Goal: Information Seeking & Learning: Learn about a topic

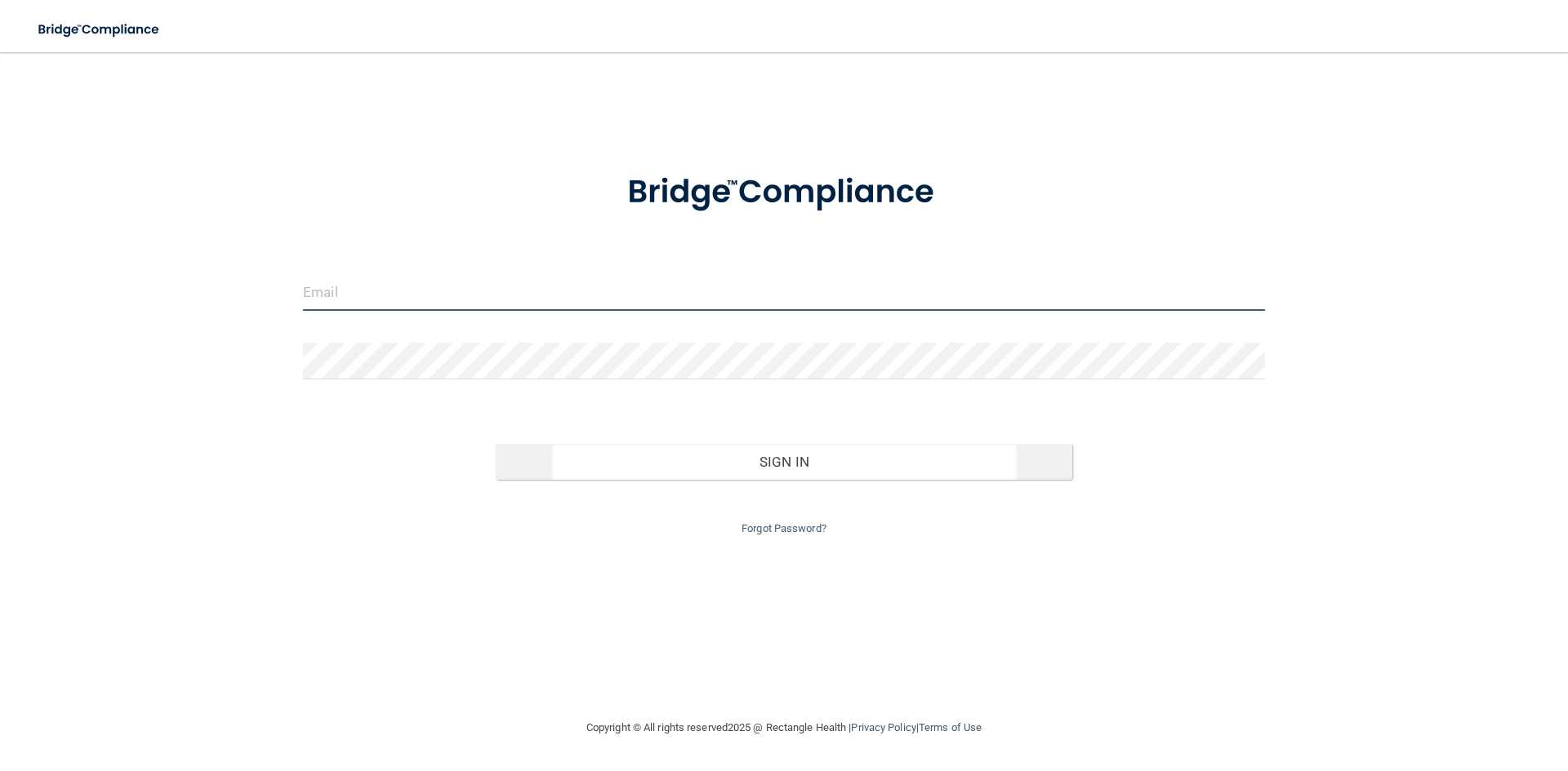
type input "[EMAIL_ADDRESS][DOMAIN_NAME]"
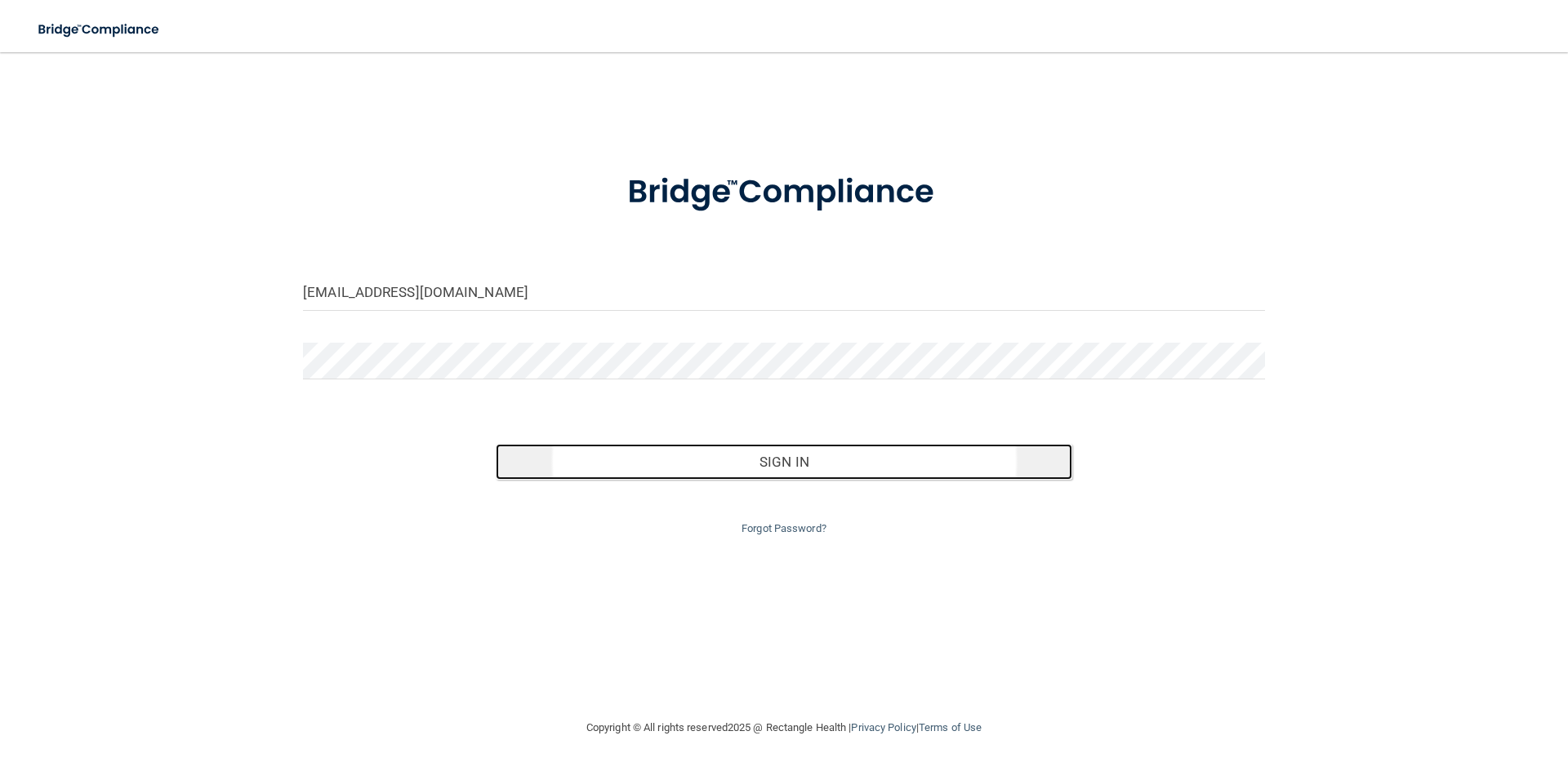
click at [813, 469] on button "Sign In" at bounding box center [784, 462] width 577 height 36
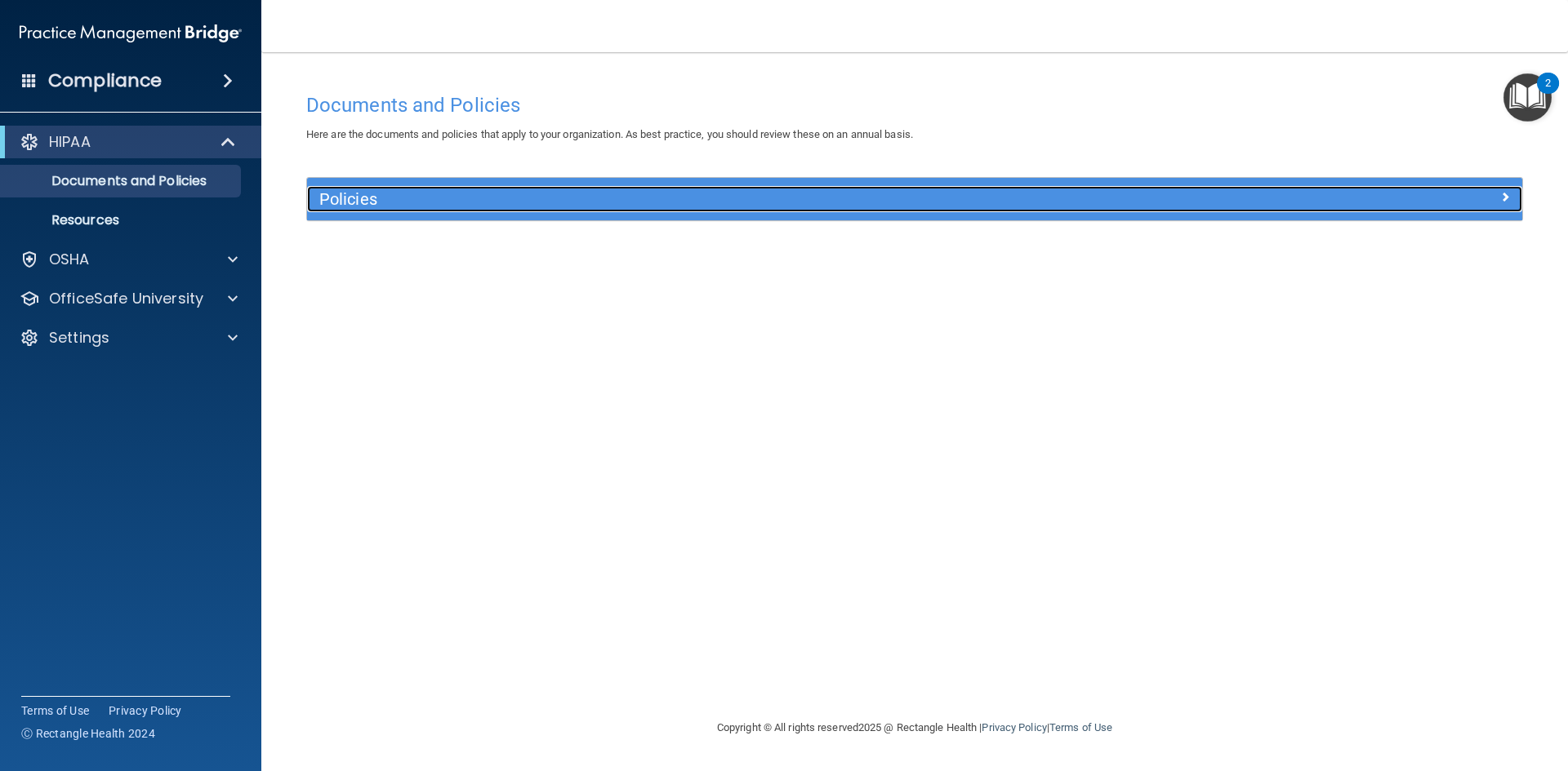
click at [404, 203] on h5 "Policies" at bounding box center [762, 199] width 886 height 18
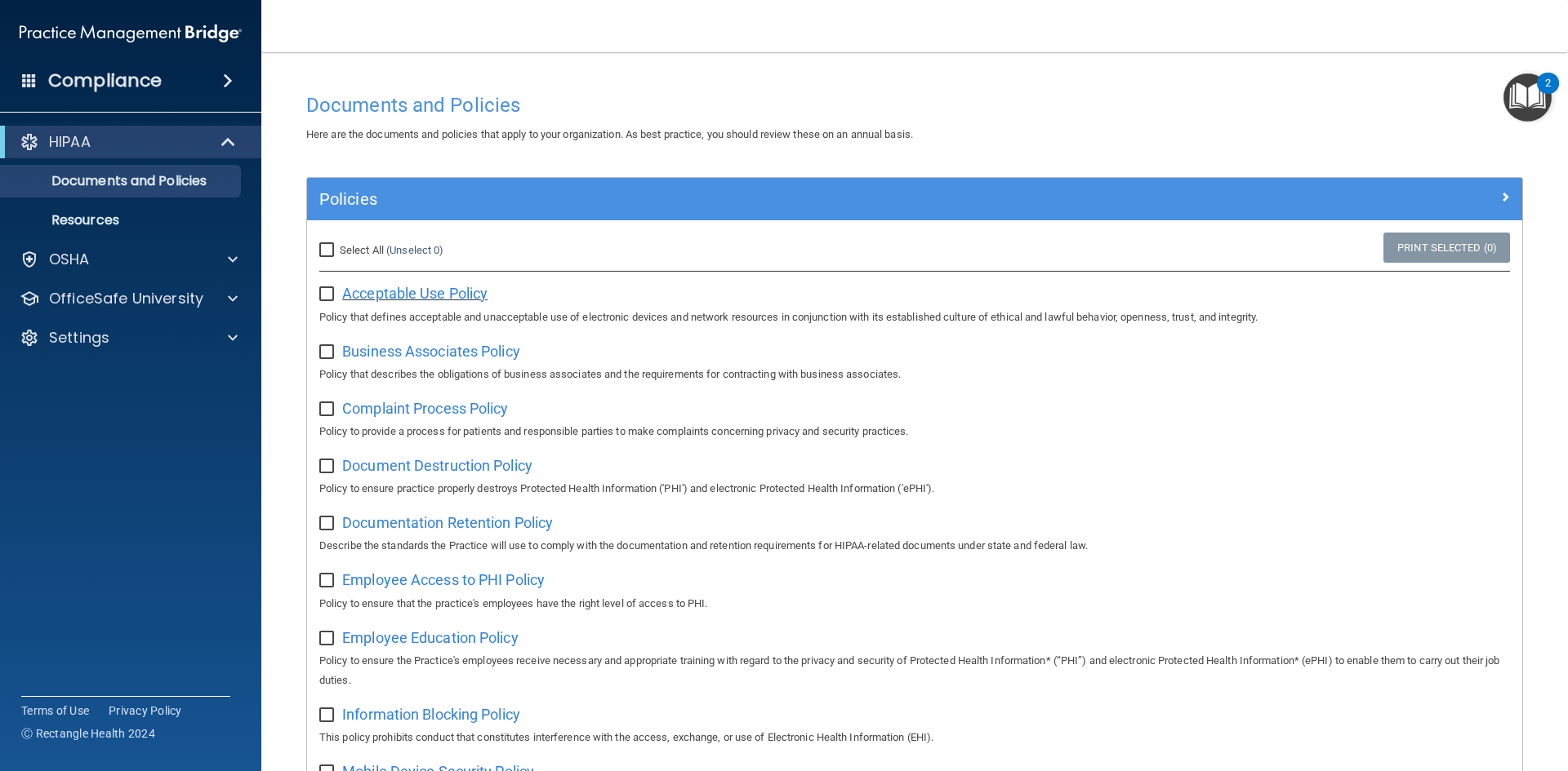
click at [454, 294] on span "Acceptable Use Policy" at bounding box center [414, 293] width 145 height 18
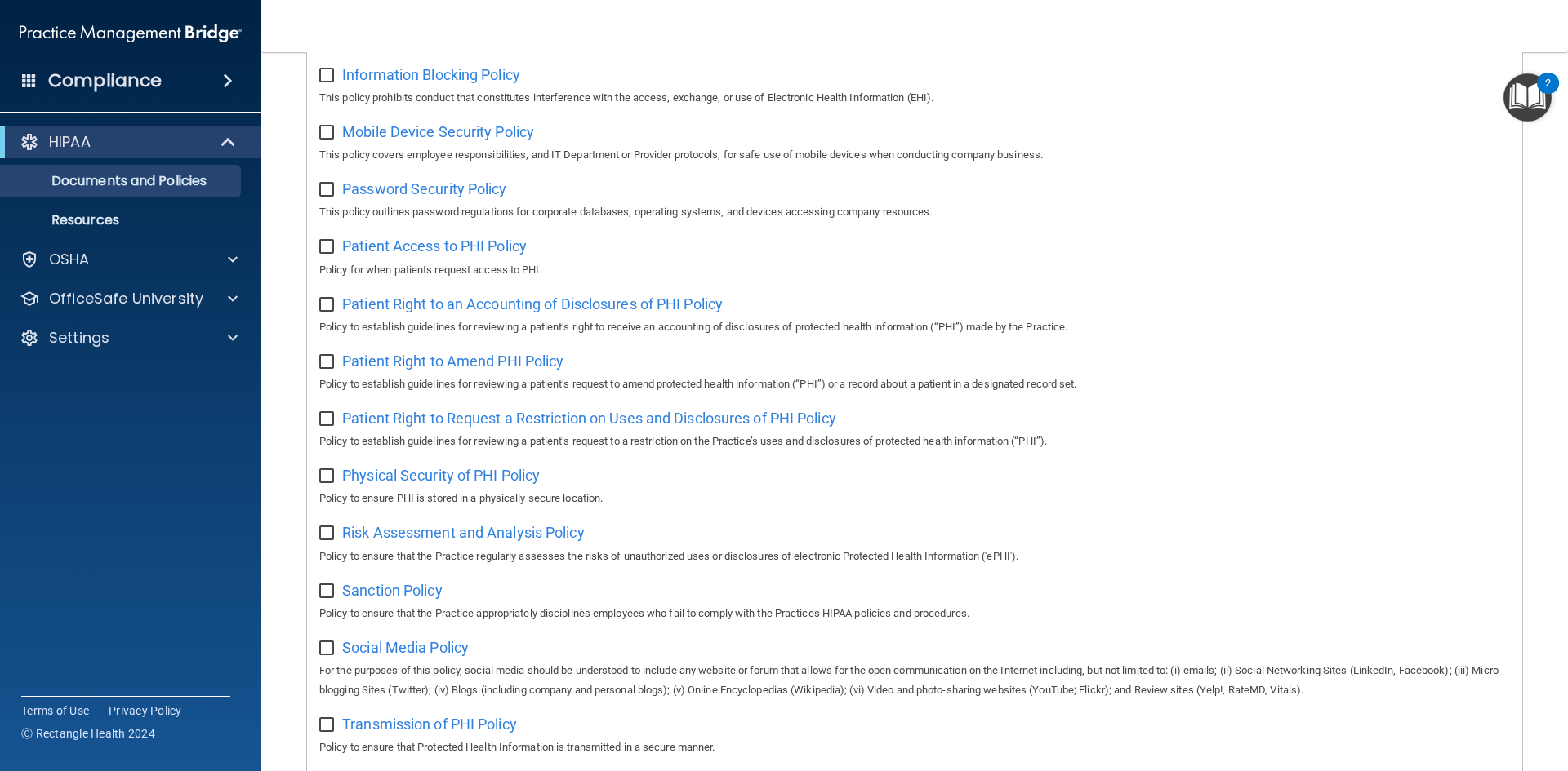
scroll to position [867, 0]
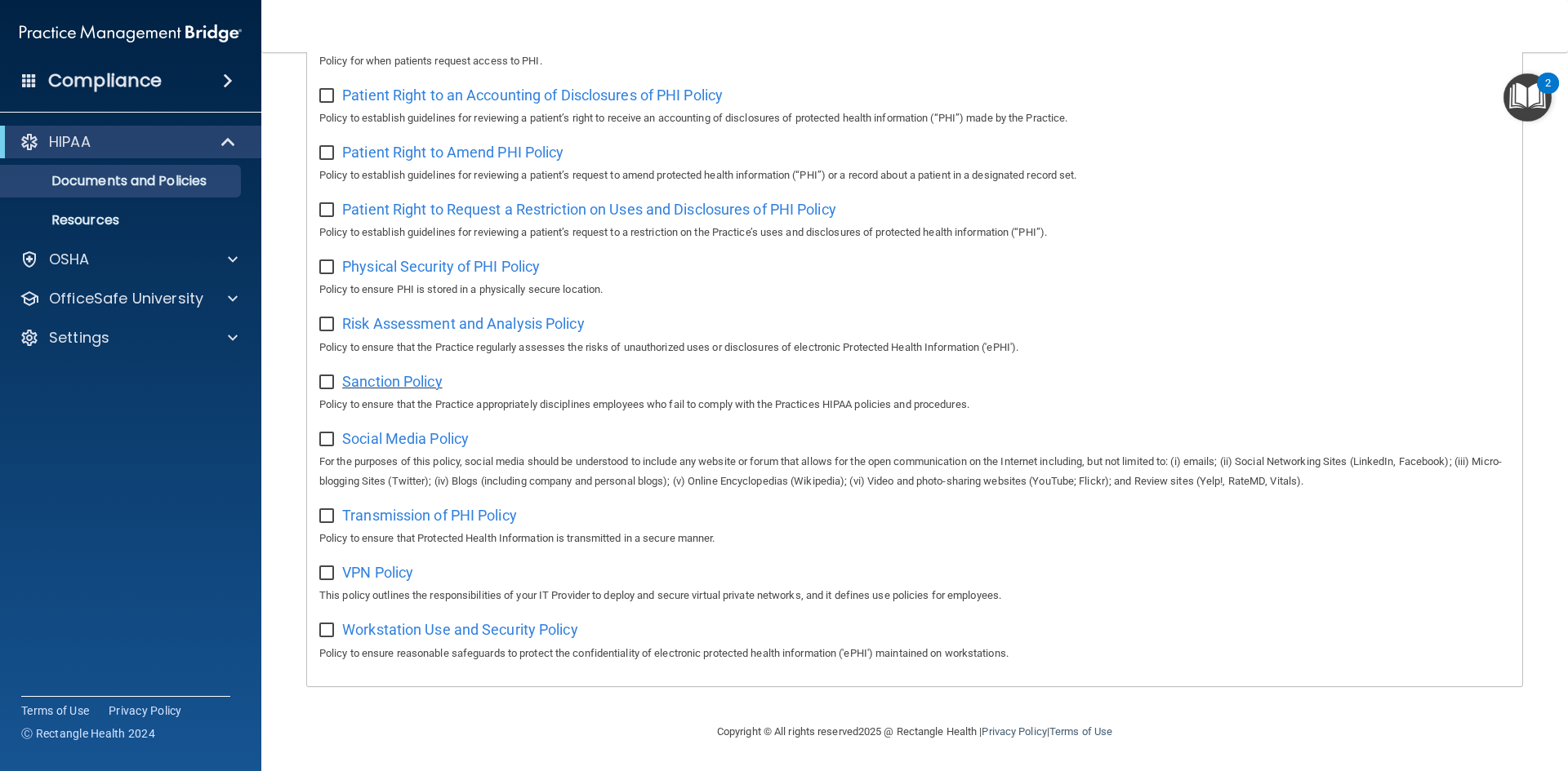
click at [414, 373] on span "Sanction Policy" at bounding box center [392, 382] width 100 height 18
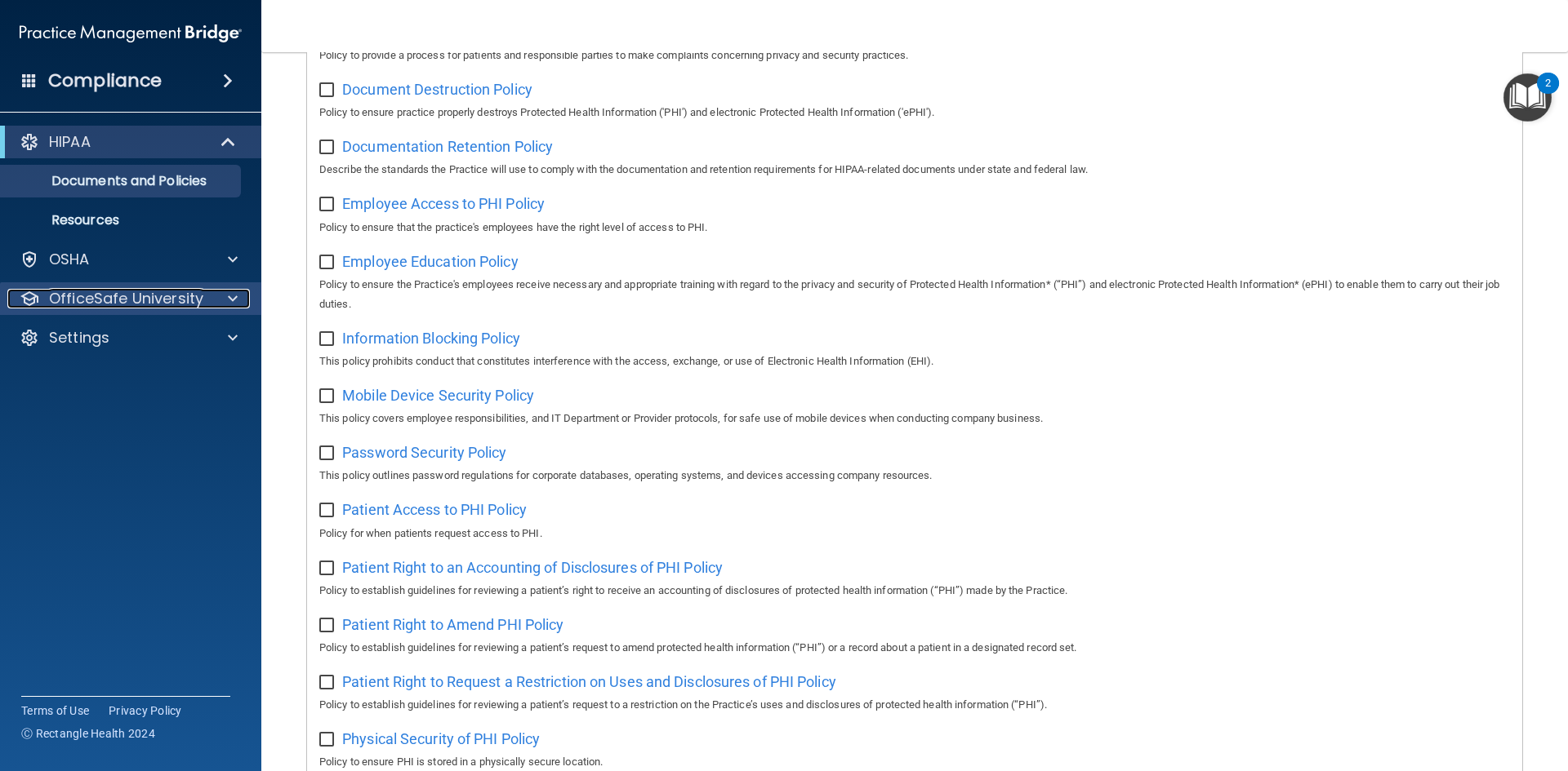
click at [110, 295] on p "OfficeSafe University" at bounding box center [126, 298] width 154 height 19
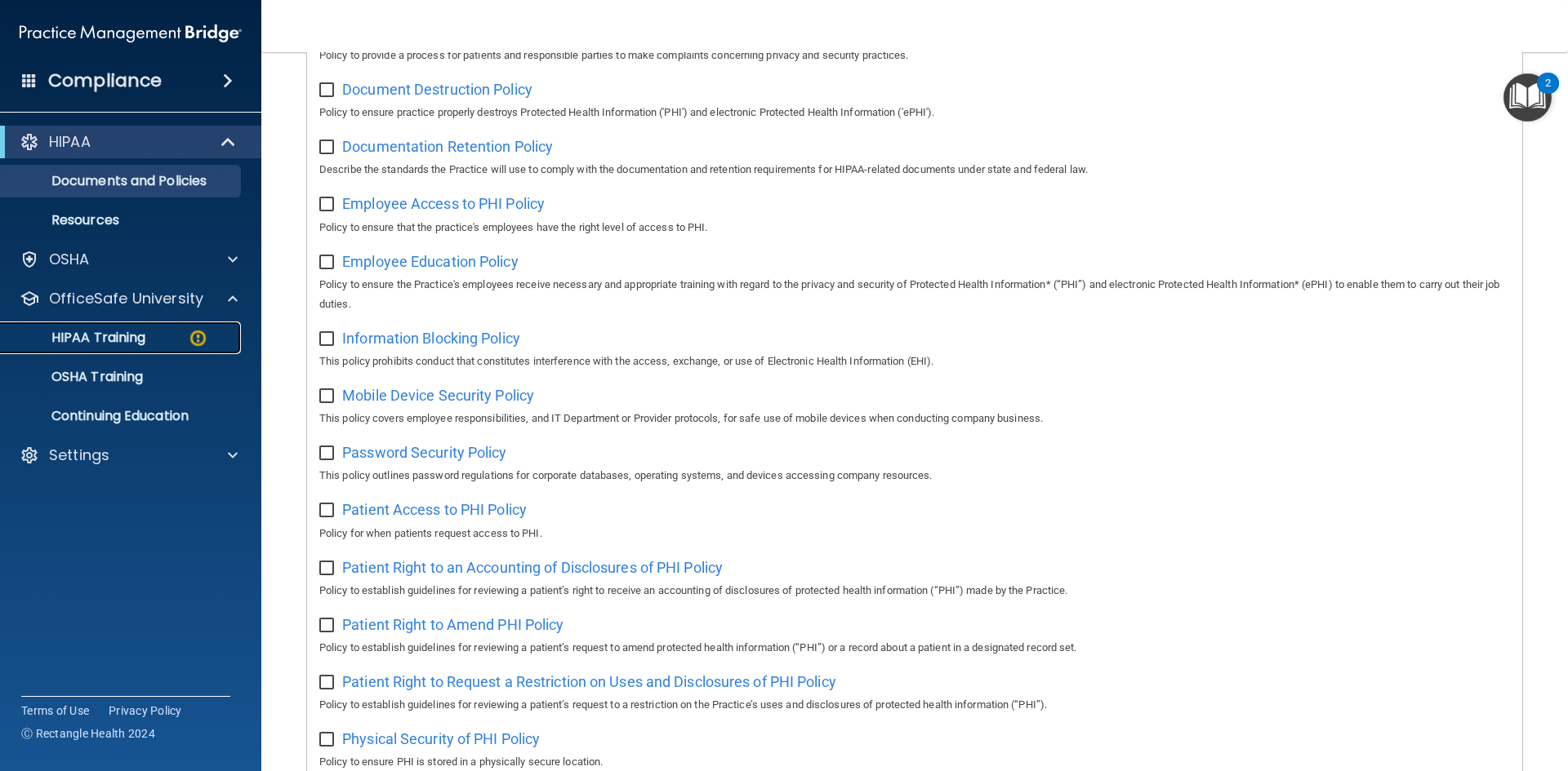
click at [108, 338] on p "HIPAA Training" at bounding box center [78, 337] width 135 height 17
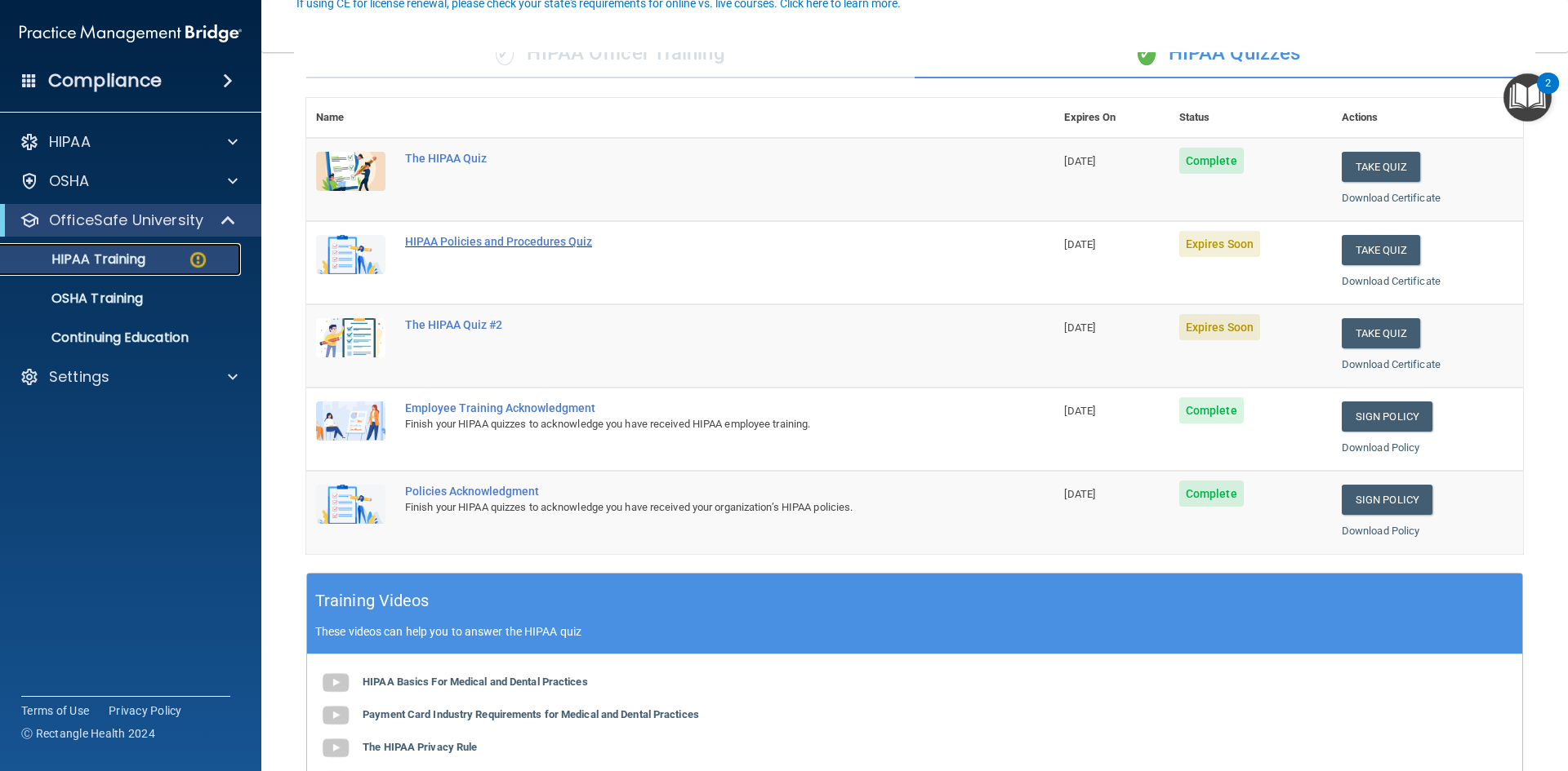
scroll to position [163, 0]
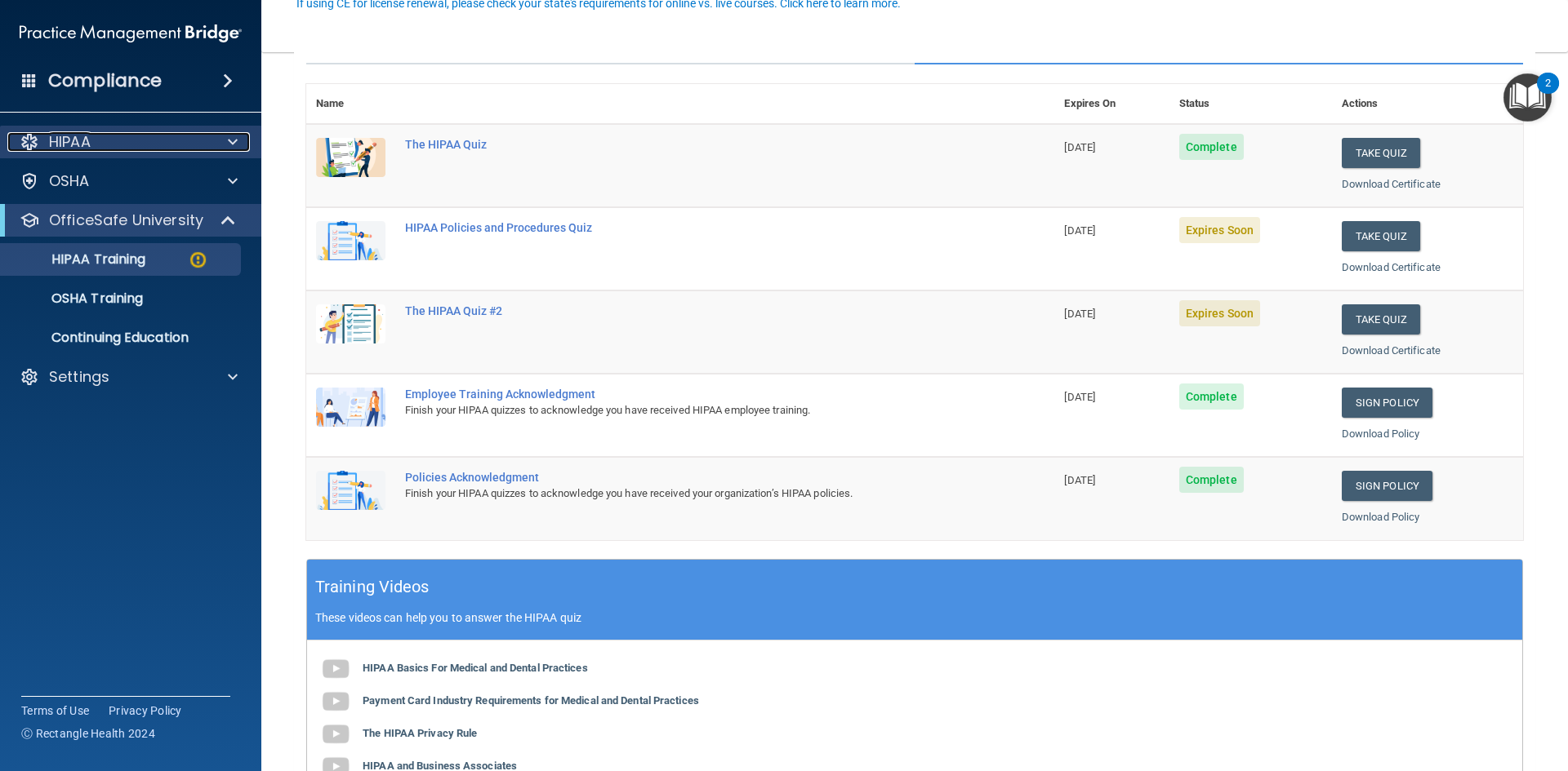
click at [223, 137] on div at bounding box center [230, 142] width 41 height 19
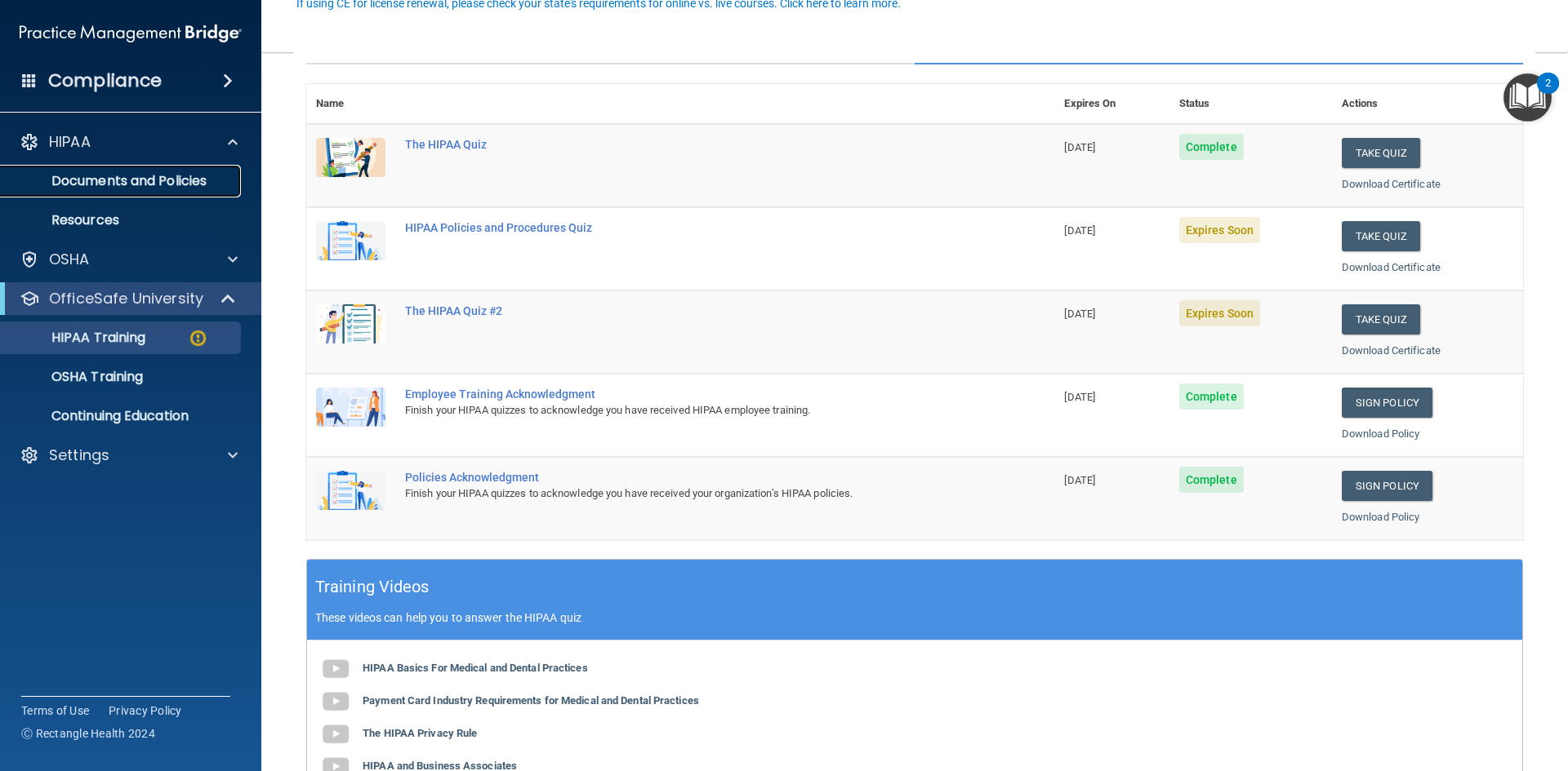
click at [158, 194] on link "Documents and Policies" at bounding box center [112, 180] width 257 height 32
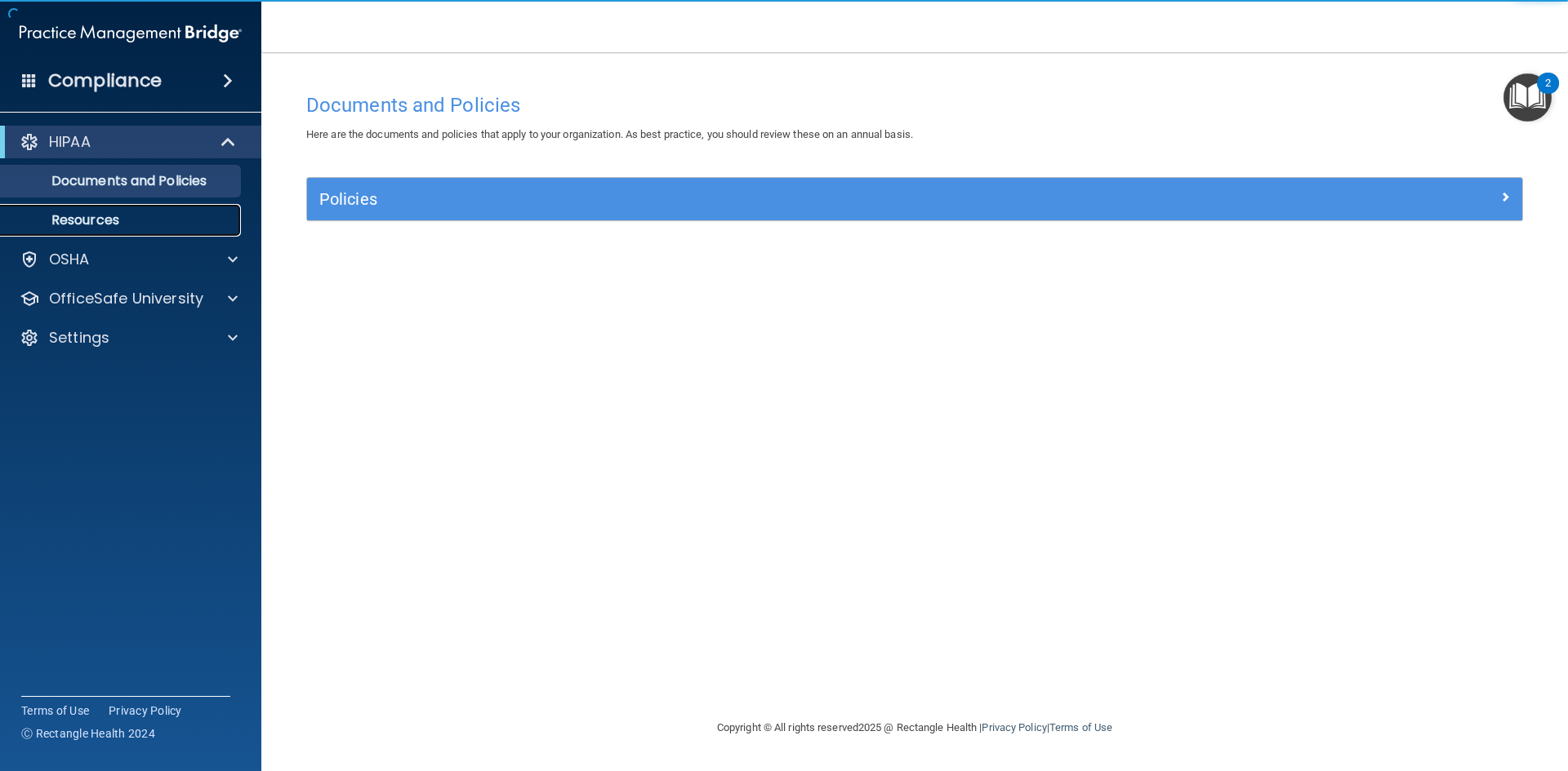
click at [166, 220] on p "Resources" at bounding box center [122, 220] width 223 height 17
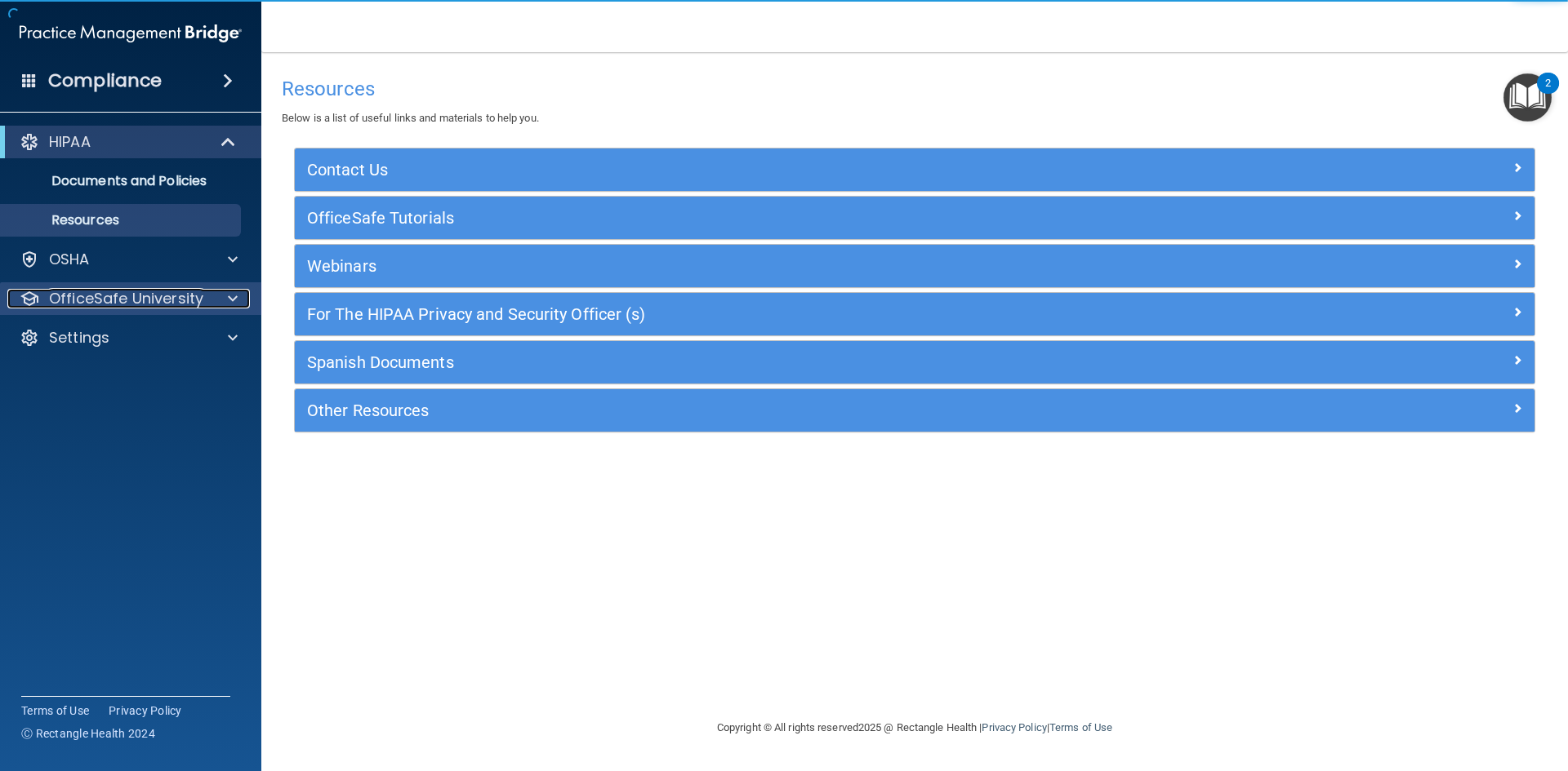
click at [140, 290] on p "OfficeSafe University" at bounding box center [126, 298] width 154 height 19
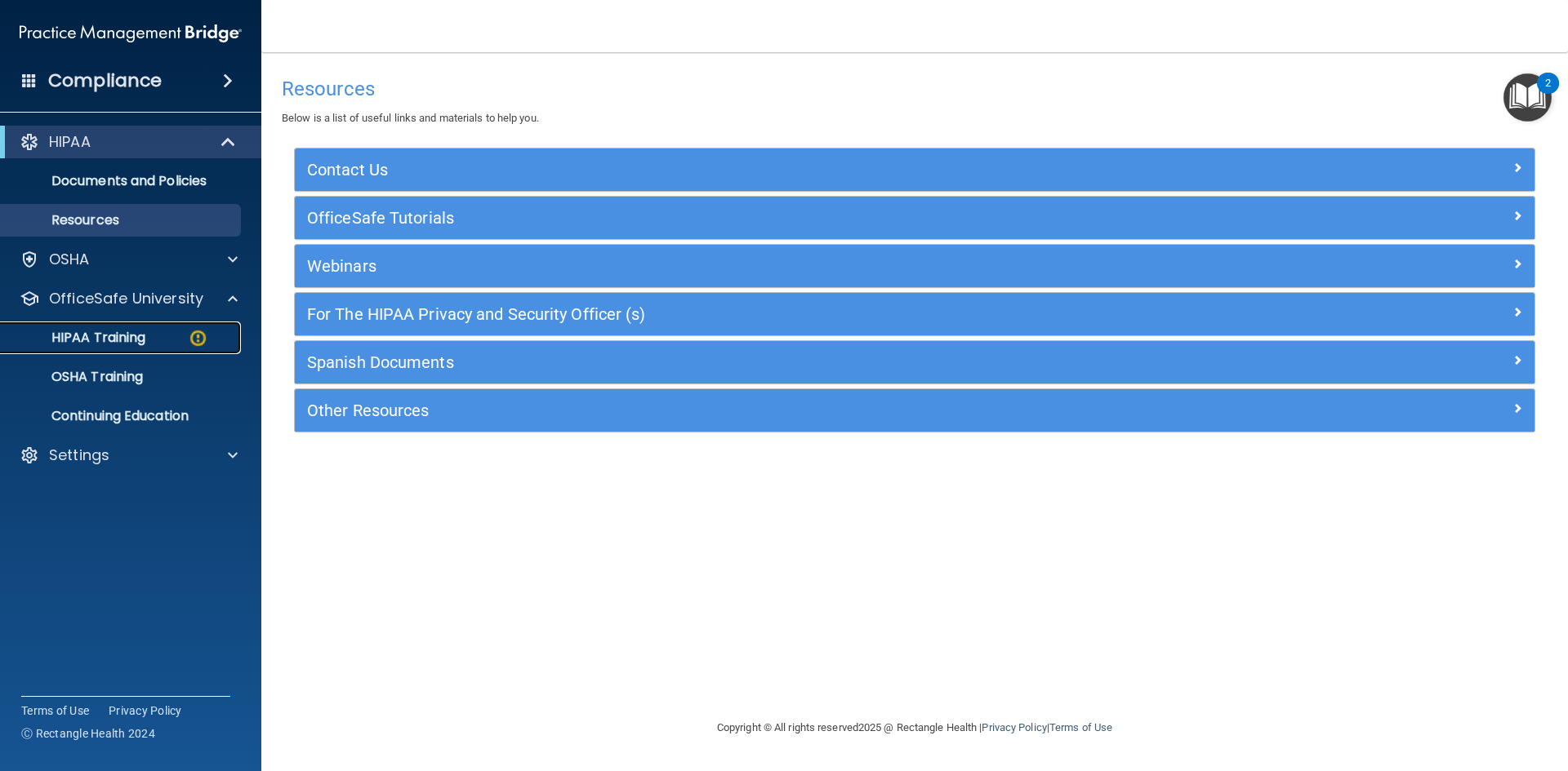
click at [116, 334] on p "HIPAA Training" at bounding box center [78, 337] width 135 height 17
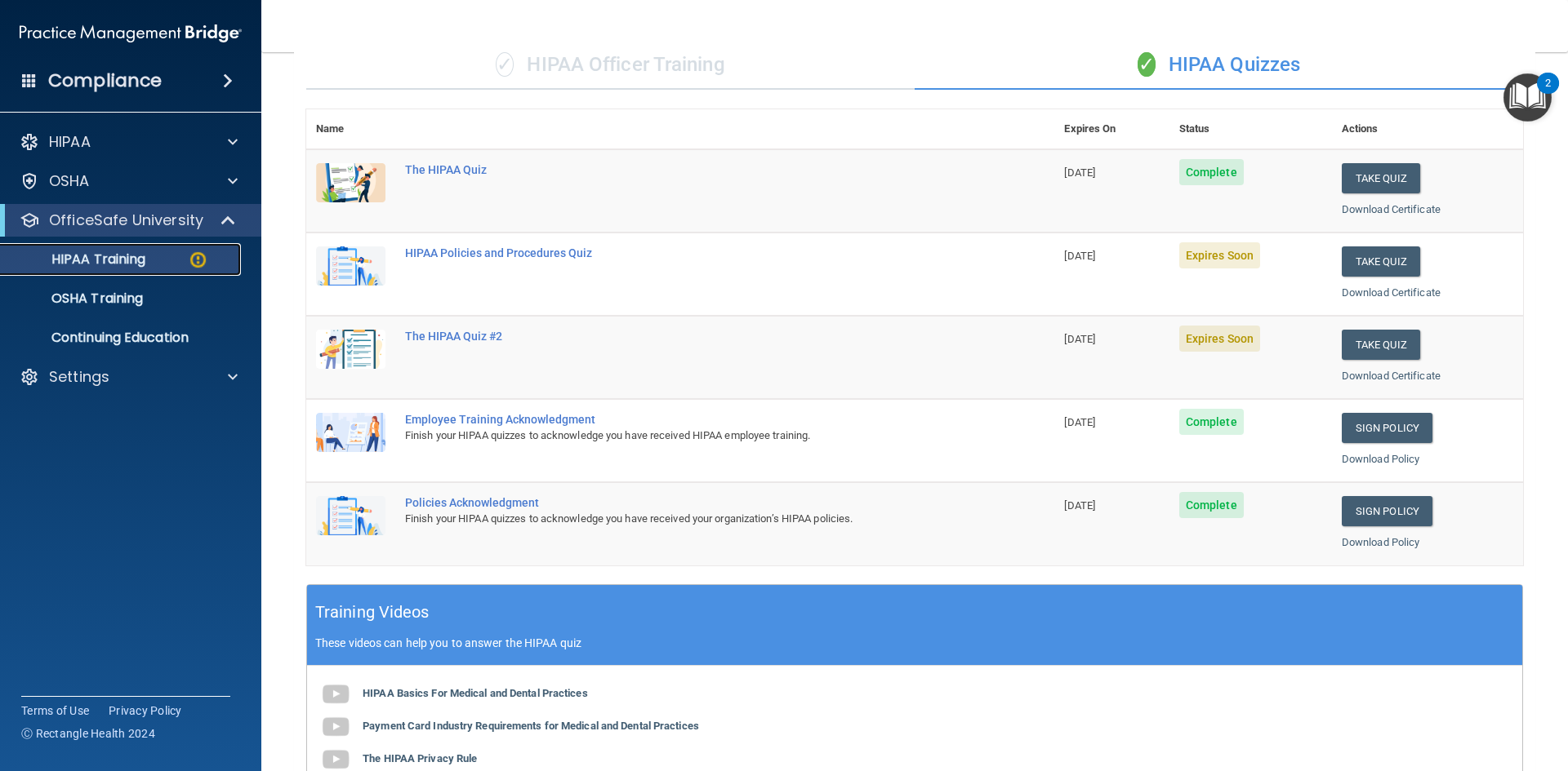
scroll to position [132, 0]
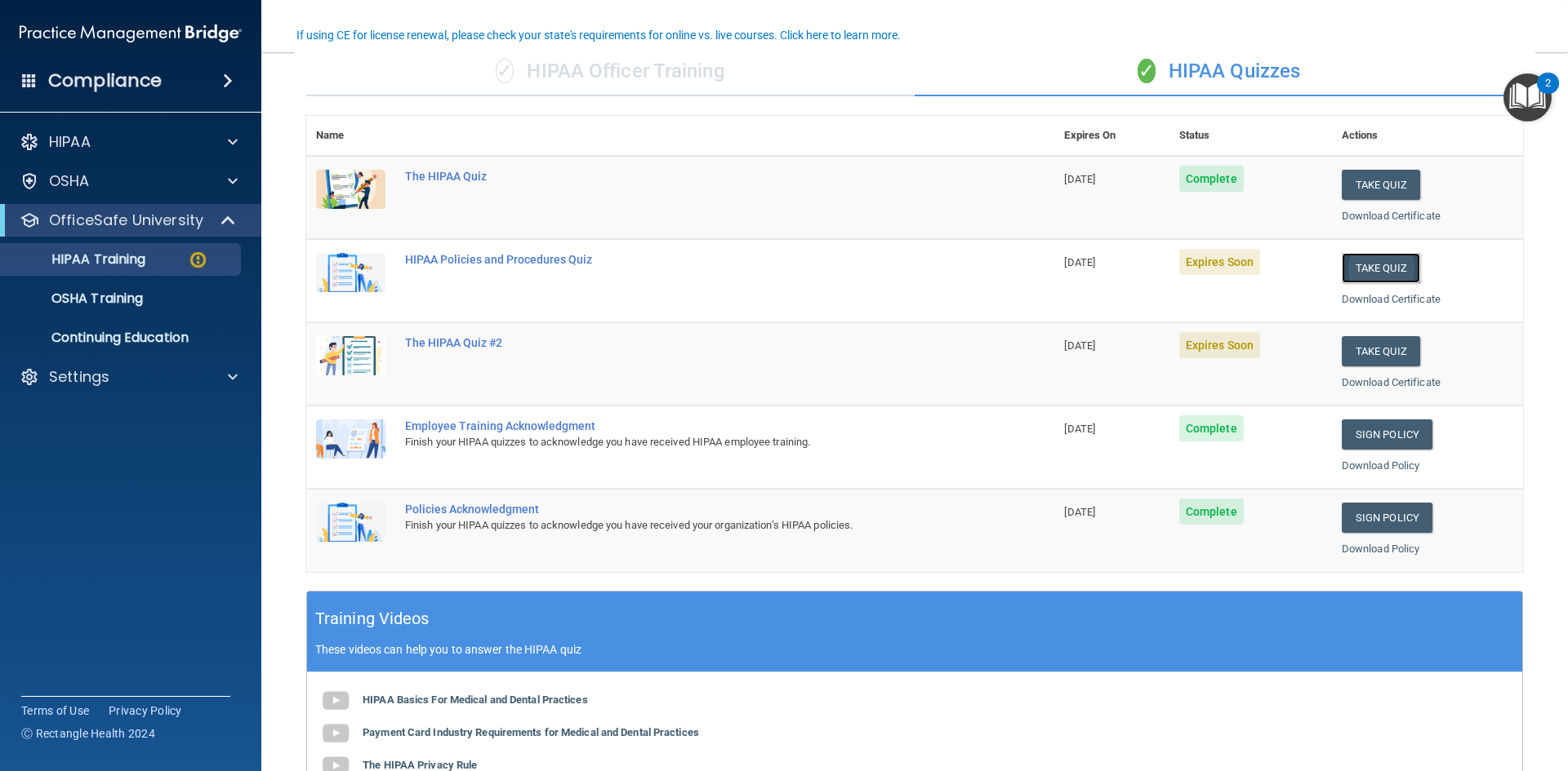
click at [1352, 265] on button "Take Quiz" at bounding box center [1381, 268] width 78 height 30
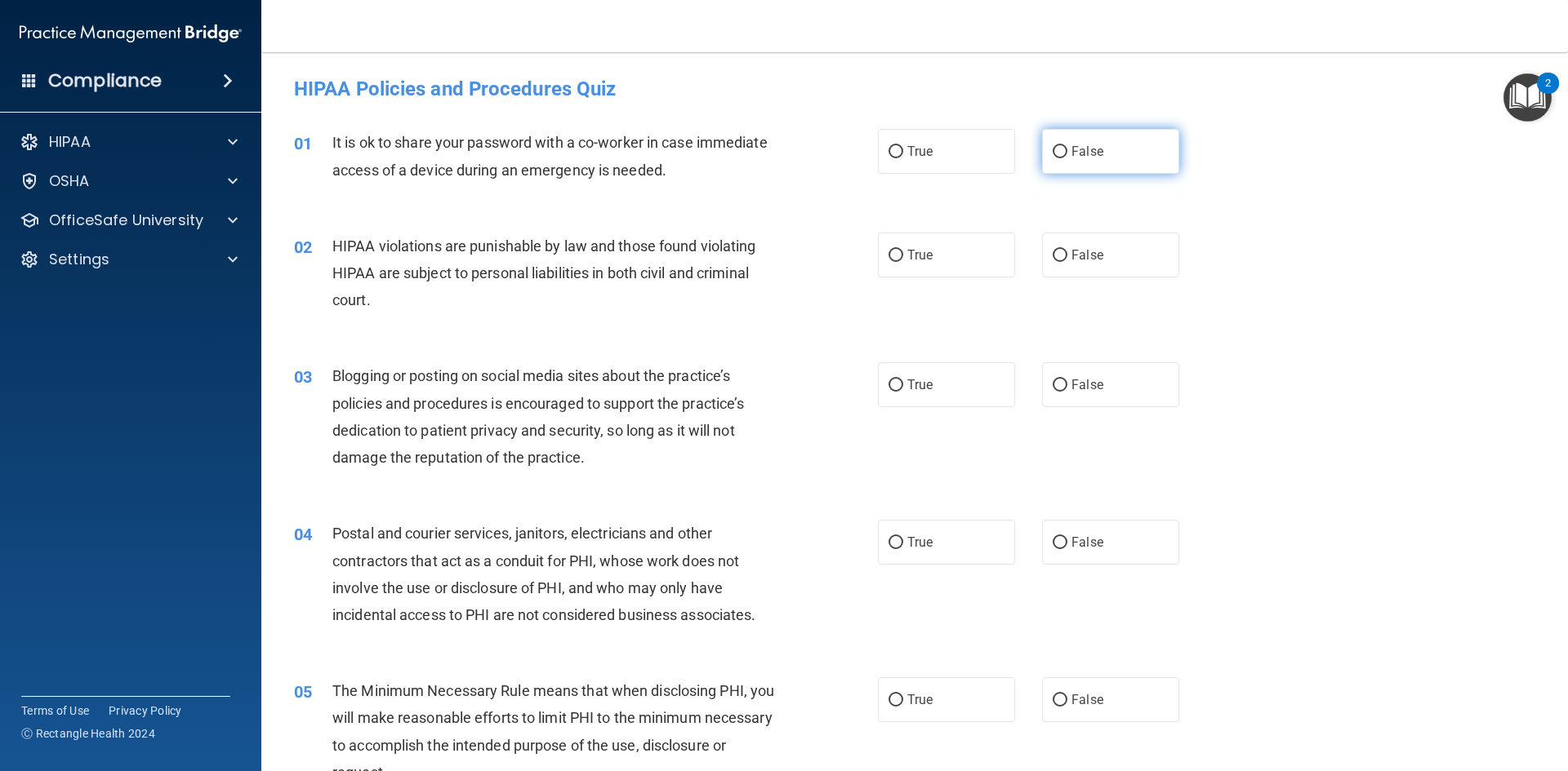
click at [1062, 148] on label "False" at bounding box center [1111, 151] width 137 height 45
click at [1062, 148] on input "False" at bounding box center [1059, 152] width 15 height 13
radio input "true"
click at [900, 253] on label "True" at bounding box center [946, 255] width 137 height 45
click at [900, 253] on input "True" at bounding box center [895, 255] width 15 height 13
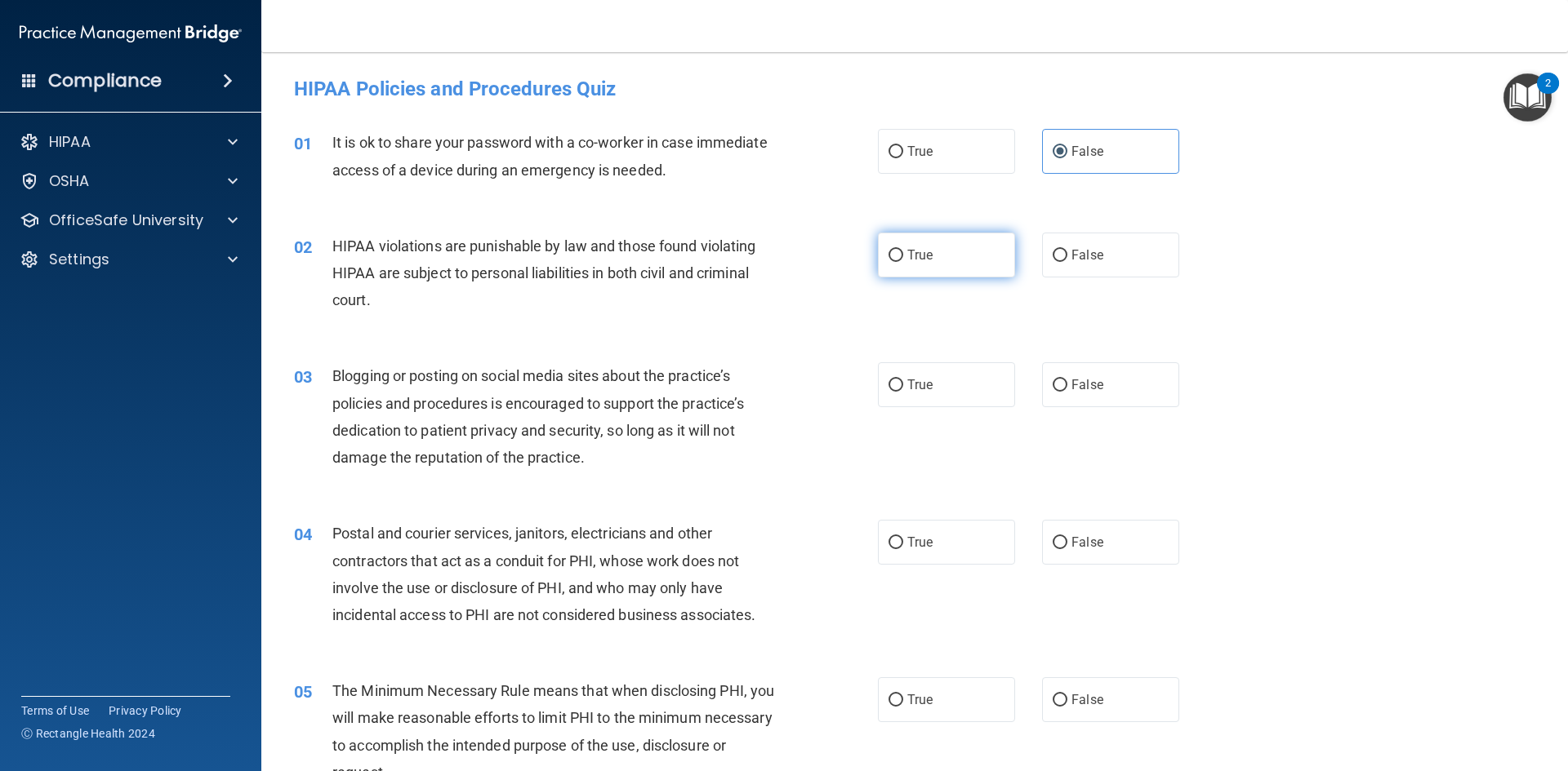
radio input "true"
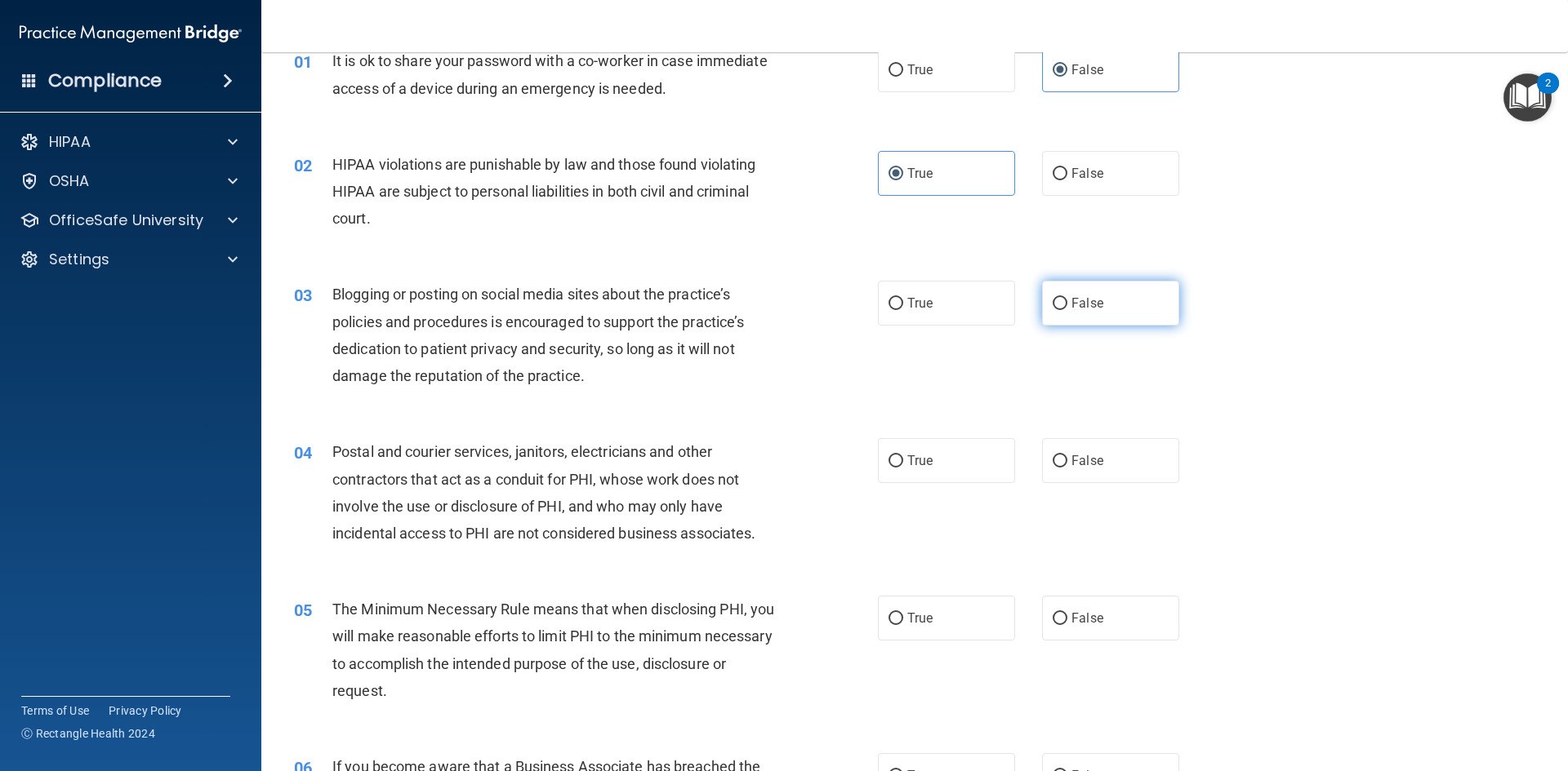
drag, startPoint x: 1063, startPoint y: 304, endPoint x: 1052, endPoint y: 309, distance: 12.1
click at [1063, 304] on label "False" at bounding box center [1111, 303] width 137 height 45
click at [1063, 304] on input "False" at bounding box center [1059, 304] width 15 height 13
radio input "true"
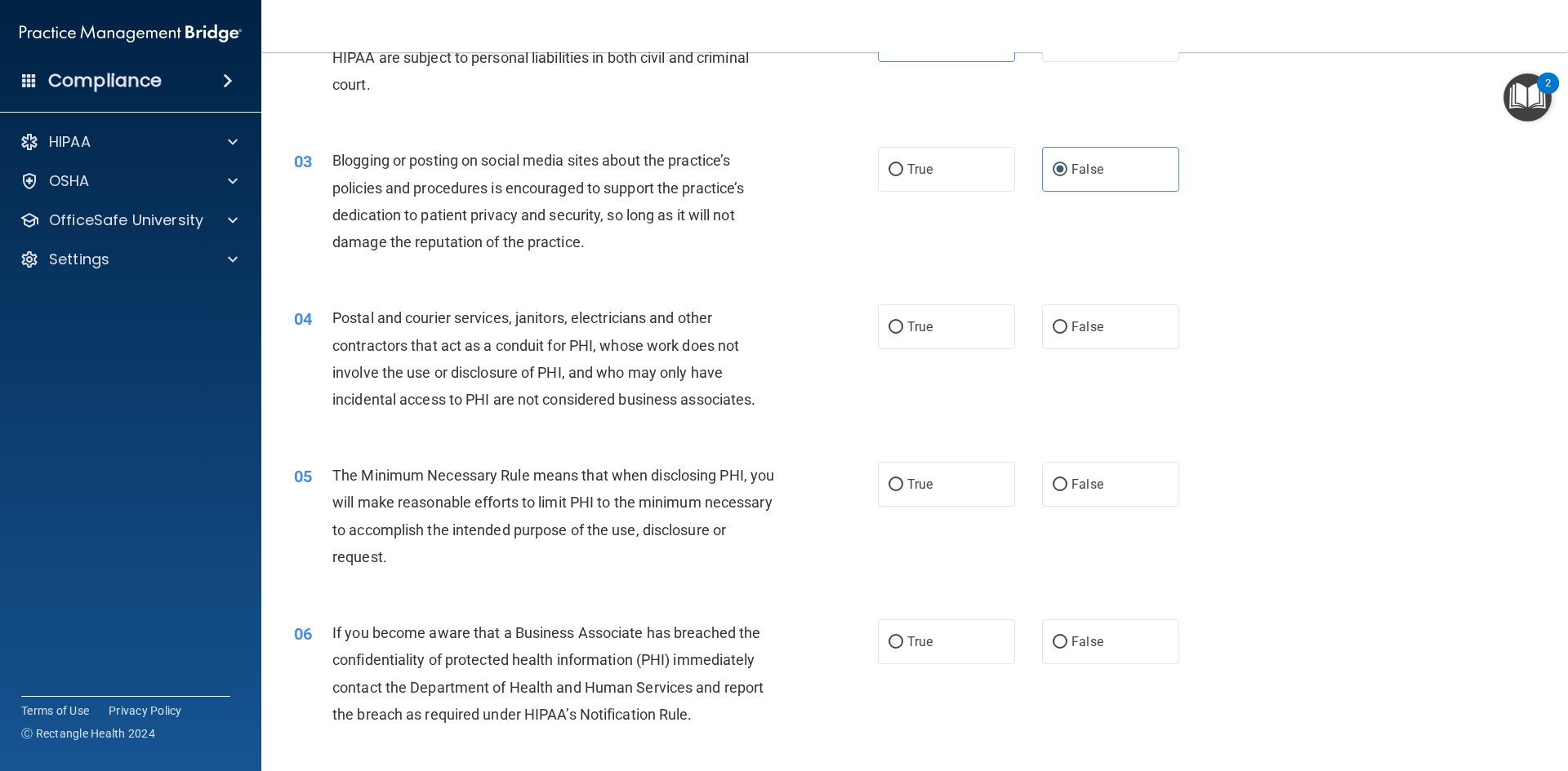
scroll to position [245, 0]
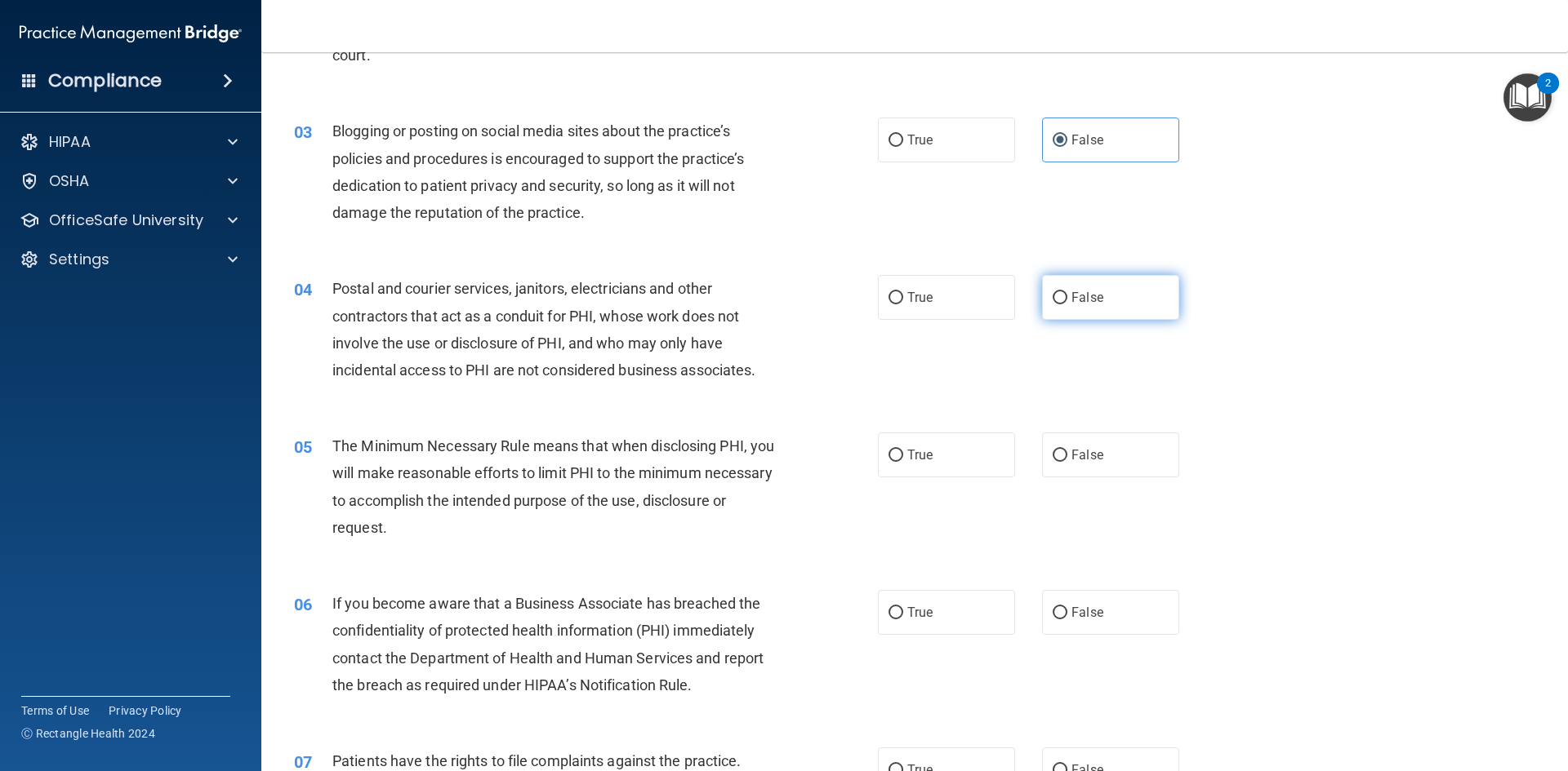
click at [1058, 307] on label "False" at bounding box center [1111, 297] width 137 height 45
click at [1058, 304] on input "False" at bounding box center [1059, 298] width 15 height 13
radio input "true"
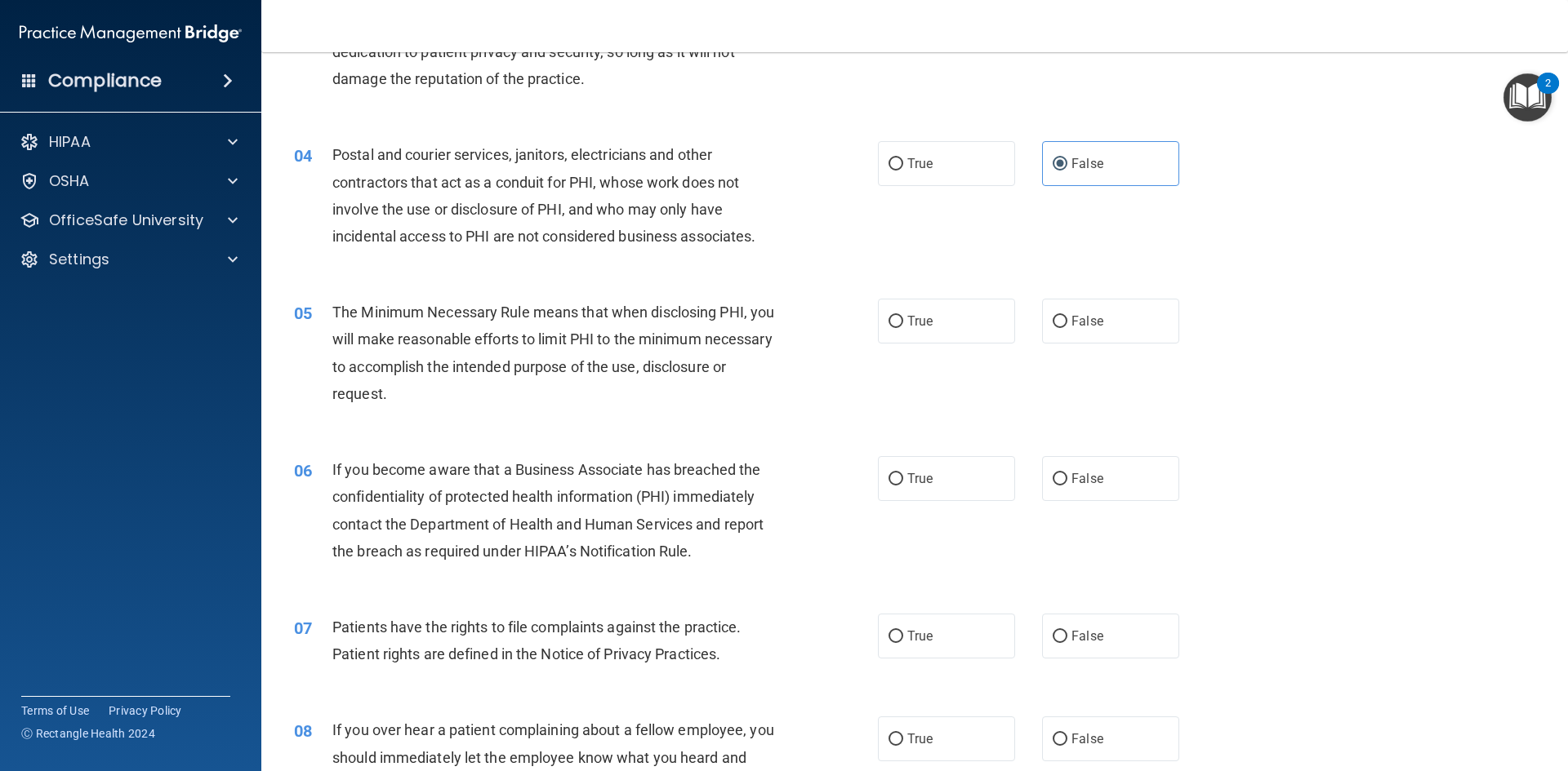
scroll to position [408, 0]
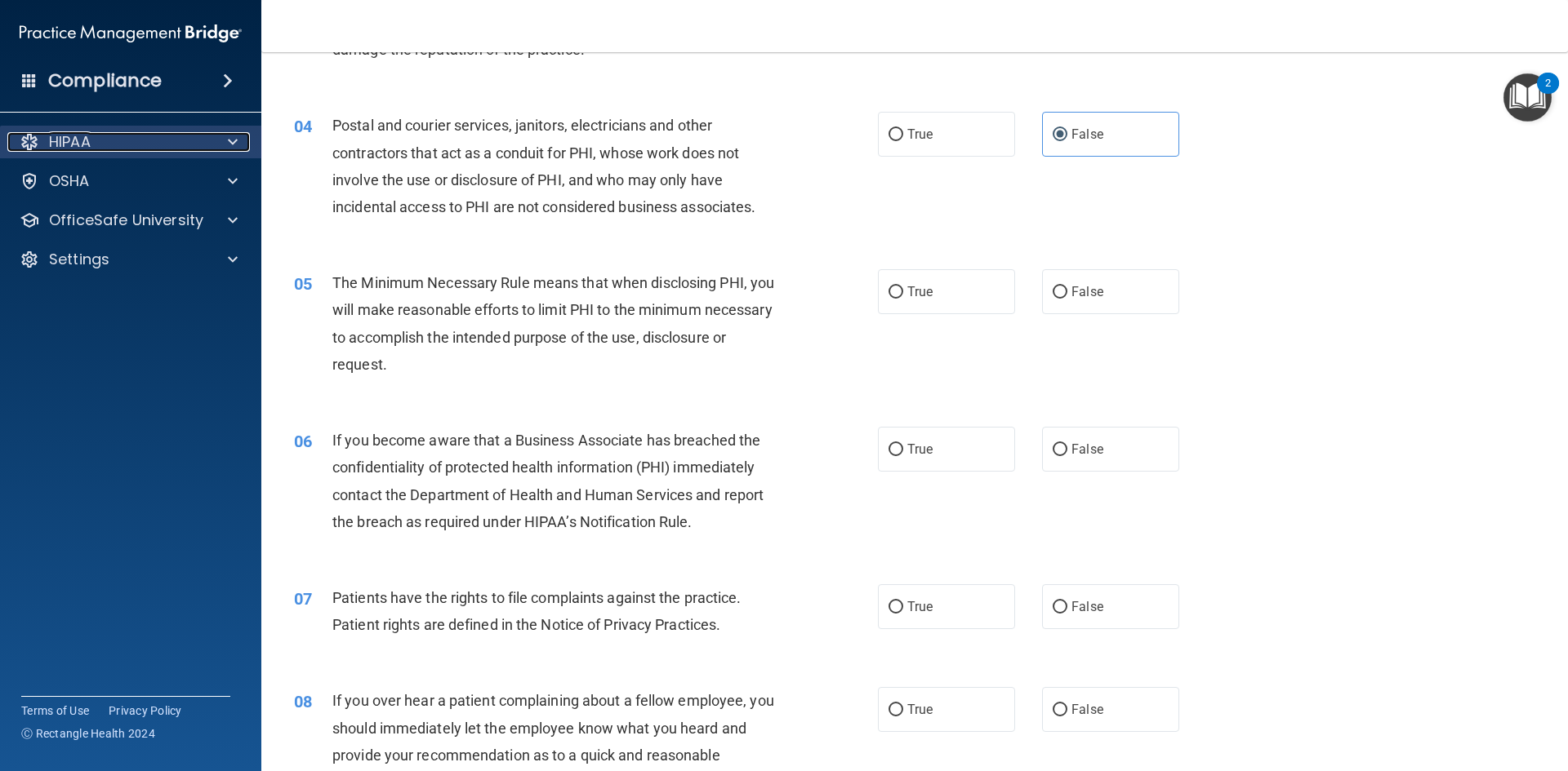
click at [228, 143] on span at bounding box center [233, 142] width 10 height 19
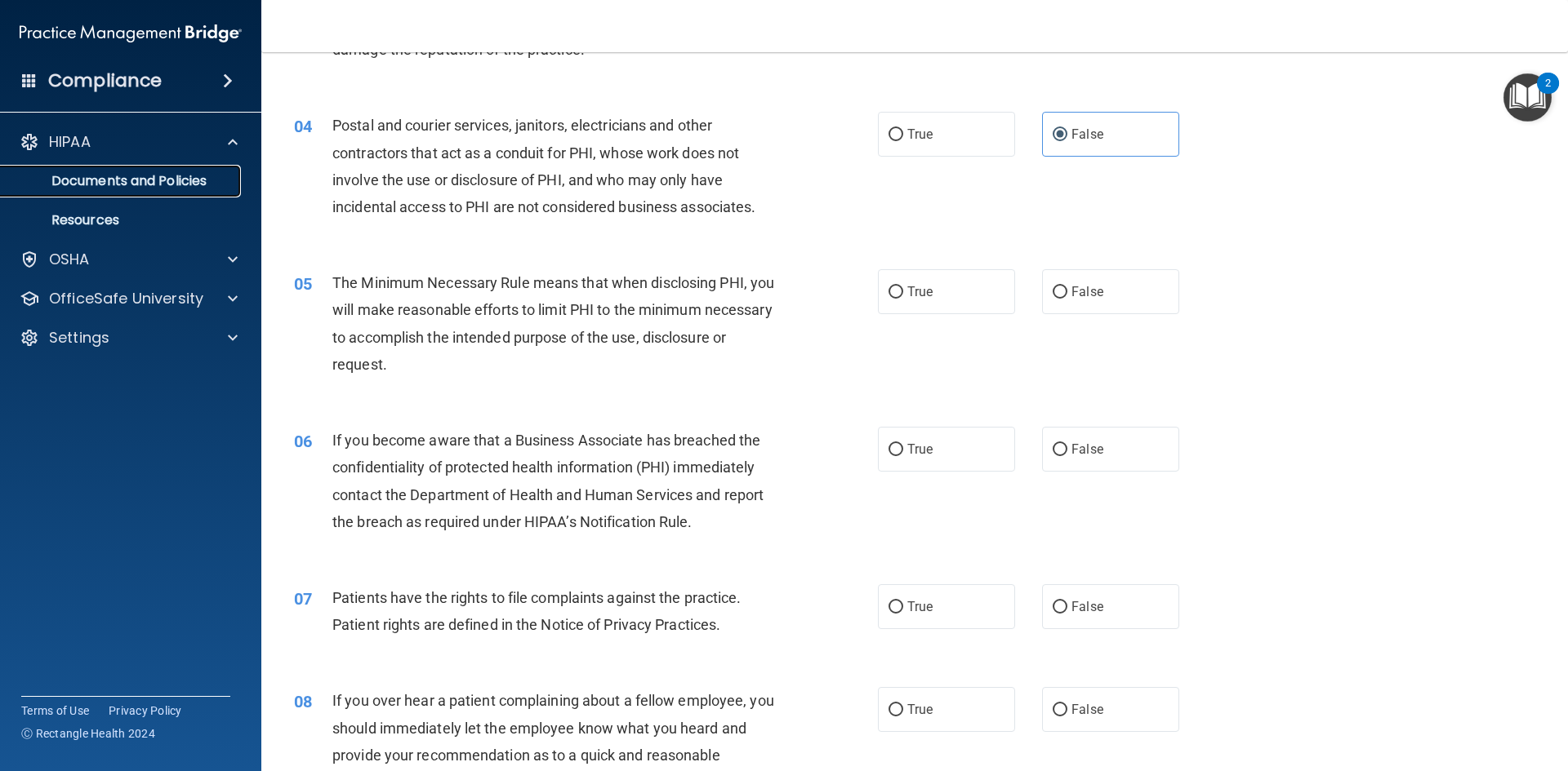
click at [183, 193] on link "Documents and Policies" at bounding box center [112, 180] width 257 height 32
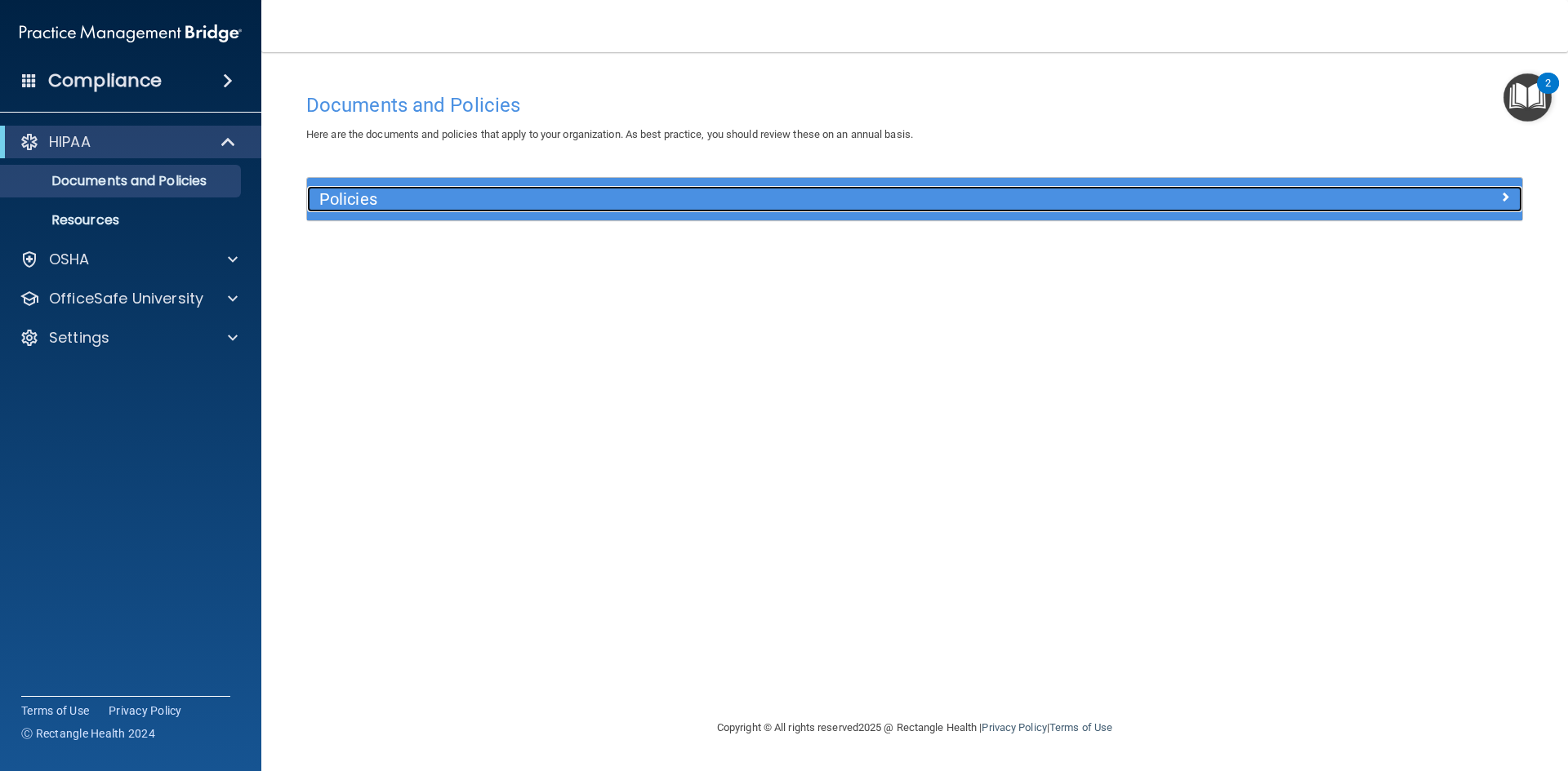
click at [394, 203] on h5 "Policies" at bounding box center [762, 199] width 886 height 18
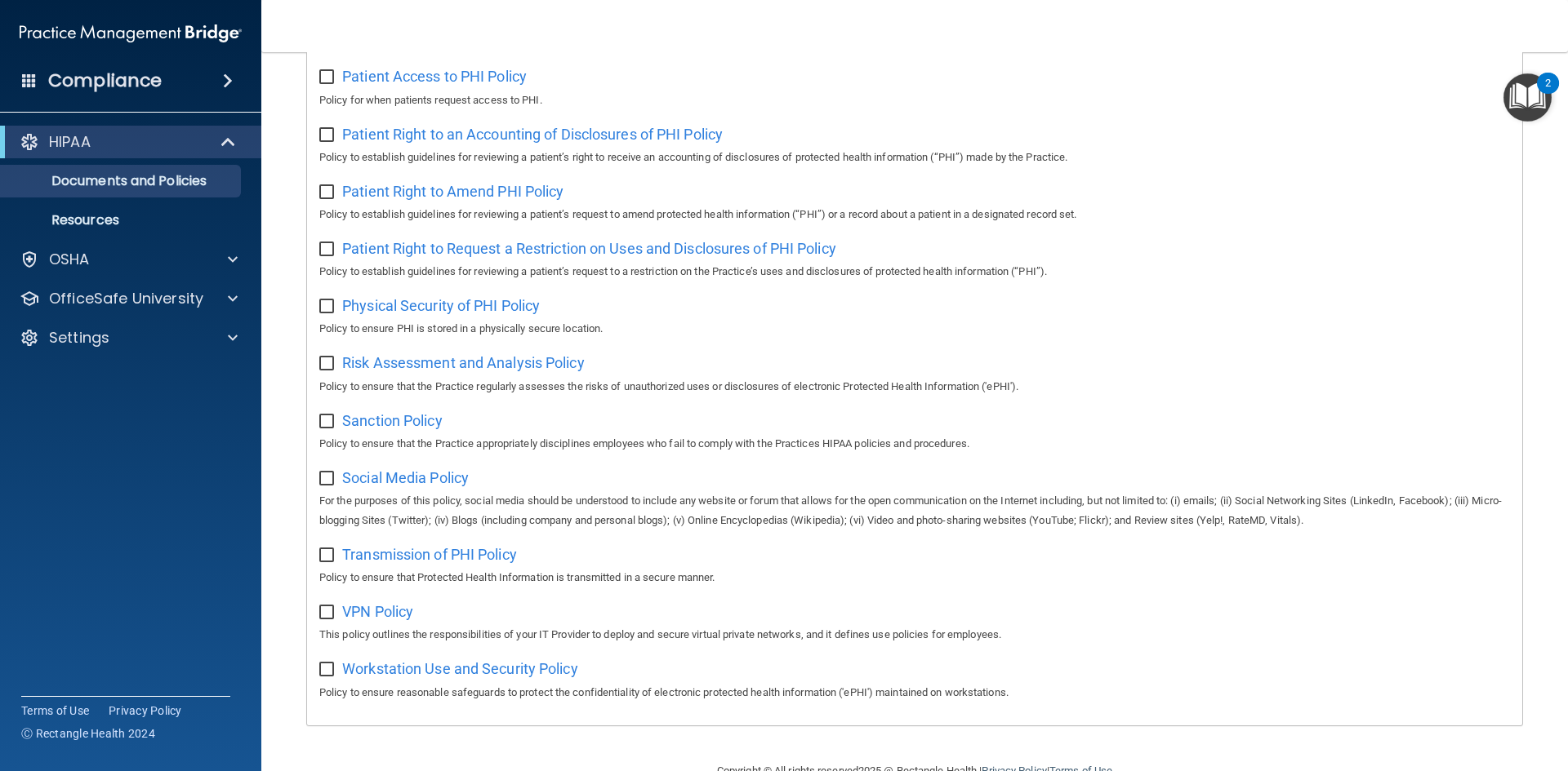
scroll to position [816, 0]
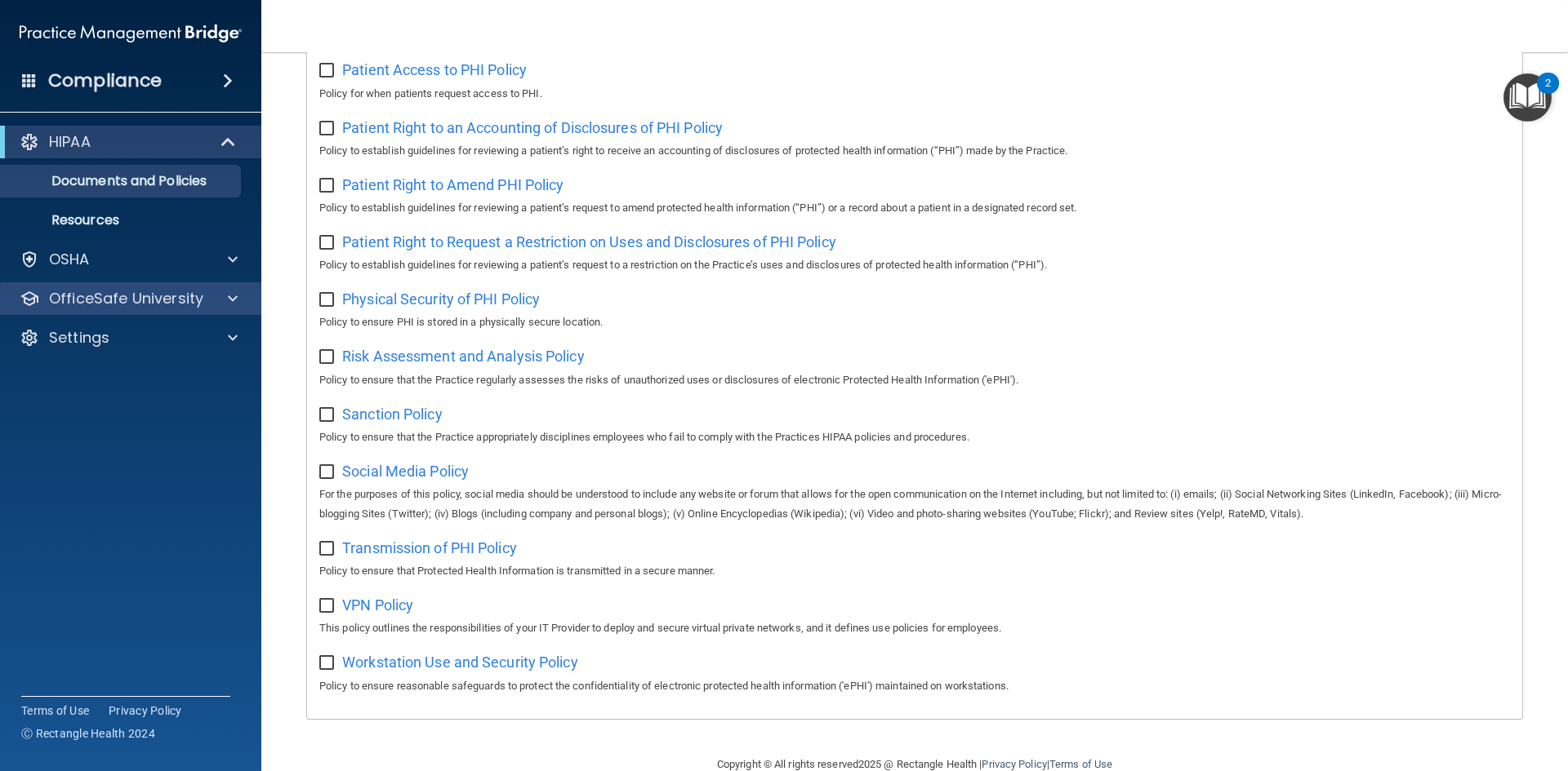
click at [204, 287] on div "OfficeSafe University" at bounding box center [131, 298] width 262 height 32
click at [240, 298] on div at bounding box center [230, 298] width 41 height 19
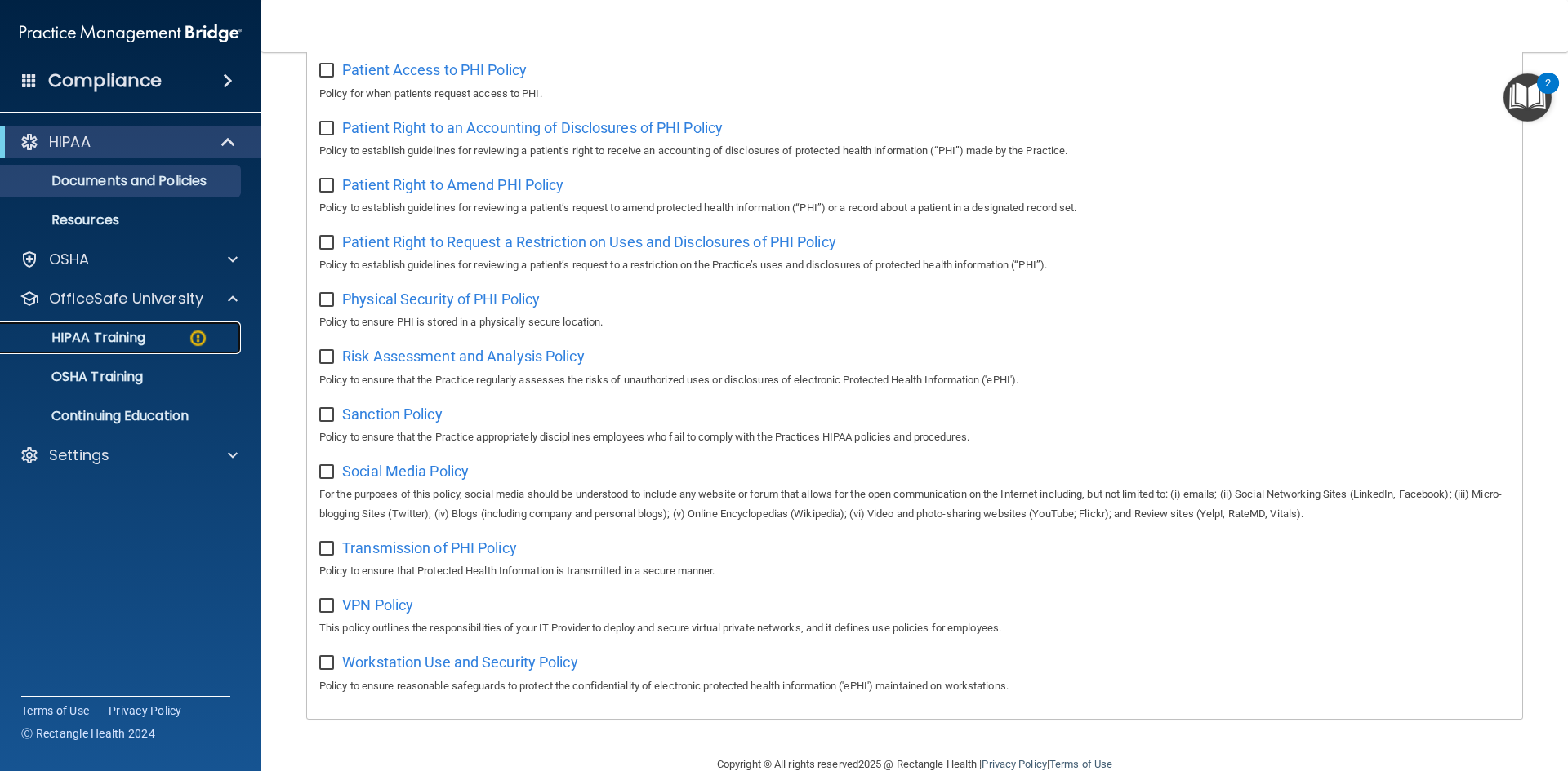
click at [147, 345] on div "HIPAA Training" at bounding box center [122, 337] width 223 height 17
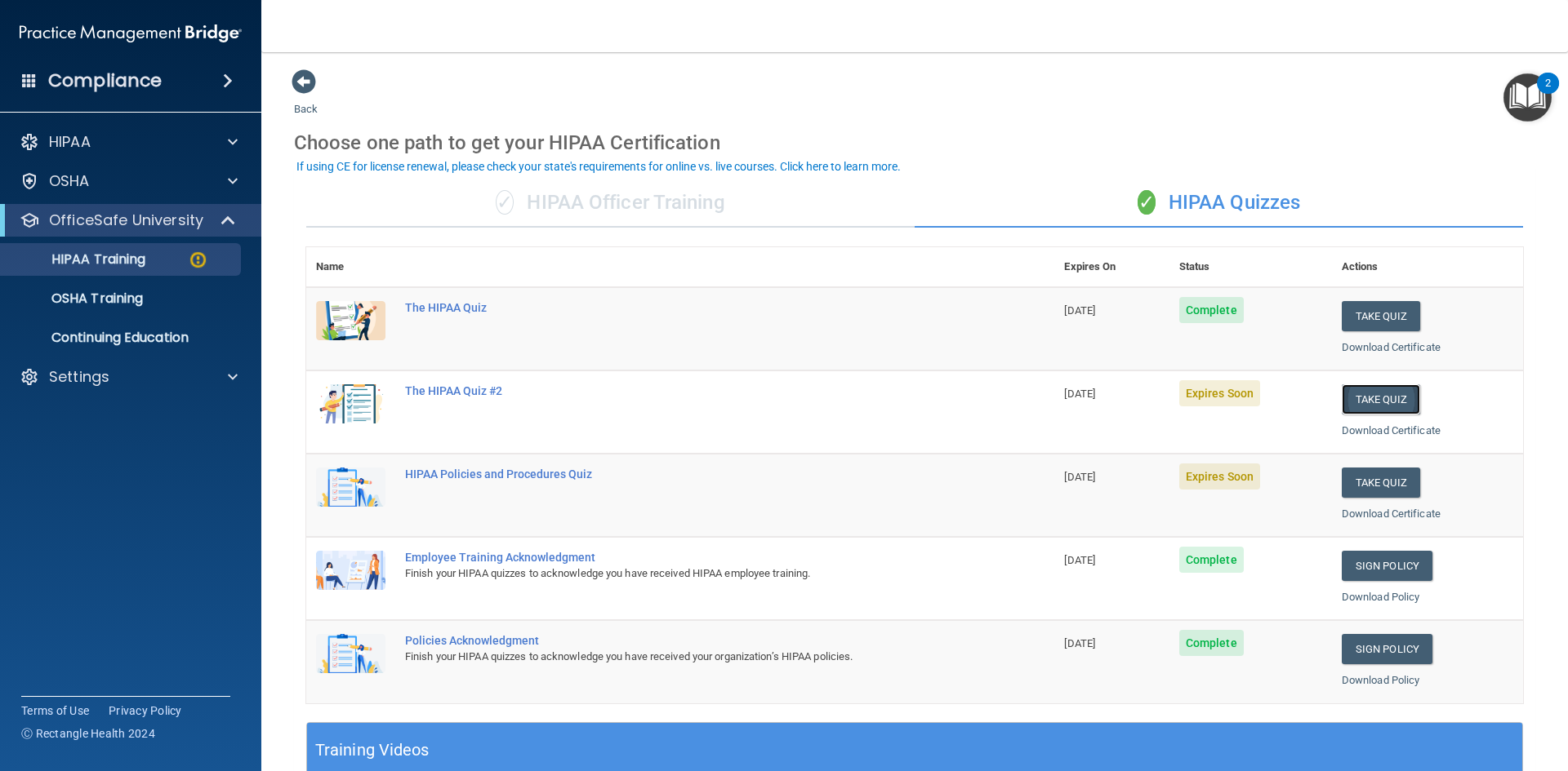
click at [1350, 408] on button "Take Quiz" at bounding box center [1381, 399] width 78 height 30
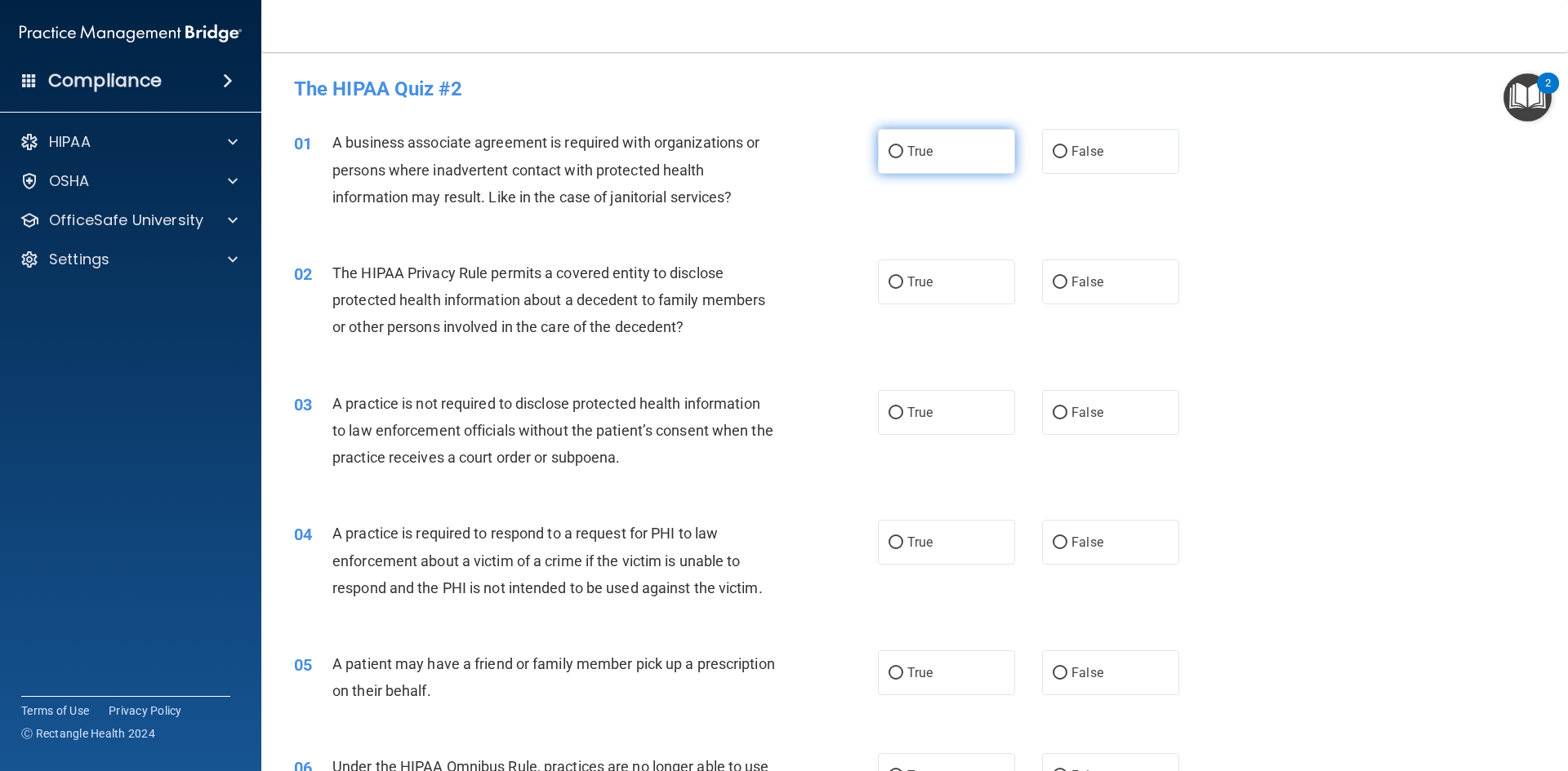
click at [892, 148] on input "True" at bounding box center [895, 152] width 15 height 13
radio input "true"
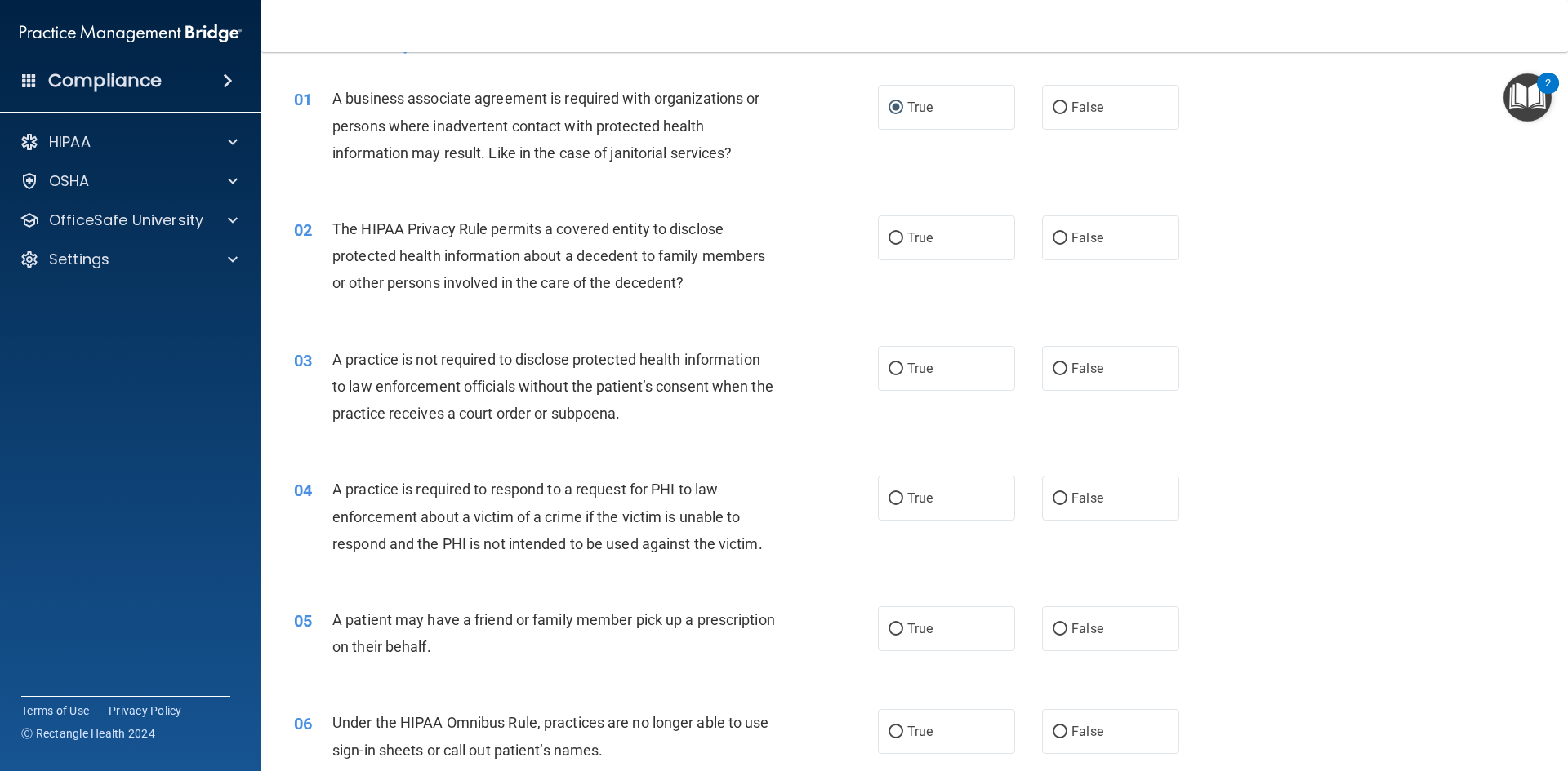
scroll to position [82, 0]
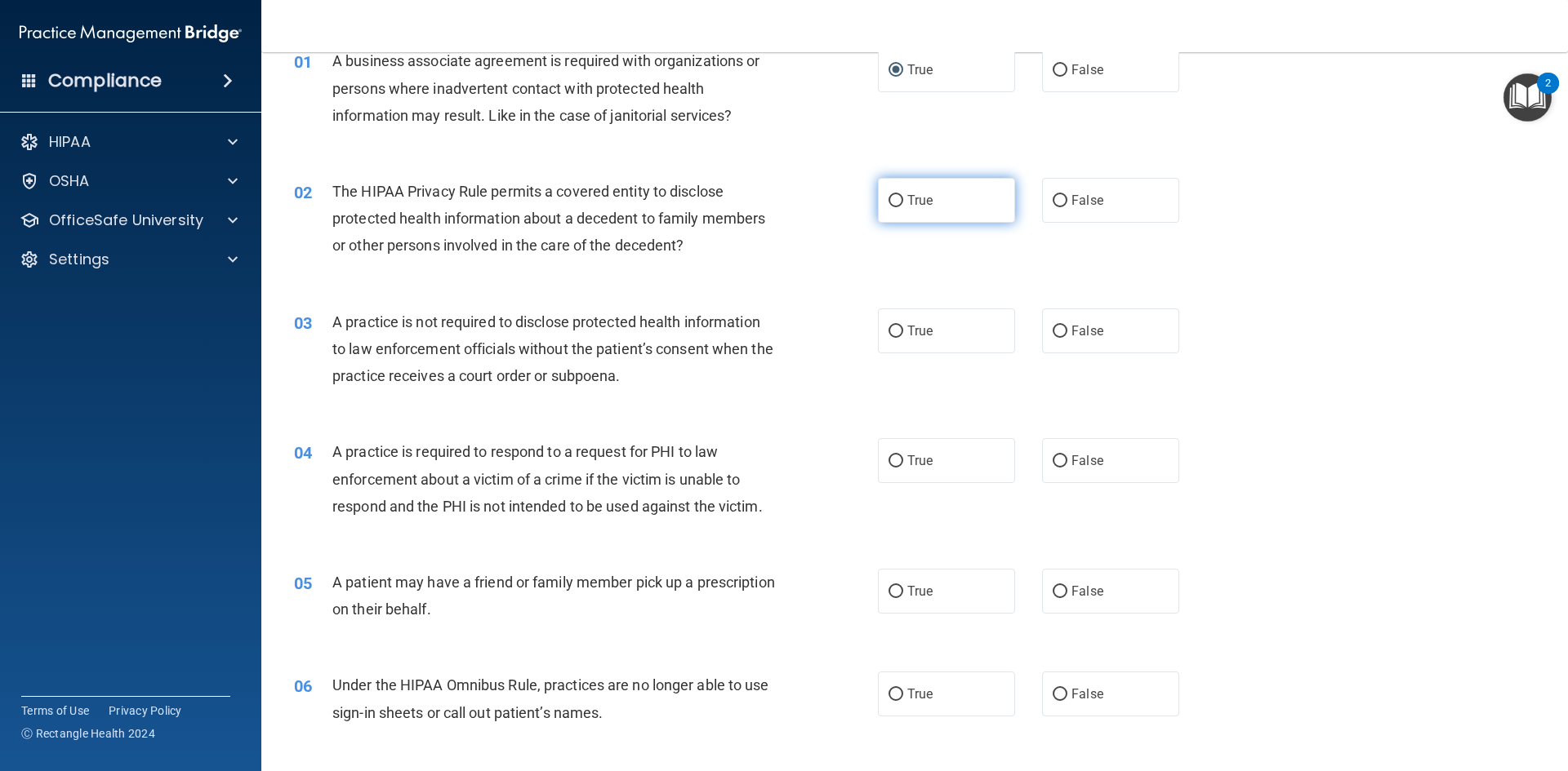
click at [888, 200] on input "True" at bounding box center [895, 201] width 15 height 13
radio input "true"
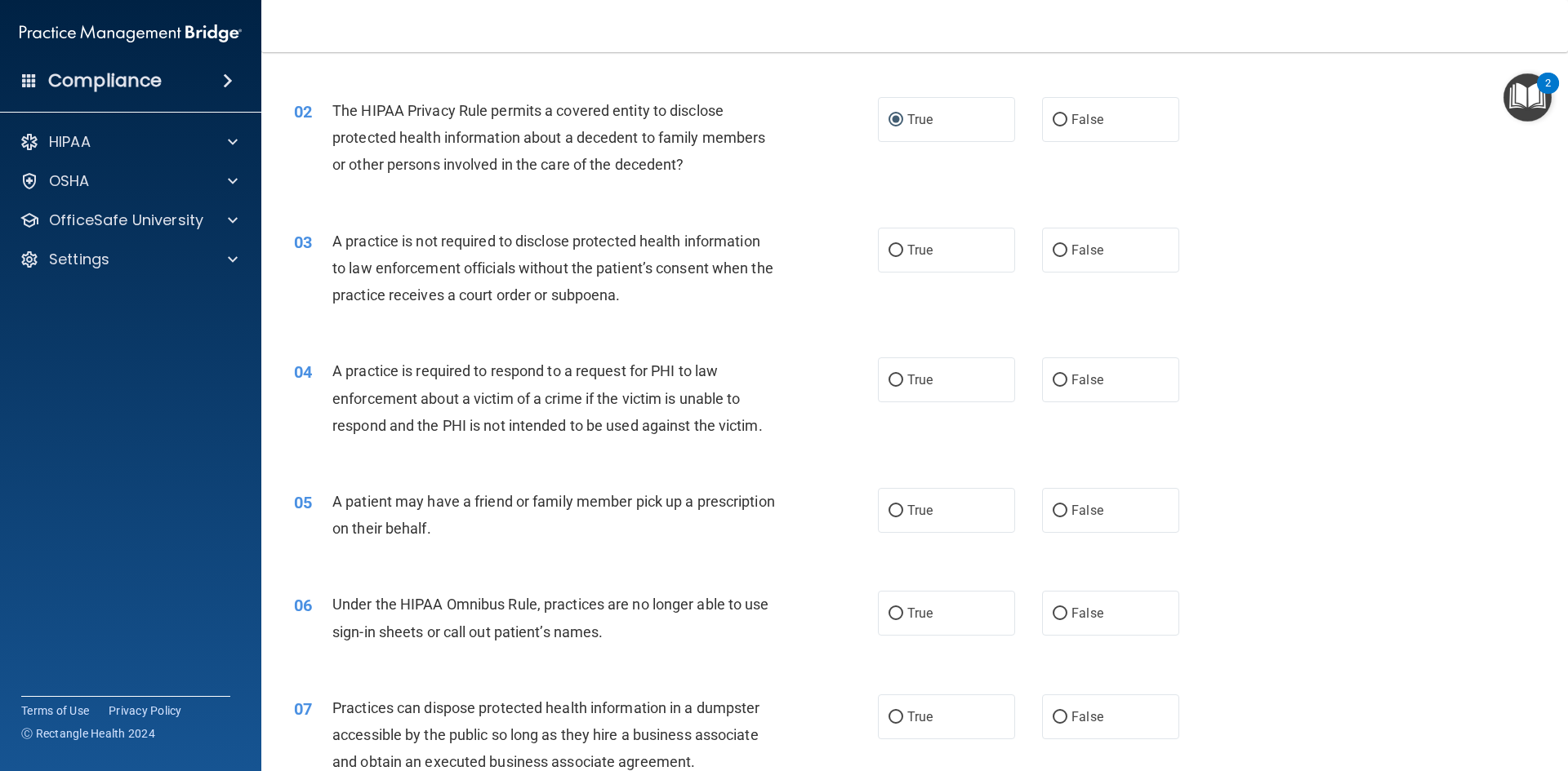
scroll to position [163, 0]
click at [1052, 248] on input "False" at bounding box center [1059, 250] width 15 height 13
radio input "true"
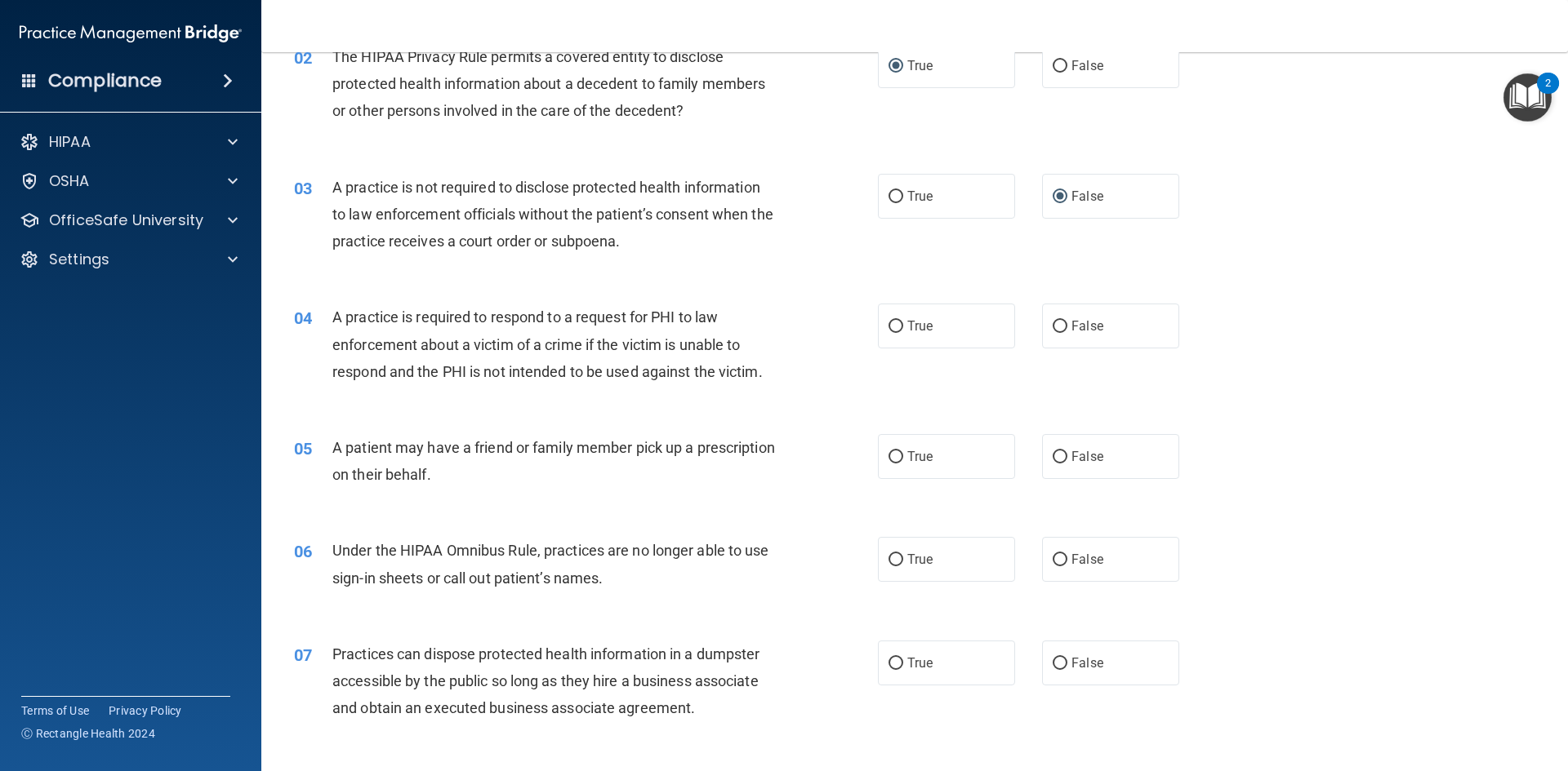
scroll to position [245, 0]
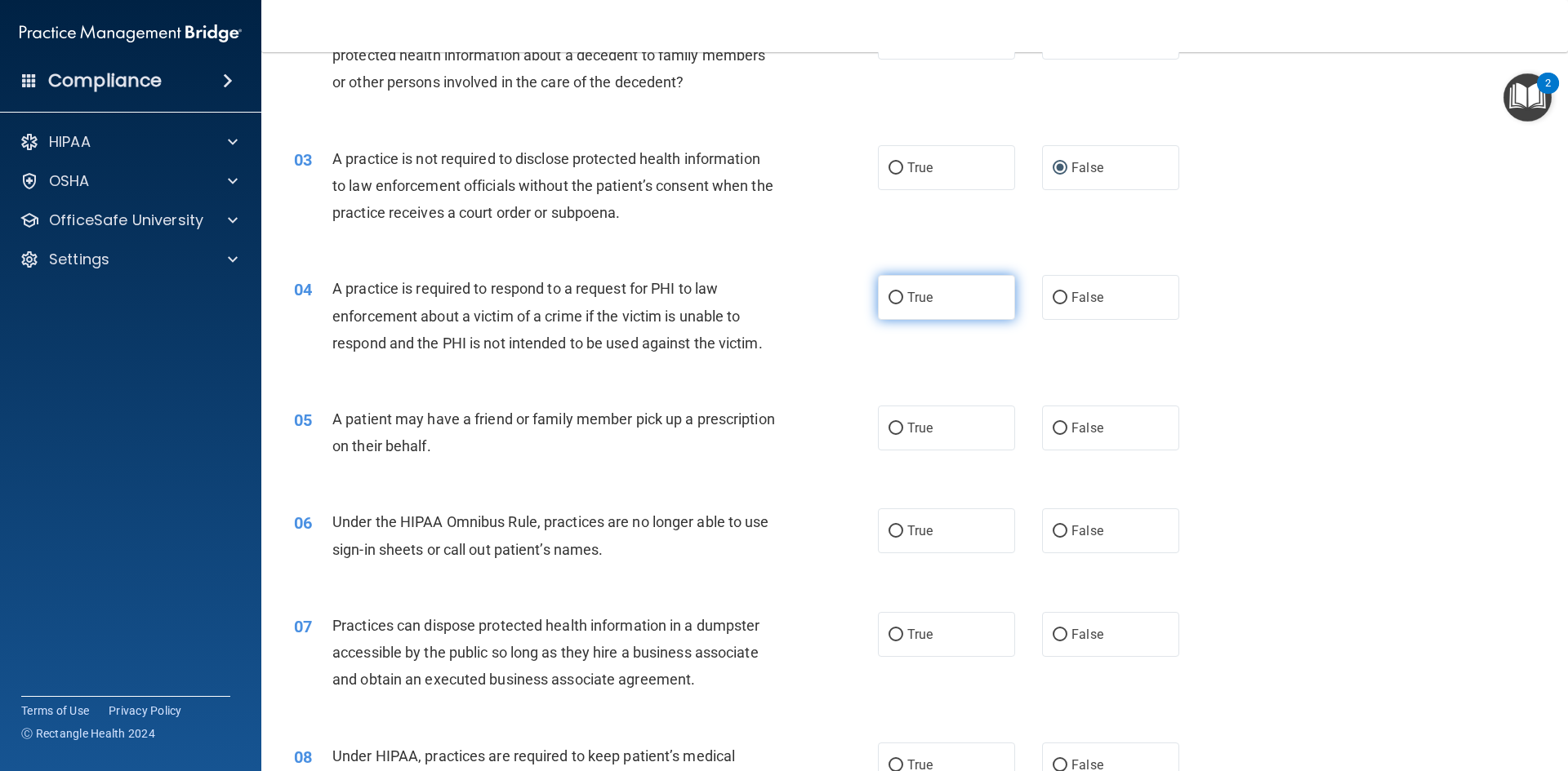
click at [892, 298] on input "True" at bounding box center [895, 298] width 15 height 13
radio input "true"
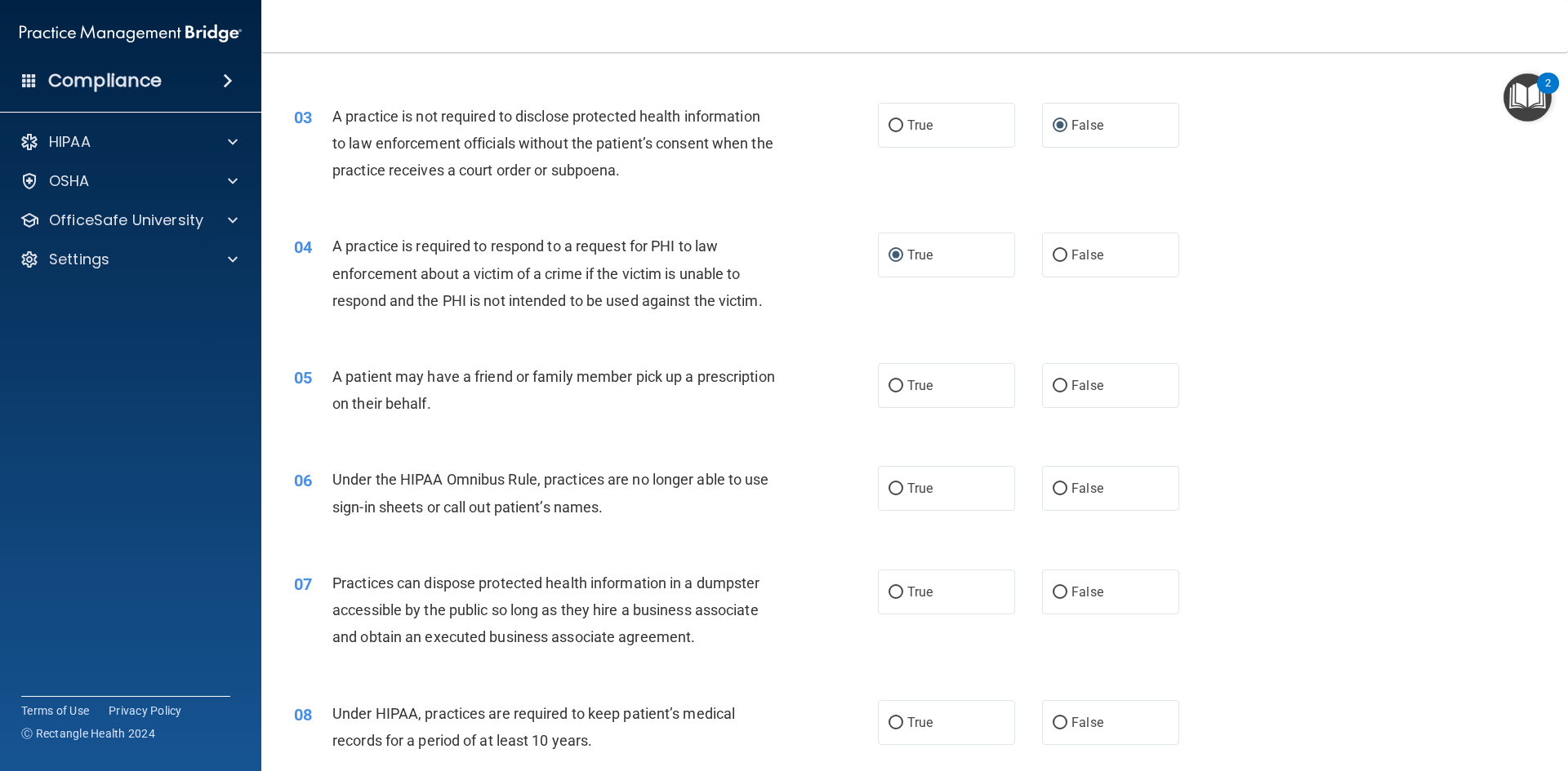
scroll to position [327, 0]
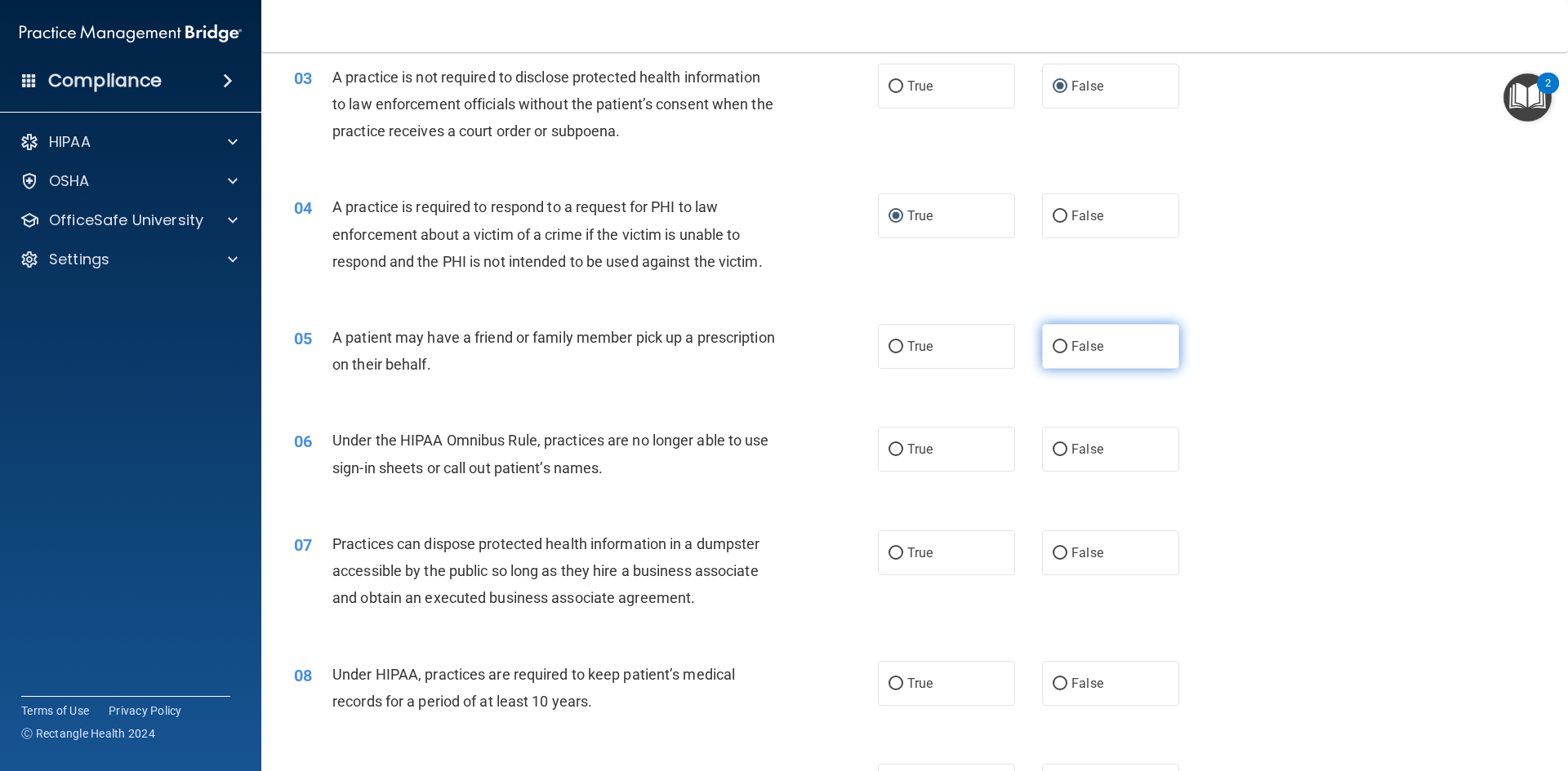
click at [1052, 344] on input "False" at bounding box center [1059, 347] width 15 height 13
radio input "true"
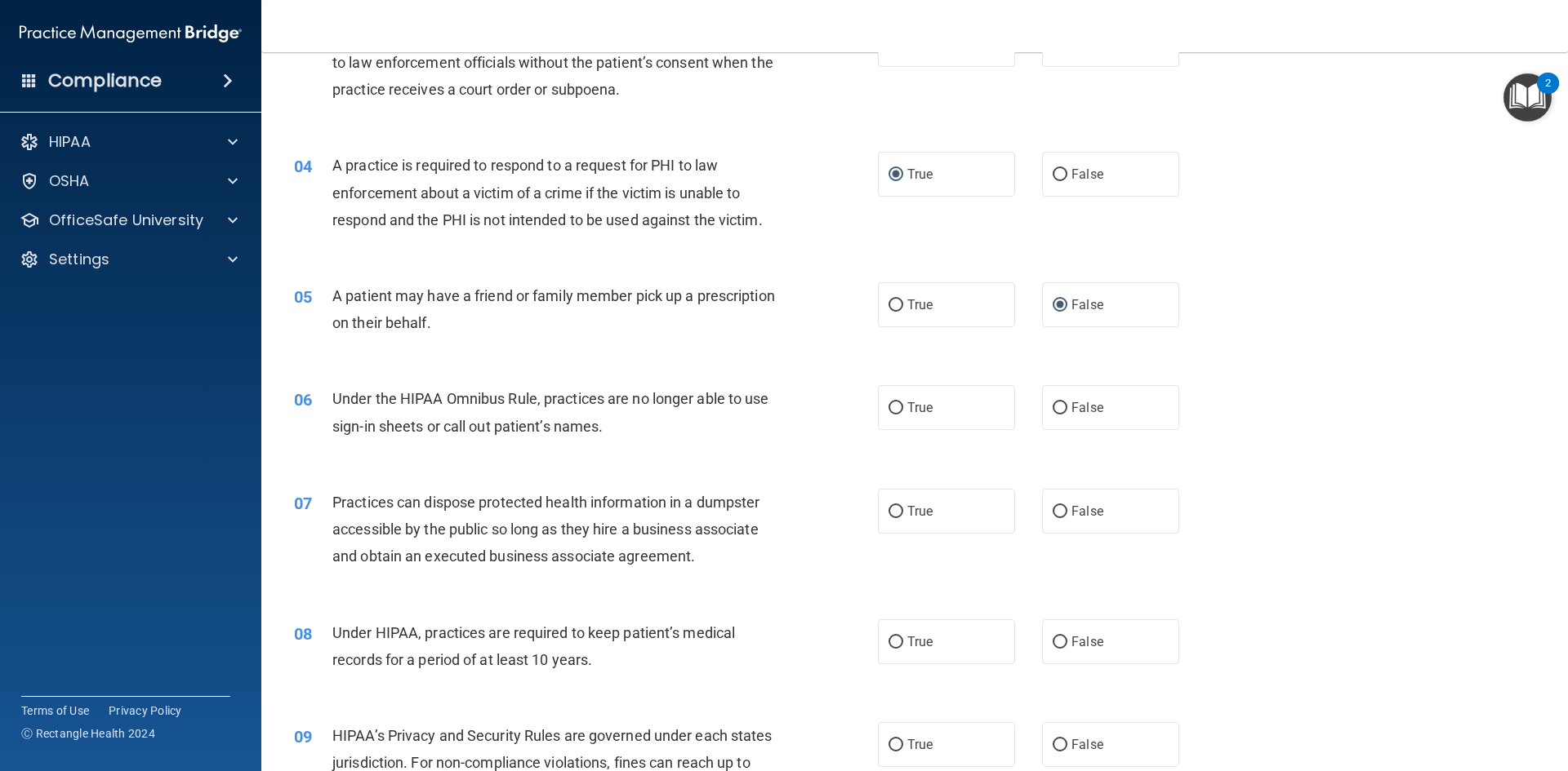
scroll to position [408, 0]
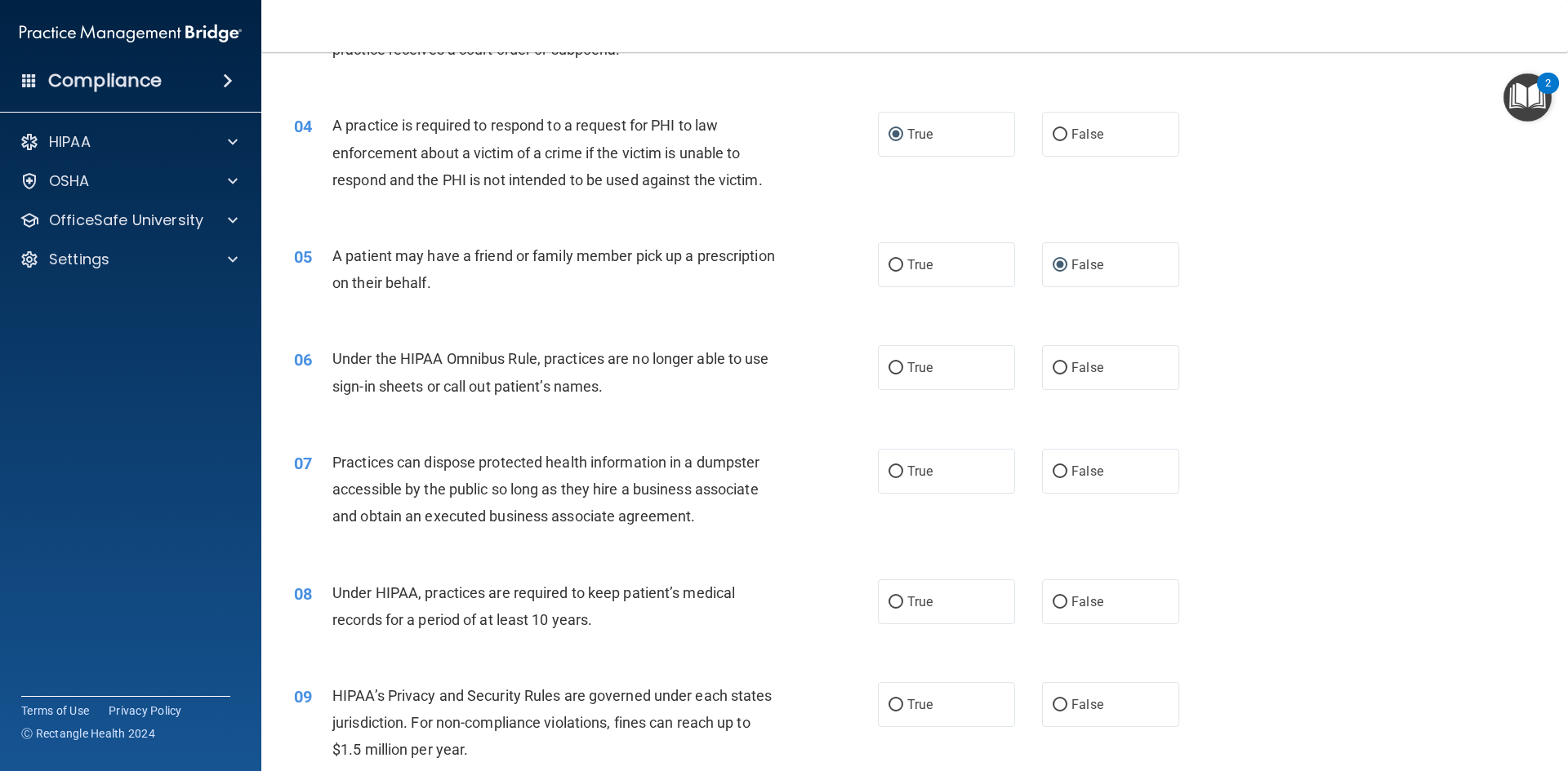
click at [1527, 103] on img "Open Resource Center, 2 new notifications" at bounding box center [1527, 96] width 48 height 48
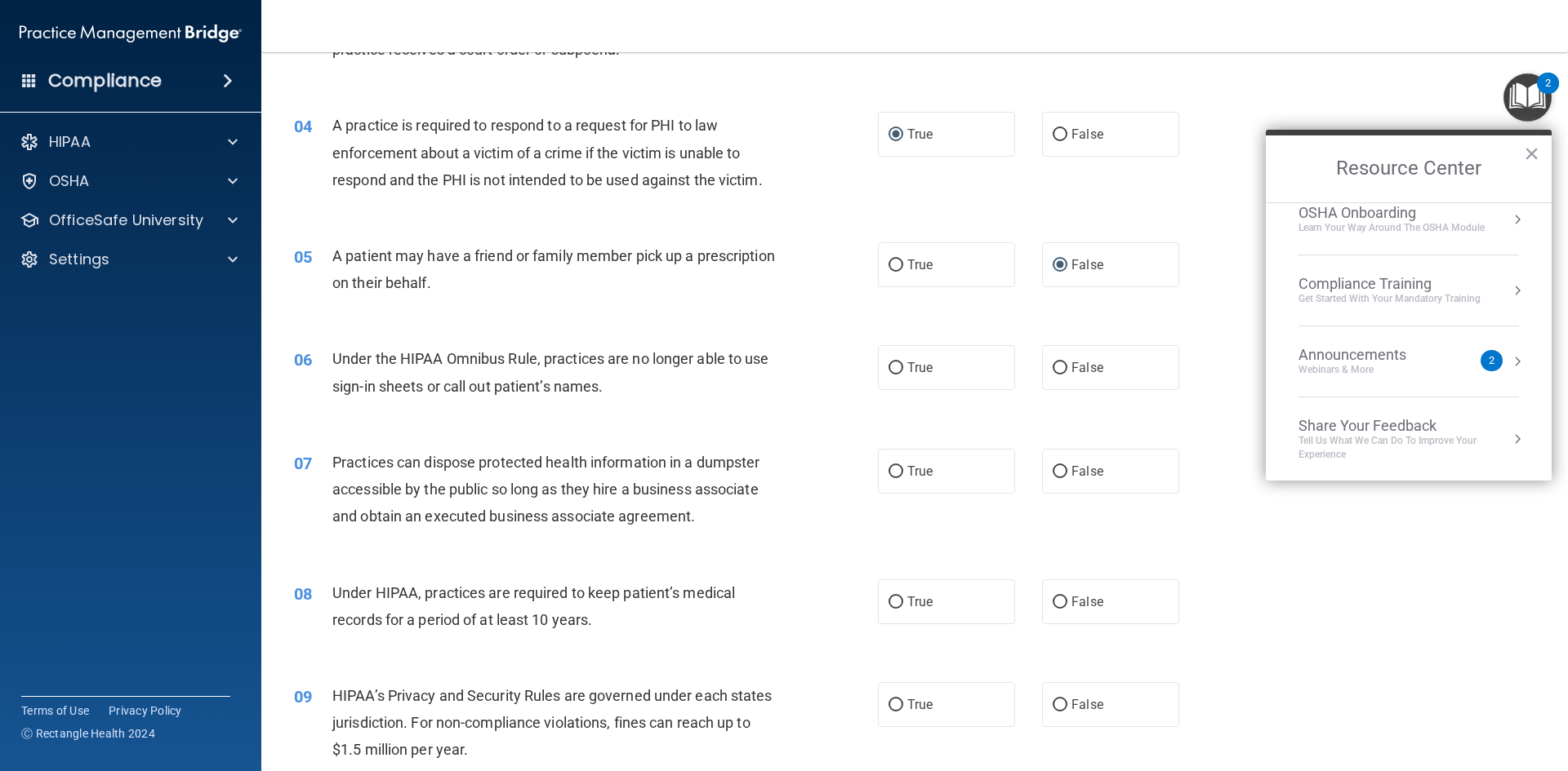
scroll to position [92, 0]
click at [1532, 149] on button "×" at bounding box center [1532, 153] width 16 height 26
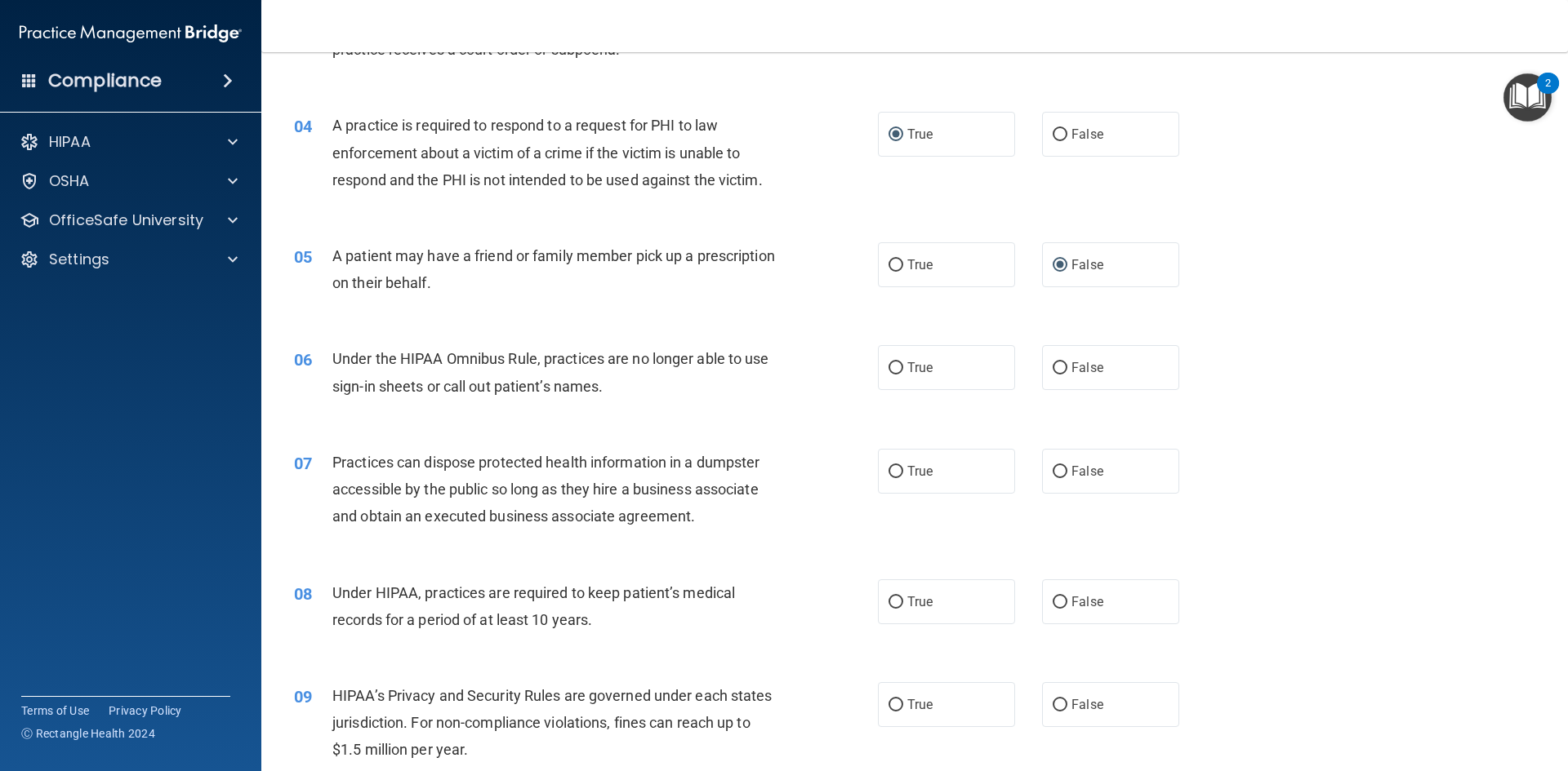
click at [1330, 140] on div "04 A practice is required to respond to a request for PHI to law enforcement ab…" at bounding box center [915, 157] width 1266 height 131
click at [1052, 365] on input "False" at bounding box center [1059, 368] width 15 height 13
radio input "true"
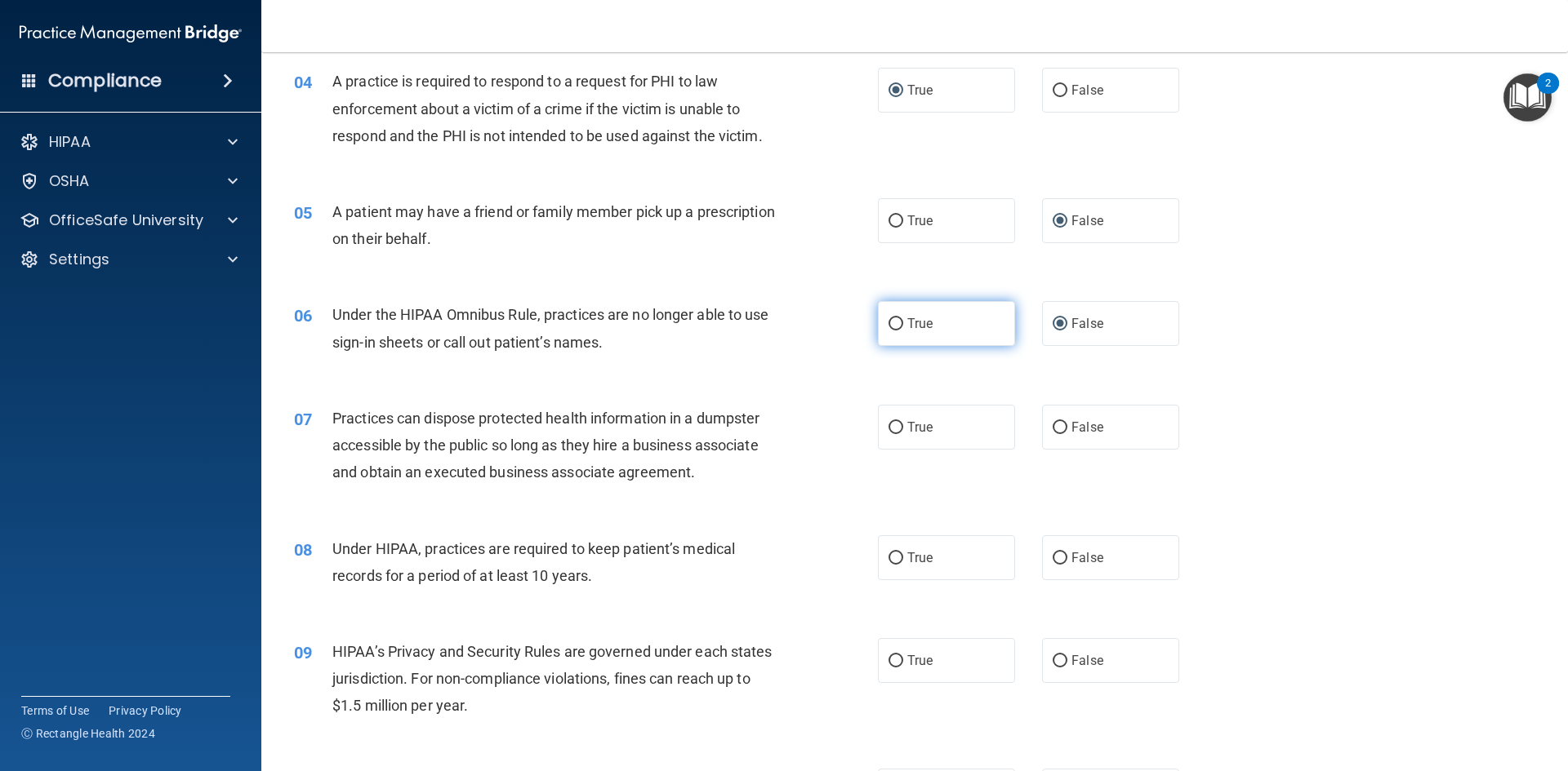
scroll to position [489, 0]
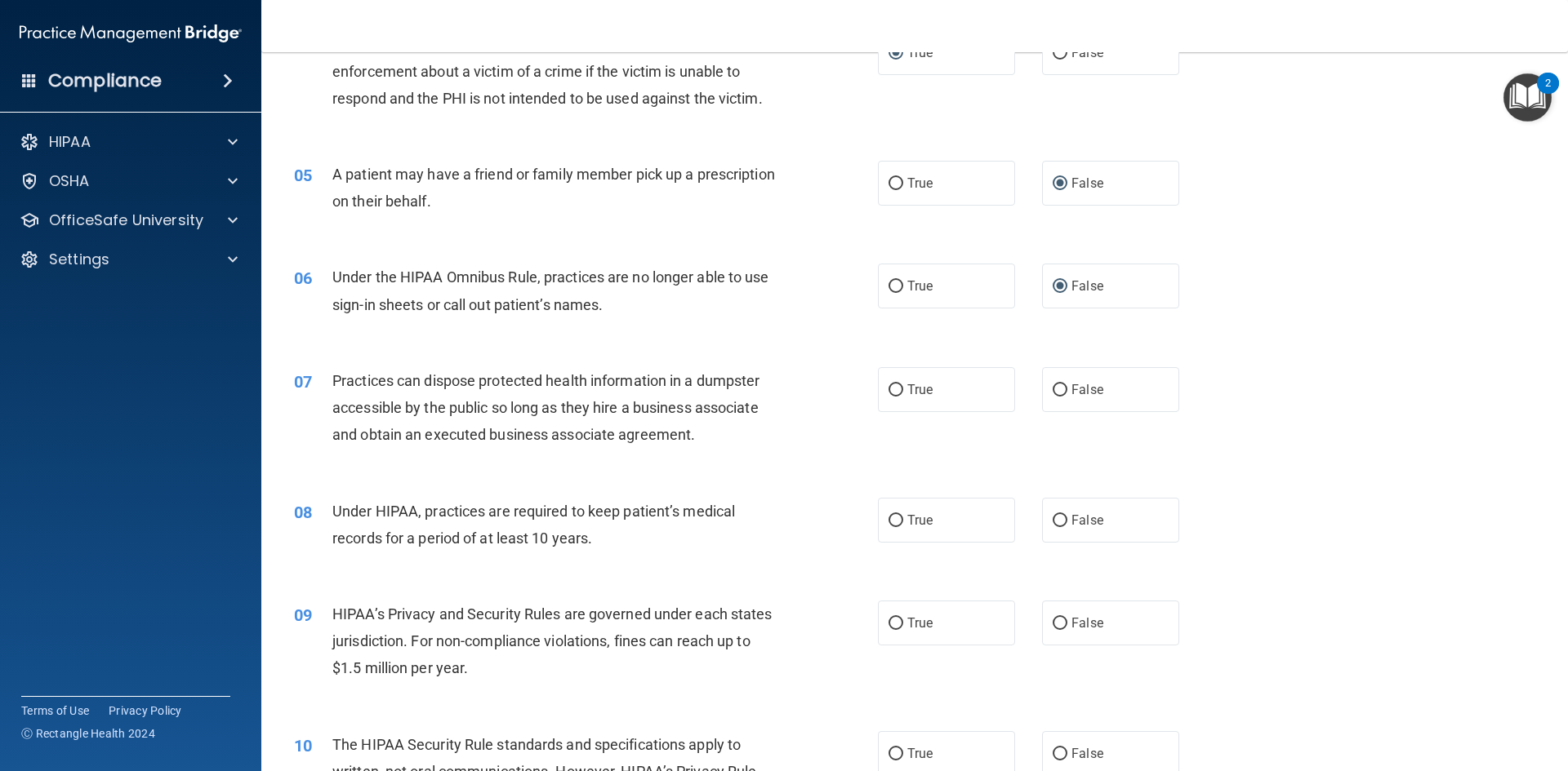
click at [820, 479] on div "08 Under HIPAA, practices are required to keep patient’s medical records for a …" at bounding box center [915, 529] width 1266 height 103
click at [1072, 397] on span "False" at bounding box center [1087, 390] width 32 height 16
click at [1068, 397] on input "False" at bounding box center [1059, 390] width 15 height 13
radio input "true"
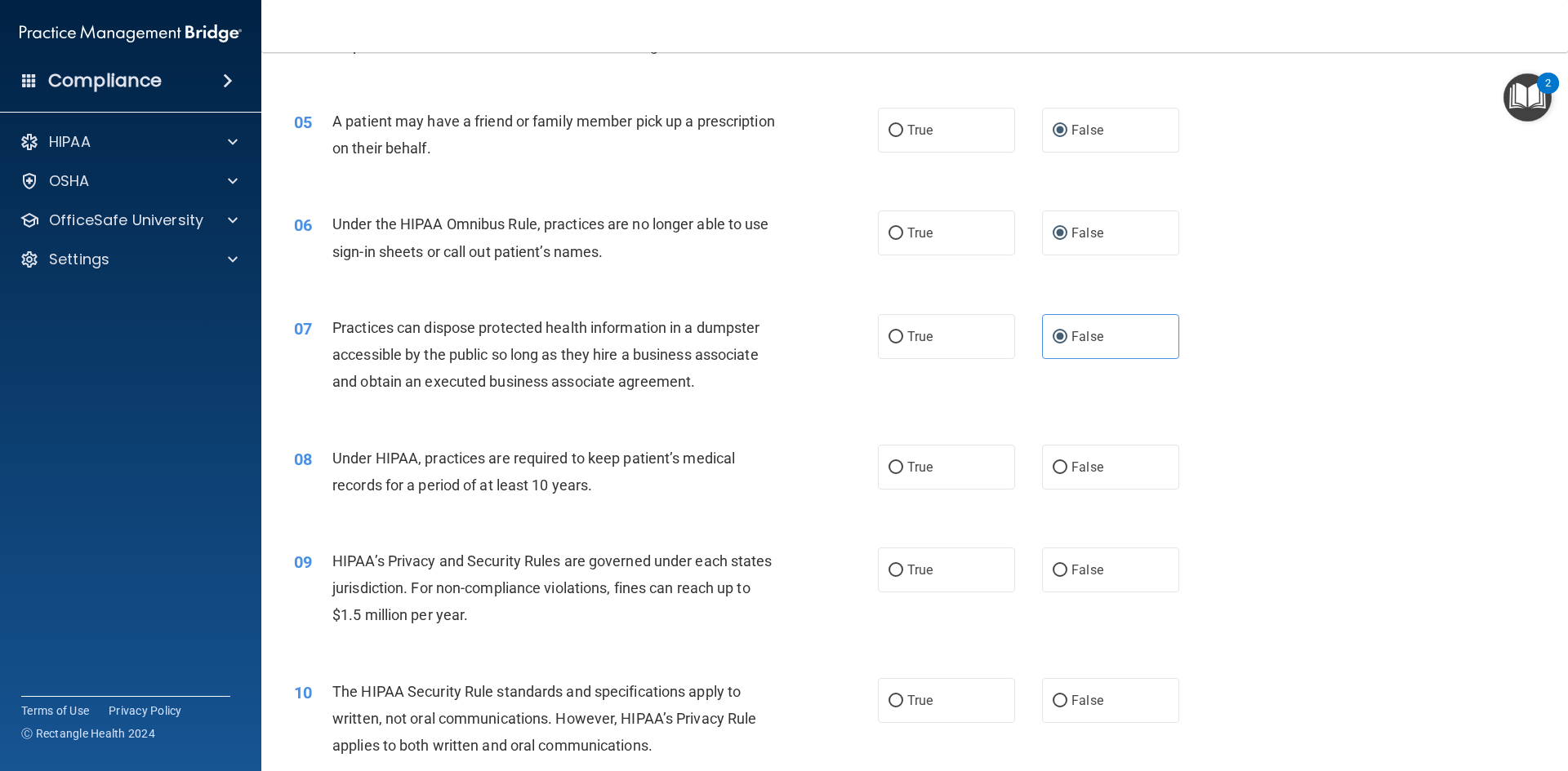
scroll to position [571, 0]
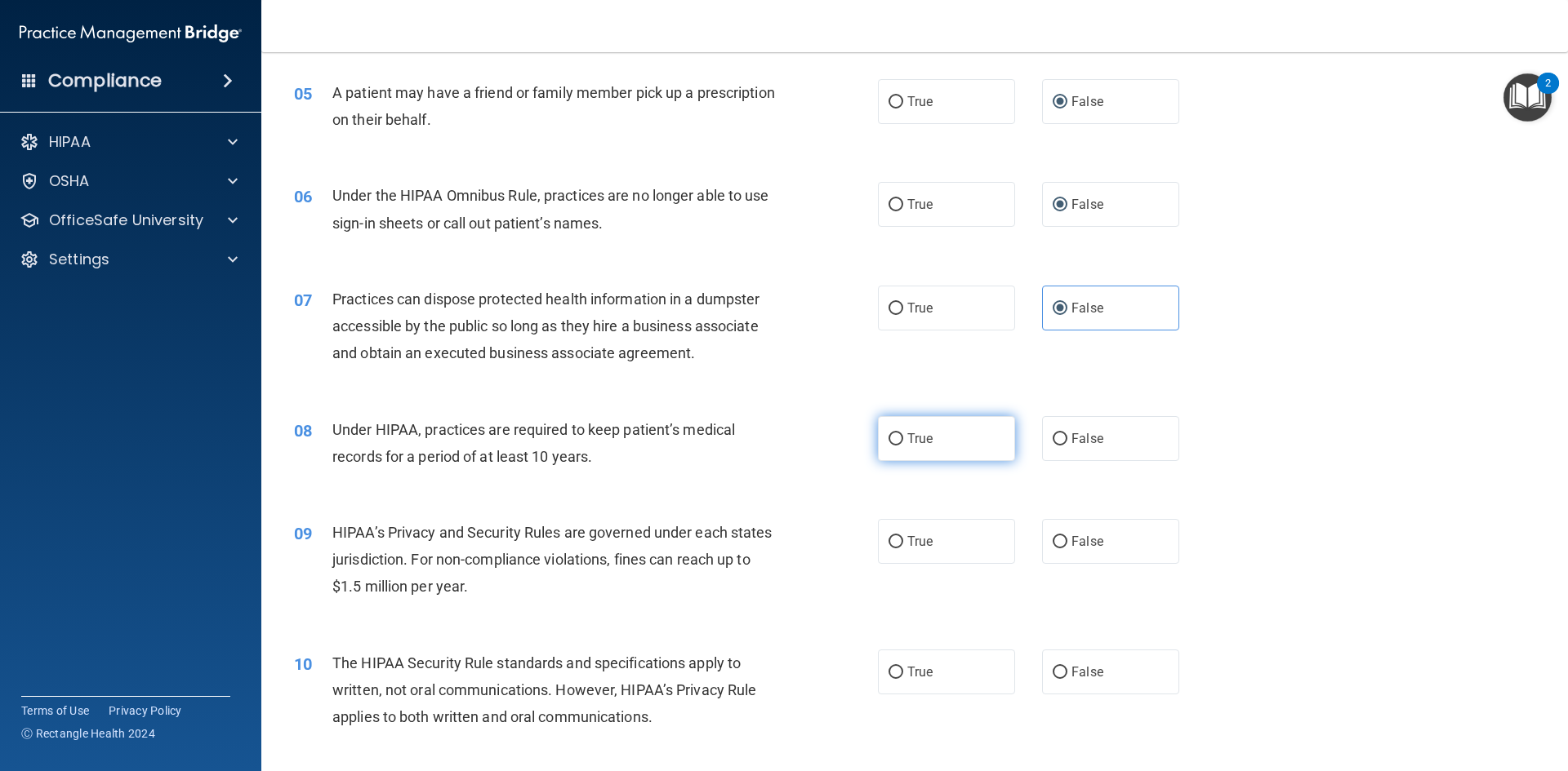
click at [947, 437] on label "True" at bounding box center [946, 439] width 137 height 45
click at [903, 437] on input "True" at bounding box center [895, 440] width 15 height 13
radio input "true"
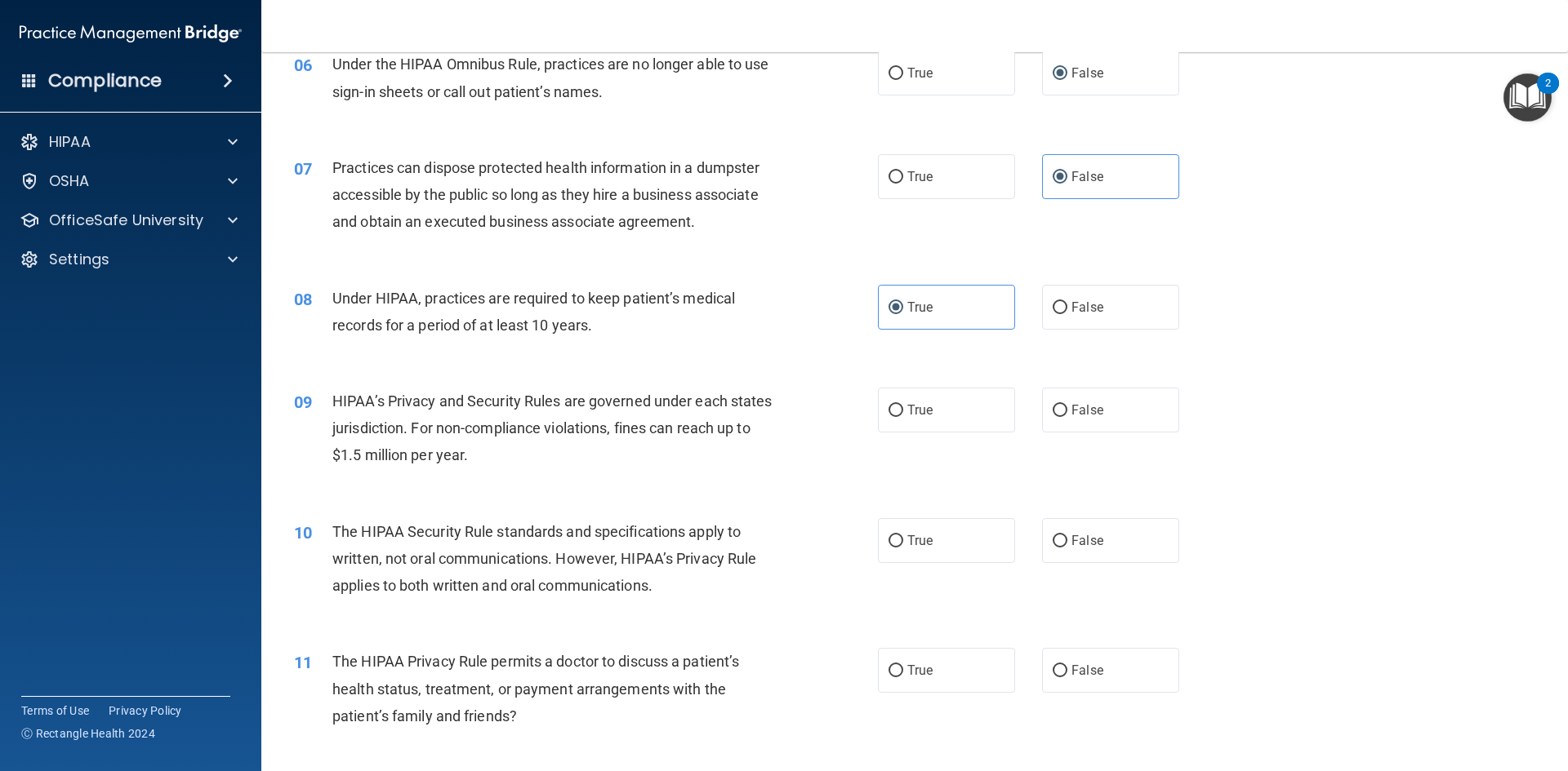
scroll to position [735, 0]
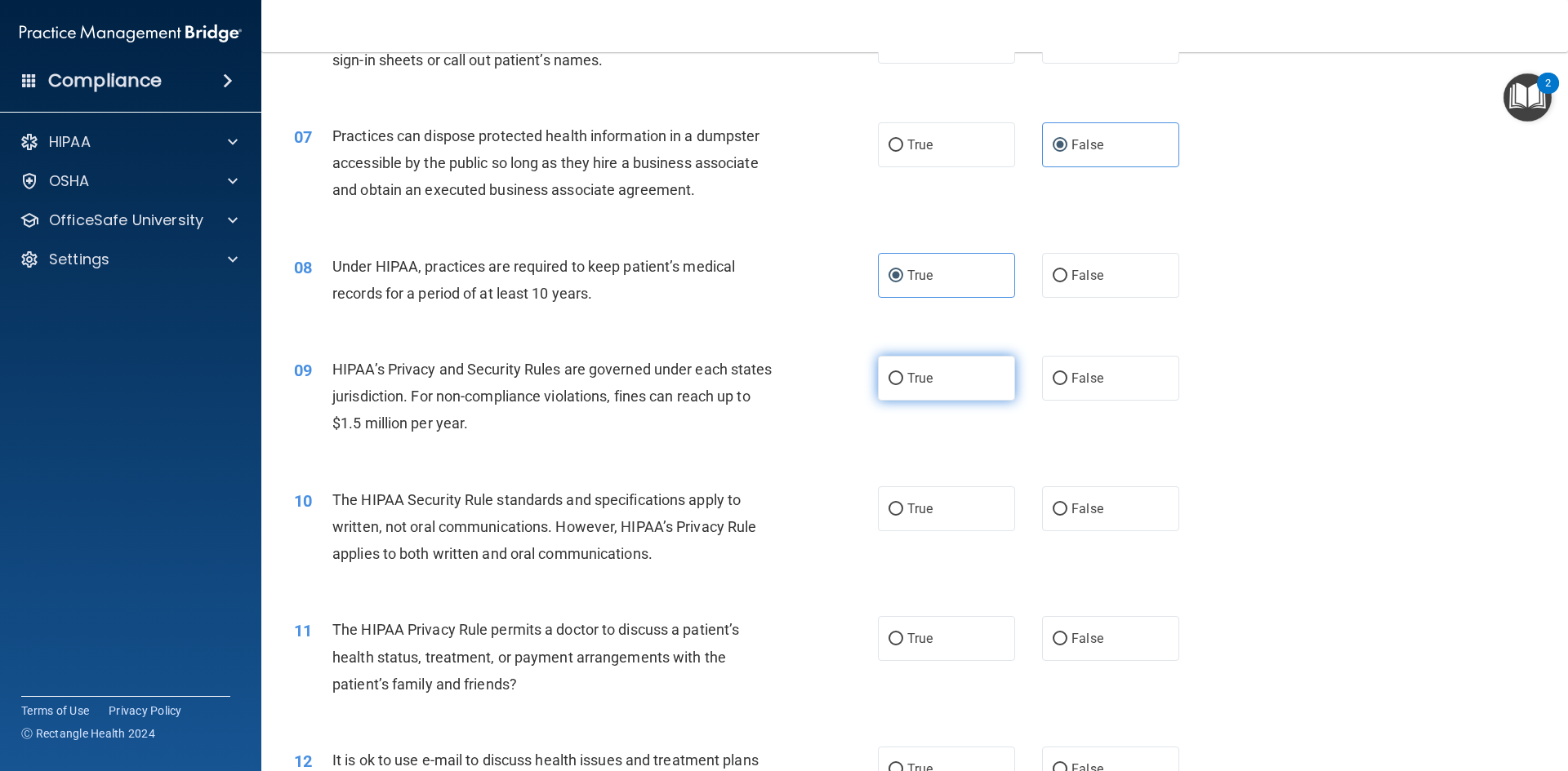
click at [922, 374] on span "True" at bounding box center [920, 378] width 25 height 16
click at [903, 374] on input "True" at bounding box center [895, 379] width 15 height 13
radio input "true"
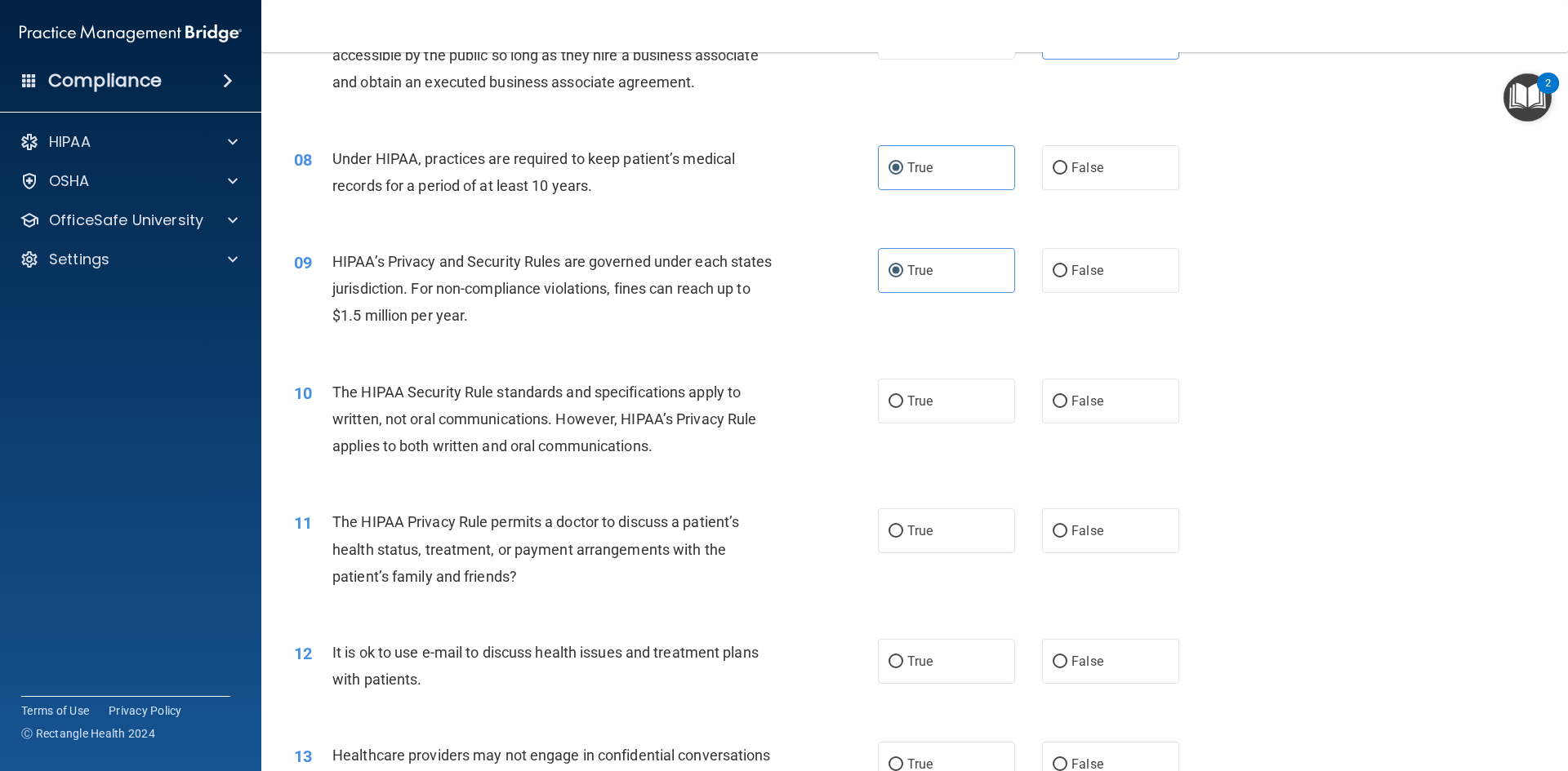
scroll to position [898, 0]
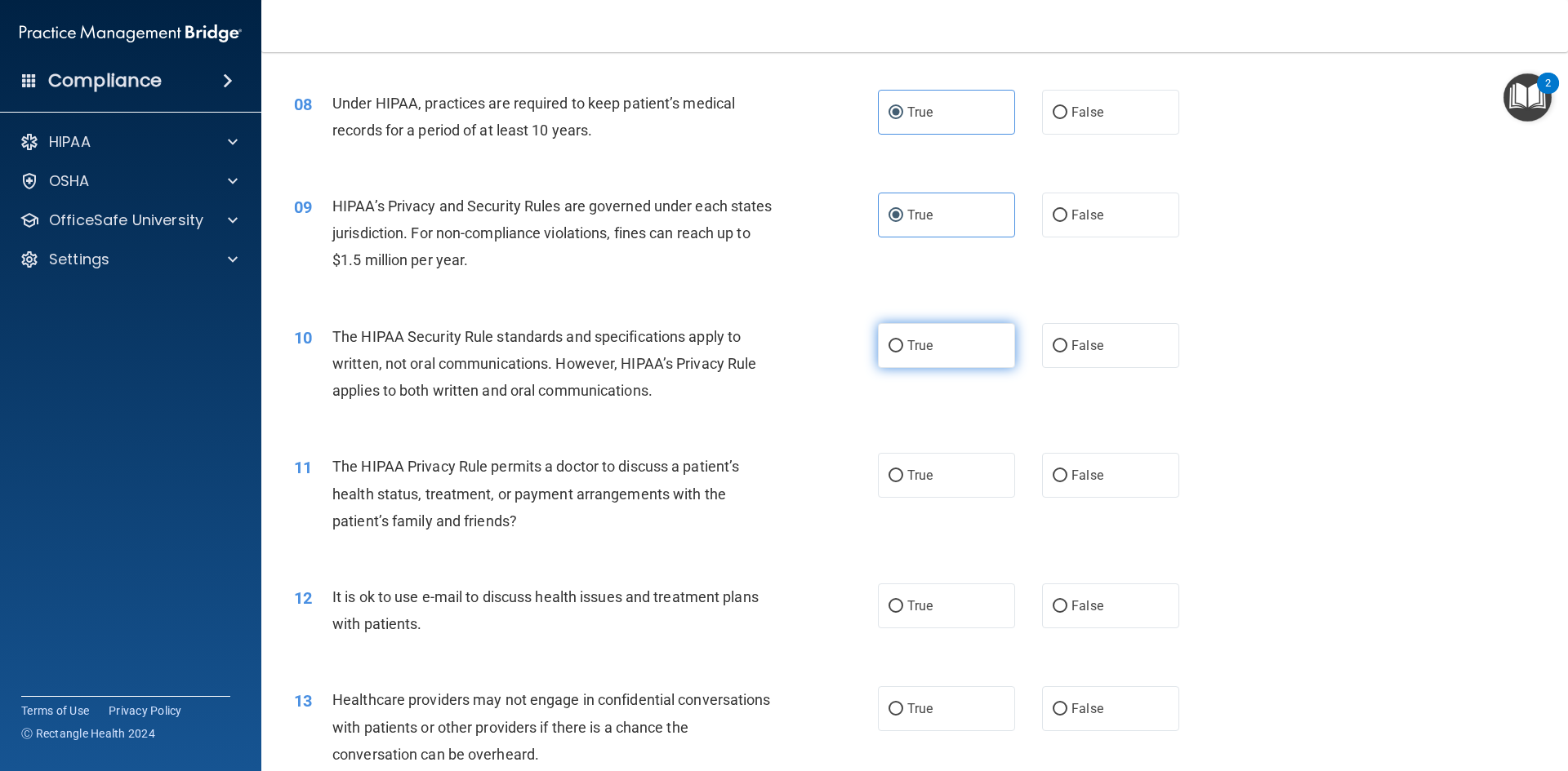
click at [915, 354] on label "True" at bounding box center [946, 346] width 137 height 45
click at [903, 353] on input "True" at bounding box center [895, 346] width 15 height 13
radio input "true"
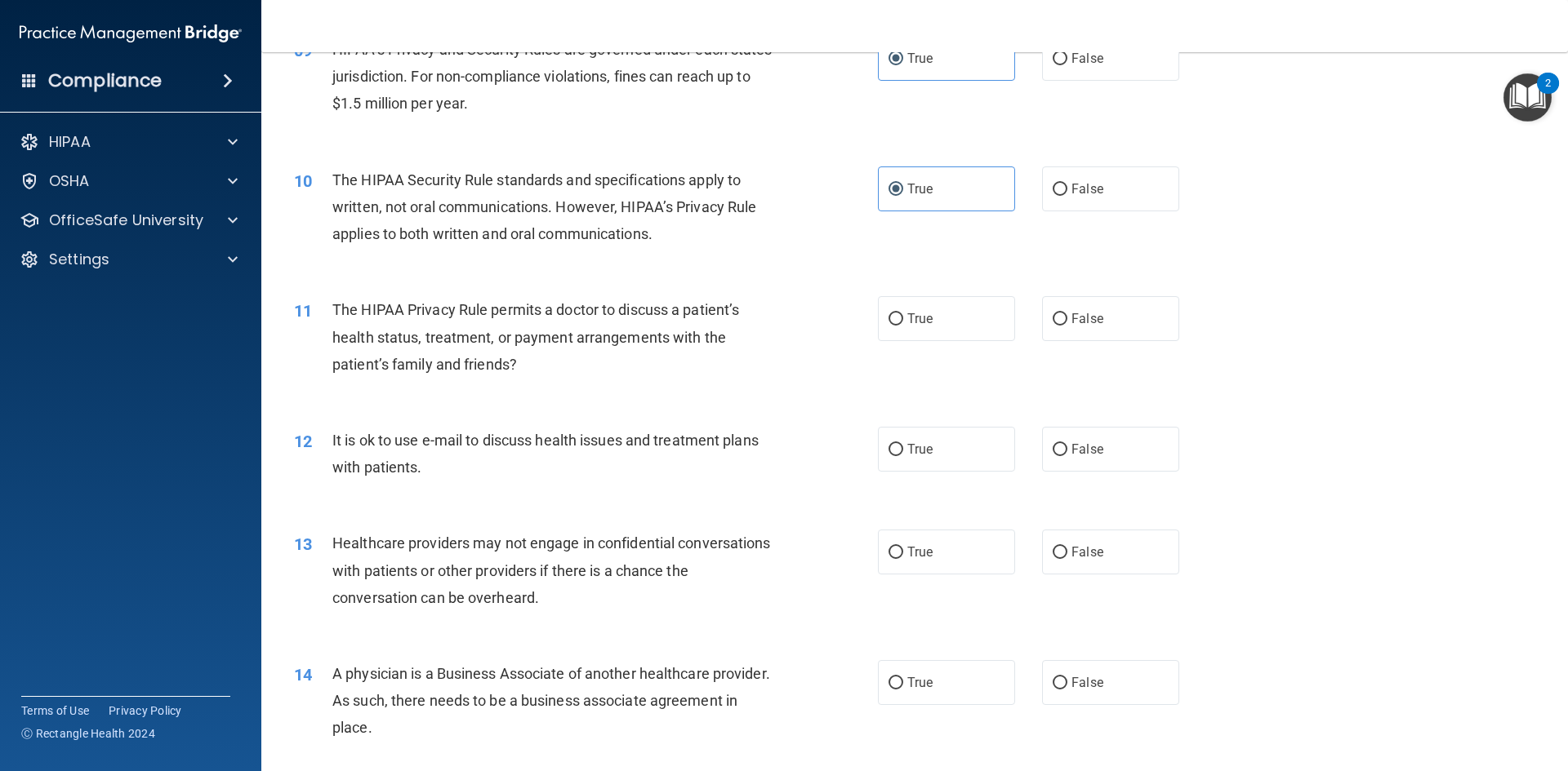
scroll to position [1061, 0]
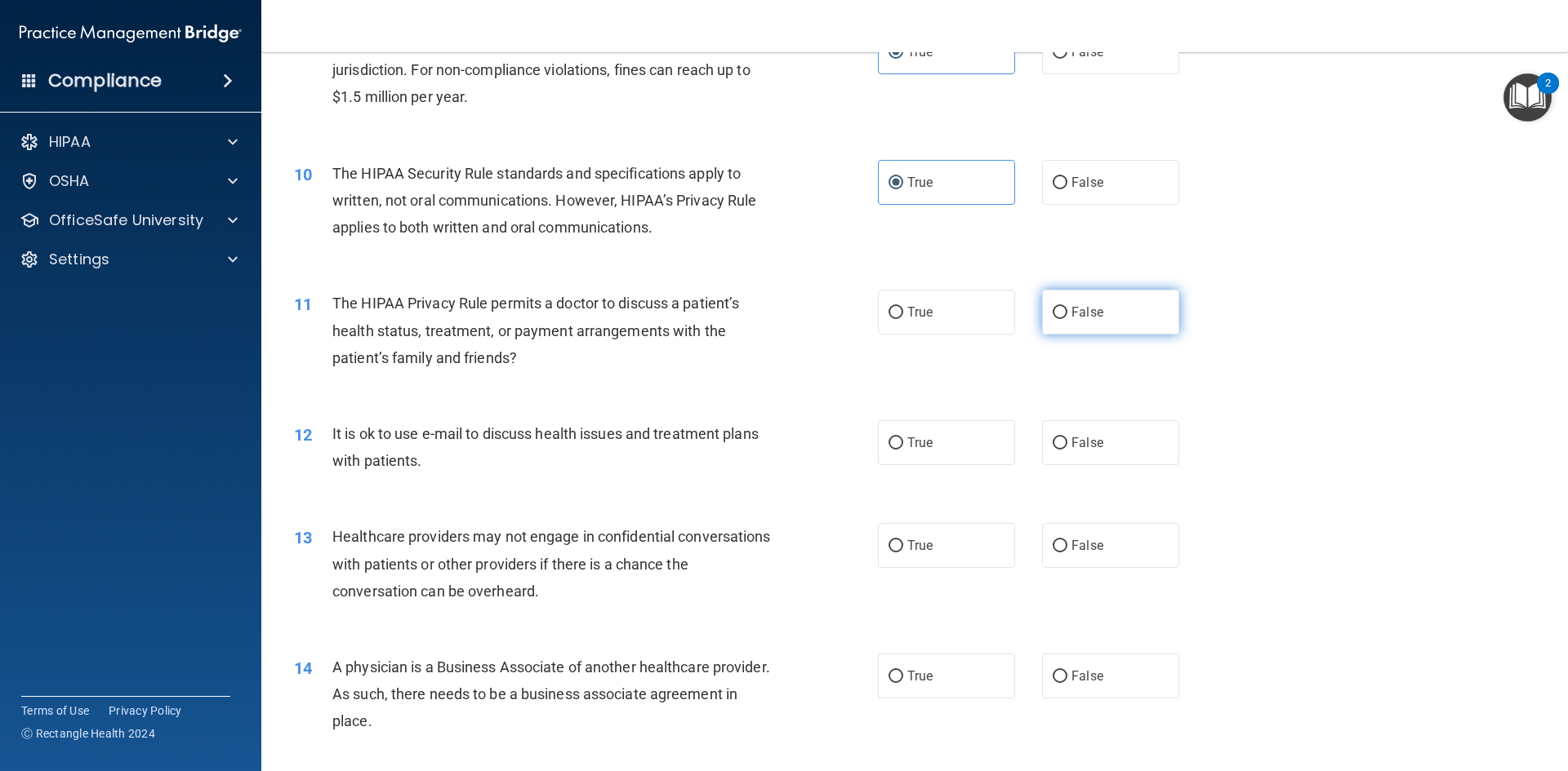
click at [1052, 314] on input "False" at bounding box center [1059, 313] width 15 height 13
radio input "true"
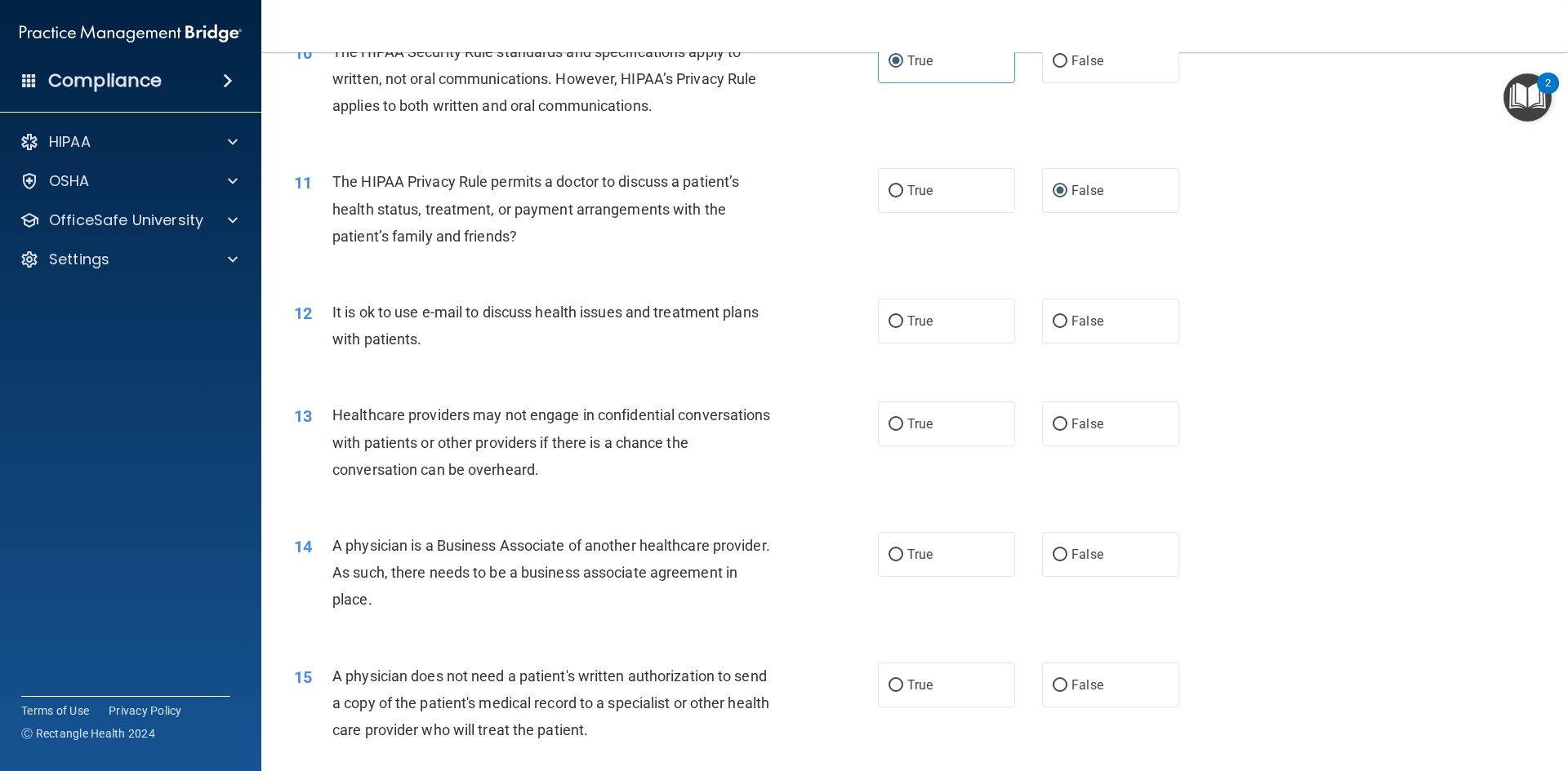
scroll to position [1224, 0]
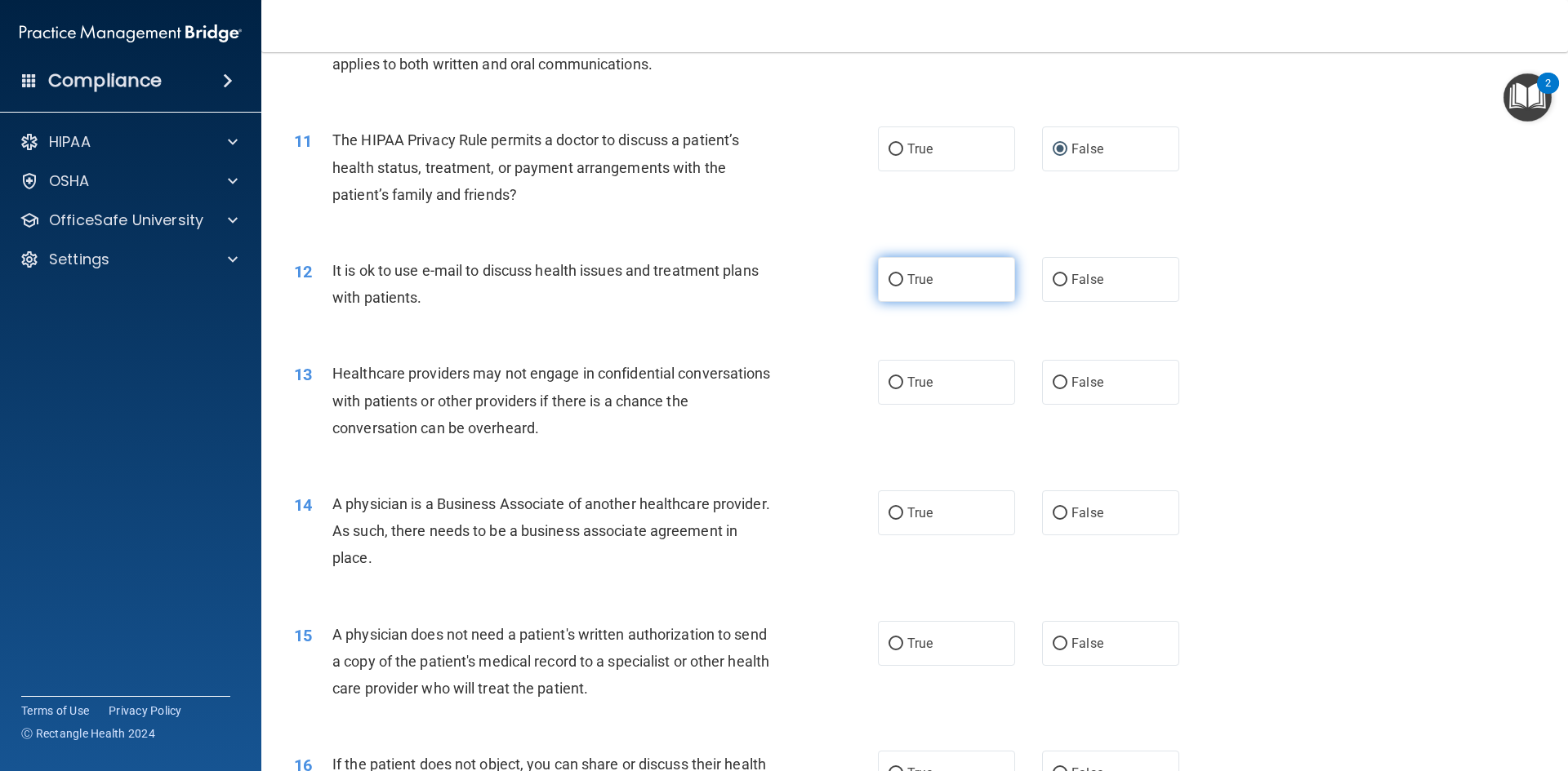
click at [926, 274] on span "True" at bounding box center [920, 280] width 25 height 16
click at [903, 274] on input "True" at bounding box center [895, 280] width 15 height 13
radio input "true"
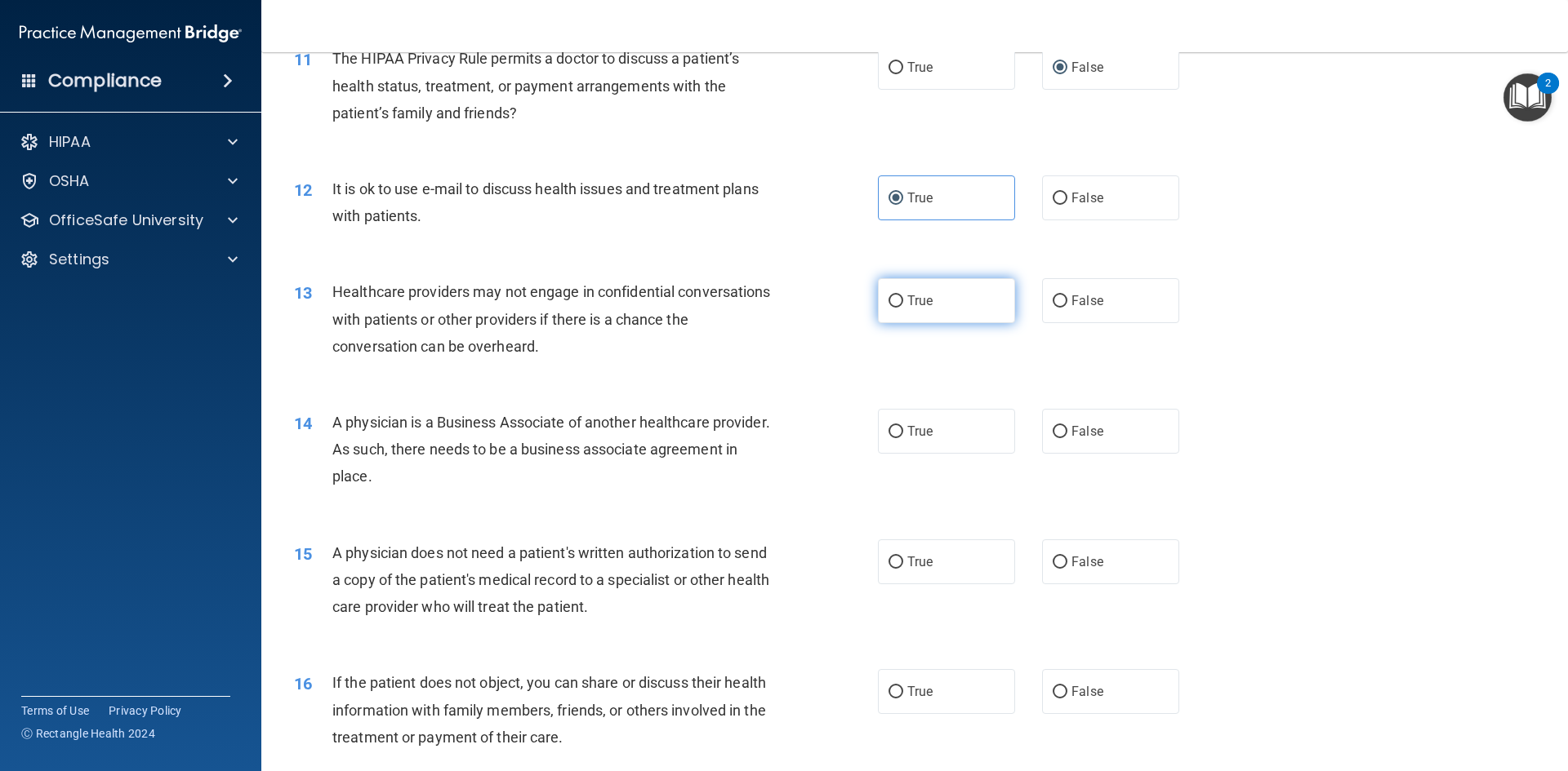
click at [933, 291] on label "True" at bounding box center [946, 301] width 137 height 45
click at [903, 295] on input "True" at bounding box center [895, 301] width 15 height 13
radio input "true"
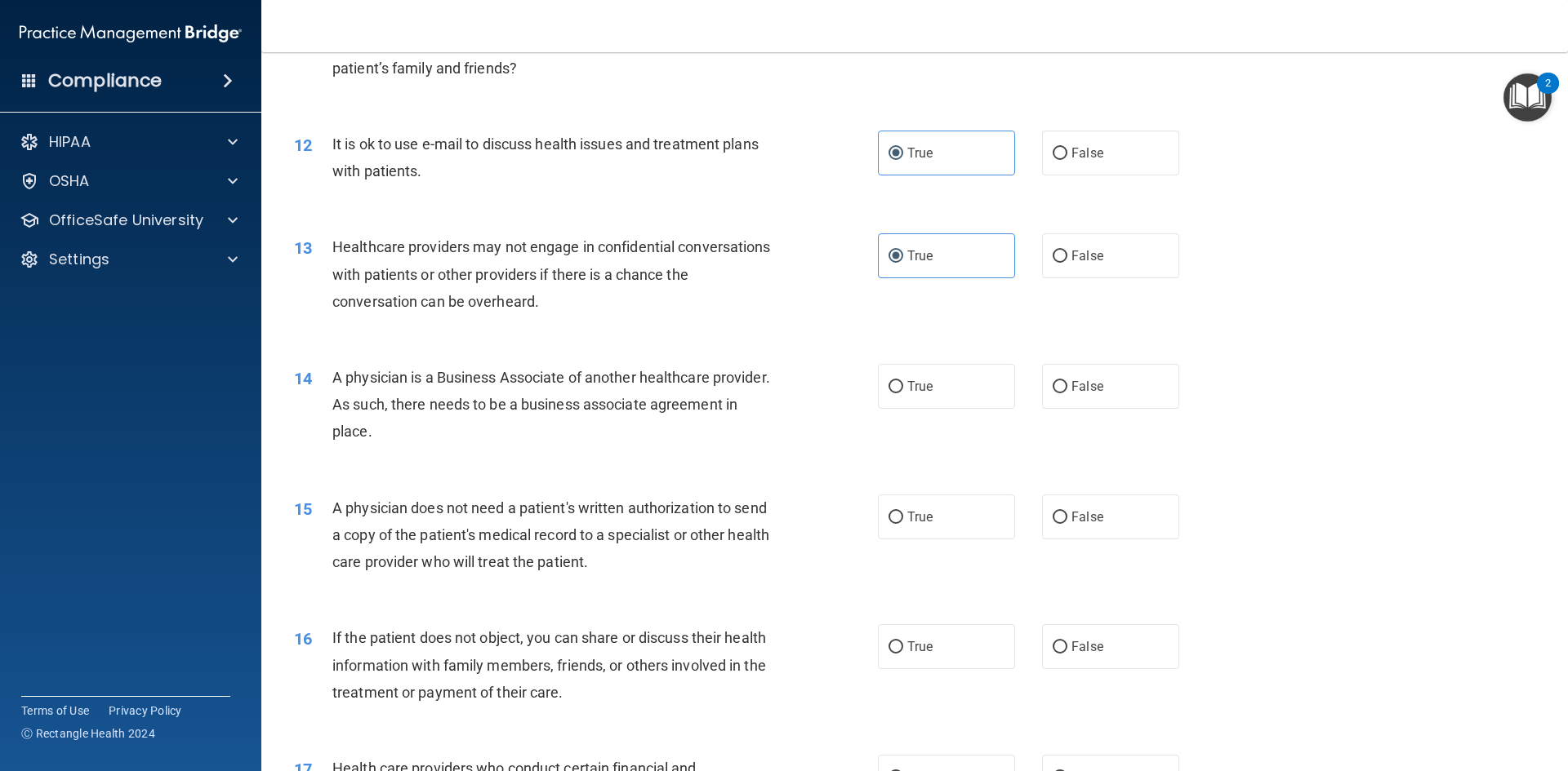
scroll to position [1388, 0]
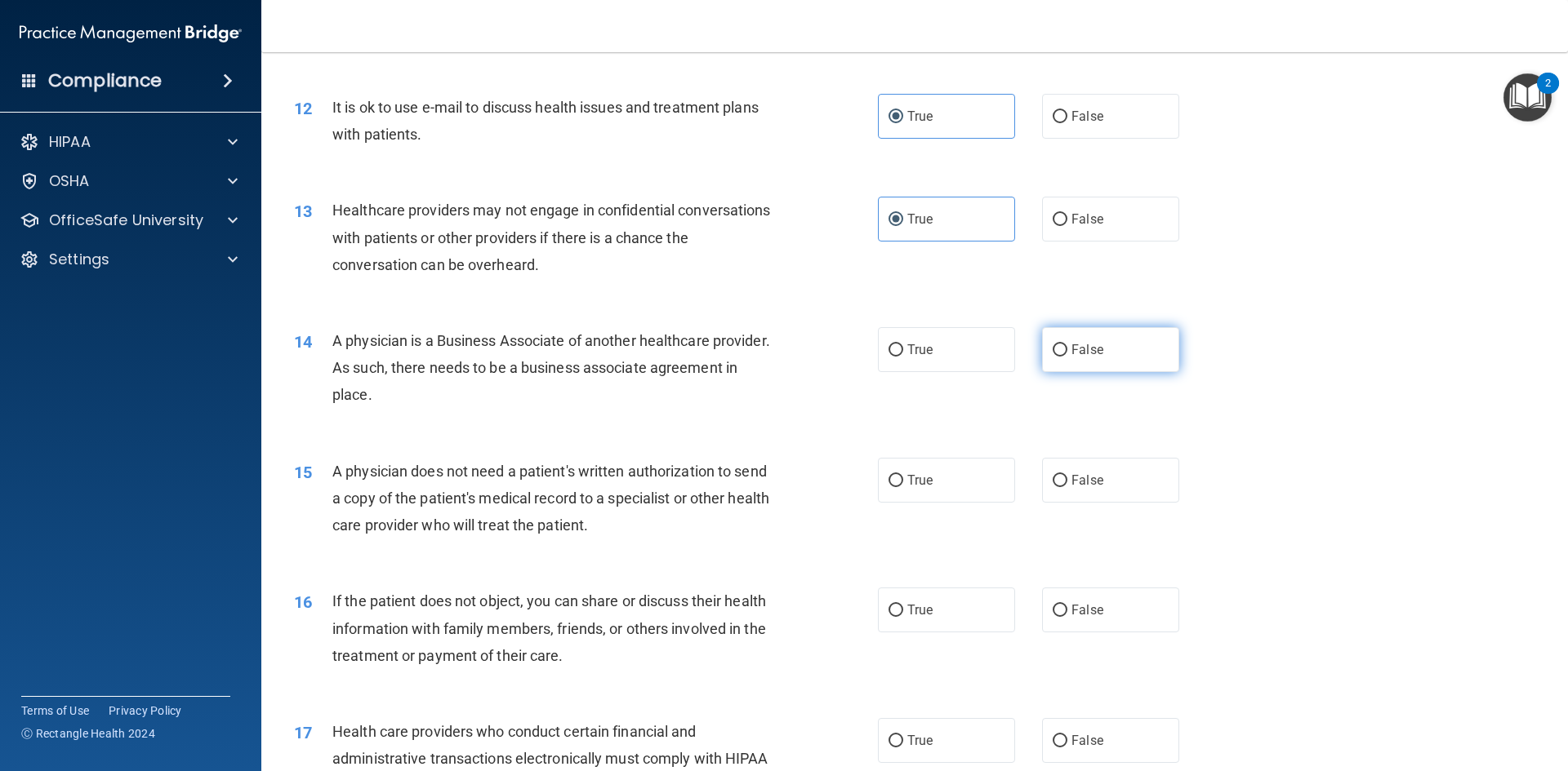
click at [1061, 345] on label "False" at bounding box center [1111, 350] width 137 height 45
click at [1061, 345] on input "False" at bounding box center [1059, 350] width 15 height 13
radio input "true"
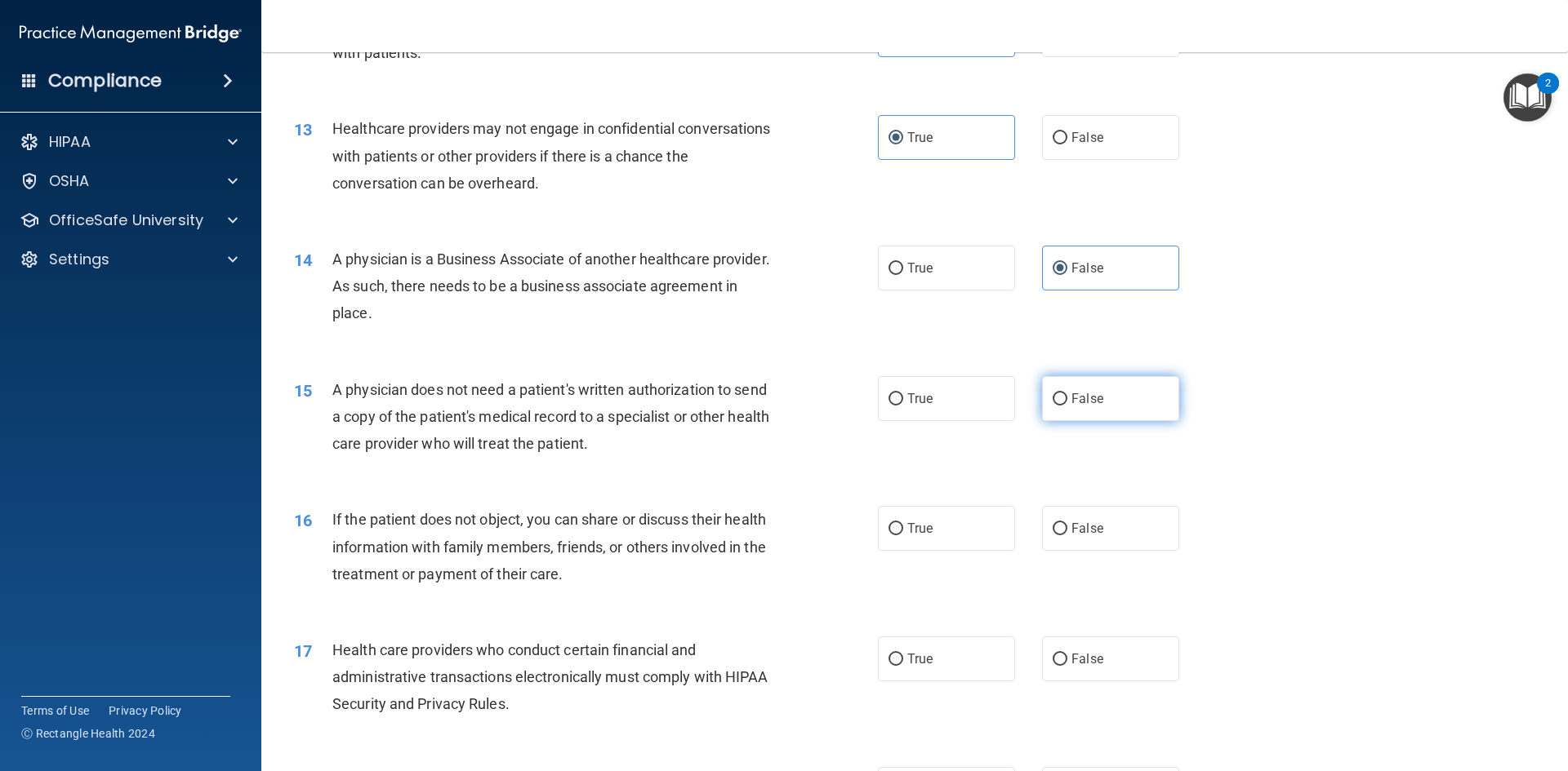
click at [1063, 391] on label "False" at bounding box center [1111, 399] width 137 height 45
click at [1063, 394] on input "False" at bounding box center [1059, 400] width 15 height 13
radio input "true"
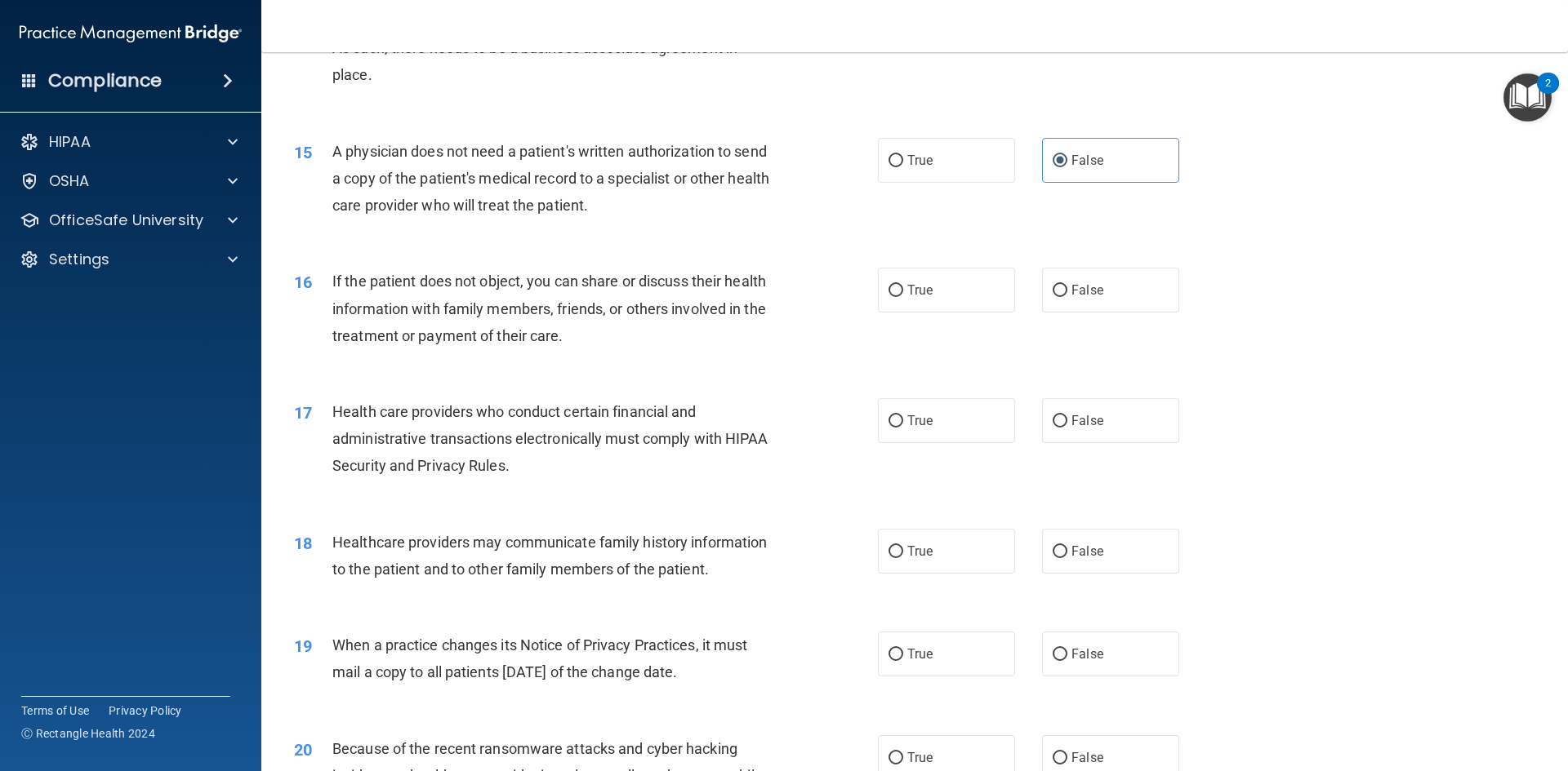
scroll to position [1715, 0]
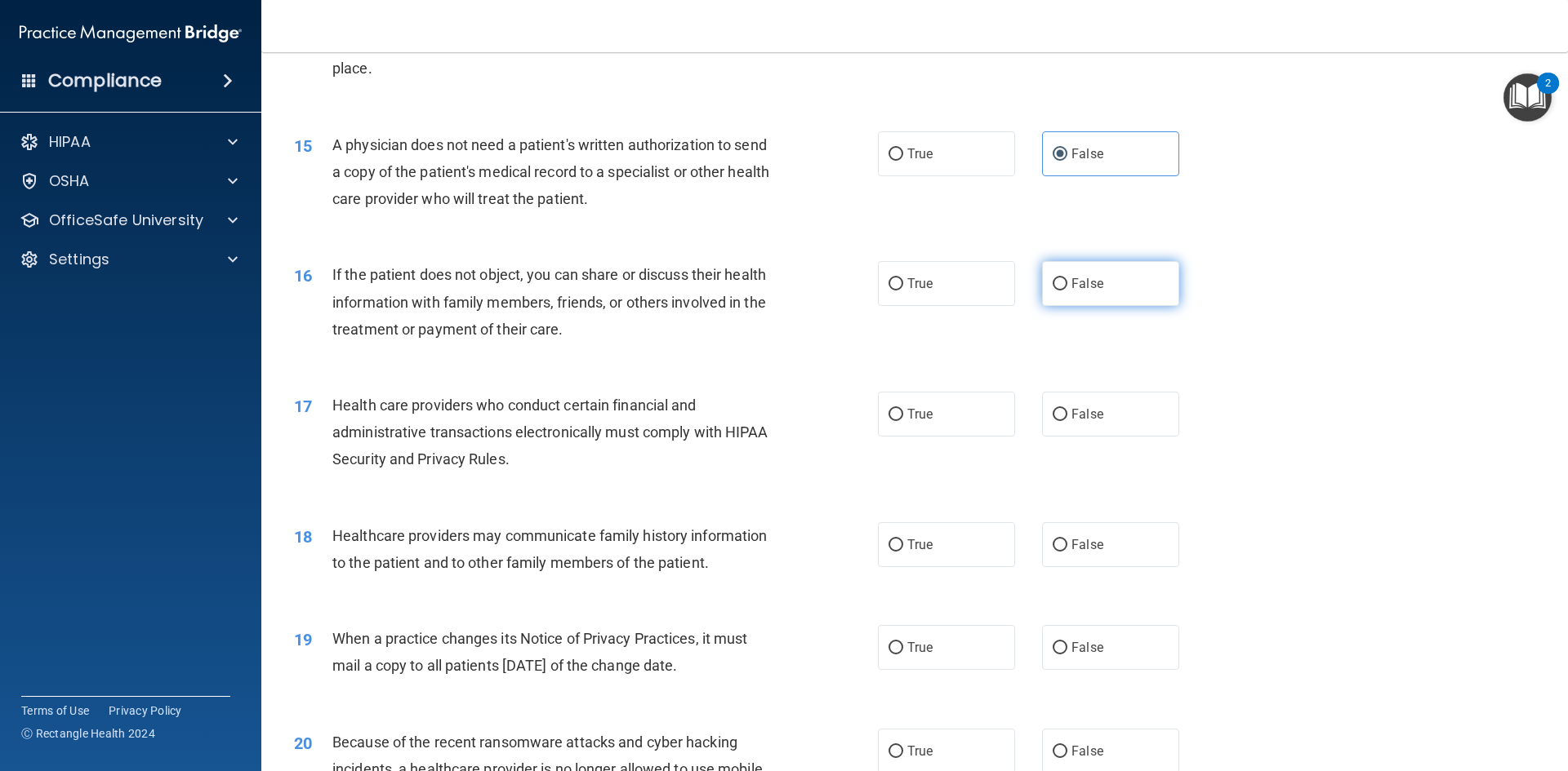
click at [1052, 284] on input "False" at bounding box center [1059, 285] width 15 height 13
radio input "true"
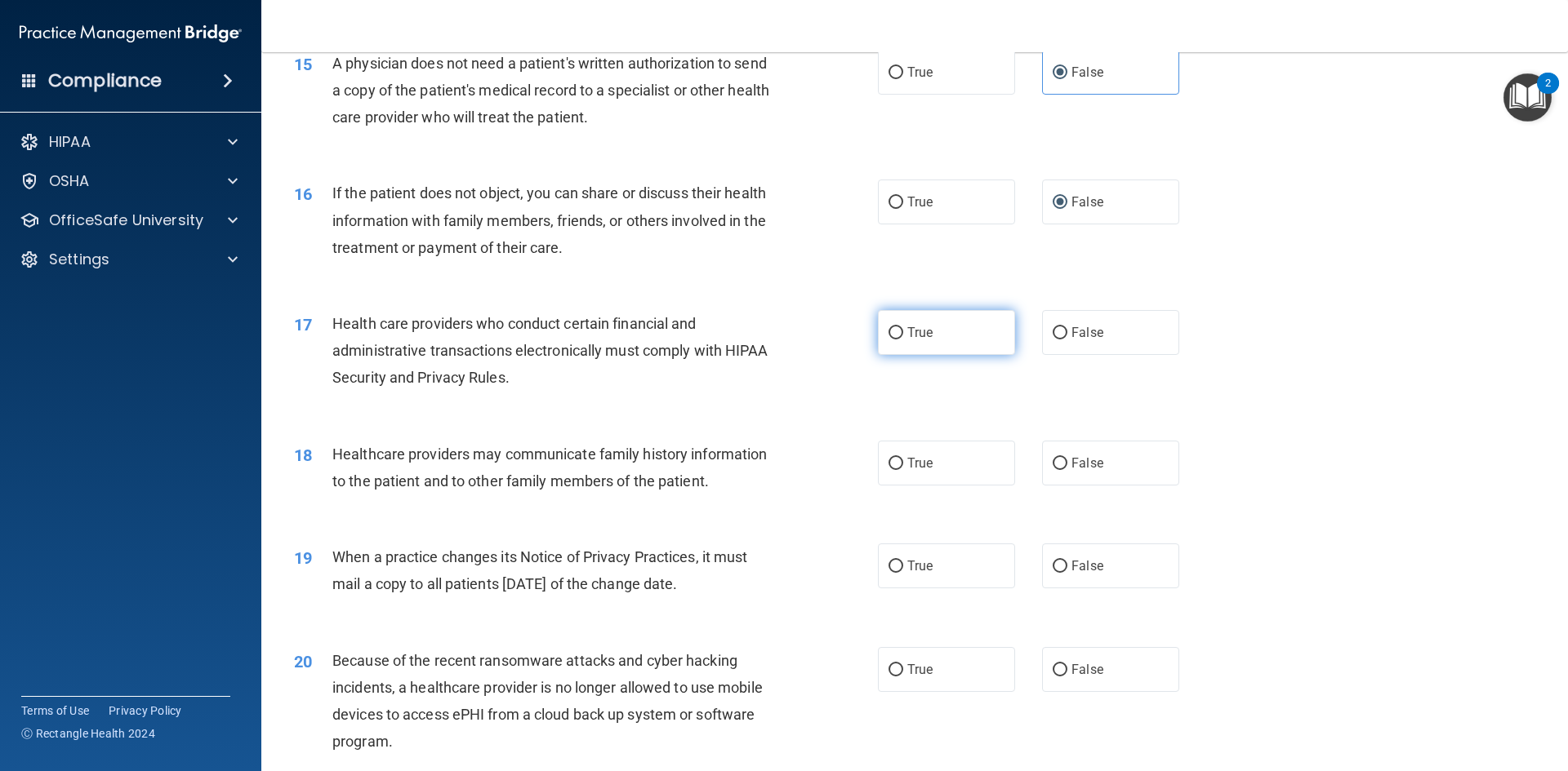
click at [938, 336] on label "True" at bounding box center [946, 332] width 137 height 45
click at [903, 336] on input "True" at bounding box center [895, 333] width 15 height 13
radio input "true"
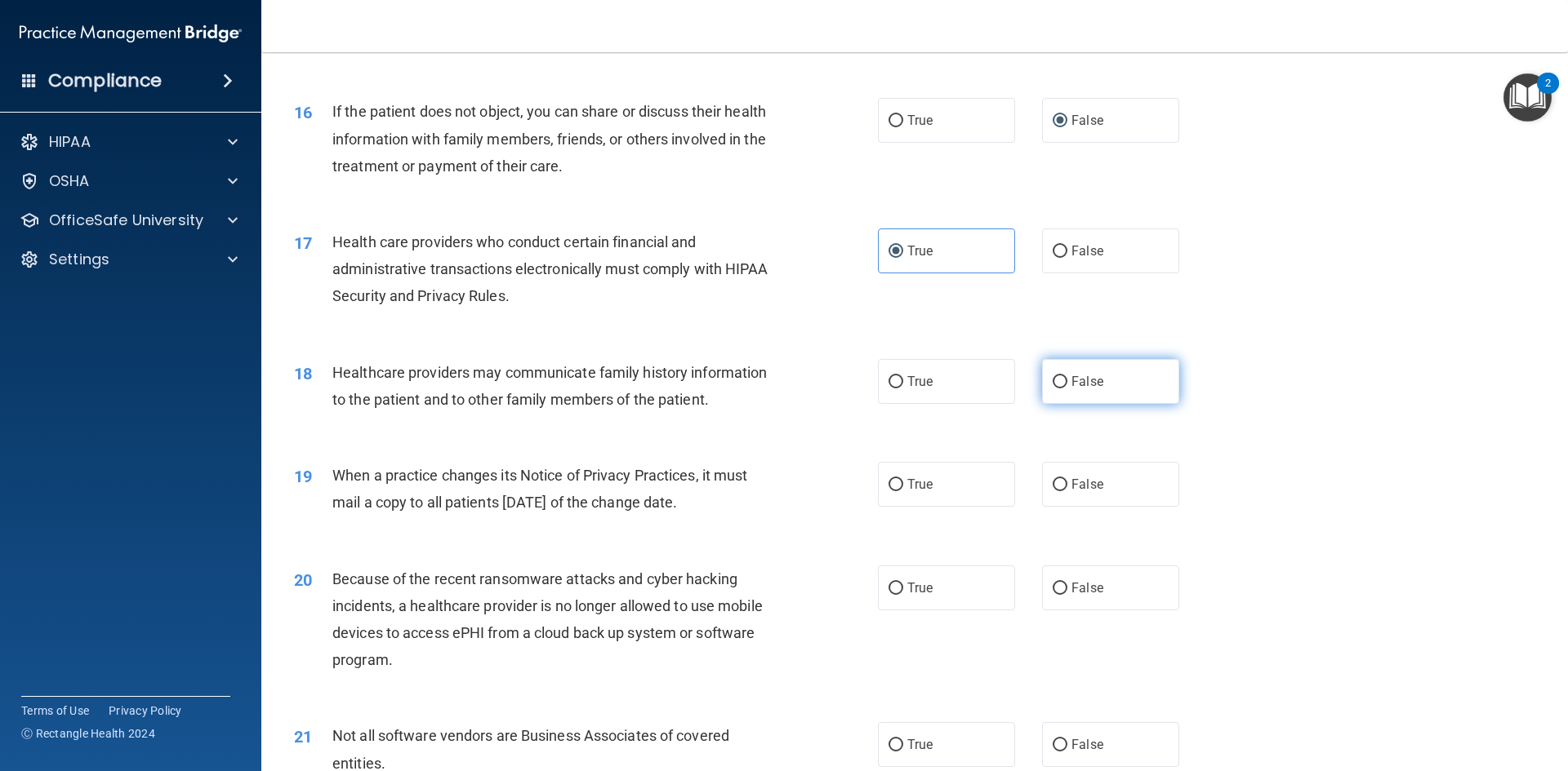
click at [1059, 374] on label "False" at bounding box center [1111, 381] width 137 height 45
click at [1059, 376] on input "False" at bounding box center [1059, 382] width 15 height 13
radio input "true"
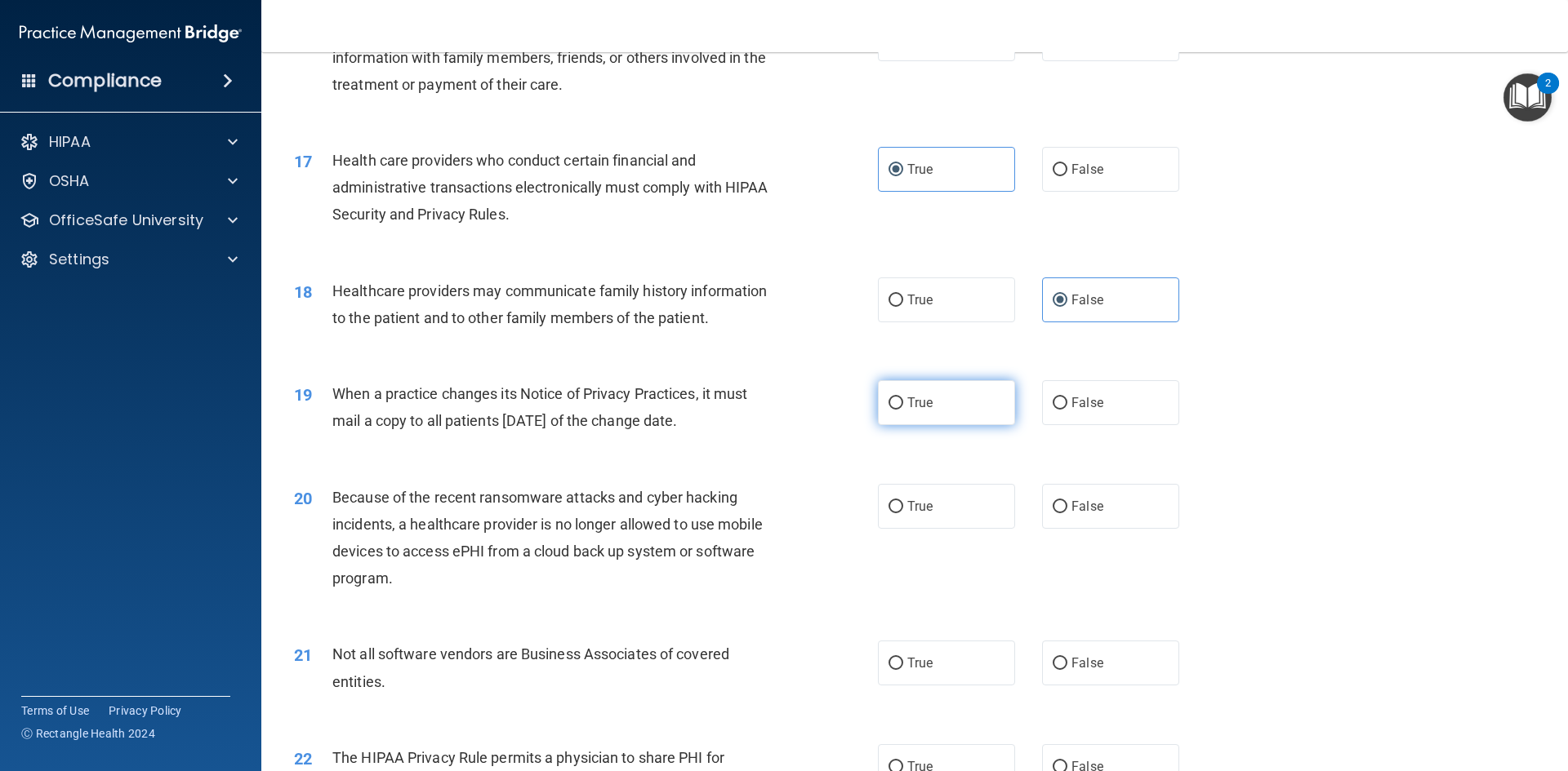
click at [888, 400] on input "True" at bounding box center [895, 404] width 15 height 13
radio input "true"
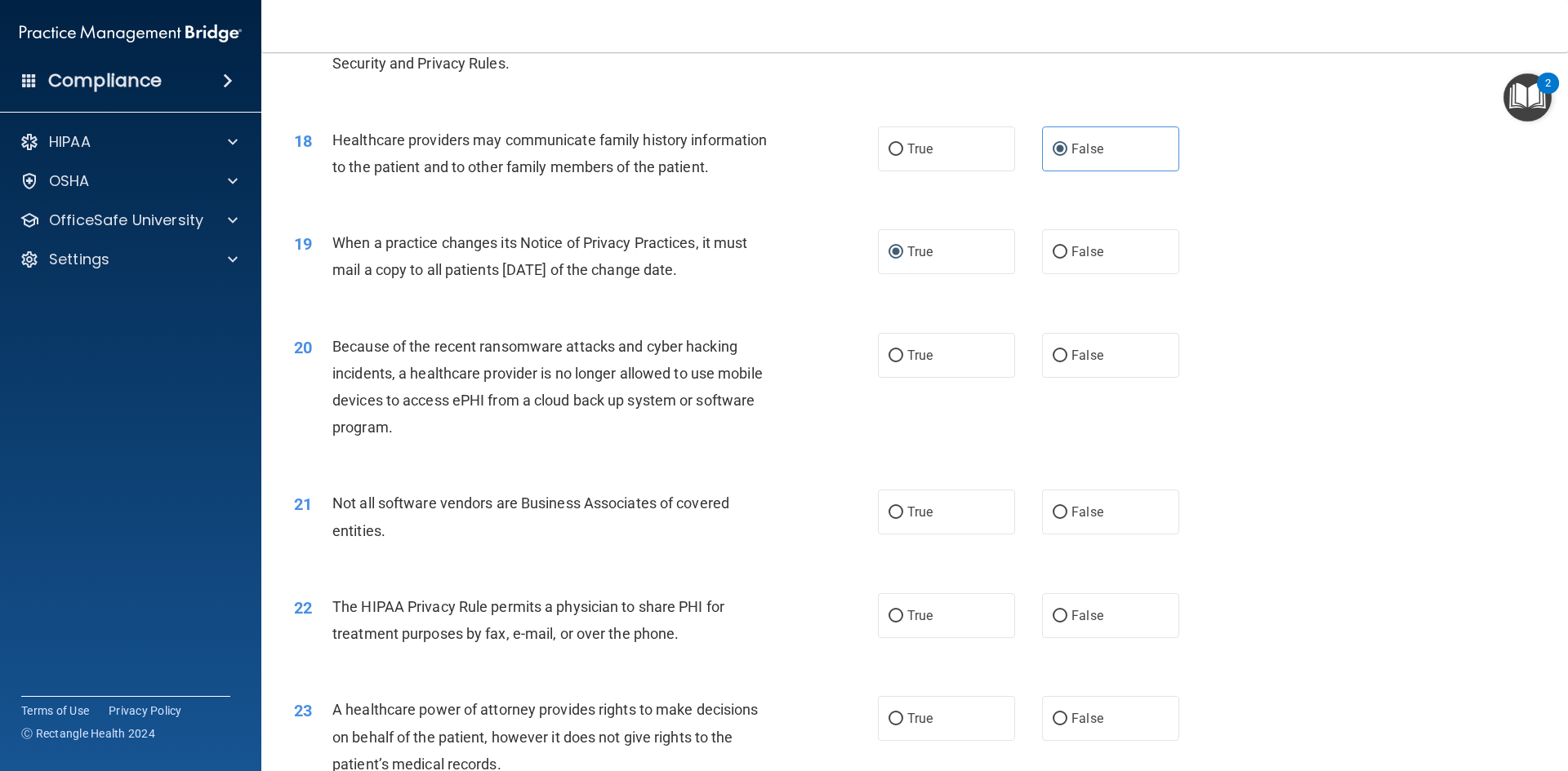
scroll to position [2122, 0]
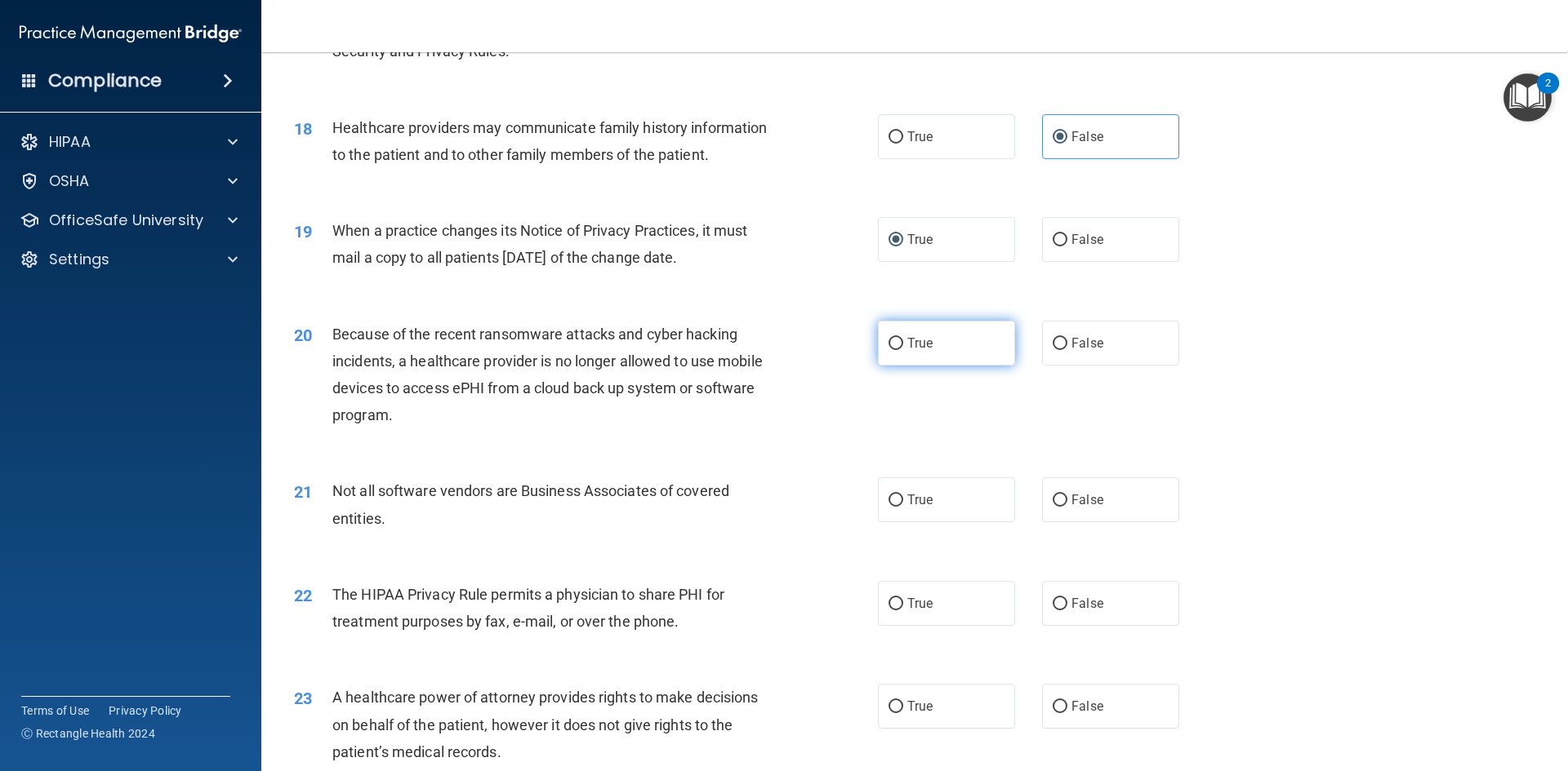
click at [890, 340] on input "True" at bounding box center [895, 344] width 15 height 13
radio input "true"
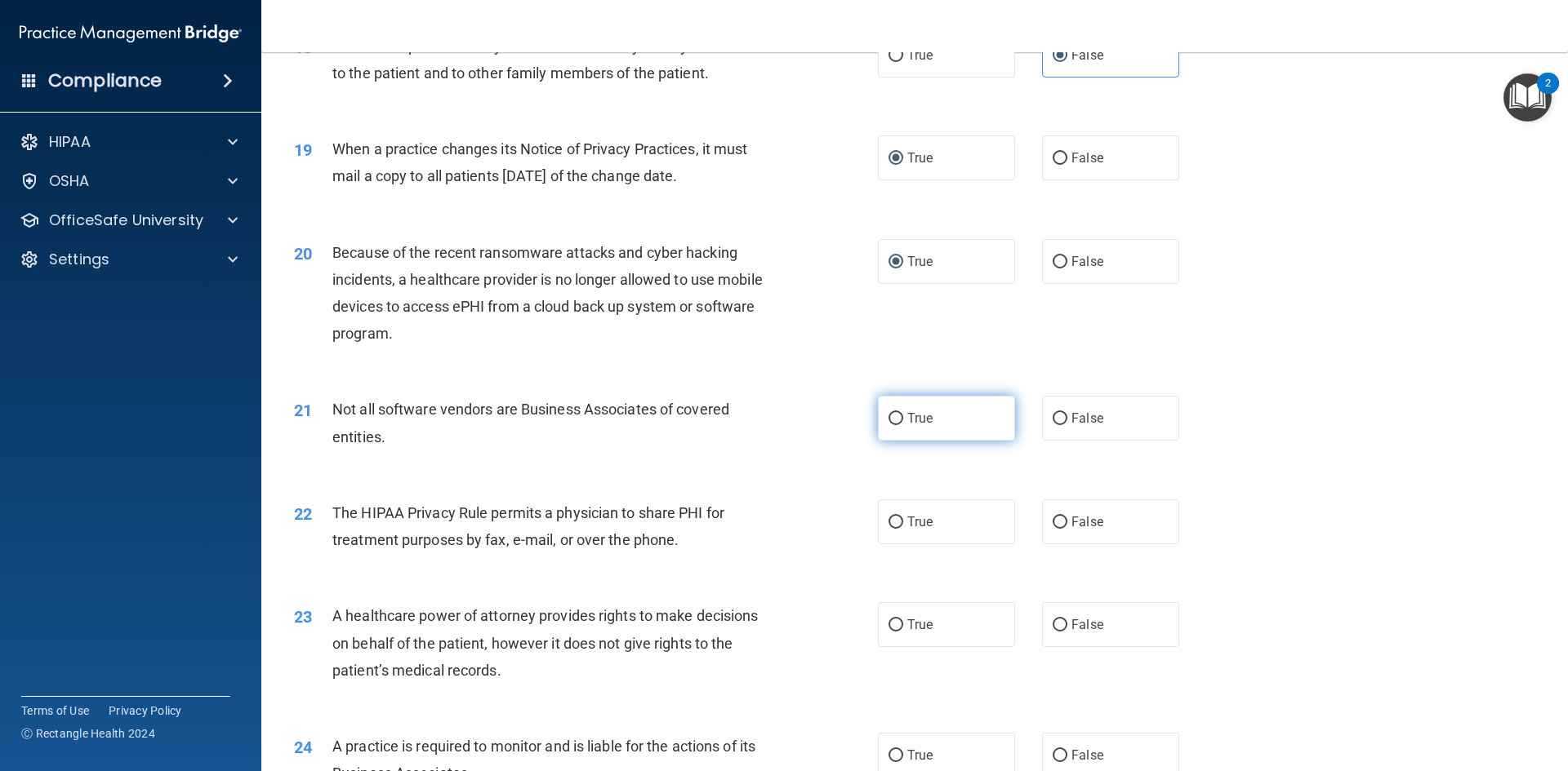
click at [918, 422] on span "True" at bounding box center [920, 418] width 25 height 16
click at [903, 422] on input "True" at bounding box center [895, 419] width 15 height 13
radio input "true"
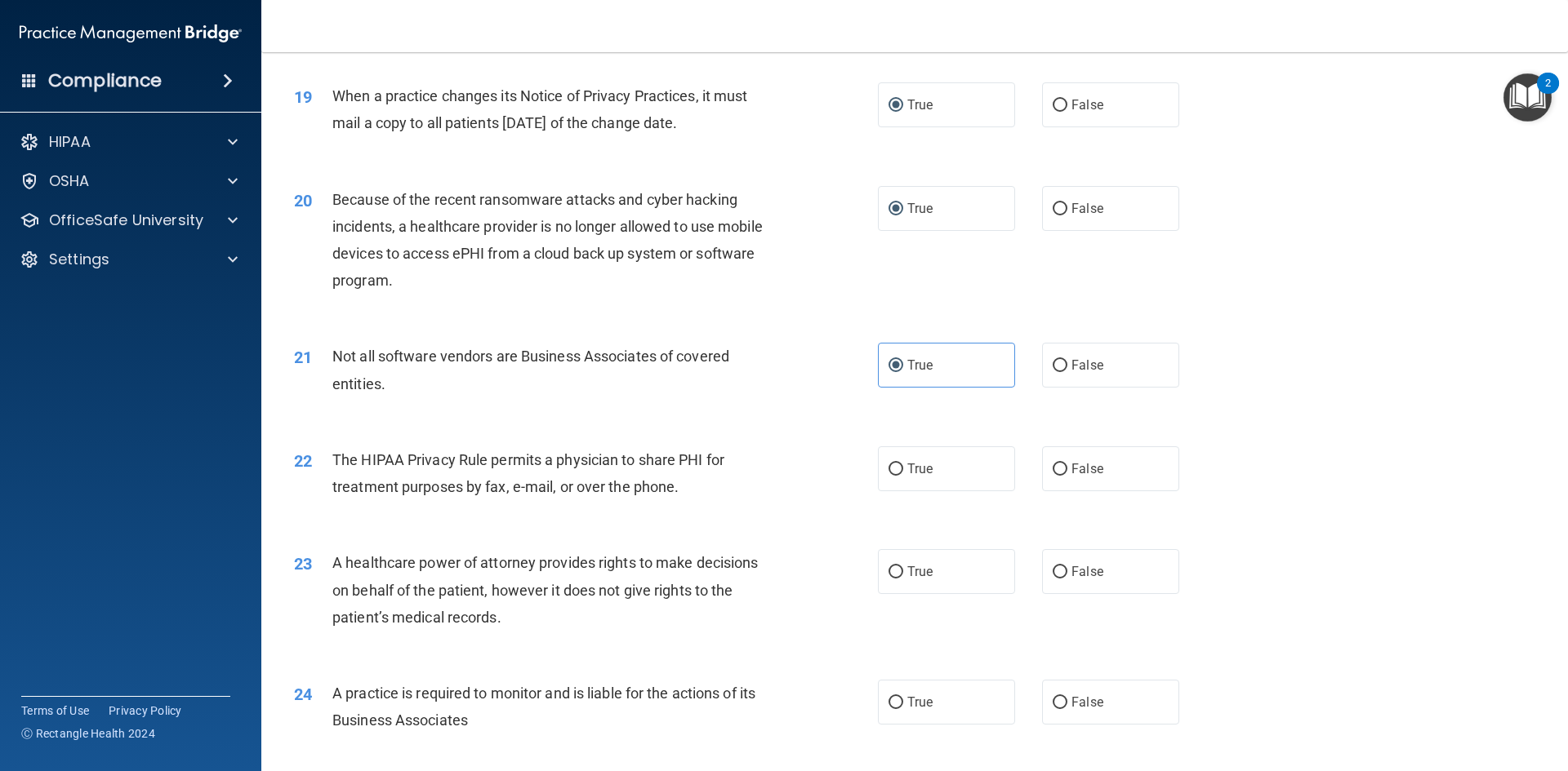
scroll to position [2286, 0]
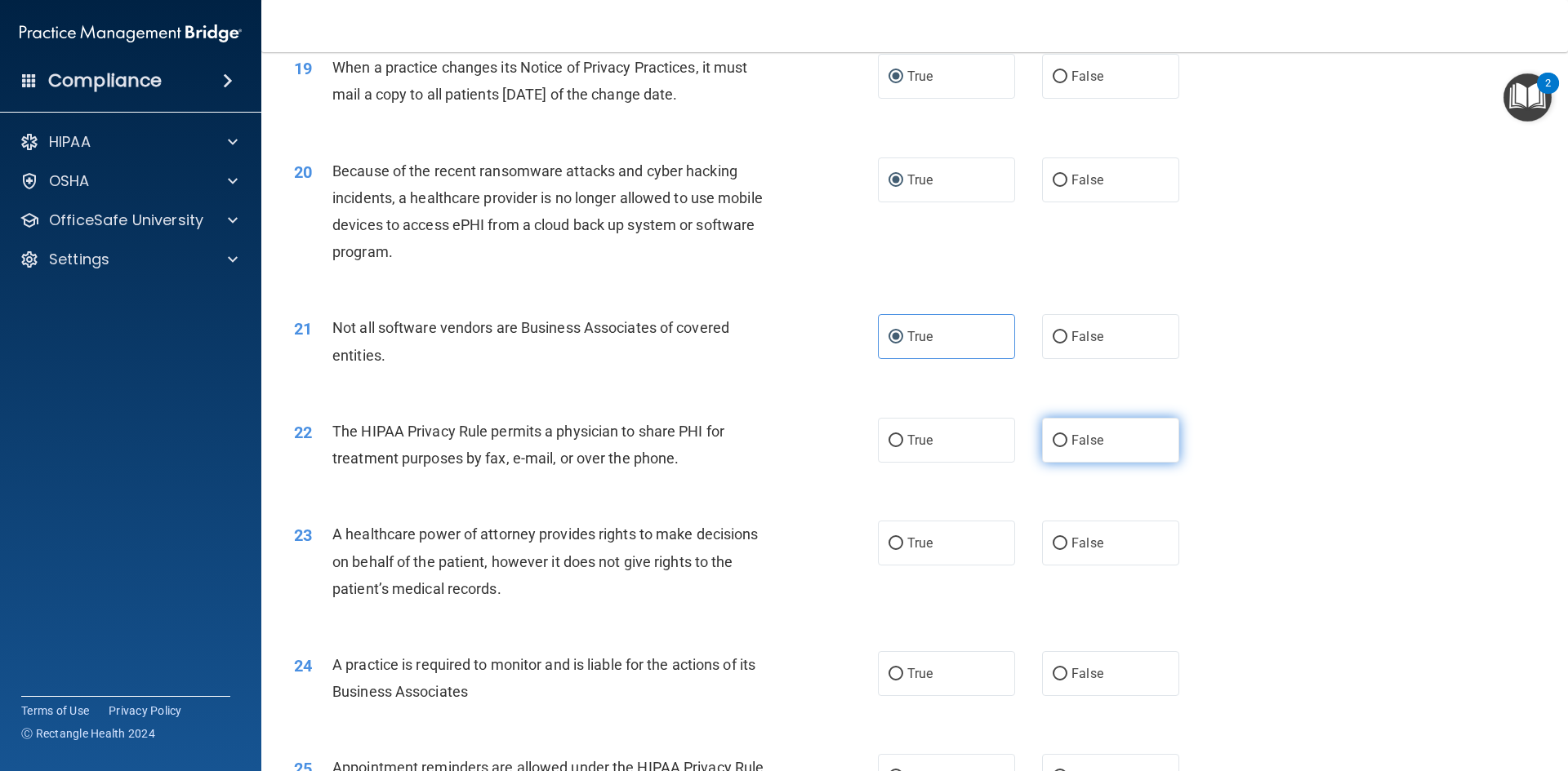
click at [1065, 449] on label "False" at bounding box center [1111, 441] width 137 height 45
click at [1065, 447] on input "False" at bounding box center [1059, 441] width 15 height 13
radio input "true"
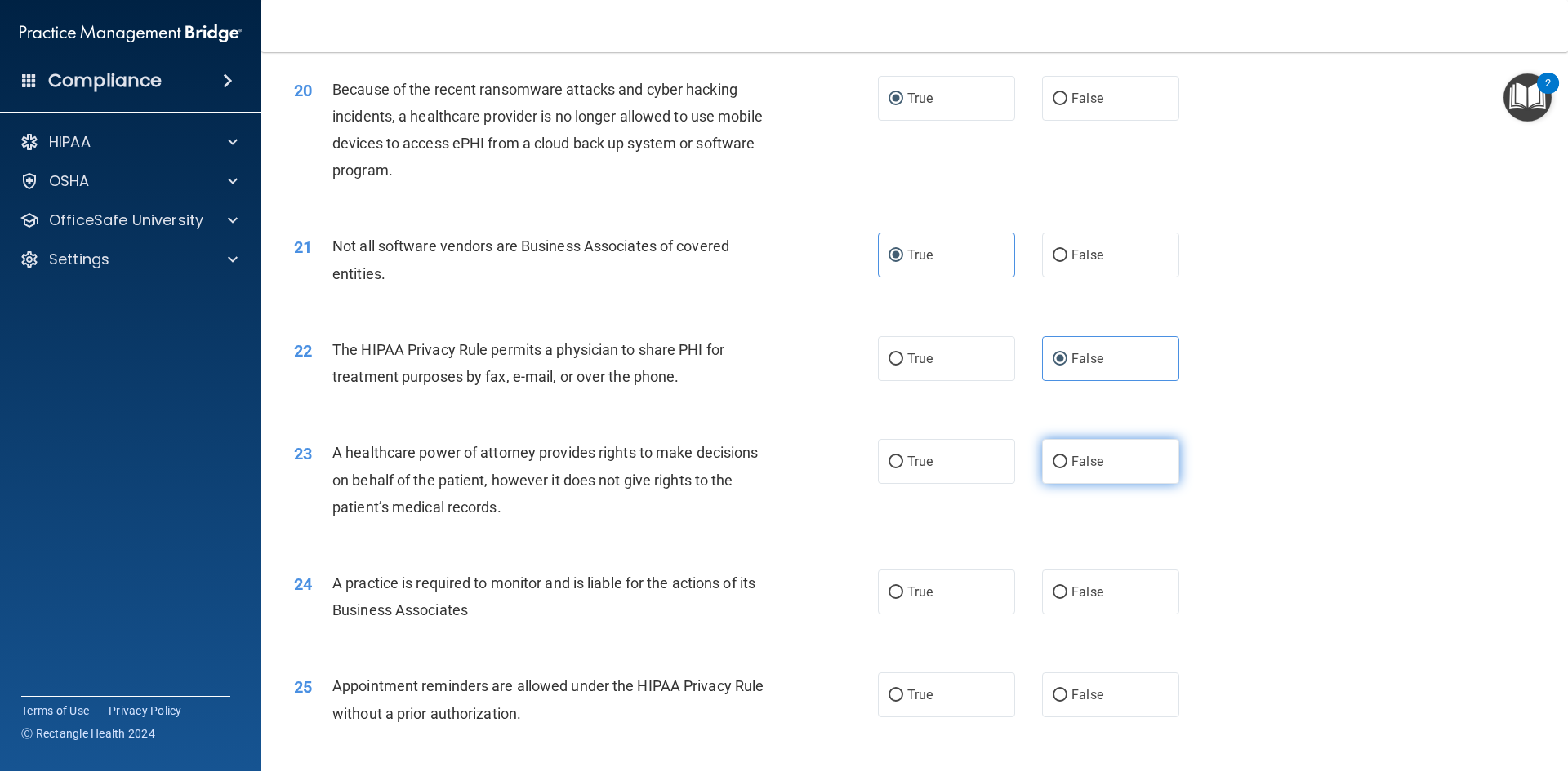
click at [1074, 456] on span "False" at bounding box center [1087, 462] width 32 height 16
click at [1068, 456] on input "False" at bounding box center [1059, 462] width 15 height 13
radio input "true"
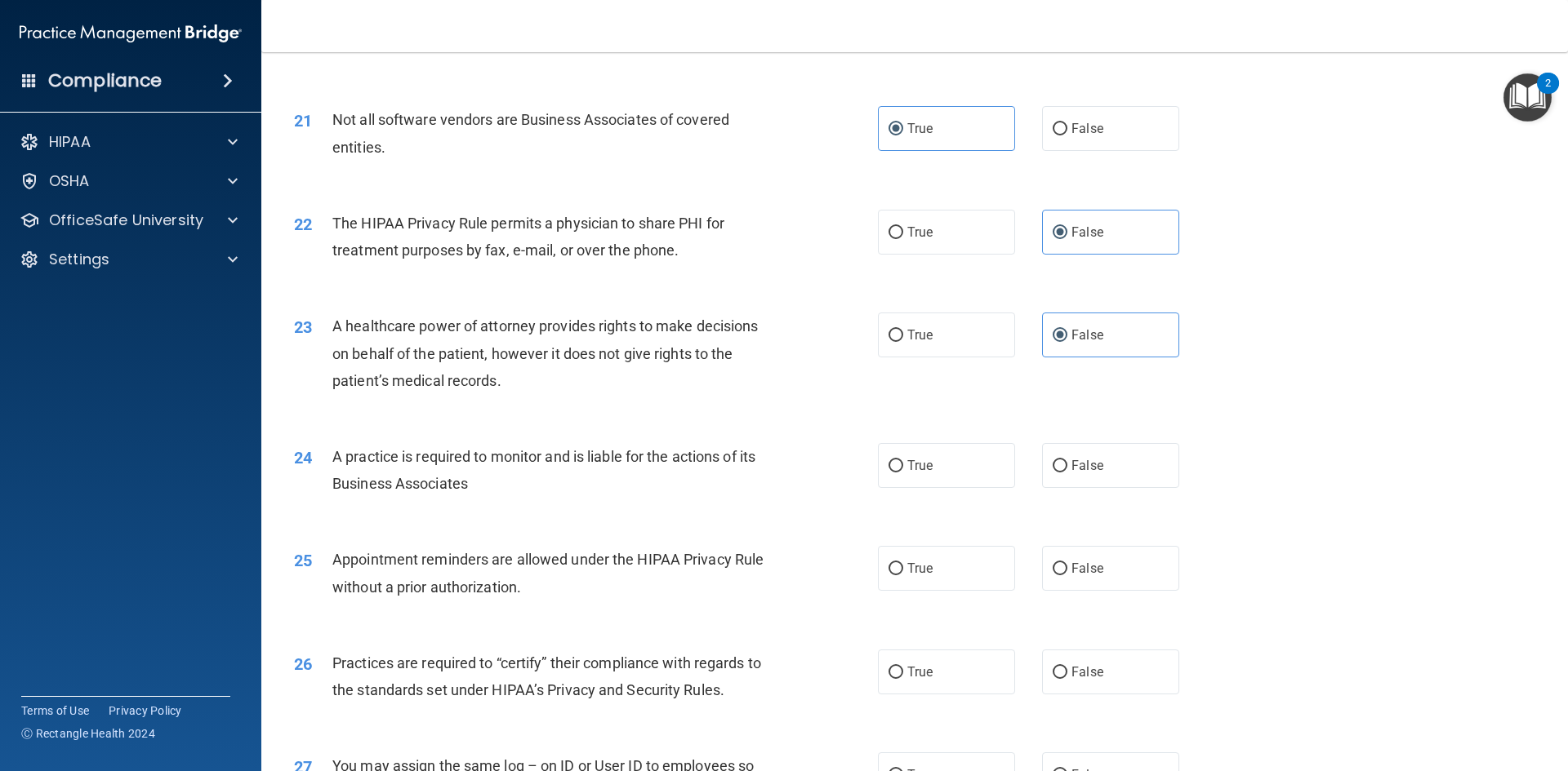
scroll to position [2530, 0]
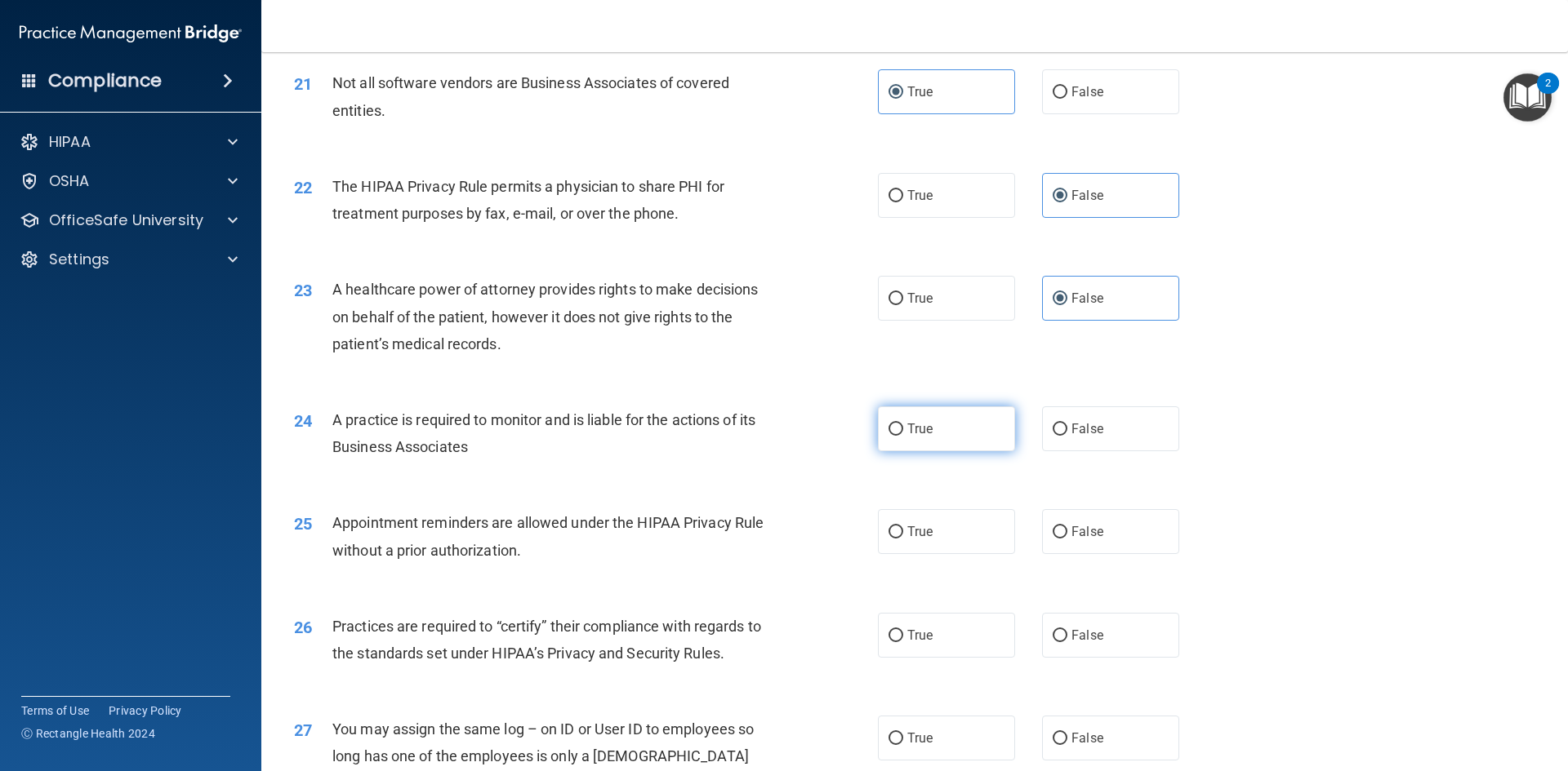
click at [907, 423] on span "True" at bounding box center [920, 429] width 25 height 16
click at [903, 424] on input "True" at bounding box center [895, 430] width 15 height 13
radio input "true"
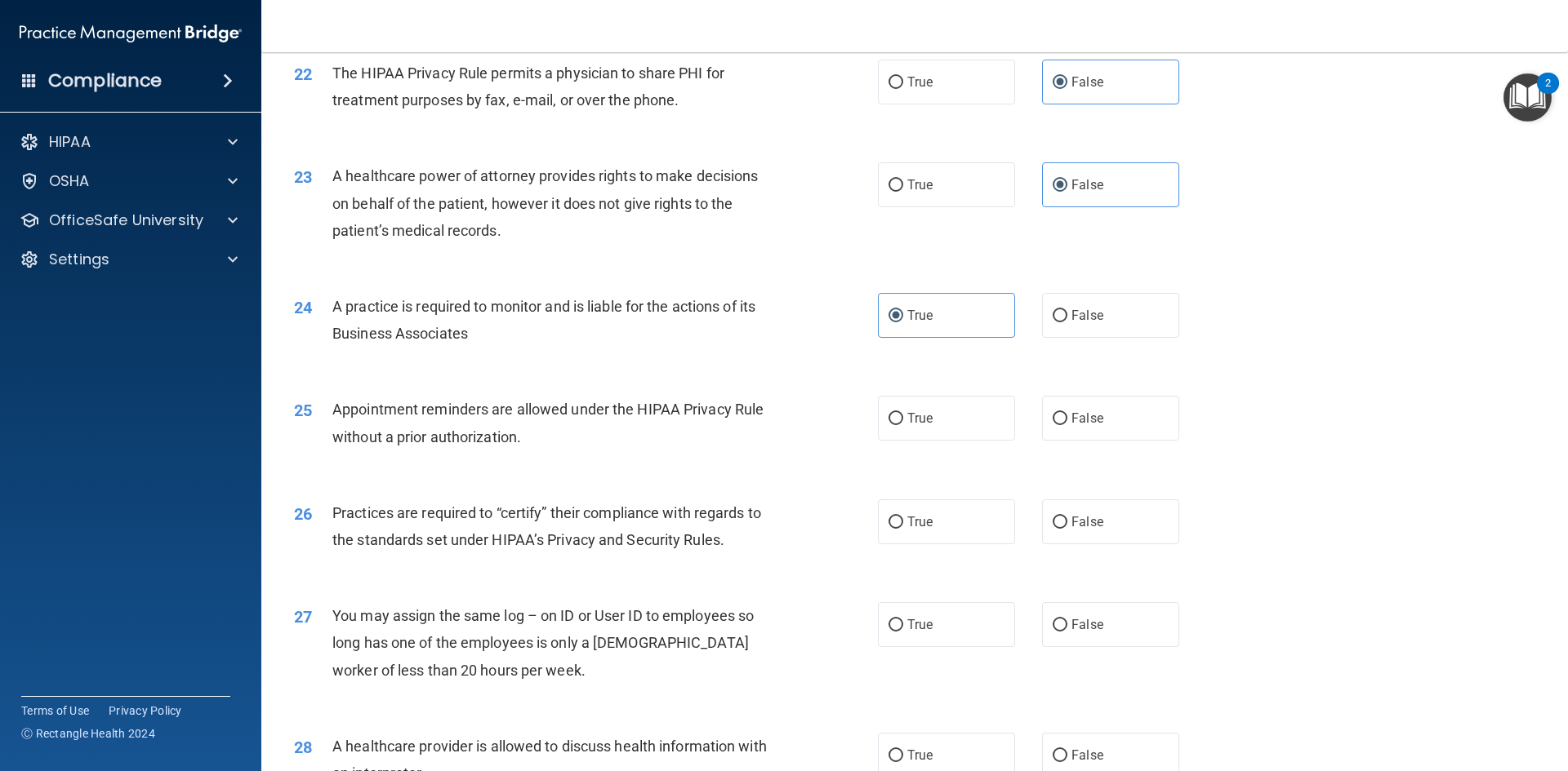
scroll to position [2694, 0]
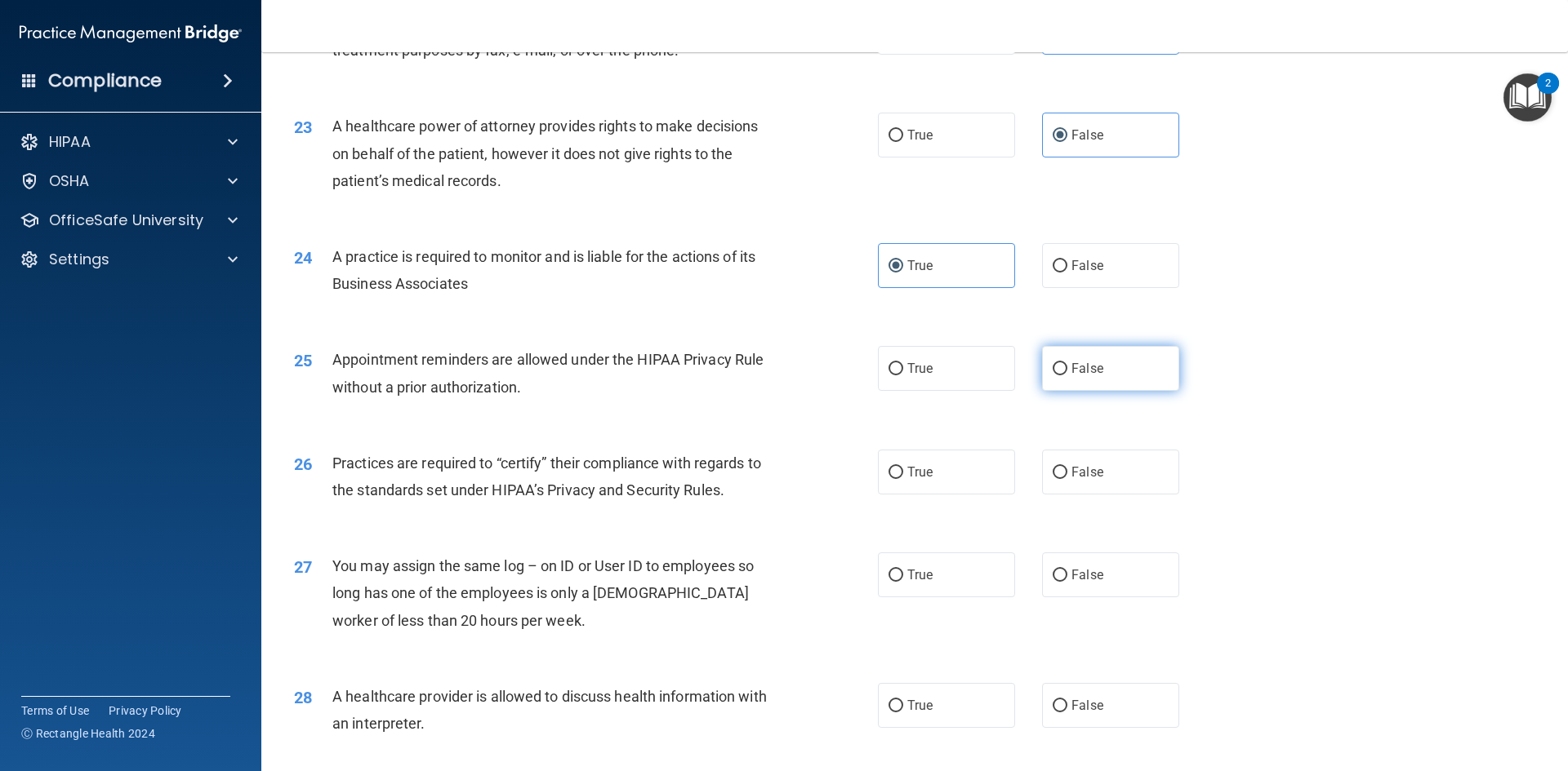
click at [1052, 372] on input "False" at bounding box center [1059, 369] width 15 height 13
radio input "true"
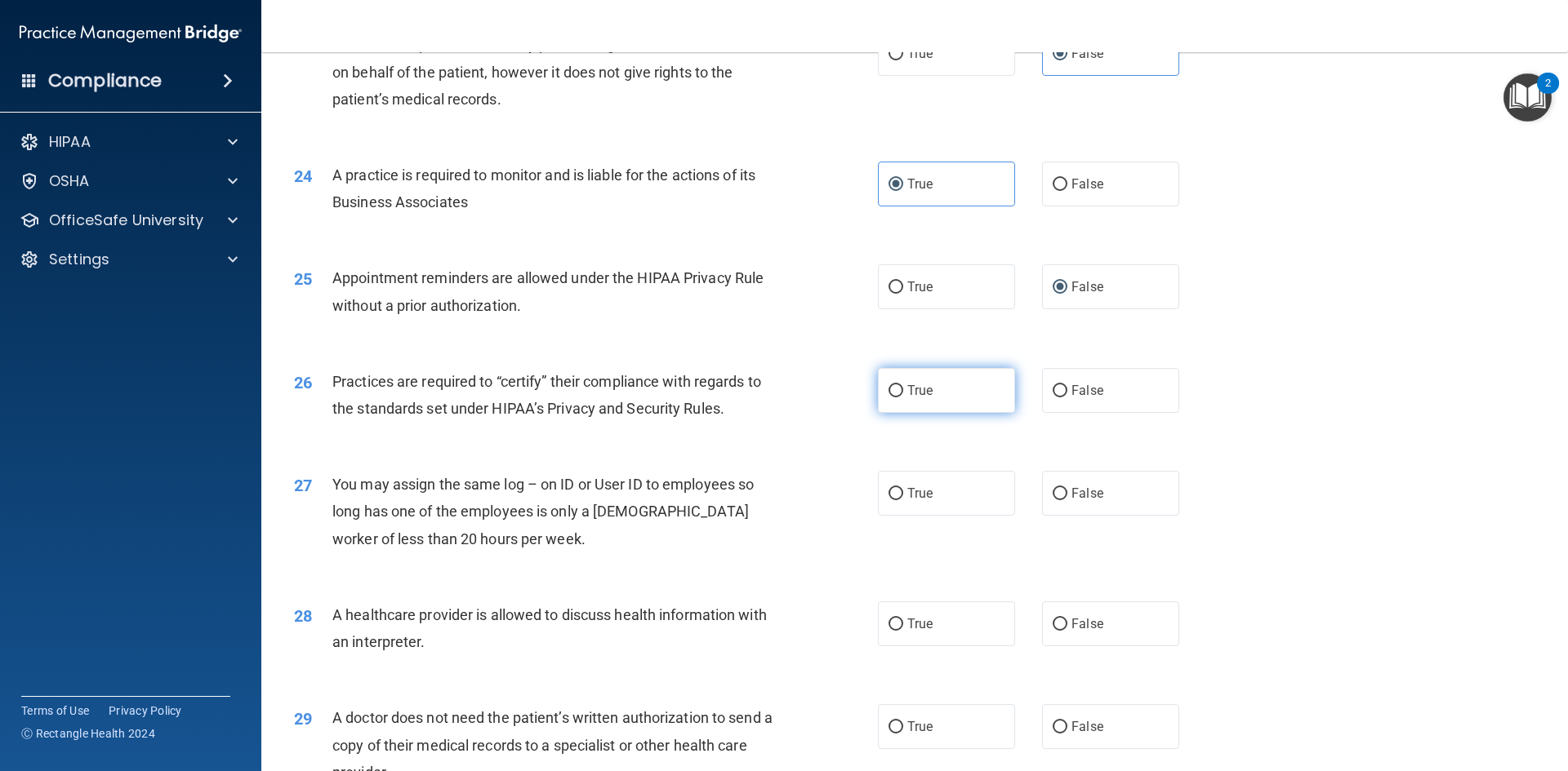
click at [895, 393] on input "True" at bounding box center [895, 391] width 15 height 13
radio input "true"
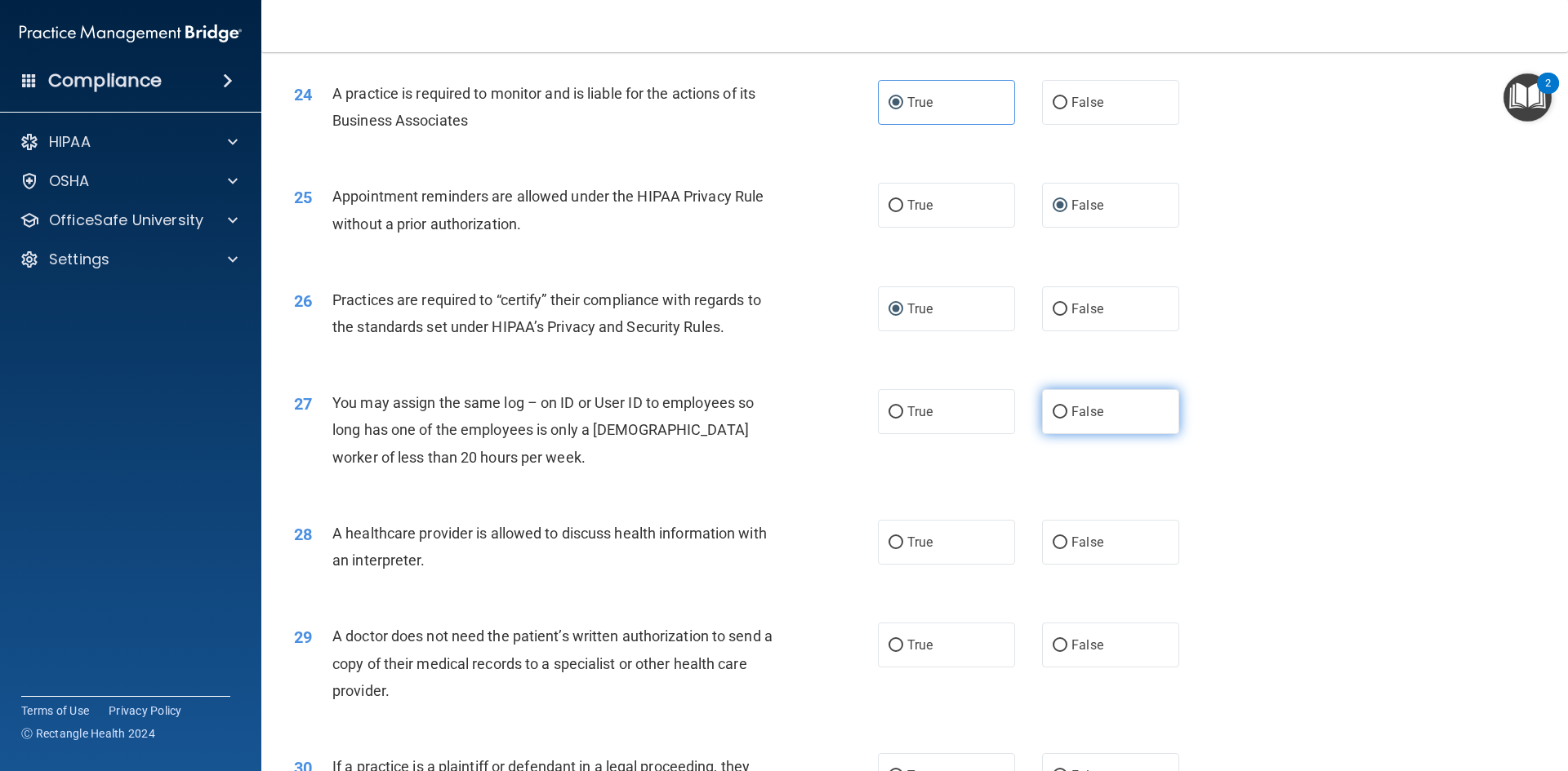
click at [1072, 417] on span "False" at bounding box center [1087, 412] width 32 height 16
click at [1068, 417] on input "False" at bounding box center [1059, 412] width 15 height 13
radio input "true"
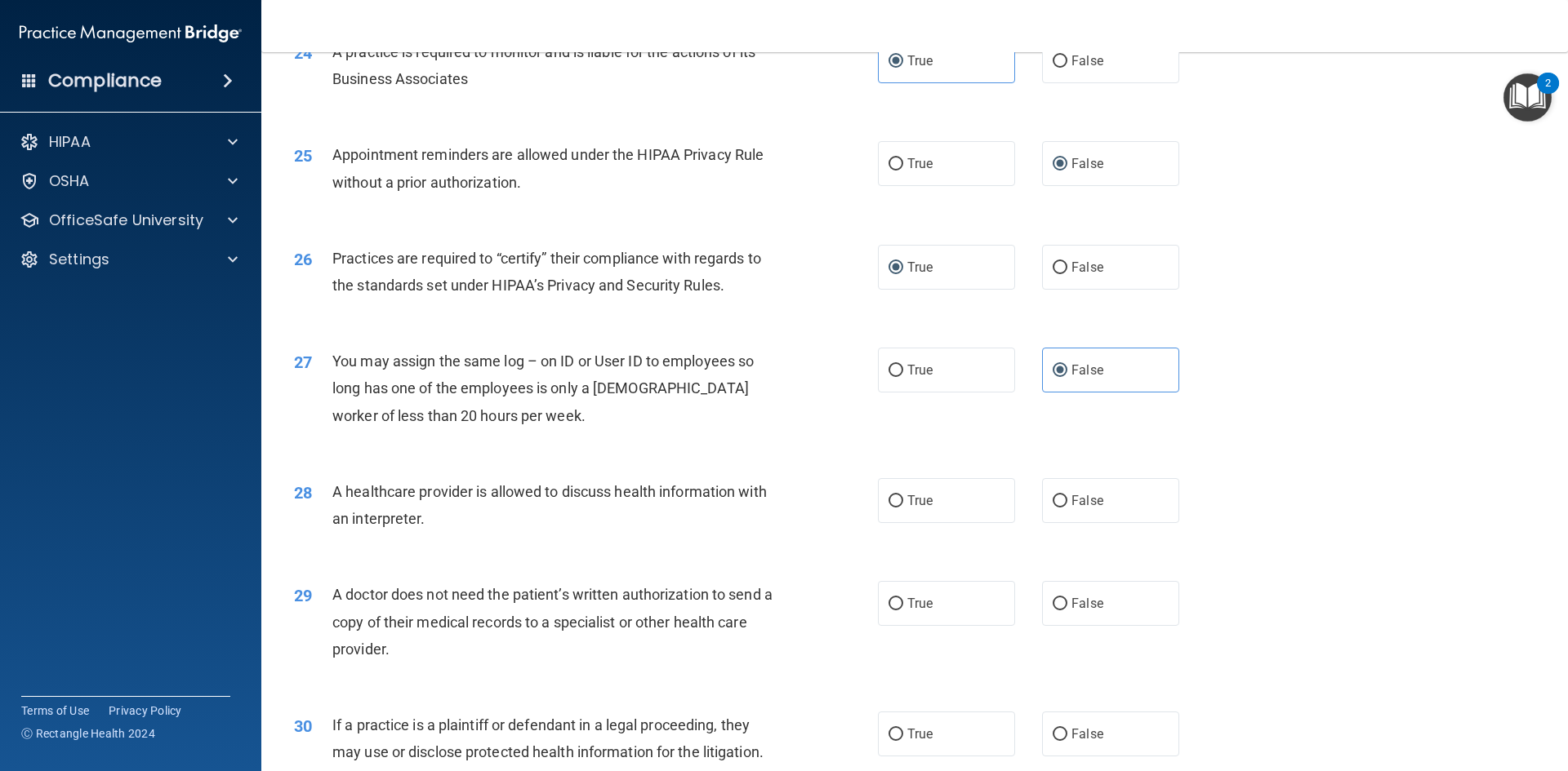
scroll to position [2939, 0]
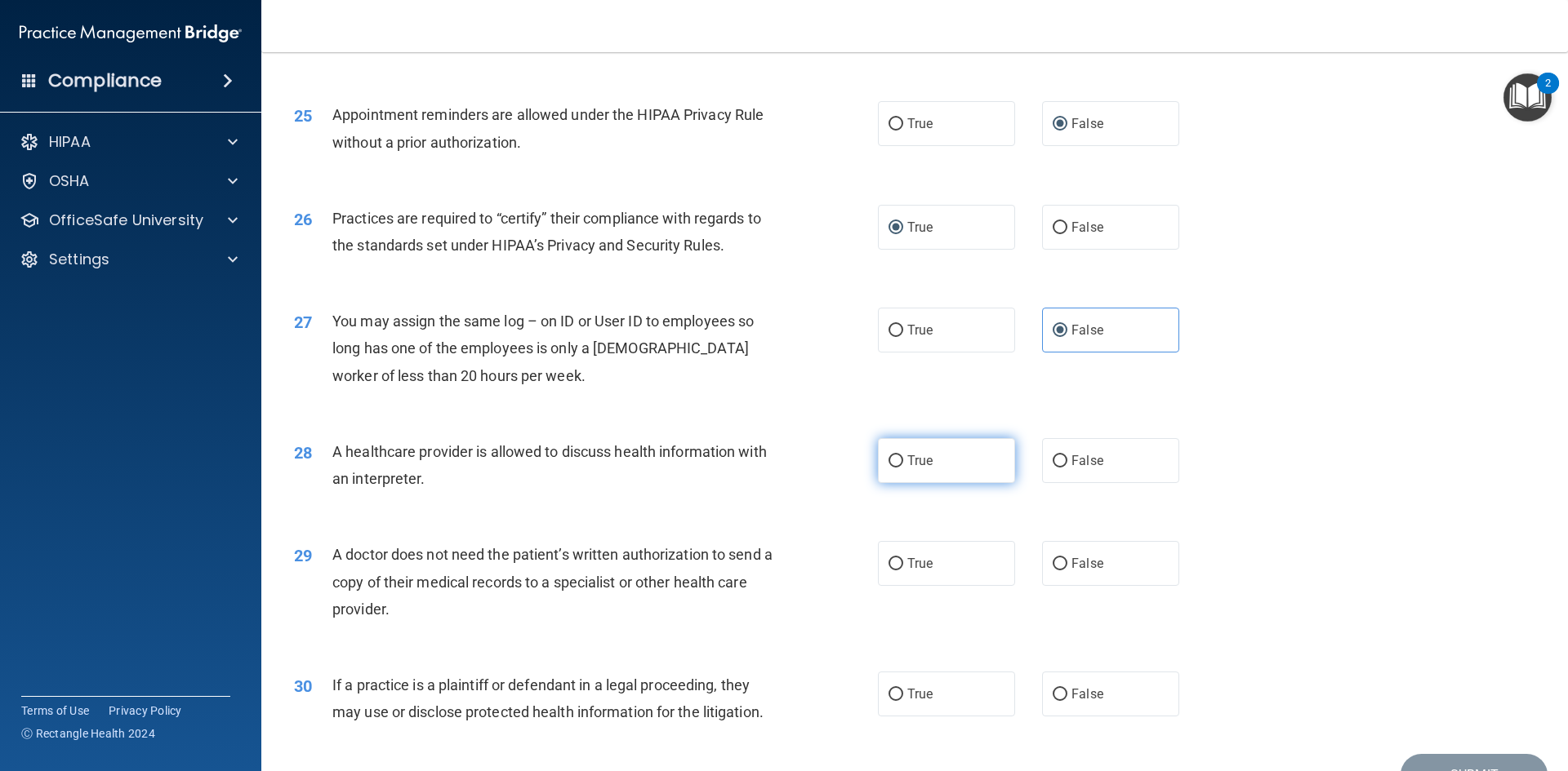
click at [946, 473] on label "True" at bounding box center [946, 461] width 137 height 45
click at [903, 468] on input "True" at bounding box center [895, 461] width 15 height 13
radio input "true"
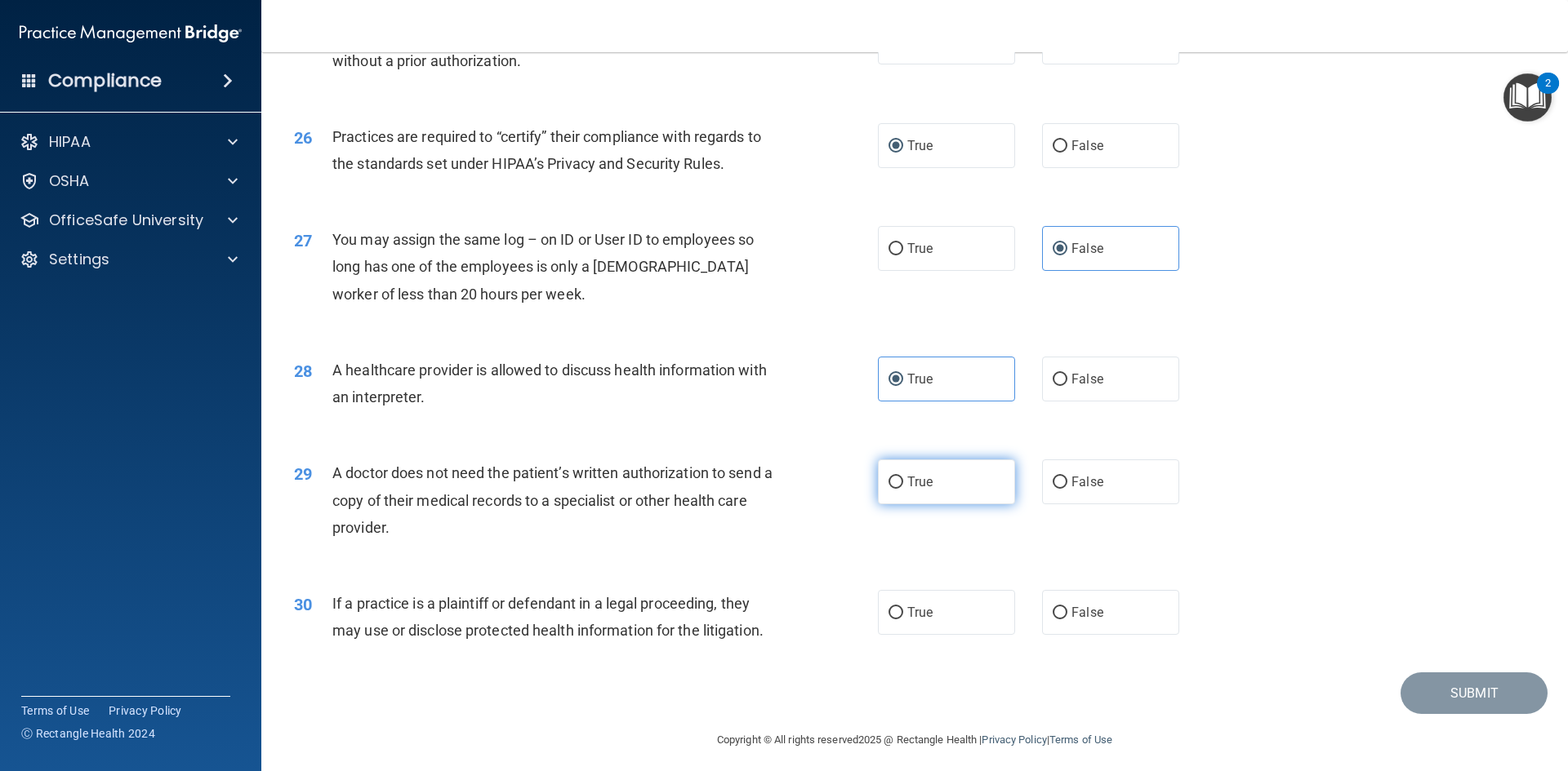
click at [922, 485] on span "True" at bounding box center [920, 482] width 25 height 16
click at [903, 485] on input "True" at bounding box center [895, 482] width 15 height 13
radio input "true"
click at [920, 606] on span "True" at bounding box center [920, 613] width 25 height 16
click at [903, 607] on input "True" at bounding box center [895, 613] width 15 height 13
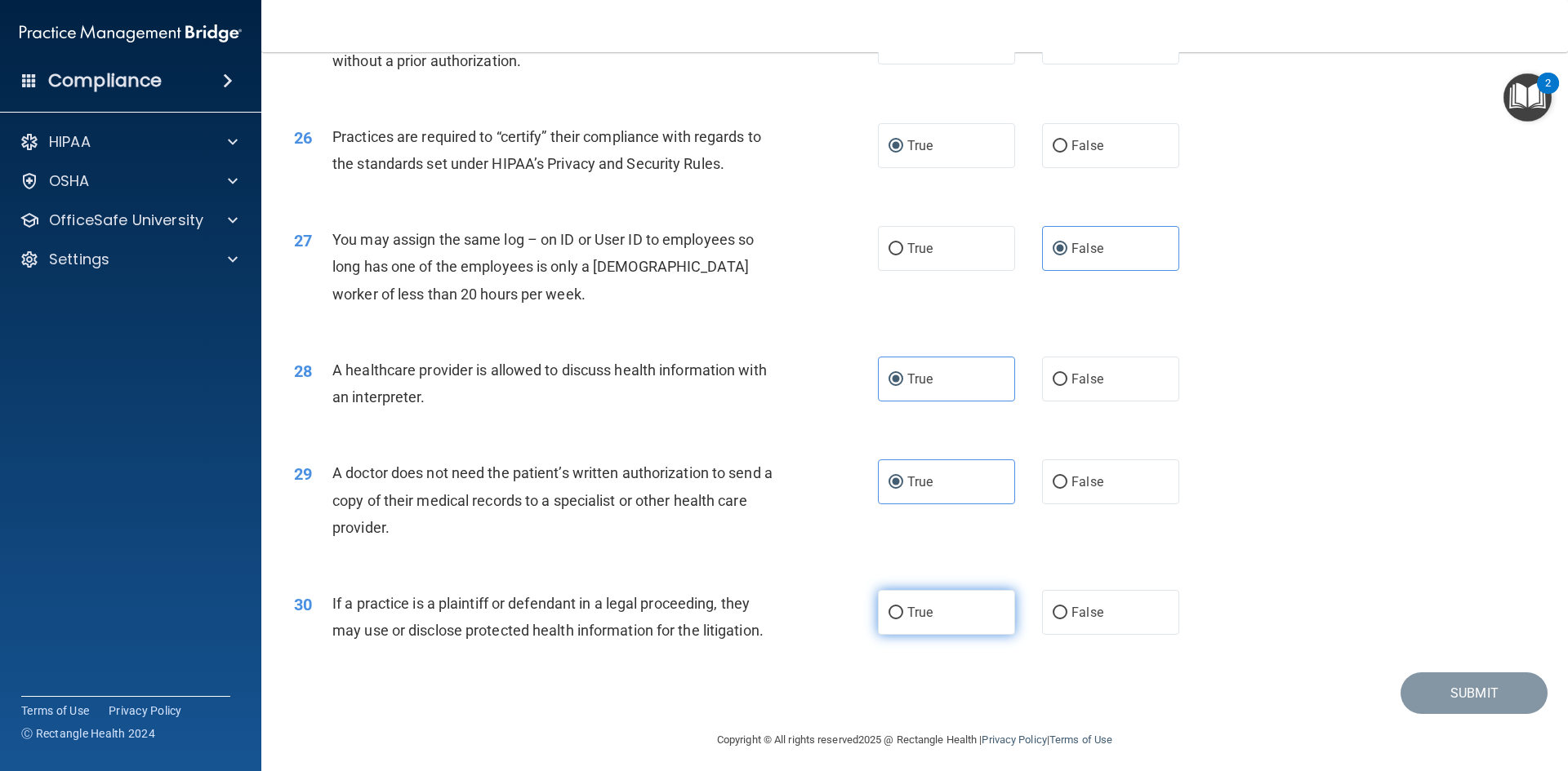
radio input "true"
click at [1465, 706] on button "Submit" at bounding box center [1473, 693] width 147 height 42
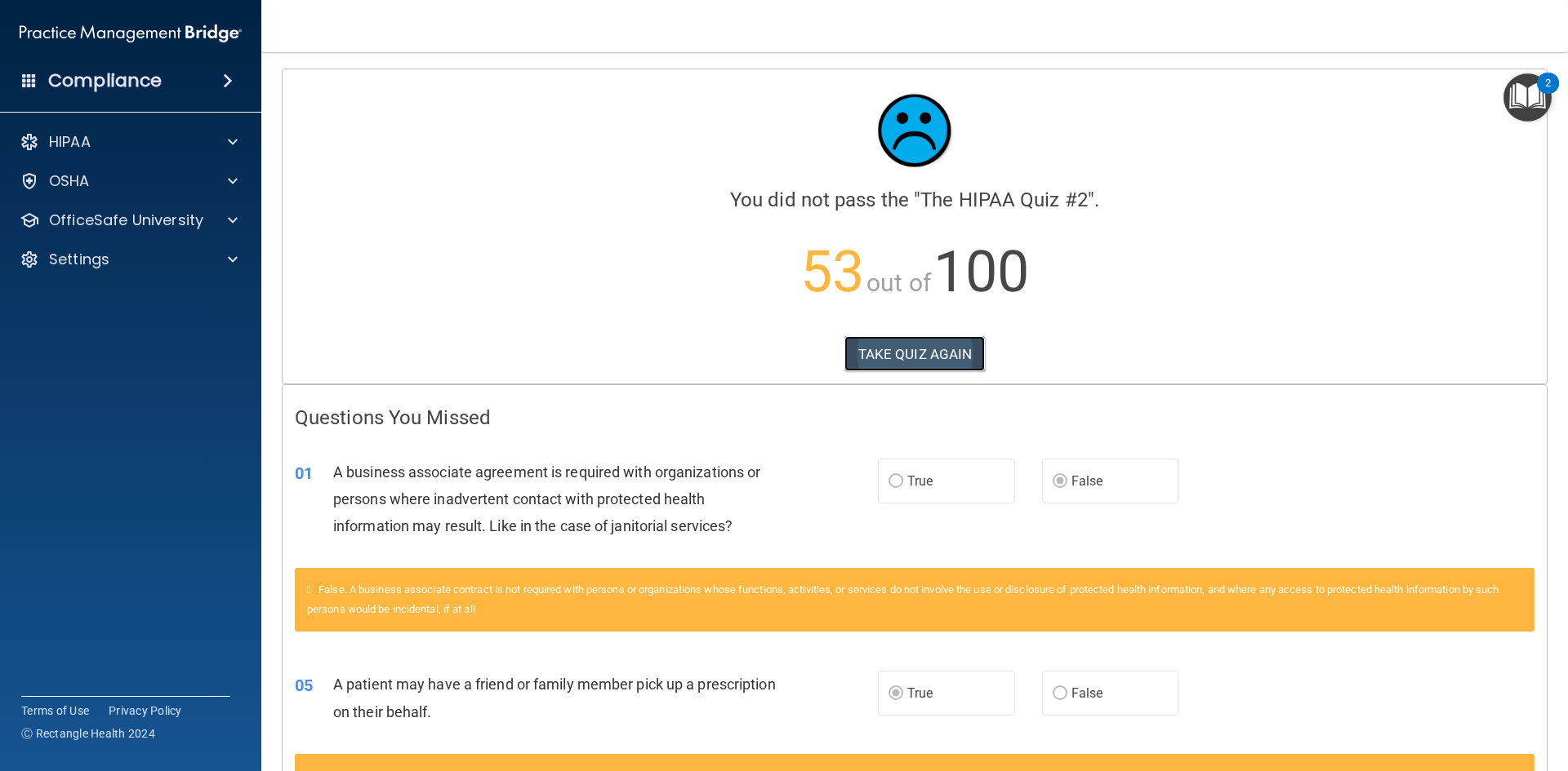
click at [940, 364] on button "TAKE QUIZ AGAIN" at bounding box center [915, 354] width 141 height 36
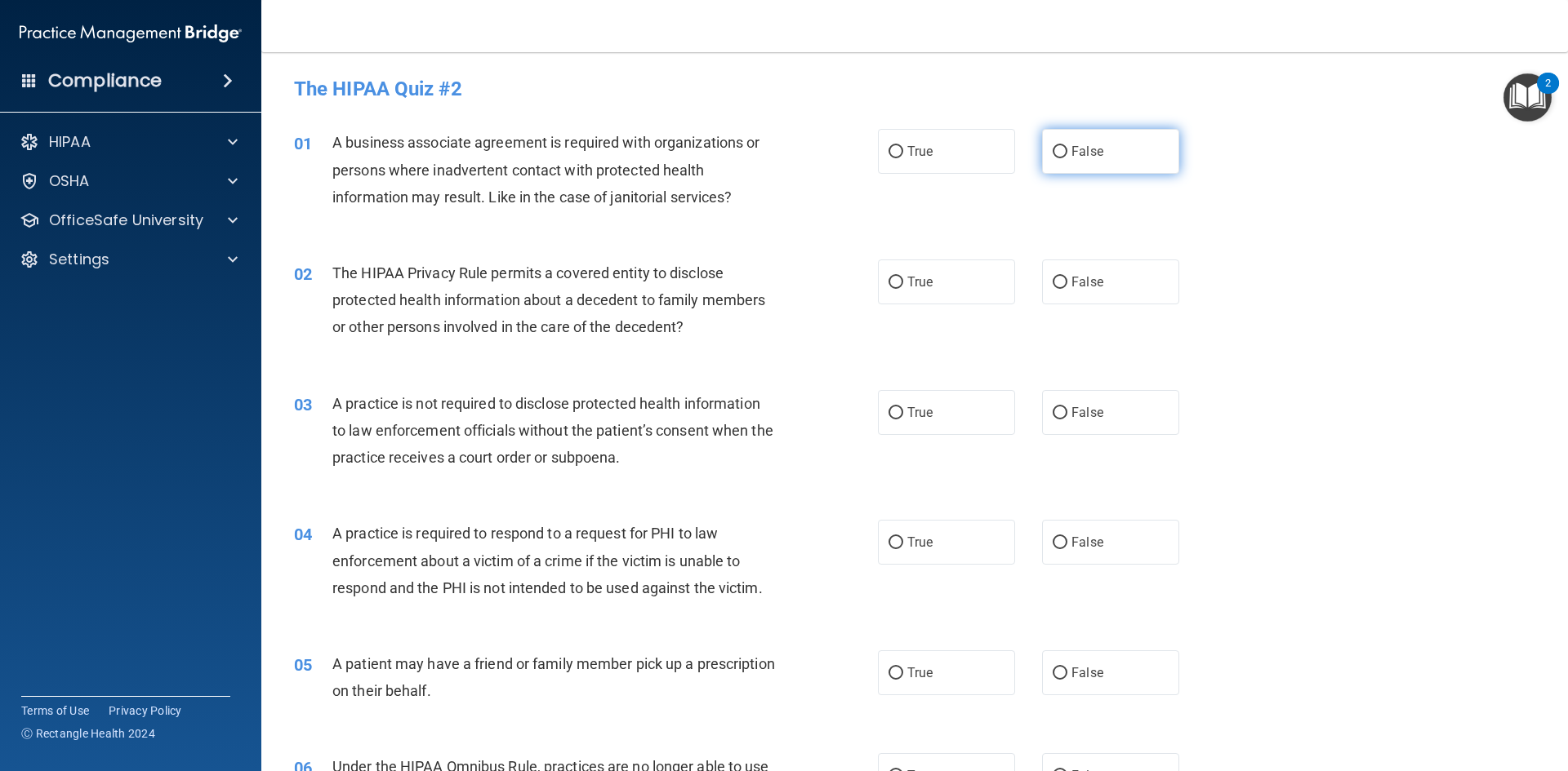
click at [1052, 149] on input "False" at bounding box center [1059, 152] width 15 height 13
radio input "true"
click at [921, 287] on span "True" at bounding box center [920, 282] width 25 height 16
click at [903, 287] on input "True" at bounding box center [895, 283] width 15 height 13
radio input "true"
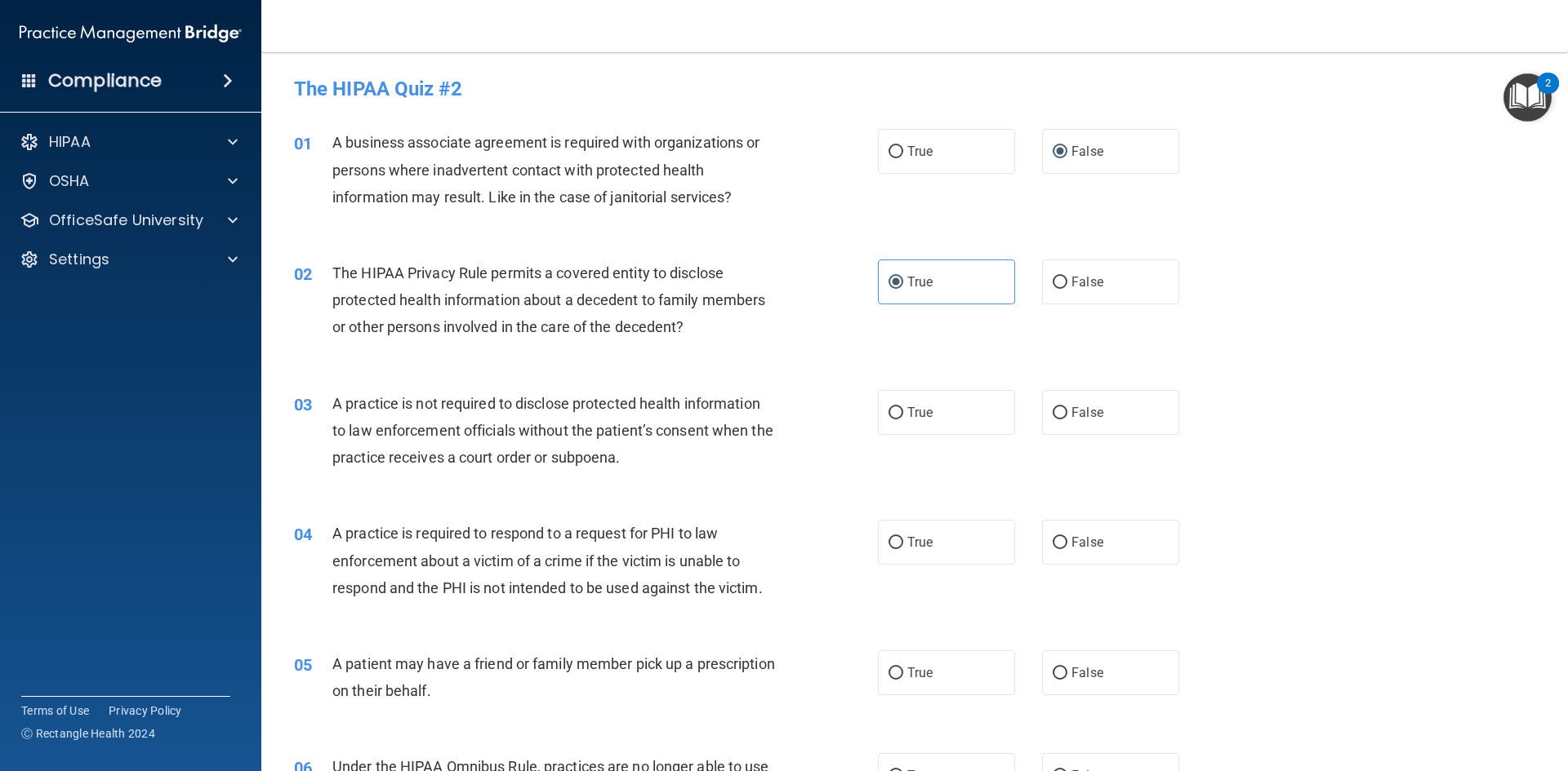
scroll to position [82, 0]
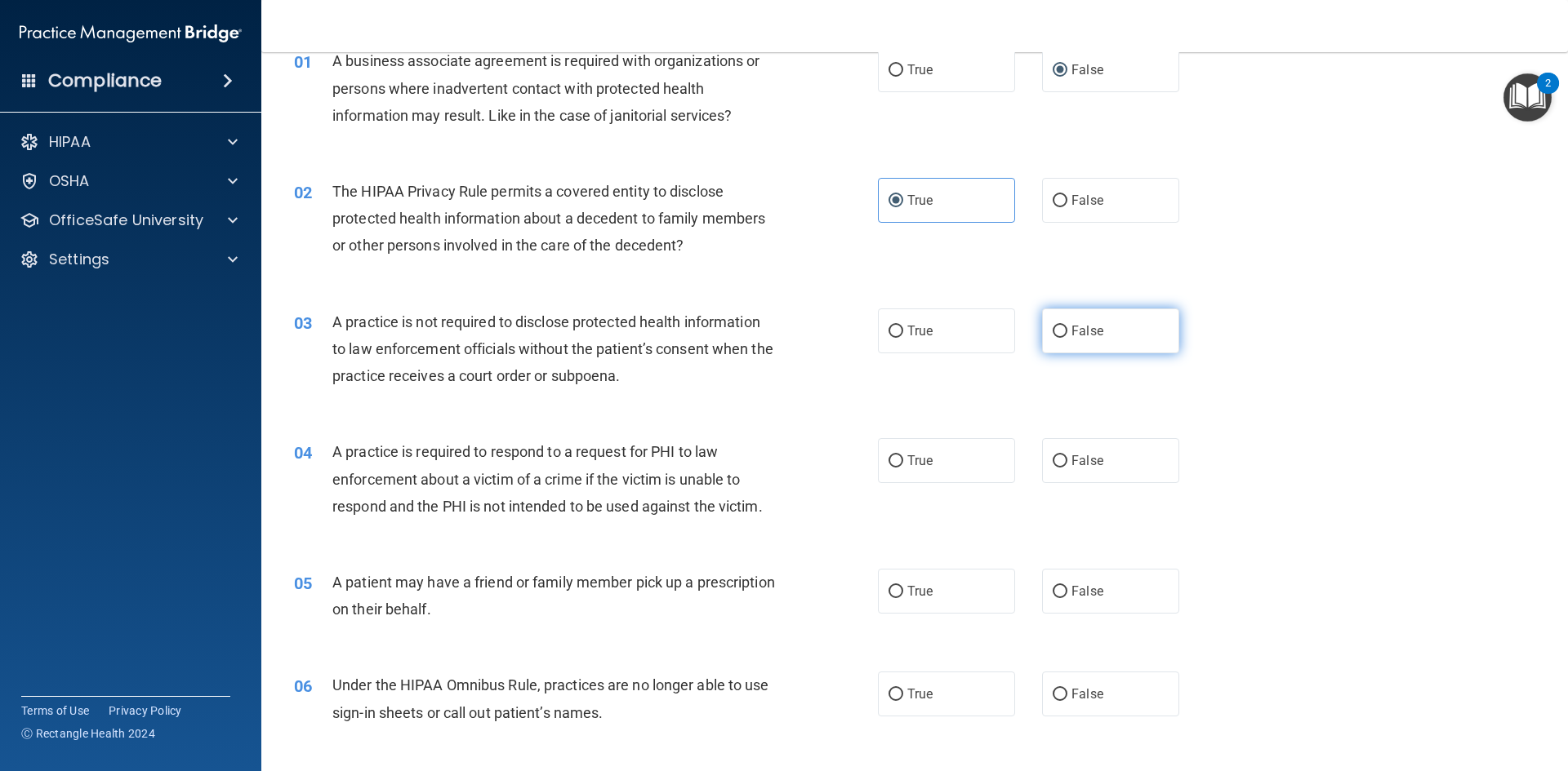
click at [1055, 338] on label "False" at bounding box center [1111, 331] width 137 height 45
click at [1055, 338] on input "False" at bounding box center [1059, 331] width 15 height 13
radio input "true"
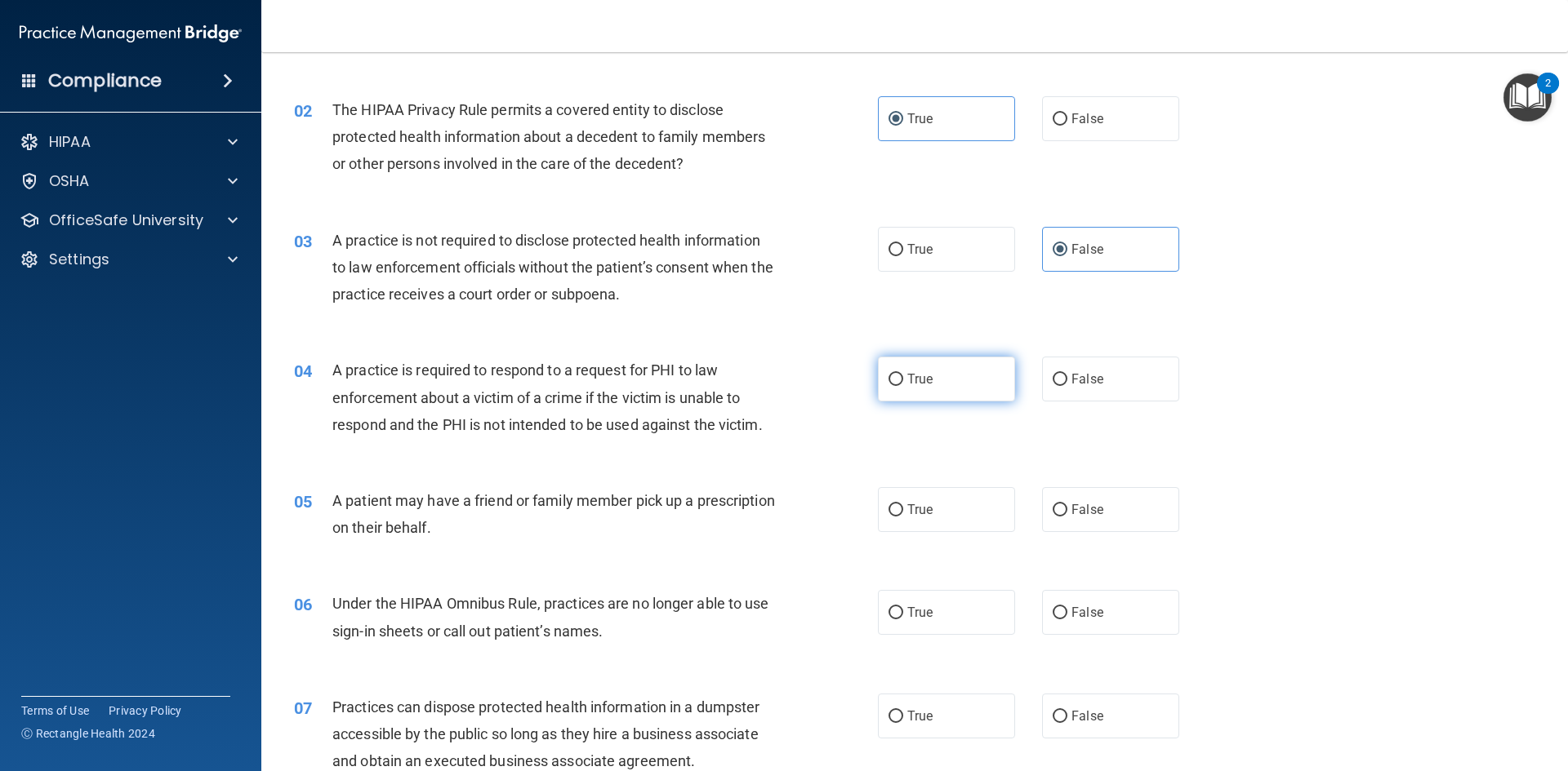
click at [895, 384] on input "True" at bounding box center [895, 380] width 15 height 13
radio input "true"
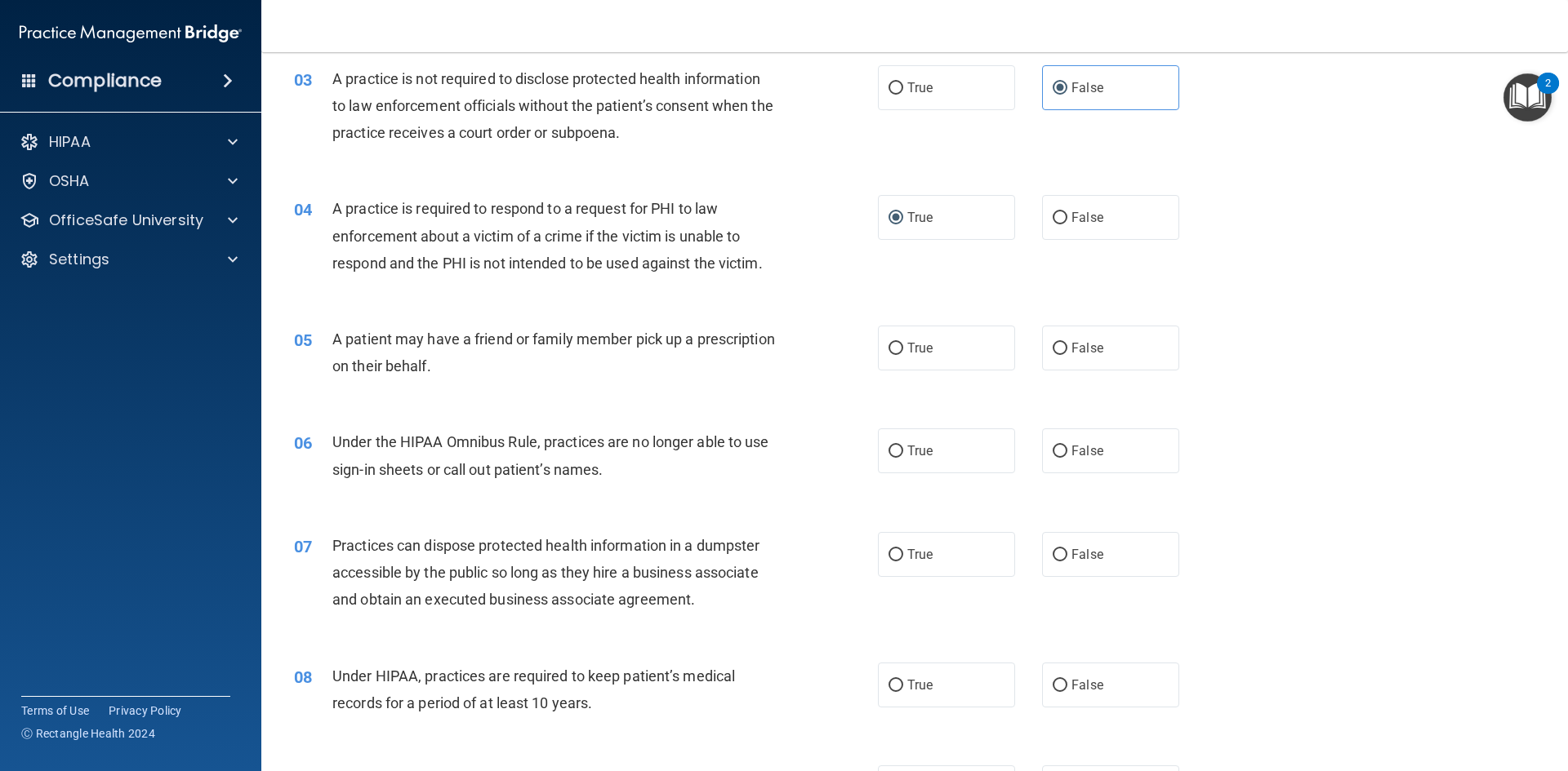
scroll to position [327, 0]
click at [921, 356] on label "True" at bounding box center [946, 346] width 137 height 45
click at [903, 354] on input "True" at bounding box center [895, 347] width 15 height 13
radio input "true"
click at [1089, 450] on span "False" at bounding box center [1087, 449] width 32 height 16
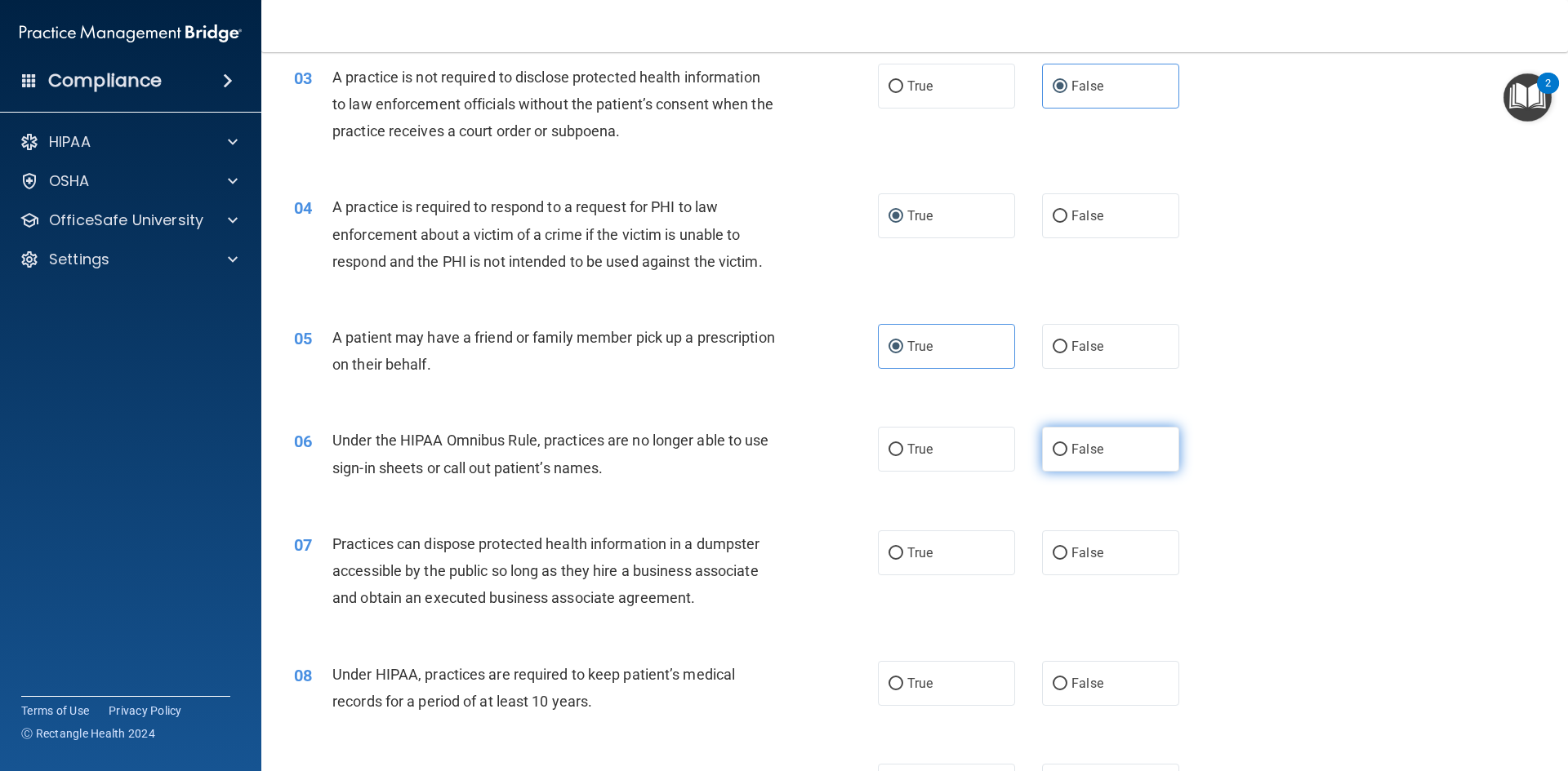
click at [1068, 450] on input "False" at bounding box center [1059, 450] width 15 height 13
radio input "true"
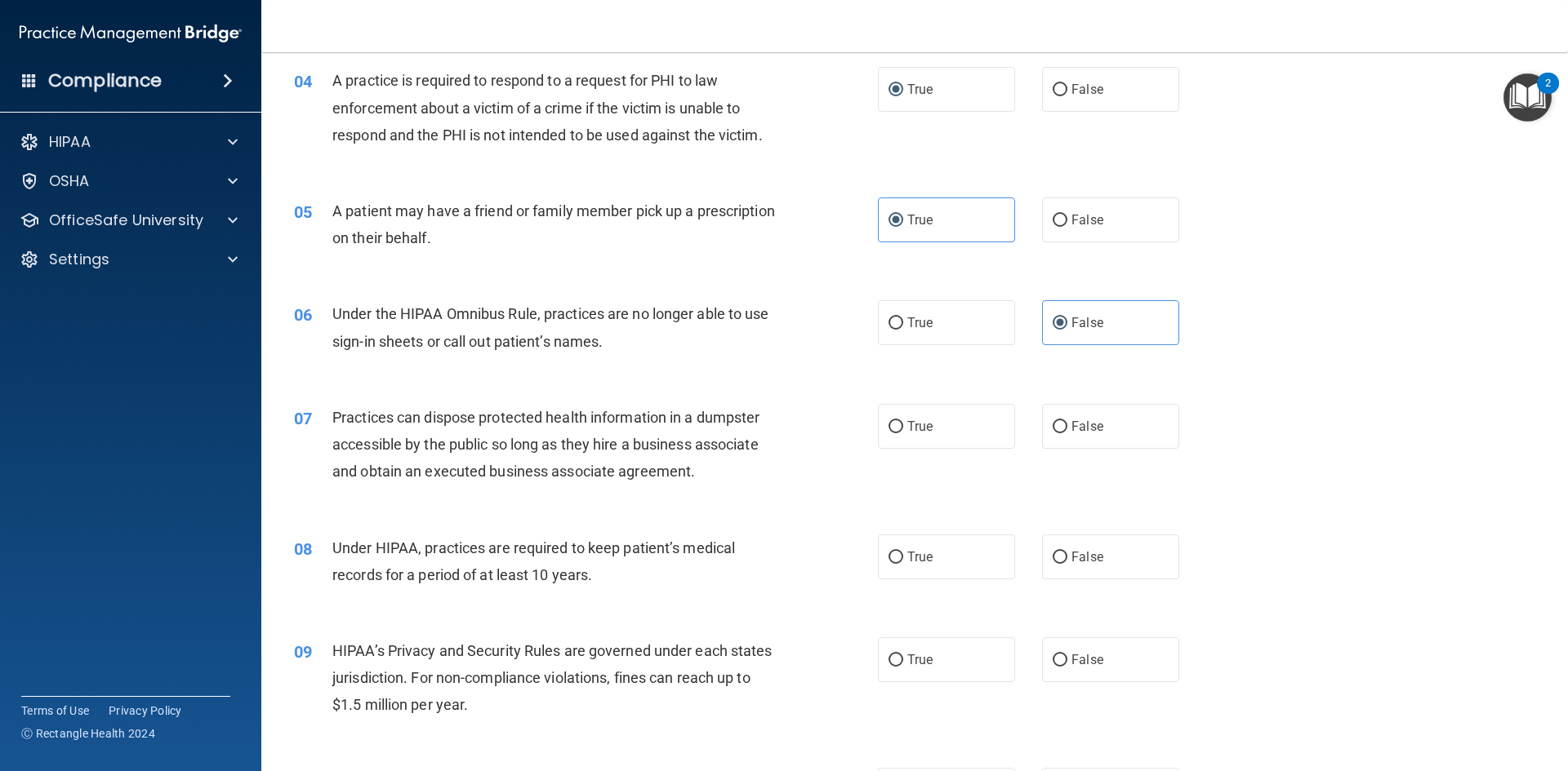
scroll to position [489, 0]
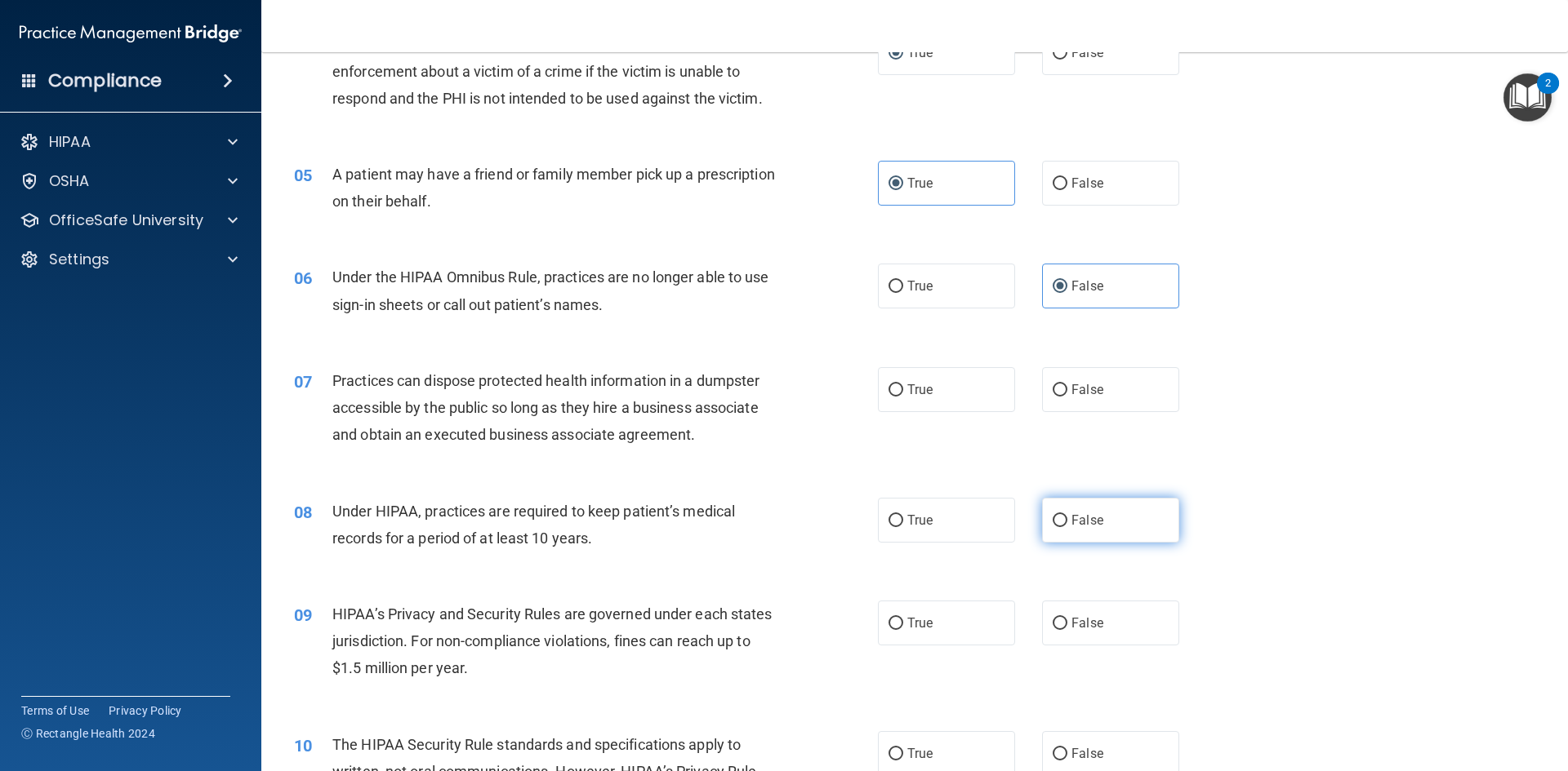
click at [1050, 511] on label "False" at bounding box center [1111, 520] width 137 height 45
click at [1052, 515] on input "False" at bounding box center [1059, 520] width 15 height 13
radio input "true"
click at [1068, 632] on label "False" at bounding box center [1111, 623] width 137 height 45
click at [1068, 631] on input "False" at bounding box center [1059, 624] width 15 height 13
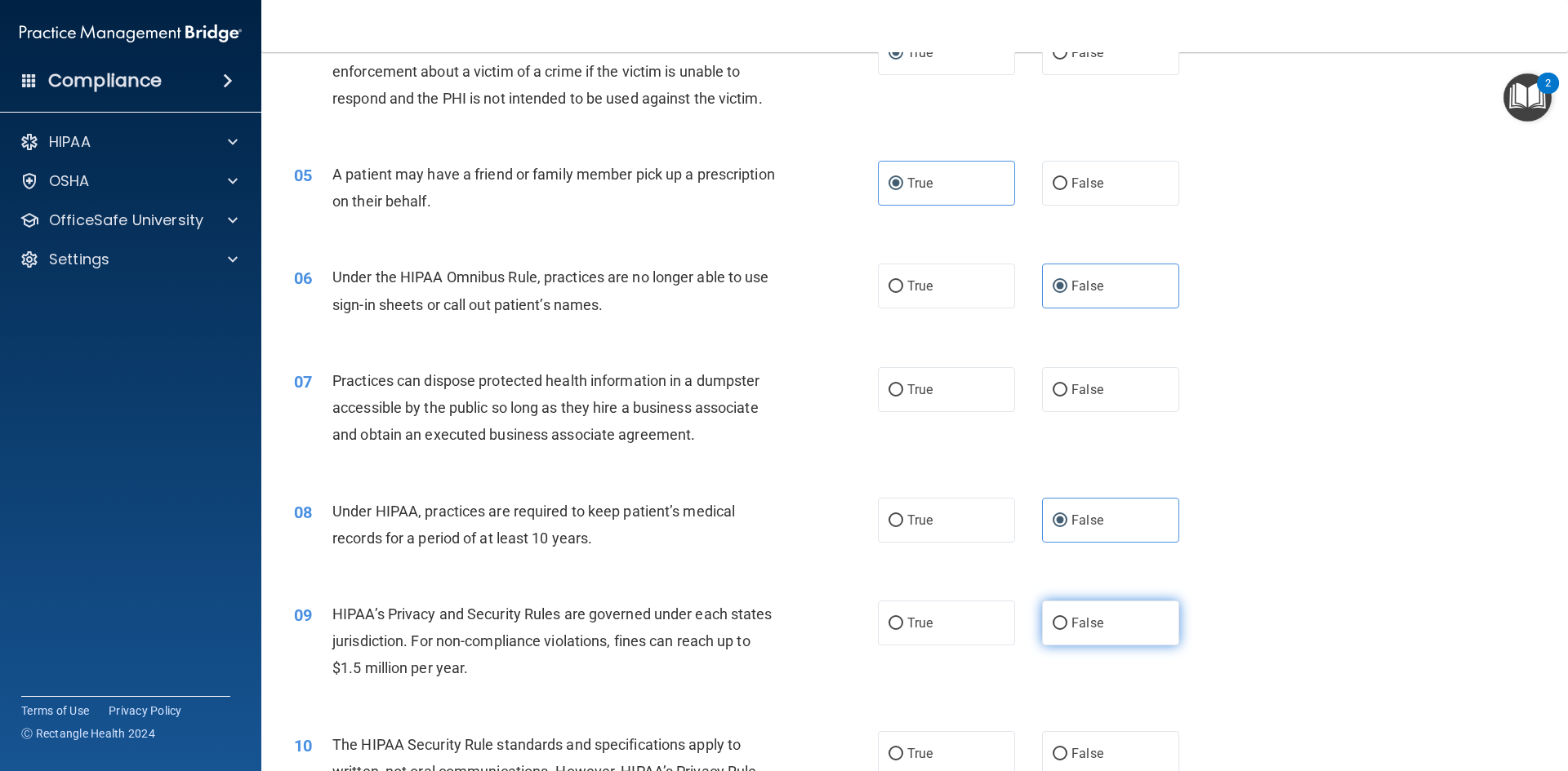
radio input "true"
click at [1063, 395] on label "False" at bounding box center [1111, 390] width 137 height 45
click at [1063, 395] on input "False" at bounding box center [1059, 390] width 15 height 13
radio input "true"
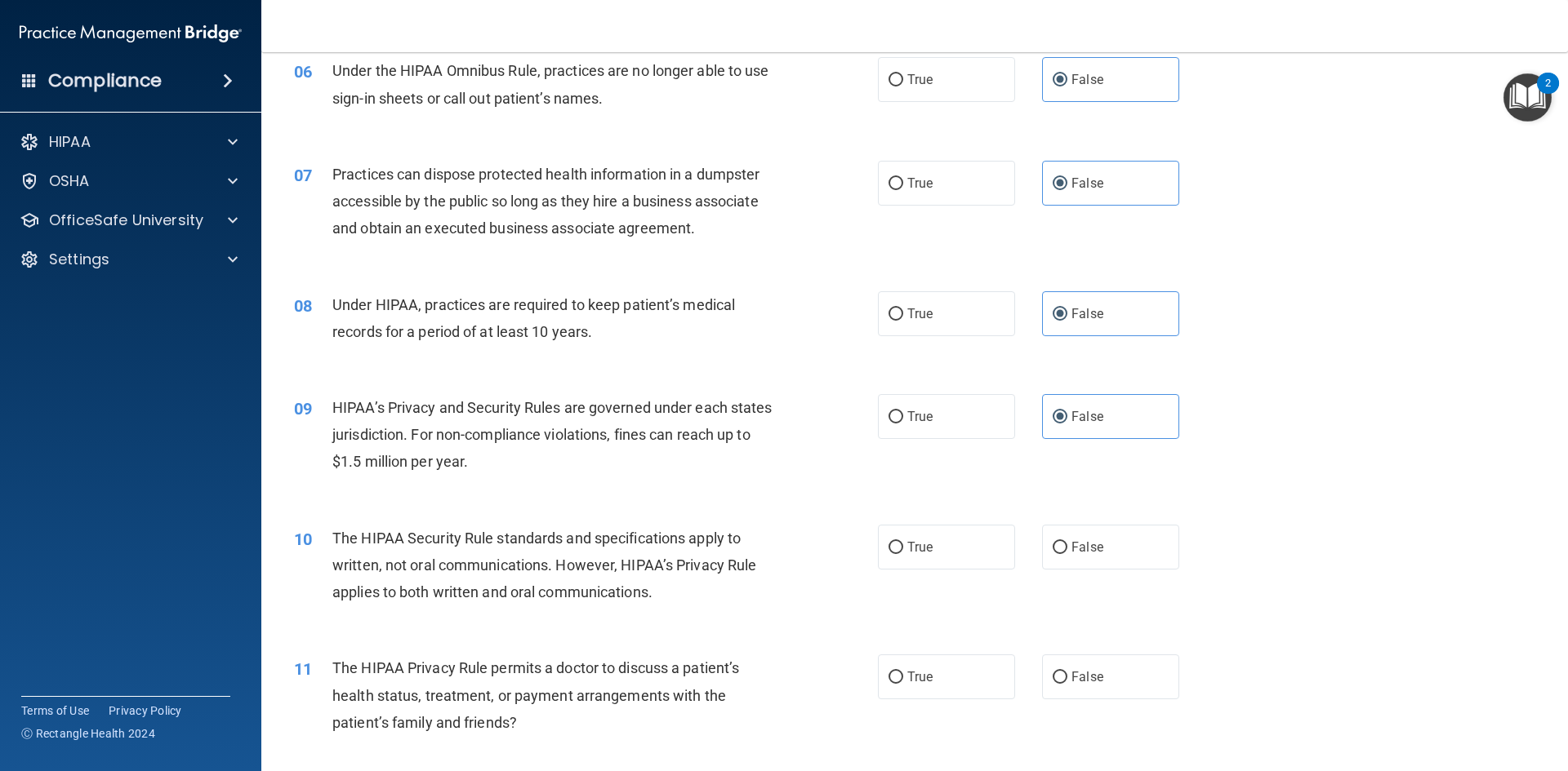
scroll to position [735, 0]
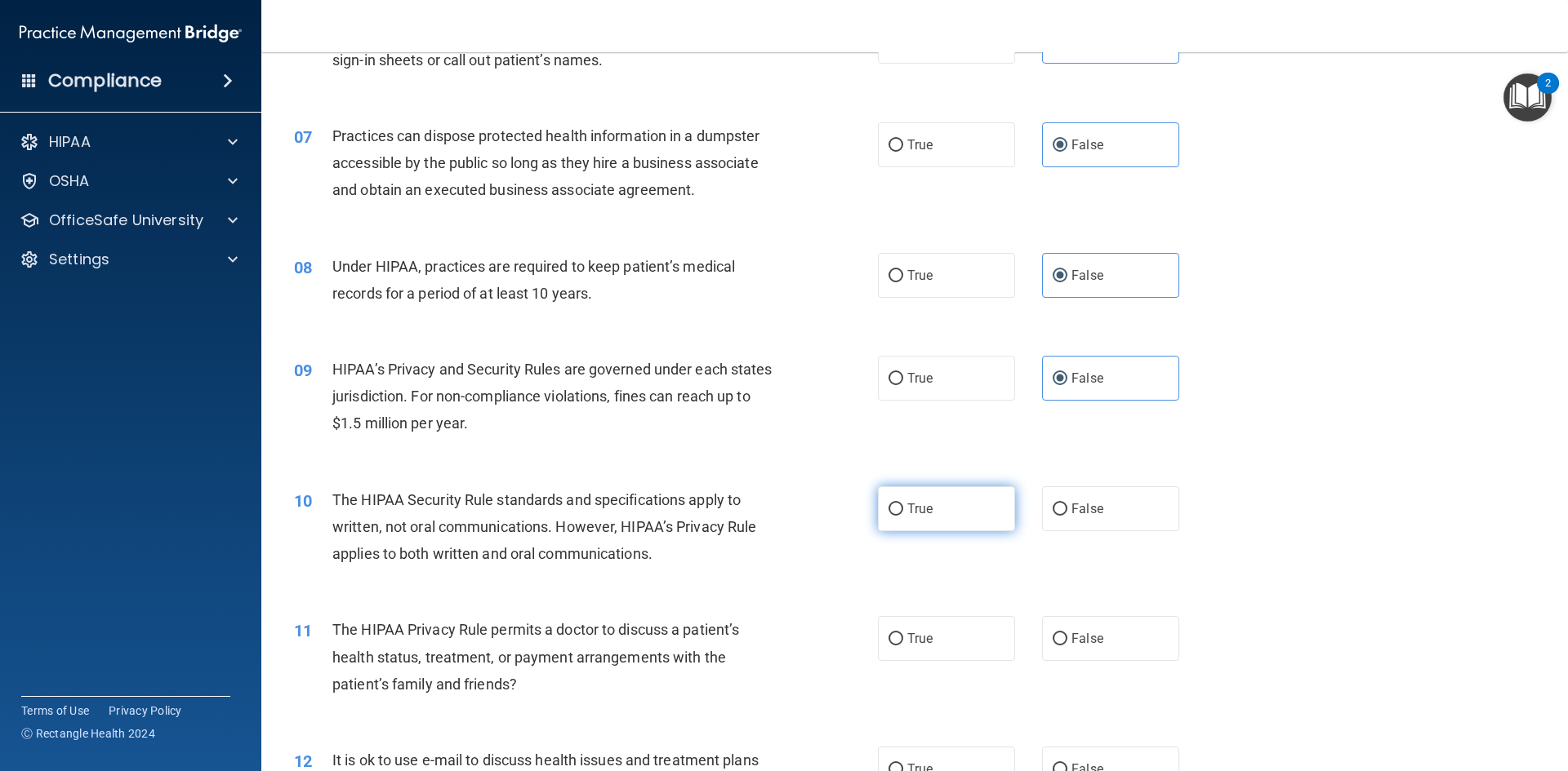
click at [888, 507] on input "True" at bounding box center [895, 510] width 15 height 13
radio input "true"
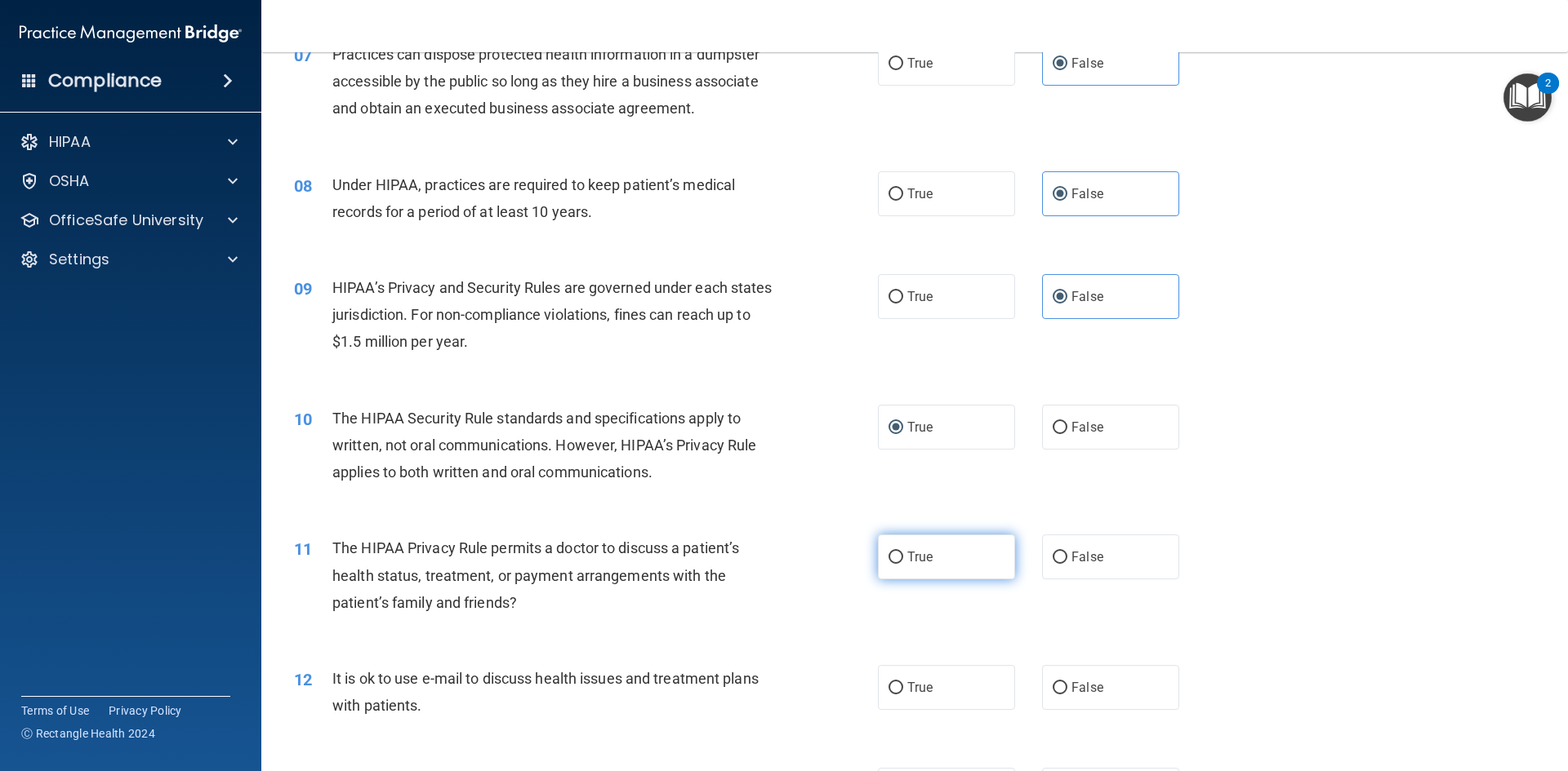
click at [888, 559] on input "True" at bounding box center [895, 558] width 15 height 13
radio input "true"
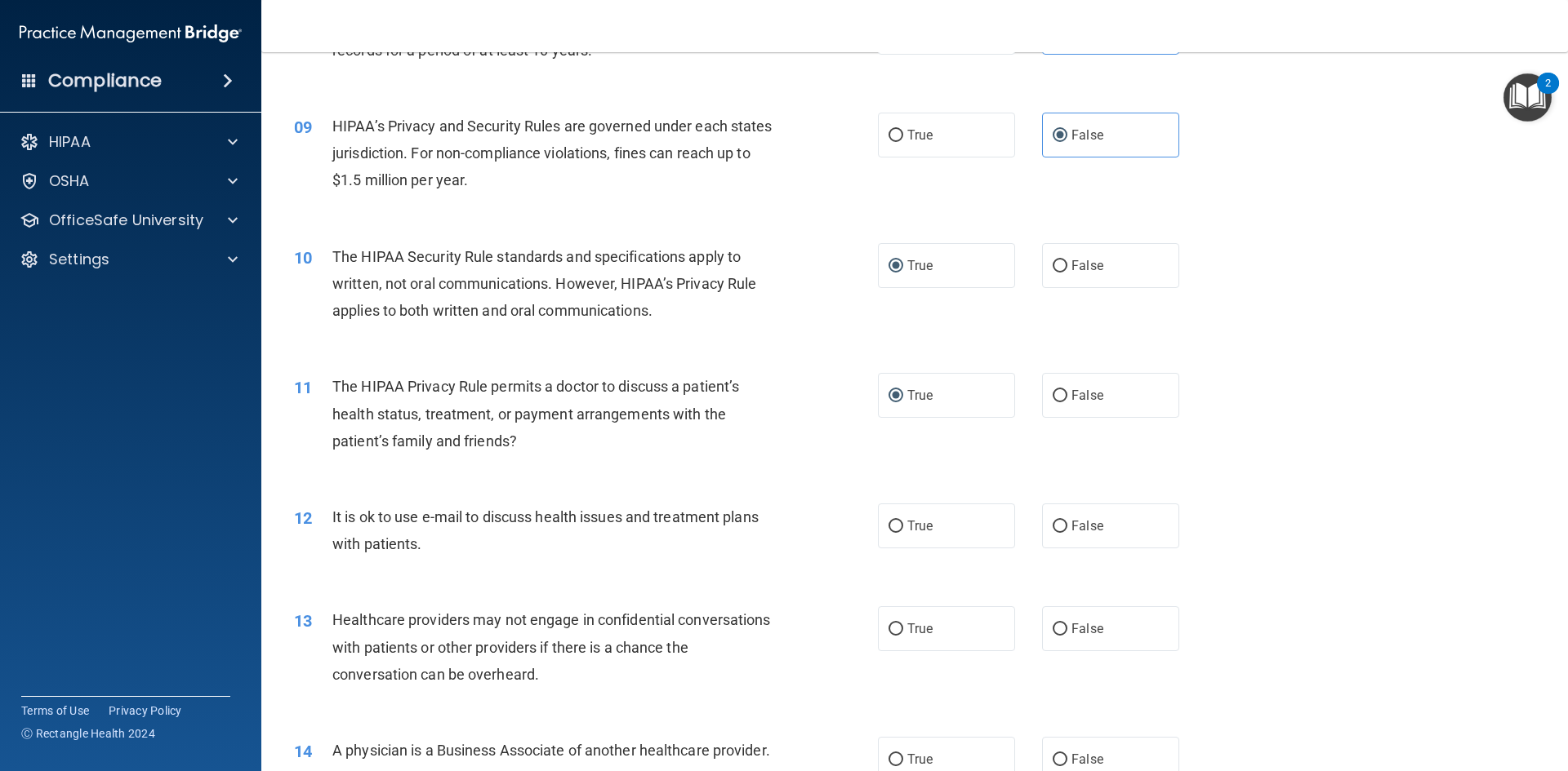
scroll to position [980, 0]
click at [896, 520] on input "True" at bounding box center [895, 525] width 15 height 13
radio input "true"
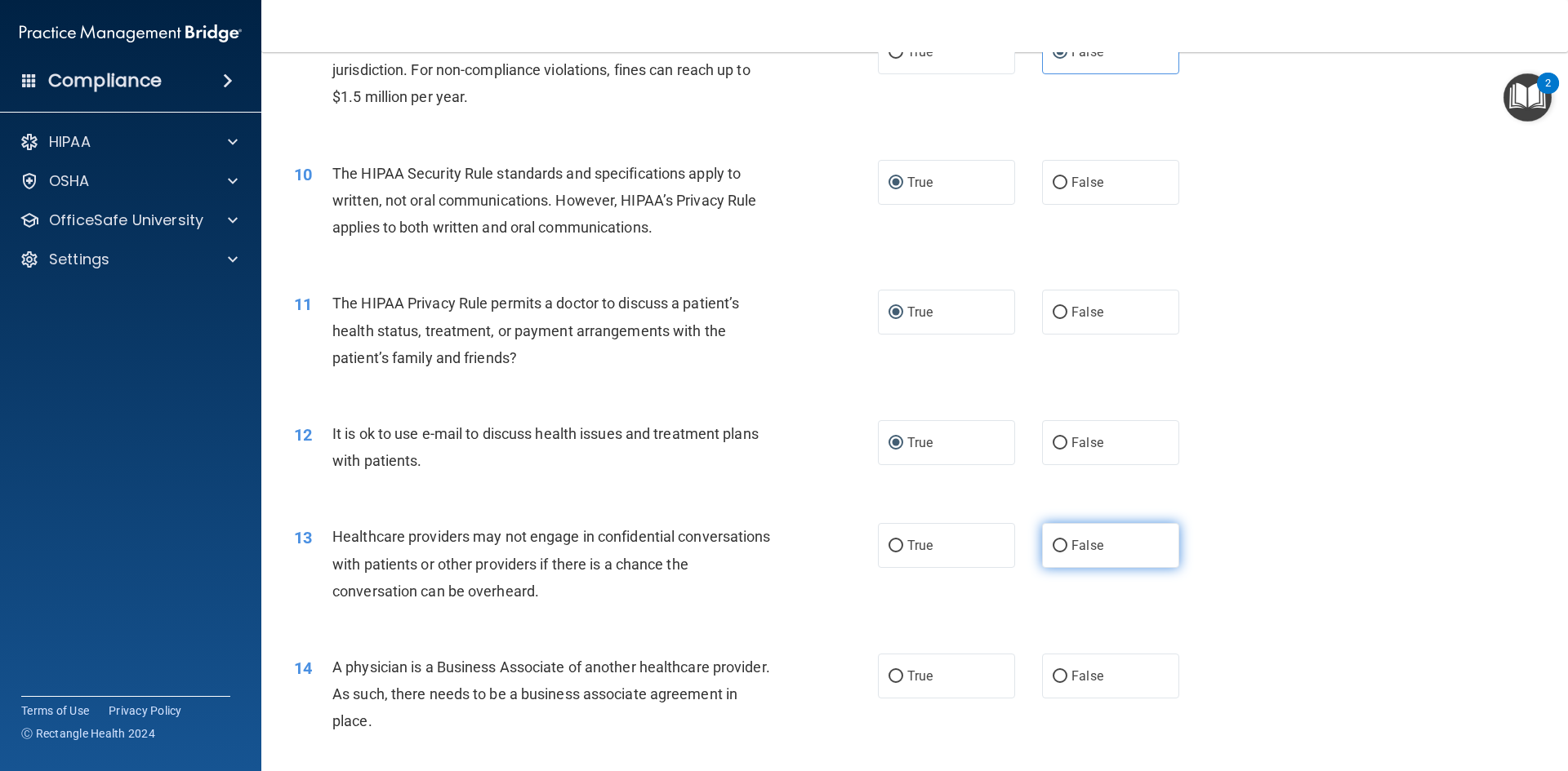
click at [1052, 545] on input "False" at bounding box center [1059, 546] width 15 height 13
radio input "true"
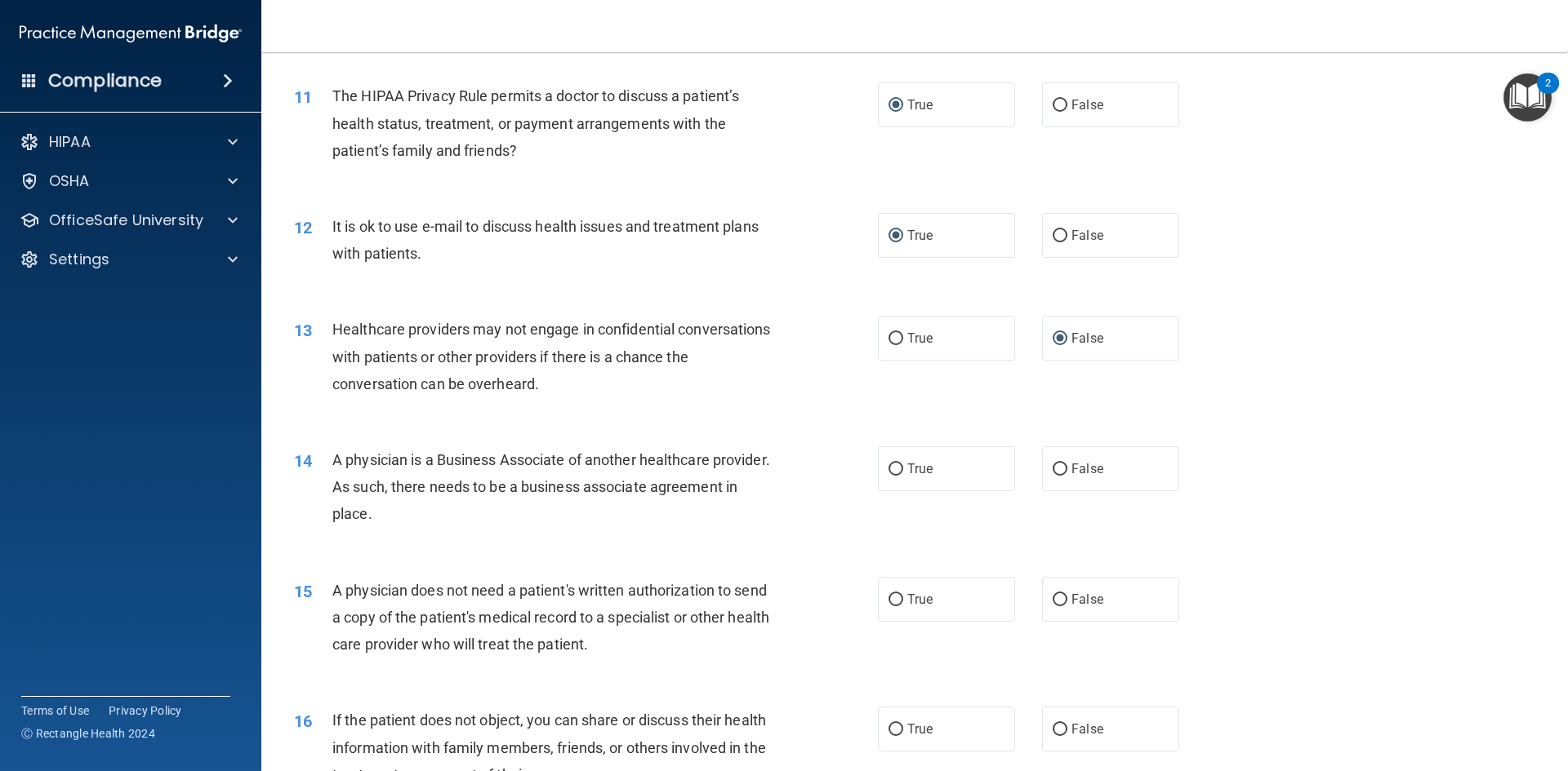
scroll to position [1306, 0]
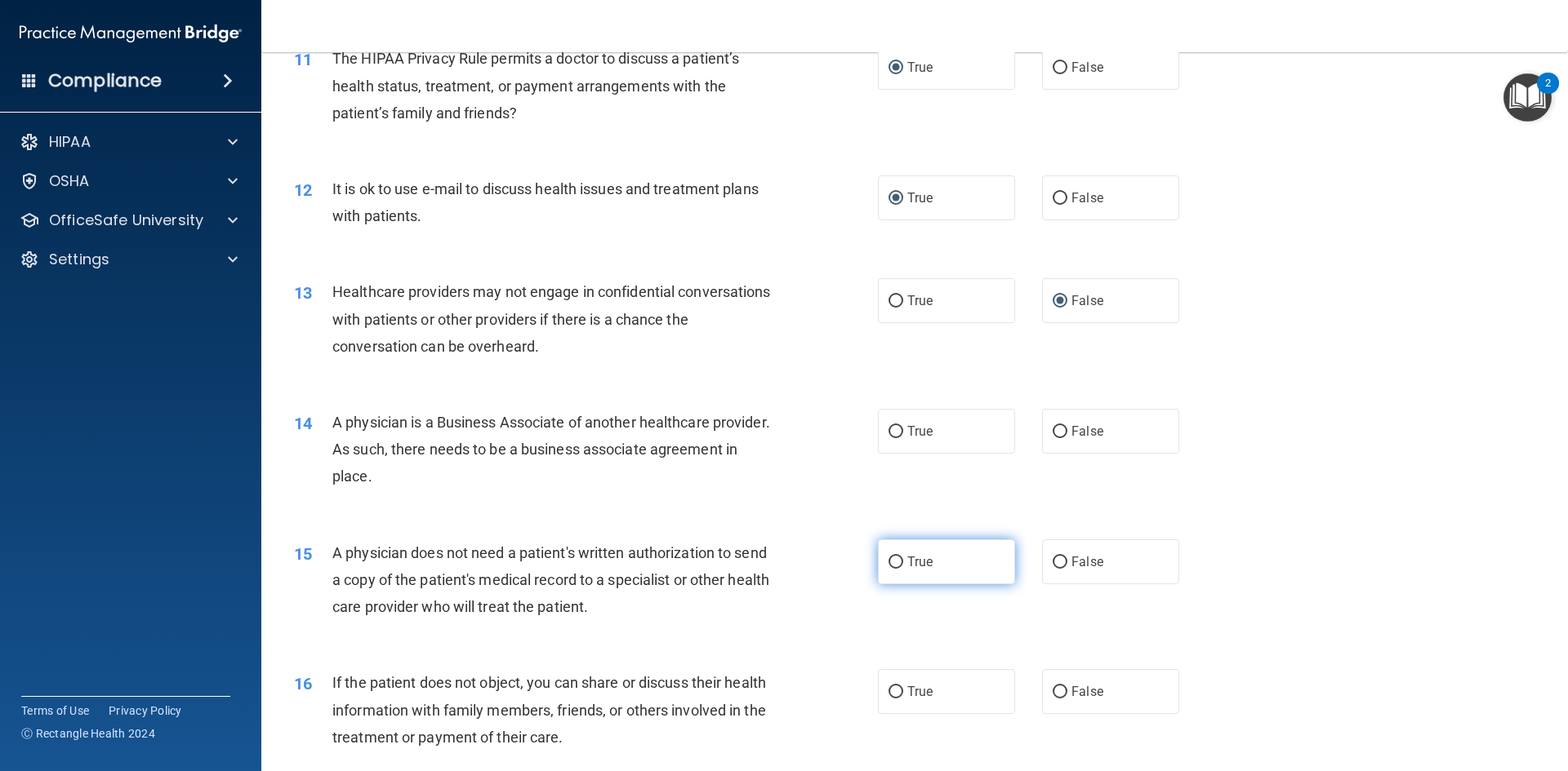
click at [888, 564] on input "True" at bounding box center [895, 562] width 15 height 13
radio input "true"
click at [1061, 431] on label "False" at bounding box center [1111, 432] width 137 height 45
click at [1061, 431] on input "False" at bounding box center [1059, 432] width 15 height 13
radio input "true"
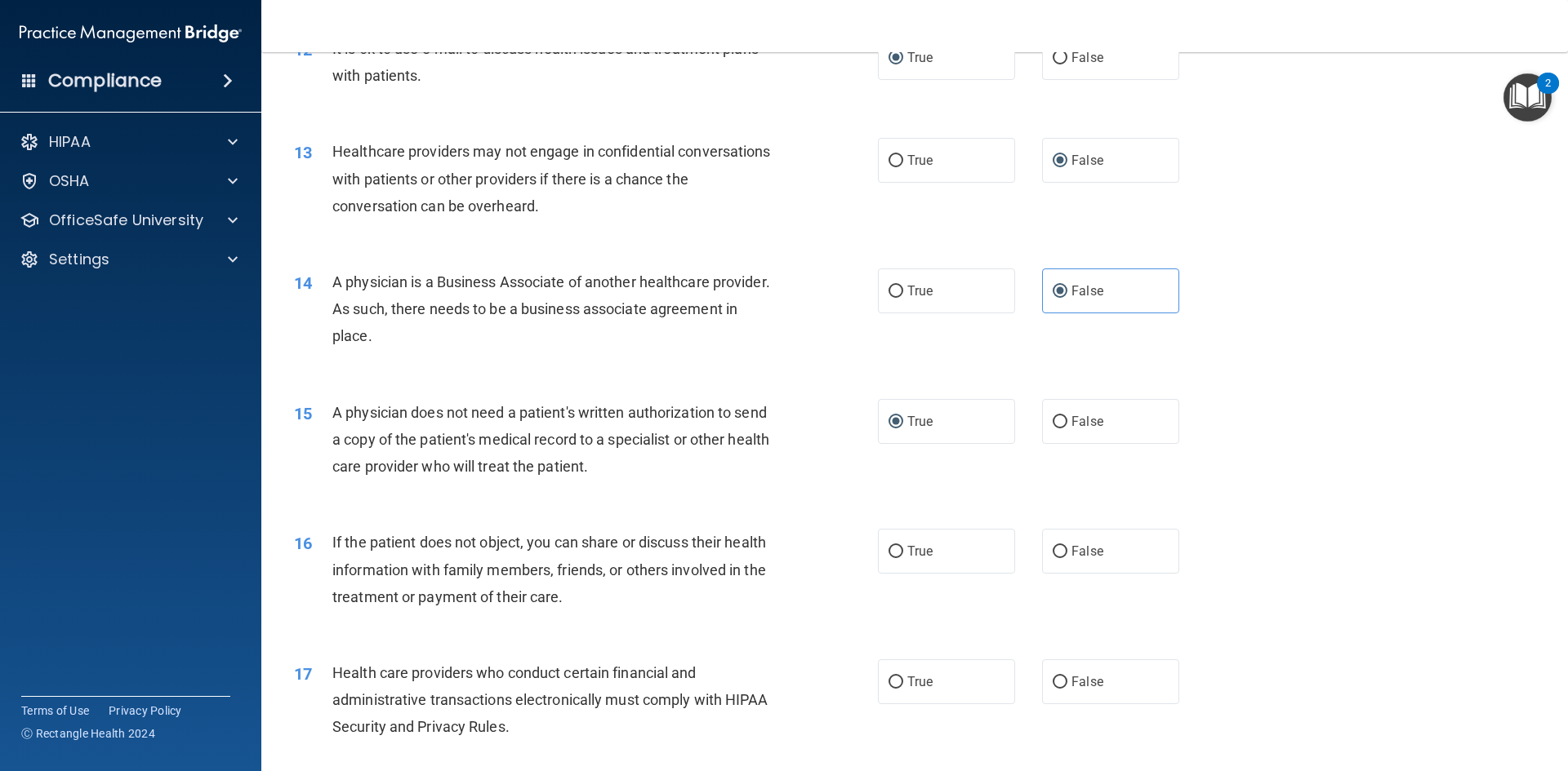
scroll to position [1469, 0]
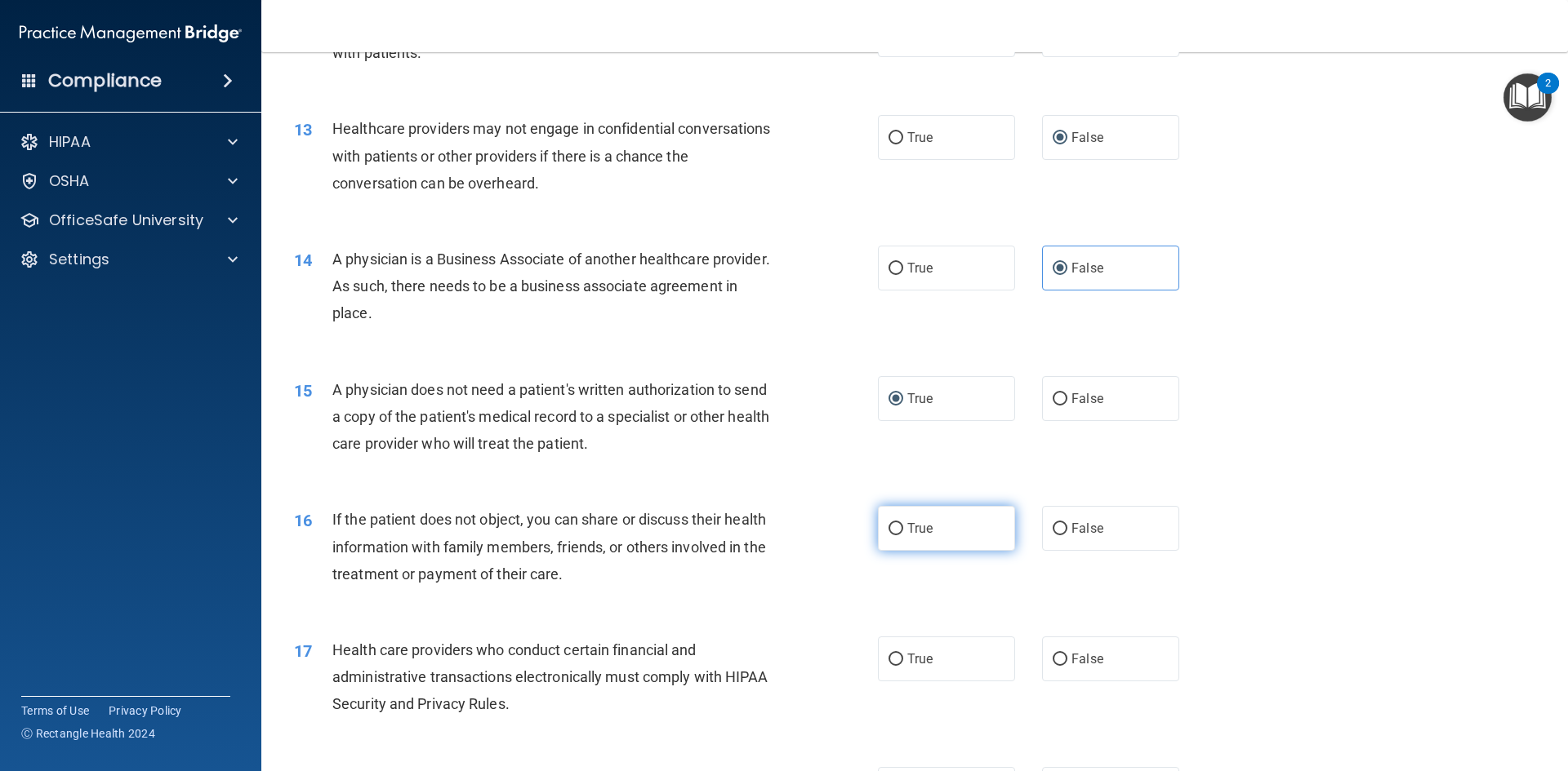
click at [984, 538] on label "True" at bounding box center [946, 528] width 137 height 45
click at [903, 535] on input "True" at bounding box center [895, 529] width 15 height 13
radio input "true"
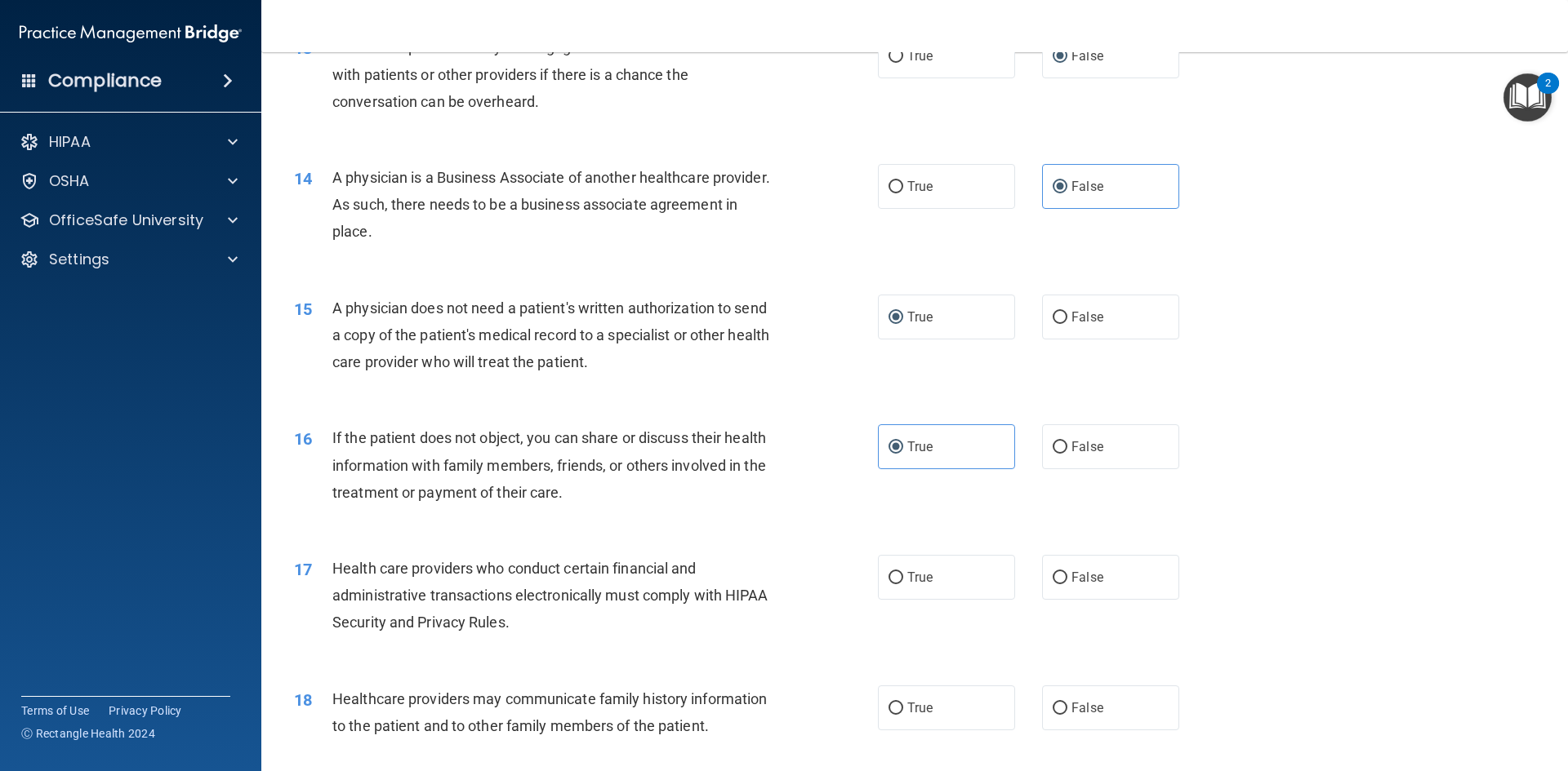
scroll to position [1633, 0]
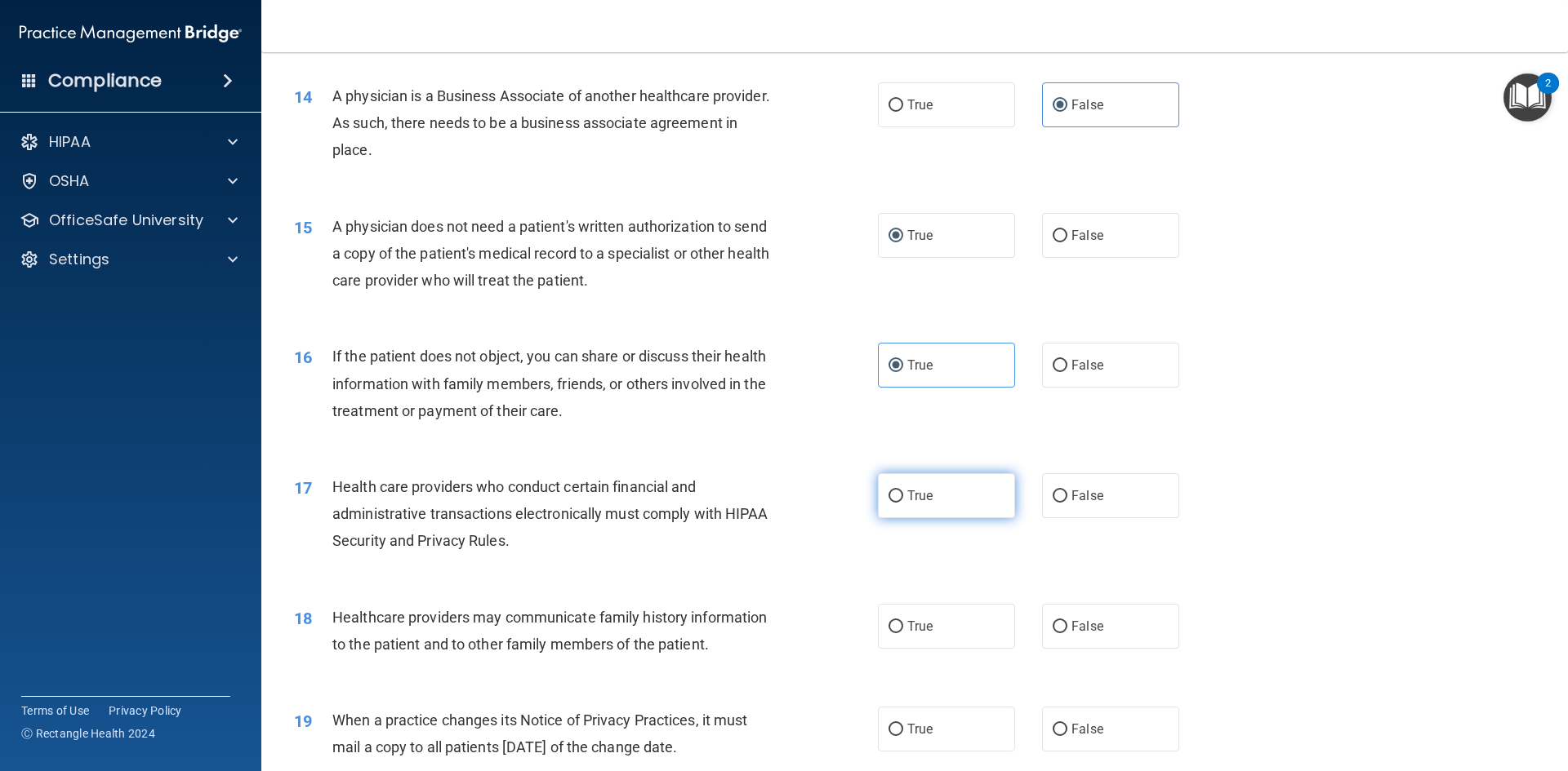
click at [898, 502] on label "True" at bounding box center [946, 496] width 137 height 45
click at [898, 502] on input "True" at bounding box center [895, 496] width 15 height 13
radio input "true"
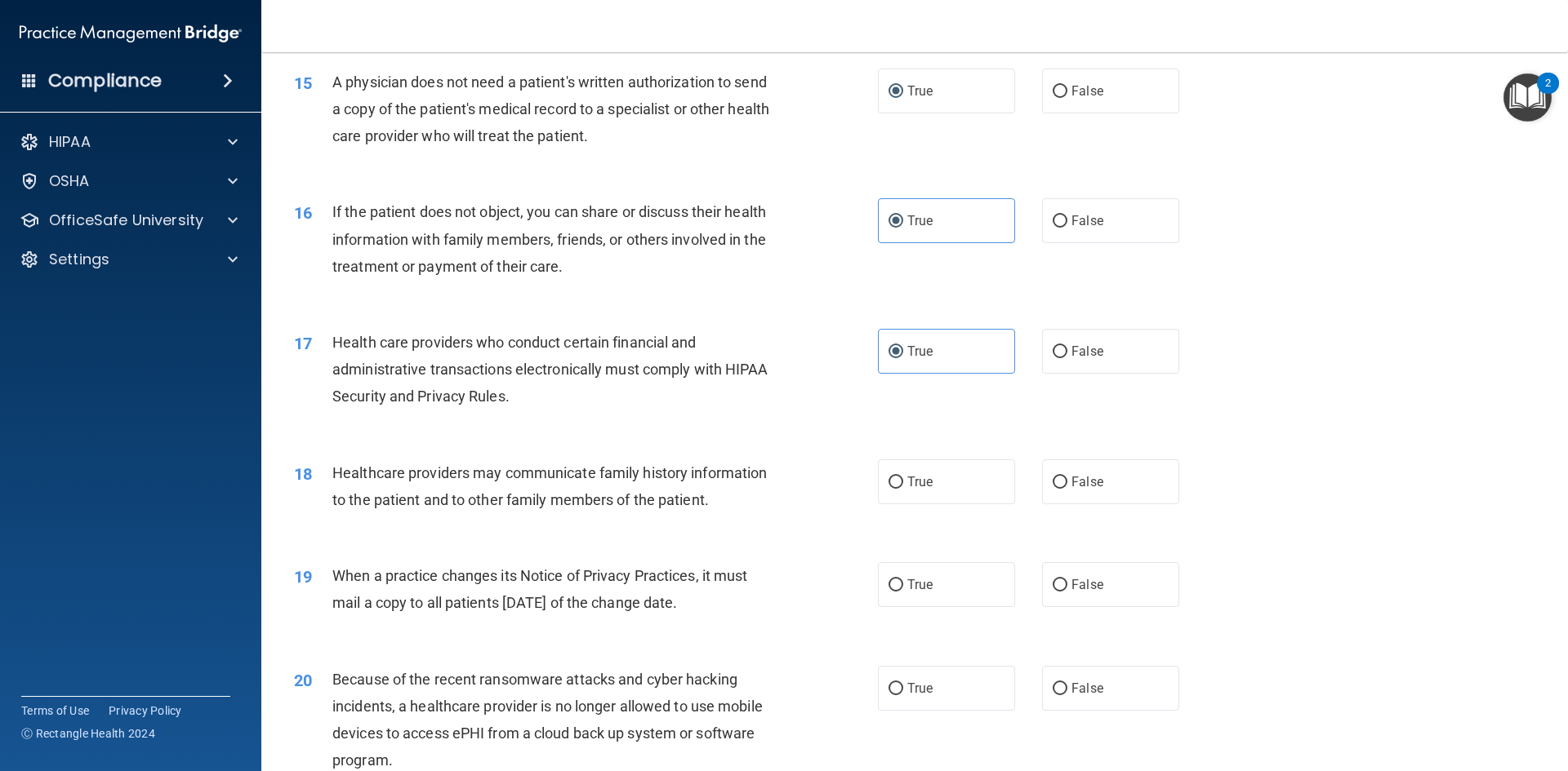
scroll to position [1795, 0]
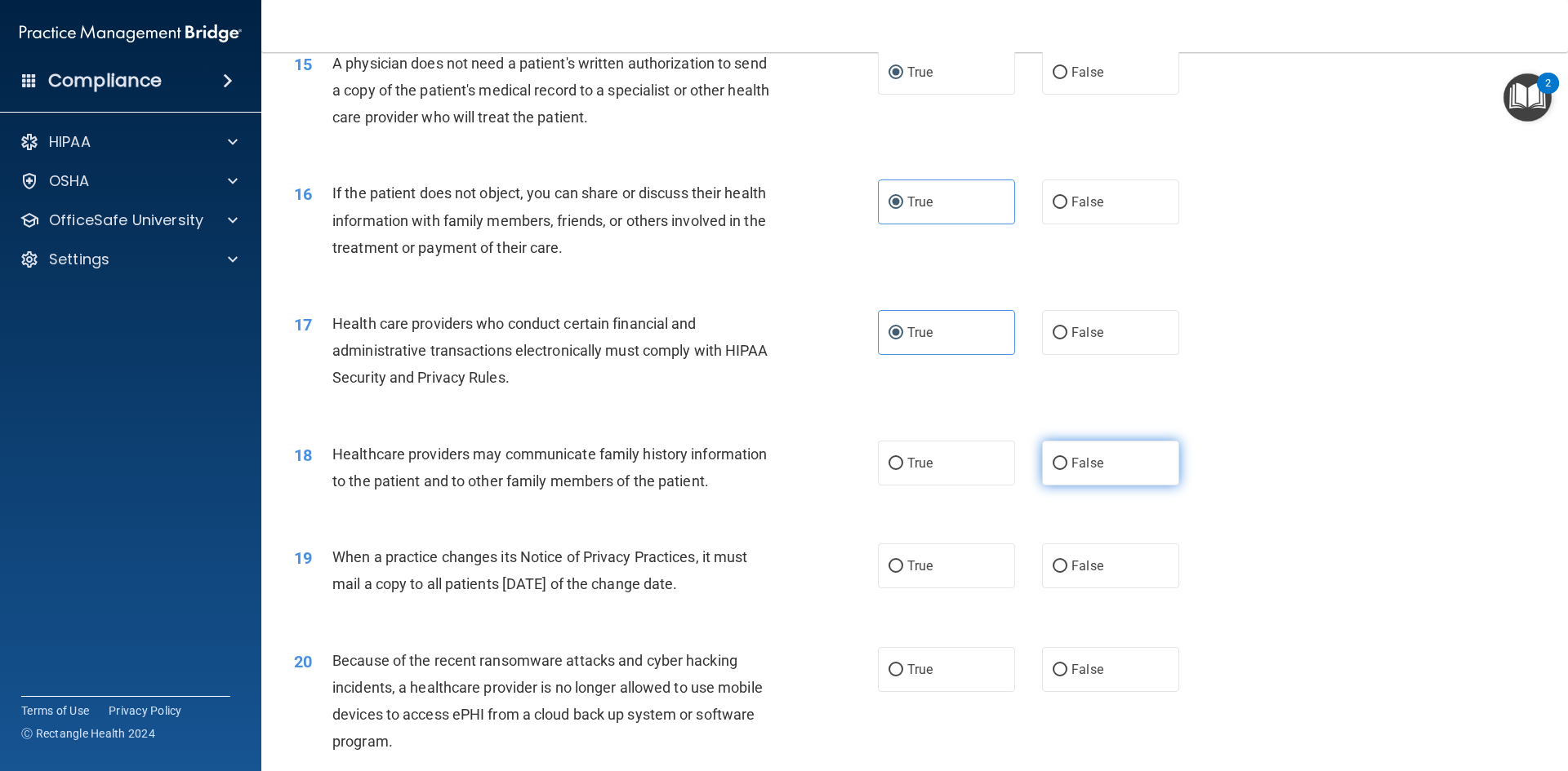
click at [1072, 465] on span "False" at bounding box center [1087, 463] width 32 height 16
click at [1064, 465] on input "False" at bounding box center [1059, 464] width 15 height 13
radio input "true"
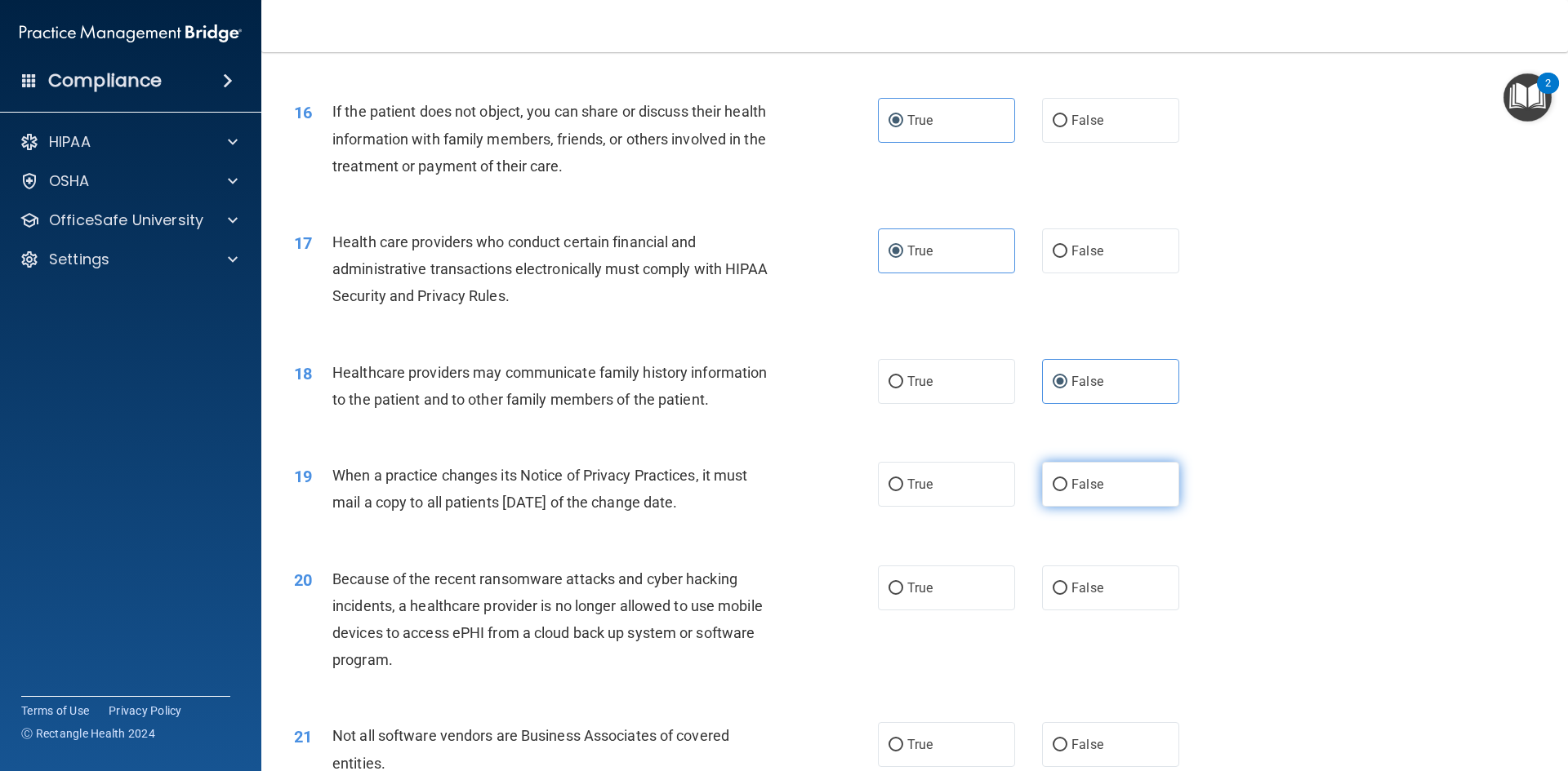
click at [1057, 477] on label "False" at bounding box center [1111, 484] width 137 height 45
click at [1057, 480] on input "False" at bounding box center [1059, 485] width 15 height 13
radio input "true"
click at [1132, 601] on label "False" at bounding box center [1111, 588] width 137 height 45
click at [1068, 596] on input "False" at bounding box center [1059, 589] width 15 height 13
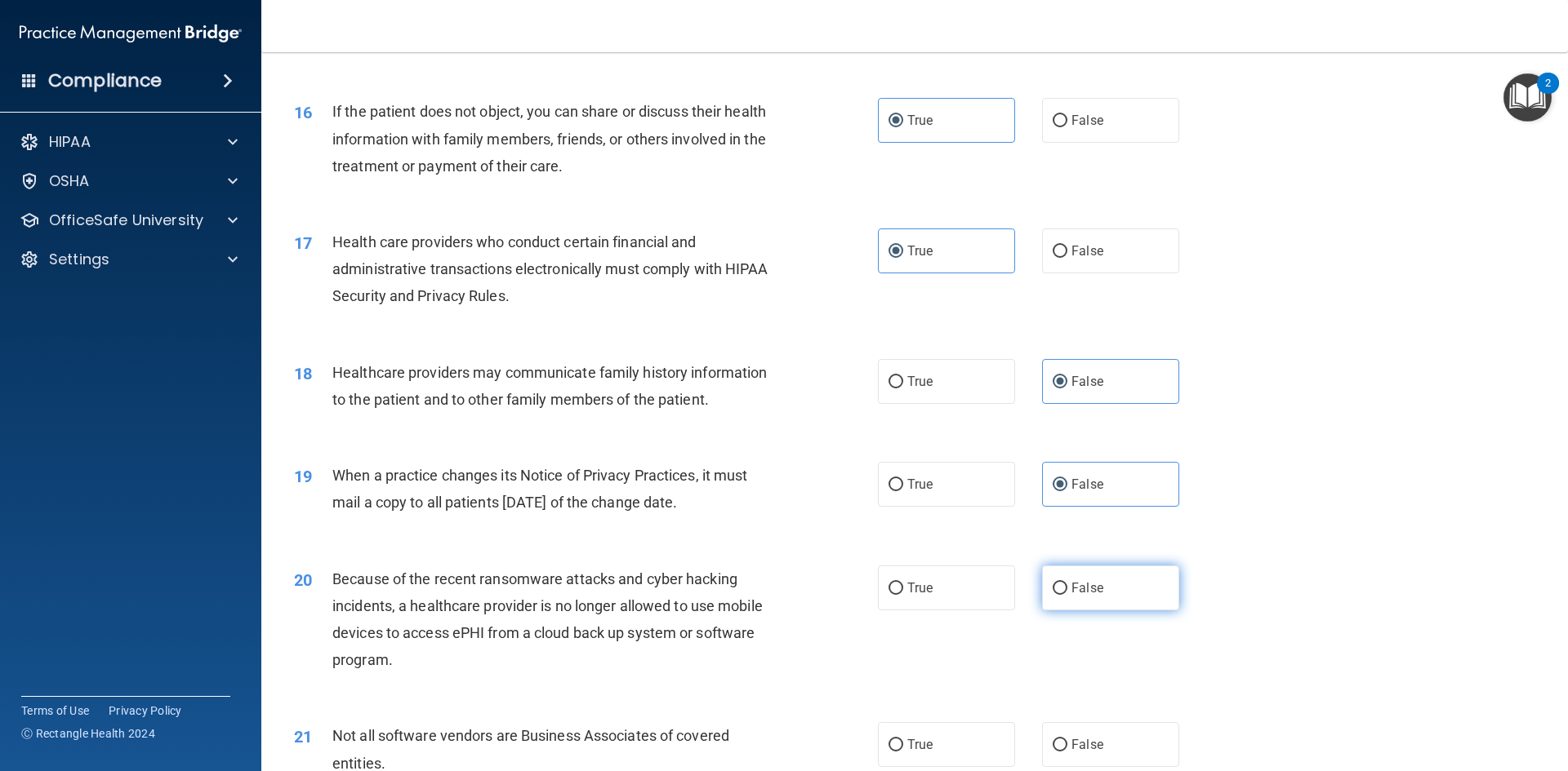
radio input "true"
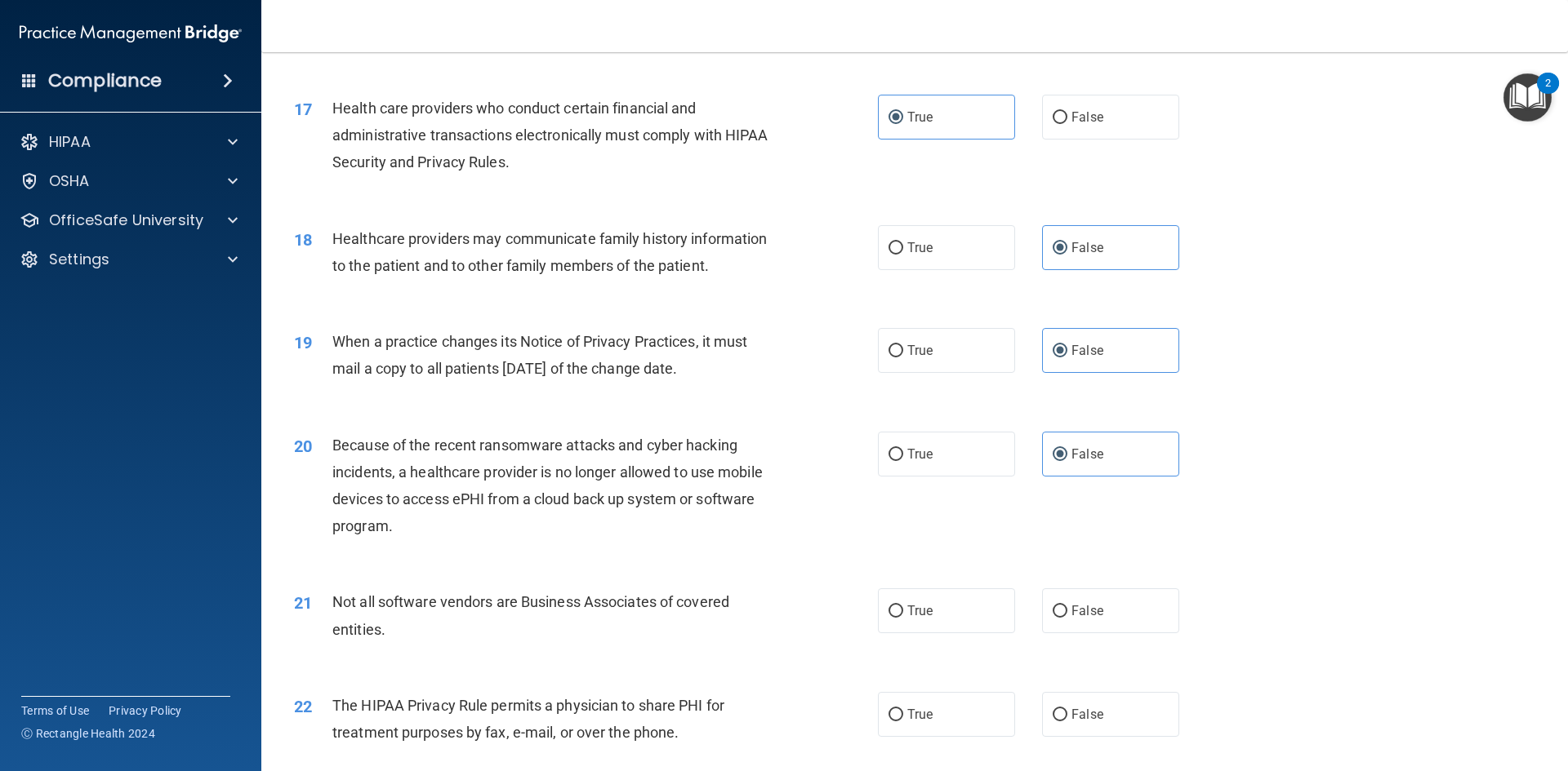
scroll to position [2041, 0]
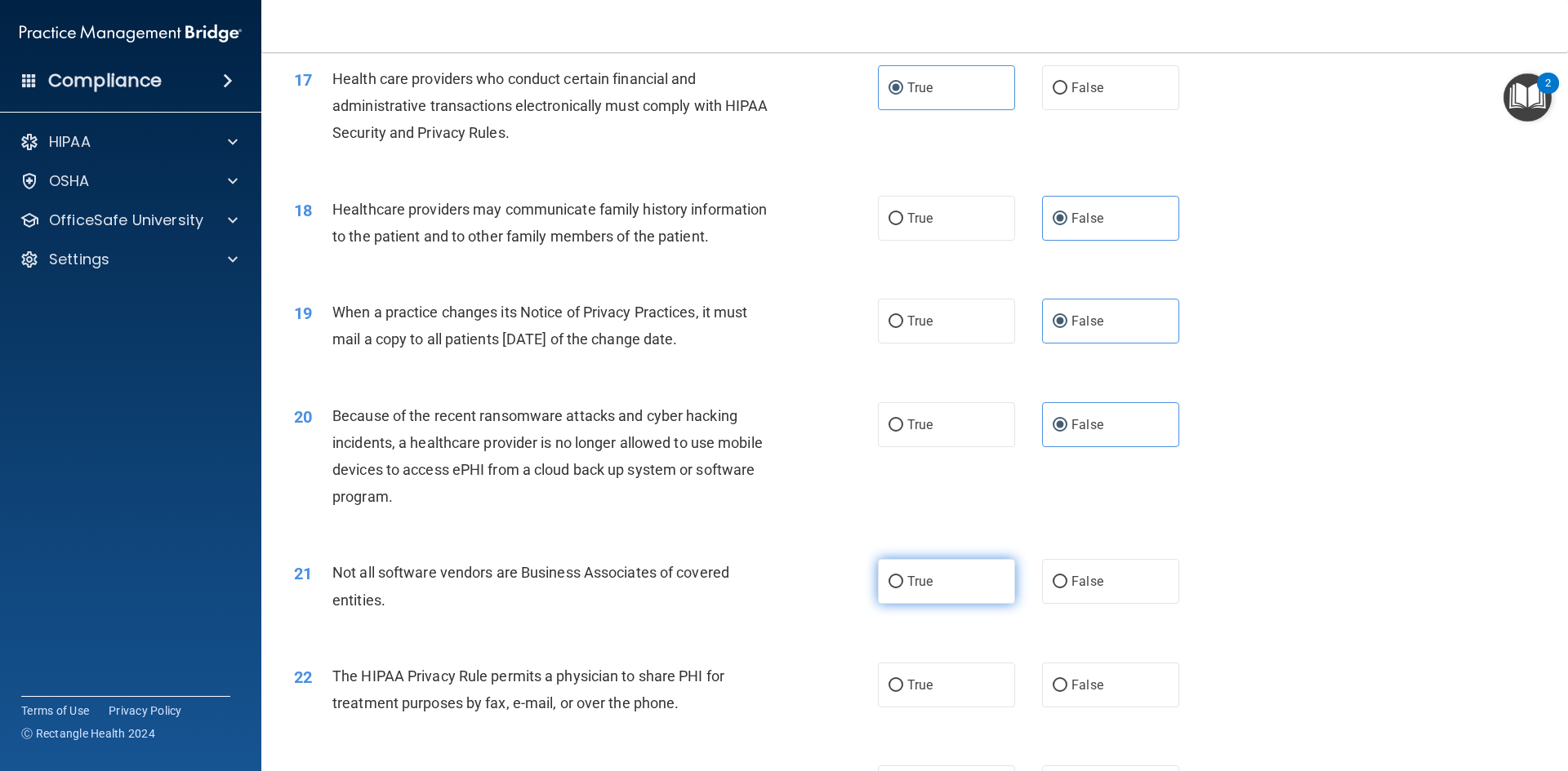
click at [907, 583] on span "True" at bounding box center [920, 582] width 25 height 16
click at [903, 583] on input "True" at bounding box center [895, 582] width 15 height 13
radio input "true"
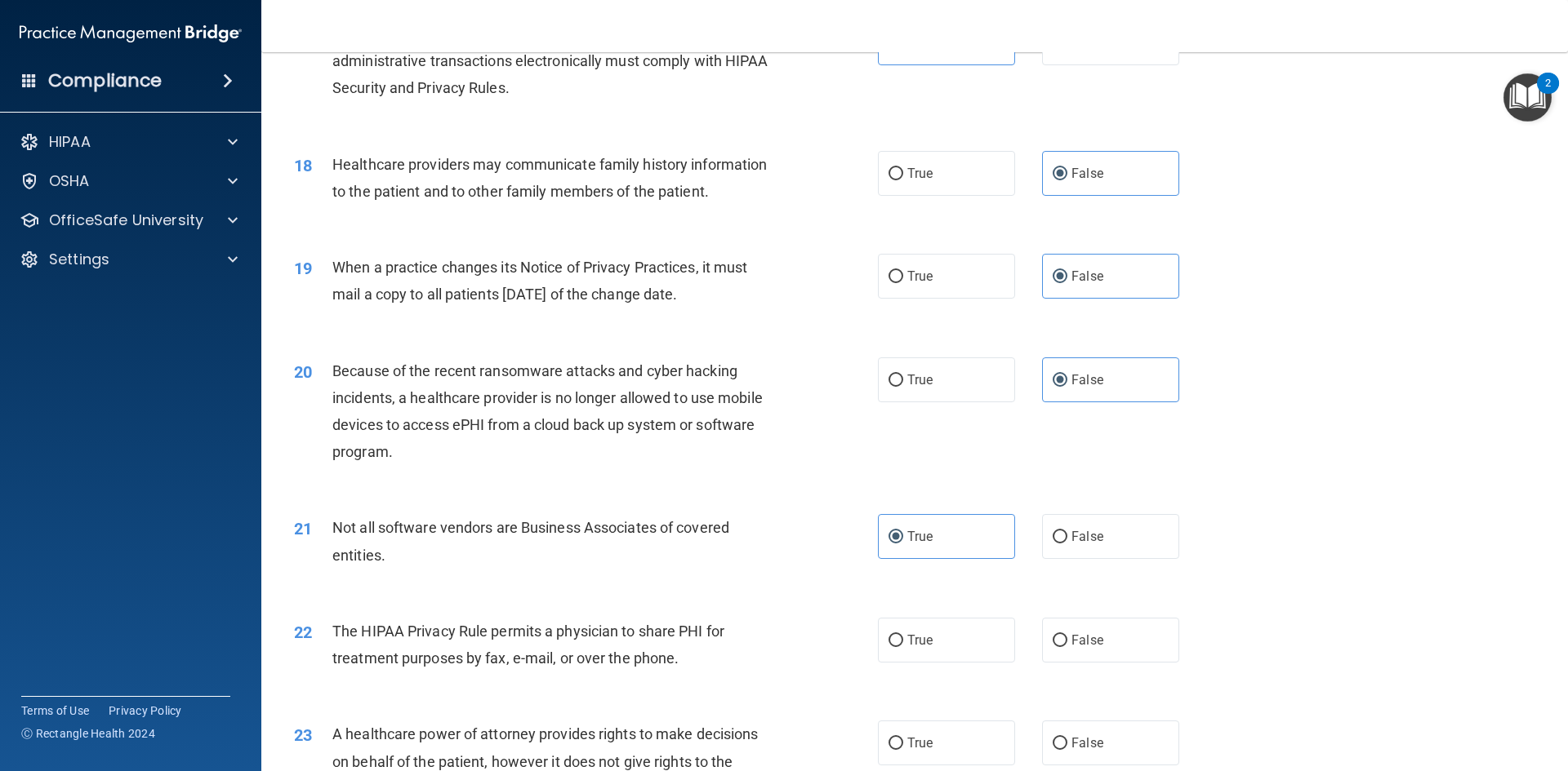
scroll to position [2122, 0]
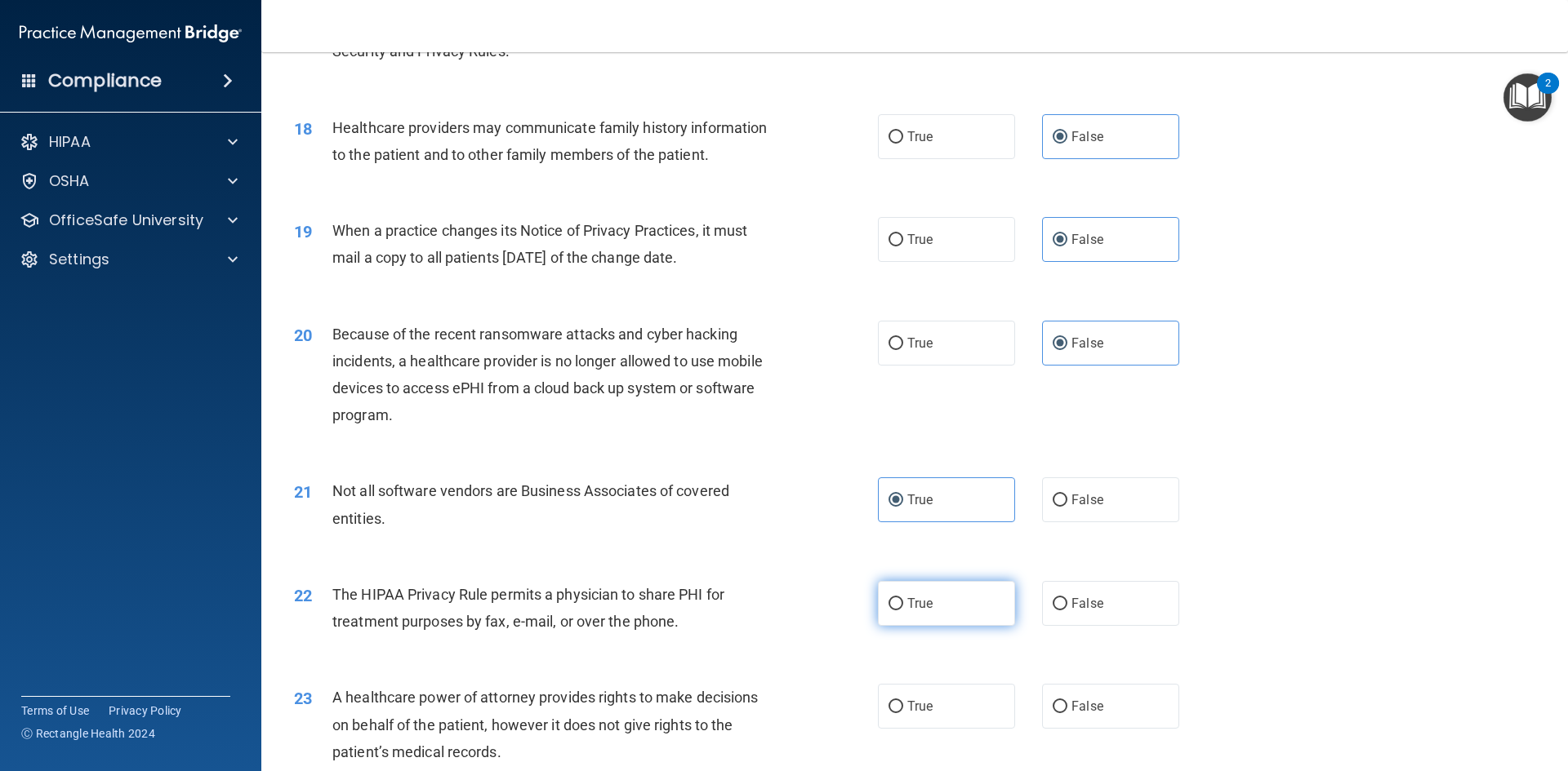
click at [897, 608] on label "True" at bounding box center [946, 603] width 137 height 45
click at [897, 608] on input "True" at bounding box center [895, 604] width 15 height 13
radio input "true"
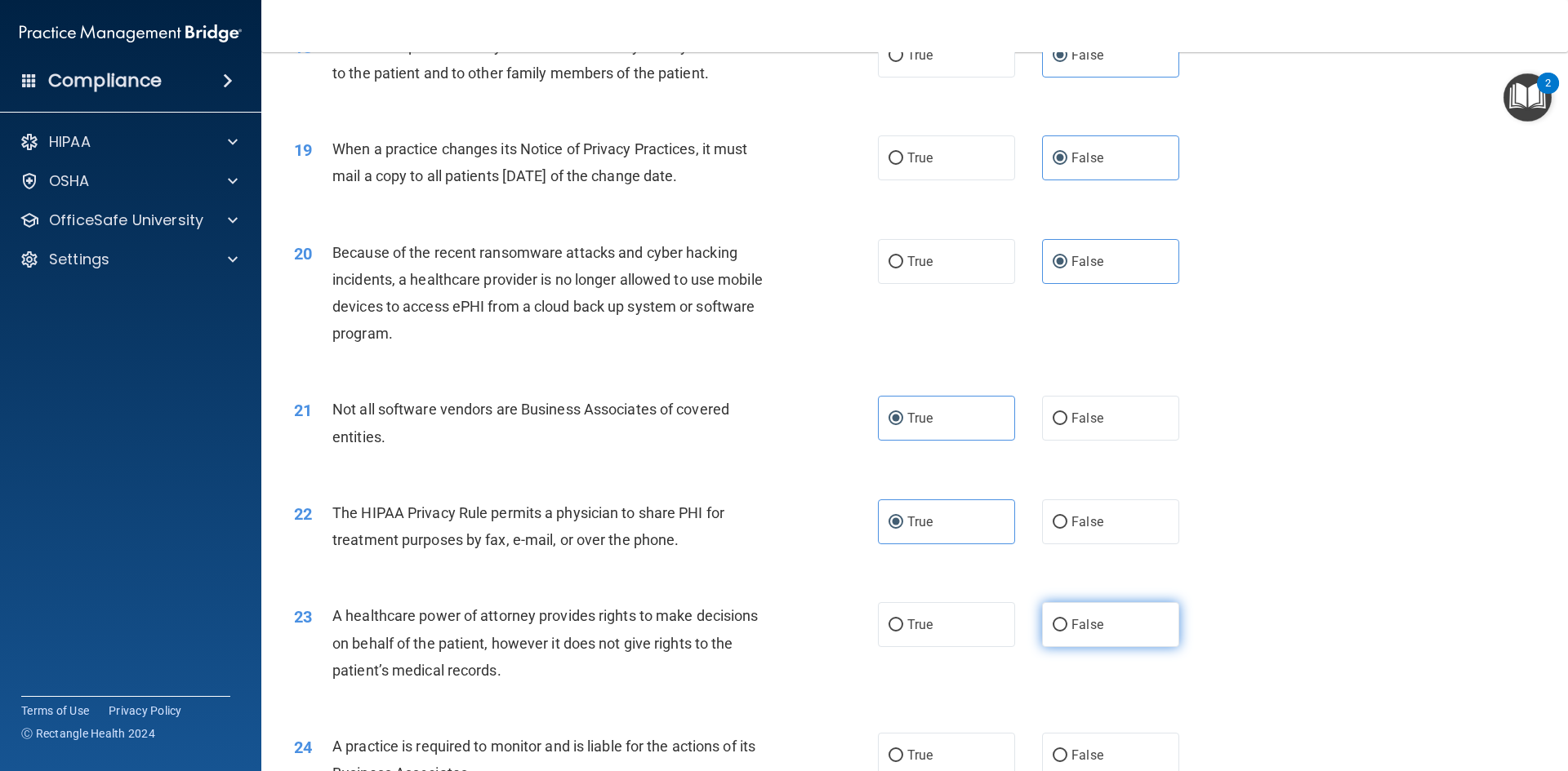
click at [1052, 625] on input "False" at bounding box center [1059, 626] width 15 height 13
radio input "true"
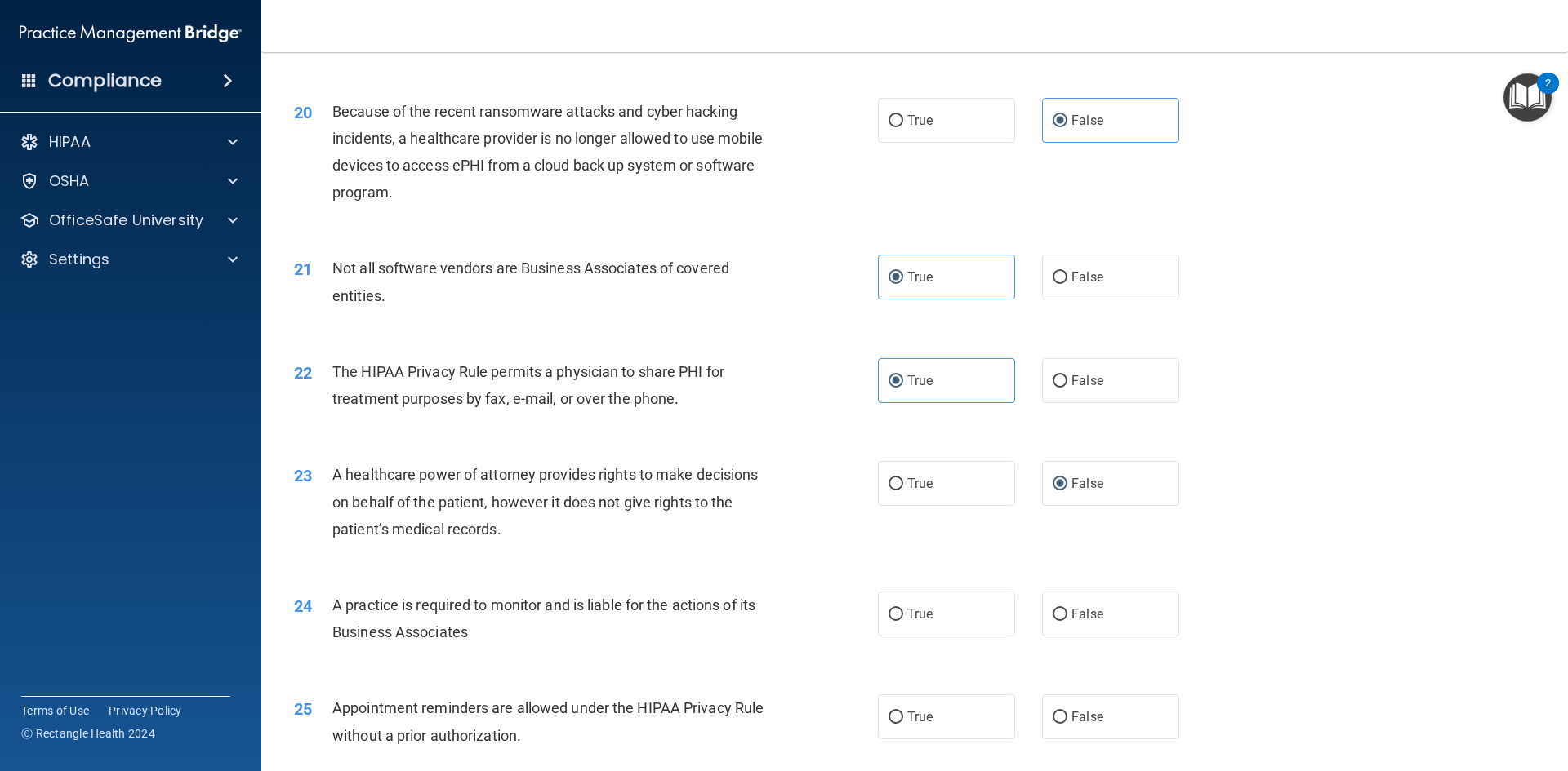
scroll to position [2368, 0]
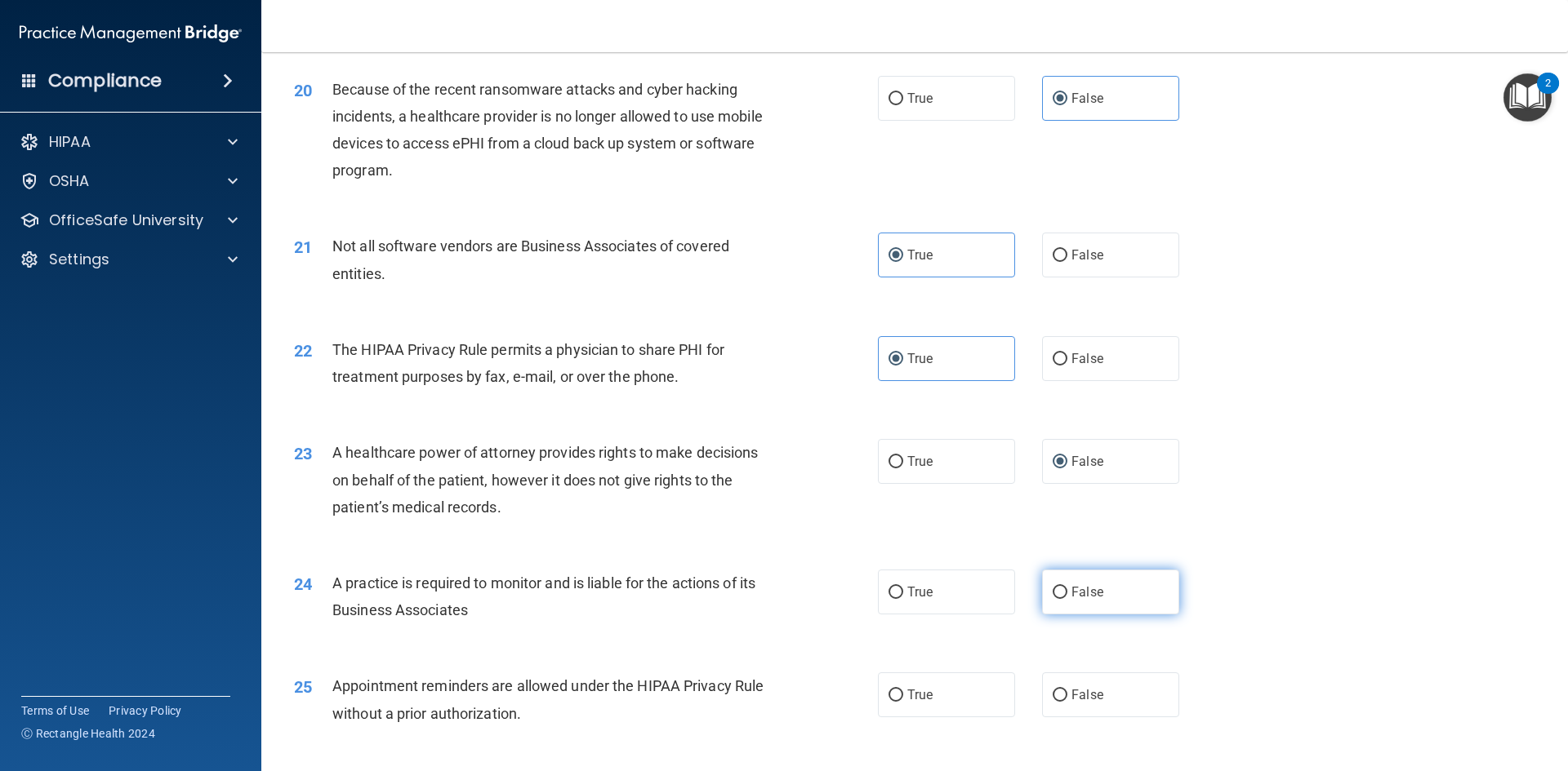
click at [1052, 595] on input "False" at bounding box center [1059, 593] width 15 height 13
radio input "true"
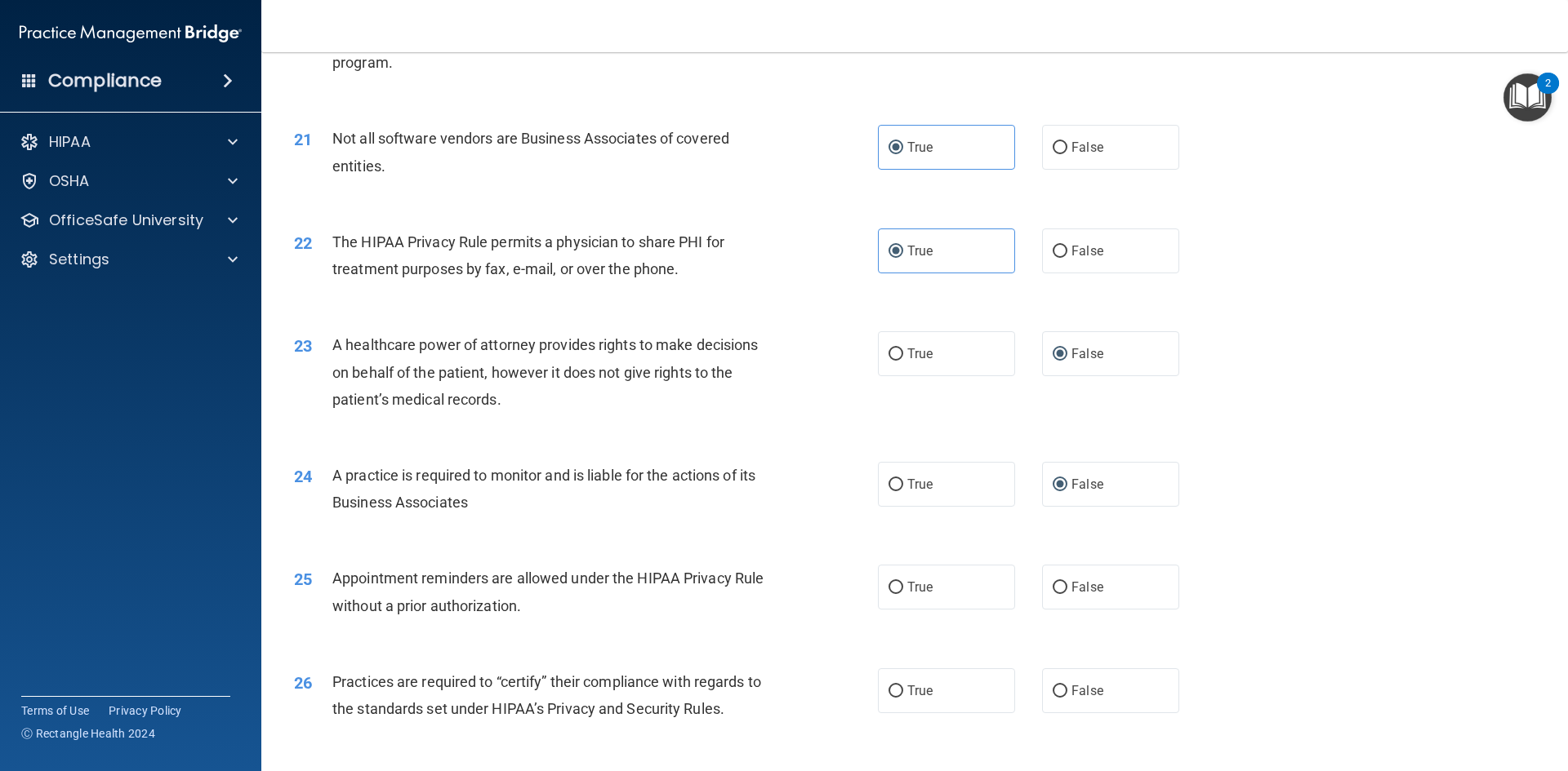
scroll to position [2530, 0]
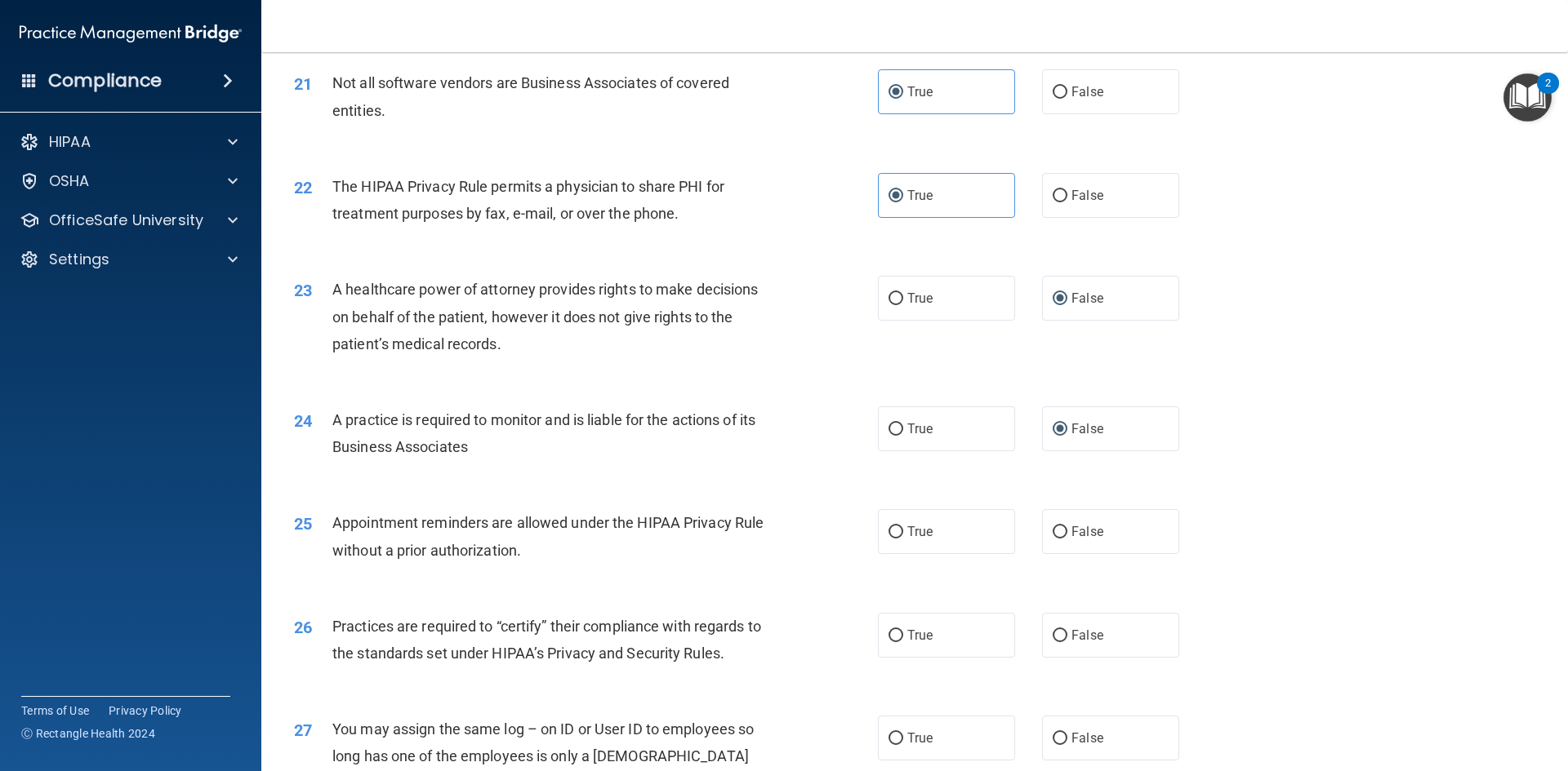
drag, startPoint x: 941, startPoint y: 550, endPoint x: 930, endPoint y: 559, distance: 14.2
click at [940, 550] on label "True" at bounding box center [946, 532] width 137 height 45
click at [903, 539] on input "True" at bounding box center [895, 532] width 15 height 13
radio input "true"
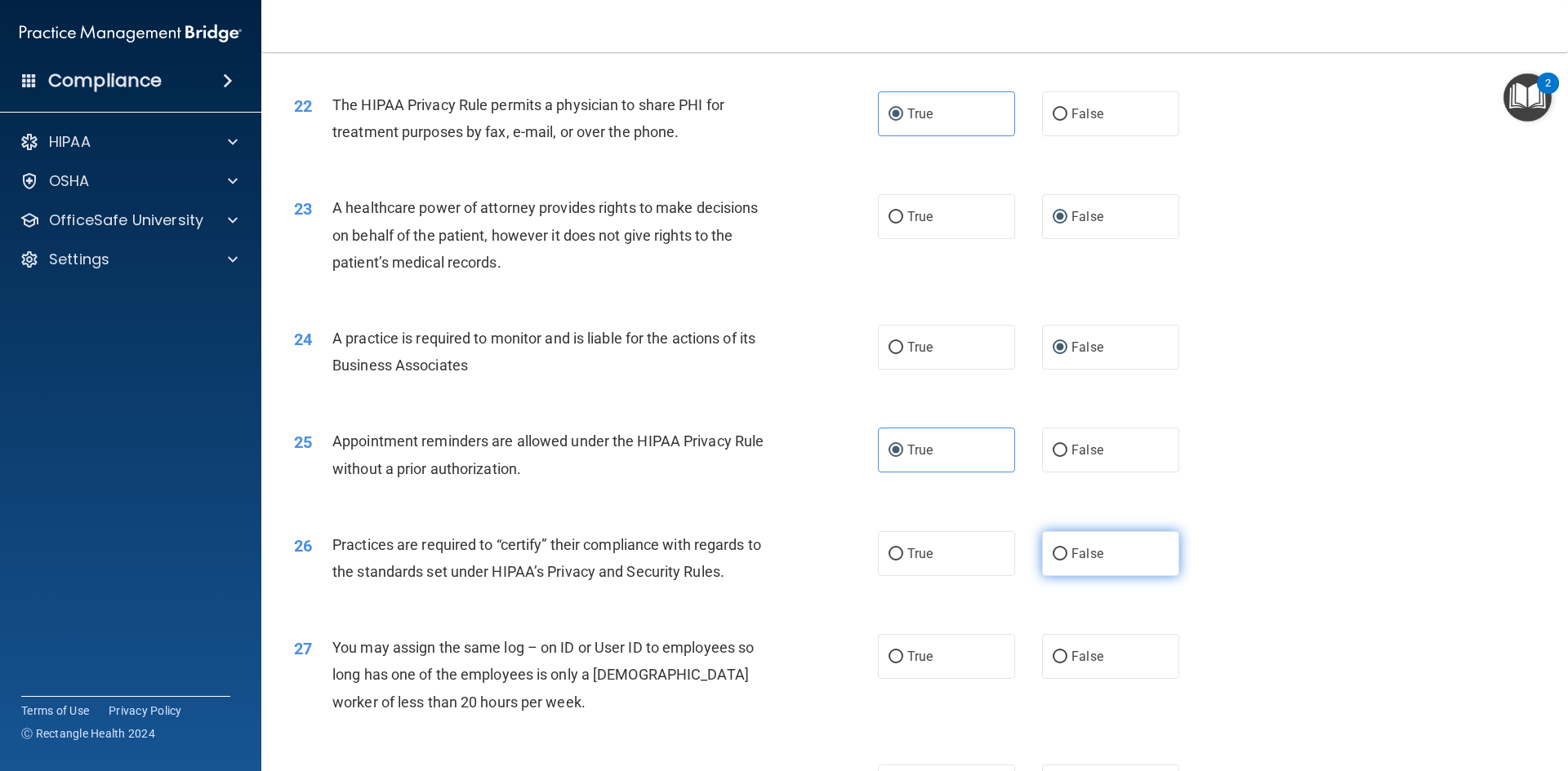
click at [1087, 550] on span "False" at bounding box center [1087, 554] width 32 height 16
click at [1068, 550] on input "False" at bounding box center [1059, 555] width 15 height 13
radio input "true"
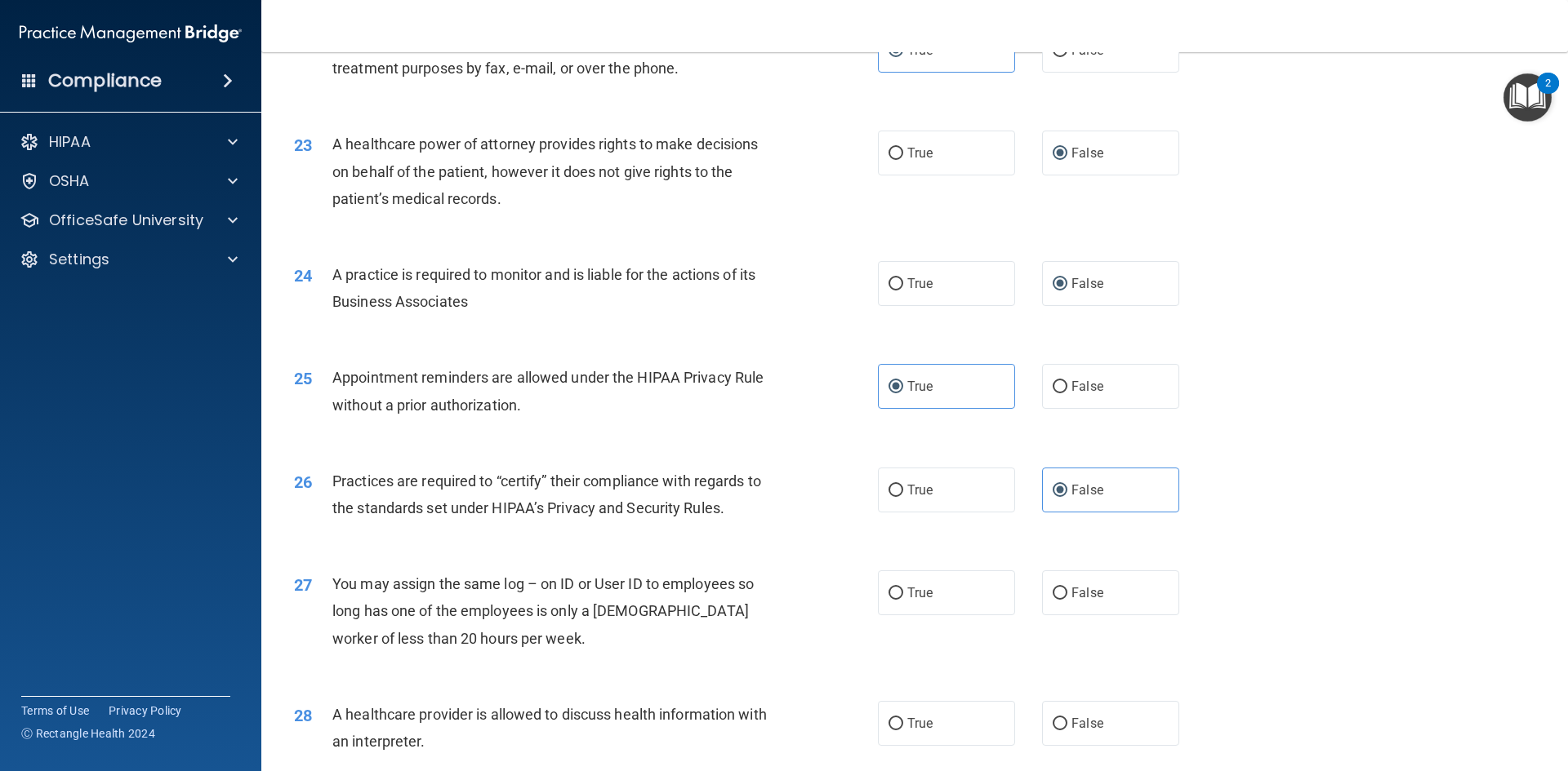
scroll to position [2775, 0]
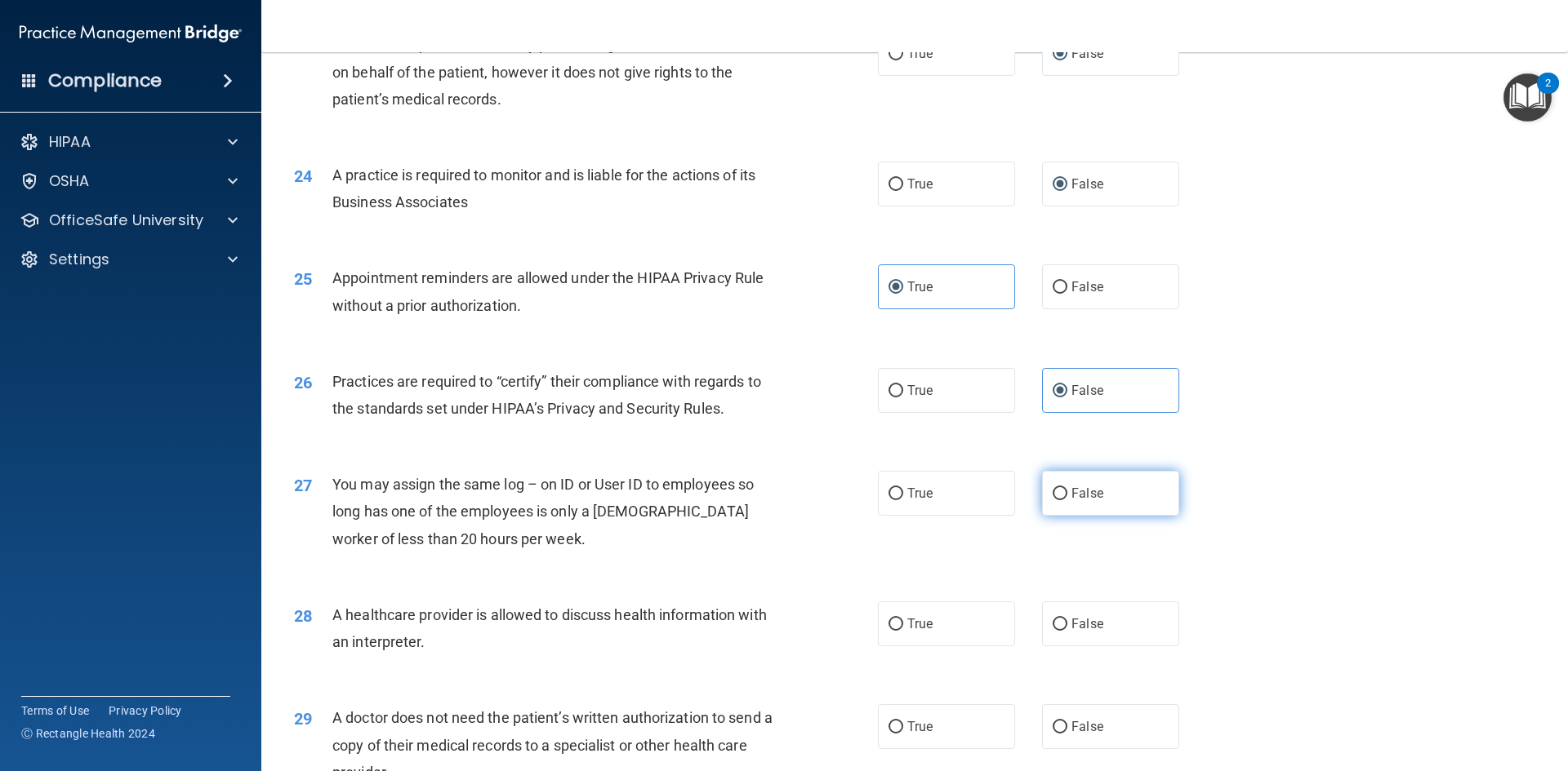
click at [1063, 512] on label "False" at bounding box center [1111, 493] width 137 height 45
click at [1063, 500] on input "False" at bounding box center [1059, 494] width 15 height 13
radio input "true"
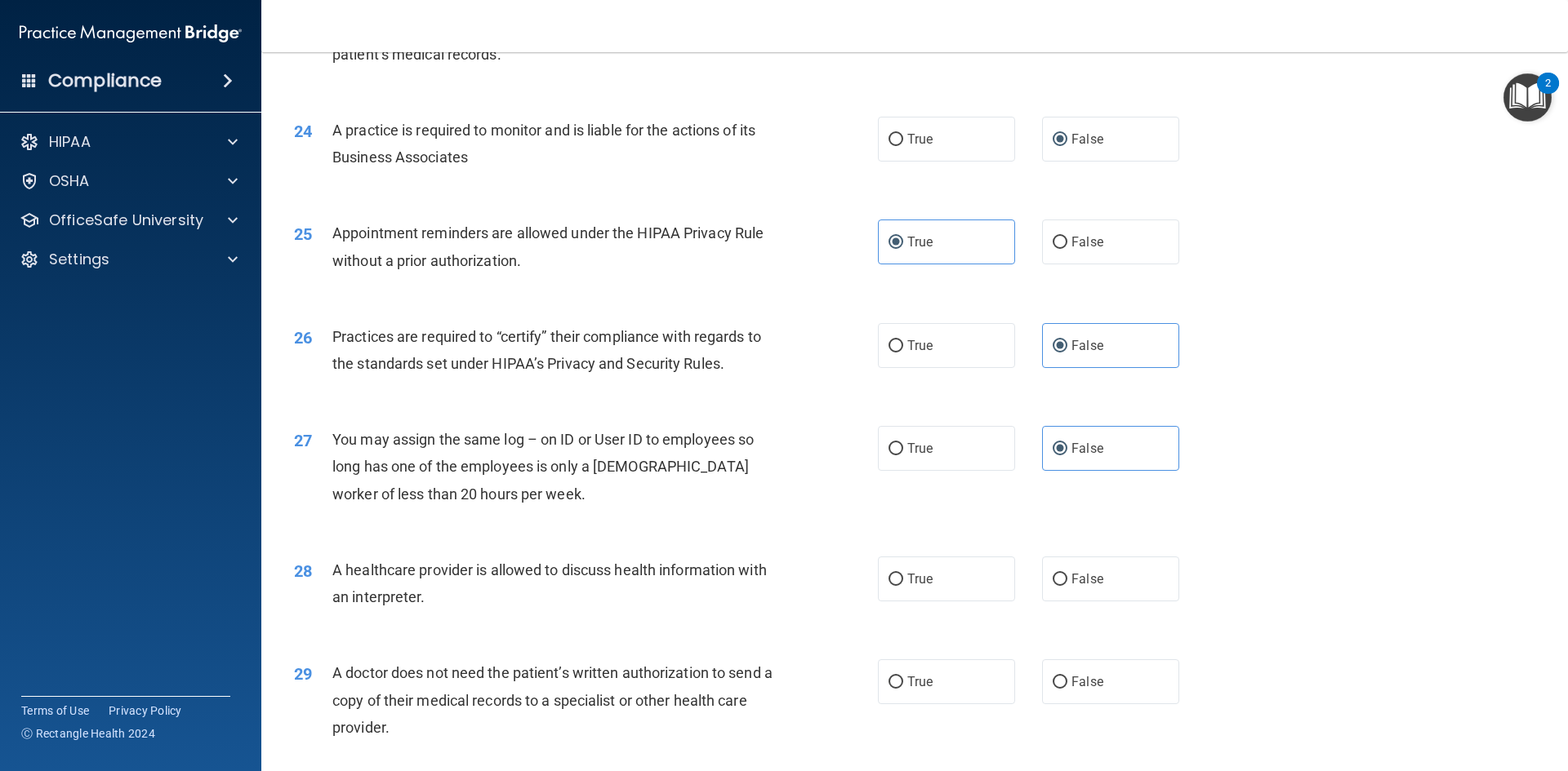
scroll to position [2857, 0]
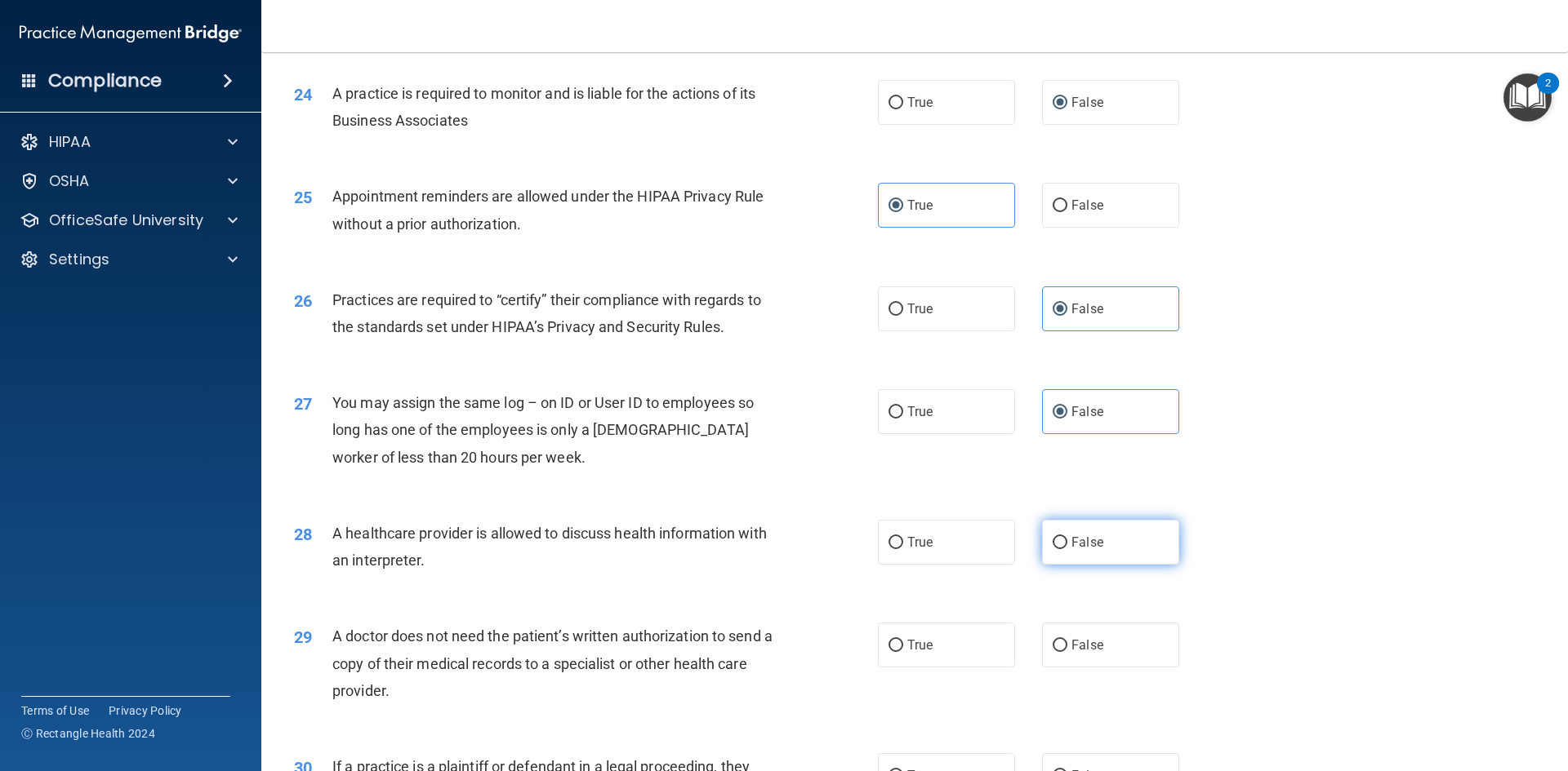
click at [1112, 534] on label "False" at bounding box center [1111, 542] width 137 height 45
click at [1068, 537] on input "False" at bounding box center [1059, 543] width 15 height 13
radio input "true"
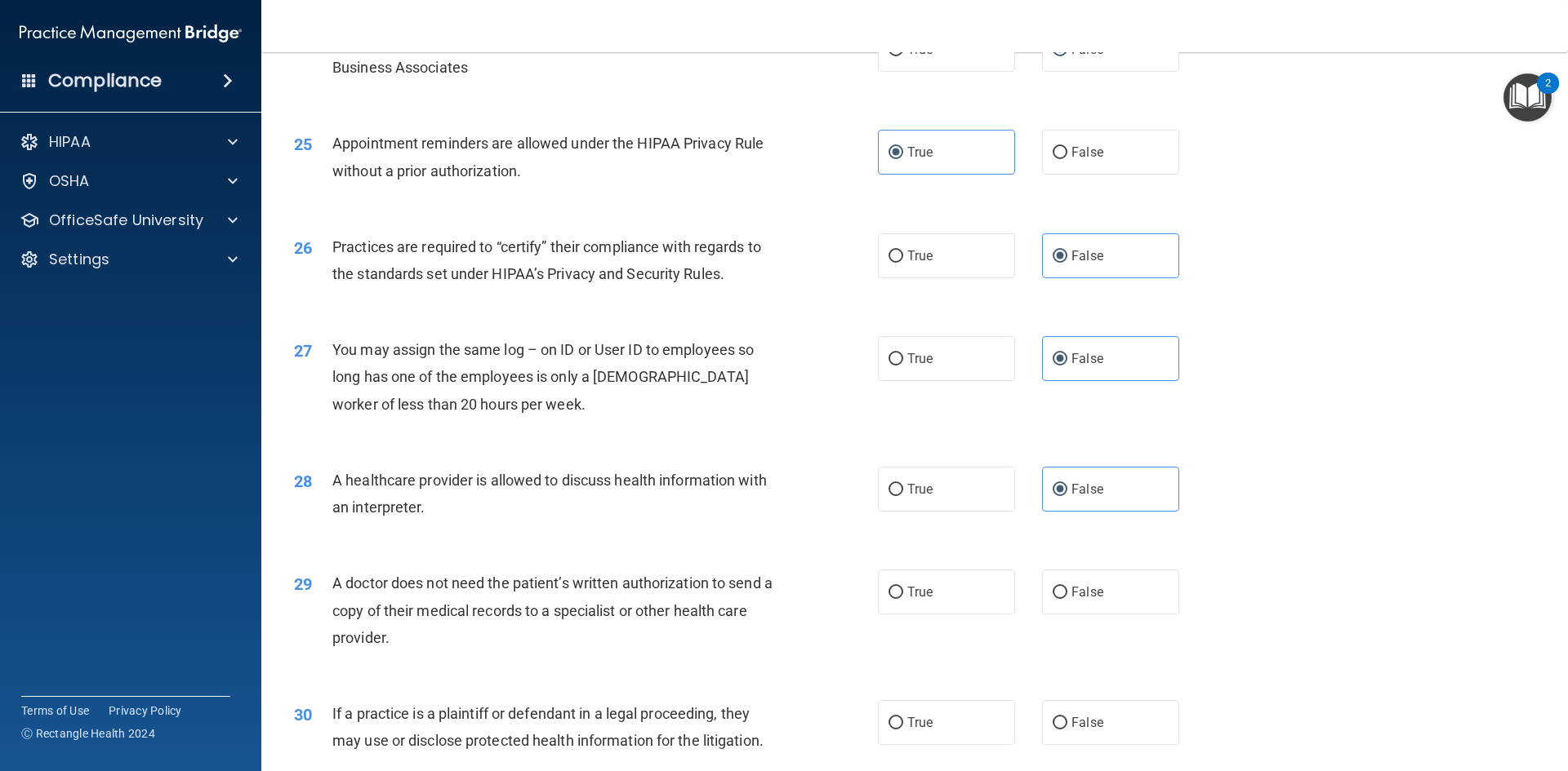
scroll to position [2939, 0]
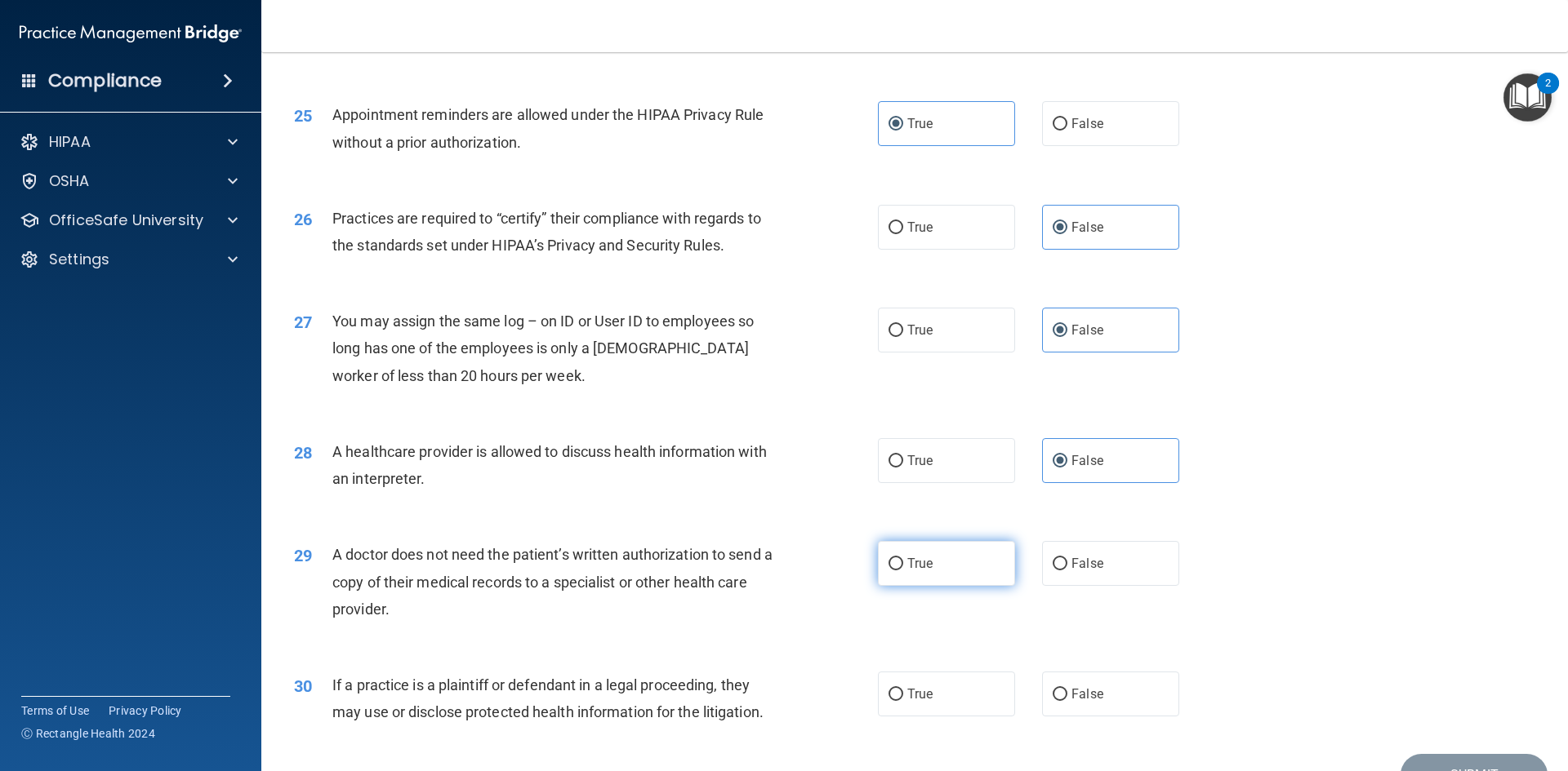
click at [957, 558] on label "True" at bounding box center [946, 563] width 137 height 45
click at [903, 559] on input "True" at bounding box center [895, 564] width 15 height 13
radio input "true"
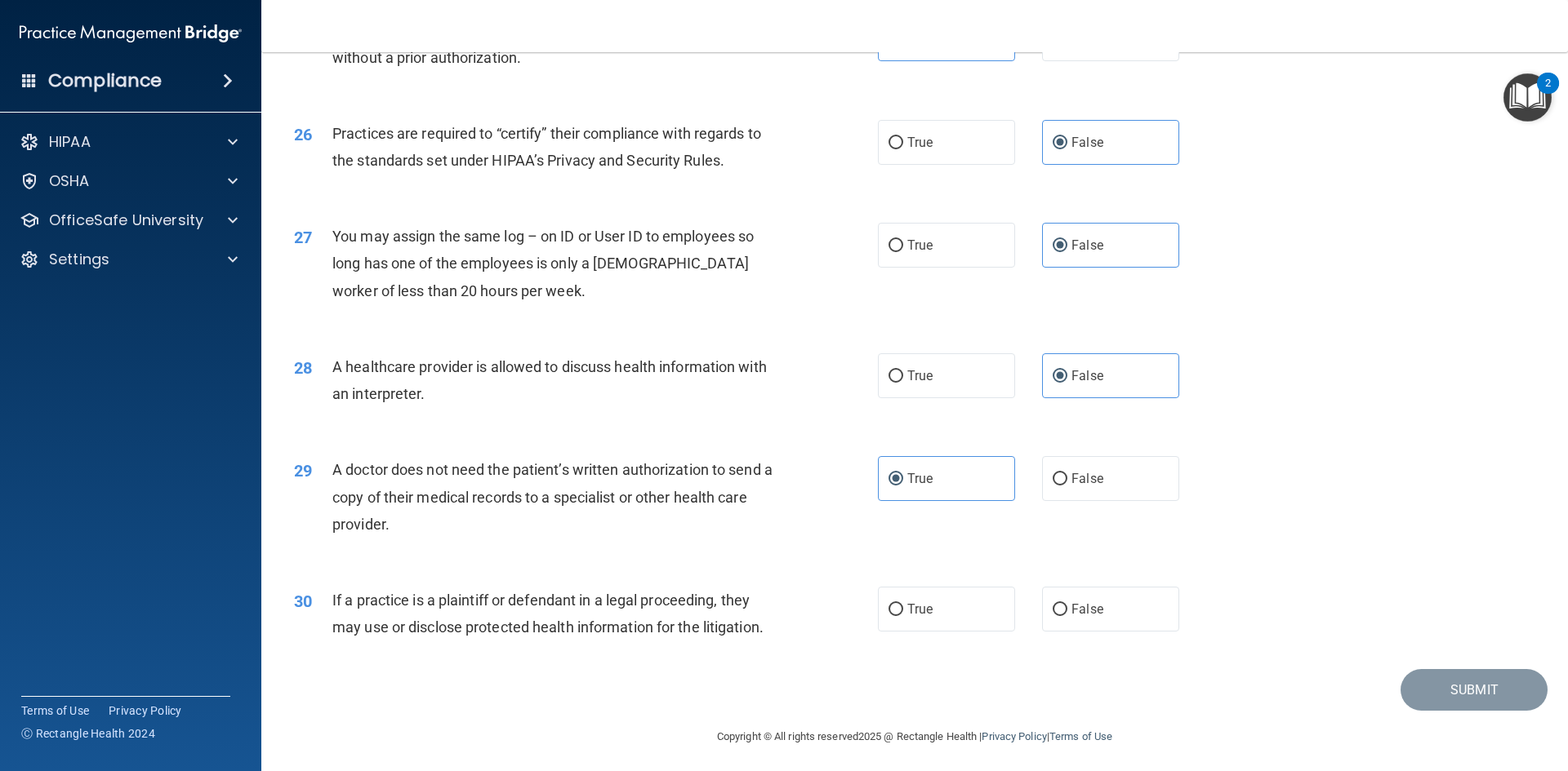
scroll to position [3028, 0]
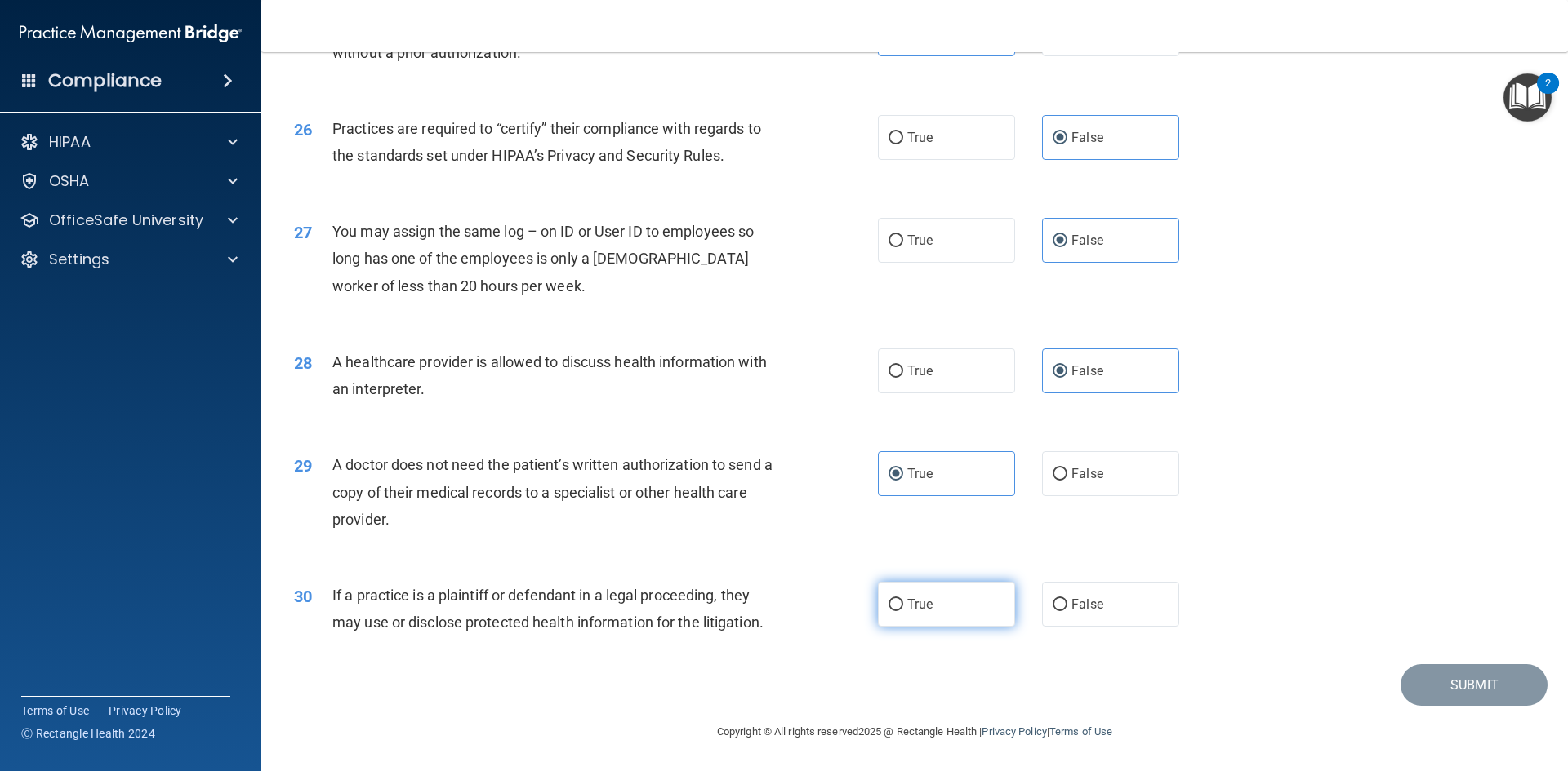
click at [917, 601] on span "True" at bounding box center [920, 604] width 25 height 16
click at [903, 601] on input "True" at bounding box center [895, 605] width 15 height 13
radio input "true"
click at [1453, 676] on button "Submit" at bounding box center [1473, 685] width 147 height 42
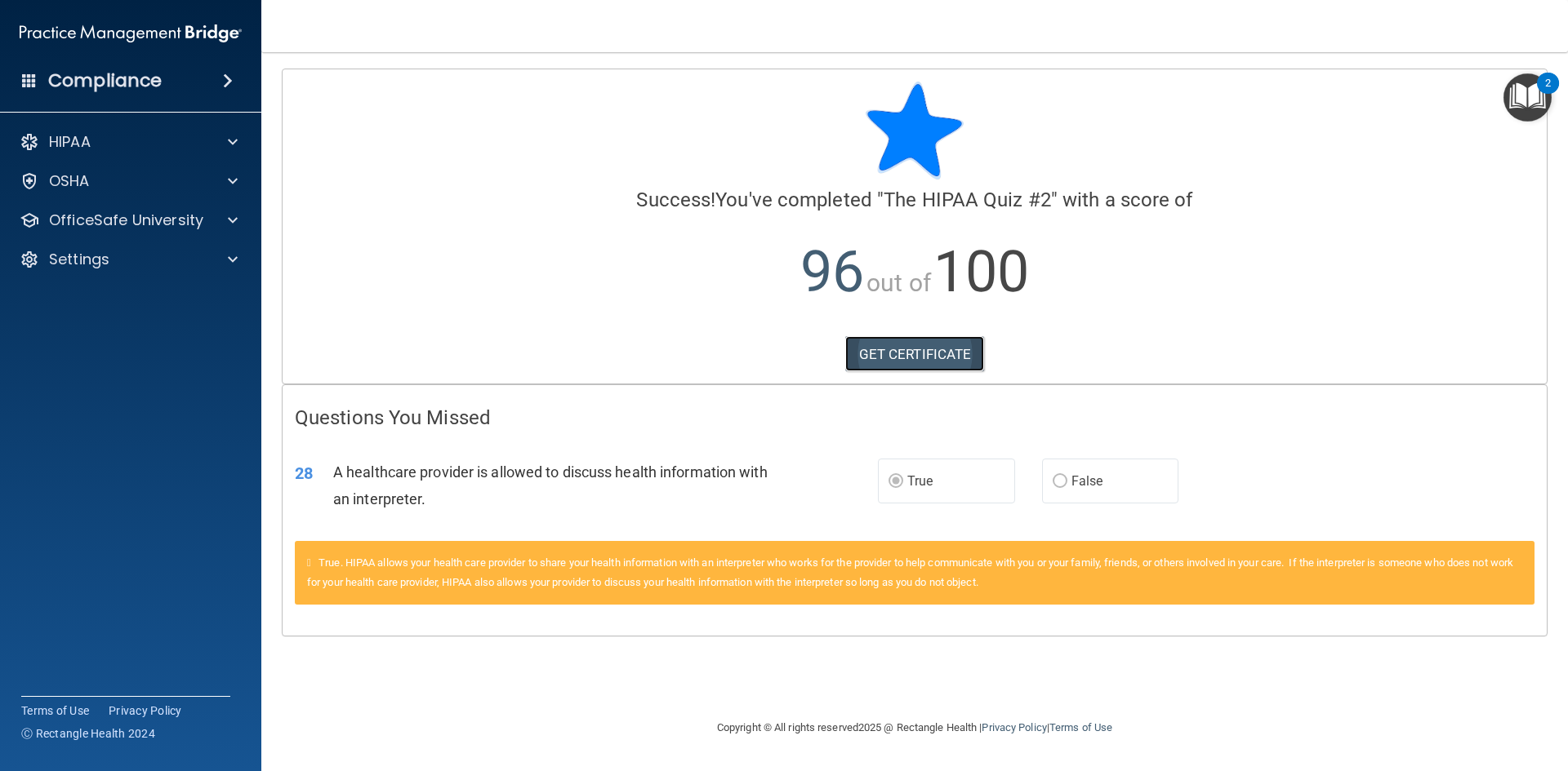
click at [949, 353] on link "GET CERTIFICATE" at bounding box center [915, 354] width 139 height 36
click at [103, 223] on p "OfficeSafe University" at bounding box center [126, 220] width 154 height 19
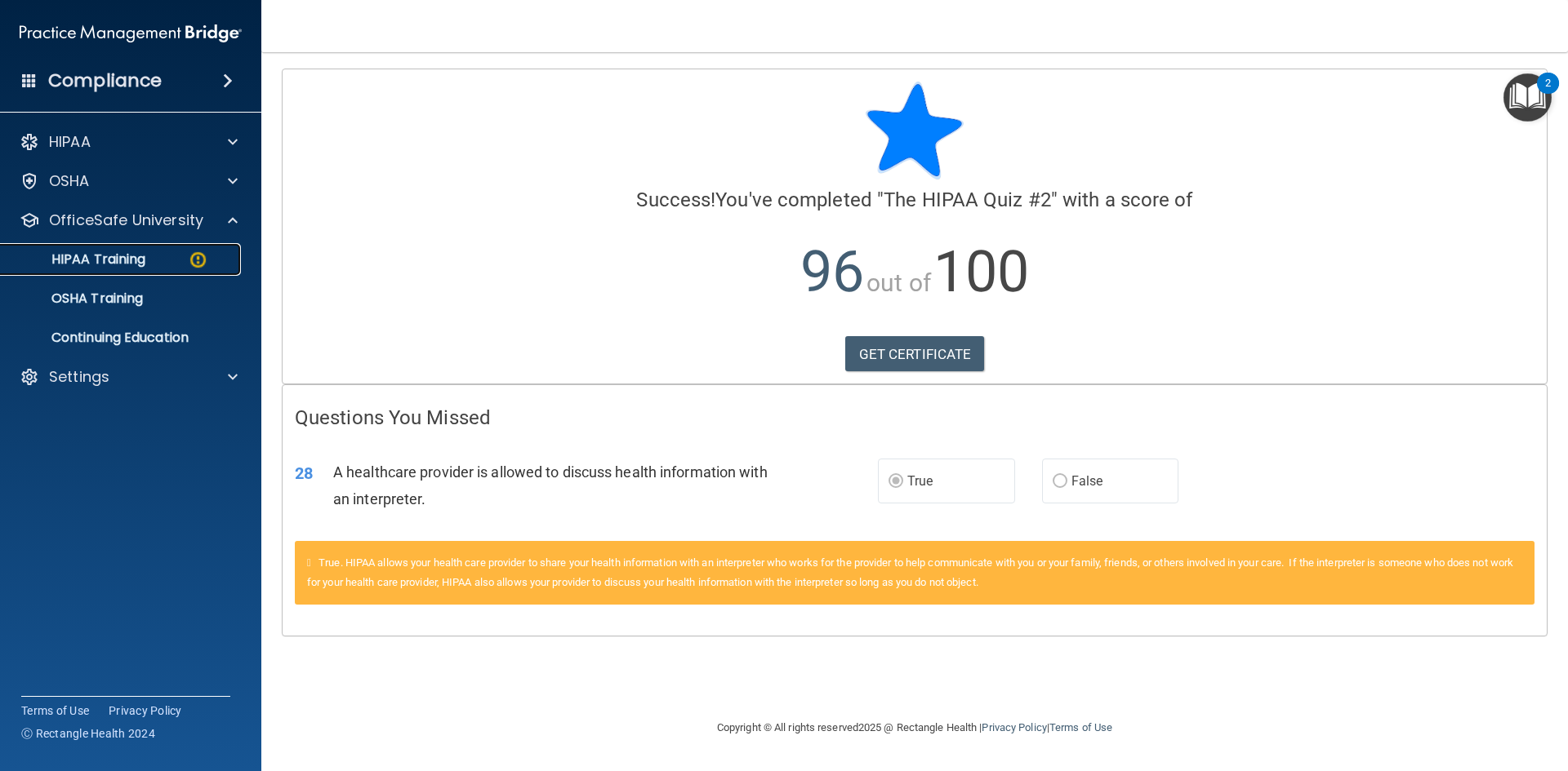
click at [117, 267] on p "HIPAA Training" at bounding box center [78, 259] width 135 height 17
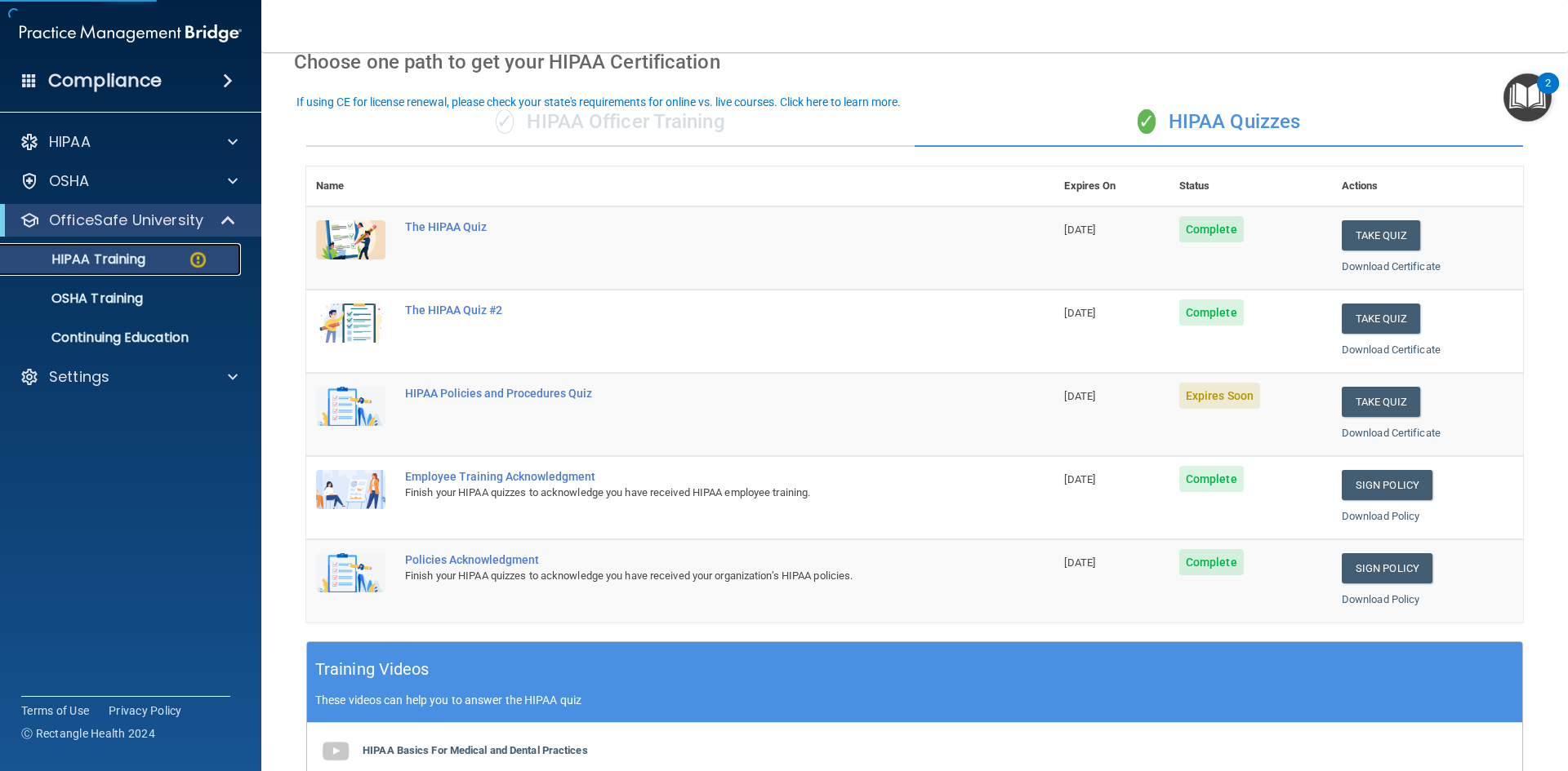
scroll to position [82, 0]
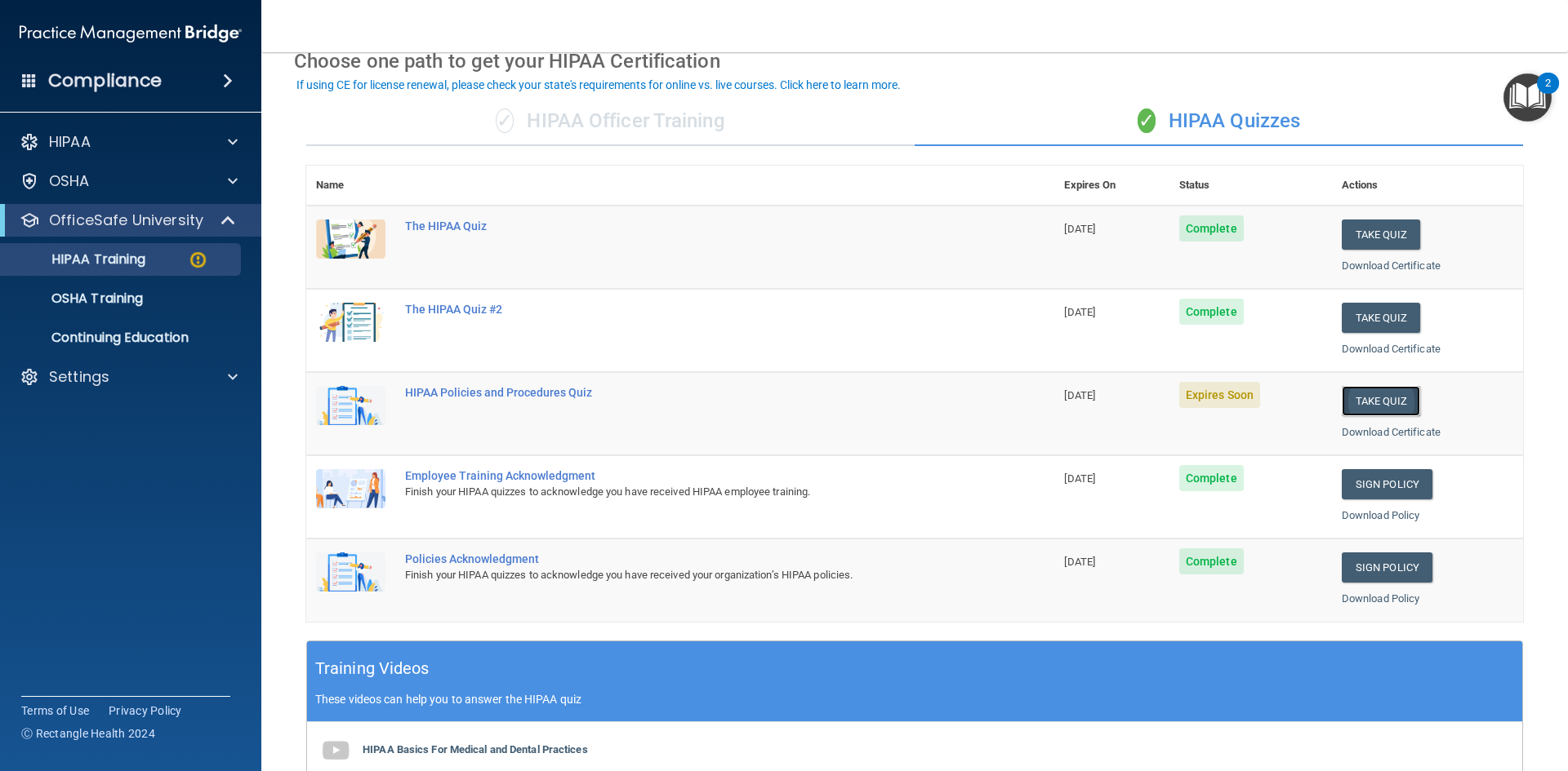
click at [1374, 405] on button "Take Quiz" at bounding box center [1381, 401] width 78 height 30
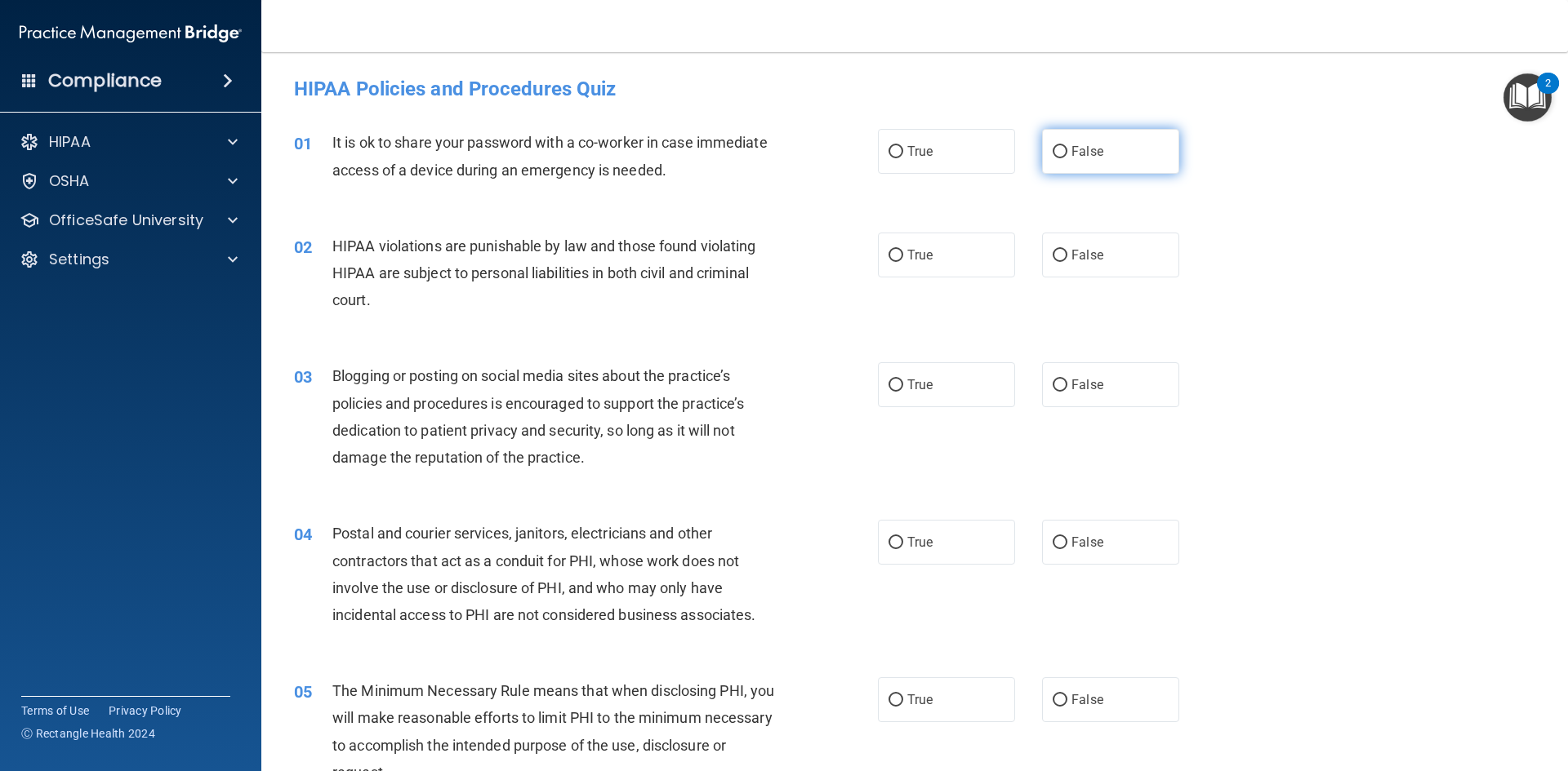
click at [1054, 157] on input "False" at bounding box center [1059, 152] width 15 height 13
radio input "true"
click at [952, 268] on label "True" at bounding box center [946, 255] width 137 height 45
click at [903, 262] on input "True" at bounding box center [895, 255] width 15 height 13
radio input "true"
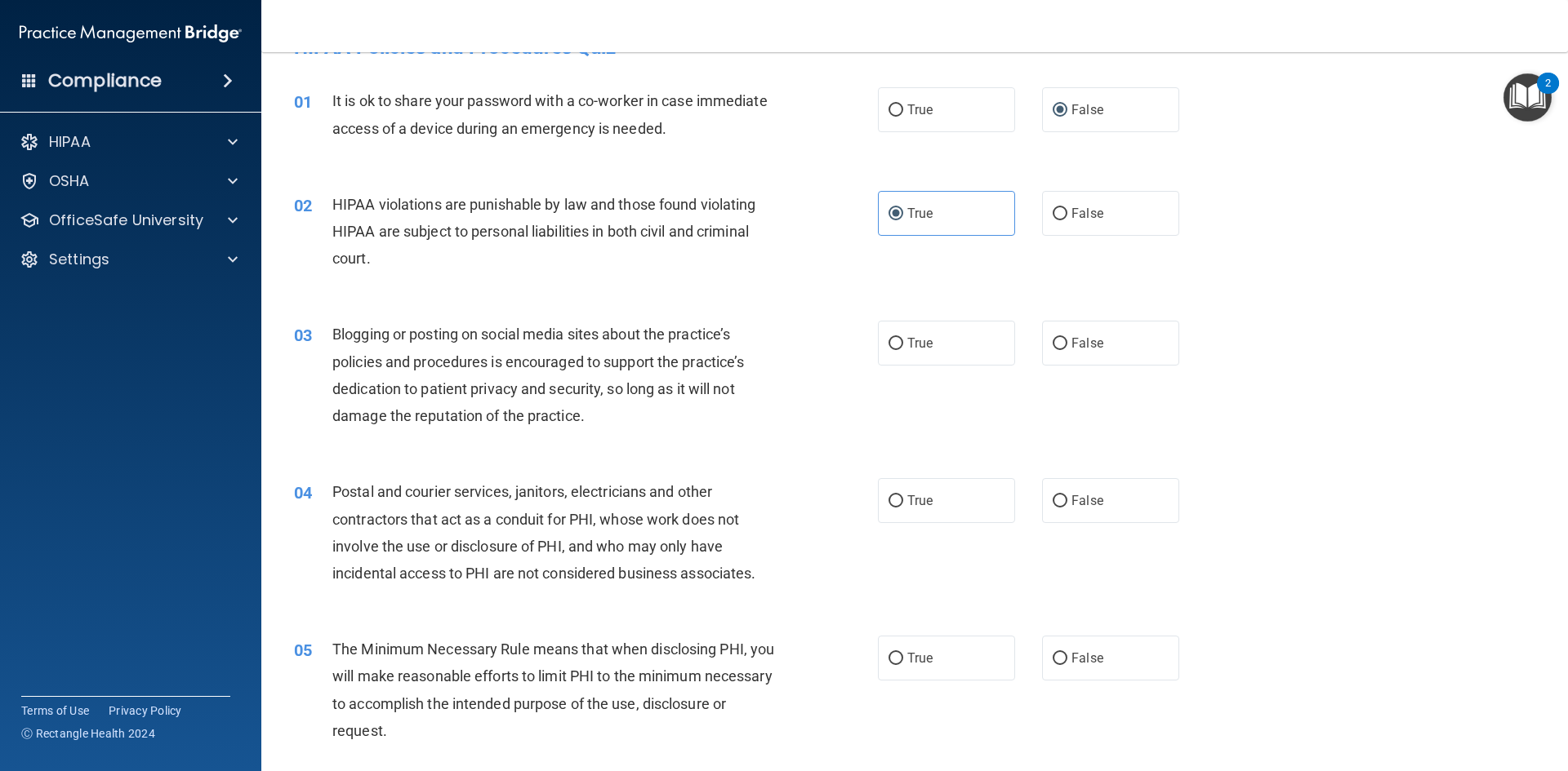
scroll to position [82, 0]
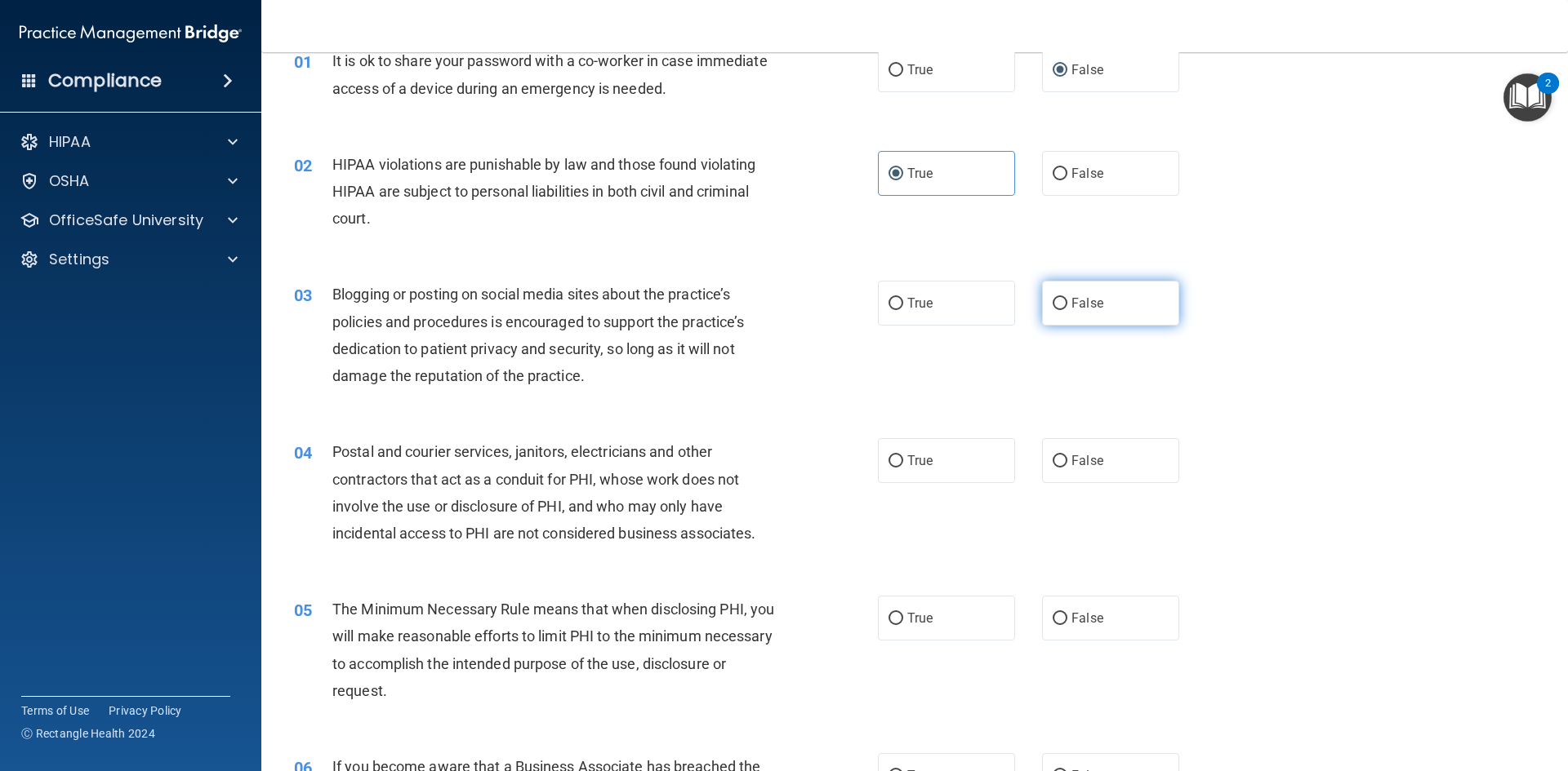
click at [1056, 298] on input "False" at bounding box center [1059, 304] width 15 height 13
radio input "true"
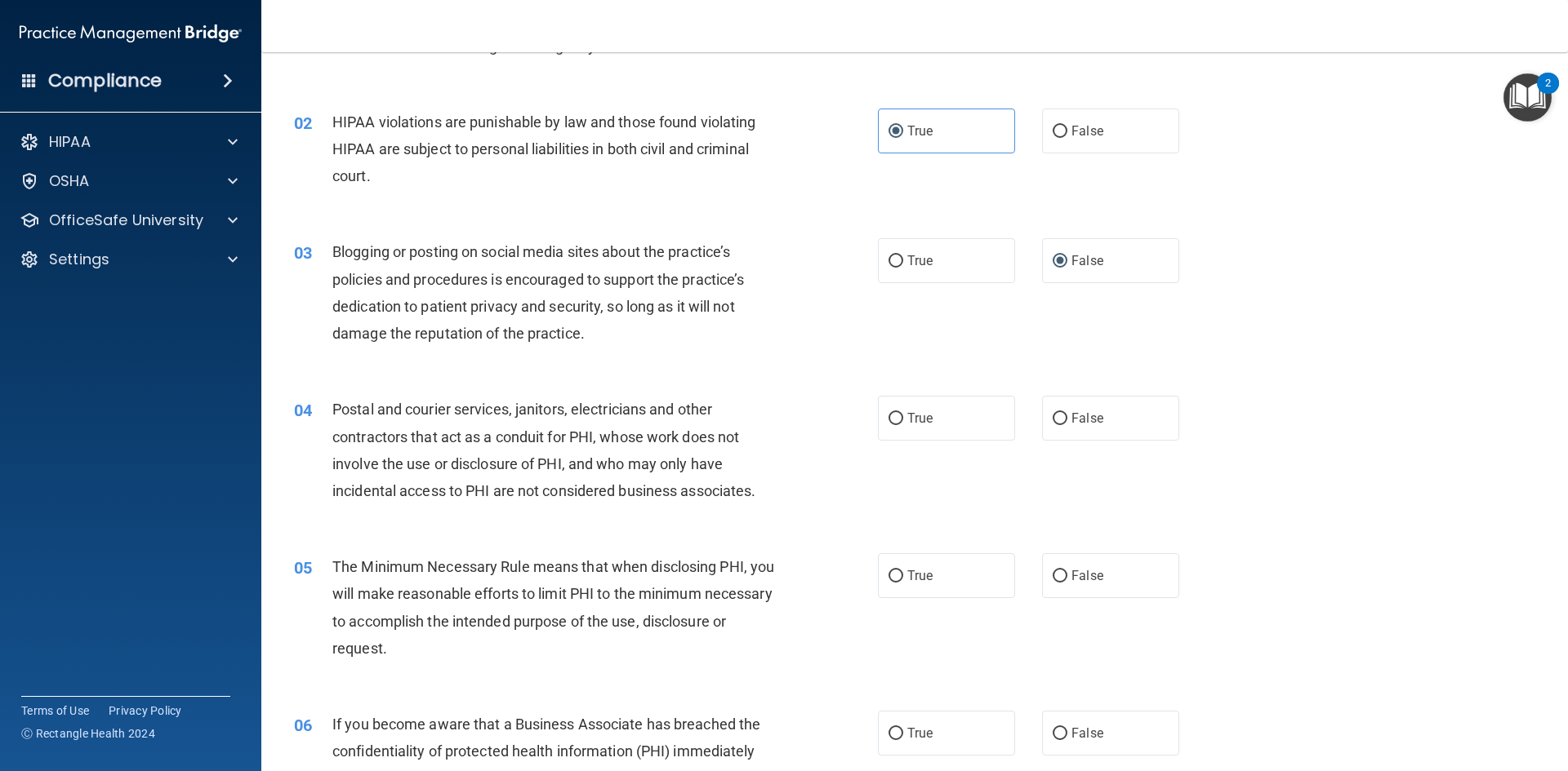
scroll to position [163, 0]
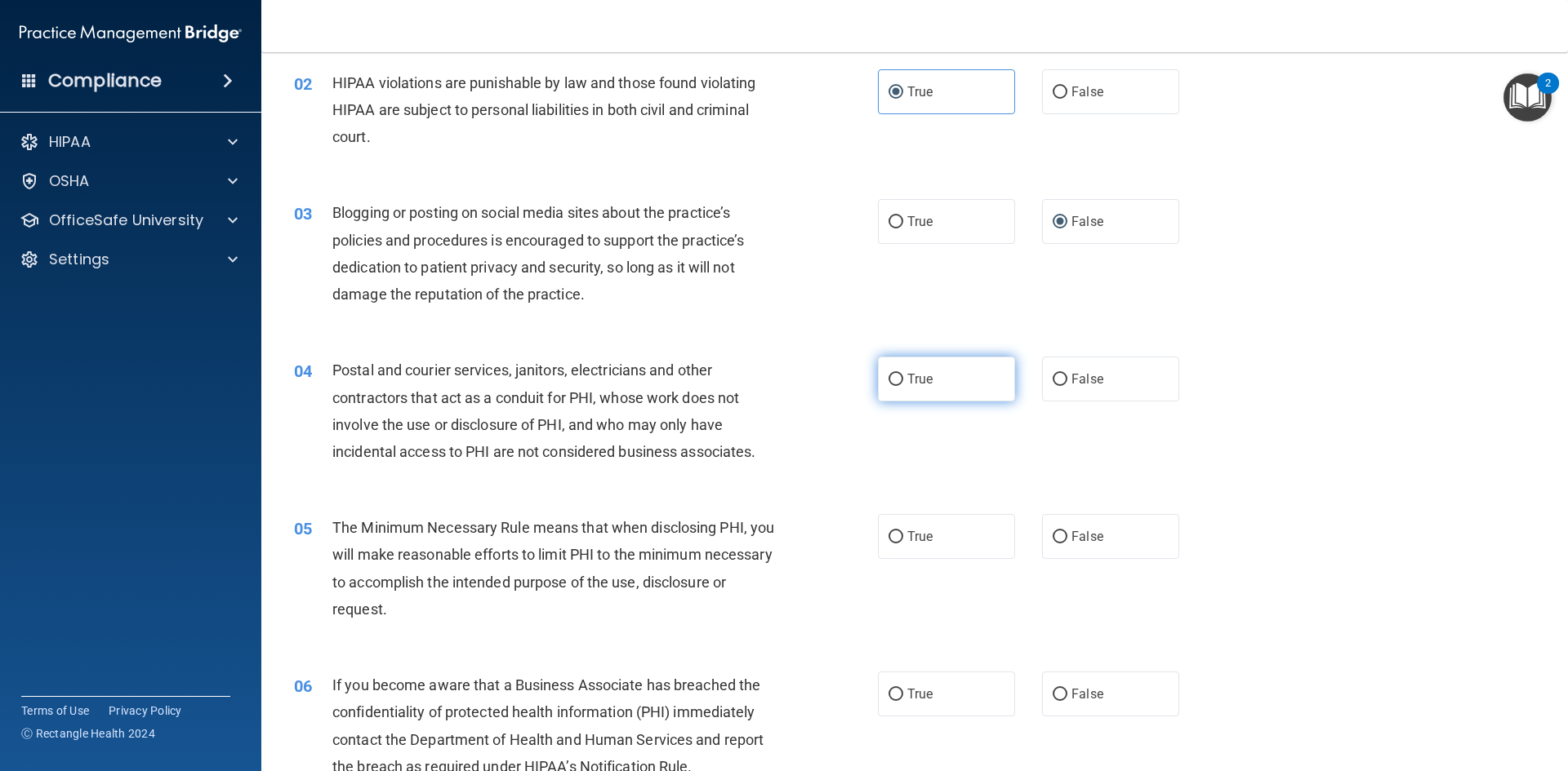
click at [910, 386] on span "True" at bounding box center [920, 379] width 25 height 16
click at [903, 386] on input "True" at bounding box center [895, 380] width 15 height 13
radio input "true"
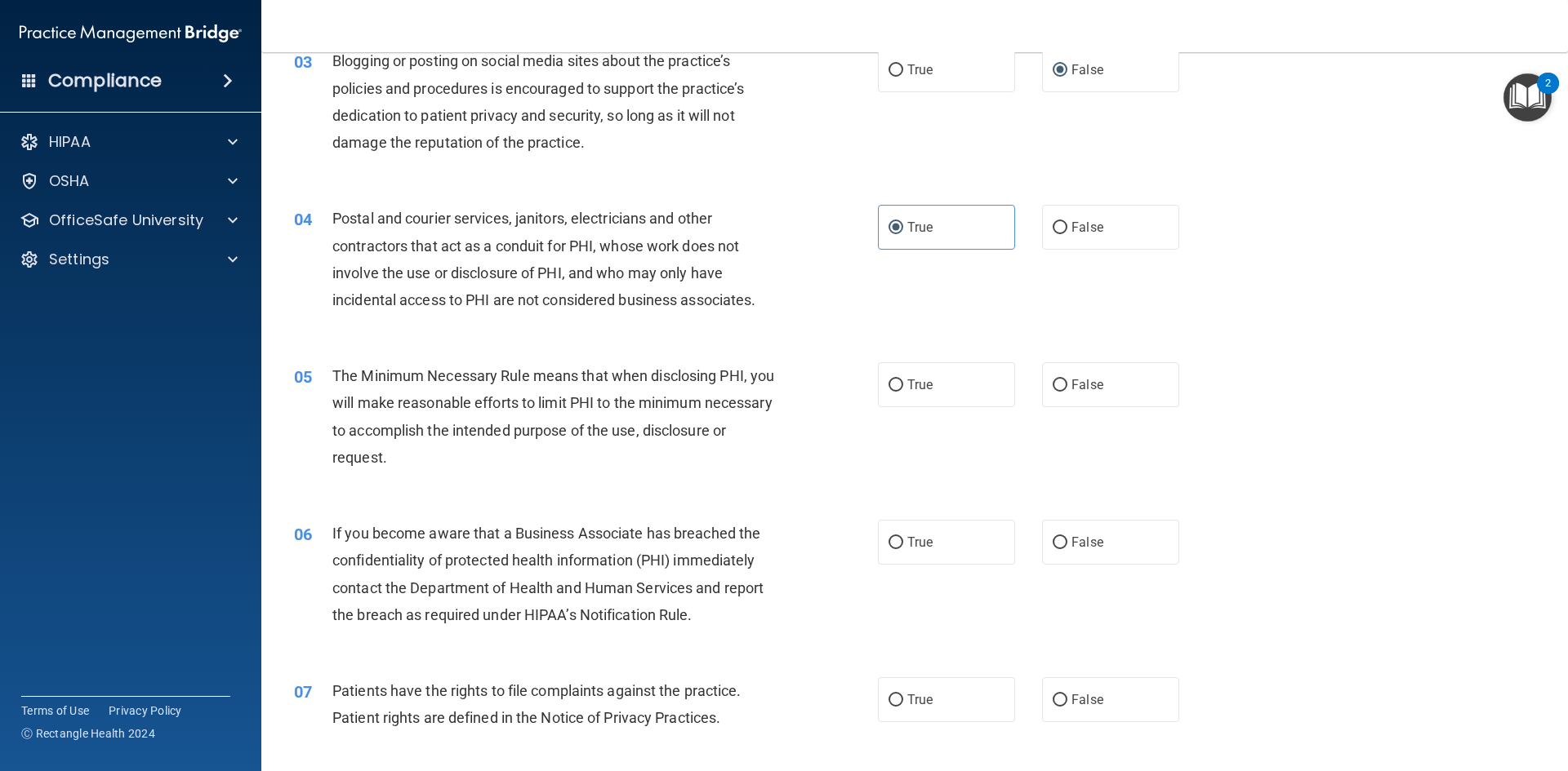
scroll to position [327, 0]
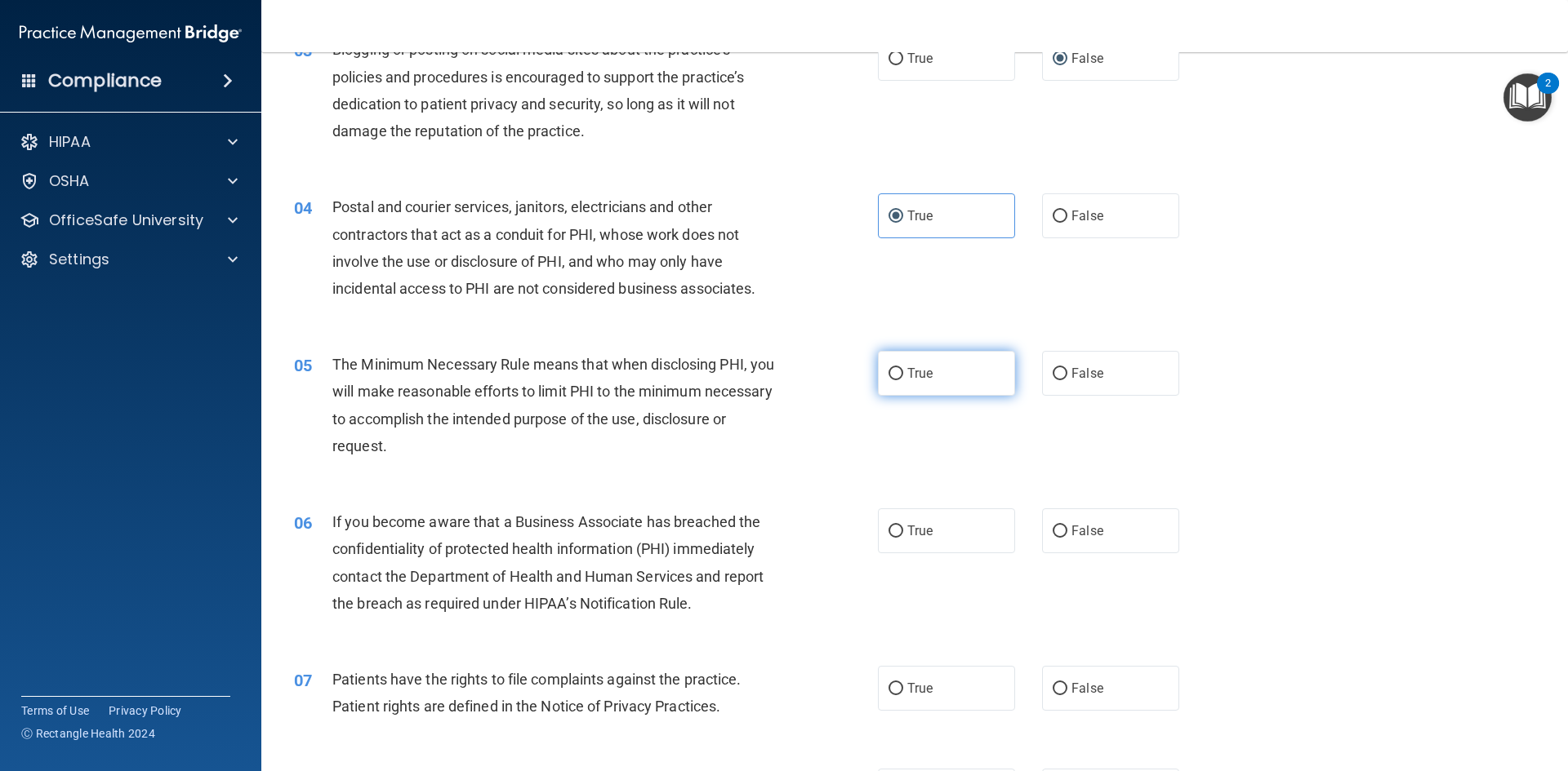
click at [894, 375] on label "True" at bounding box center [946, 373] width 137 height 45
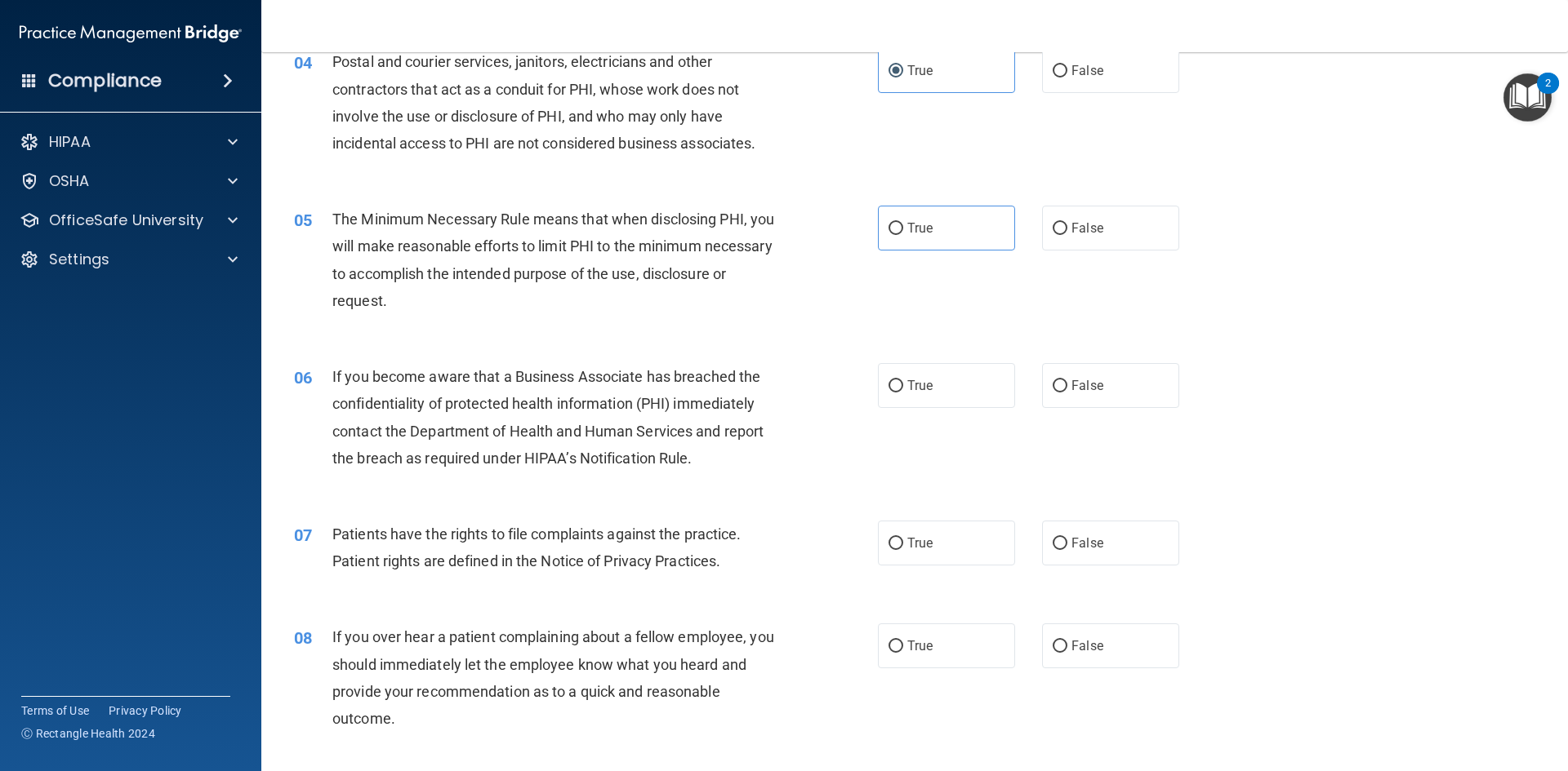
scroll to position [489, 0]
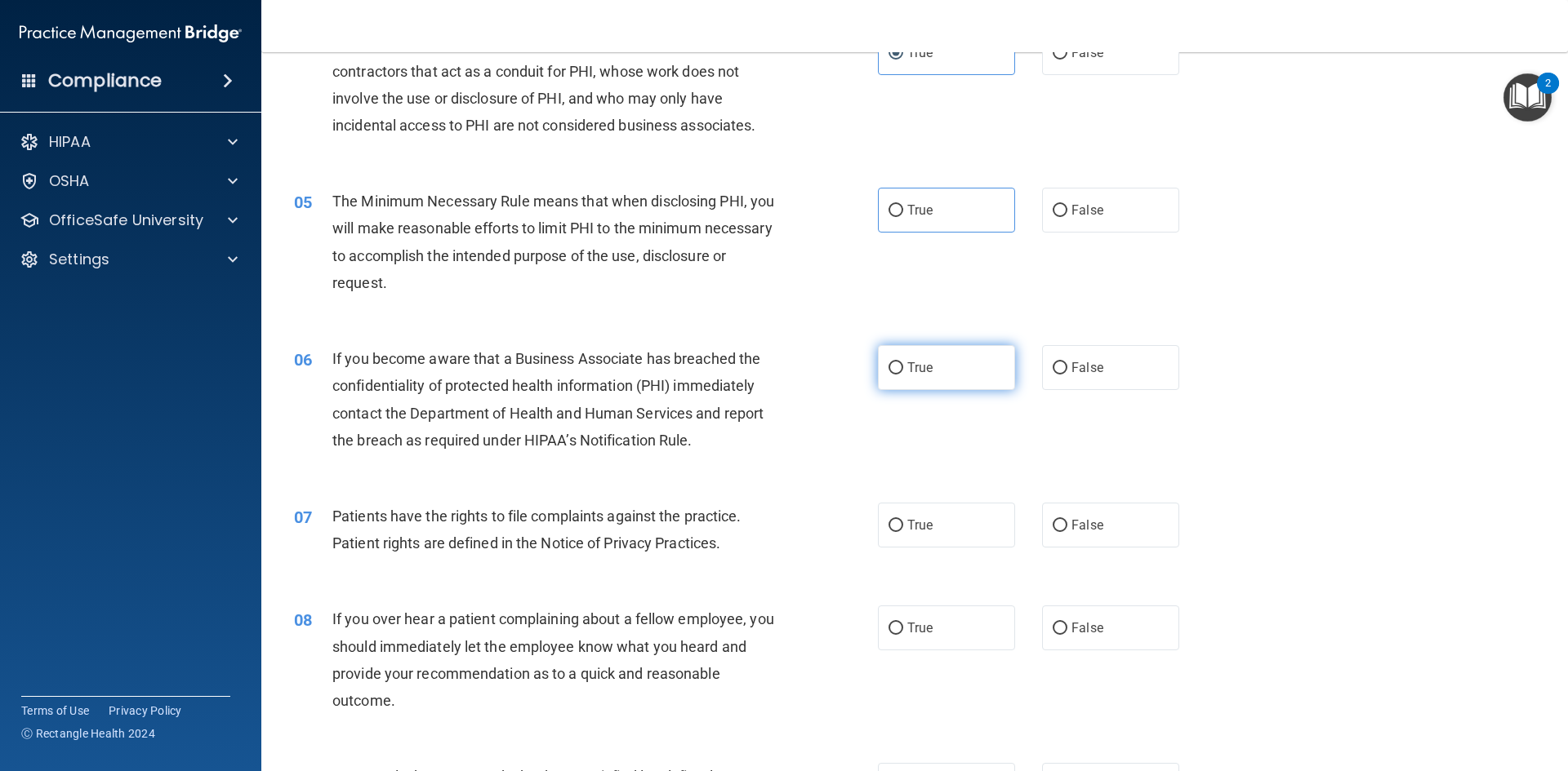
click at [937, 366] on label "True" at bounding box center [946, 367] width 137 height 45
click at [903, 366] on input "True" at bounding box center [895, 368] width 15 height 13
radio input "true"
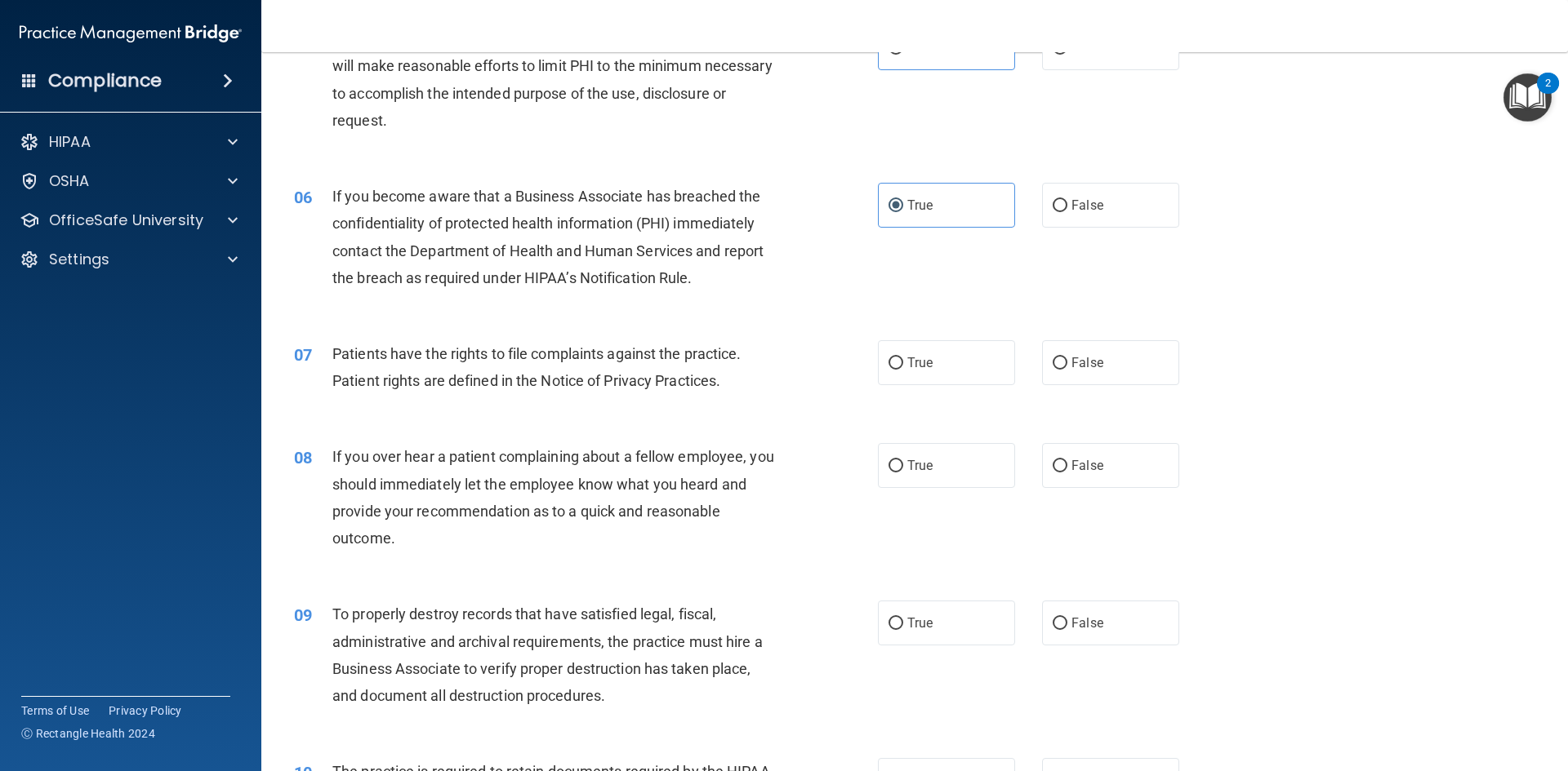
scroll to position [653, 0]
click at [890, 360] on input "True" at bounding box center [895, 363] width 15 height 13
radio input "true"
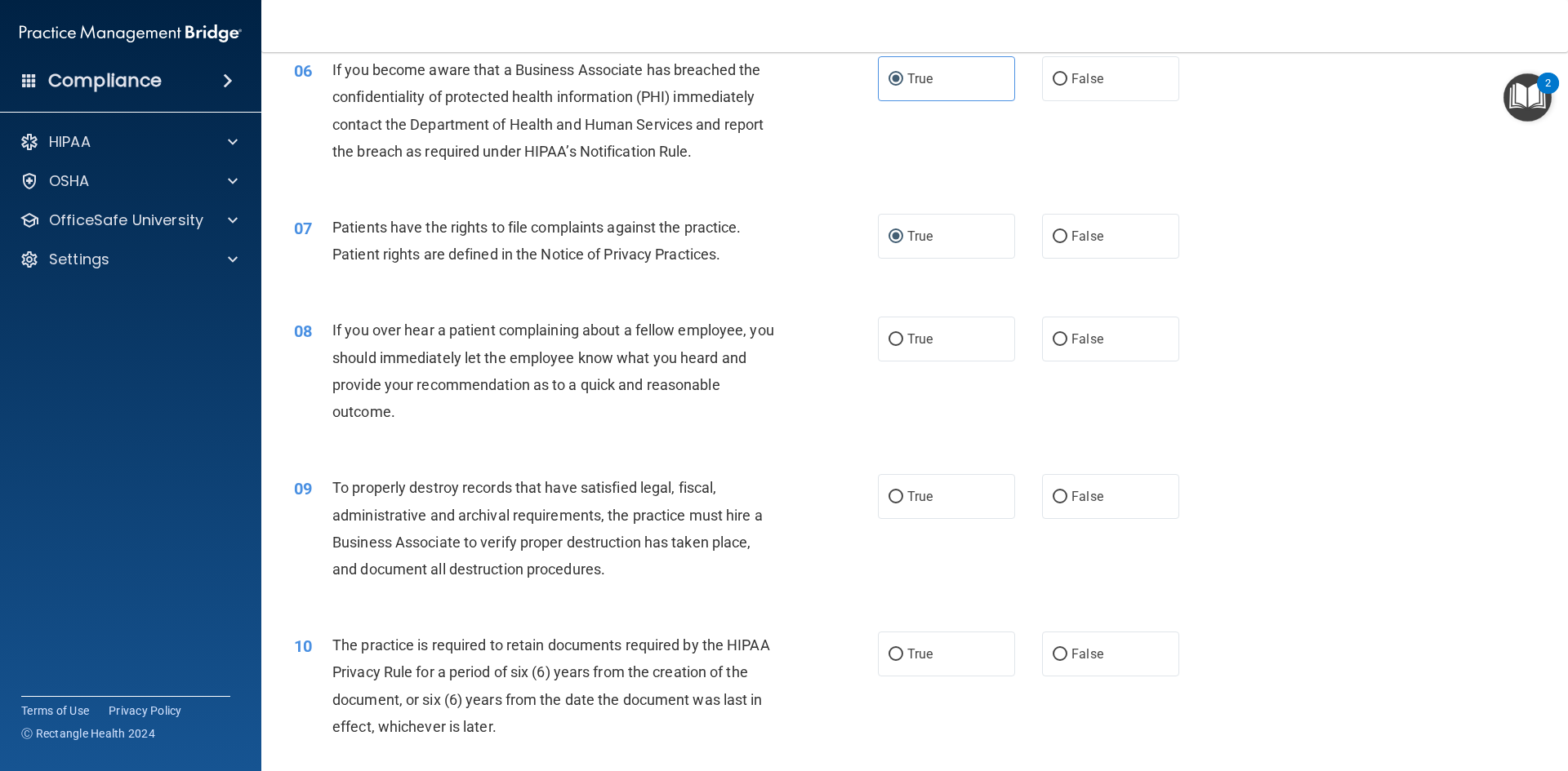
scroll to position [816, 0]
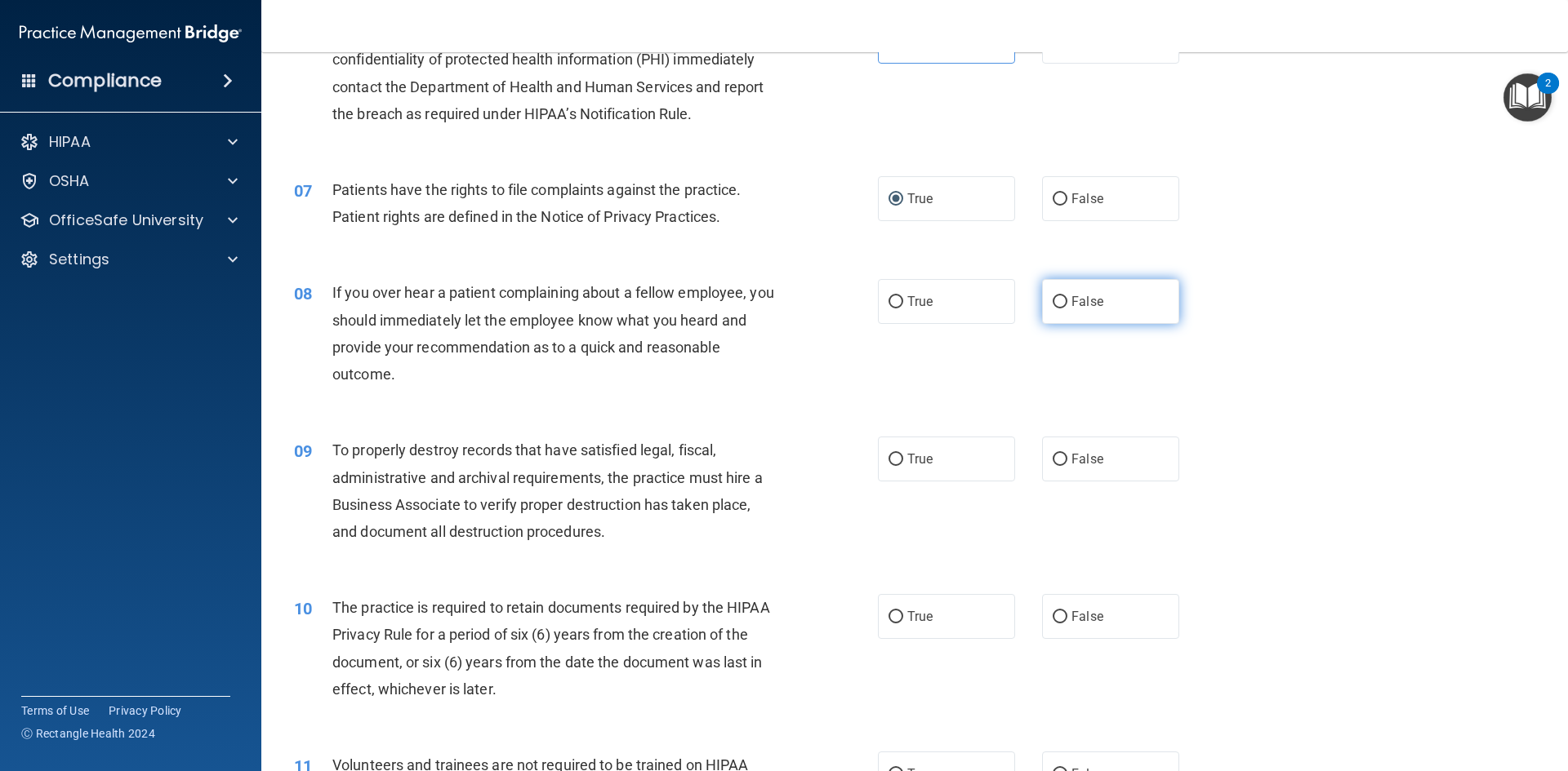
click at [1052, 299] on input "False" at bounding box center [1059, 302] width 15 height 13
radio input "true"
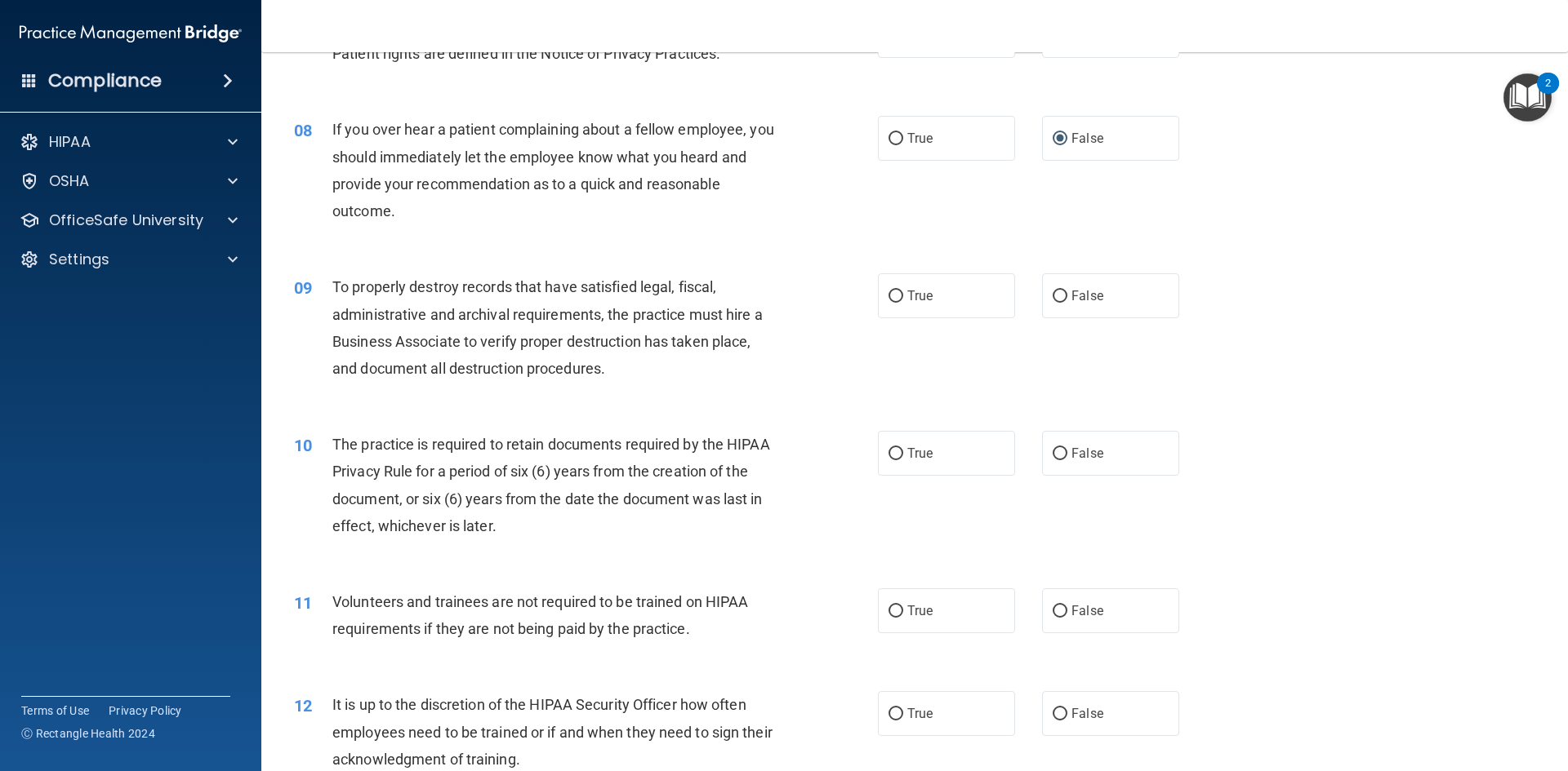
scroll to position [1061, 0]
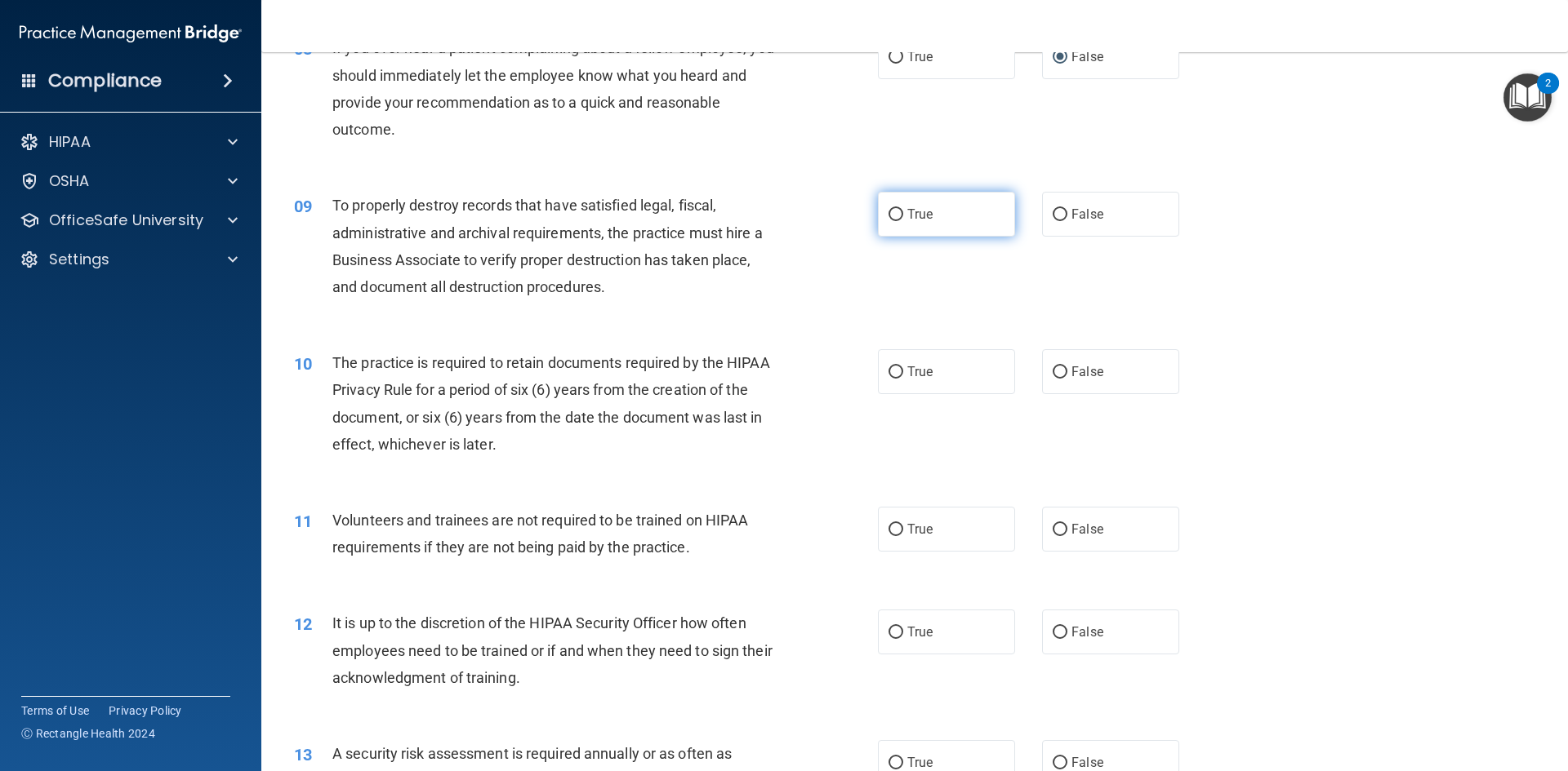
click at [888, 217] on input "True" at bounding box center [895, 214] width 15 height 13
radio input "true"
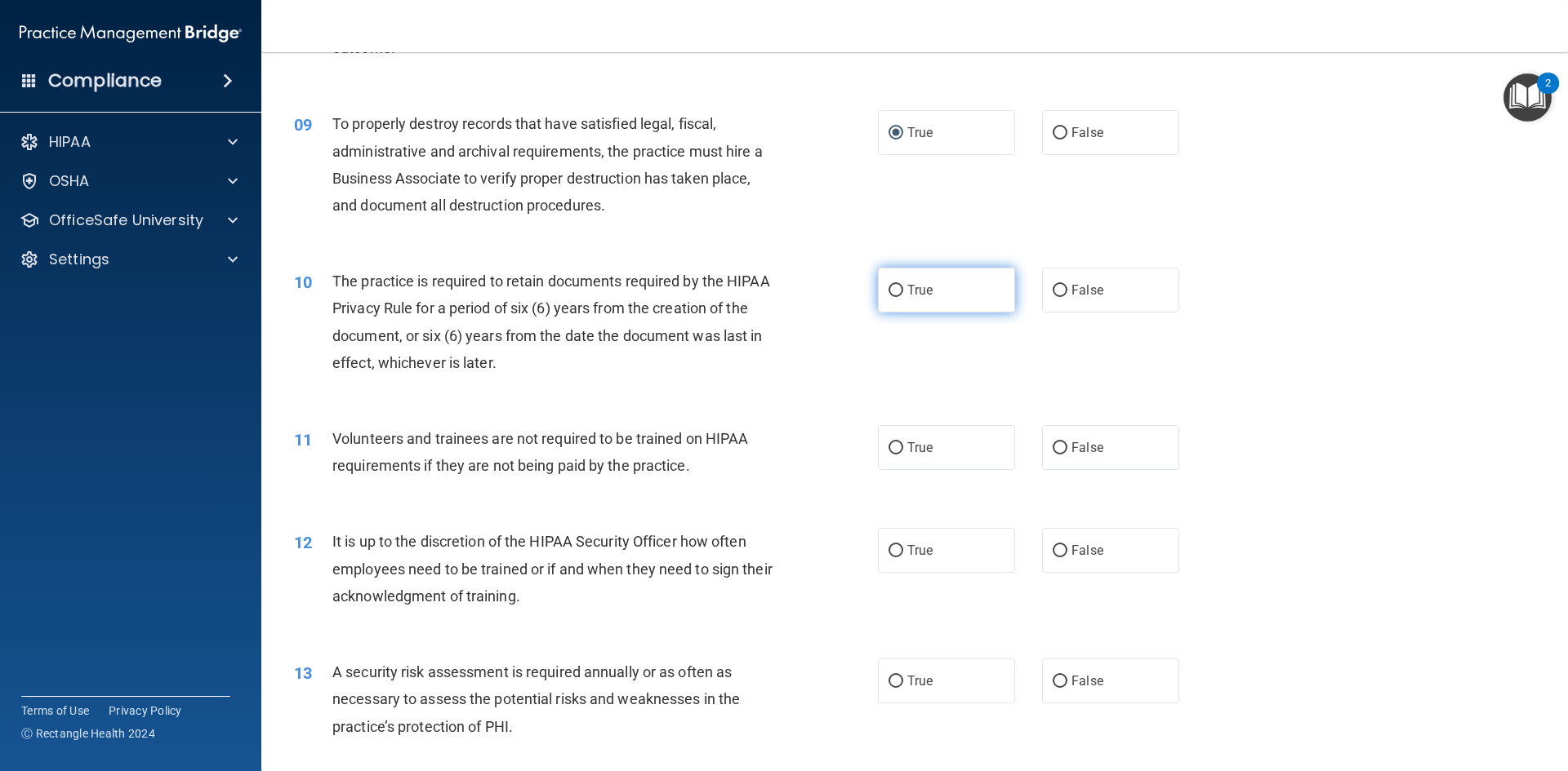
click at [890, 297] on input "True" at bounding box center [895, 290] width 15 height 13
radio input "true"
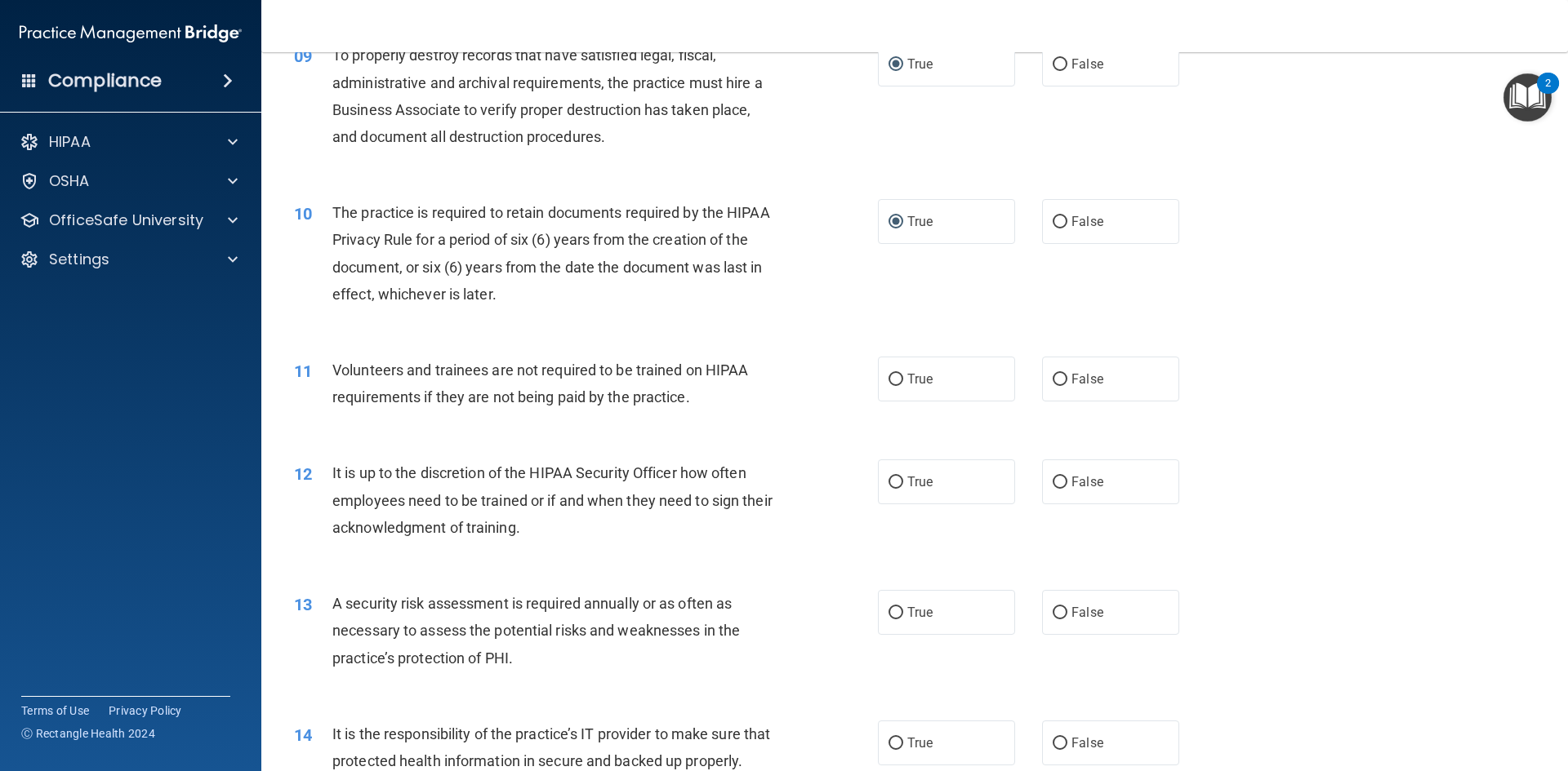
scroll to position [1306, 0]
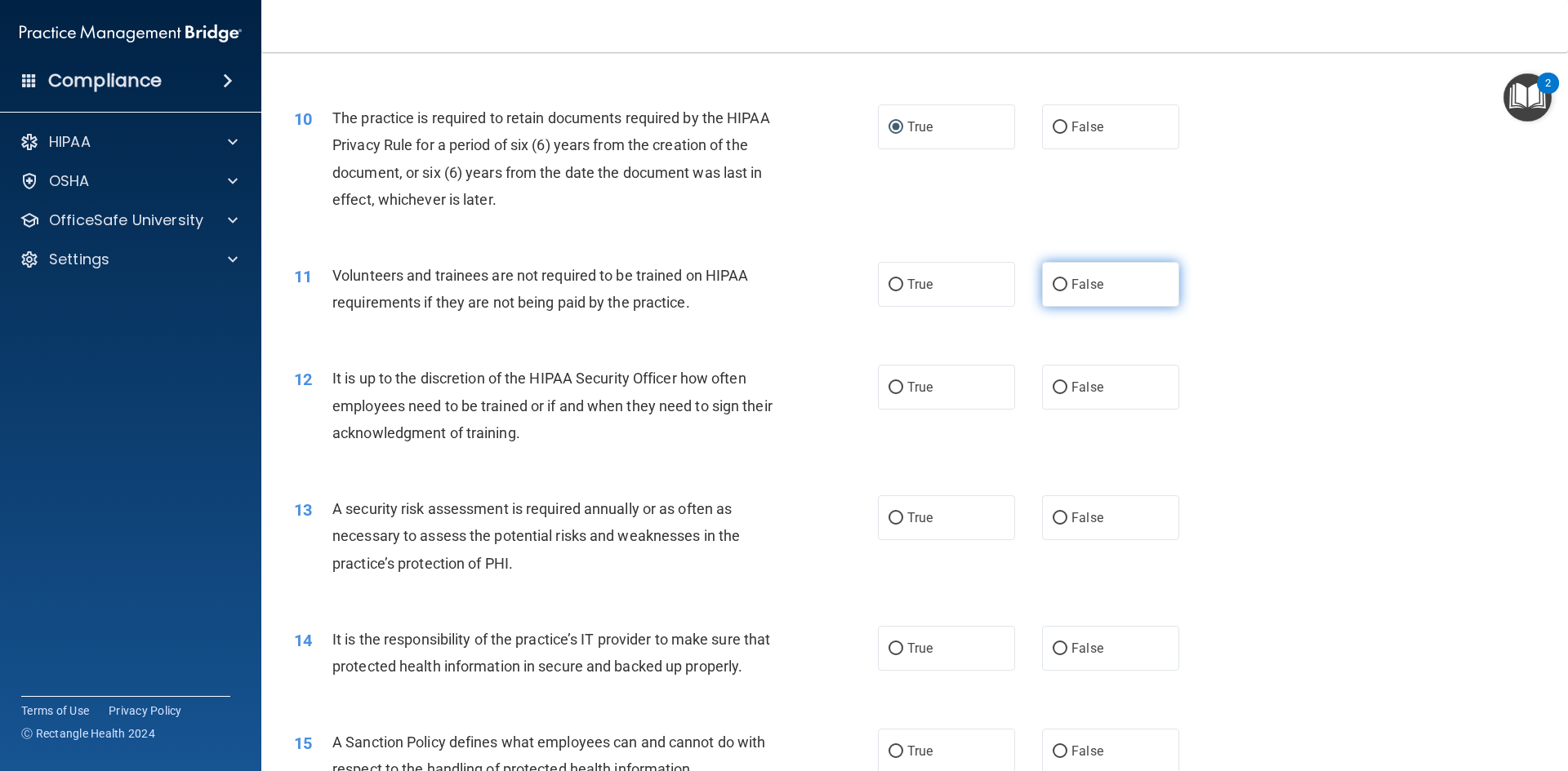
click at [1057, 280] on input "False" at bounding box center [1059, 285] width 15 height 13
radio input "true"
click at [1058, 390] on input "False" at bounding box center [1059, 388] width 15 height 13
radio input "true"
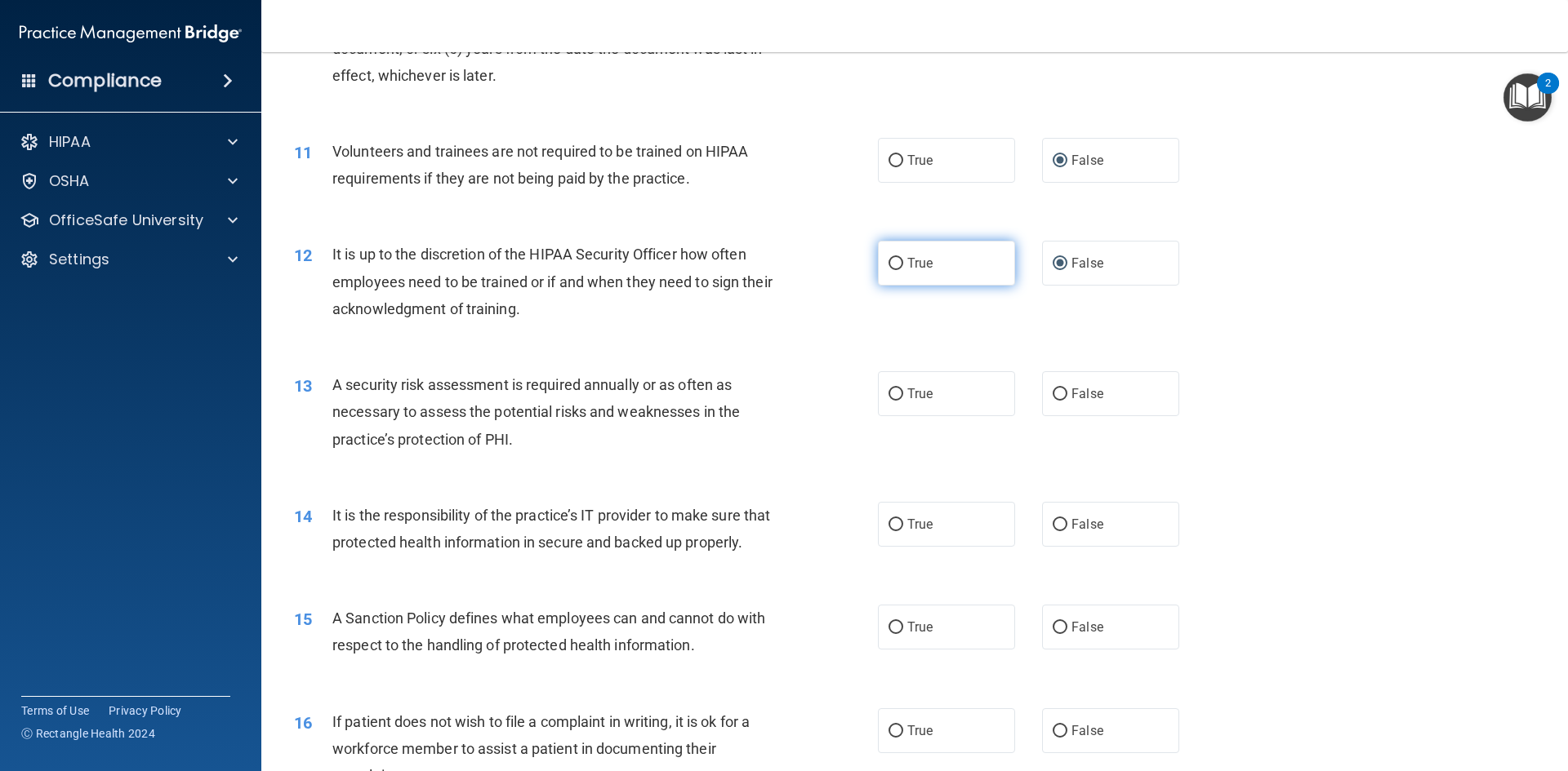
scroll to position [1469, 0]
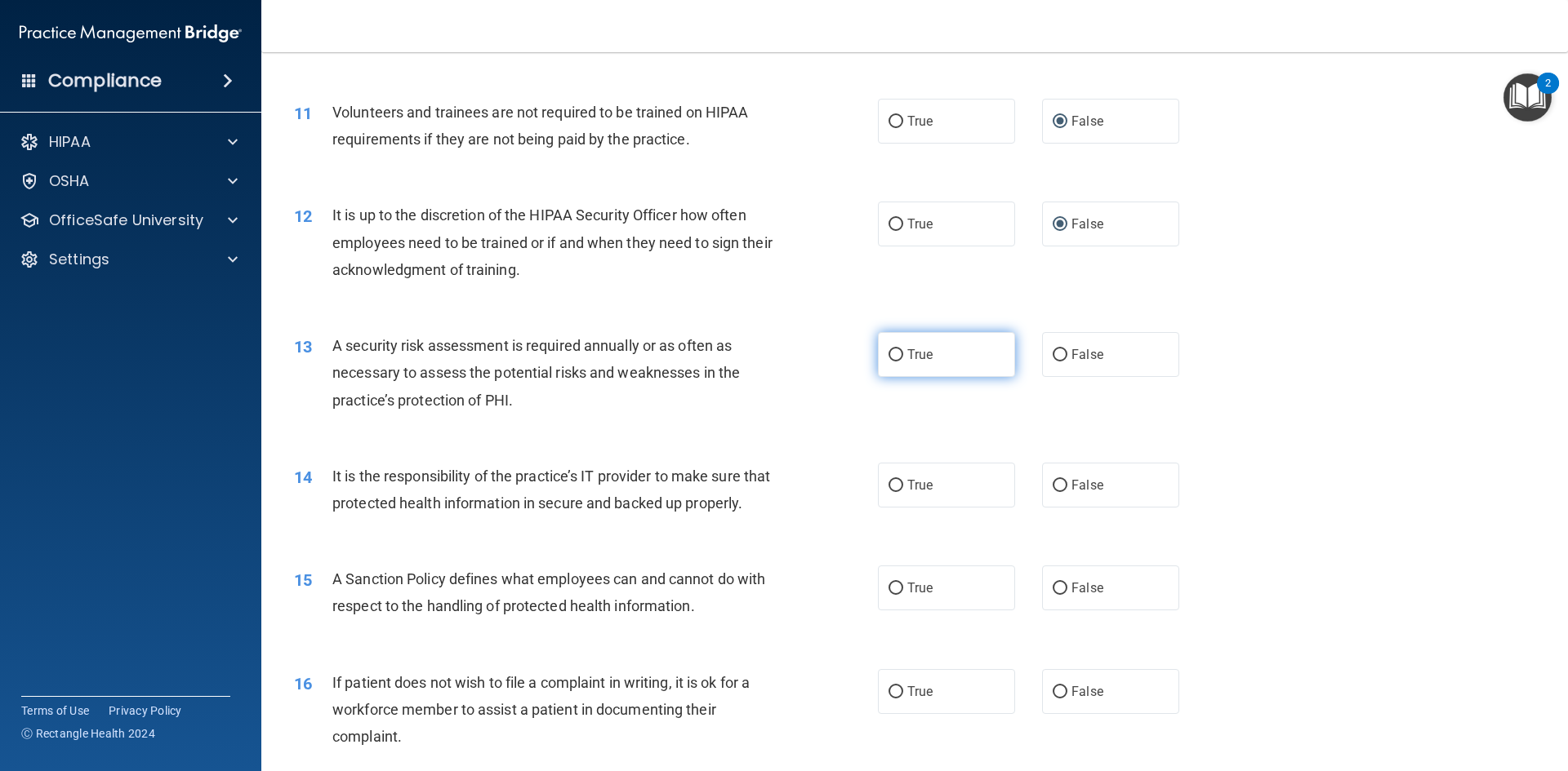
click at [888, 370] on label "True" at bounding box center [946, 355] width 137 height 45
click at [888, 362] on input "True" at bounding box center [895, 355] width 15 height 13
radio input "true"
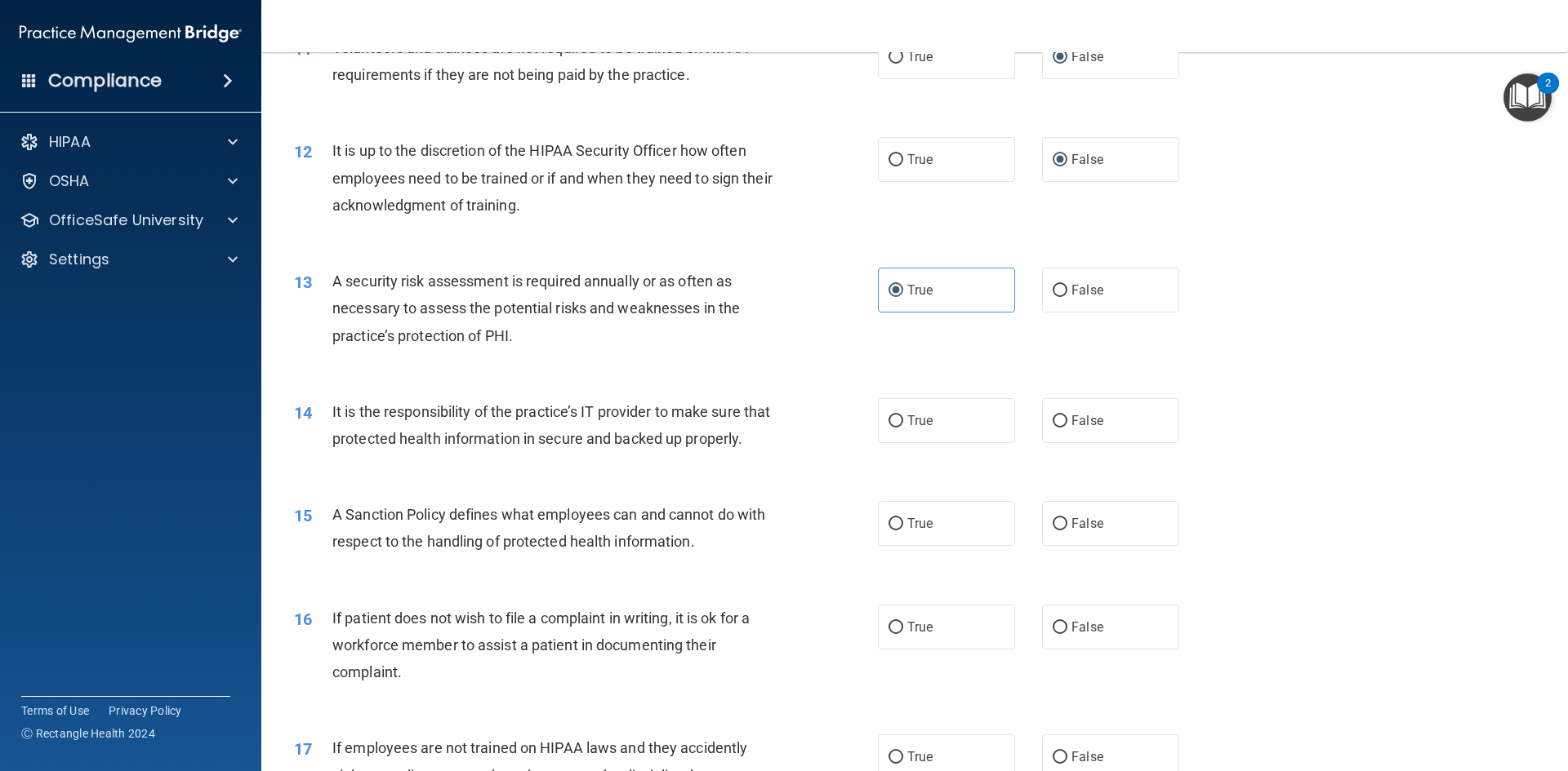
scroll to position [1633, 0]
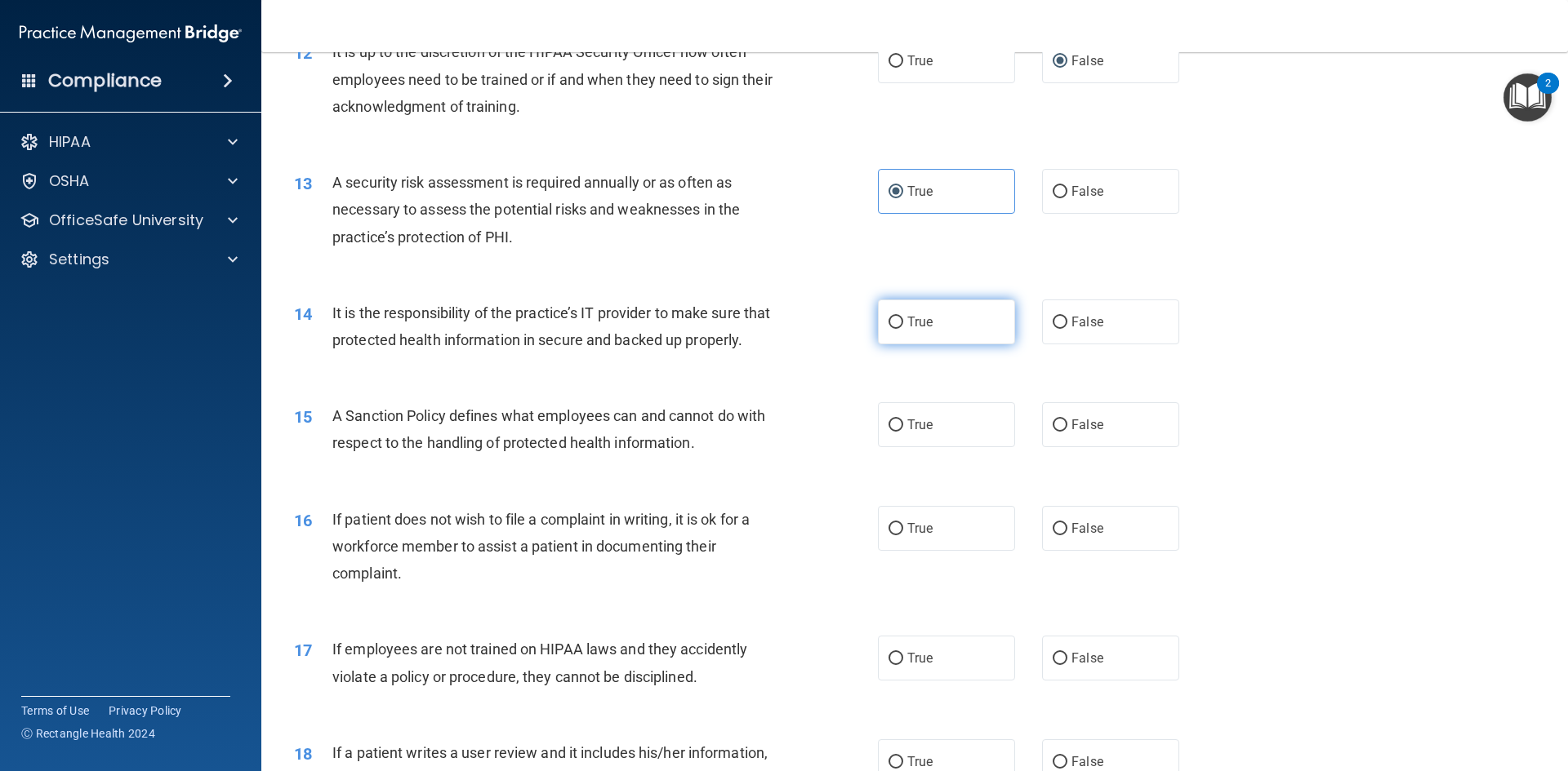
click at [882, 331] on label "True" at bounding box center [946, 322] width 137 height 45
click at [888, 328] on input "True" at bounding box center [895, 323] width 15 height 13
radio input "true"
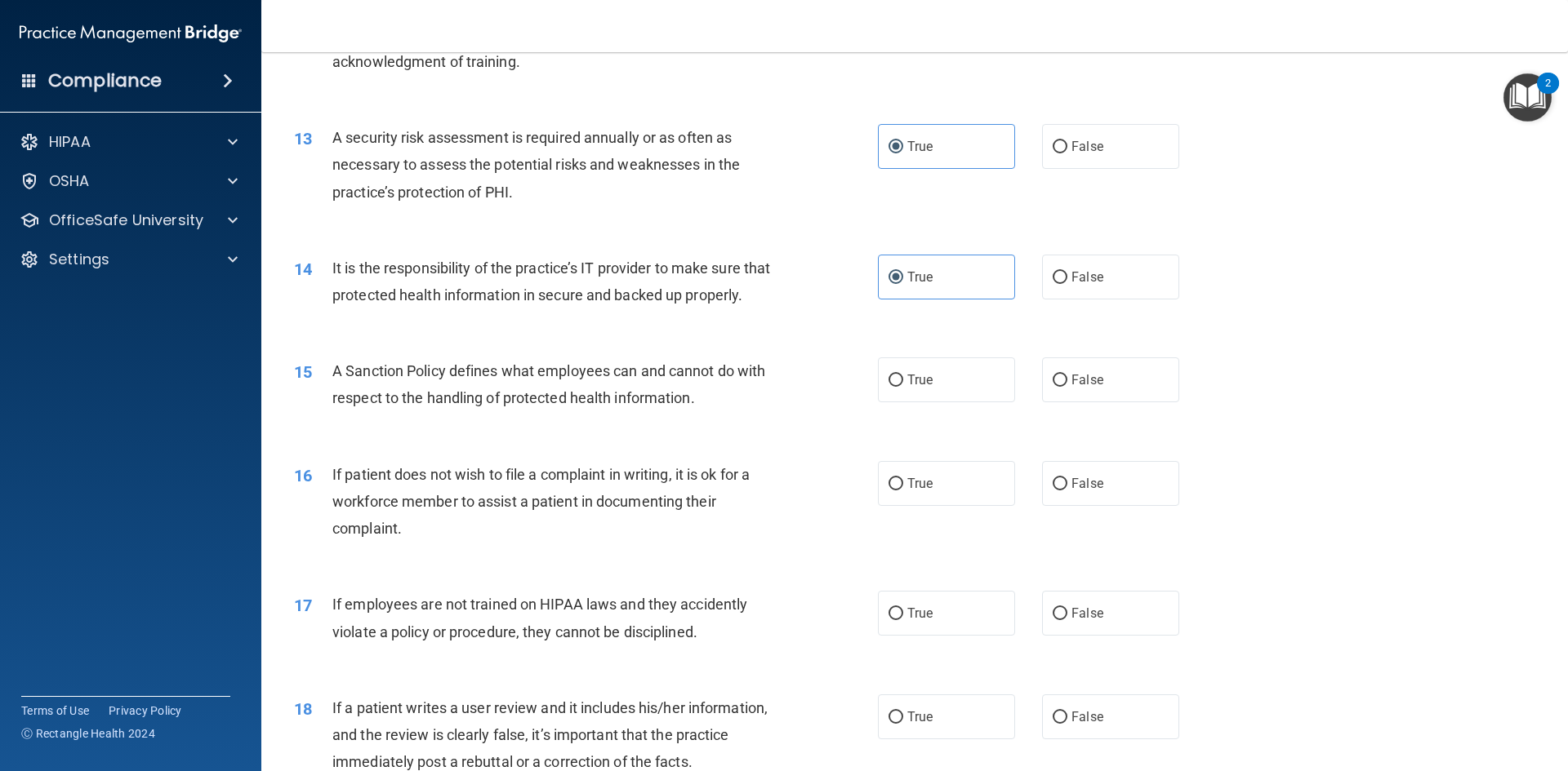
scroll to position [1715, 0]
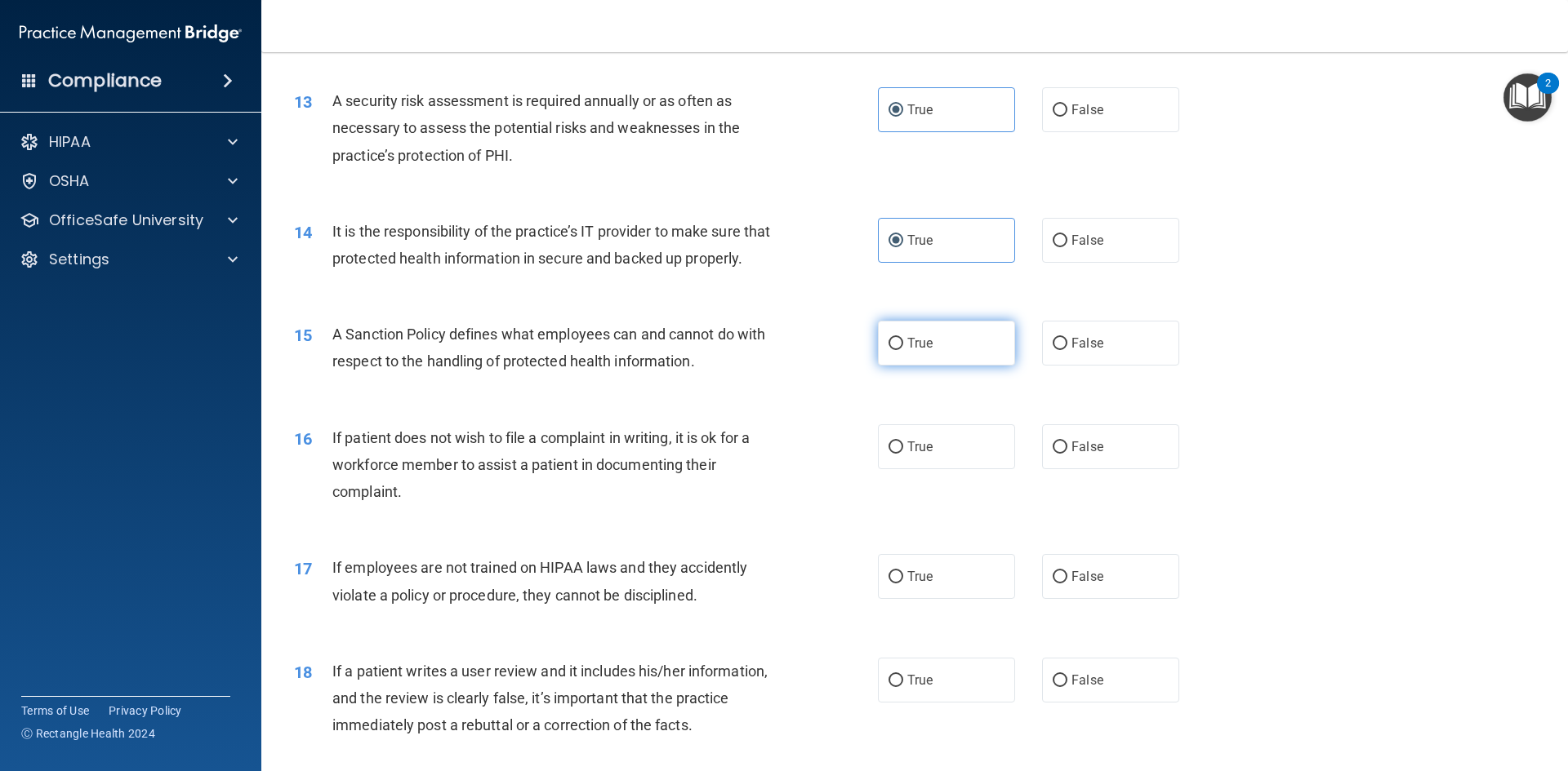
click at [888, 350] on input "True" at bounding box center [895, 344] width 15 height 13
radio input "true"
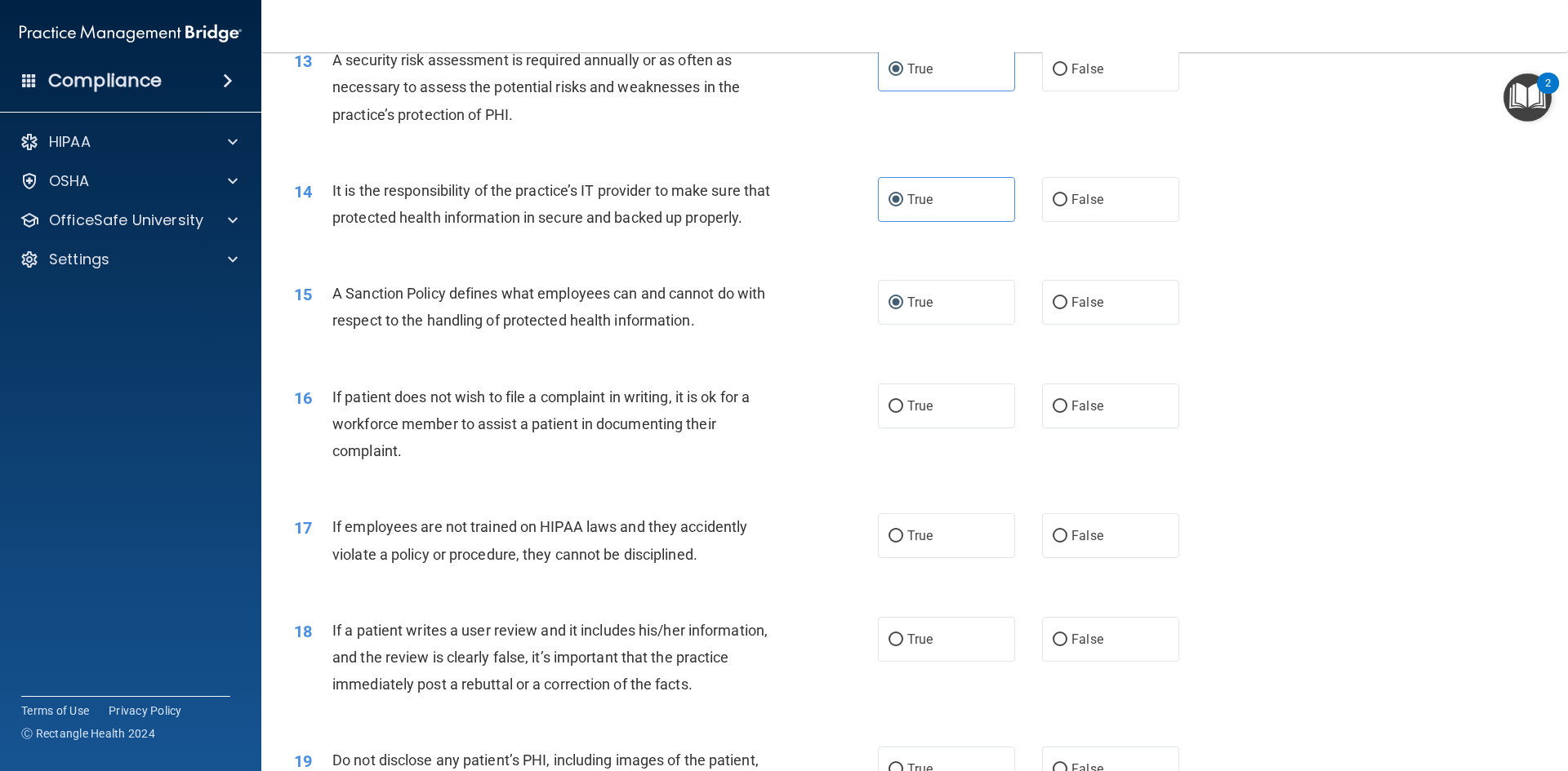
scroll to position [1795, 0]
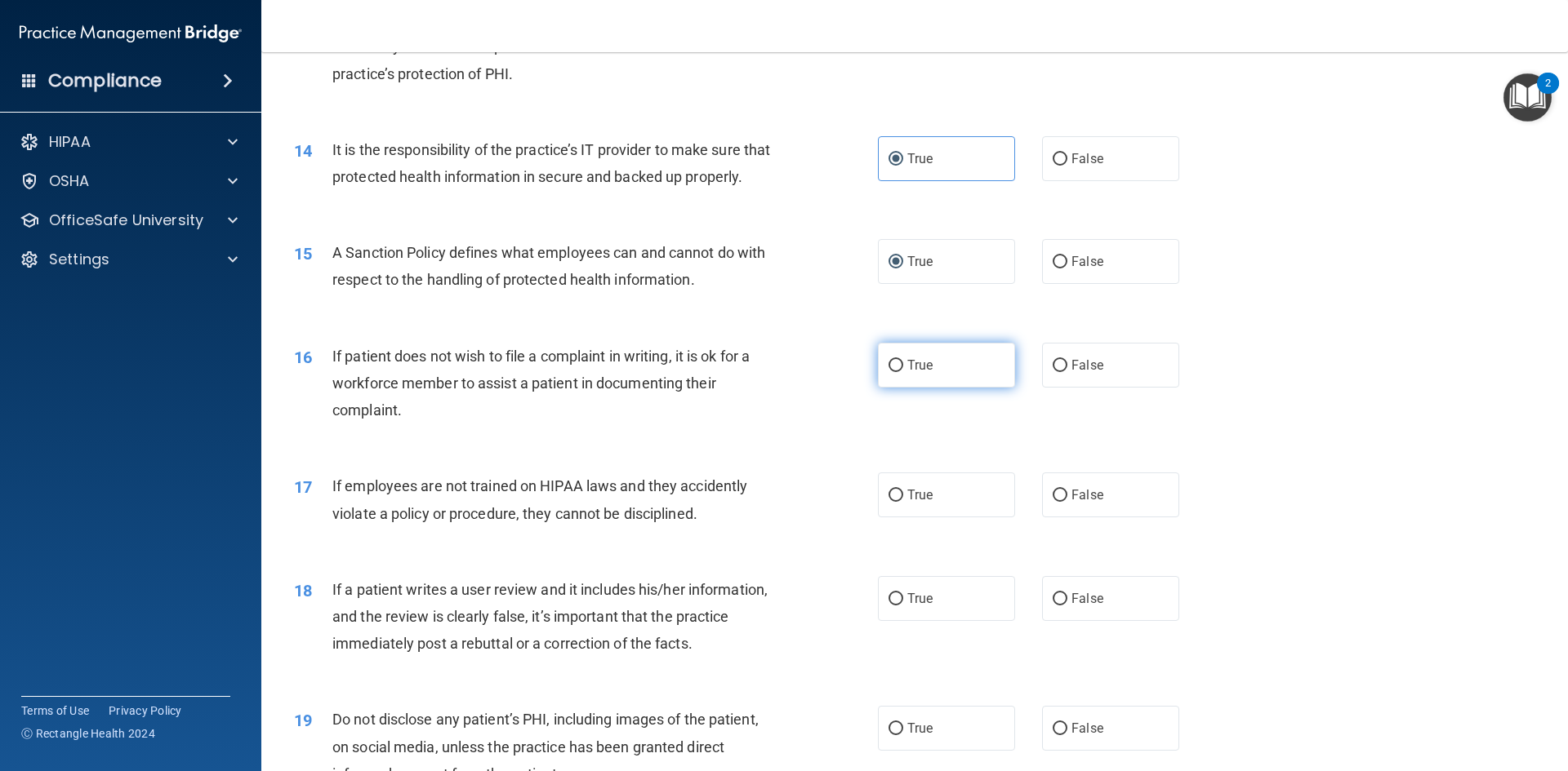
click at [927, 388] on label "True" at bounding box center [946, 366] width 137 height 45
click at [903, 372] on input "True" at bounding box center [895, 366] width 15 height 13
radio input "true"
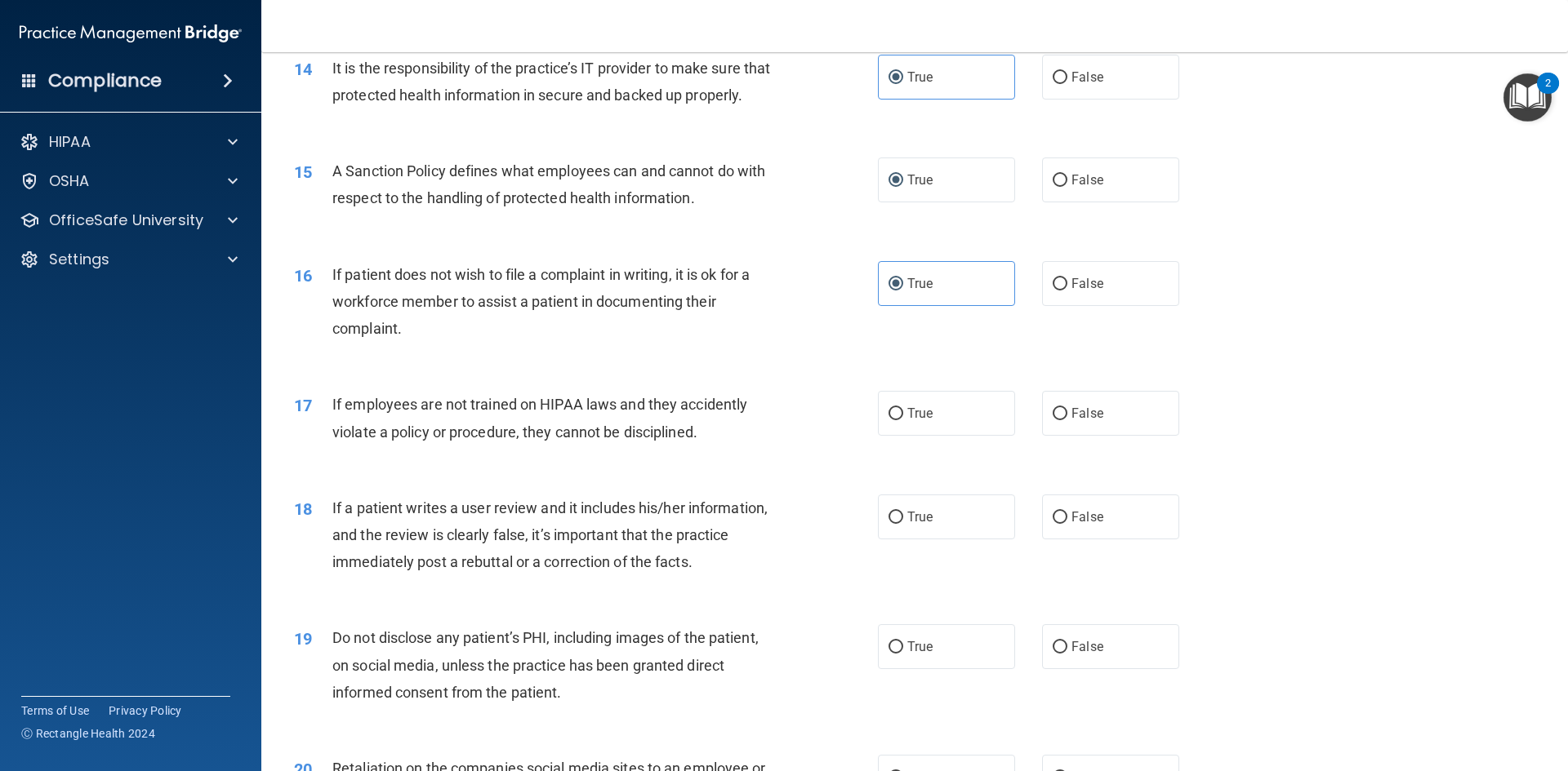
scroll to position [1959, 0]
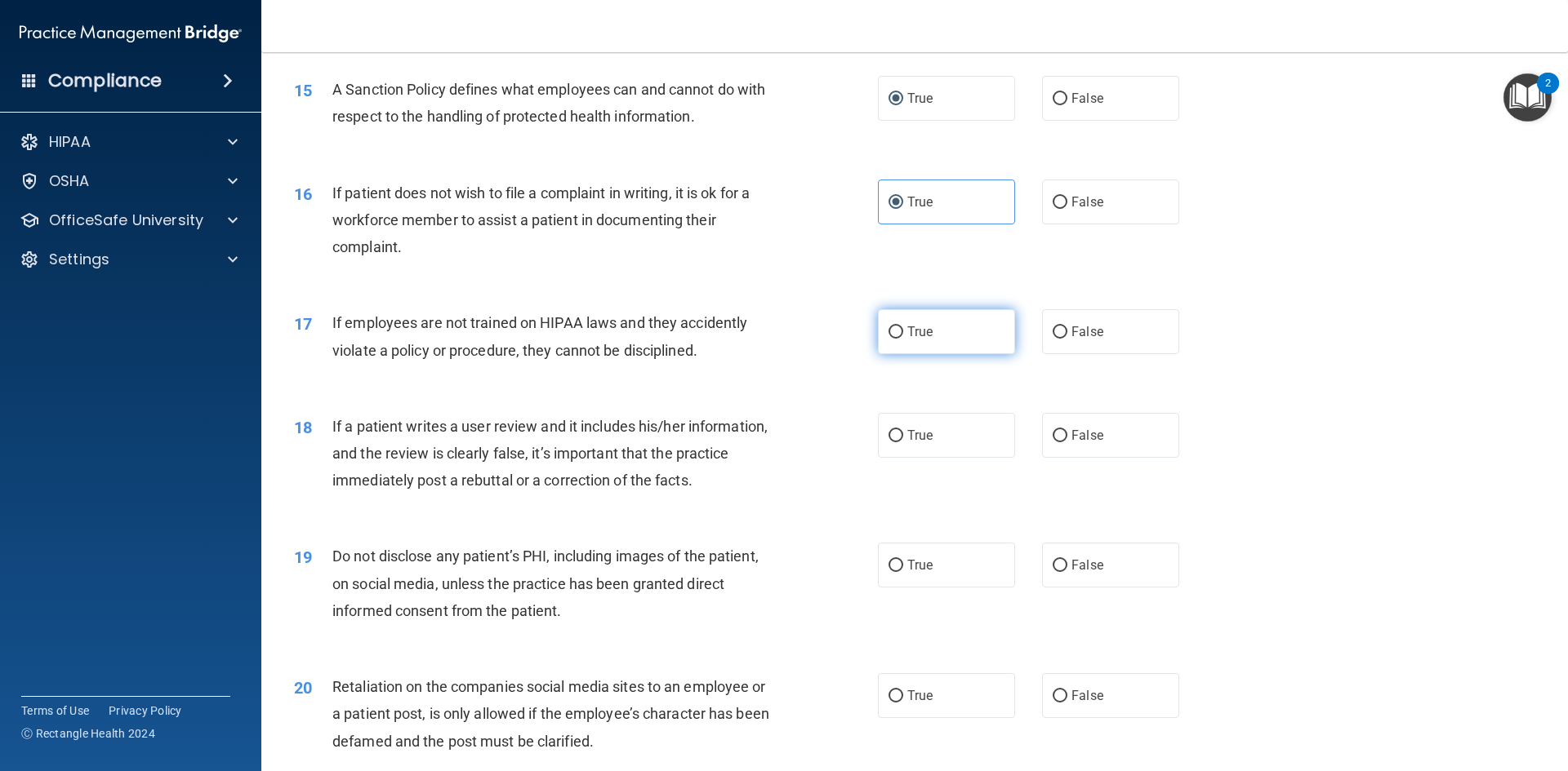
click at [921, 354] on label "True" at bounding box center [946, 331] width 137 height 45
click at [903, 339] on input "True" at bounding box center [895, 332] width 15 height 13
radio input "true"
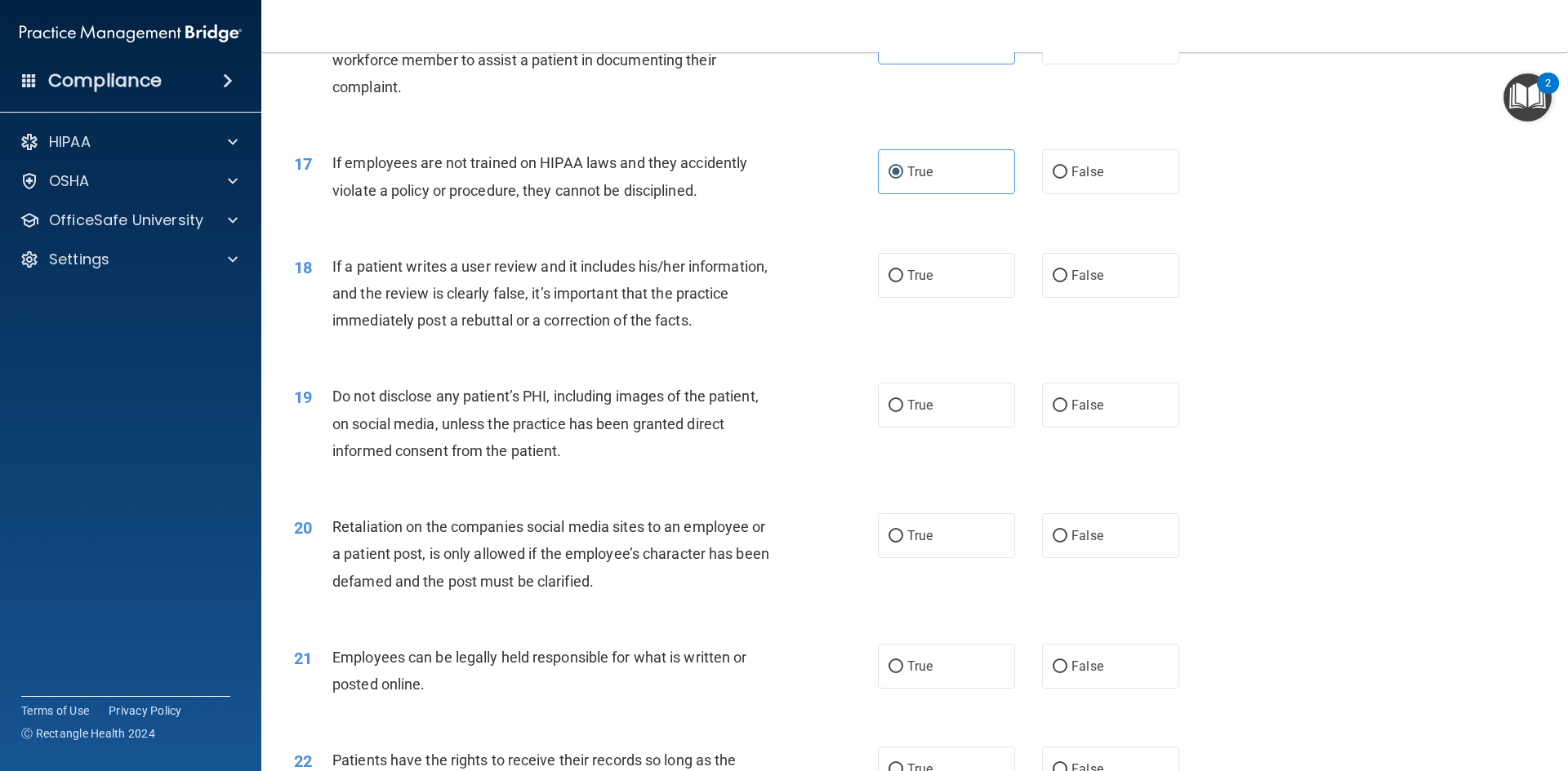
scroll to position [2122, 0]
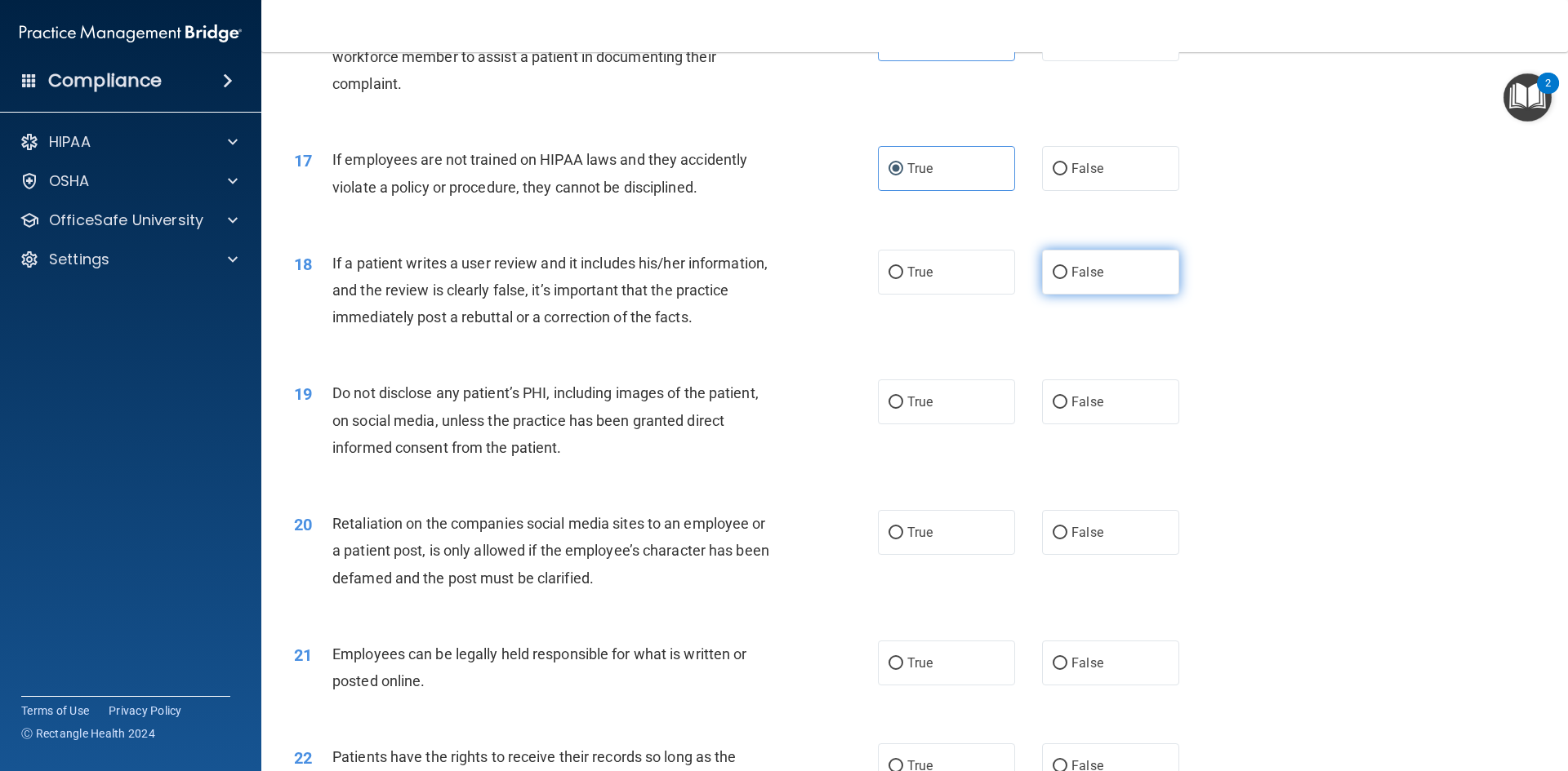
click at [1053, 294] on label "False" at bounding box center [1111, 272] width 137 height 45
click at [1053, 279] on input "False" at bounding box center [1059, 273] width 15 height 13
radio input "true"
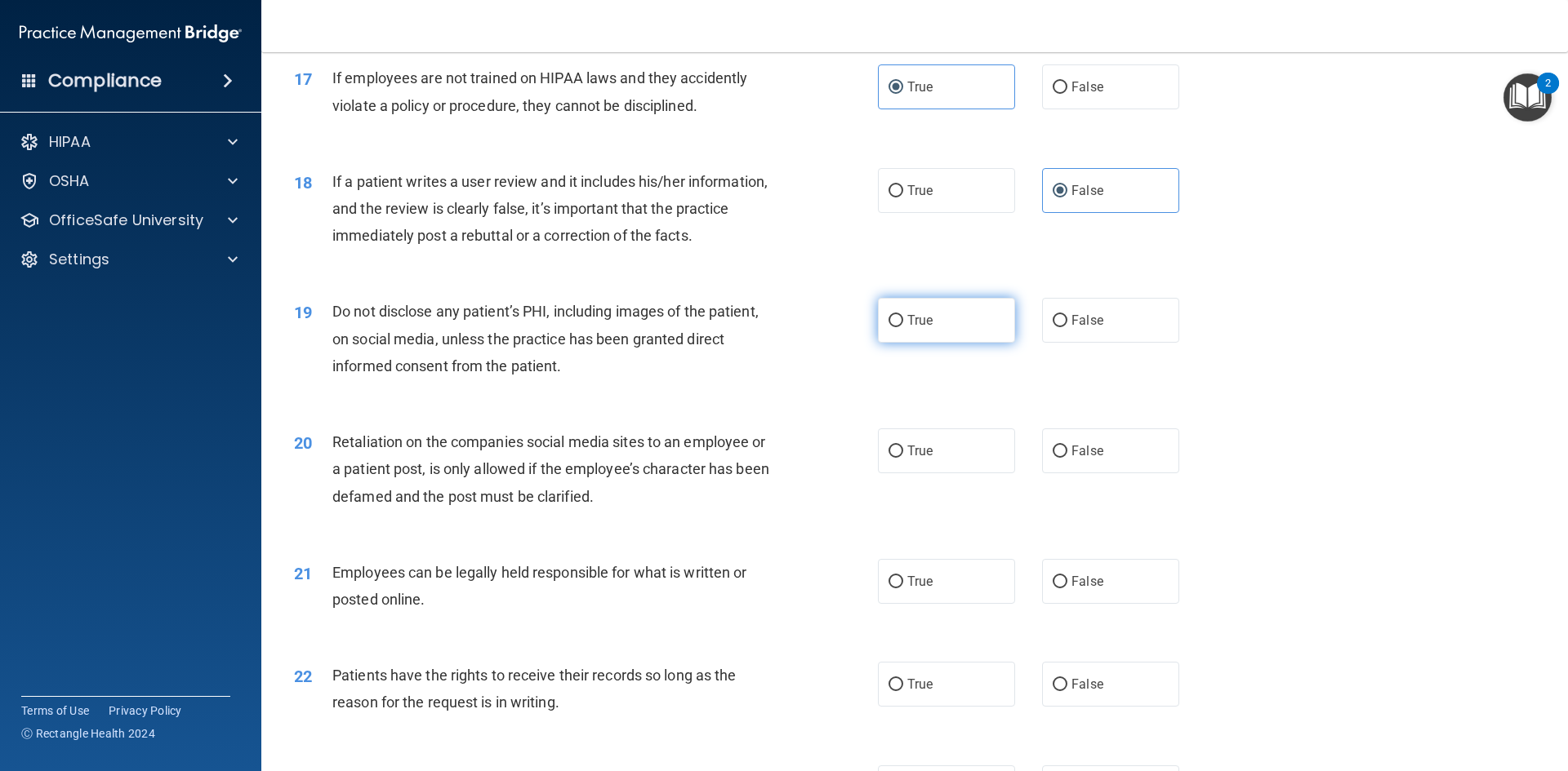
click at [890, 343] on label "True" at bounding box center [946, 321] width 137 height 45
click at [890, 328] on input "True" at bounding box center [895, 321] width 15 height 13
radio input "true"
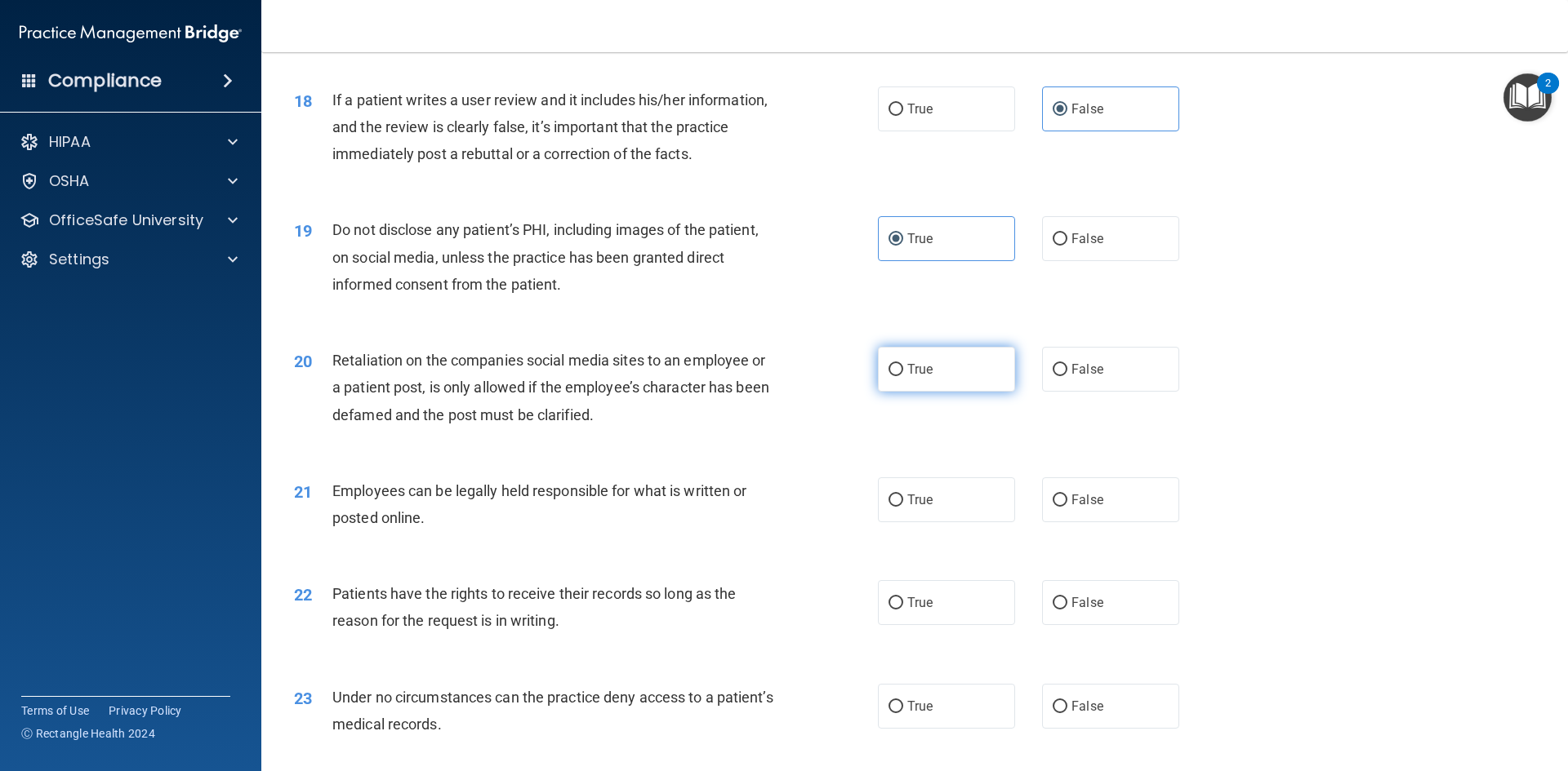
click at [987, 392] on label "True" at bounding box center [946, 369] width 137 height 45
click at [903, 376] on input "True" at bounding box center [895, 370] width 15 height 13
radio input "true"
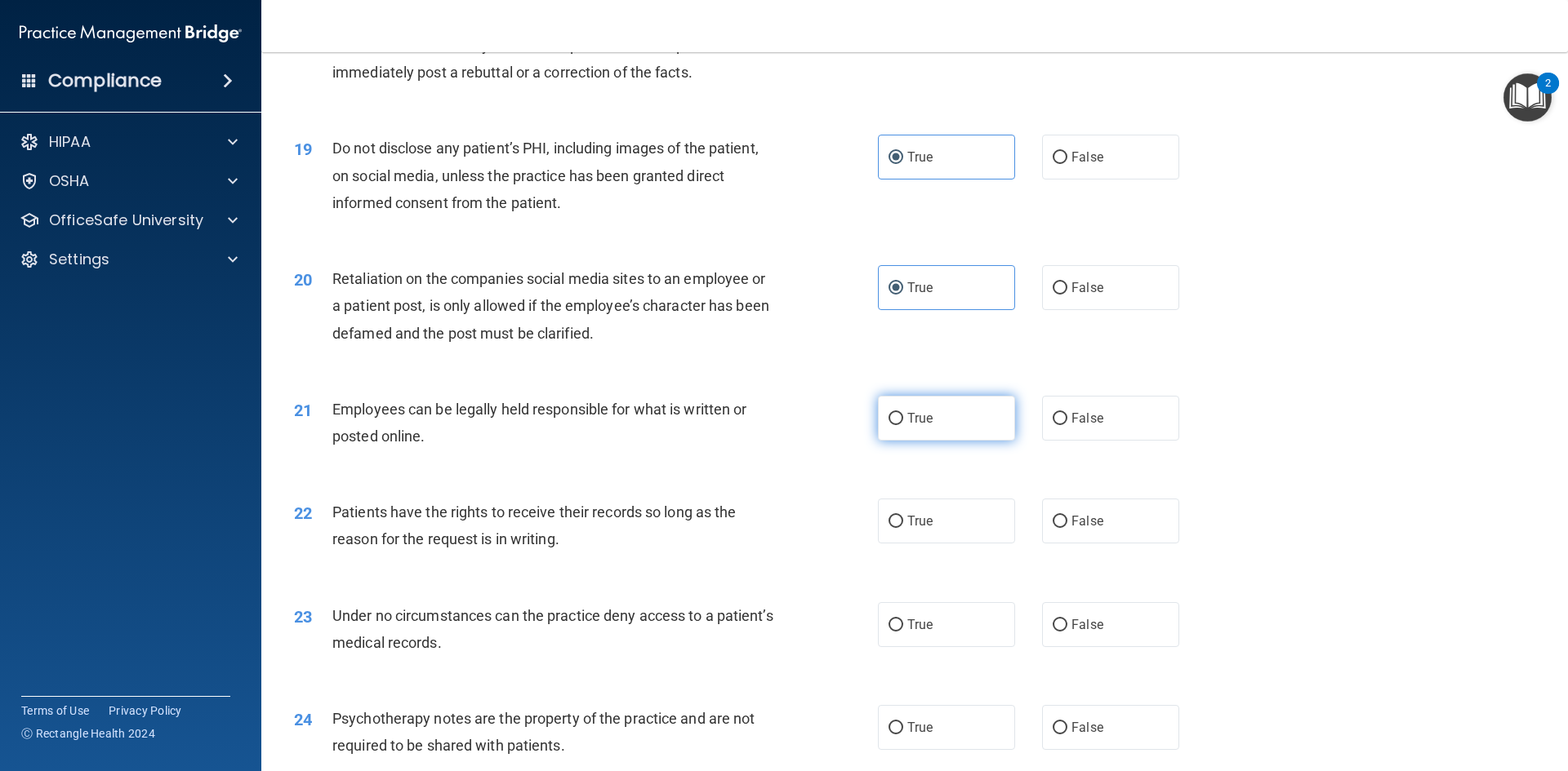
click at [907, 426] on span "True" at bounding box center [920, 418] width 25 height 16
click at [903, 425] on input "True" at bounding box center [895, 419] width 15 height 13
radio input "true"
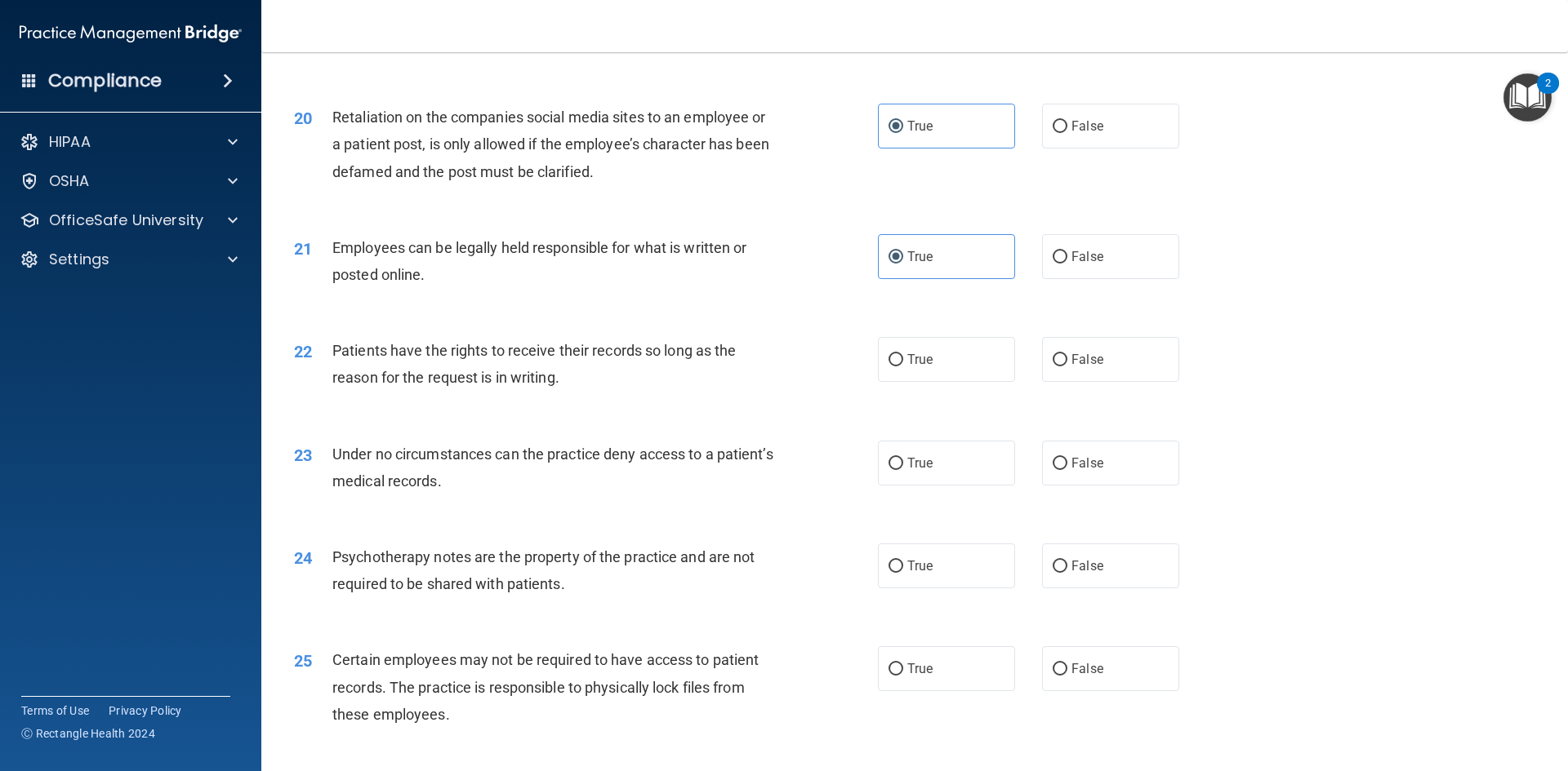
scroll to position [2530, 0]
click at [1141, 380] on label "False" at bounding box center [1111, 358] width 137 height 45
click at [1068, 365] on input "False" at bounding box center [1059, 359] width 15 height 13
radio input "true"
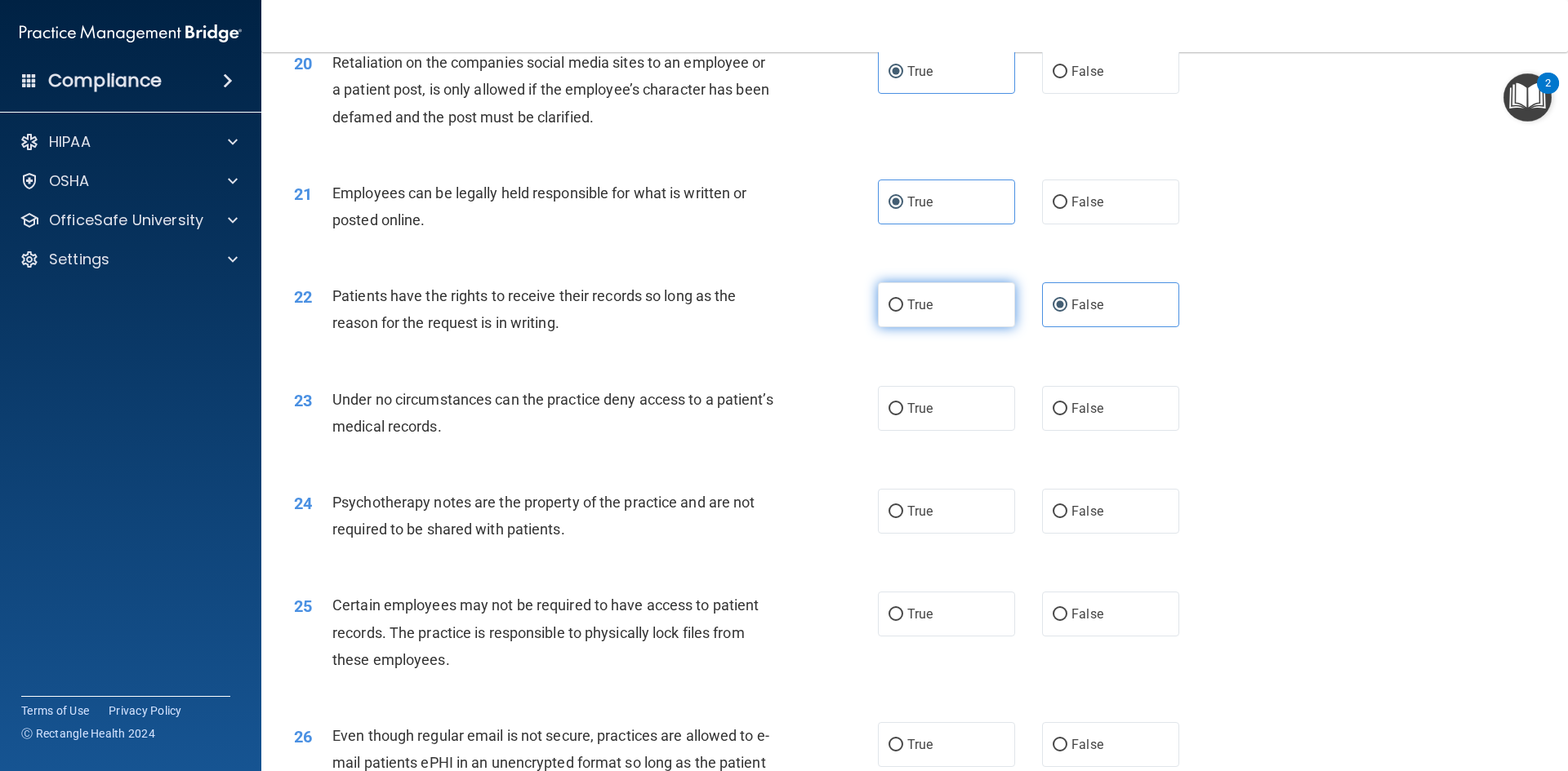
scroll to position [2612, 0]
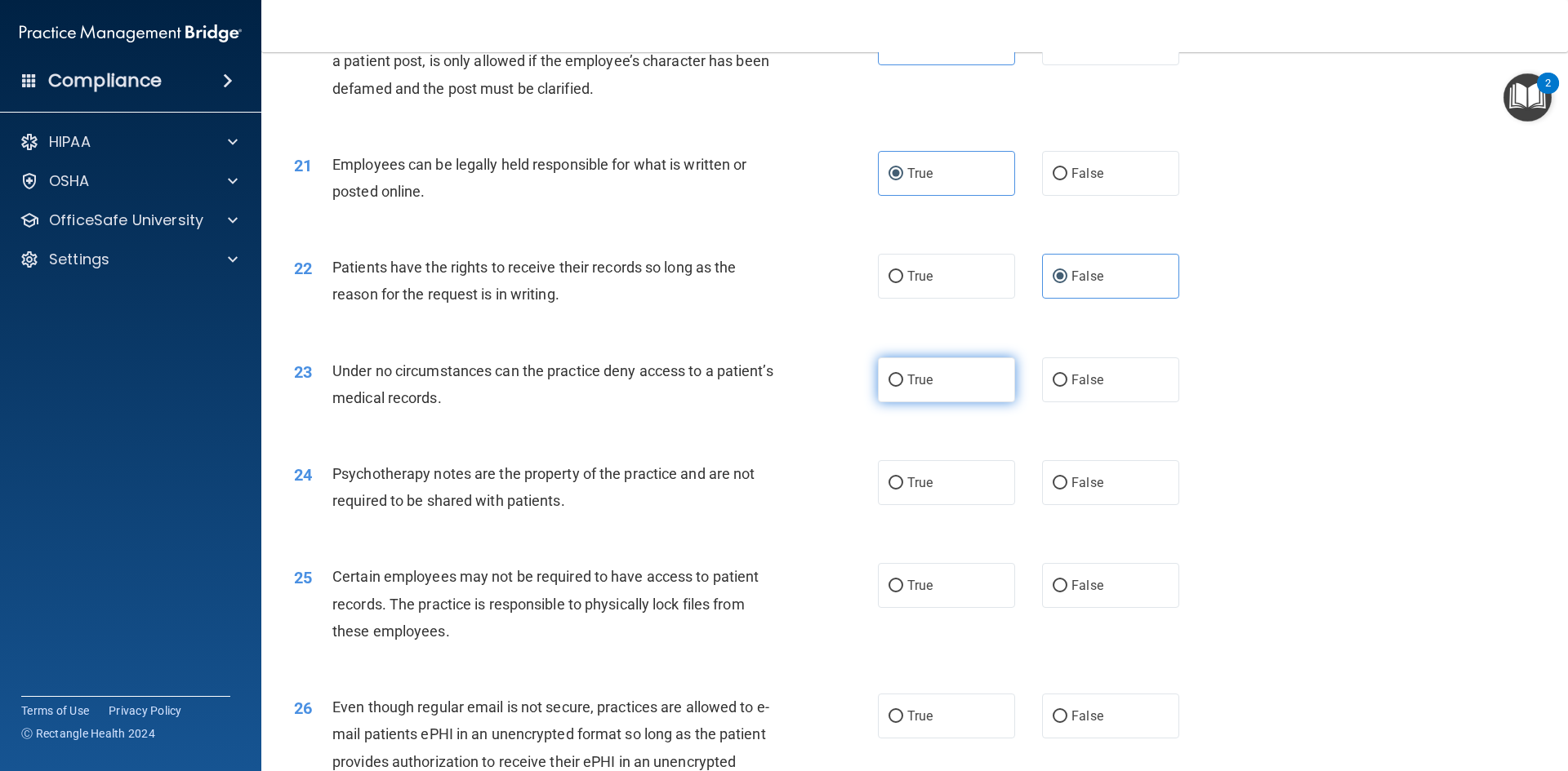
click at [917, 388] on span "True" at bounding box center [920, 380] width 25 height 16
click at [903, 387] on input "True" at bounding box center [895, 380] width 15 height 13
radio input "true"
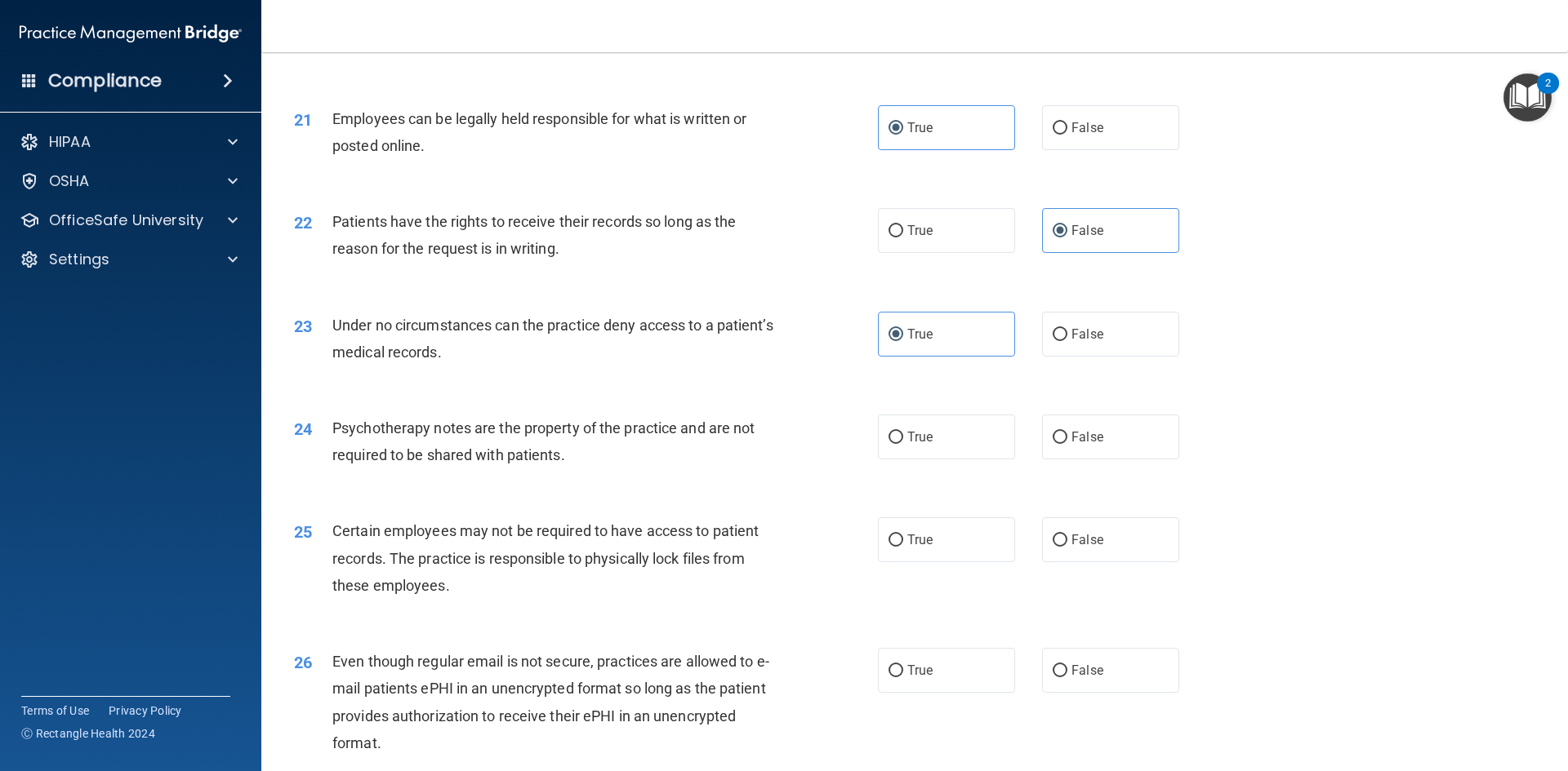
scroll to position [2694, 0]
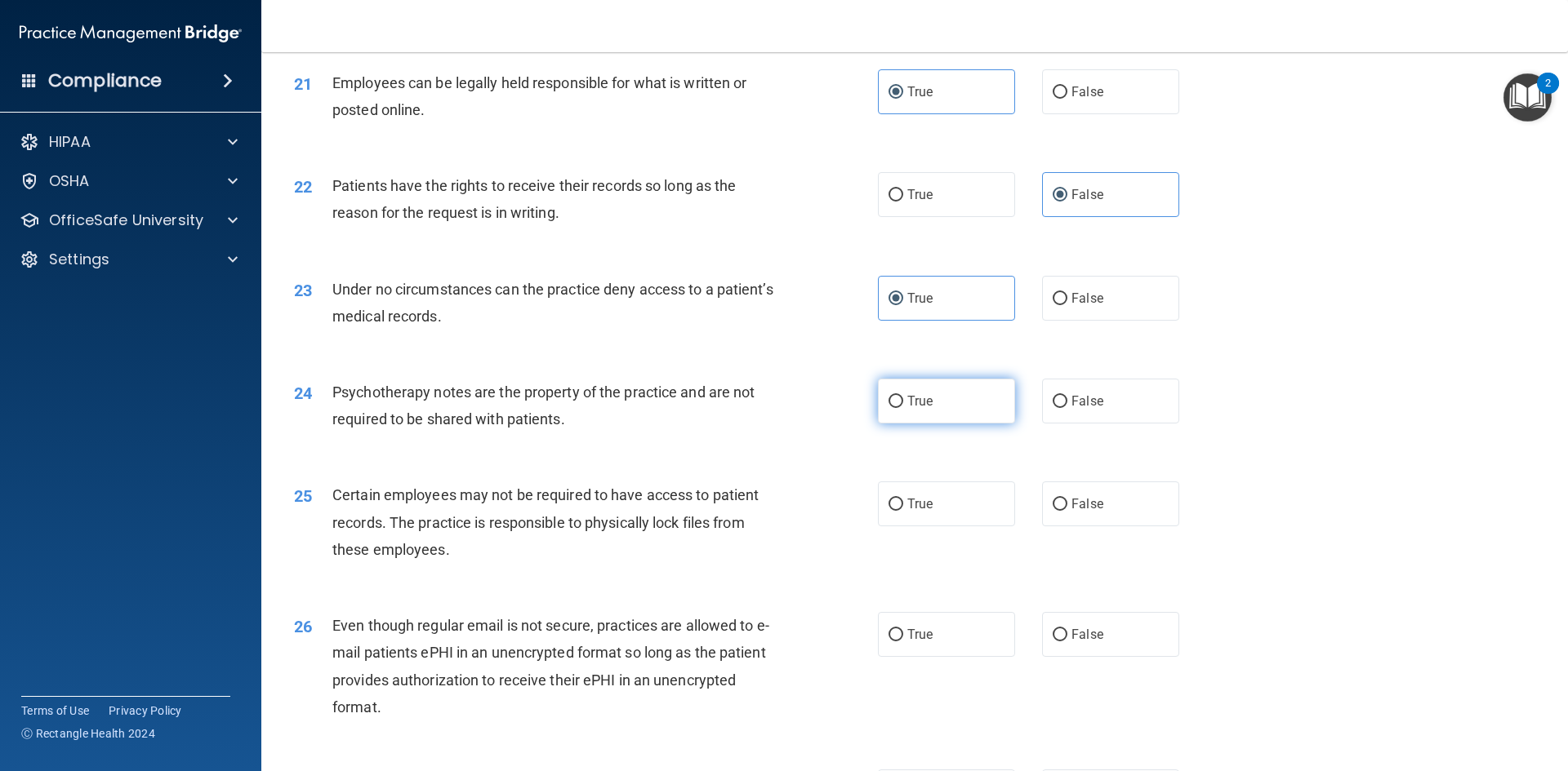
click at [901, 424] on label "True" at bounding box center [946, 402] width 137 height 45
click at [901, 408] on input "True" at bounding box center [895, 402] width 15 height 13
radio input "true"
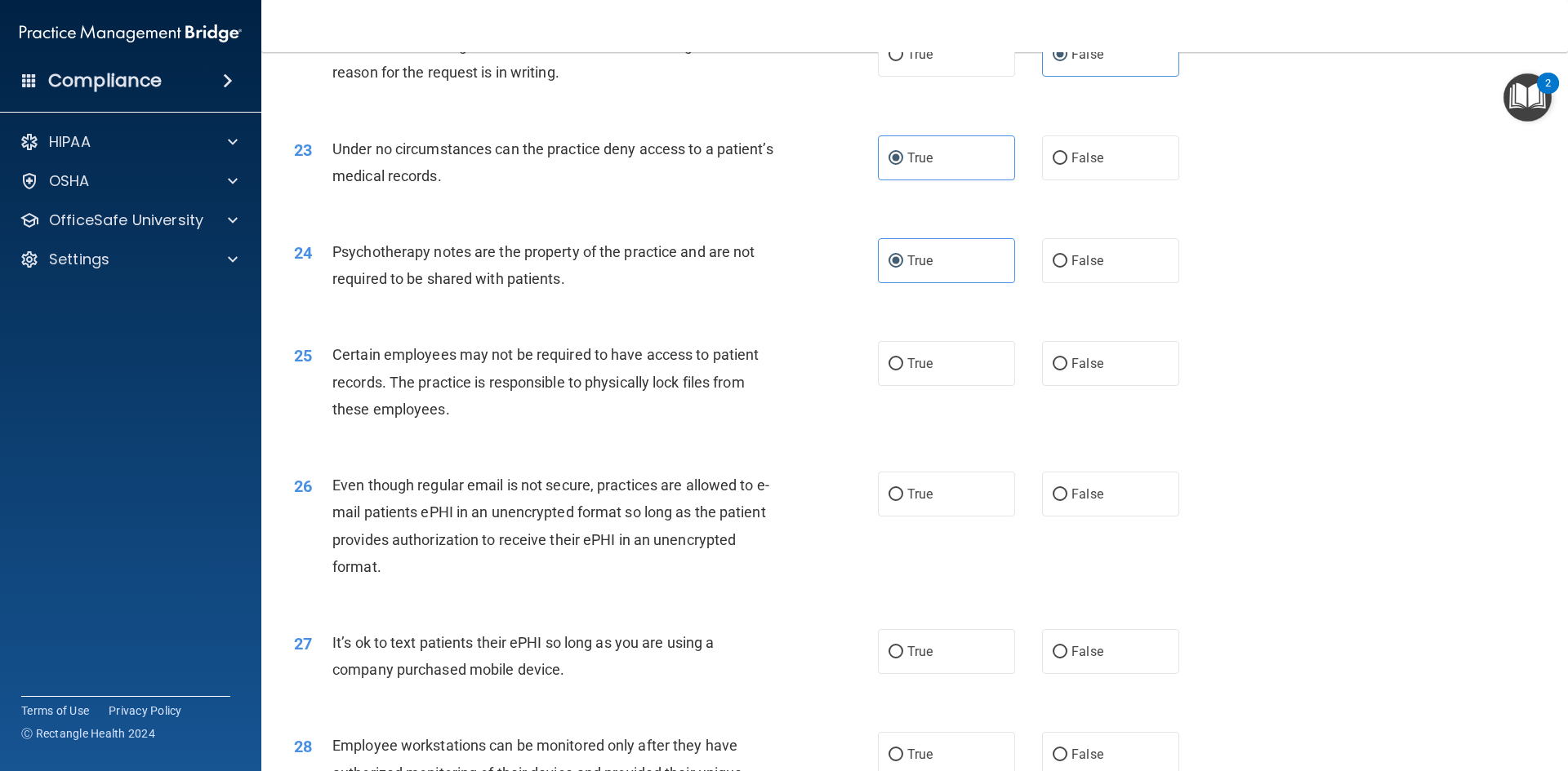
scroll to position [2857, 0]
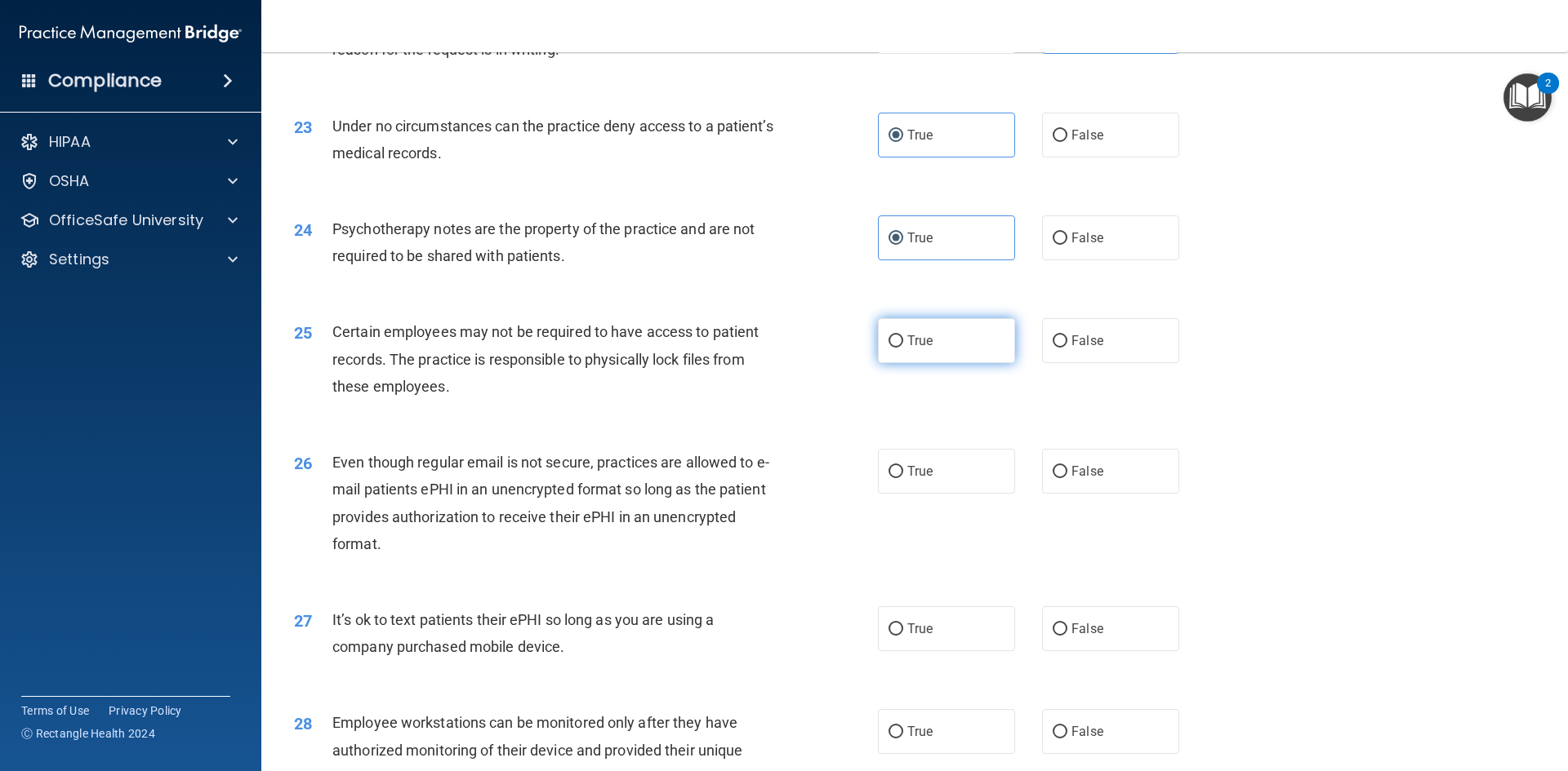
click at [907, 349] on span "True" at bounding box center [920, 341] width 25 height 16
click at [903, 348] on input "True" at bounding box center [895, 341] width 15 height 13
radio input "true"
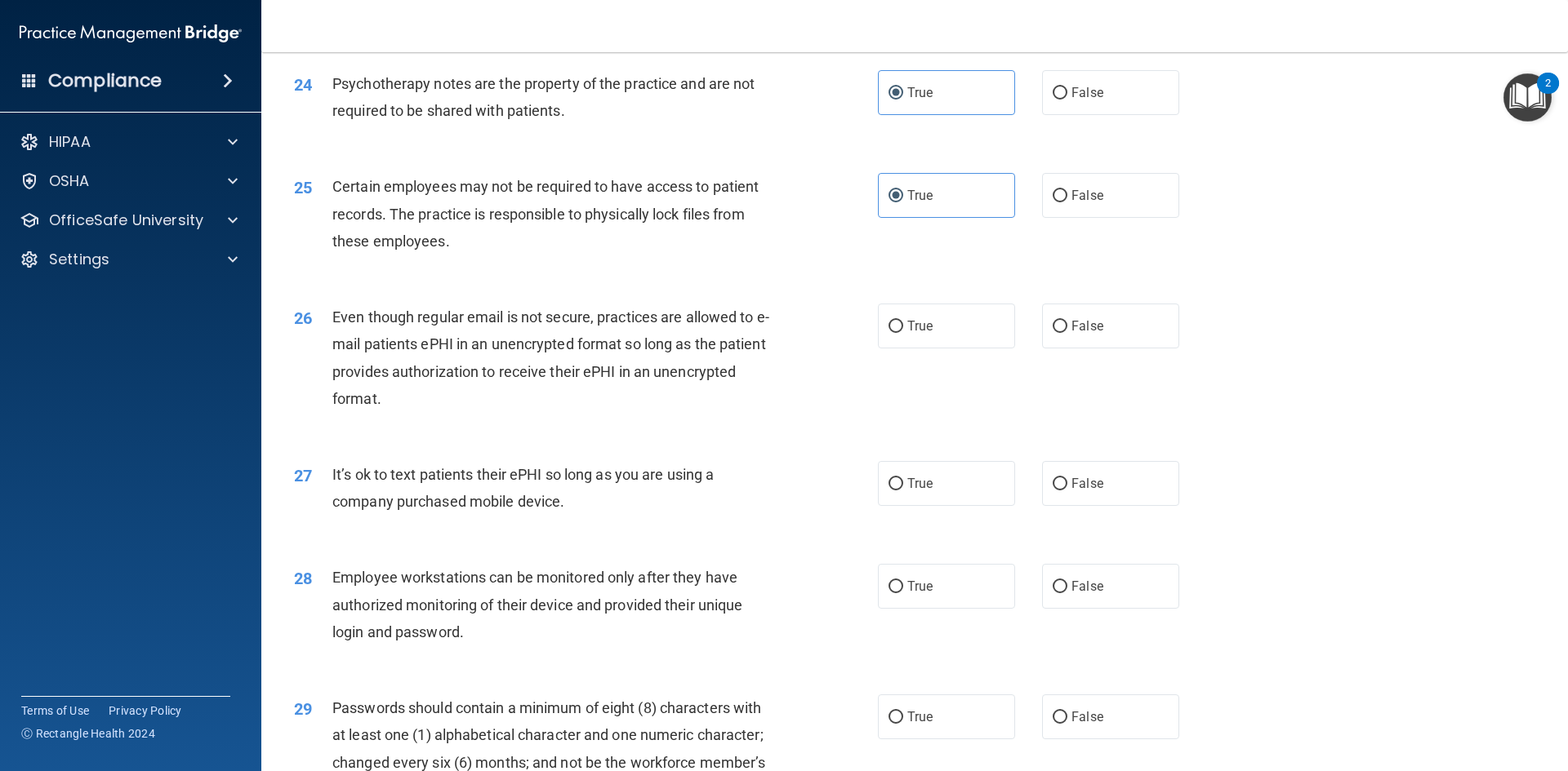
scroll to position [3021, 0]
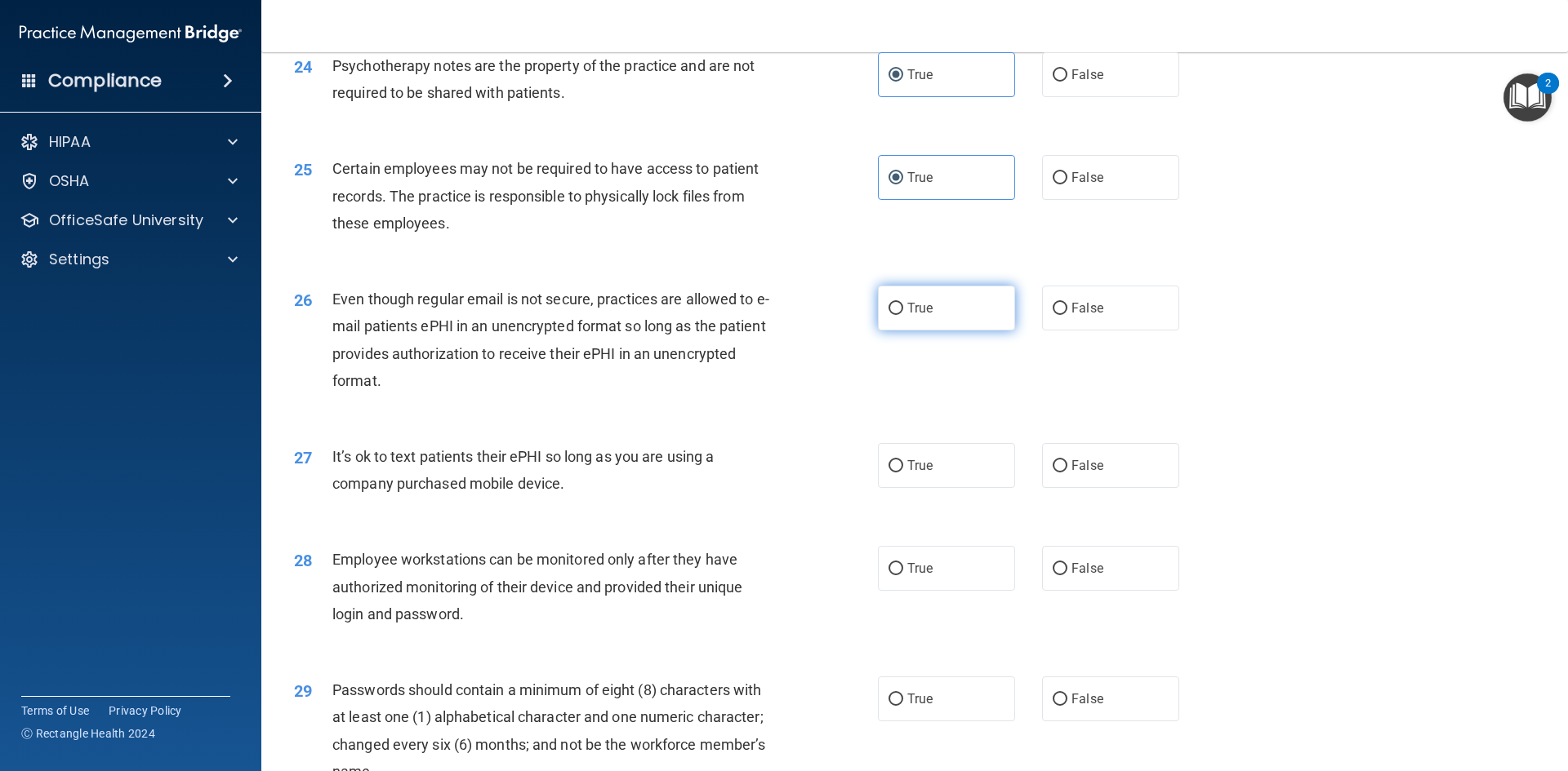
click at [897, 330] on label "True" at bounding box center [946, 308] width 137 height 45
click at [944, 327] on label "True" at bounding box center [946, 308] width 137 height 45
click at [903, 315] on input "True" at bounding box center [895, 309] width 15 height 13
radio input "true"
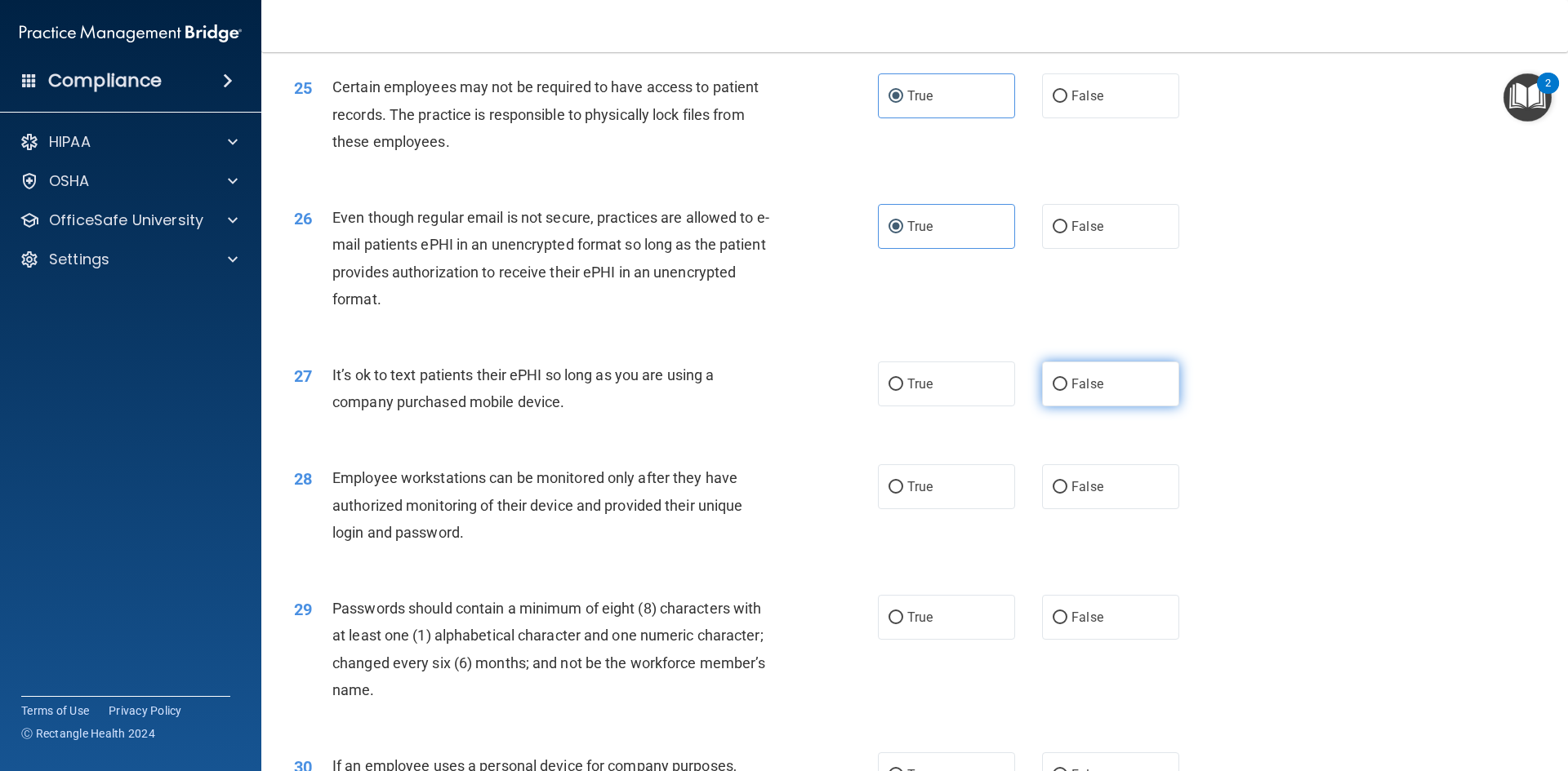
click at [1136, 406] on label "False" at bounding box center [1111, 384] width 137 height 45
click at [1068, 391] on input "False" at bounding box center [1059, 385] width 15 height 13
radio input "true"
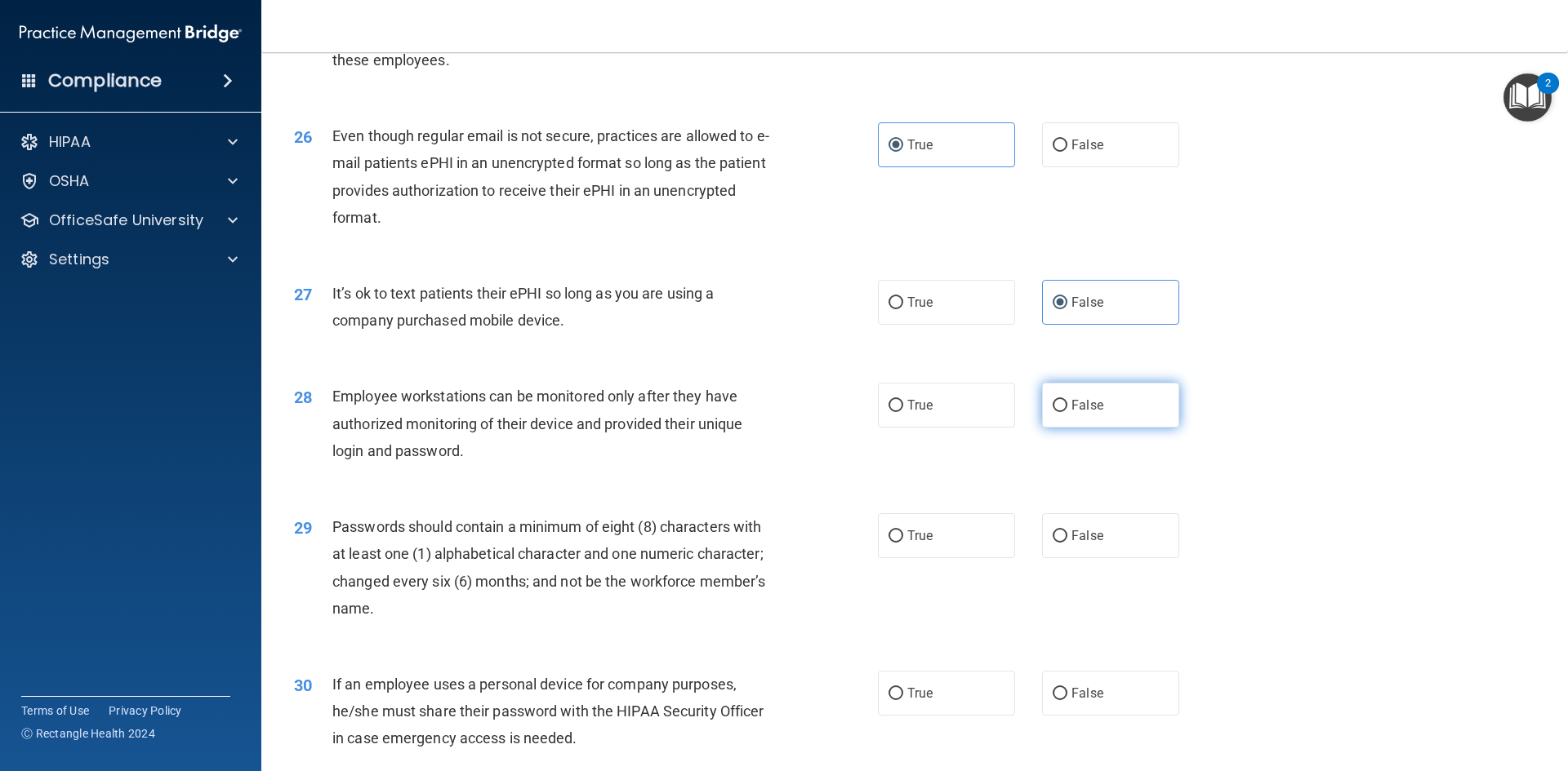
click at [1052, 412] on input "False" at bounding box center [1059, 405] width 15 height 13
radio input "true"
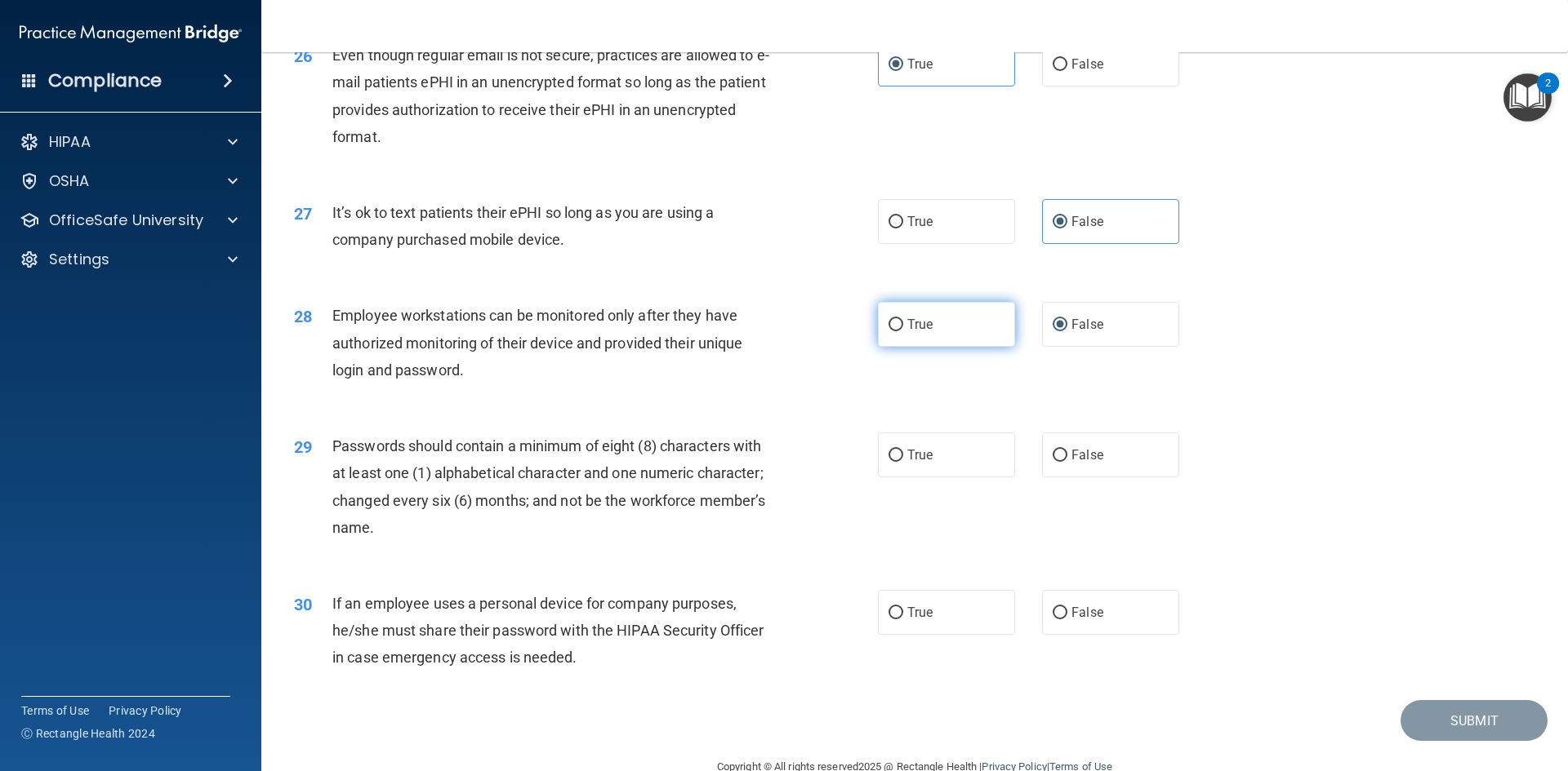
scroll to position [3265, 0]
click at [897, 461] on input "True" at bounding box center [895, 455] width 15 height 13
radio input "true"
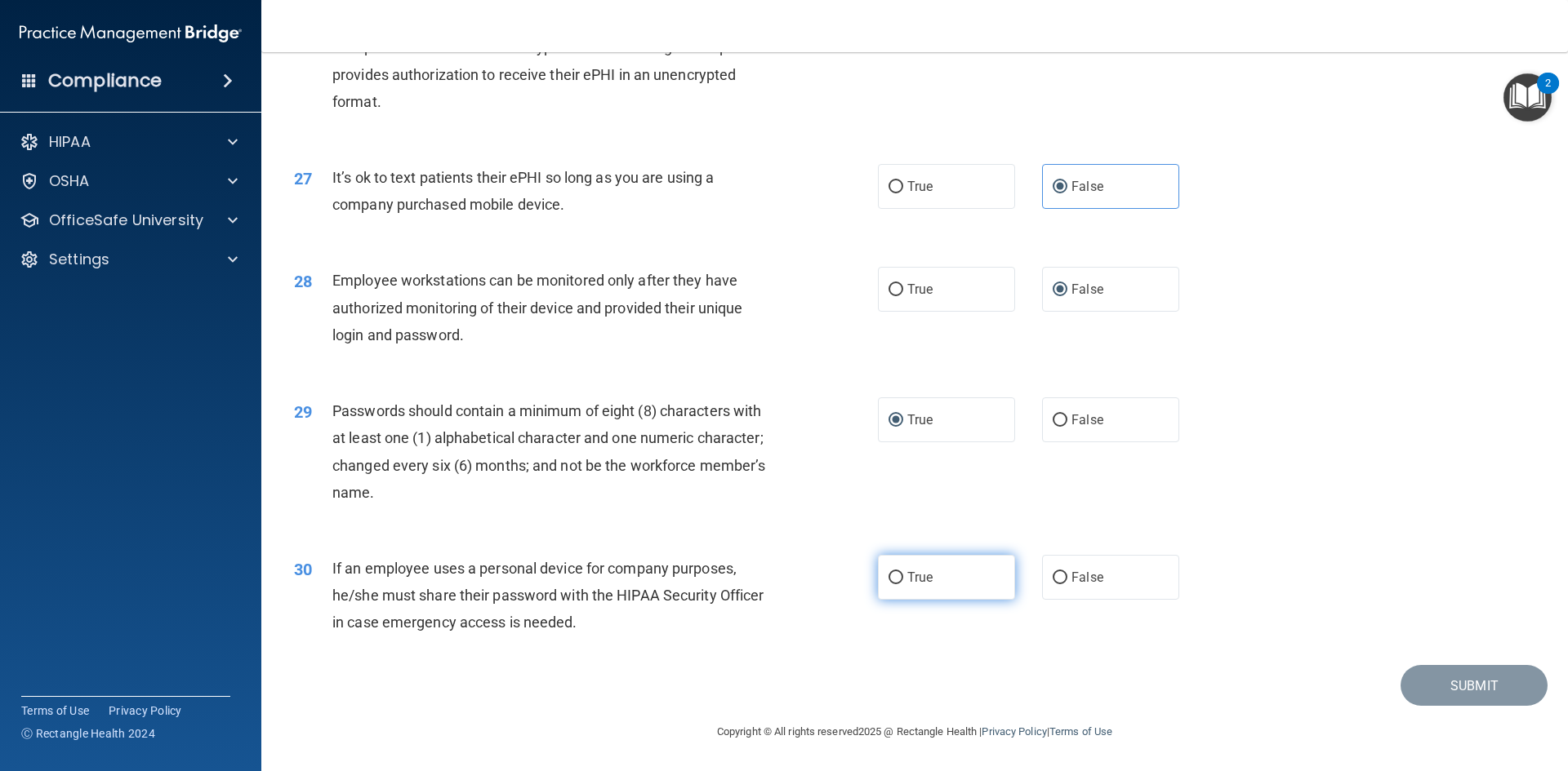
click at [945, 578] on label "True" at bounding box center [946, 577] width 137 height 45
click at [903, 578] on input "True" at bounding box center [895, 578] width 15 height 13
radio input "true"
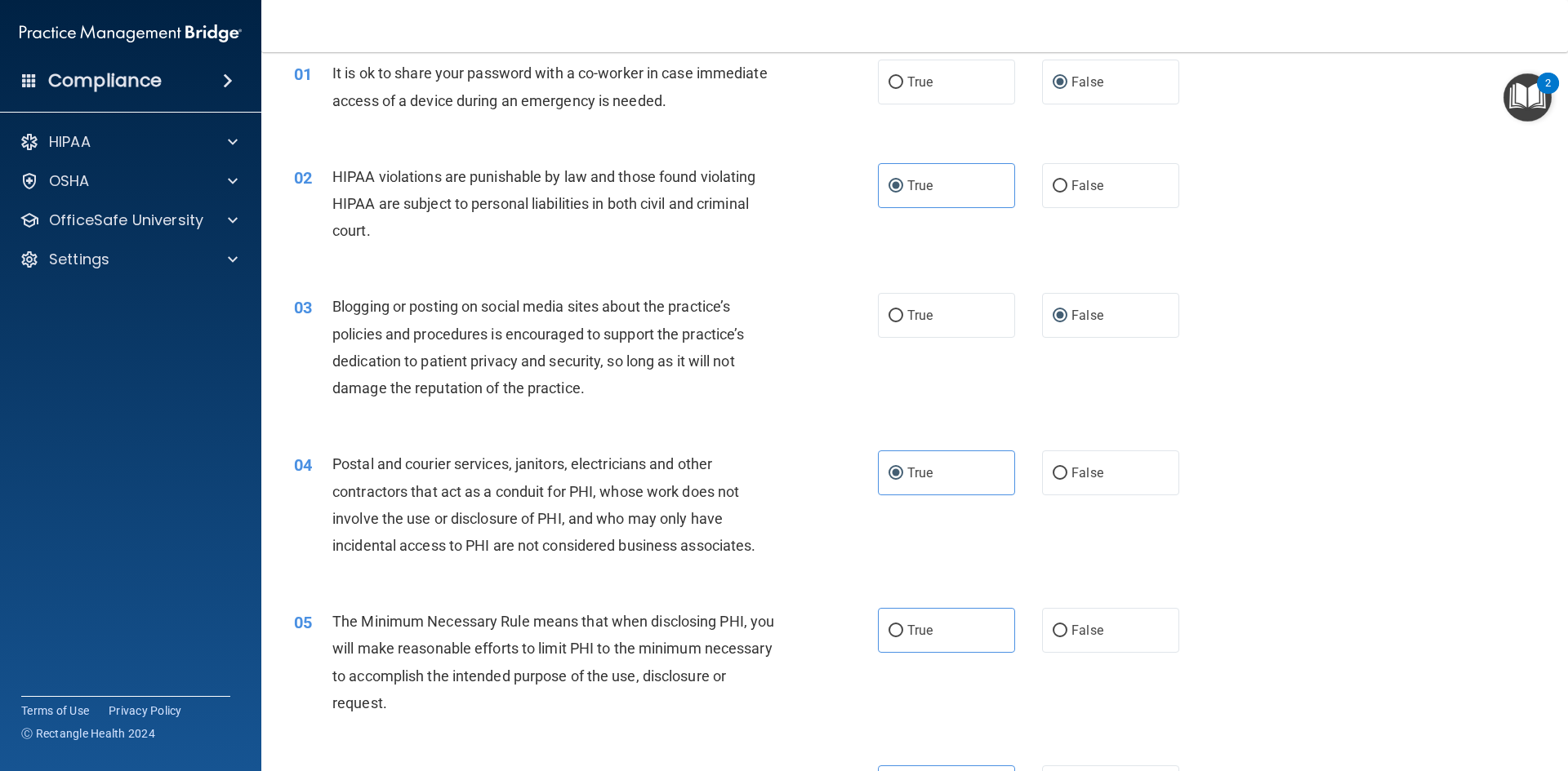
scroll to position [163, 0]
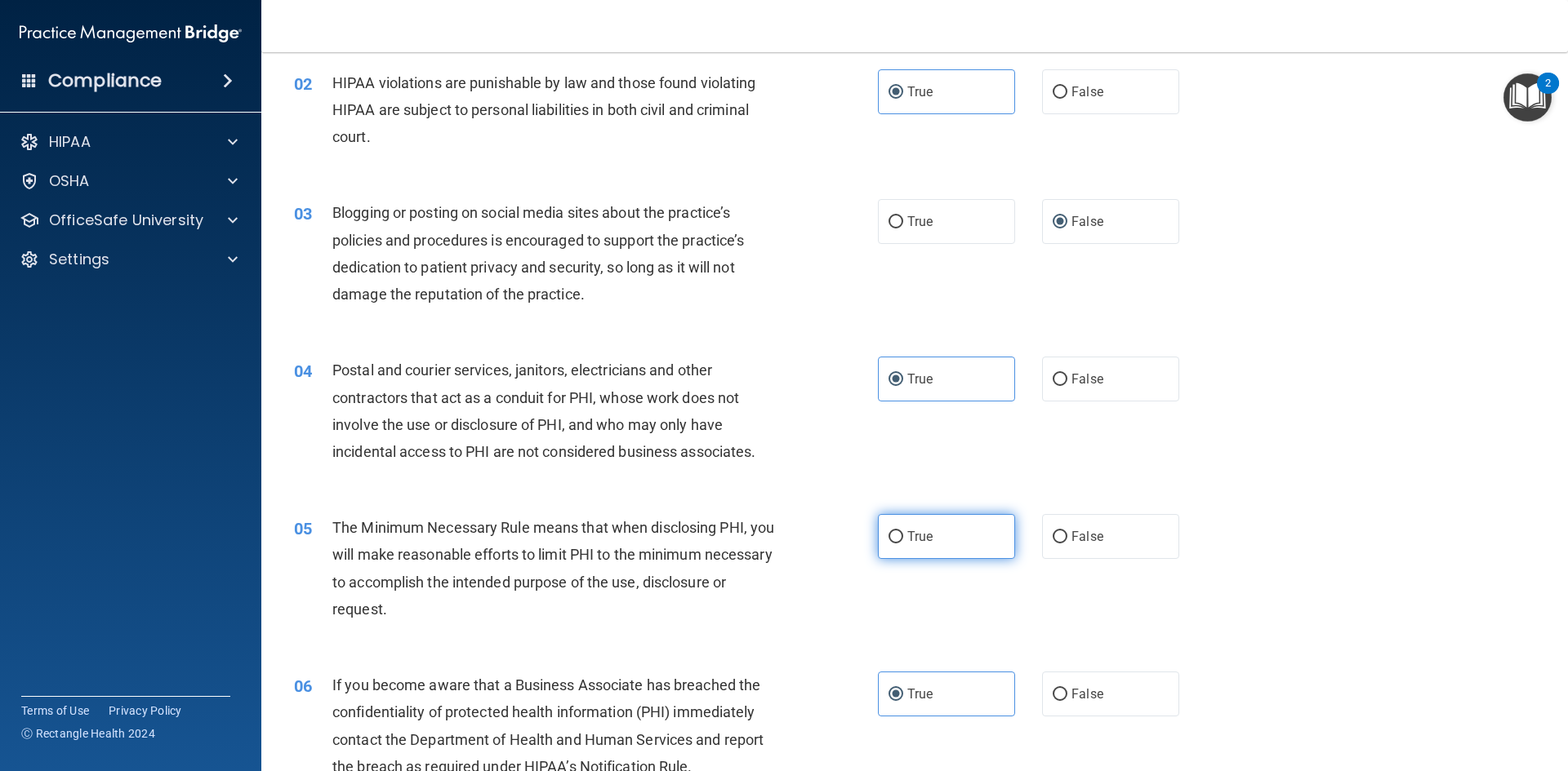
click at [894, 539] on input "True" at bounding box center [895, 537] width 15 height 13
radio input "true"
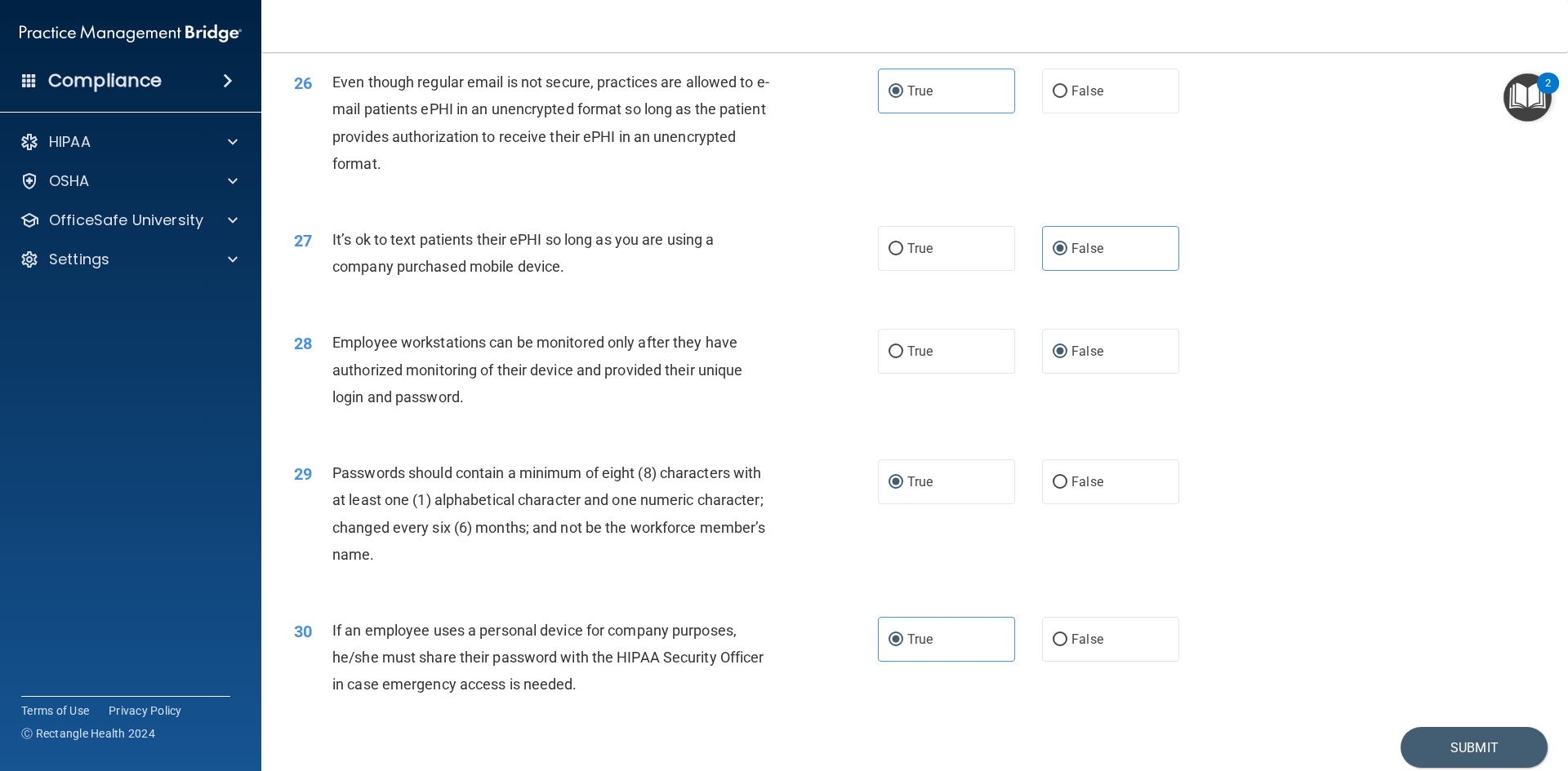
scroll to position [3327, 0]
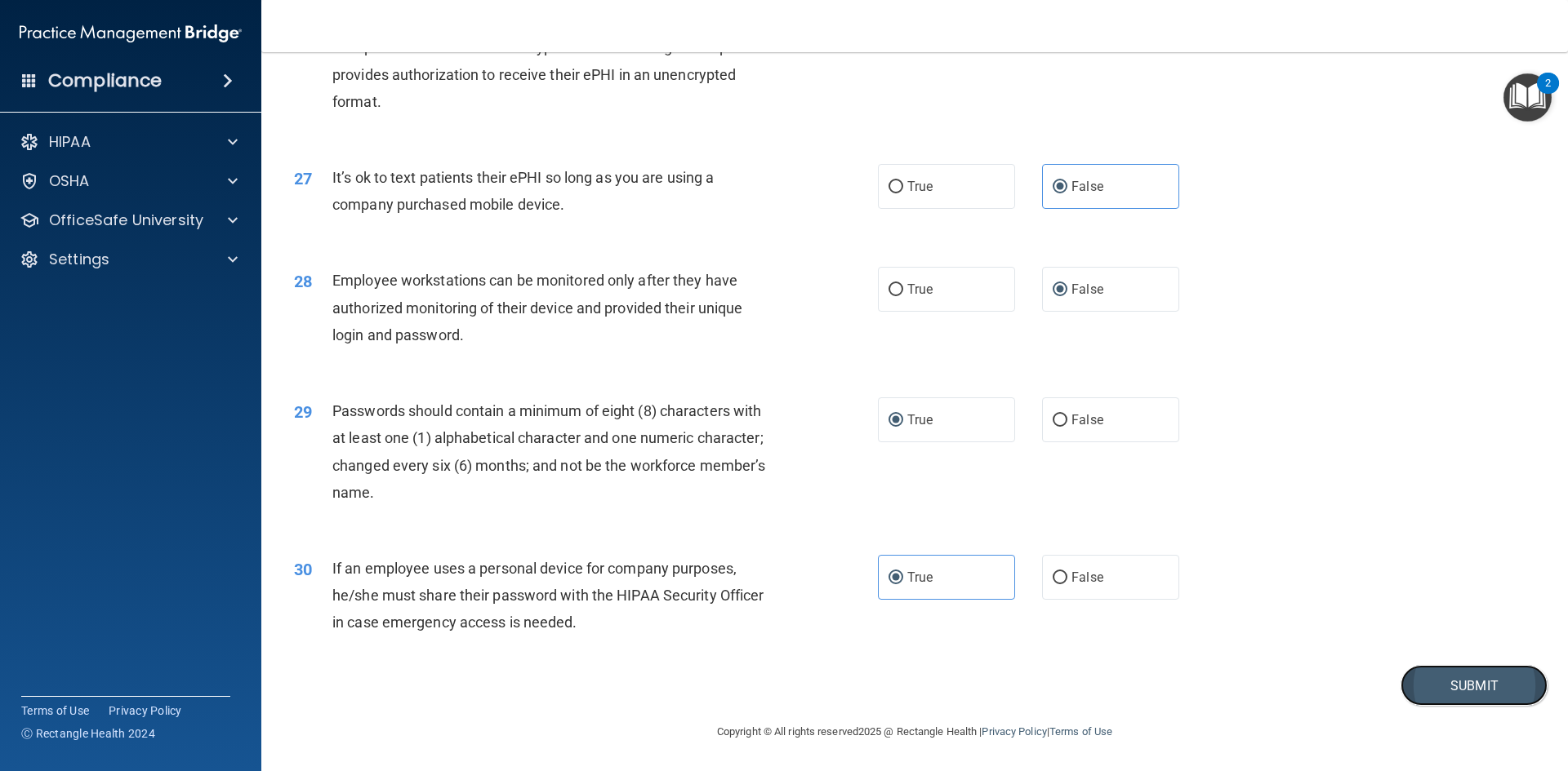
click at [1439, 701] on button "Submit" at bounding box center [1473, 686] width 147 height 42
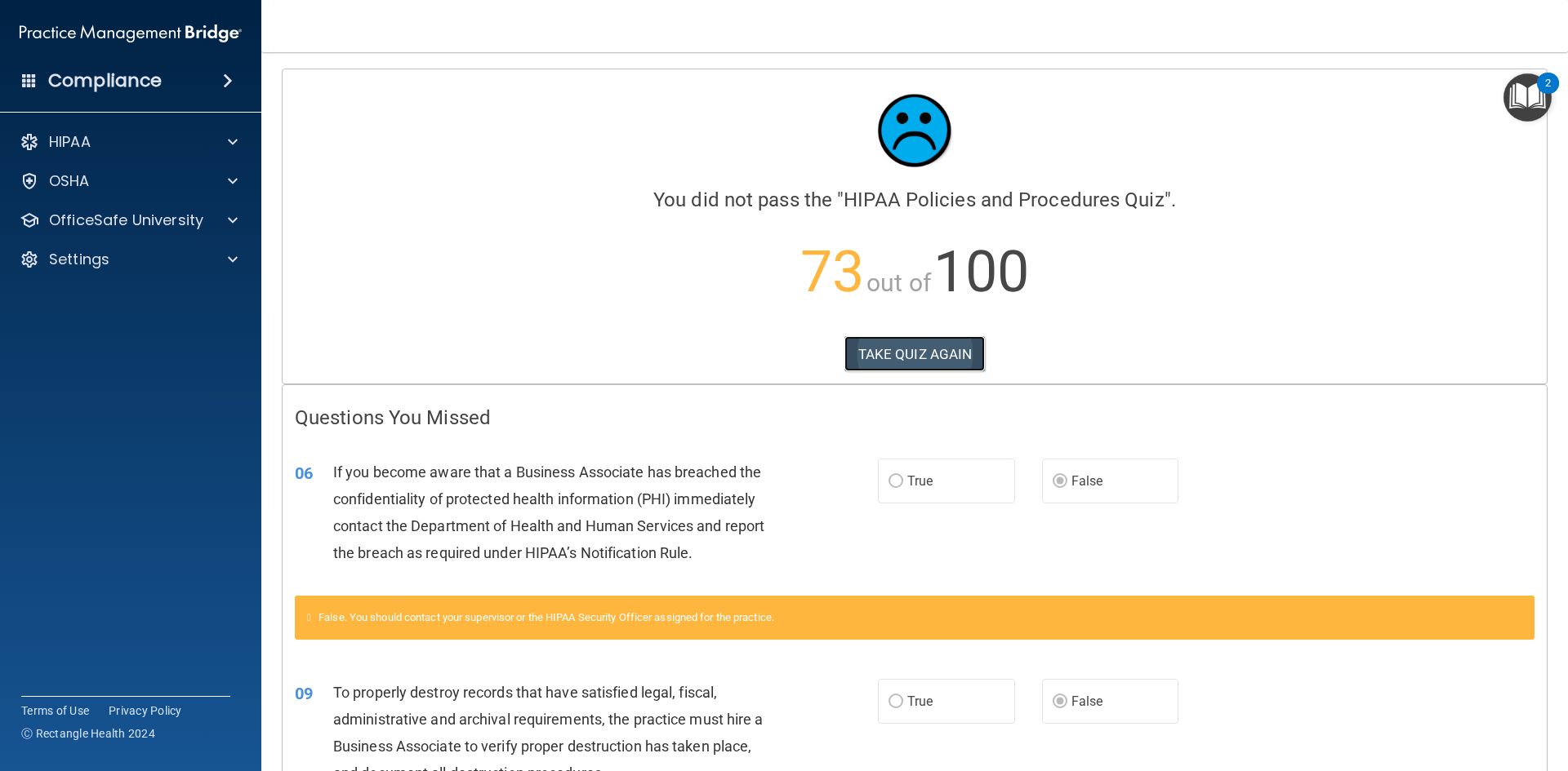
click at [927, 344] on button "TAKE QUIZ AGAIN" at bounding box center [915, 354] width 141 height 36
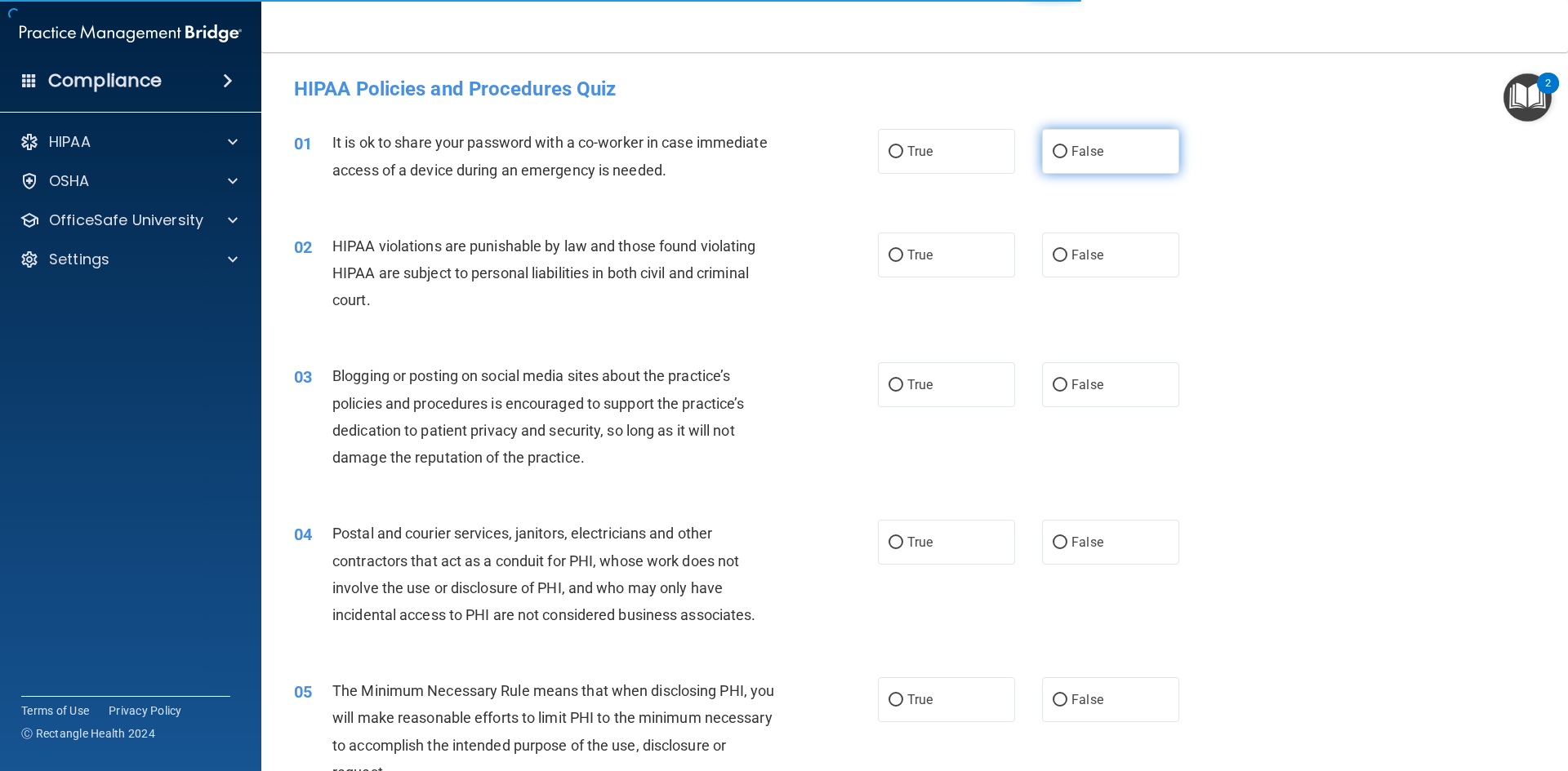
click at [1044, 144] on label "False" at bounding box center [1111, 151] width 137 height 45
click at [1052, 146] on input "False" at bounding box center [1059, 152] width 15 height 13
radio input "true"
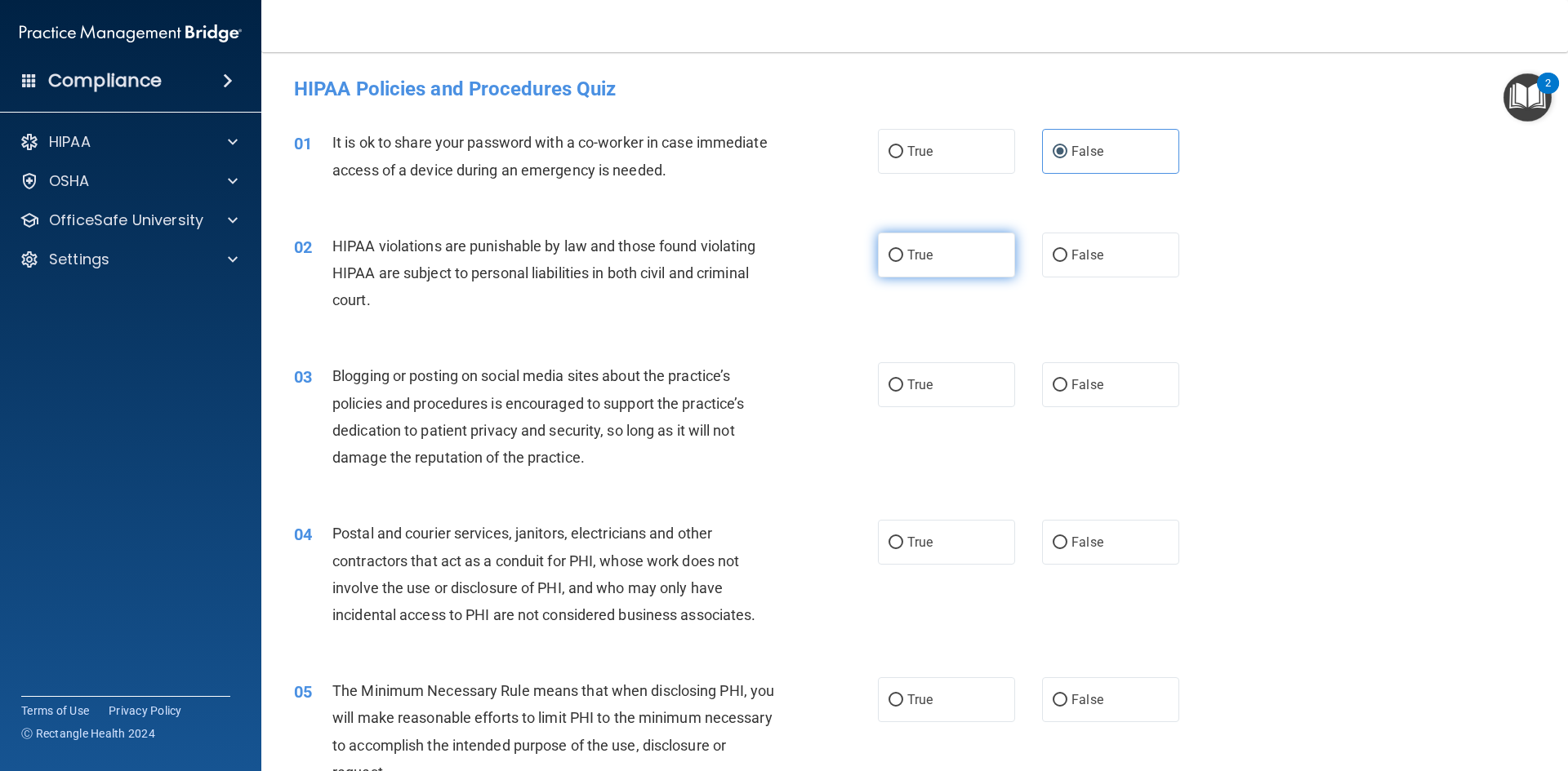
click at [975, 266] on label "True" at bounding box center [946, 255] width 137 height 45
click at [903, 262] on input "True" at bounding box center [895, 255] width 15 height 13
radio input "true"
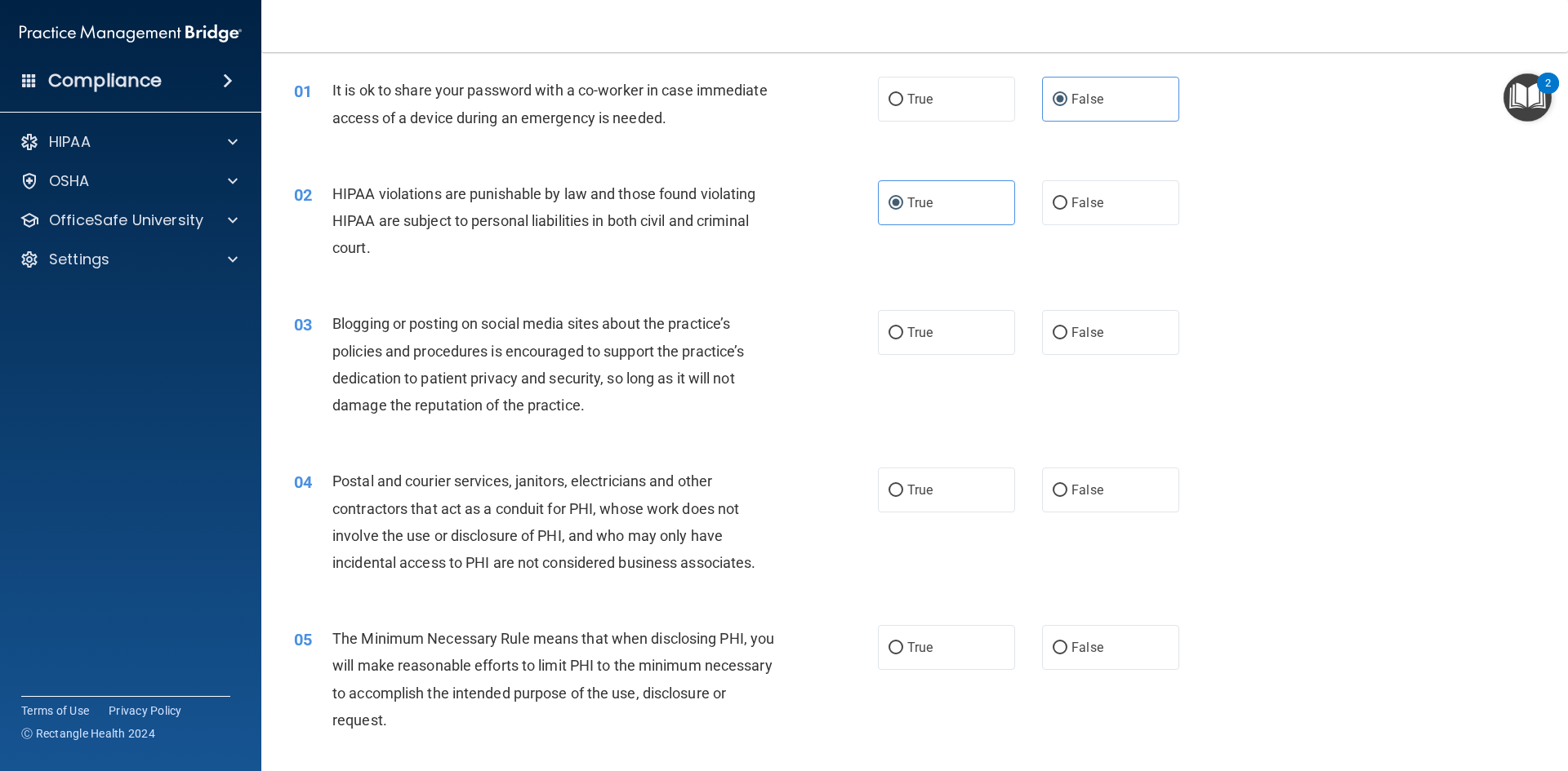
scroll to position [82, 0]
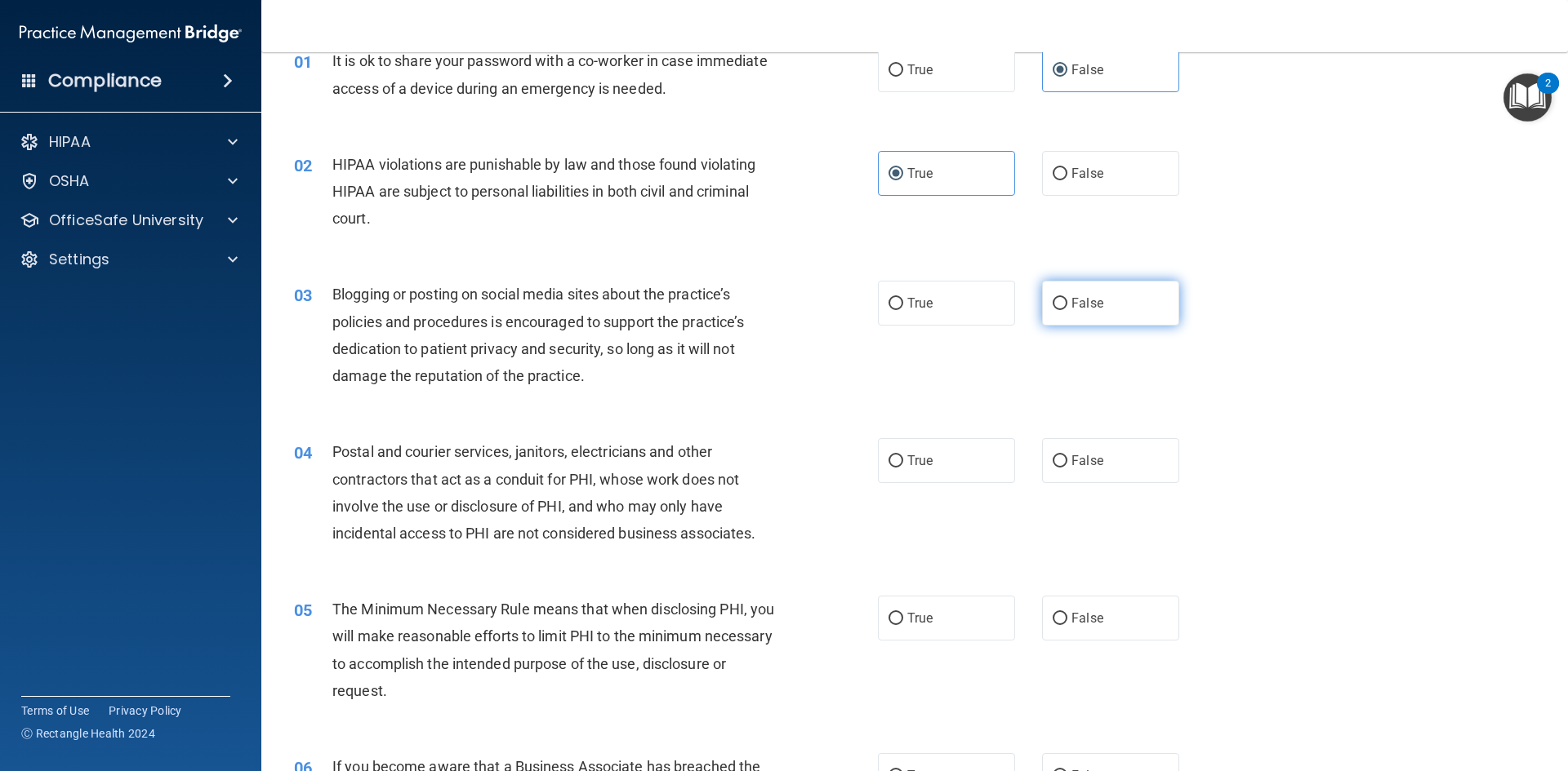
click at [1043, 306] on label "False" at bounding box center [1111, 303] width 137 height 45
click at [1052, 306] on input "False" at bounding box center [1059, 304] width 15 height 13
radio input "true"
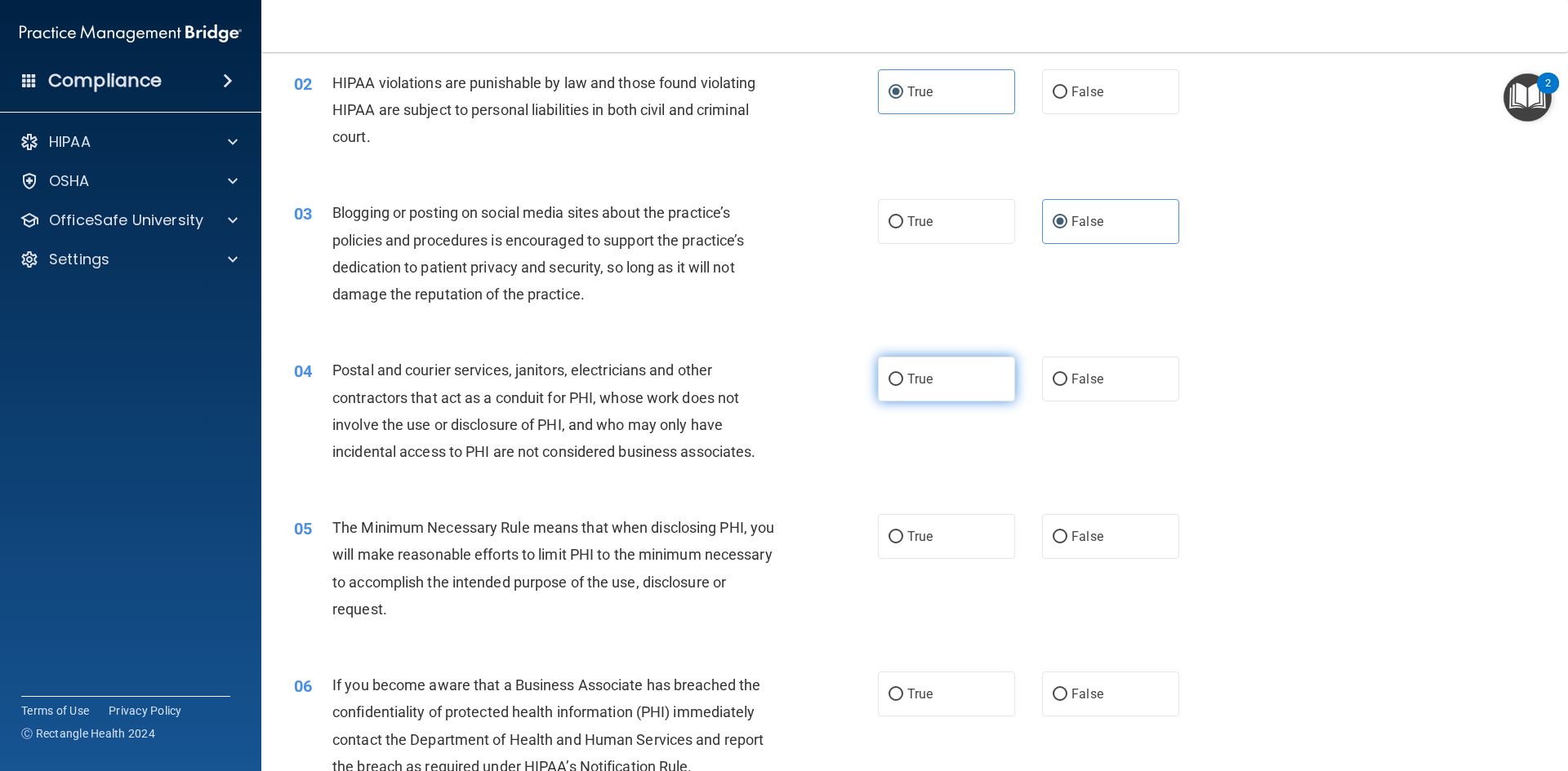
click at [938, 379] on label "True" at bounding box center [946, 379] width 137 height 45
click at [903, 379] on input "True" at bounding box center [895, 380] width 15 height 13
radio input "true"
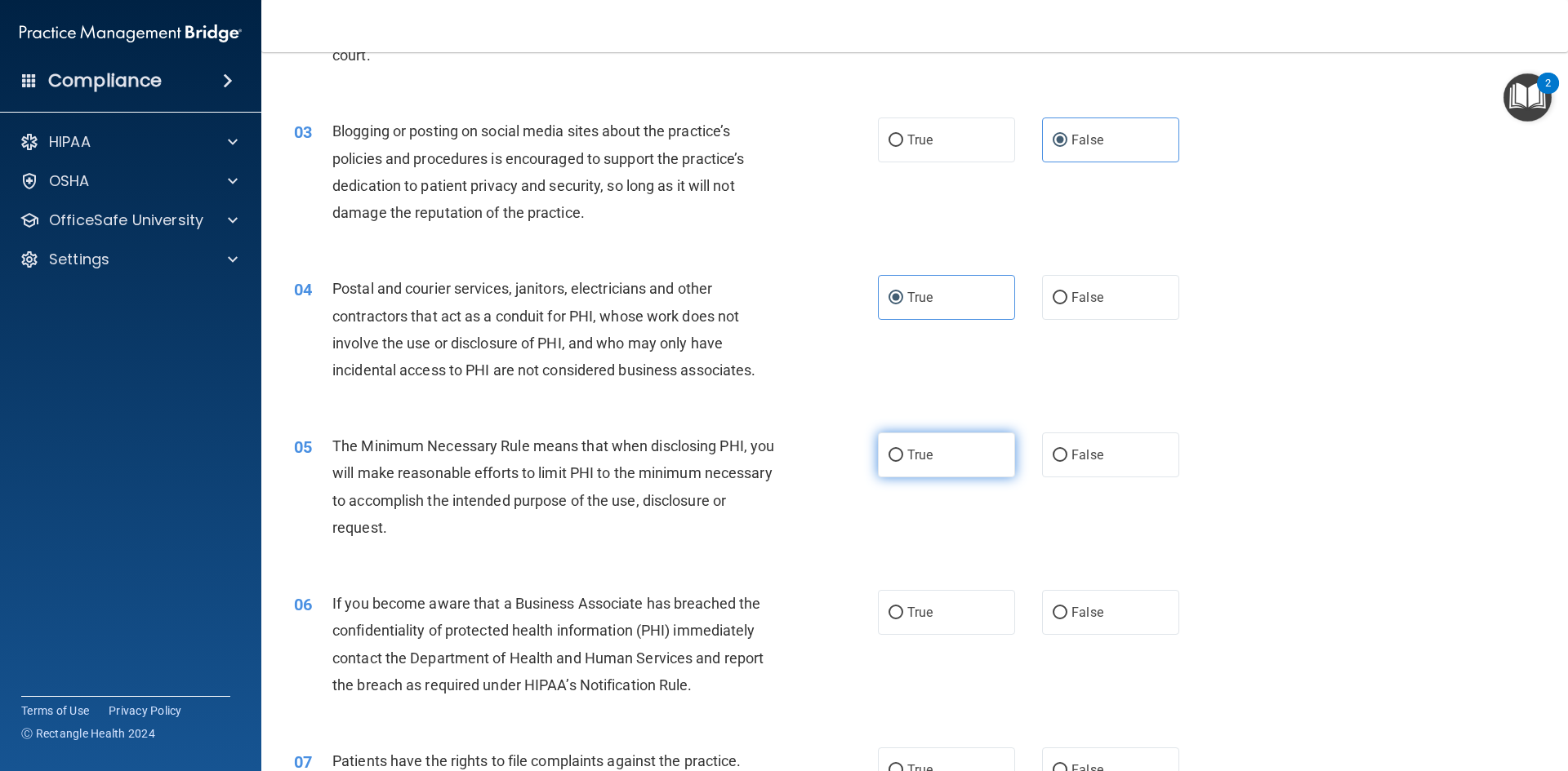
click at [912, 446] on label "True" at bounding box center [946, 455] width 137 height 45
click at [903, 449] on input "True" at bounding box center [895, 455] width 15 height 13
radio input "true"
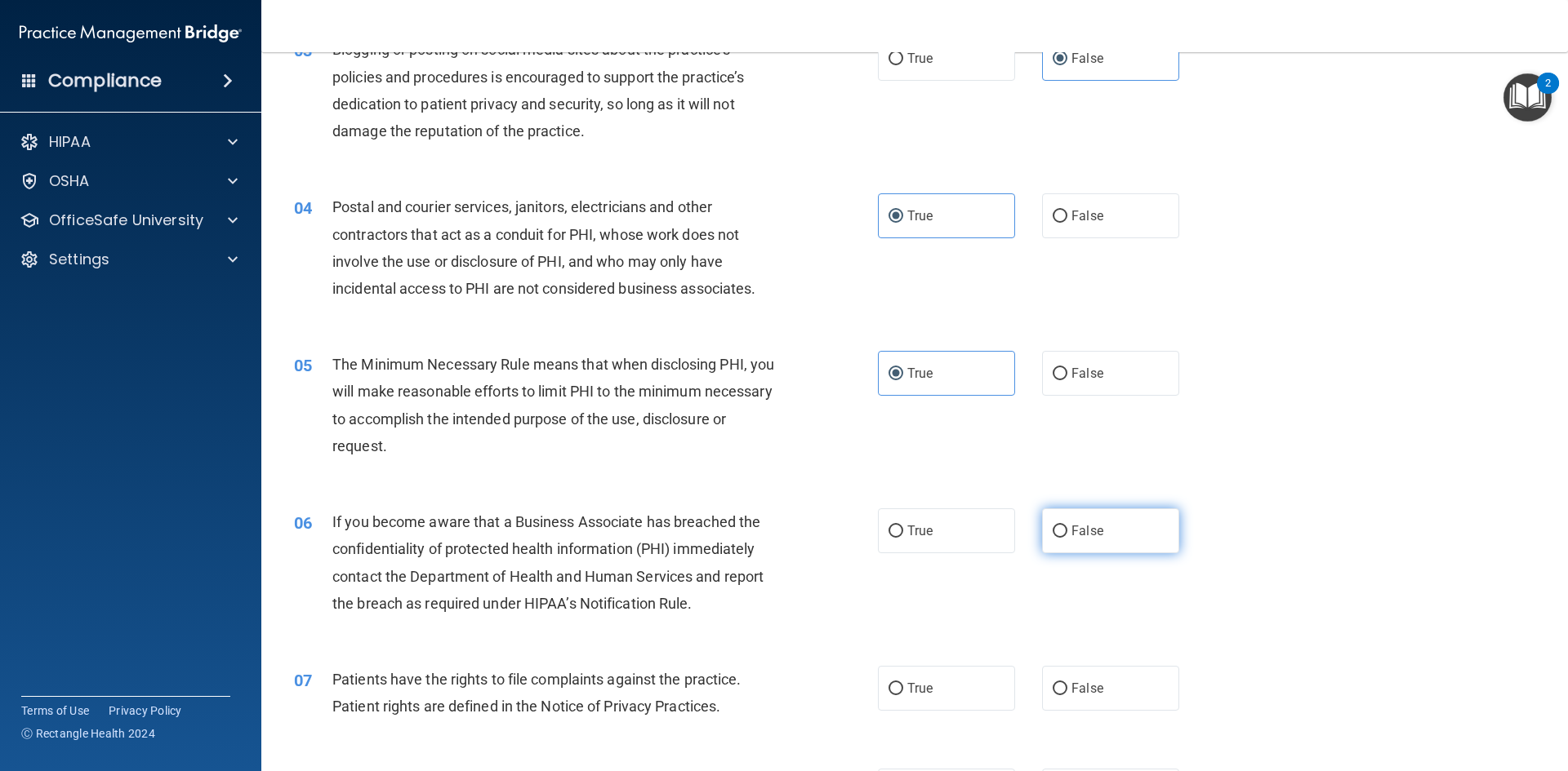
click at [1105, 522] on label "False" at bounding box center [1111, 531] width 137 height 45
click at [1068, 525] on input "False" at bounding box center [1059, 531] width 15 height 13
radio input "true"
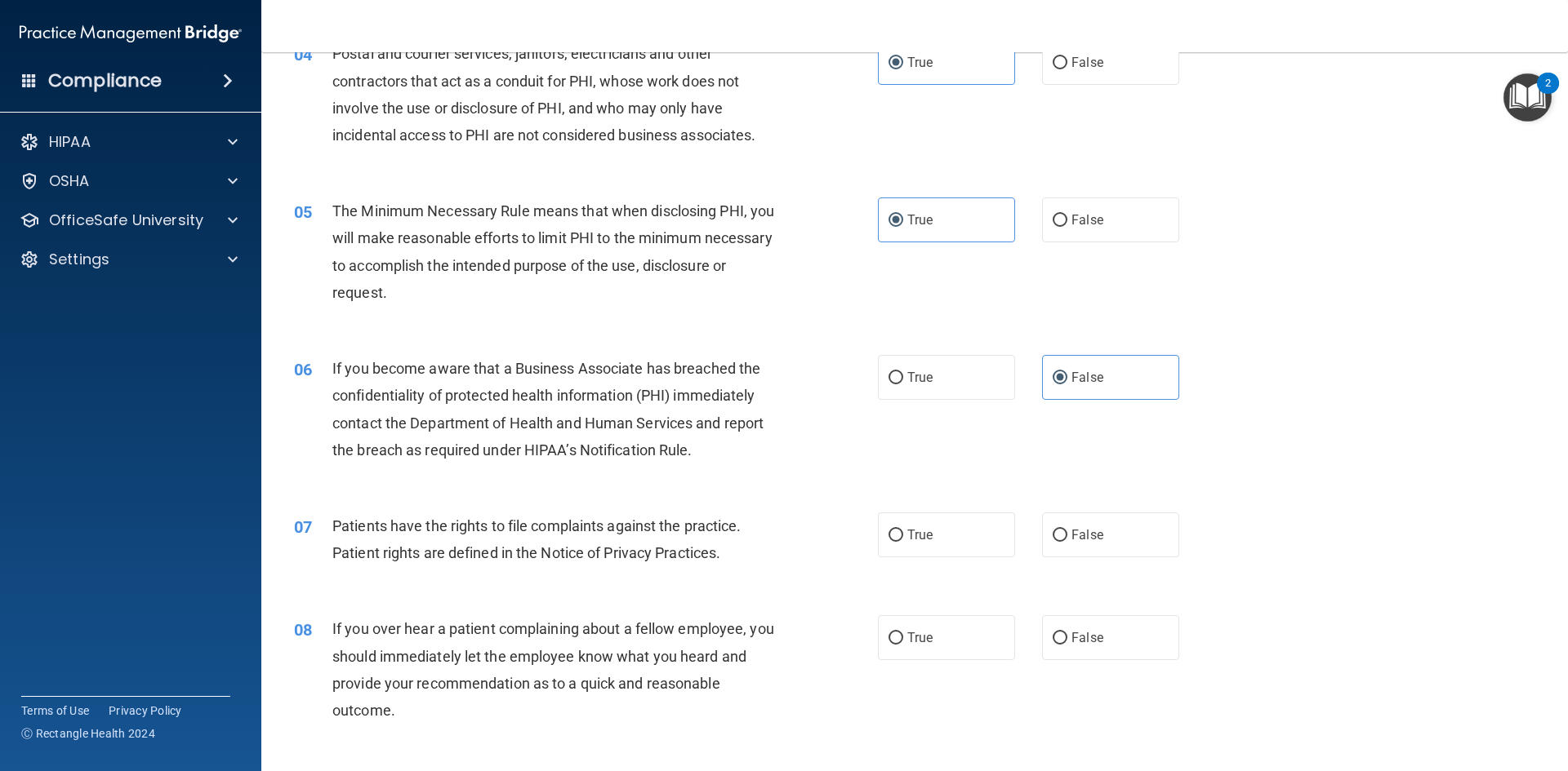
scroll to position [489, 0]
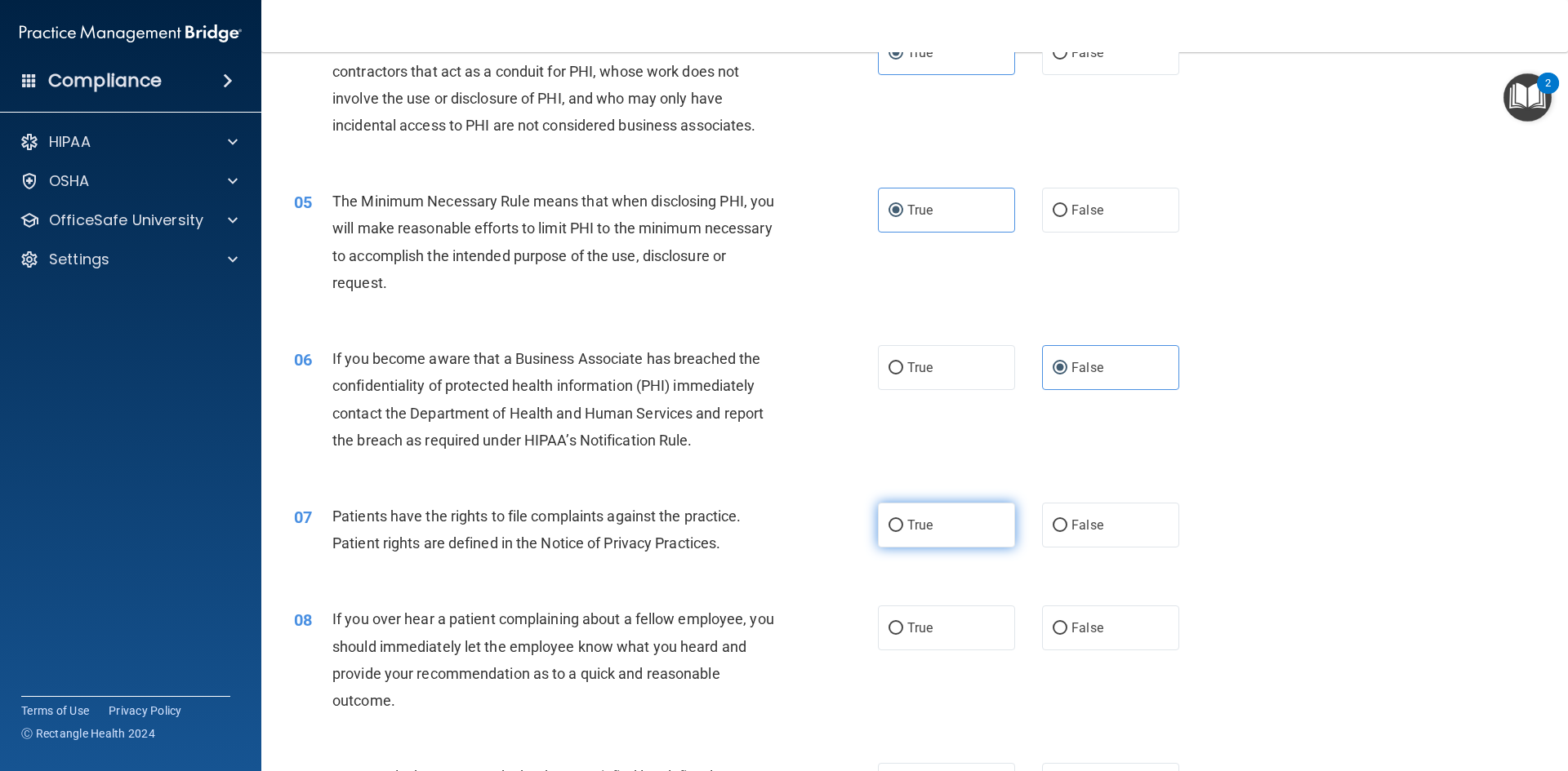
click at [899, 517] on label "True" at bounding box center [946, 525] width 137 height 45
click at [899, 520] on input "True" at bounding box center [895, 525] width 15 height 13
radio input "true"
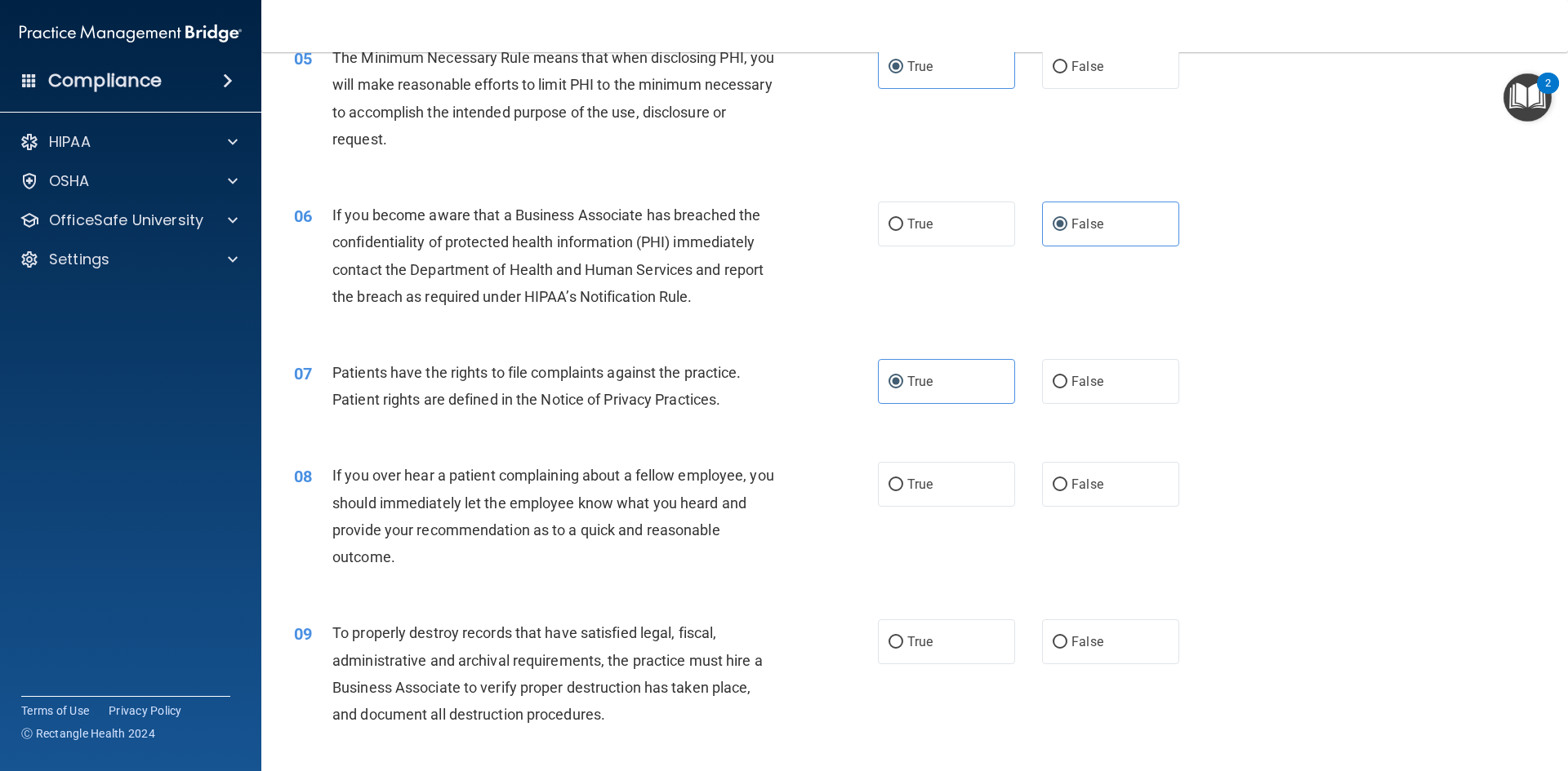
scroll to position [653, 0]
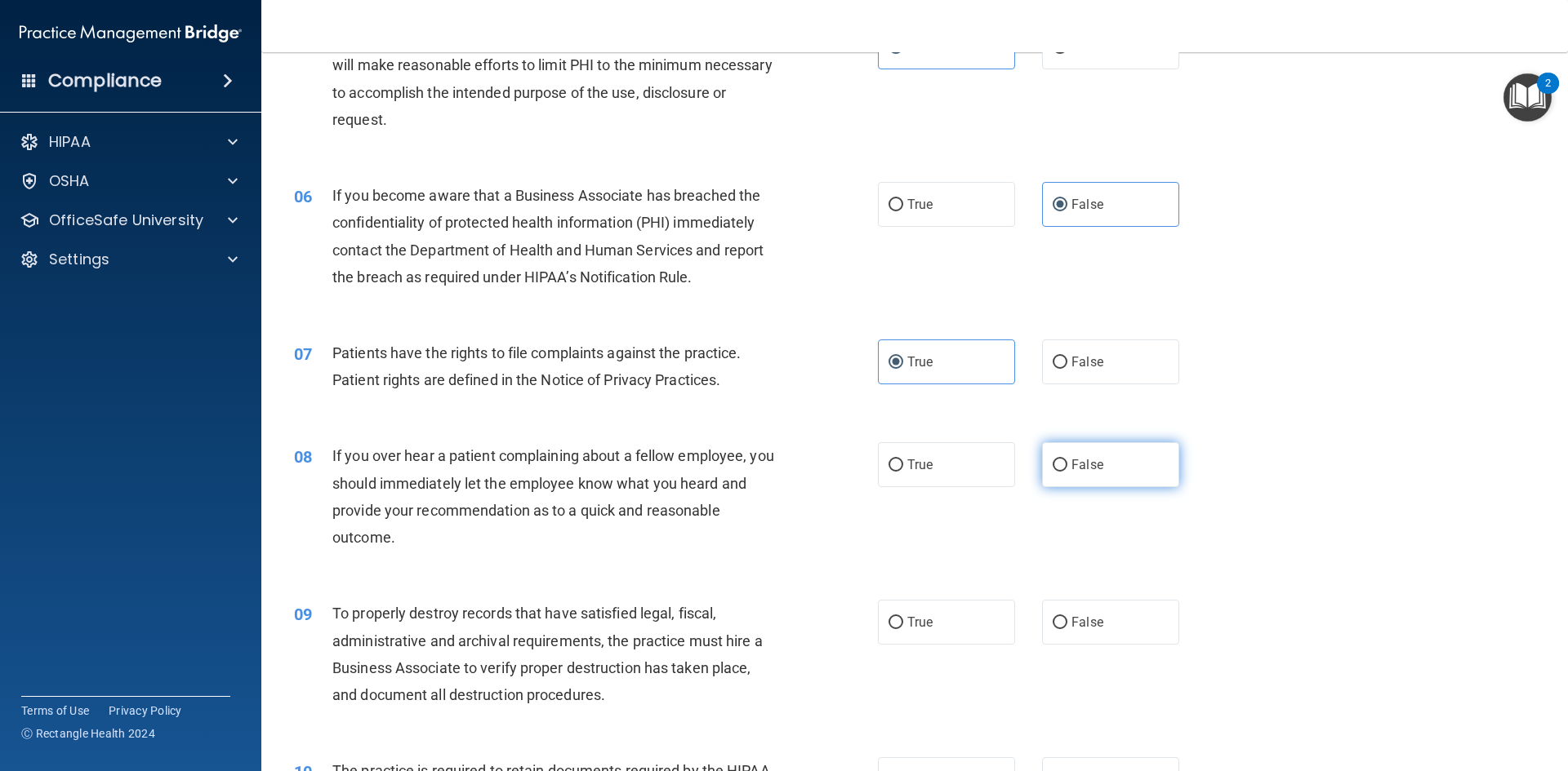
click at [1061, 458] on label "False" at bounding box center [1111, 465] width 137 height 45
click at [1061, 459] on input "False" at bounding box center [1059, 465] width 15 height 13
radio input "true"
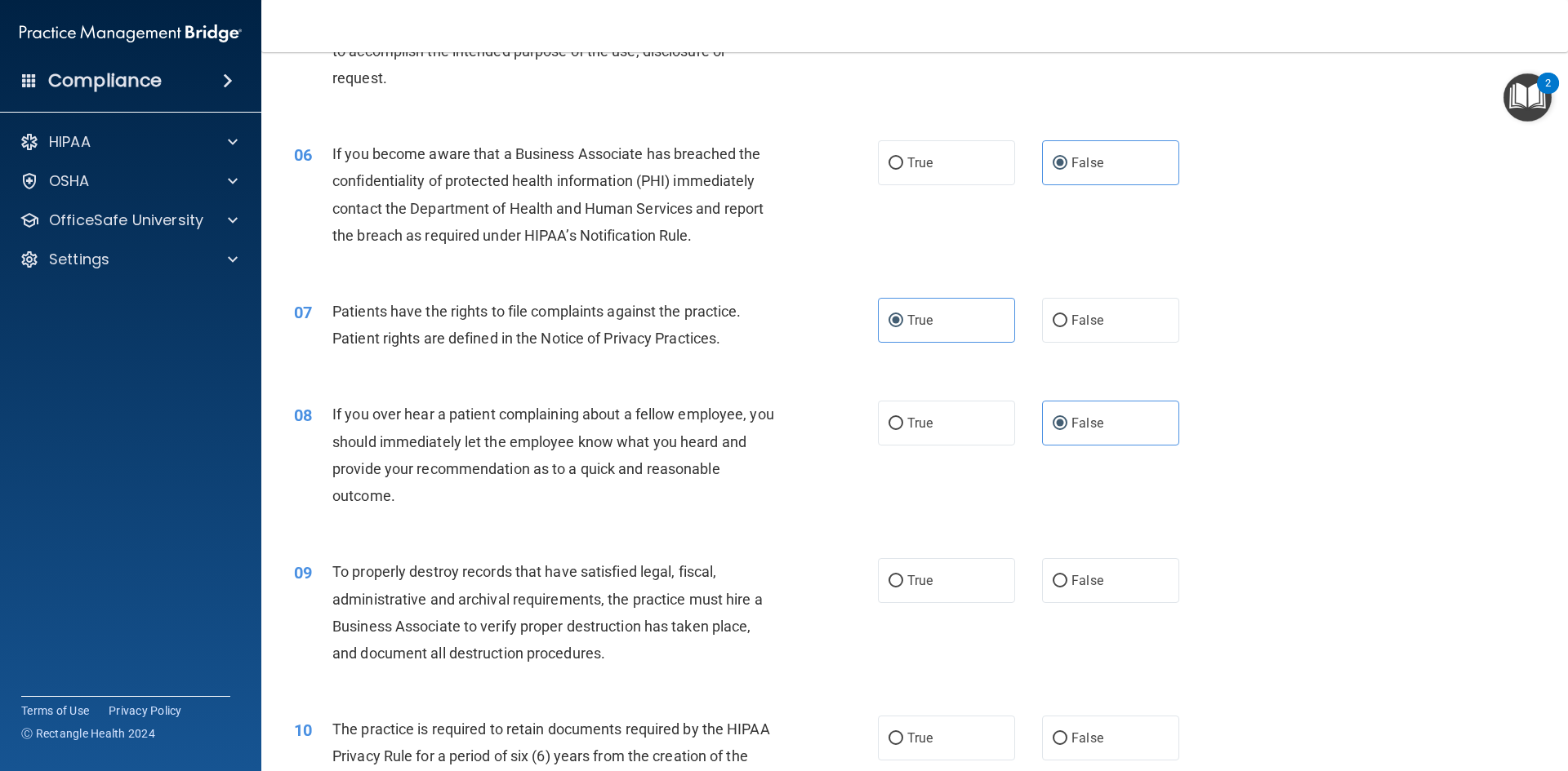
scroll to position [735, 0]
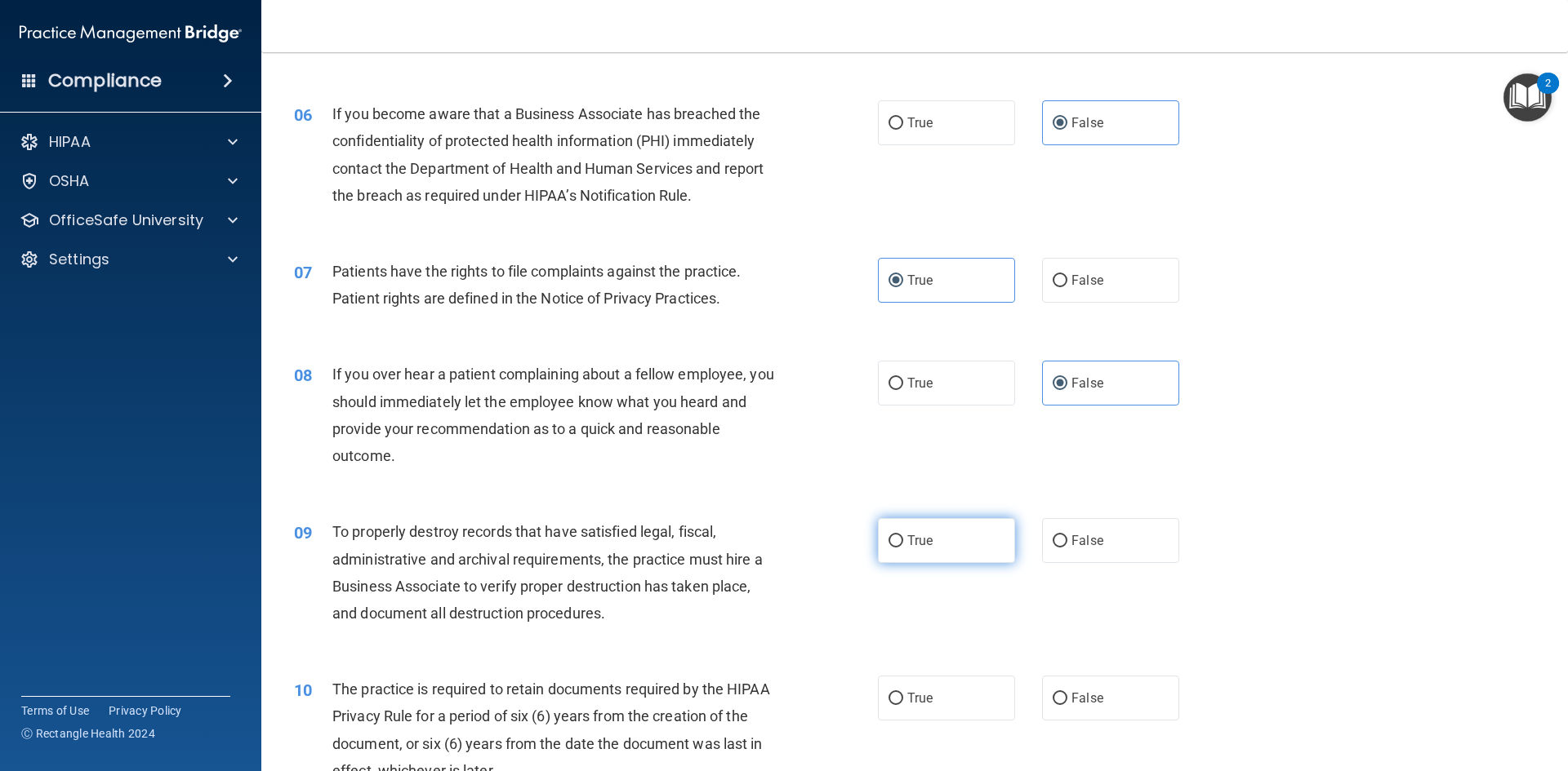
drag, startPoint x: 1043, startPoint y: 543, endPoint x: 875, endPoint y: 545, distance: 168.0
click at [1042, 543] on label "False" at bounding box center [1111, 541] width 137 height 45
click at [1052, 543] on input "False" at bounding box center [1059, 541] width 15 height 13
radio input "true"
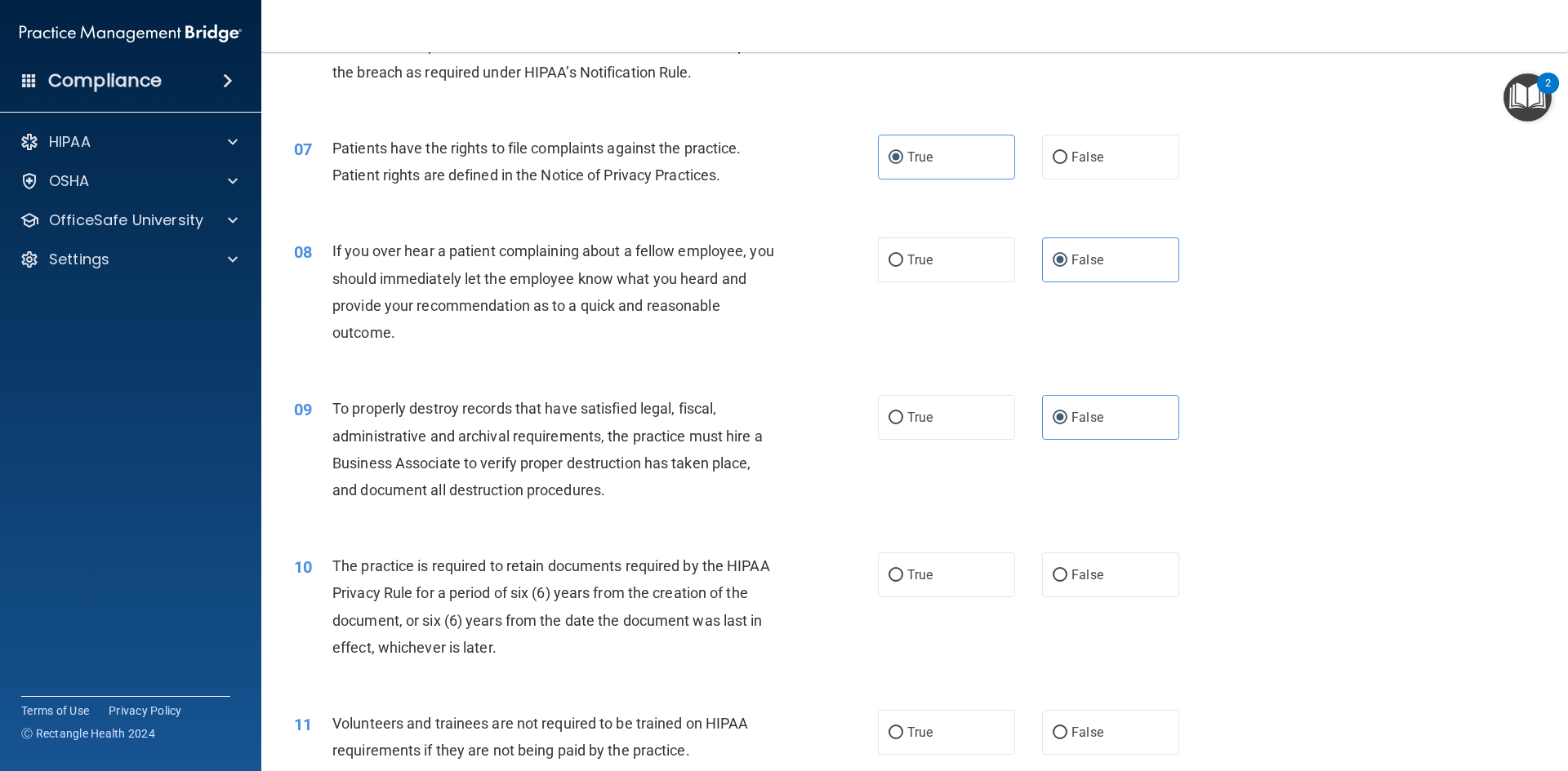
scroll to position [898, 0]
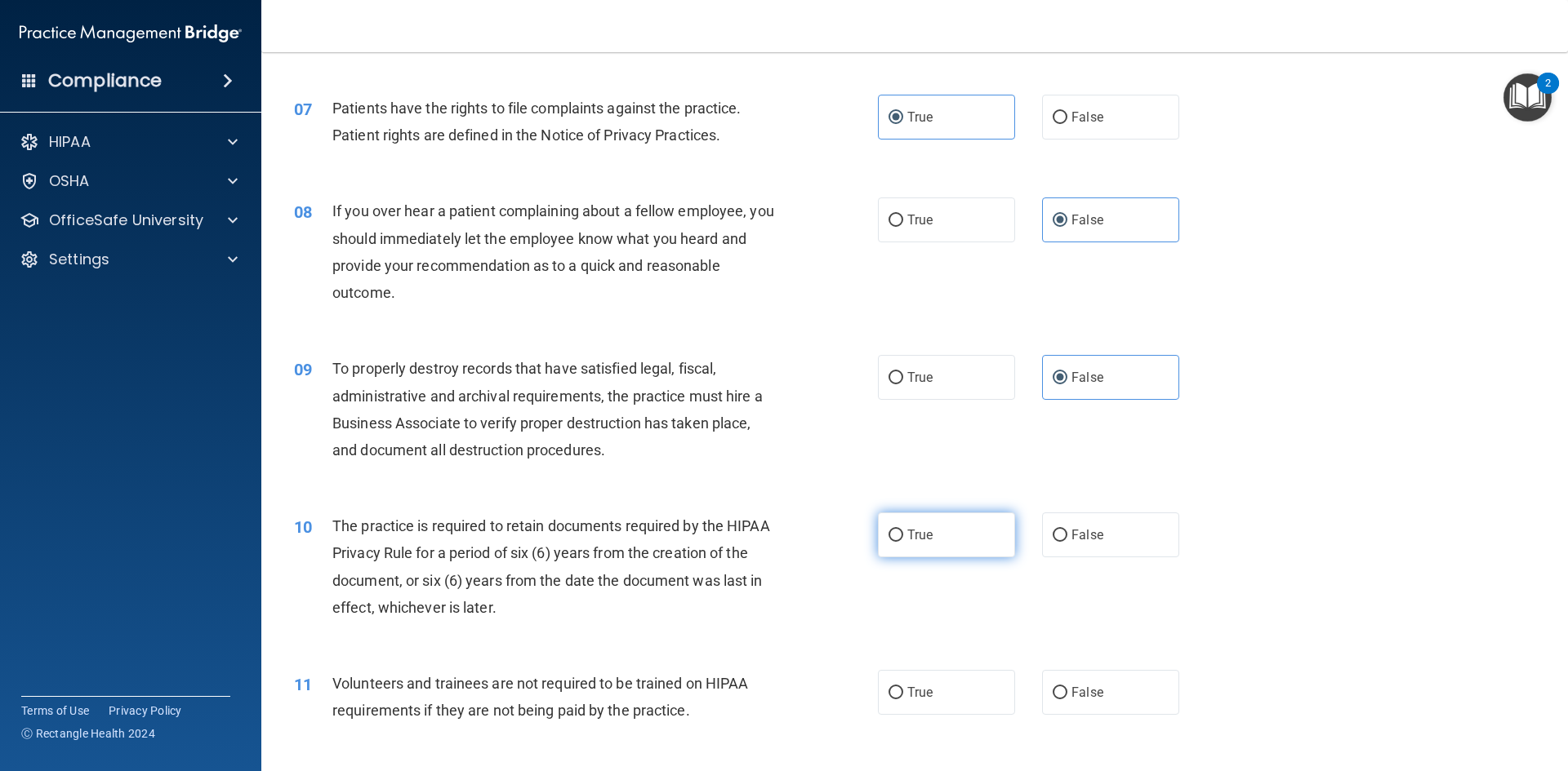
click at [971, 530] on label "True" at bounding box center [946, 535] width 137 height 45
click at [903, 530] on input "True" at bounding box center [895, 536] width 15 height 13
radio input "true"
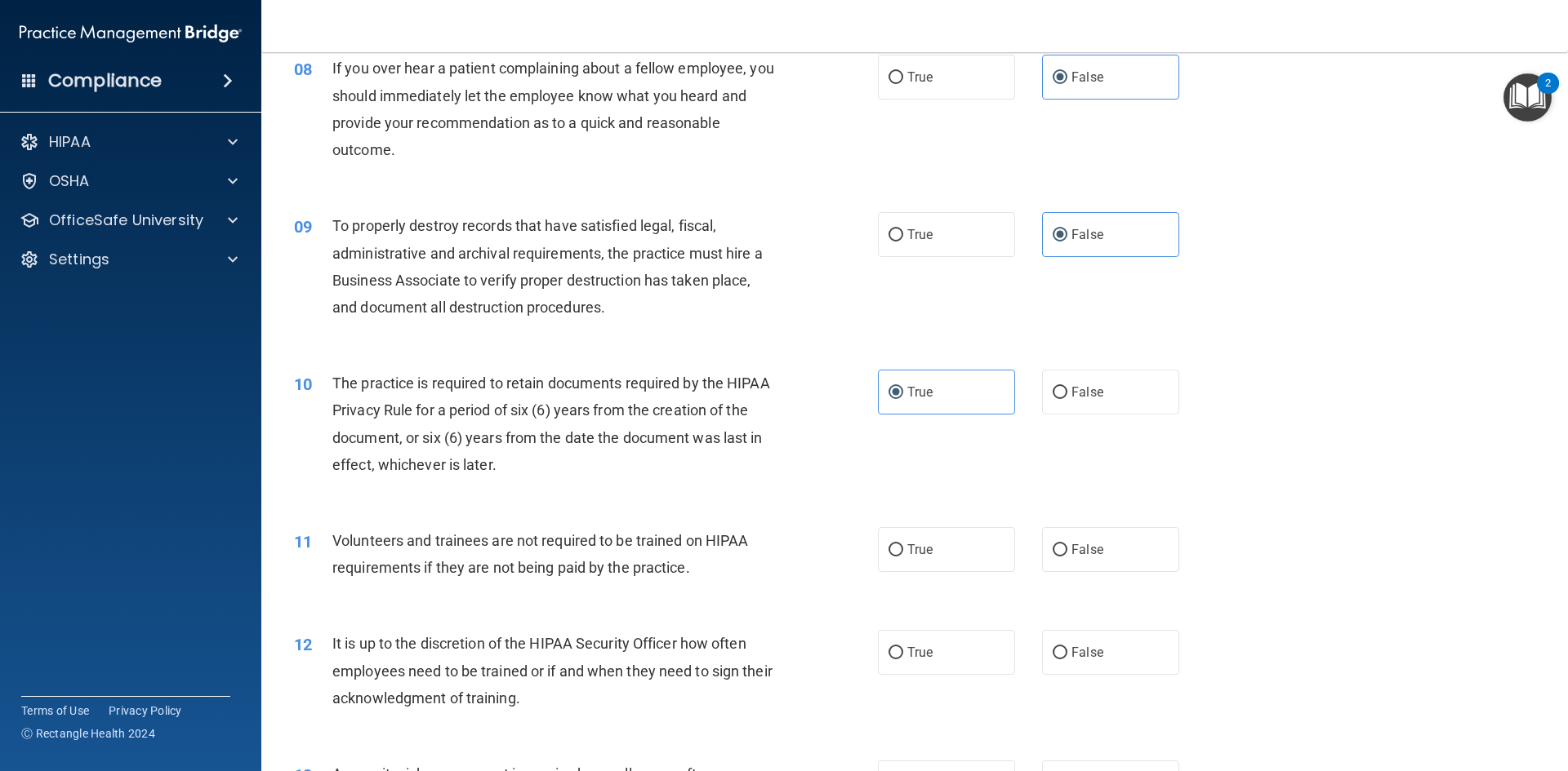
scroll to position [1061, 0]
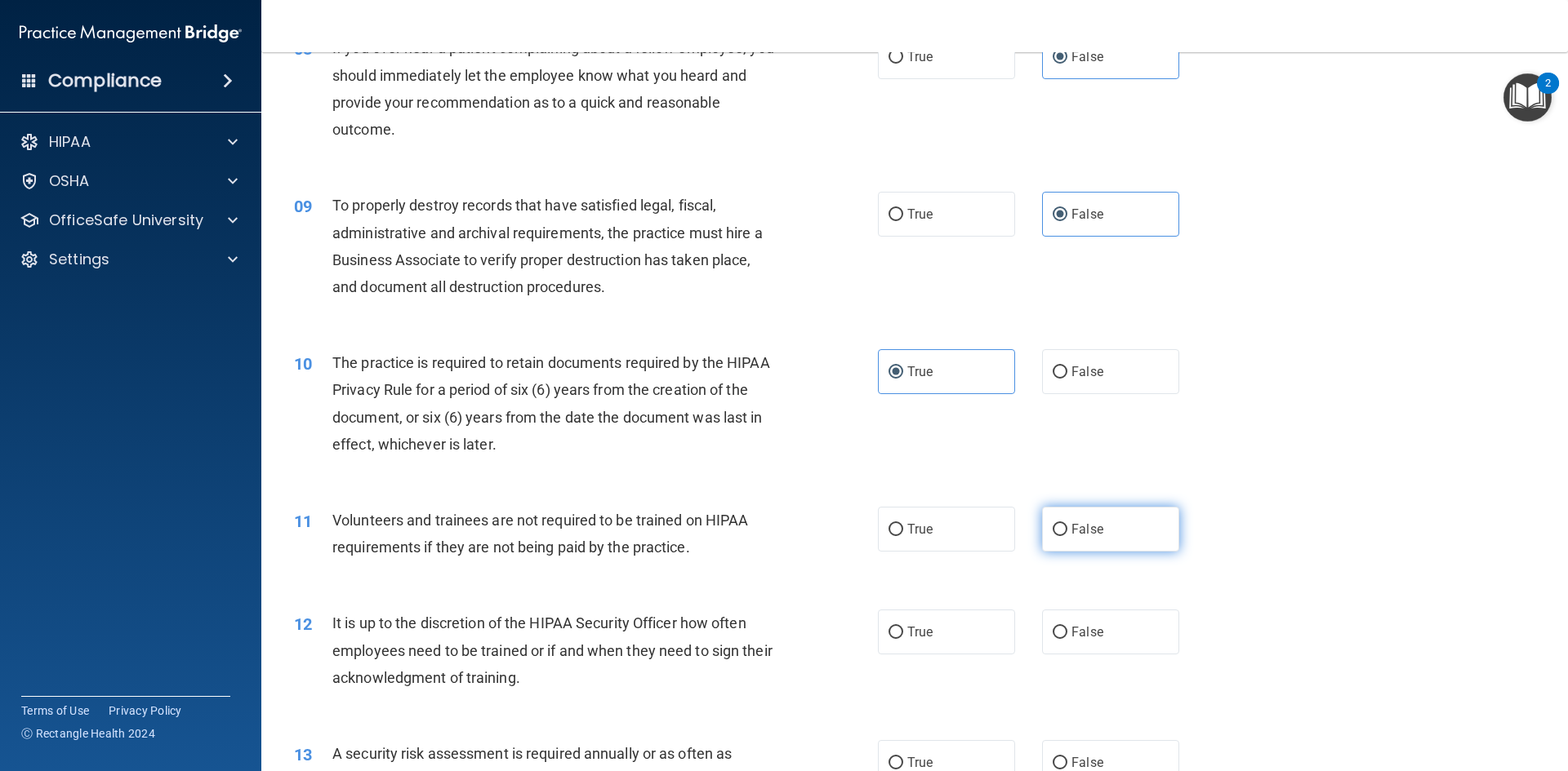
click at [1070, 537] on label "False" at bounding box center [1111, 529] width 137 height 45
click at [1068, 536] on input "False" at bounding box center [1059, 530] width 15 height 13
radio input "true"
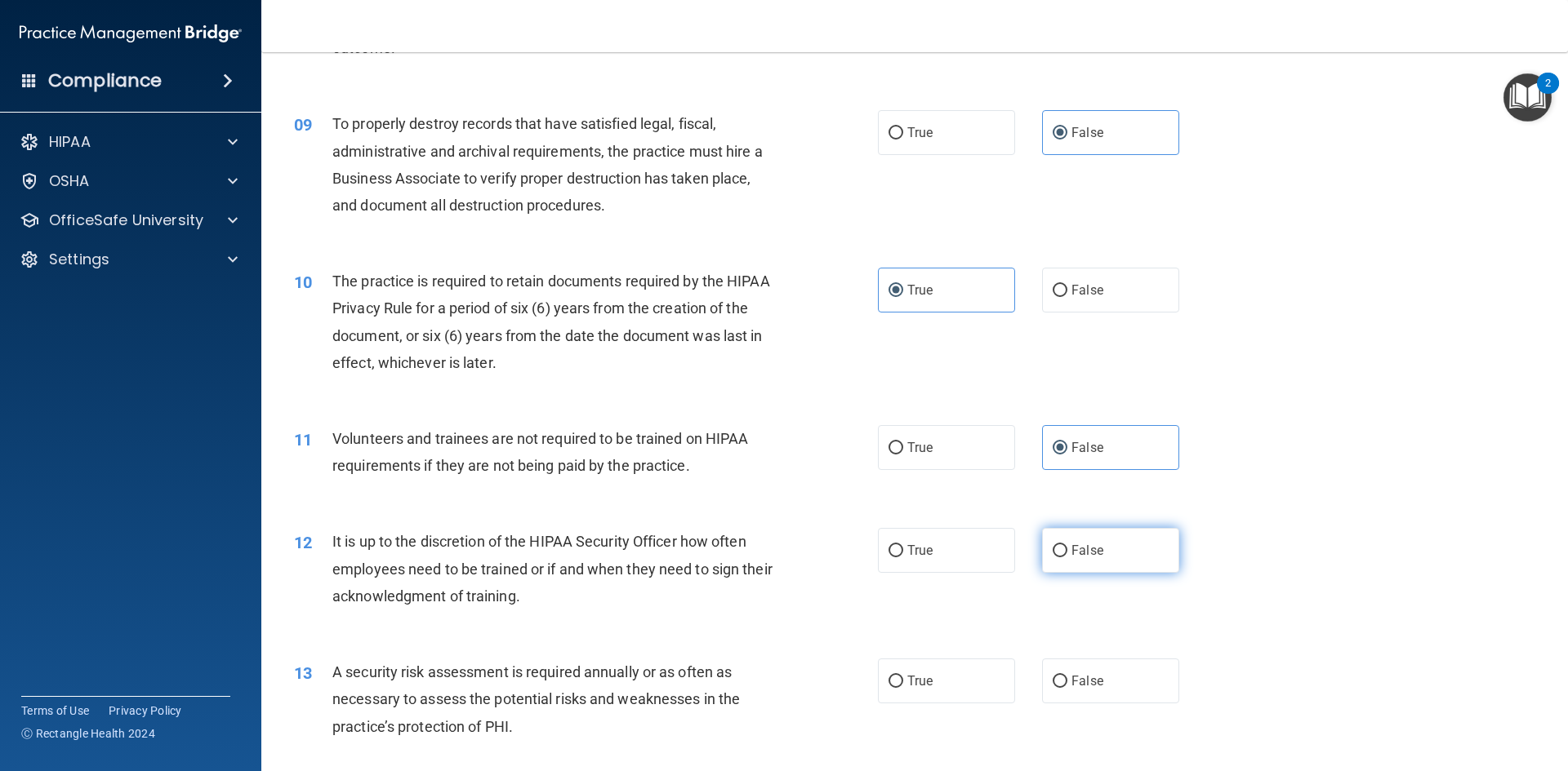
click at [1072, 556] on span "False" at bounding box center [1087, 551] width 32 height 16
click at [1068, 556] on input "False" at bounding box center [1059, 551] width 15 height 13
radio input "true"
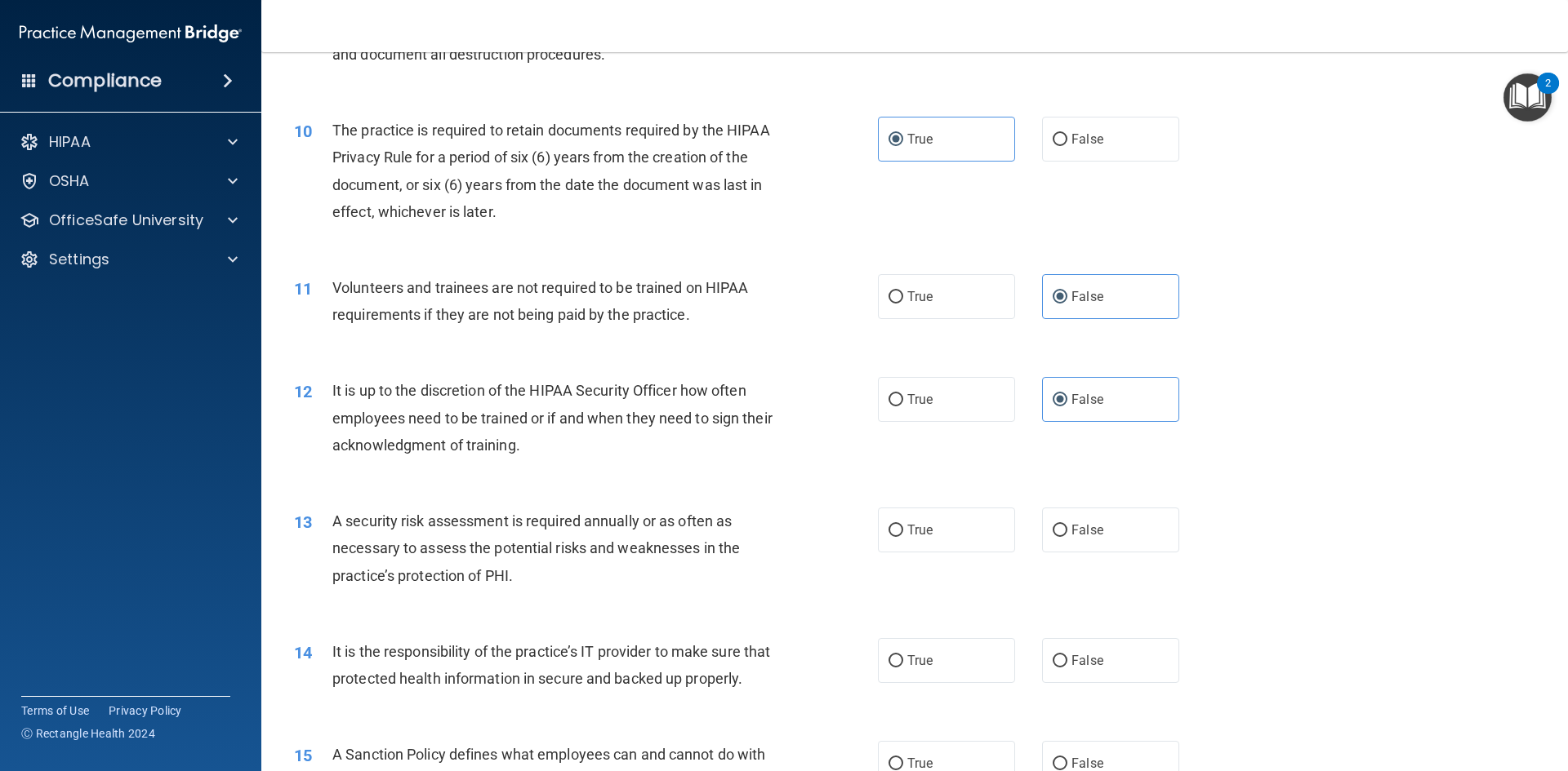
scroll to position [1306, 0]
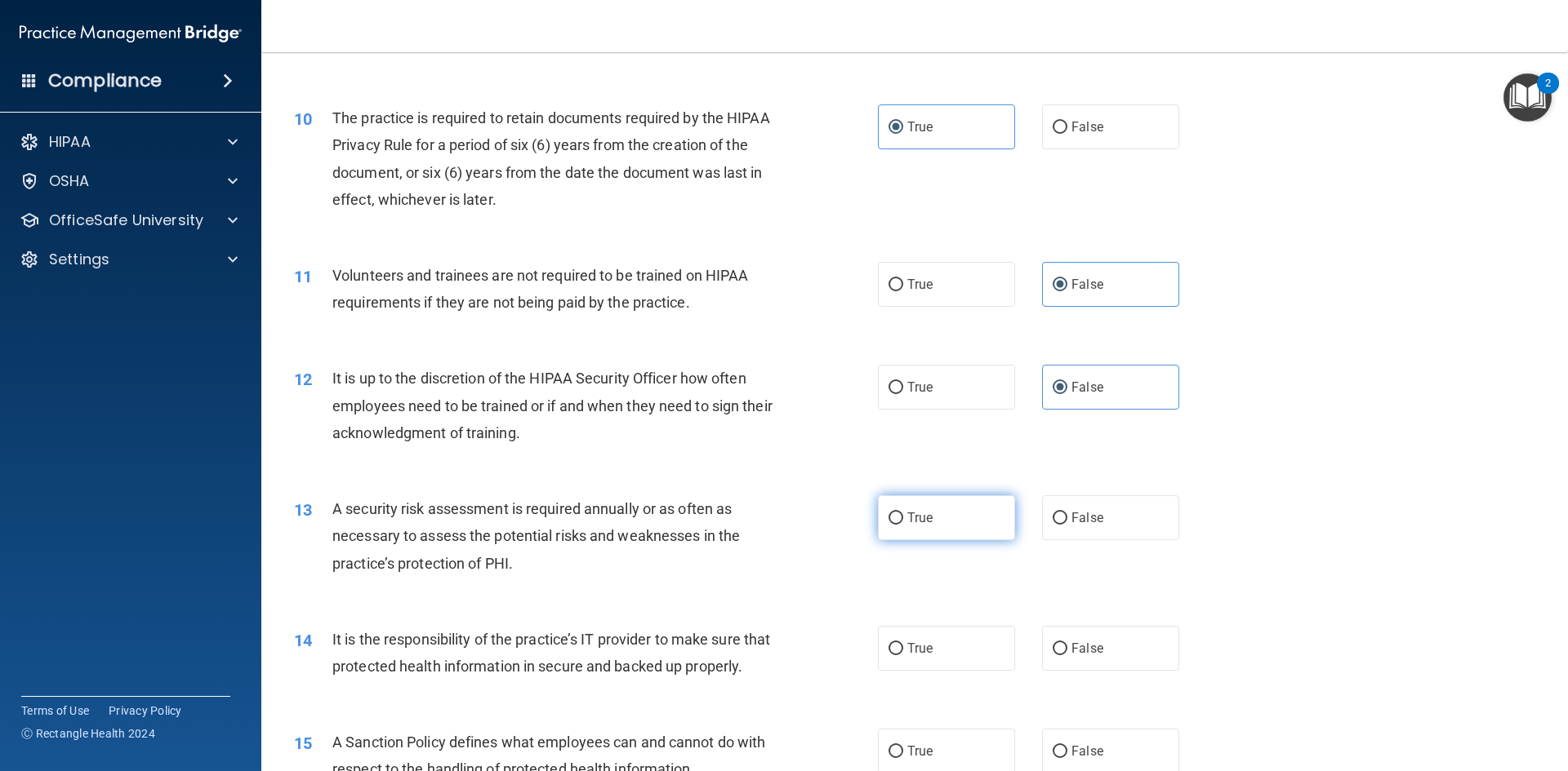
click at [998, 523] on label "True" at bounding box center [946, 518] width 137 height 45
click at [903, 523] on input "True" at bounding box center [895, 519] width 15 height 13
radio input "true"
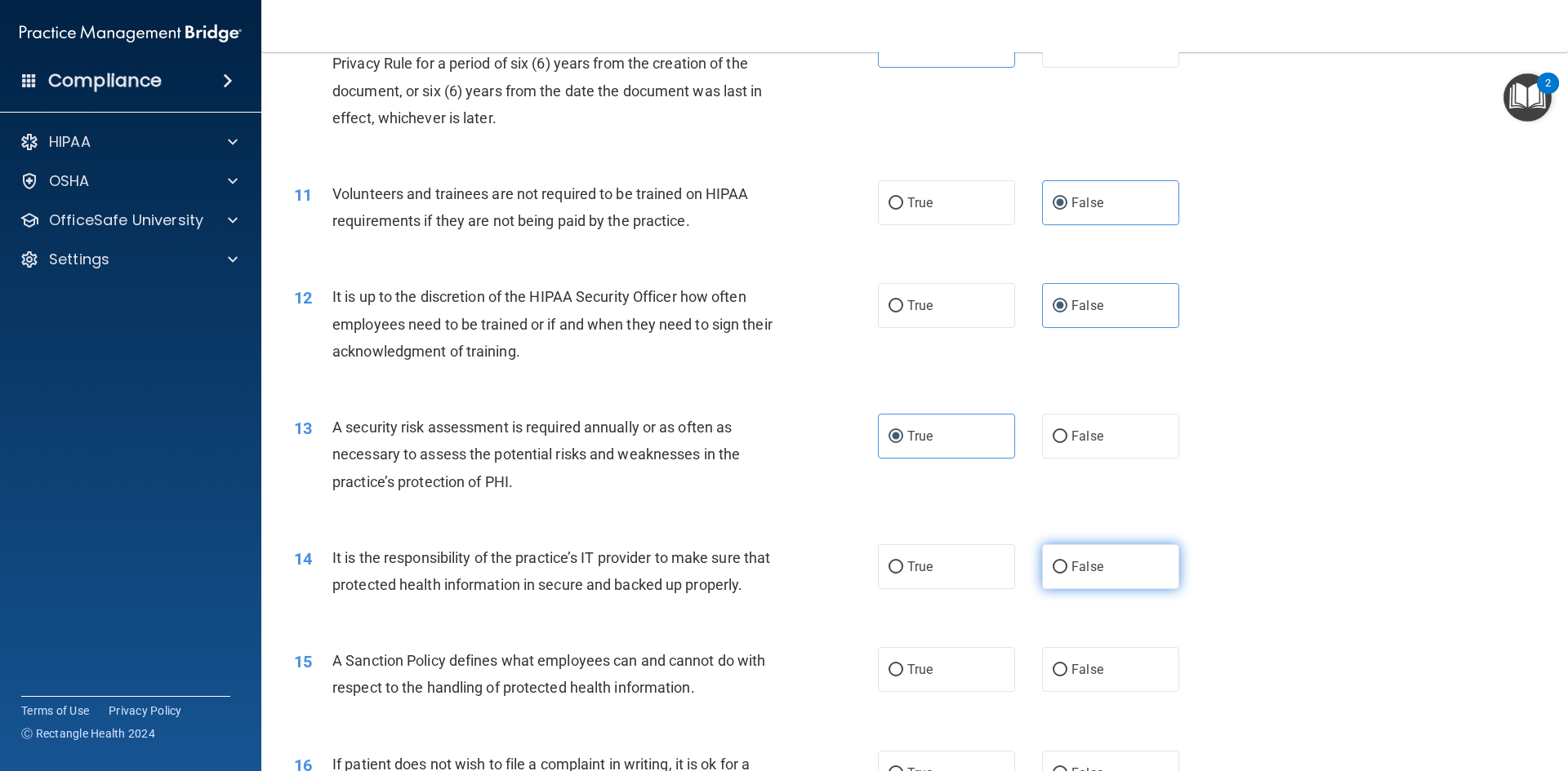
click at [1111, 557] on label "False" at bounding box center [1111, 567] width 137 height 45
click at [1068, 561] on input "False" at bounding box center [1059, 567] width 15 height 13
radio input "true"
click at [1059, 692] on label "False" at bounding box center [1111, 670] width 137 height 45
click at [1059, 676] on input "False" at bounding box center [1059, 671] width 15 height 13
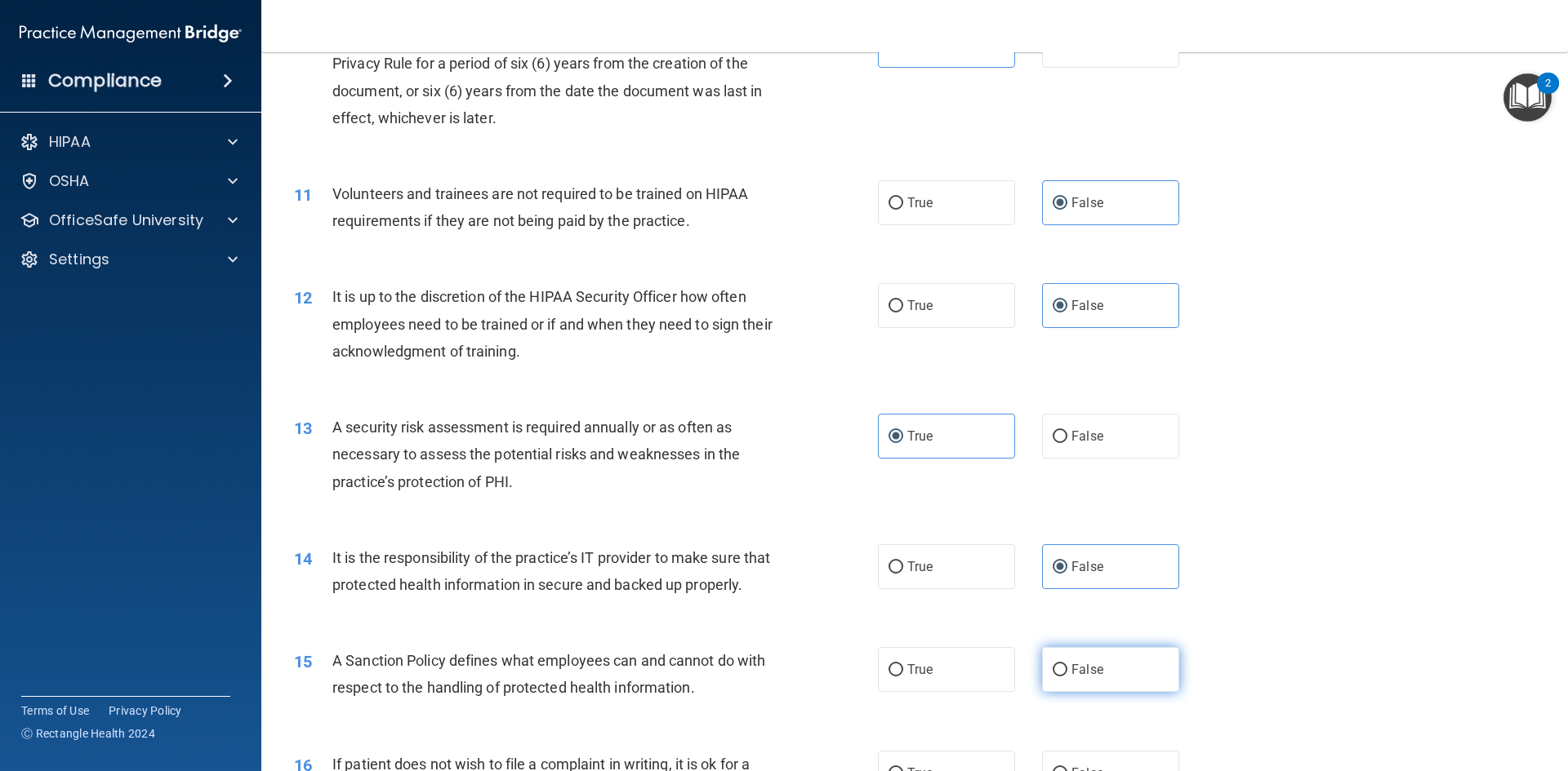
radio input "true"
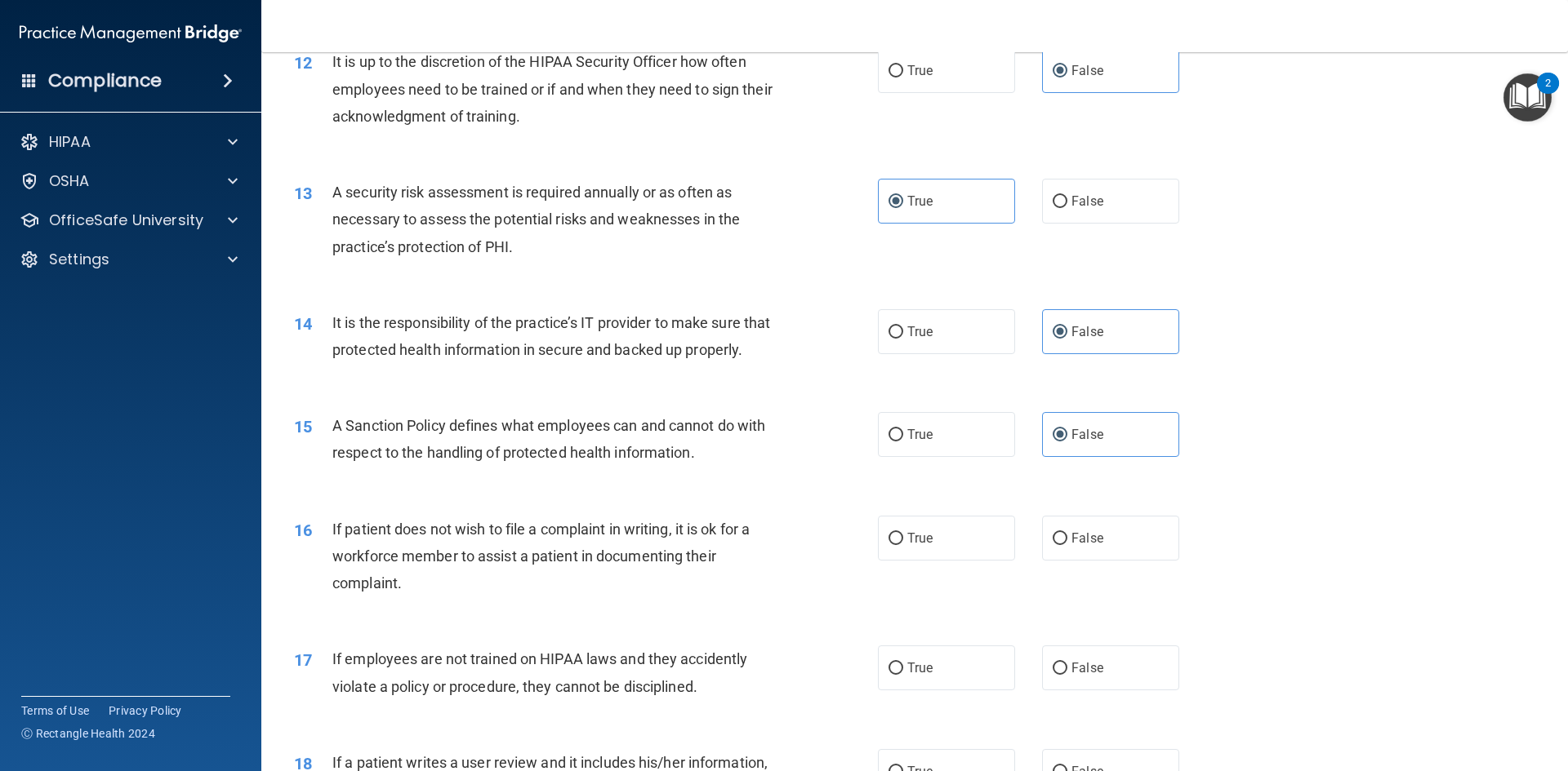
scroll to position [1633, 0]
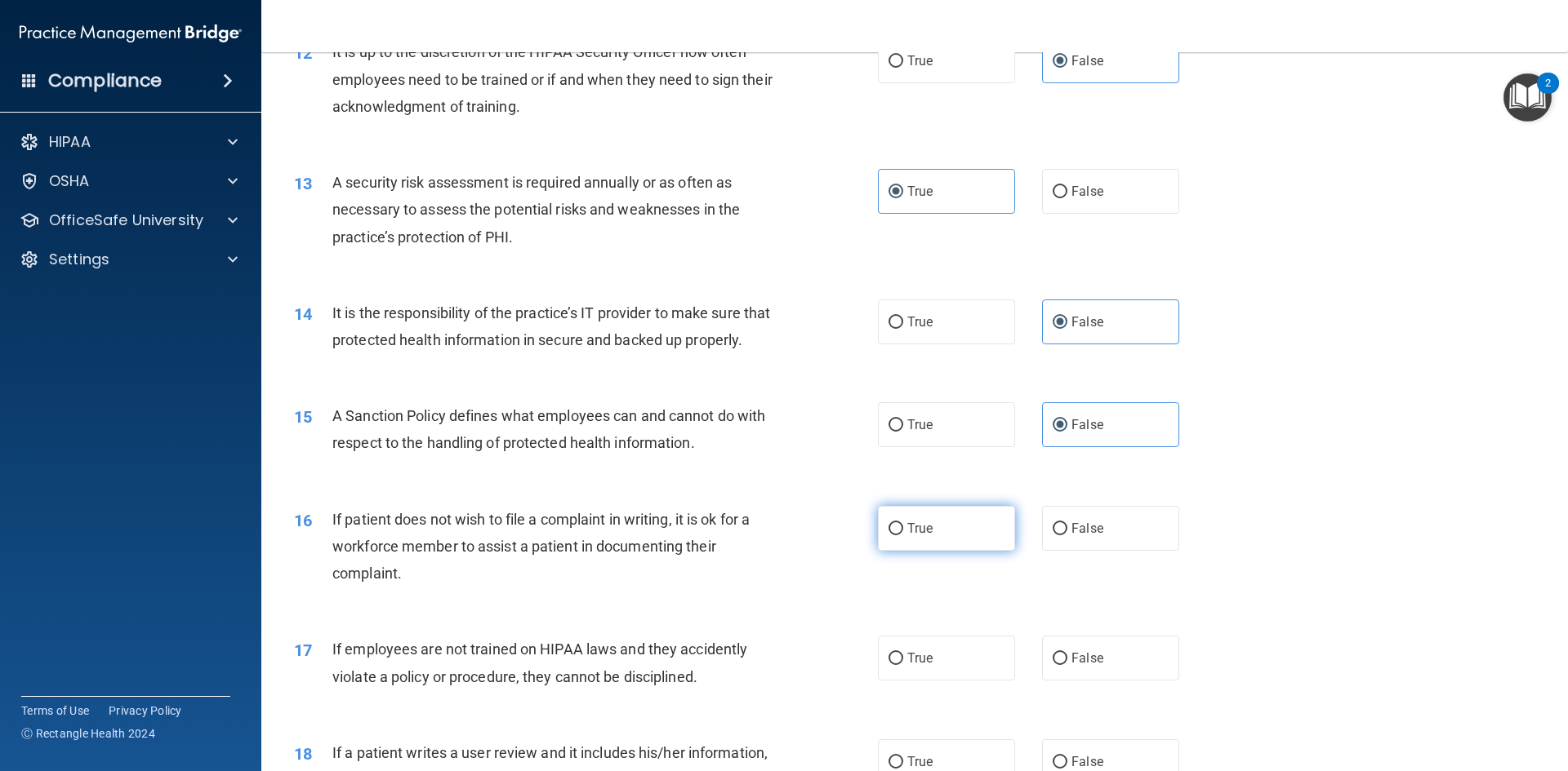
click at [907, 536] on span "True" at bounding box center [920, 528] width 25 height 16
click at [903, 535] on input "True" at bounding box center [895, 529] width 15 height 13
radio input "true"
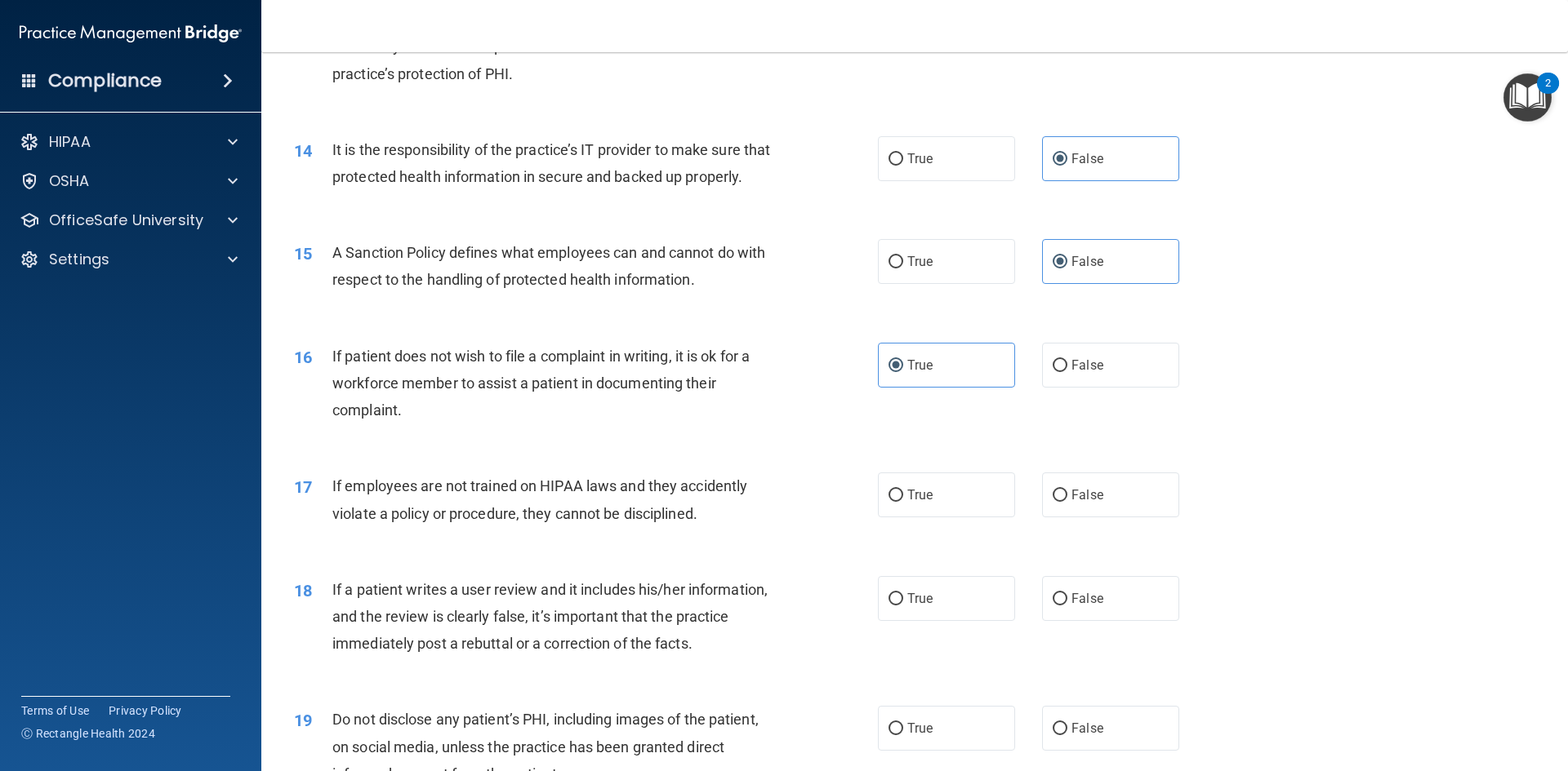
scroll to position [1877, 0]
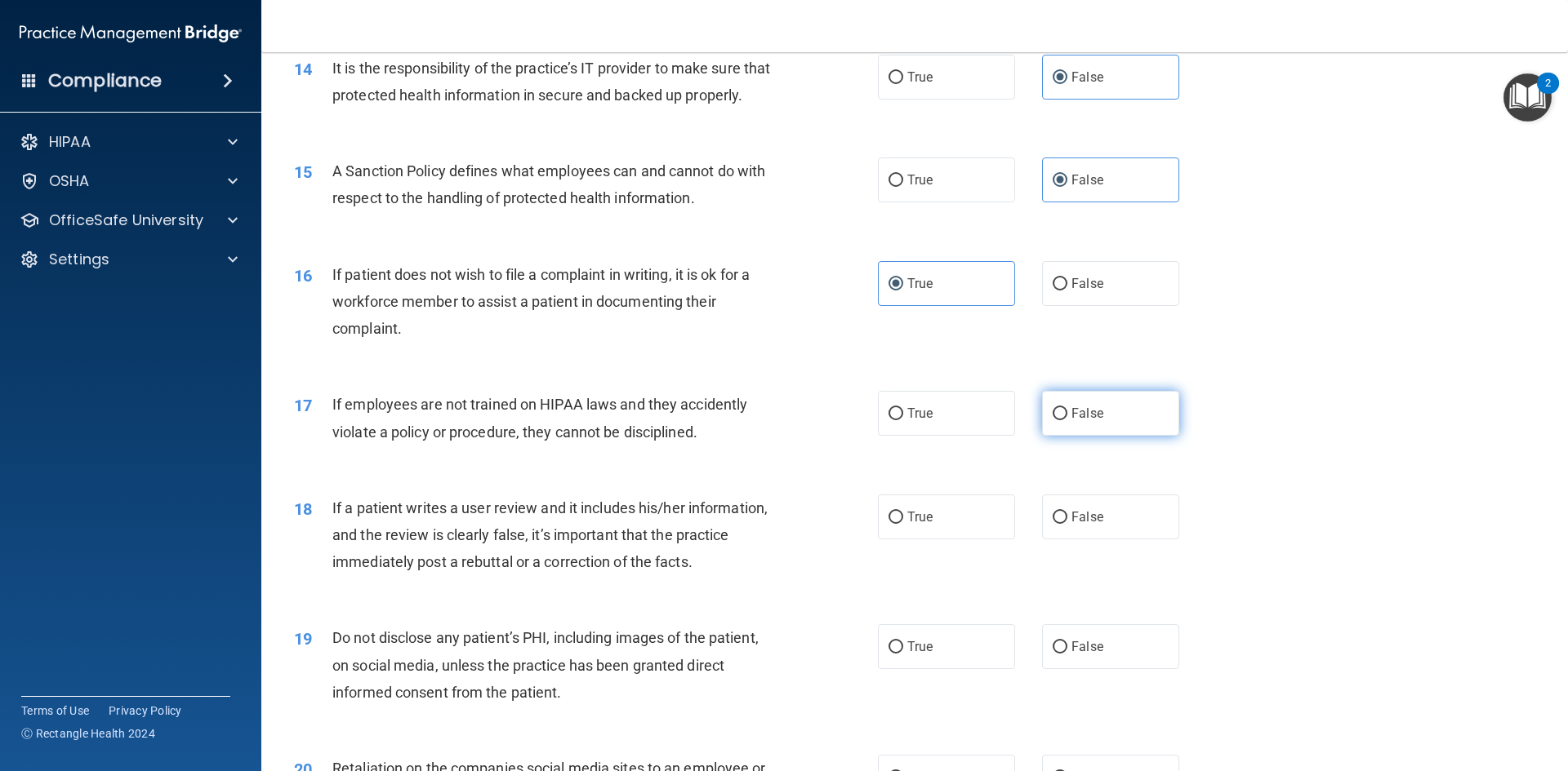
click at [1093, 421] on span "False" at bounding box center [1087, 413] width 32 height 16
click at [1068, 420] on input "False" at bounding box center [1059, 414] width 15 height 13
radio input "true"
click at [907, 524] on span "True" at bounding box center [920, 518] width 25 height 16
click at [903, 524] on input "True" at bounding box center [895, 518] width 15 height 13
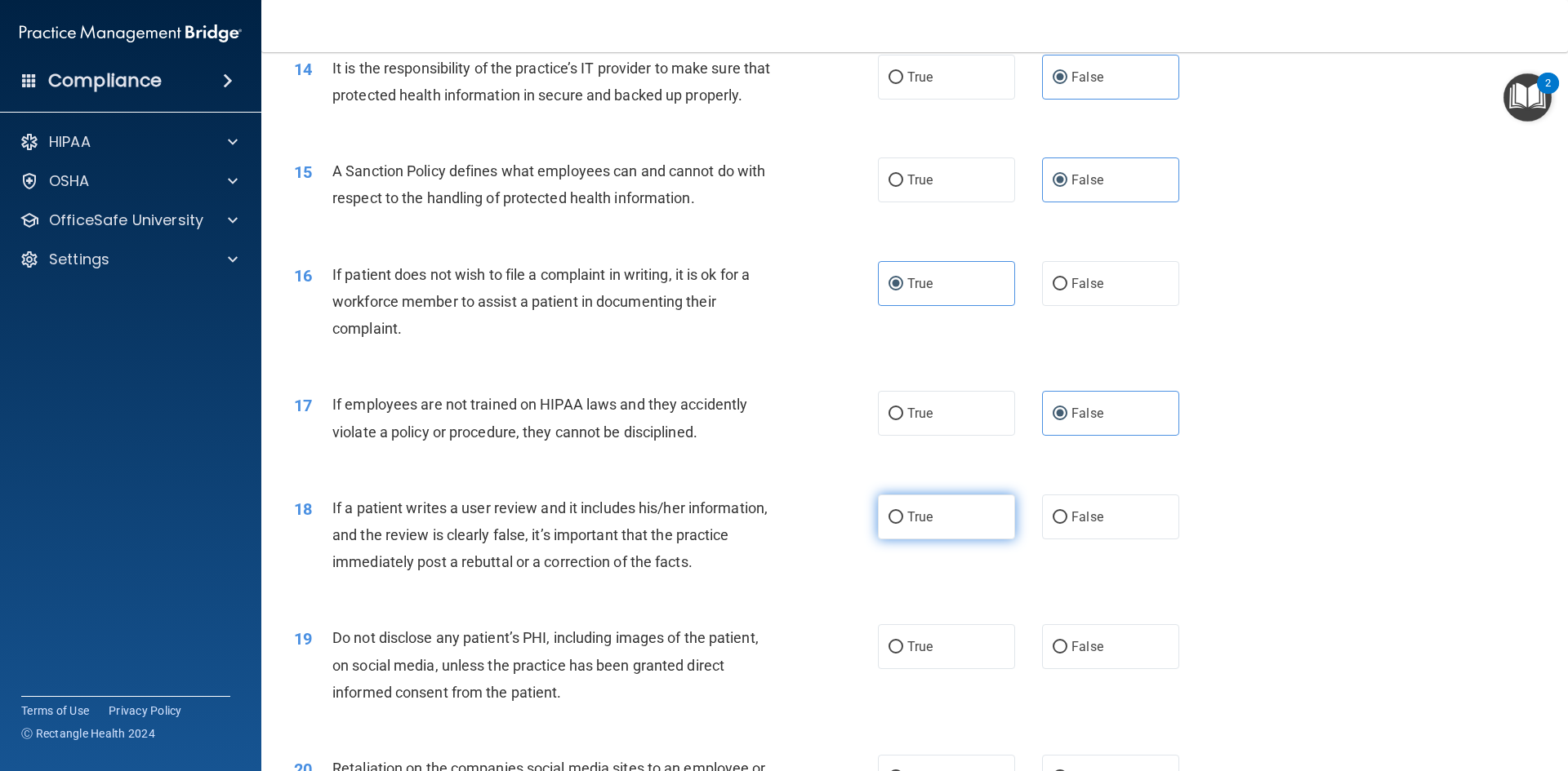
radio input "true"
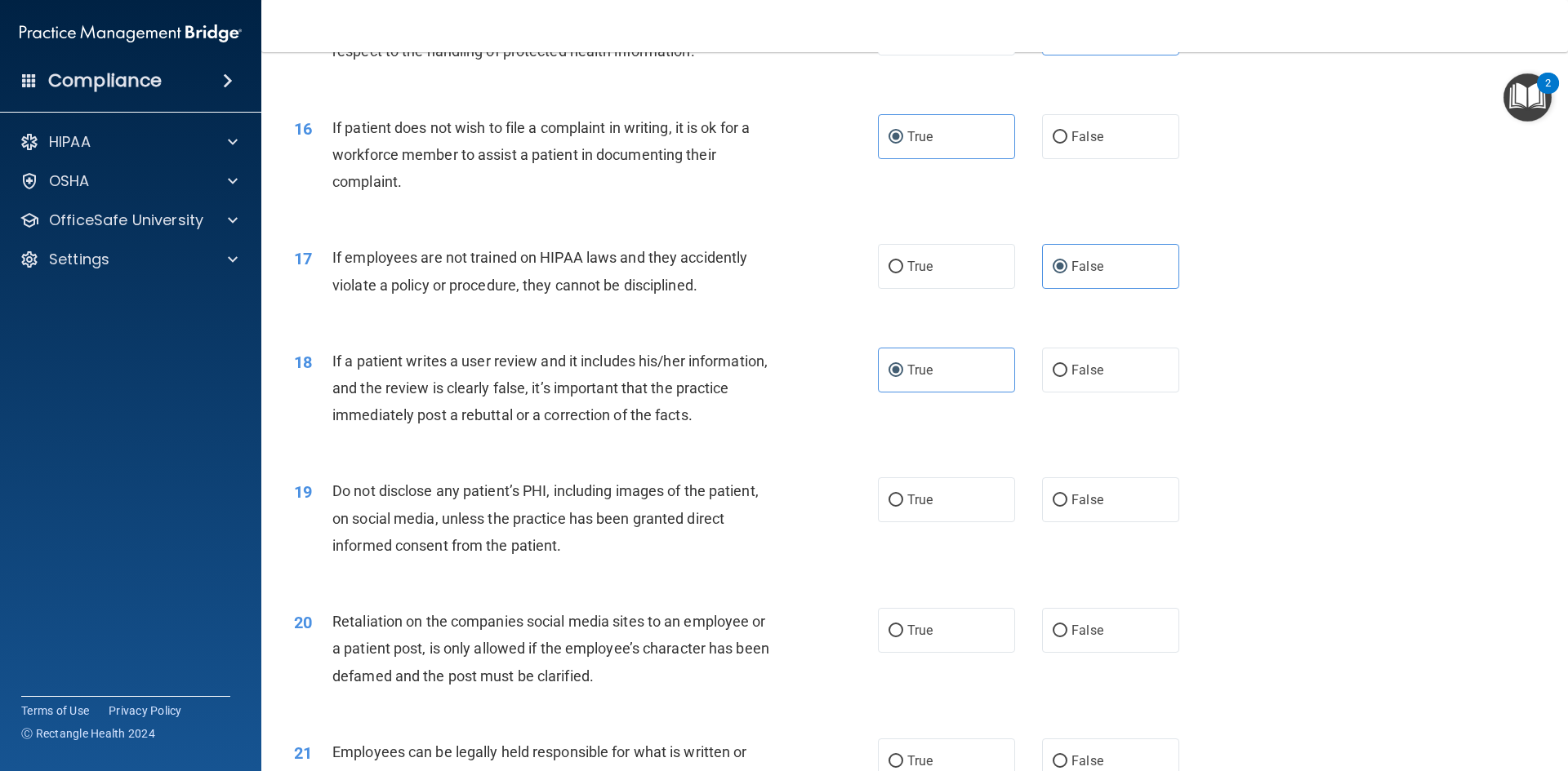
scroll to position [2041, 0]
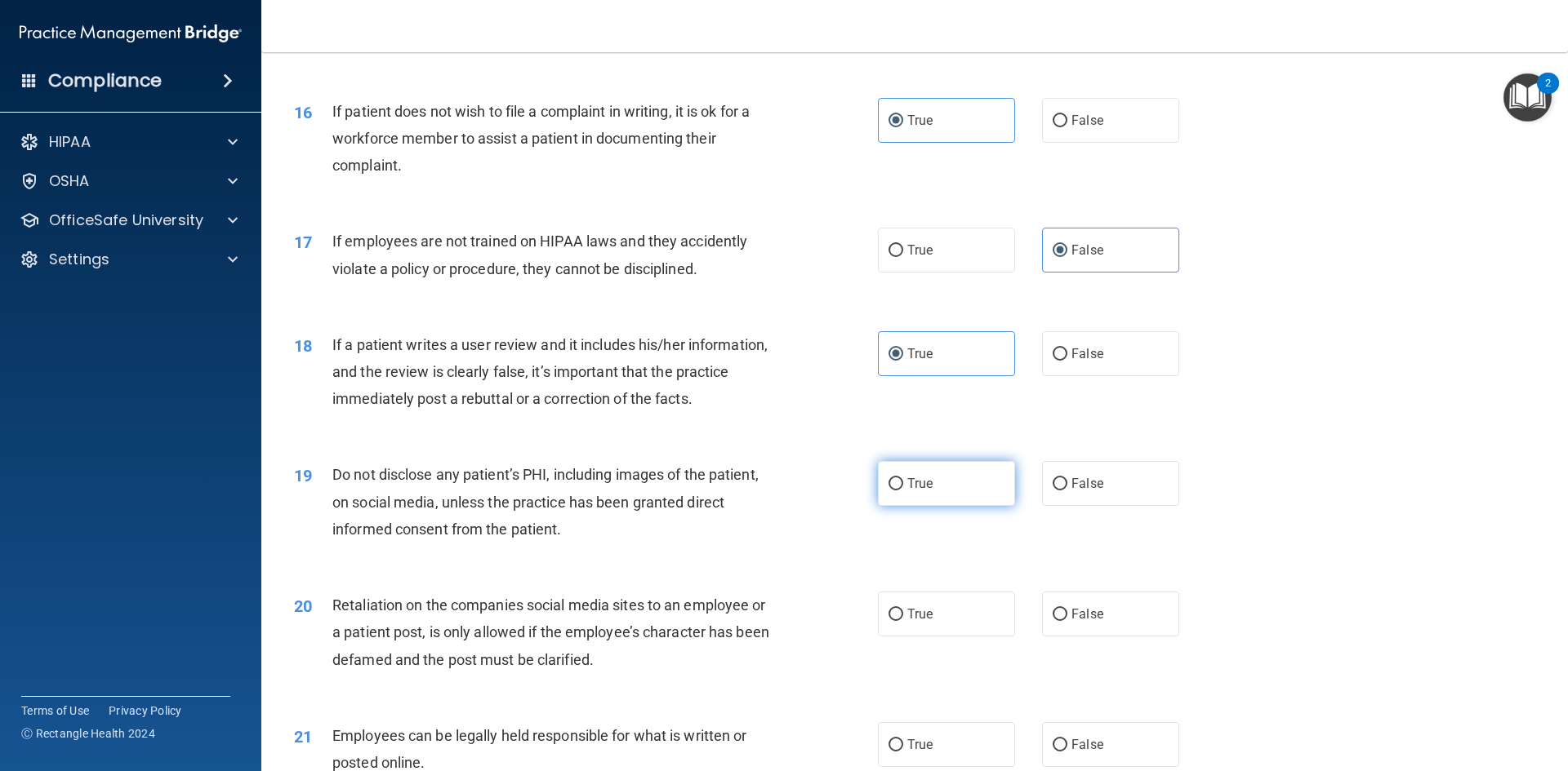
click at [897, 506] on label "True" at bounding box center [946, 483] width 137 height 45
click at [897, 490] on input "True" at bounding box center [895, 484] width 15 height 13
radio input "true"
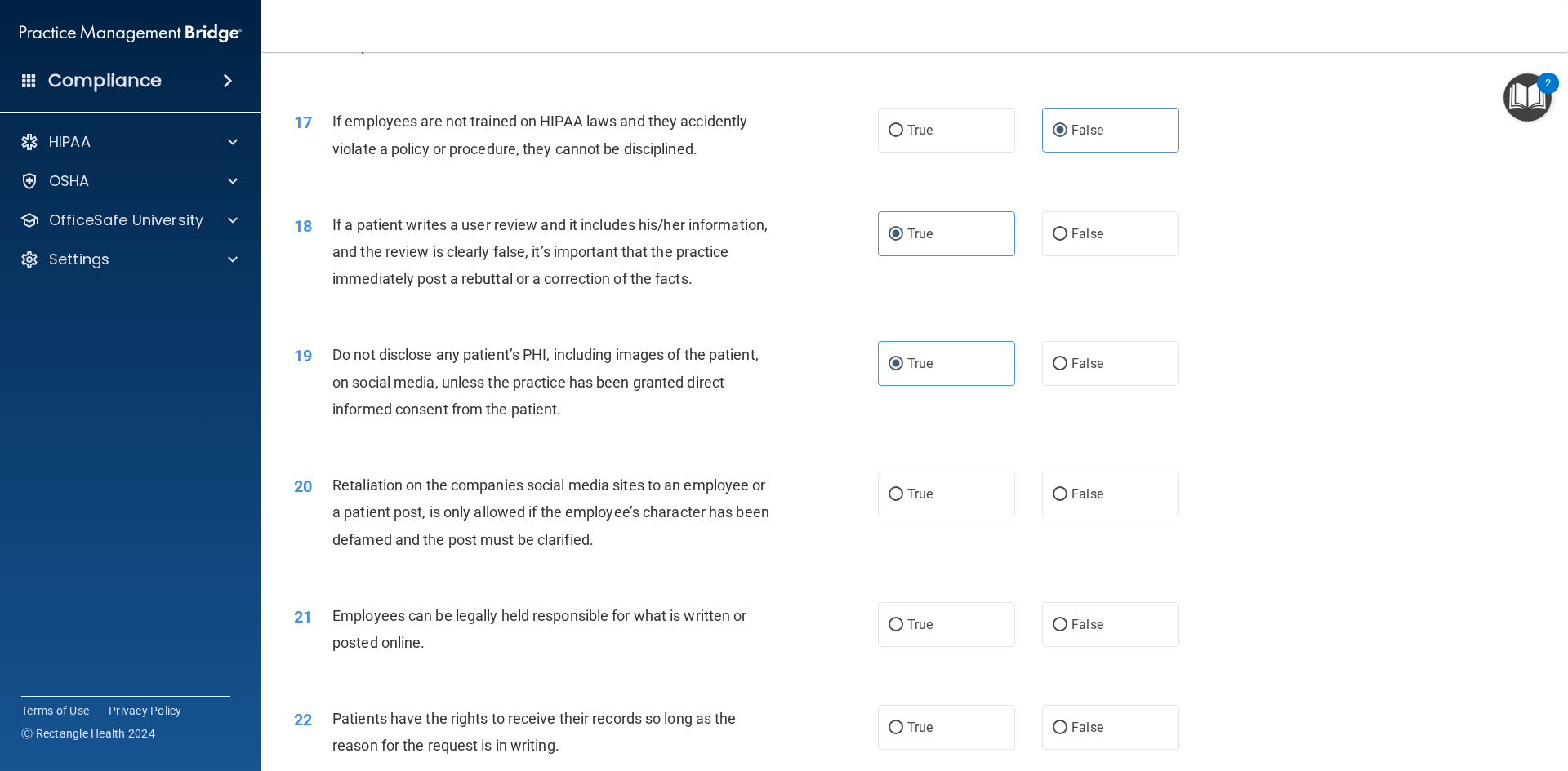
scroll to position [2204, 0]
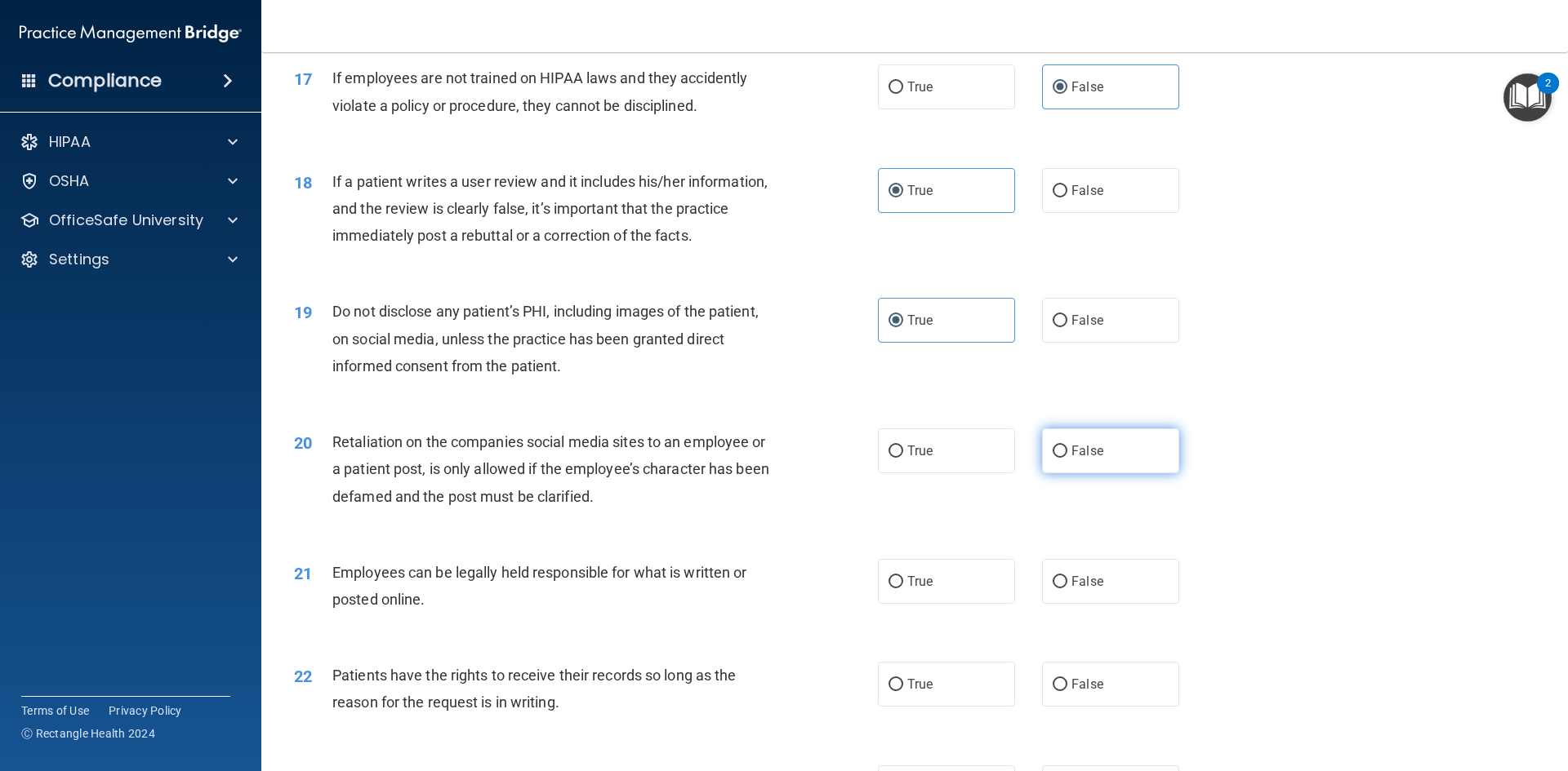
click at [1053, 458] on input "False" at bounding box center [1059, 451] width 15 height 13
radio input "true"
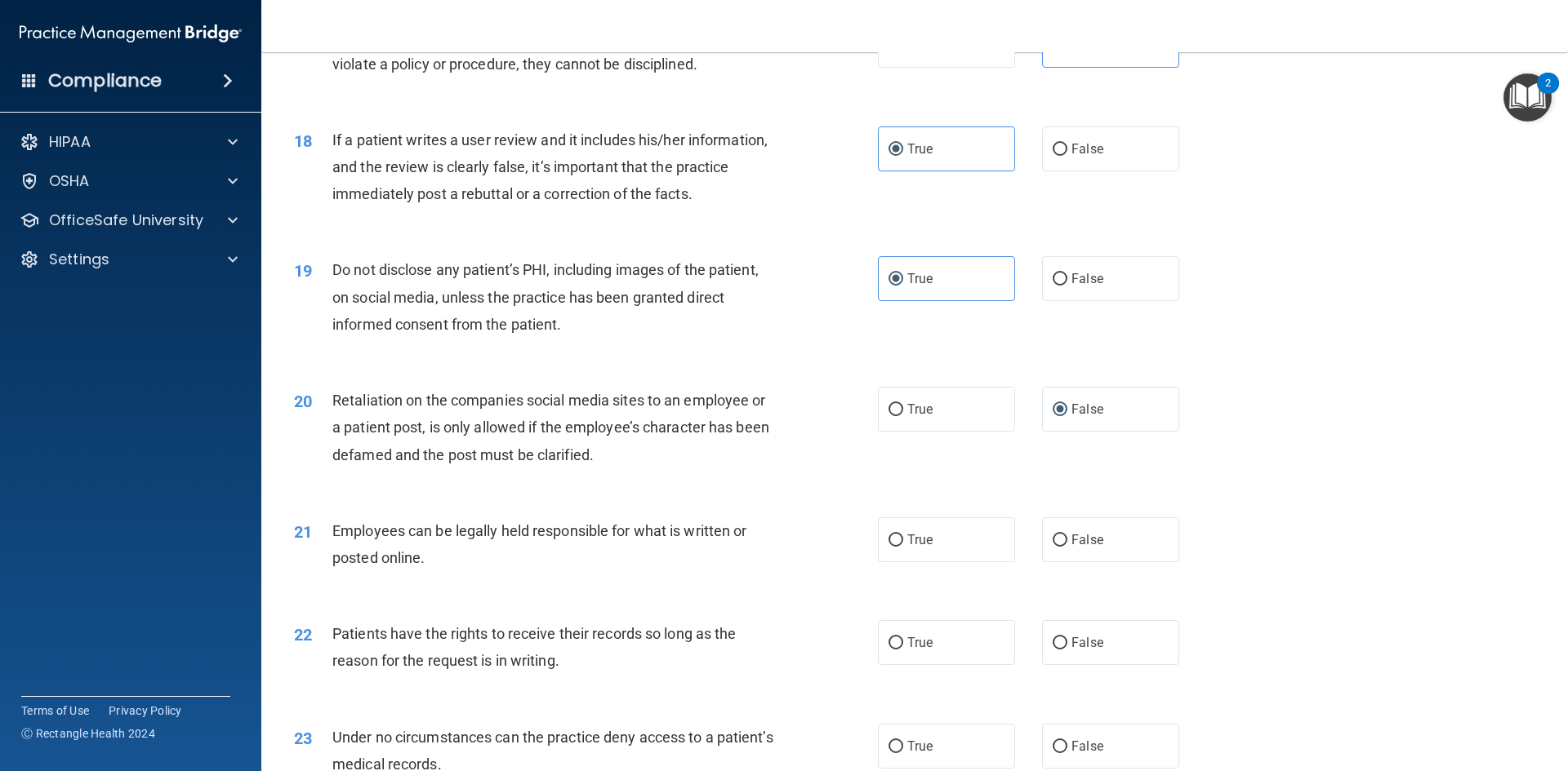
scroll to position [2286, 0]
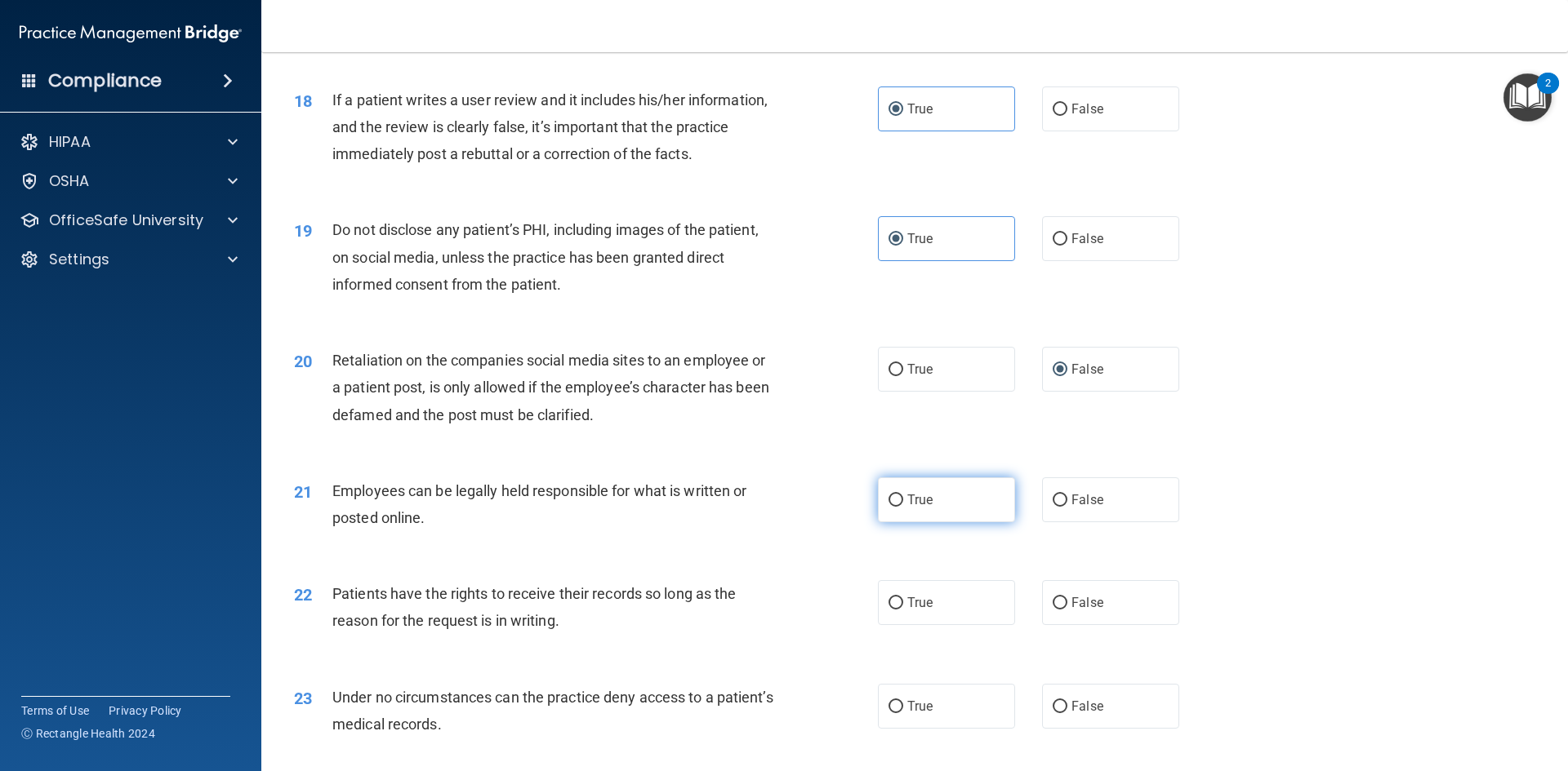
drag, startPoint x: 921, startPoint y: 524, endPoint x: 904, endPoint y: 524, distance: 17.0
click at [921, 508] on span "True" at bounding box center [920, 500] width 25 height 16
click at [903, 507] on input "True" at bounding box center [895, 501] width 15 height 13
radio input "true"
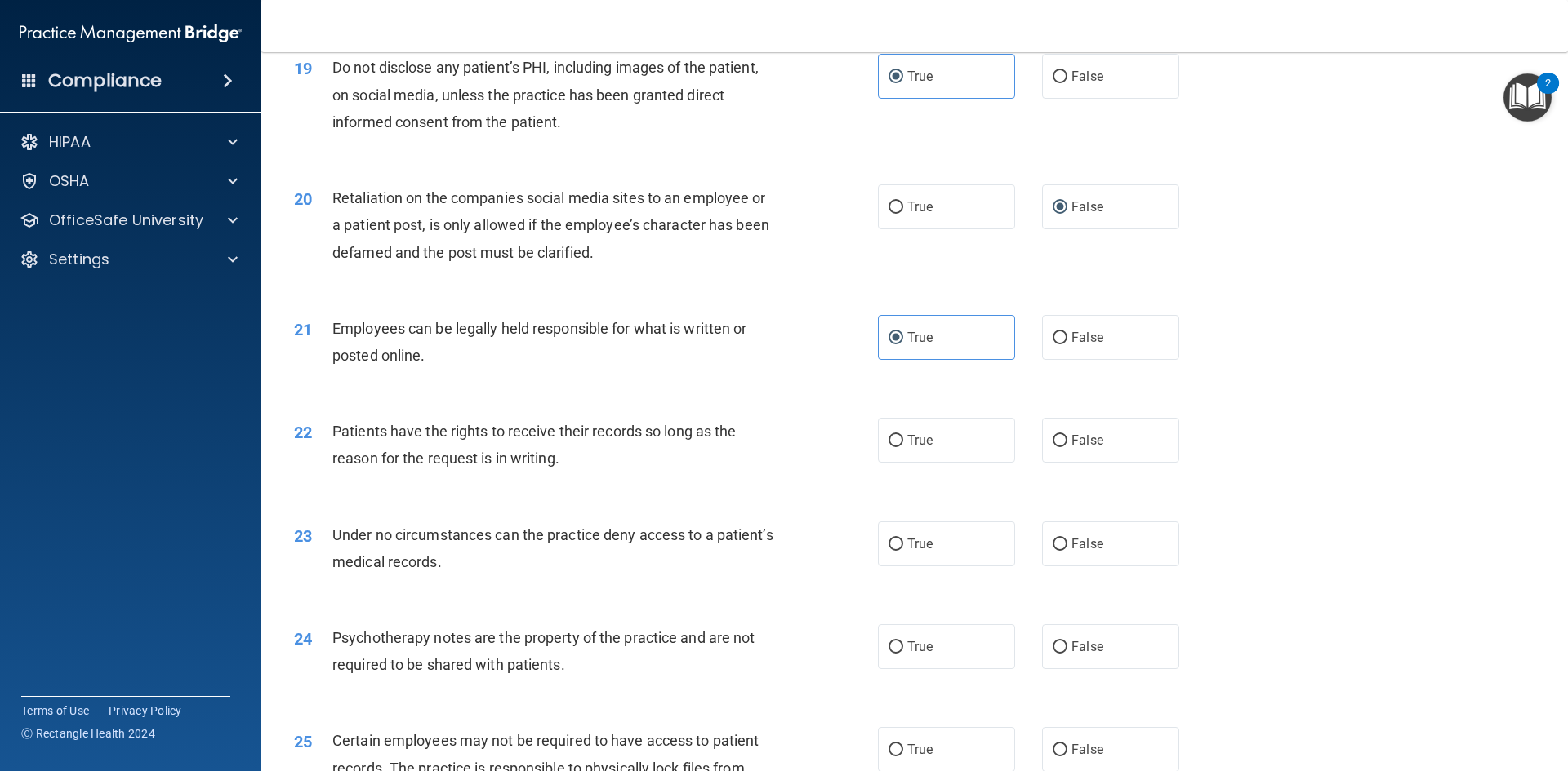
scroll to position [2448, 0]
click at [905, 462] on label "True" at bounding box center [946, 440] width 137 height 45
click at [903, 446] on input "True" at bounding box center [895, 441] width 15 height 13
radio input "true"
click at [1126, 565] on label "False" at bounding box center [1111, 543] width 137 height 45
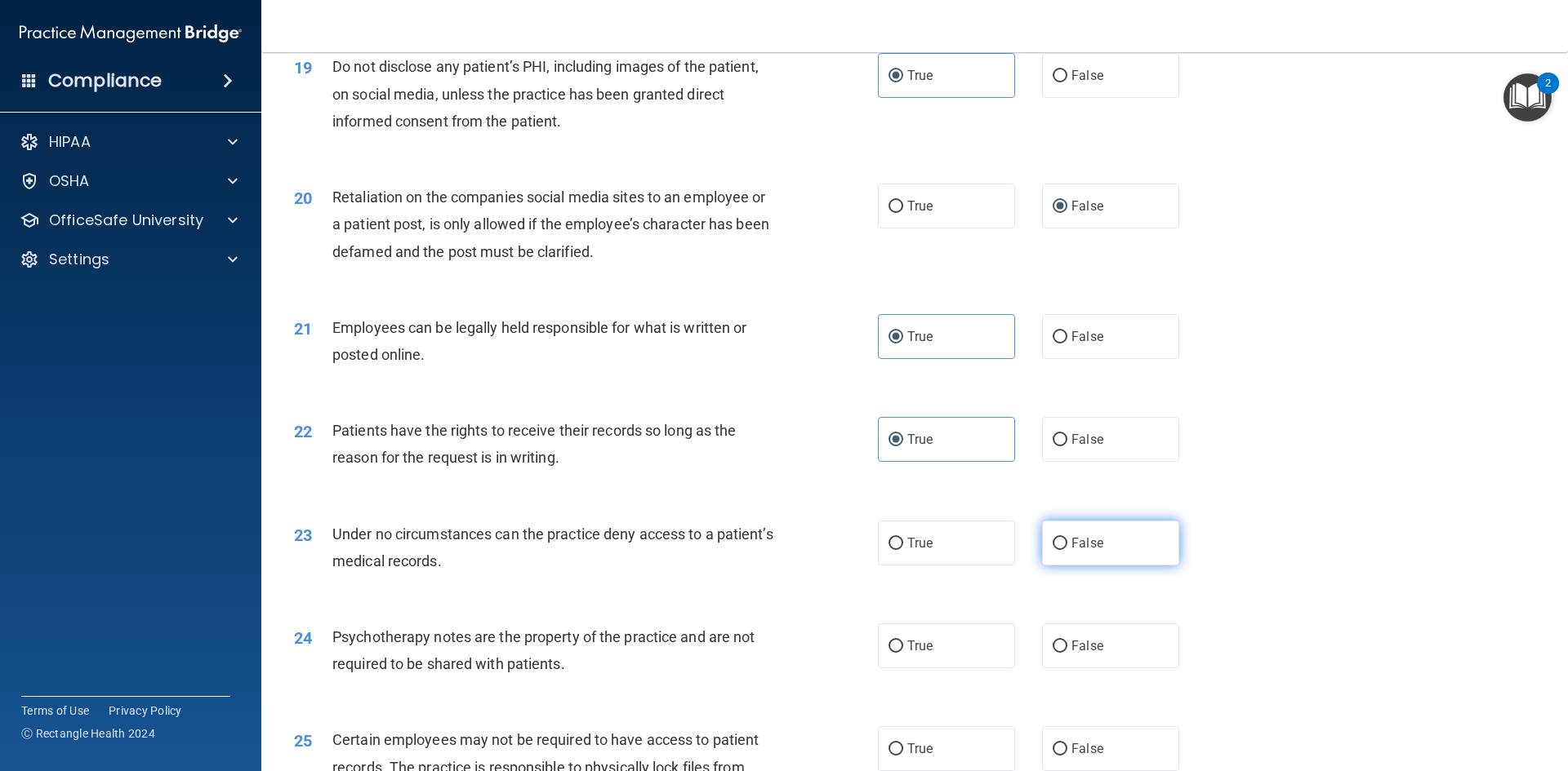
click at [1068, 550] on input "False" at bounding box center [1059, 544] width 15 height 13
radio input "true"
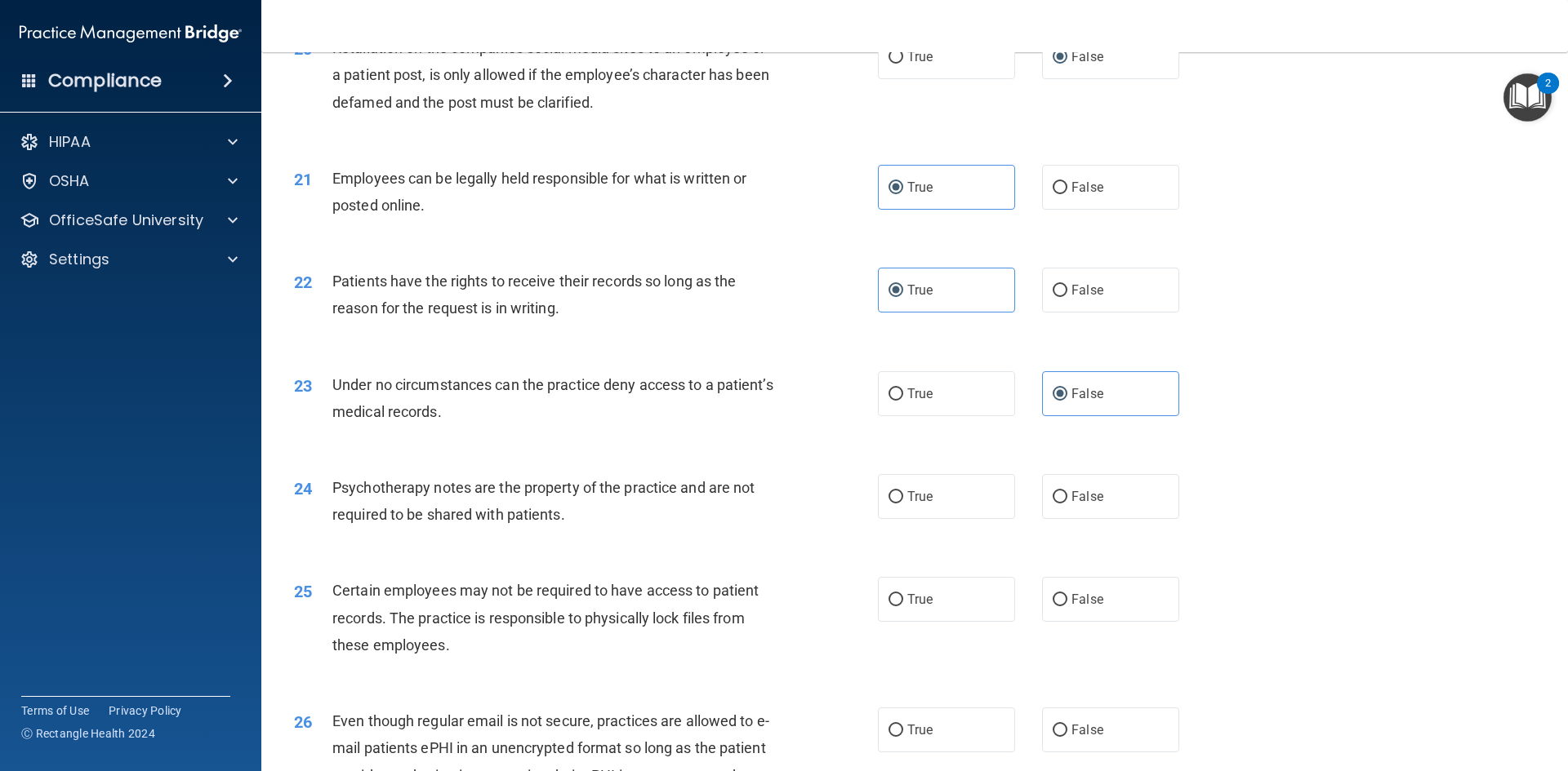
scroll to position [2612, 0]
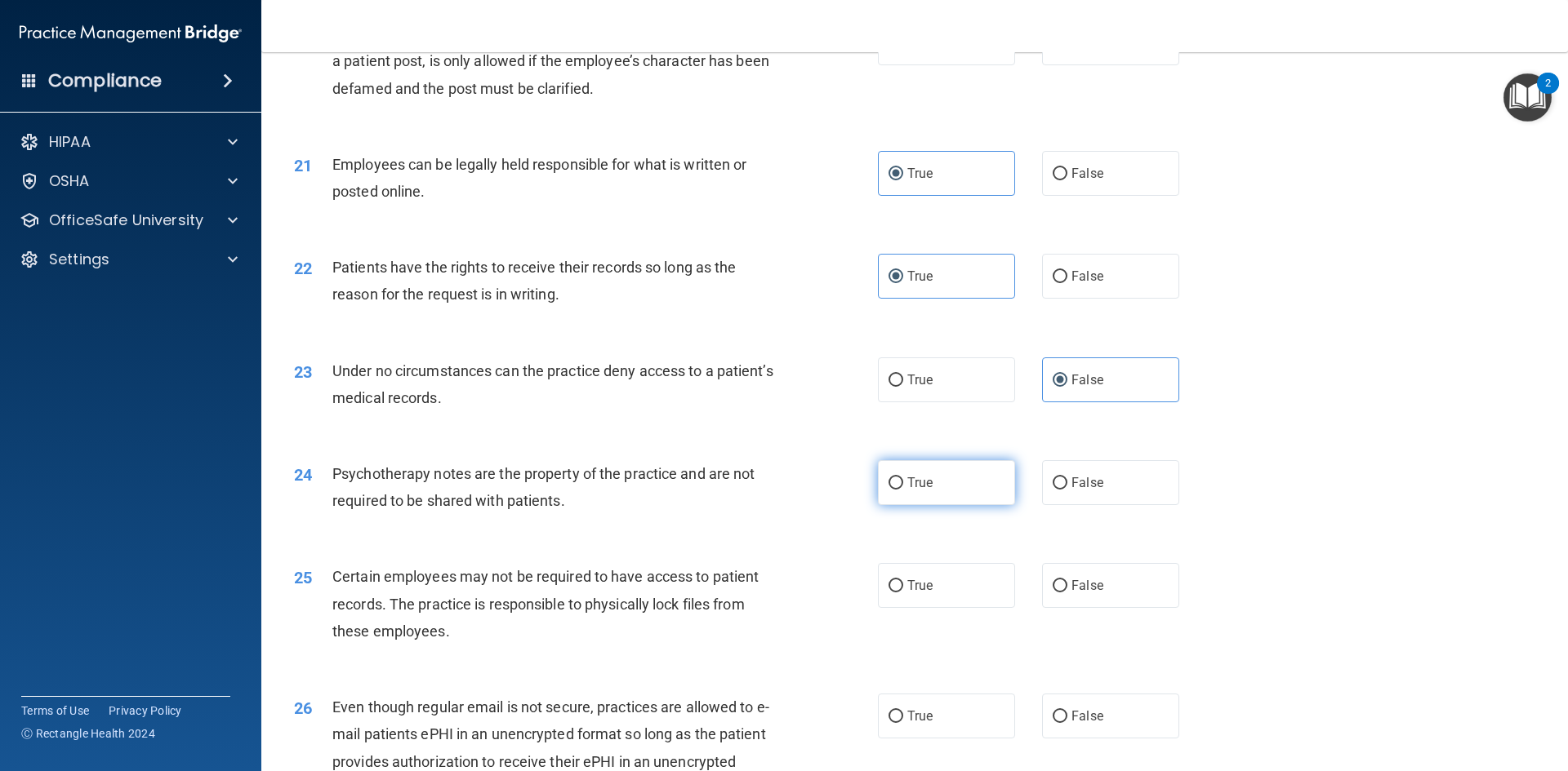
click at [912, 505] on label "True" at bounding box center [946, 482] width 137 height 45
click at [903, 489] on input "True" at bounding box center [895, 483] width 15 height 13
radio input "true"
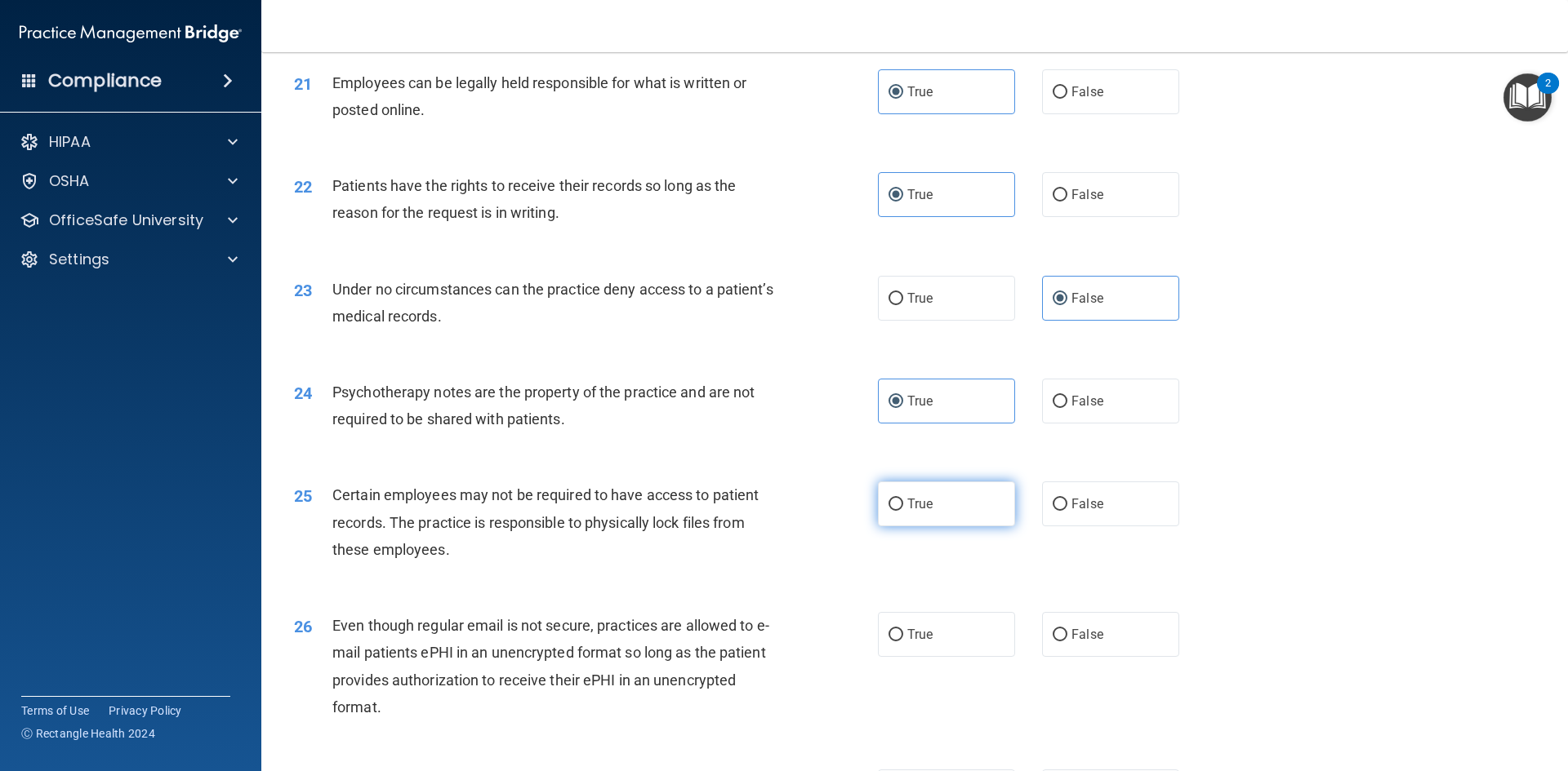
click at [898, 526] on label "True" at bounding box center [946, 504] width 137 height 45
click at [898, 511] on input "True" at bounding box center [895, 505] width 15 height 13
radio input "true"
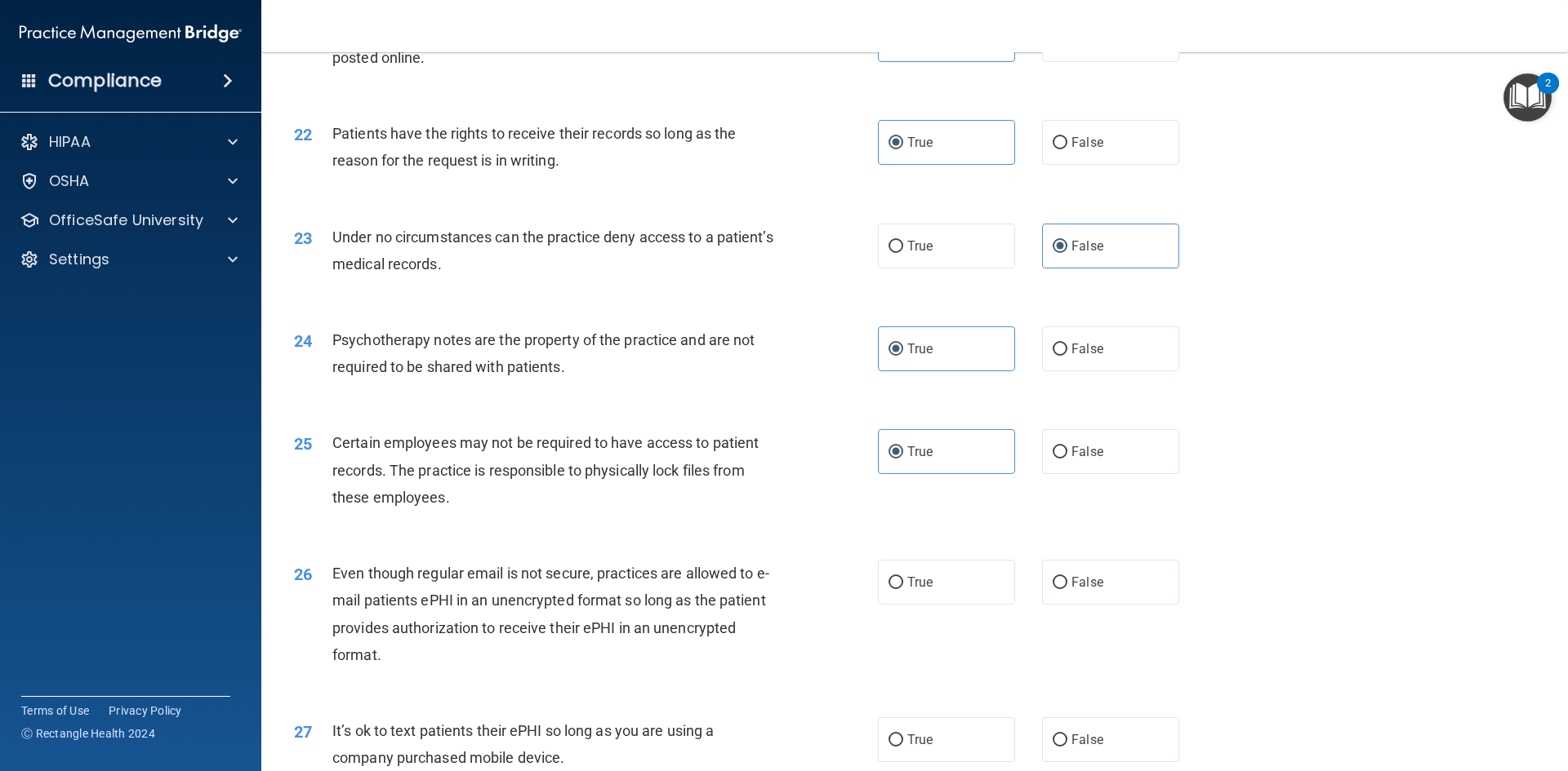
scroll to position [2857, 0]
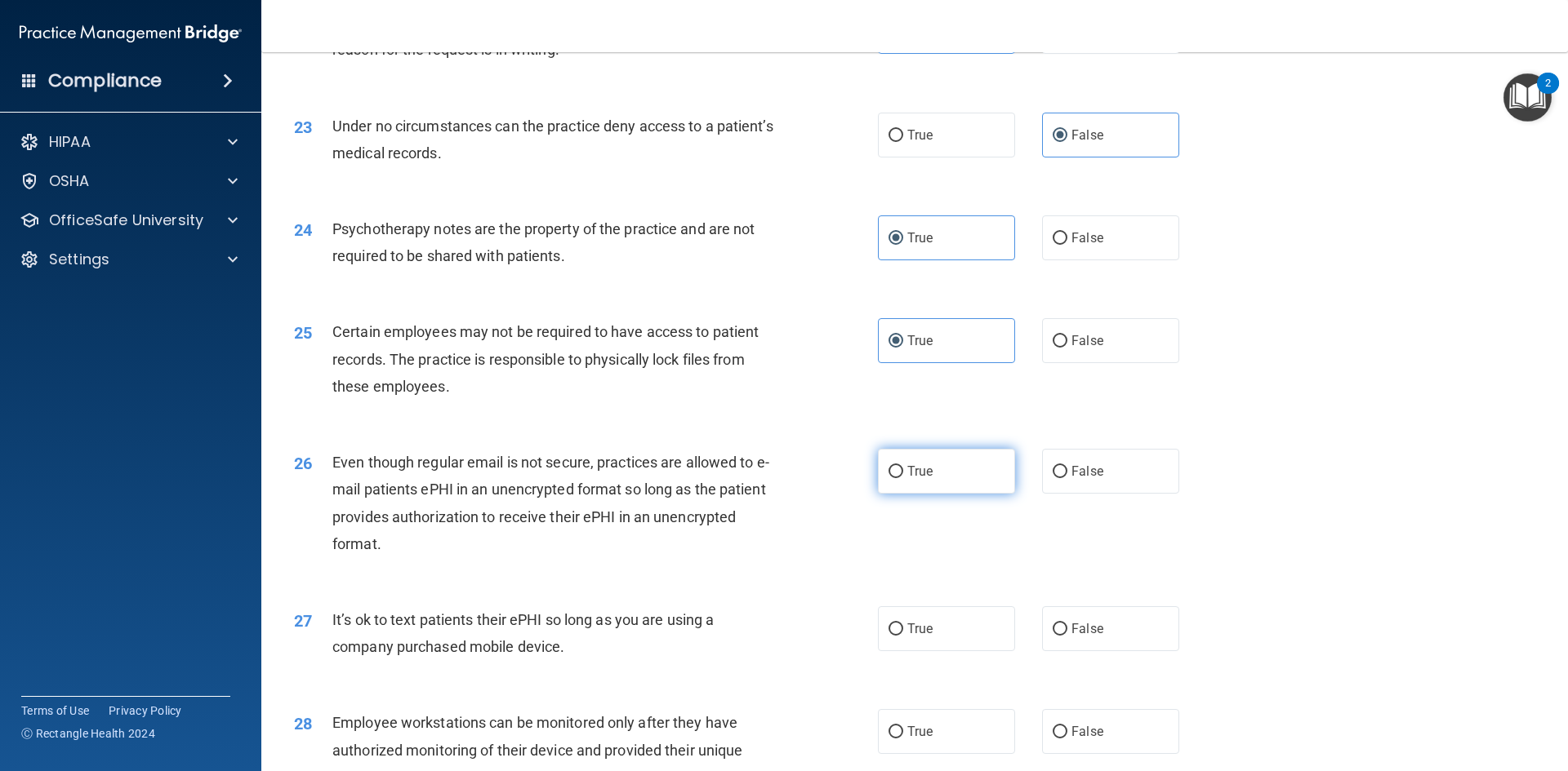
click at [908, 494] on label "True" at bounding box center [946, 472] width 137 height 45
click at [903, 479] on input "True" at bounding box center [895, 472] width 15 height 13
radio input "true"
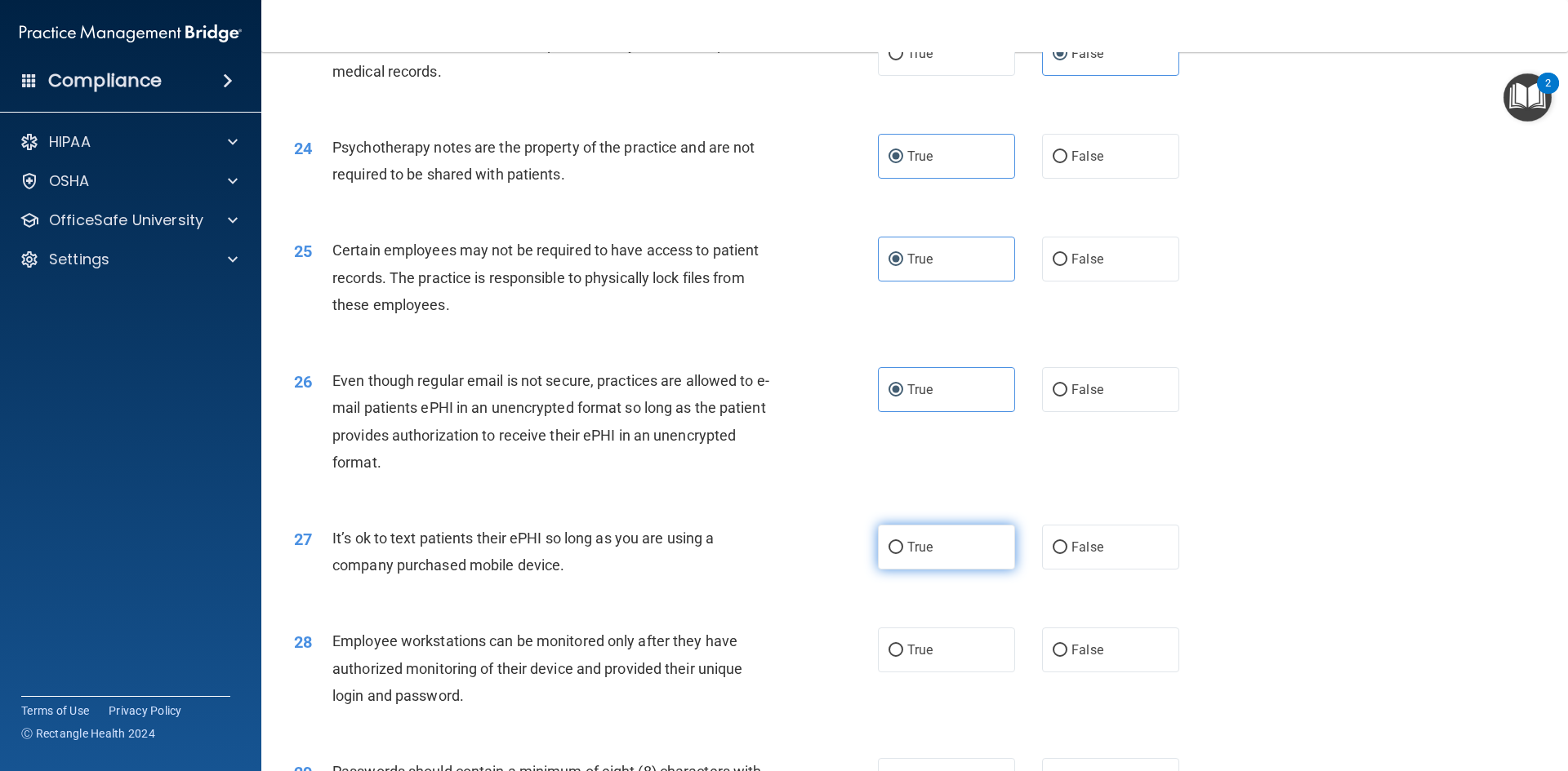
click at [906, 560] on label "True" at bounding box center [946, 547] width 137 height 45
click at [903, 555] on input "True" at bounding box center [895, 548] width 15 height 13
radio input "true"
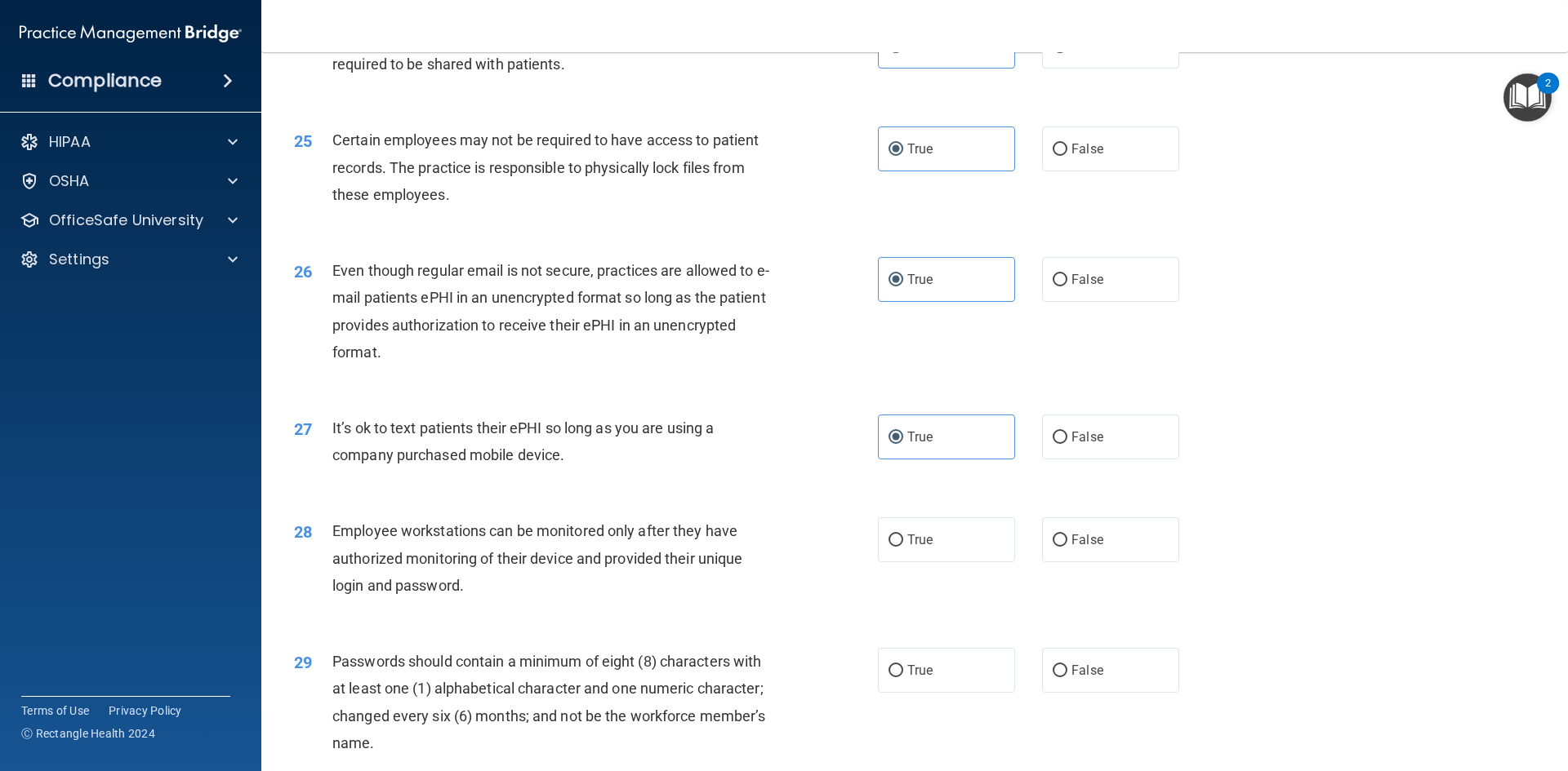
scroll to position [3102, 0]
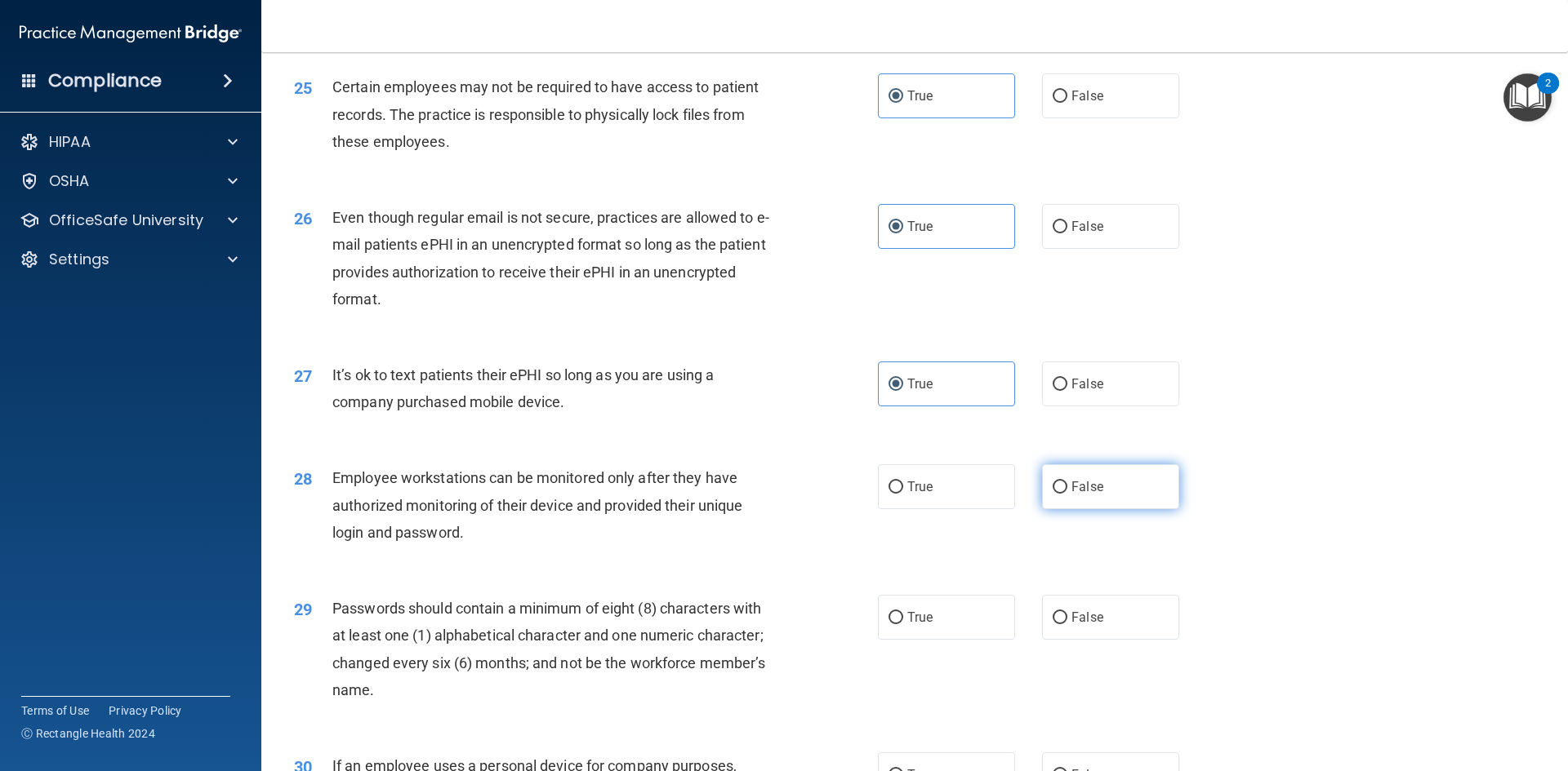
click at [1047, 505] on label "False" at bounding box center [1111, 487] width 137 height 45
click at [1052, 494] on input "False" at bounding box center [1059, 487] width 15 height 13
radio input "true"
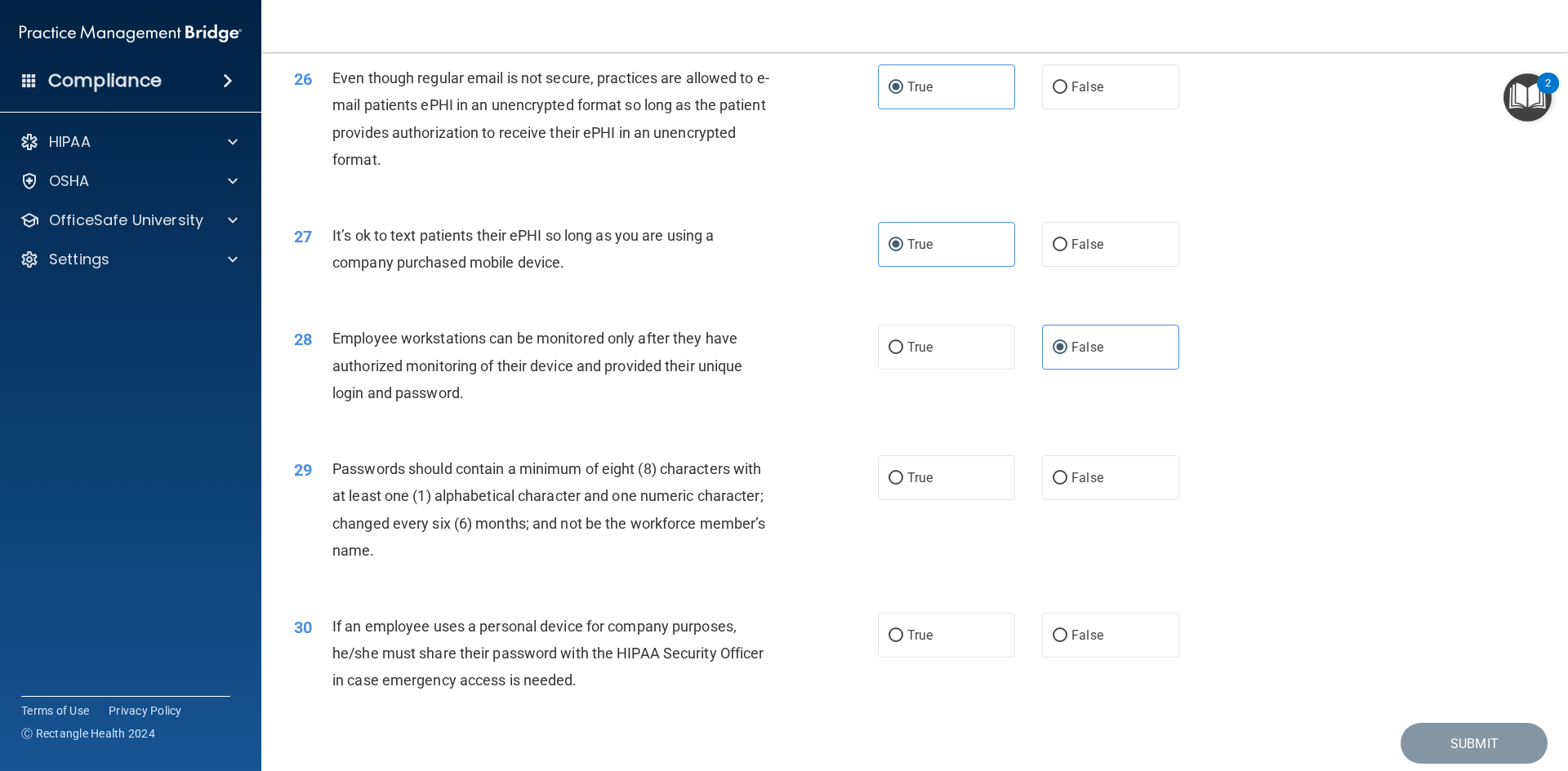
scroll to position [3265, 0]
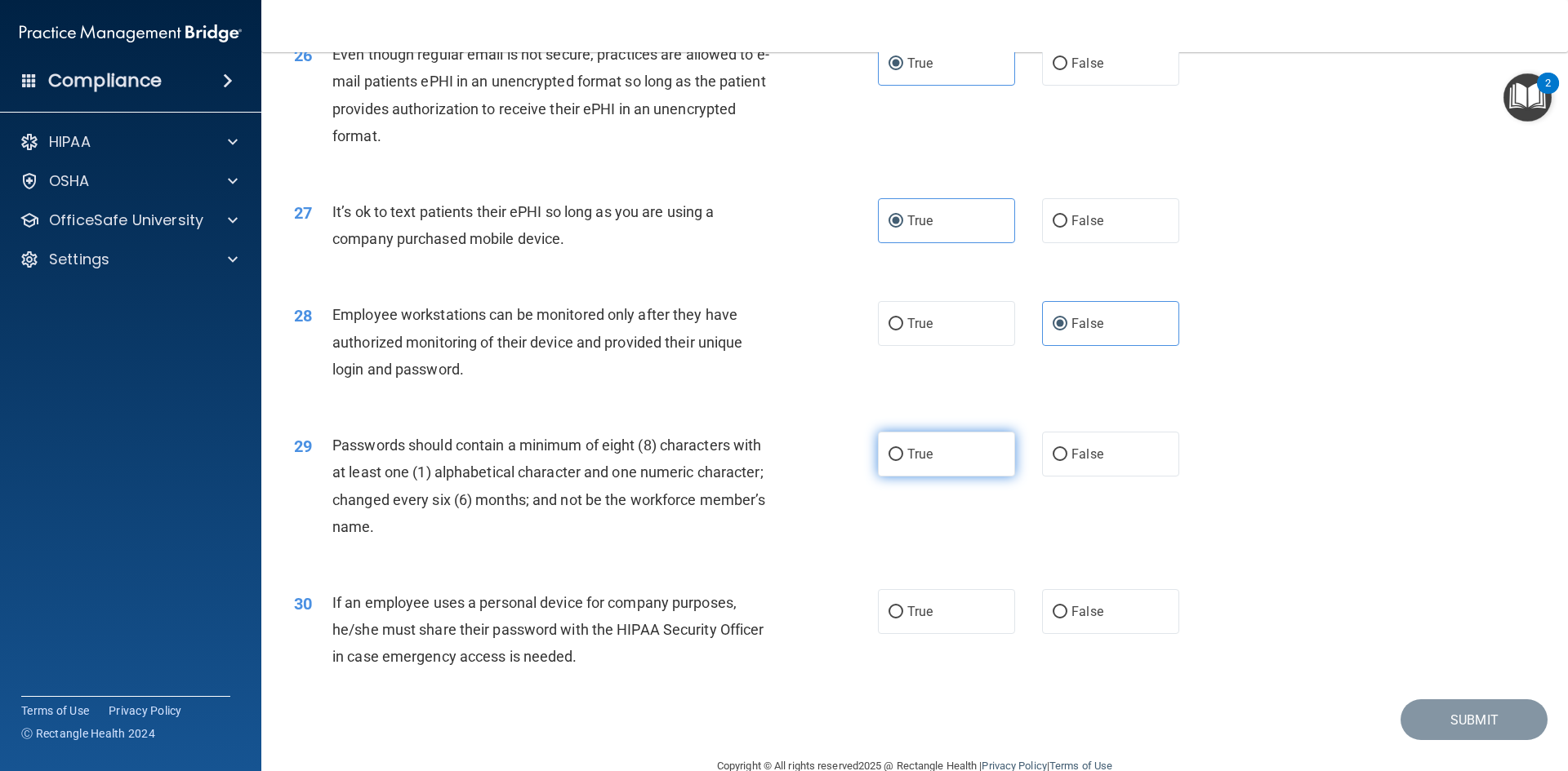
click at [892, 477] on label "True" at bounding box center [946, 454] width 137 height 45
click at [892, 461] on input "True" at bounding box center [895, 455] width 15 height 13
radio input "true"
click at [1063, 625] on label "False" at bounding box center [1111, 612] width 137 height 45
click at [1063, 619] on input "False" at bounding box center [1059, 612] width 15 height 13
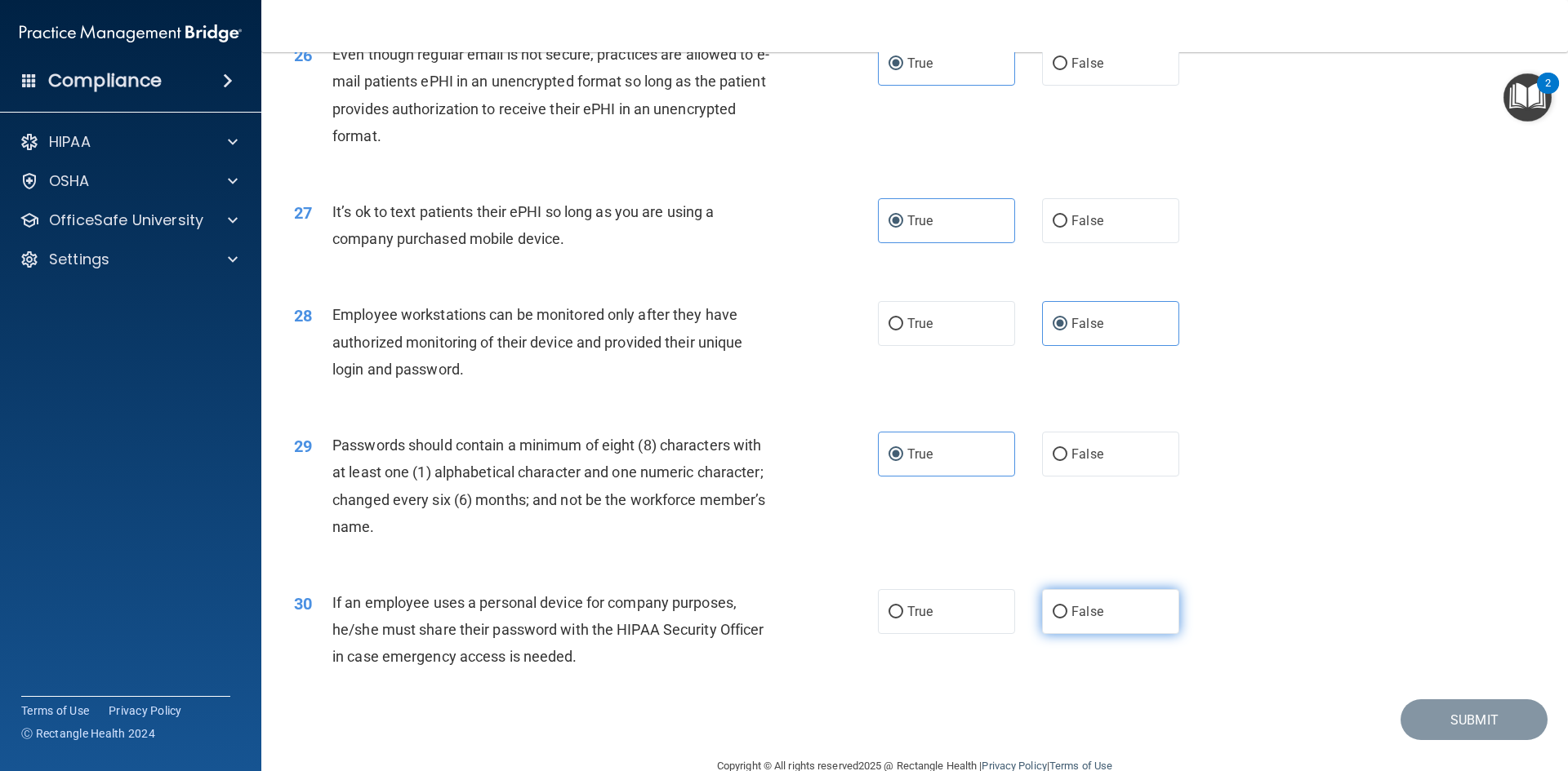
radio input "true"
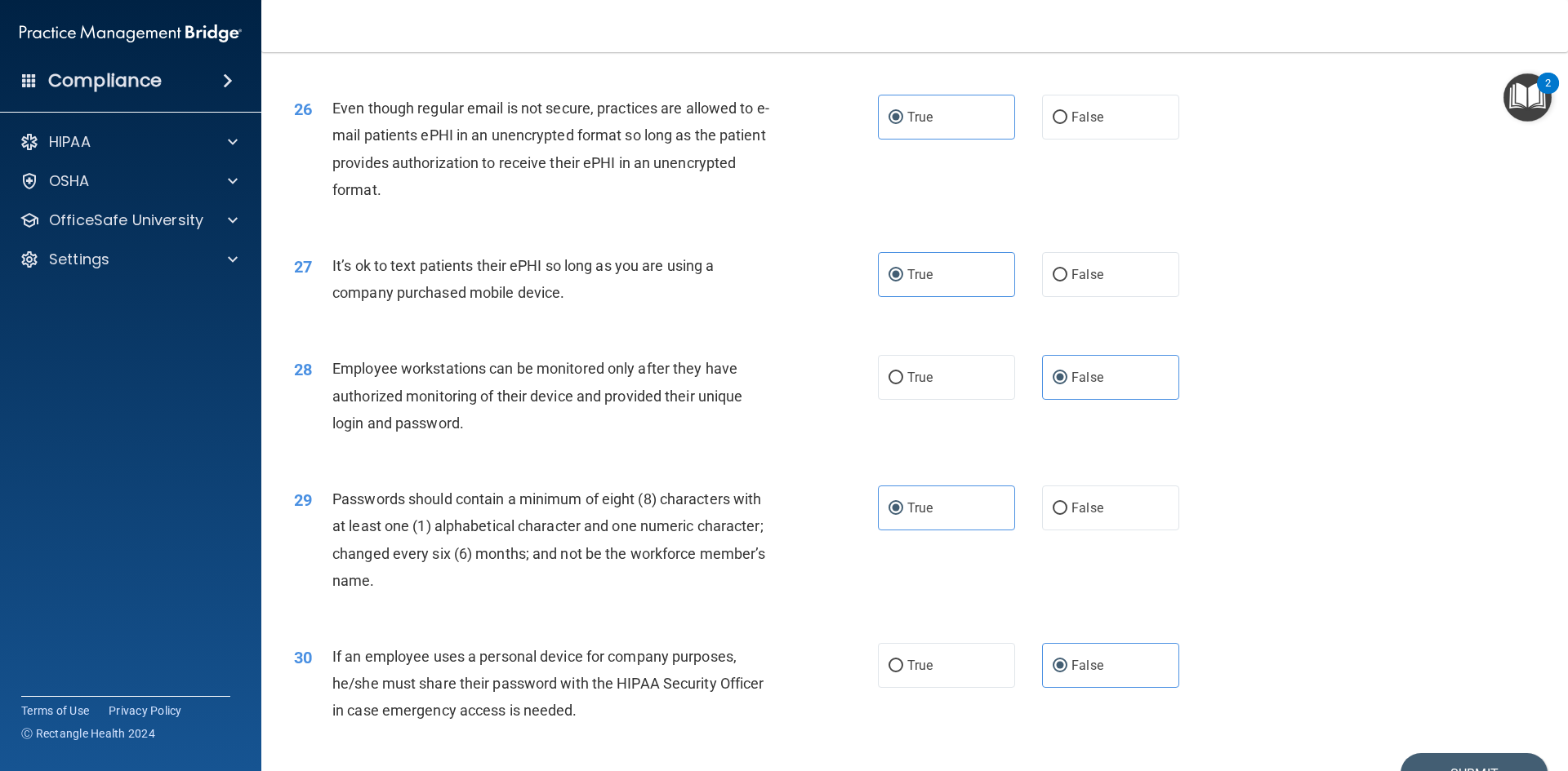
scroll to position [3327, 0]
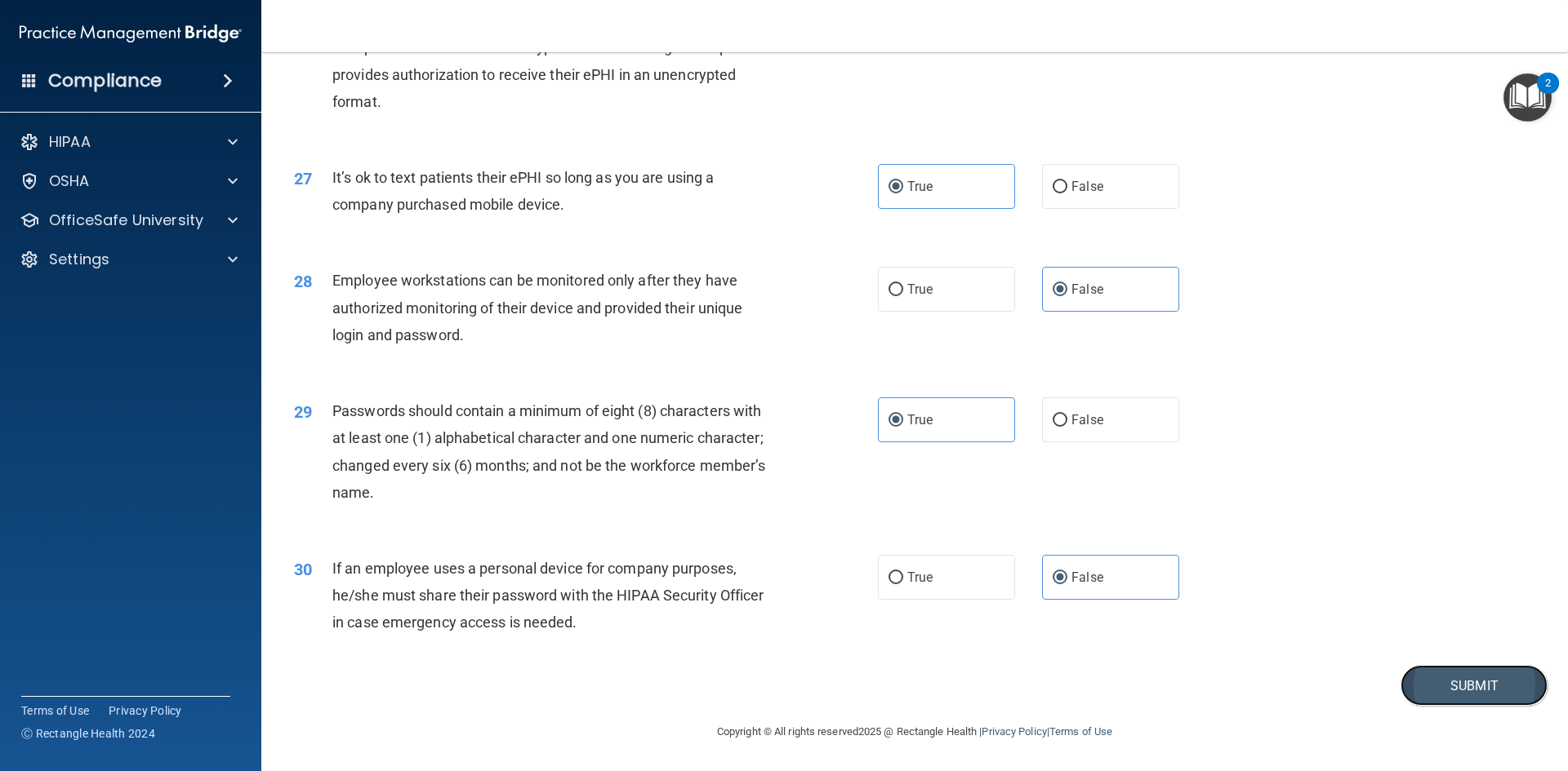
click at [1400, 674] on button "Submit" at bounding box center [1473, 686] width 147 height 42
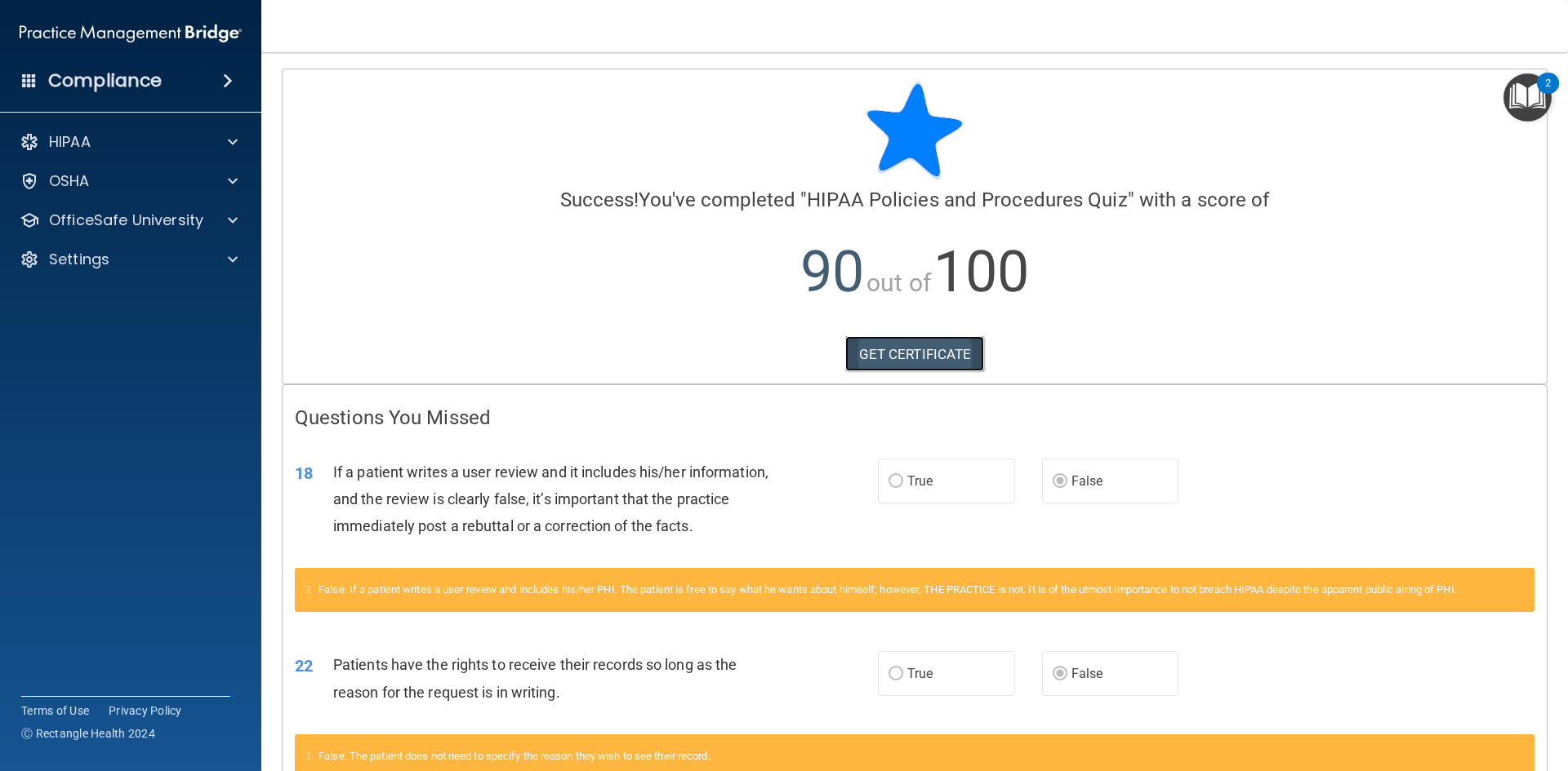
click at [939, 361] on link "GET CERTIFICATE" at bounding box center [915, 354] width 139 height 36
click at [113, 233] on div "OfficeSafe University" at bounding box center [131, 219] width 262 height 32
click at [134, 229] on p "OfficeSafe University" at bounding box center [126, 220] width 154 height 19
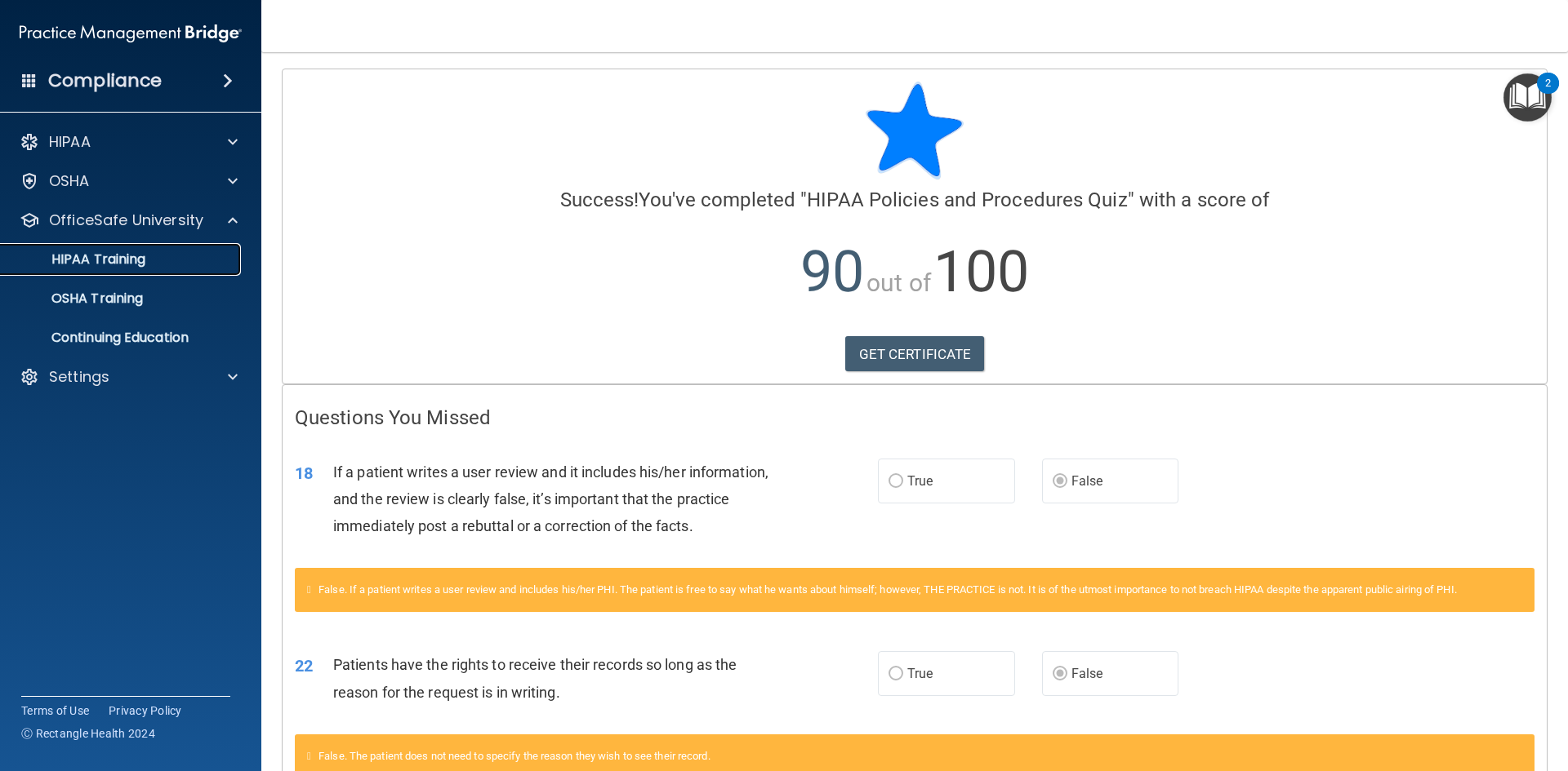
click at [128, 259] on p "HIPAA Training" at bounding box center [78, 259] width 135 height 17
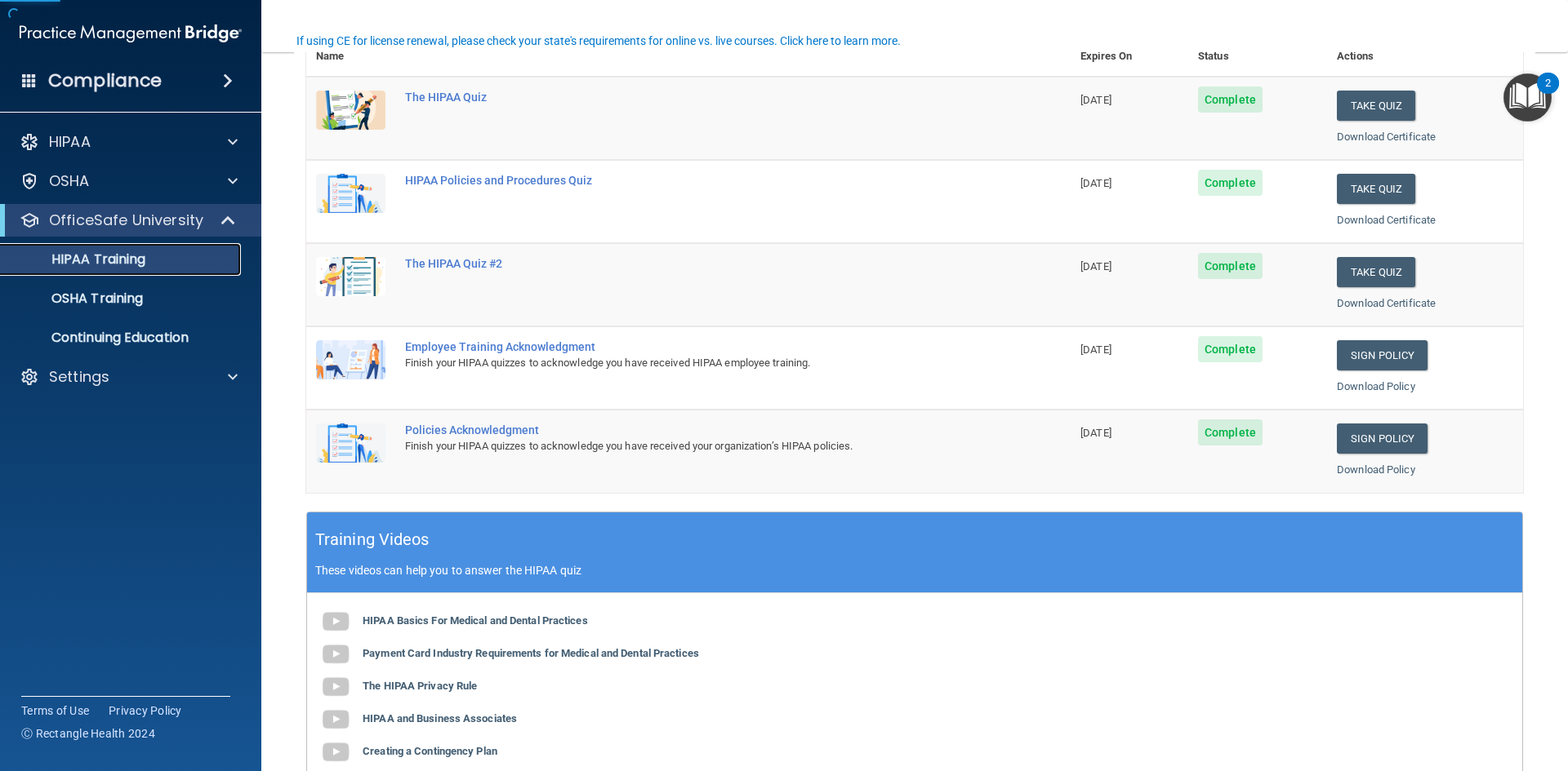
scroll to position [245, 0]
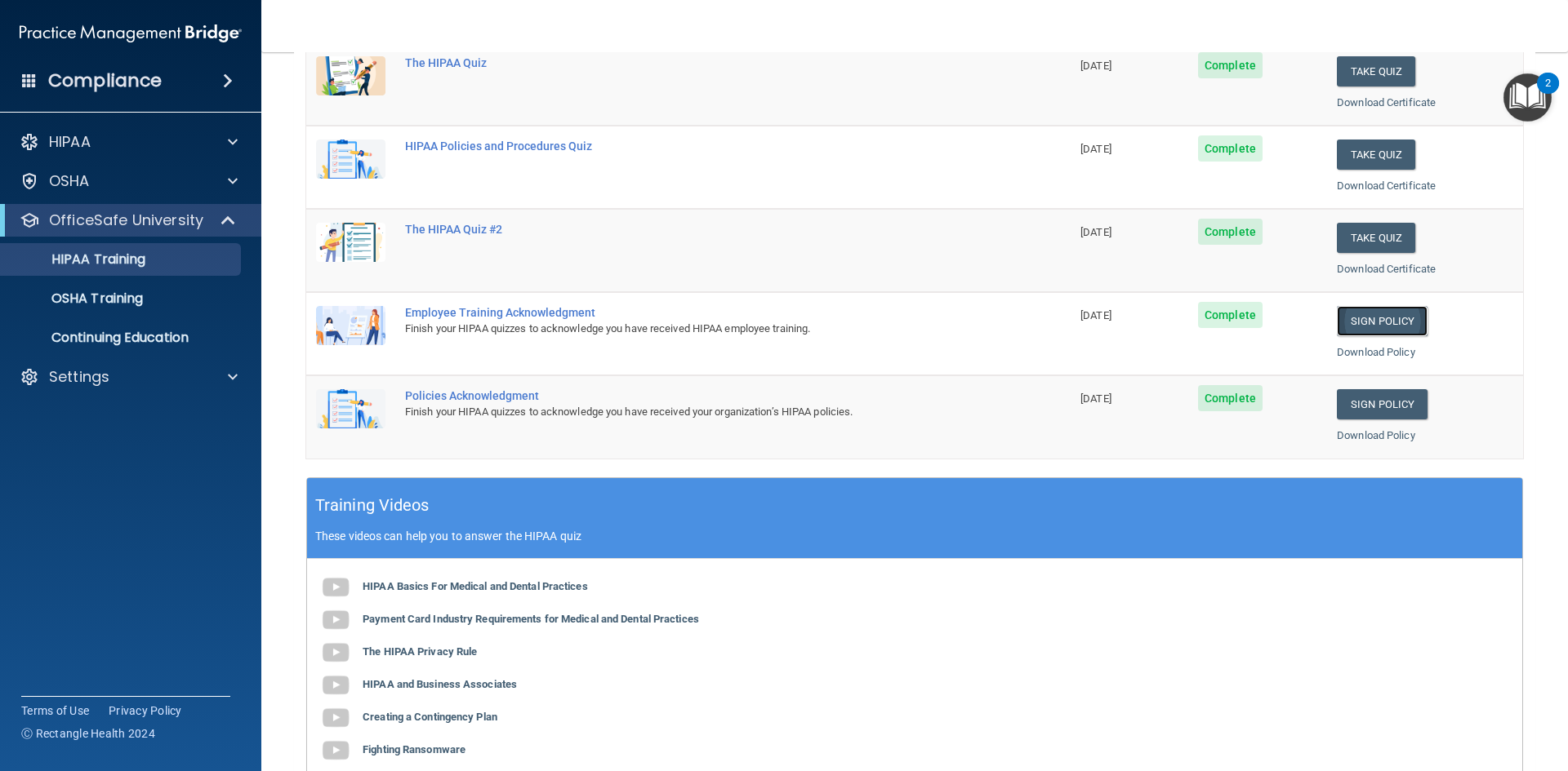
click at [1374, 327] on link "Sign Policy" at bounding box center [1382, 321] width 91 height 30
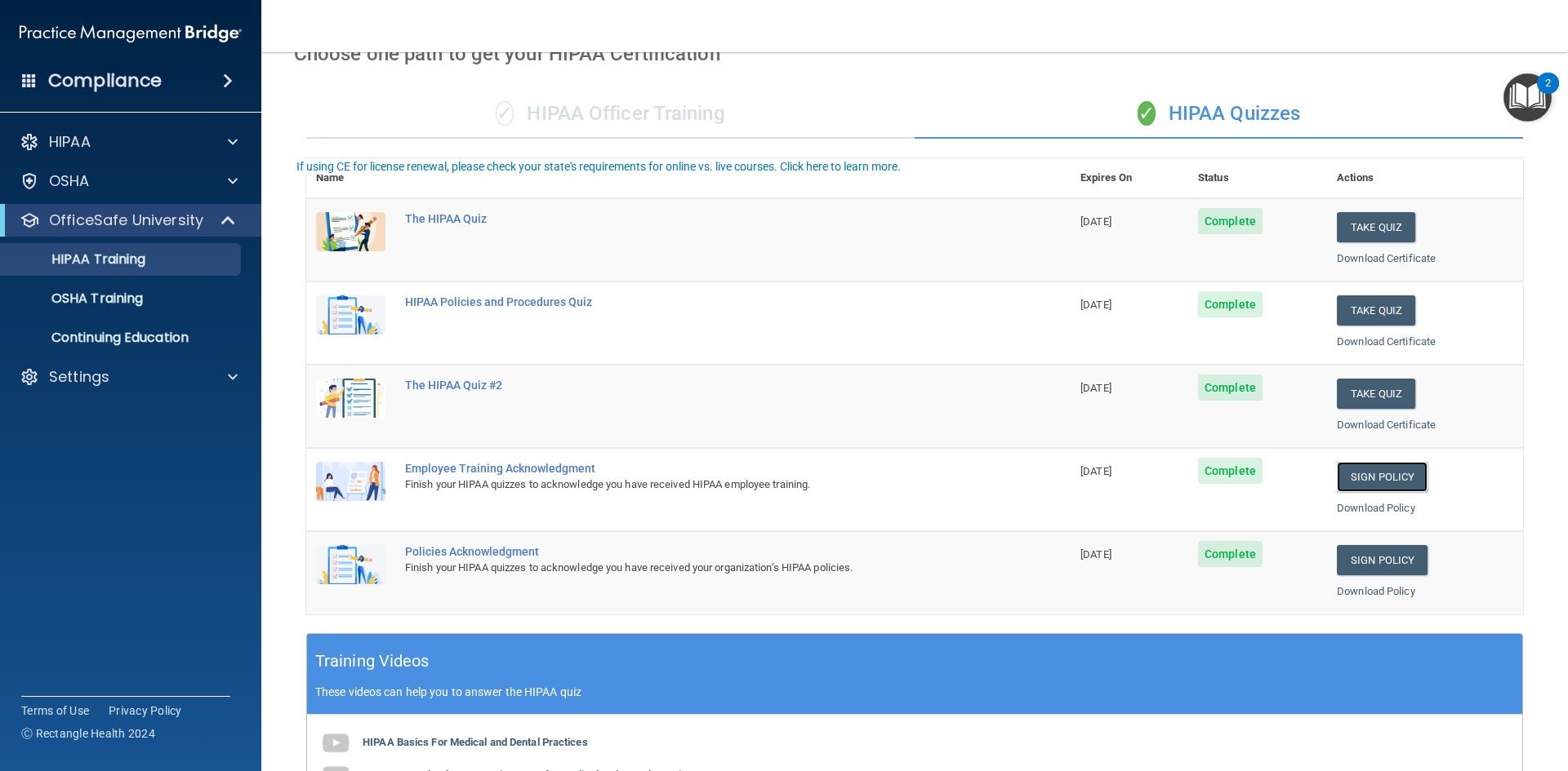
scroll to position [0, 0]
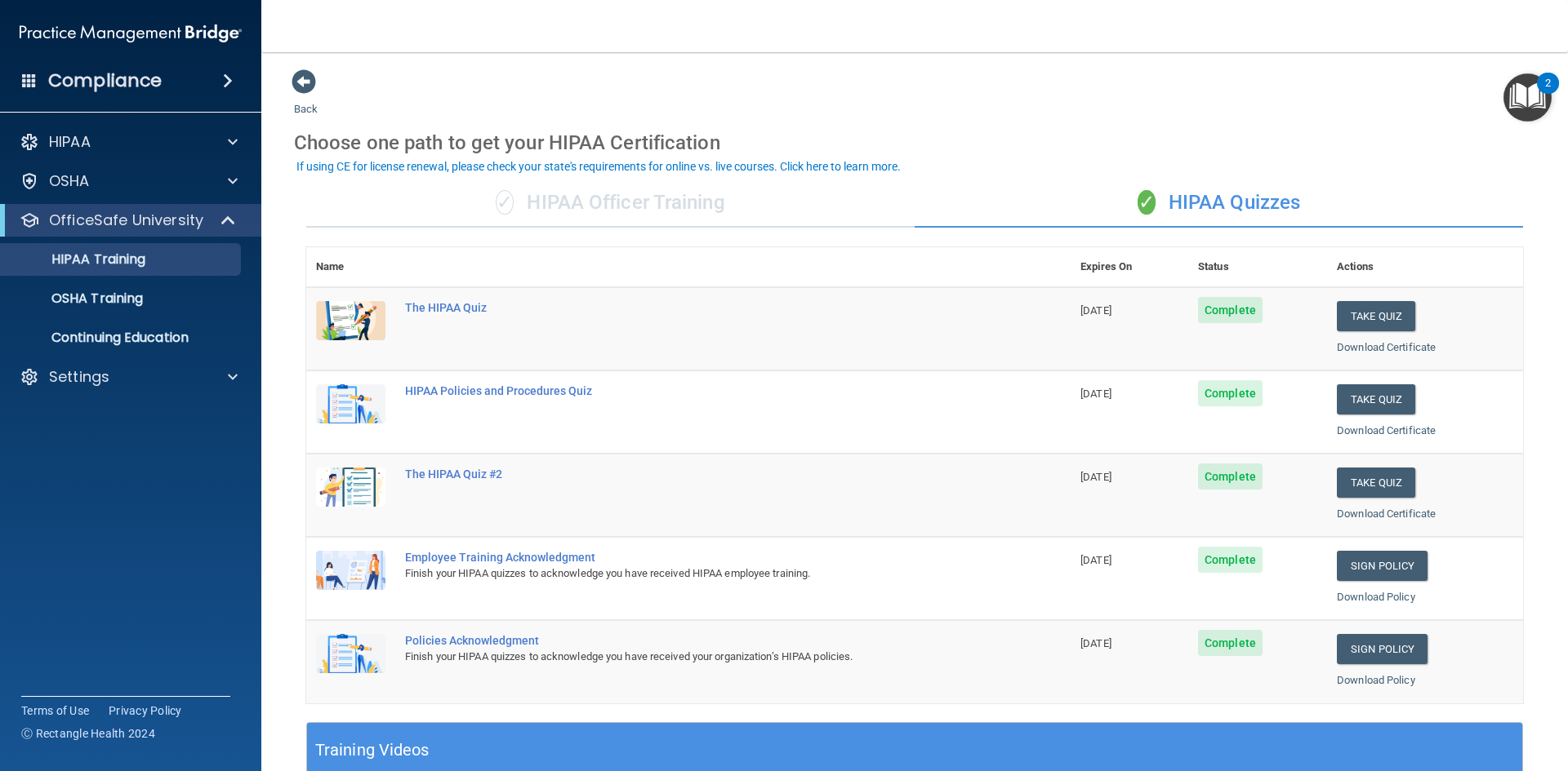
click at [708, 212] on div "✓ HIPAA Officer Training" at bounding box center [610, 203] width 608 height 49
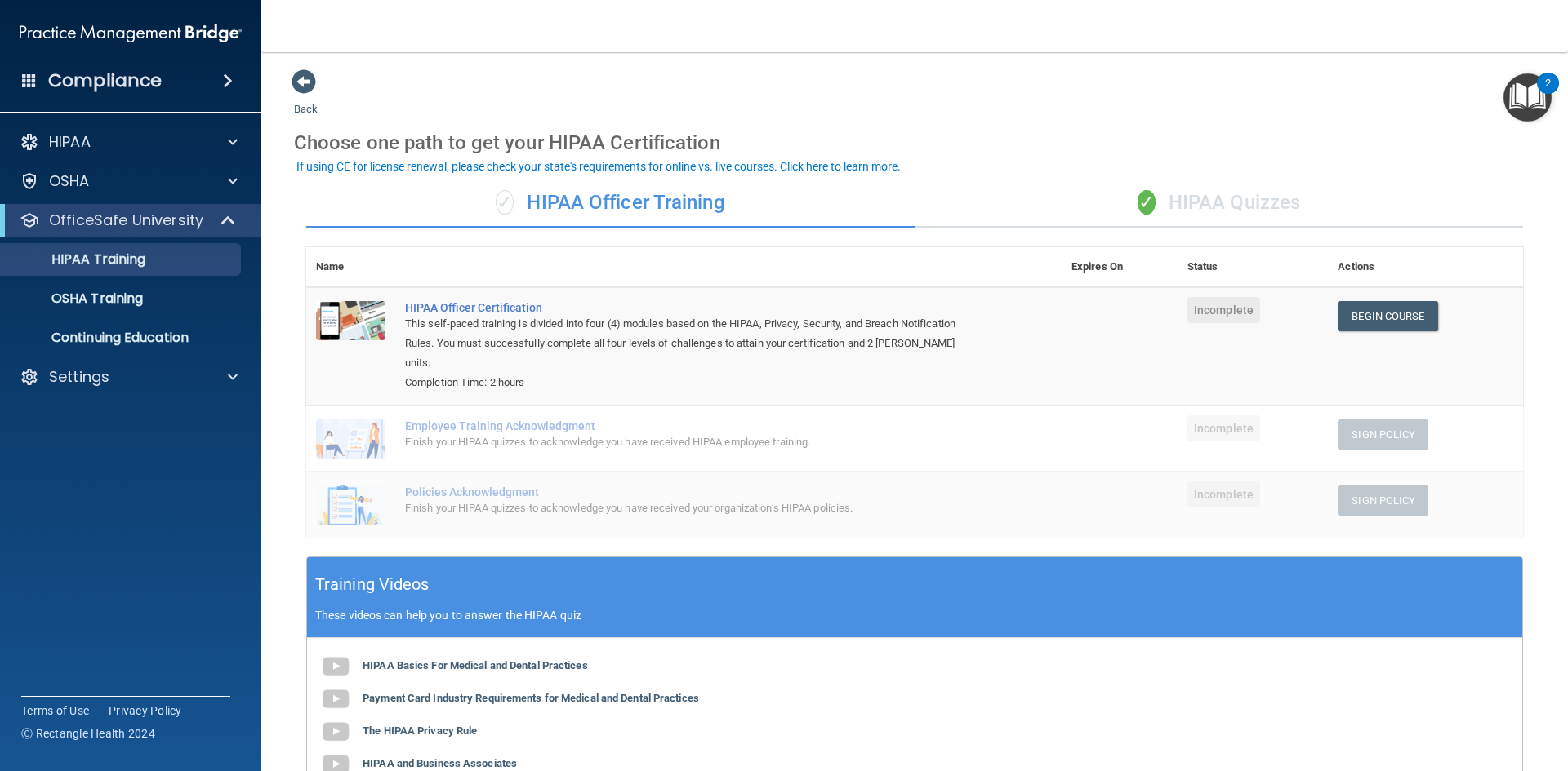
click at [1167, 203] on div "✓ HIPAA Quizzes" at bounding box center [1219, 203] width 608 height 49
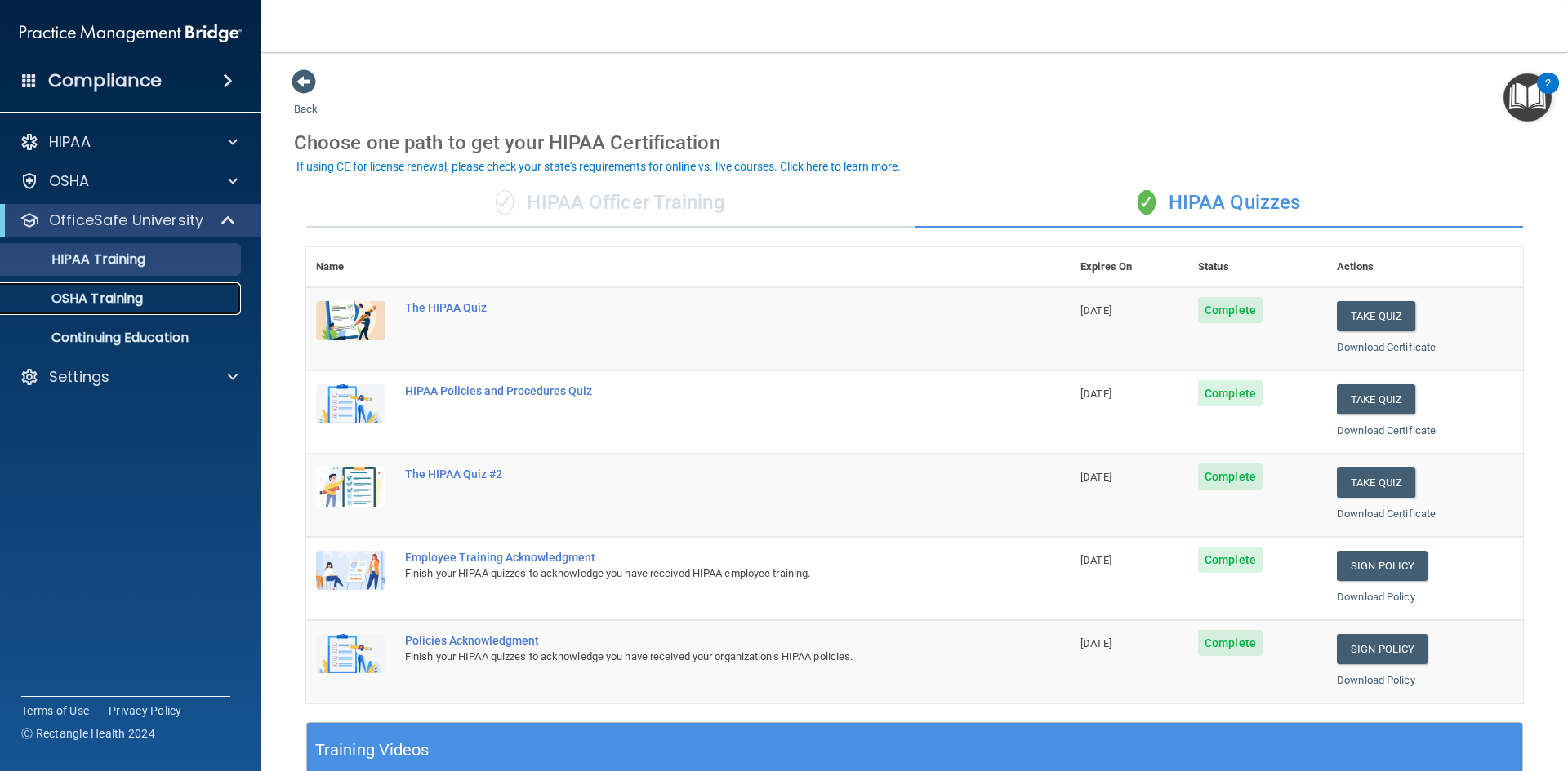
click at [146, 291] on div "OSHA Training" at bounding box center [122, 298] width 223 height 17
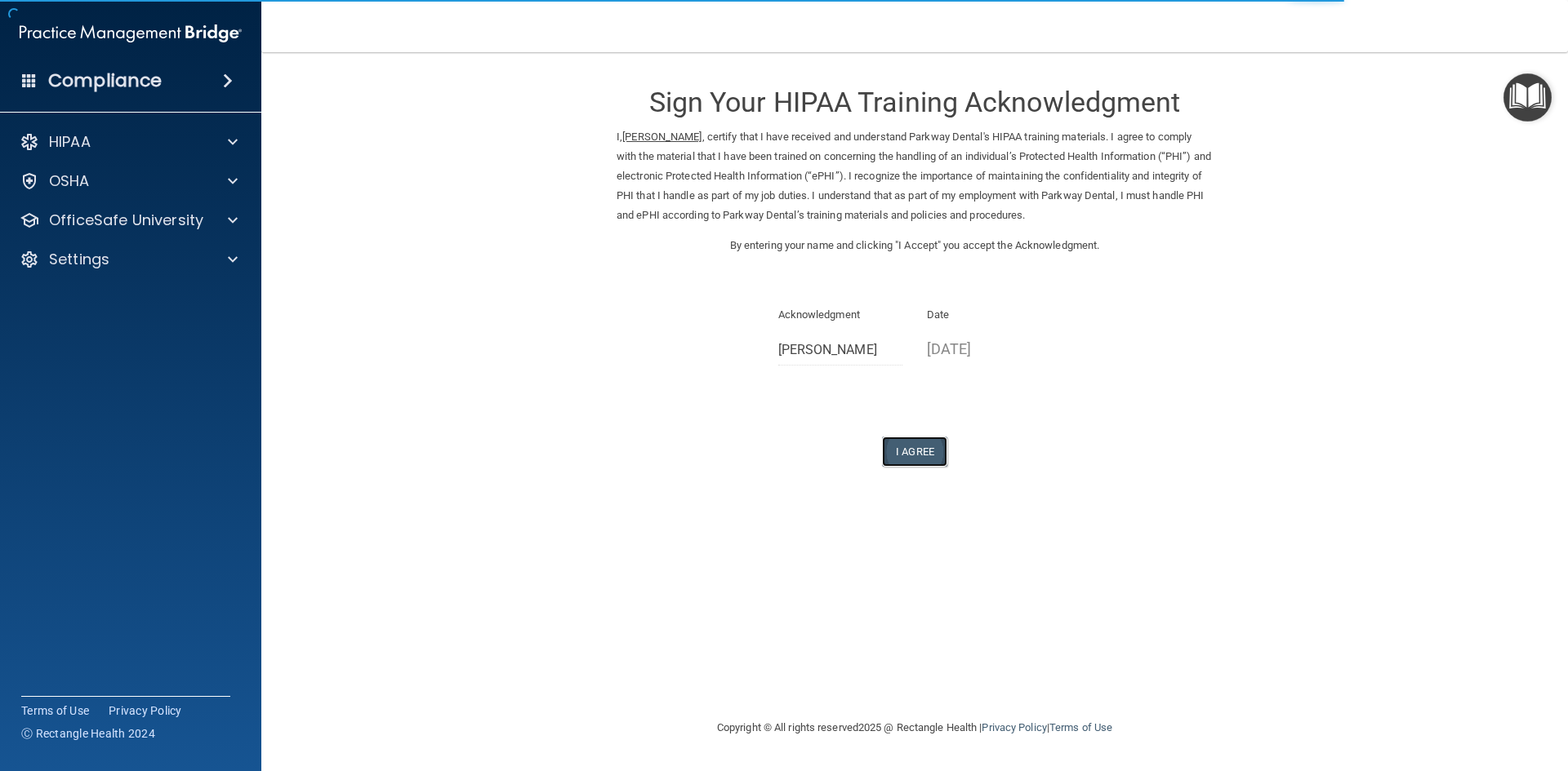
click at [938, 448] on button "I Agree" at bounding box center [914, 451] width 65 height 30
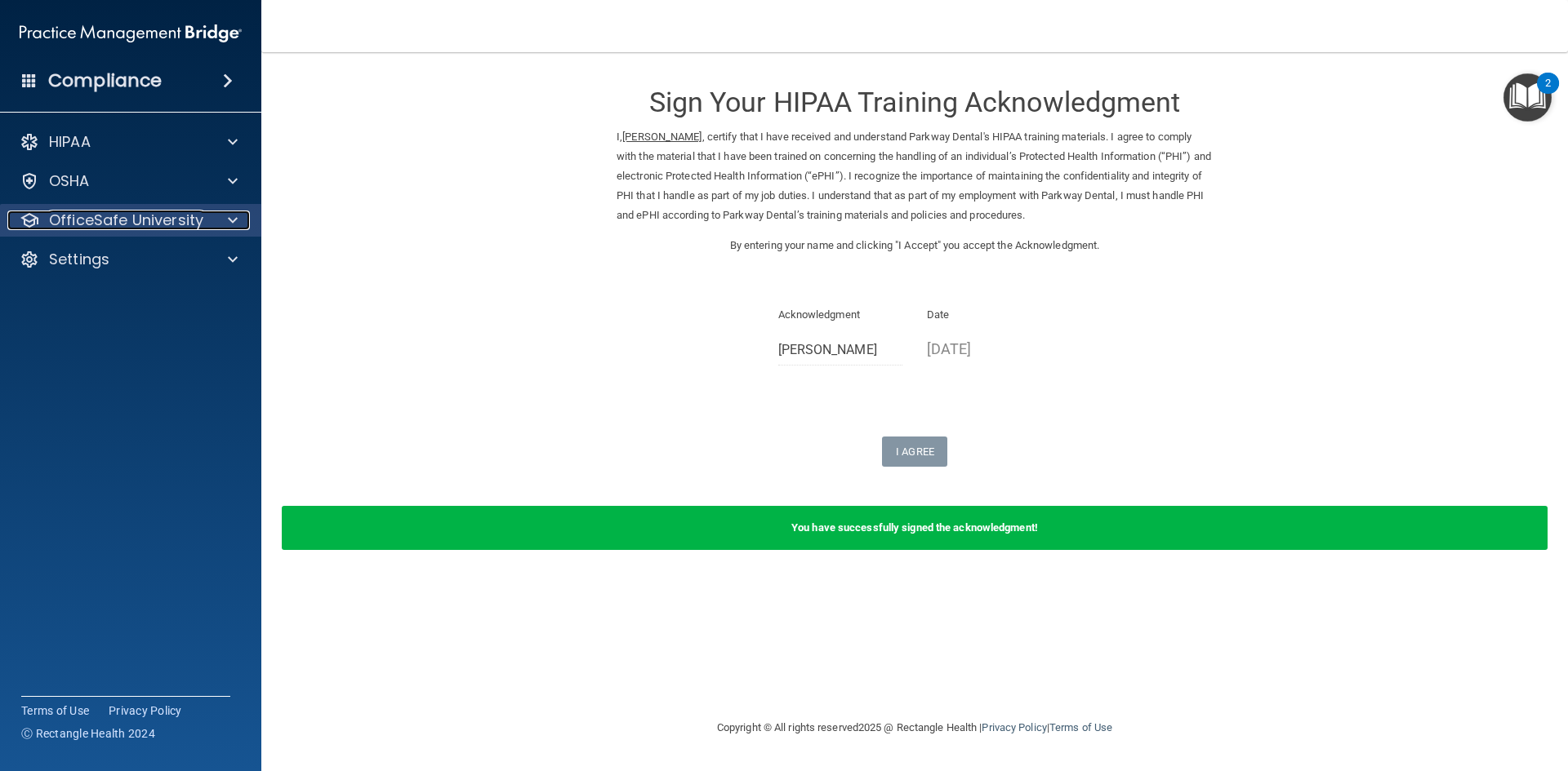
click at [197, 219] on p "OfficeSafe University" at bounding box center [126, 220] width 154 height 19
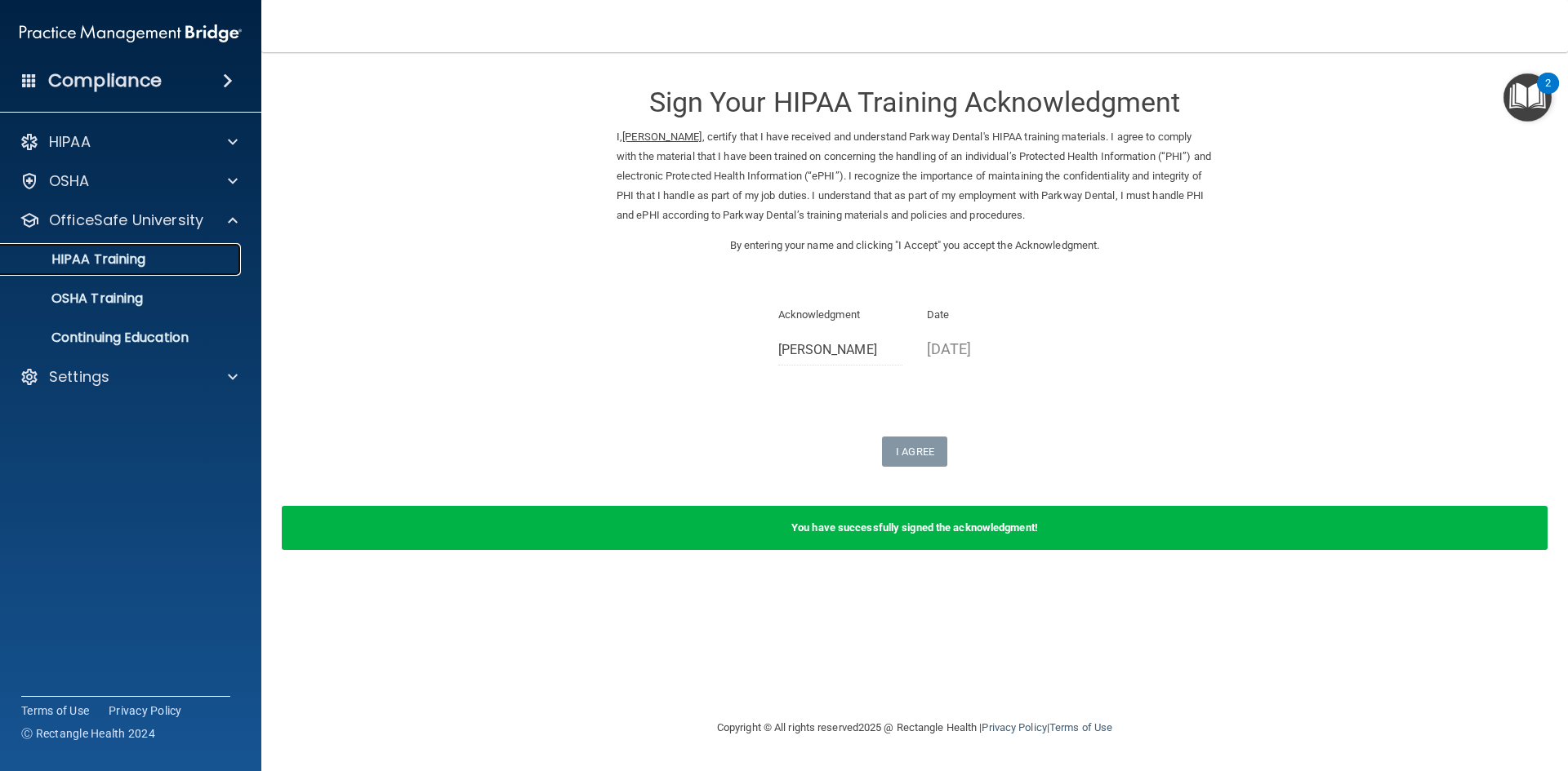
click at [113, 266] on p "HIPAA Training" at bounding box center [78, 259] width 135 height 17
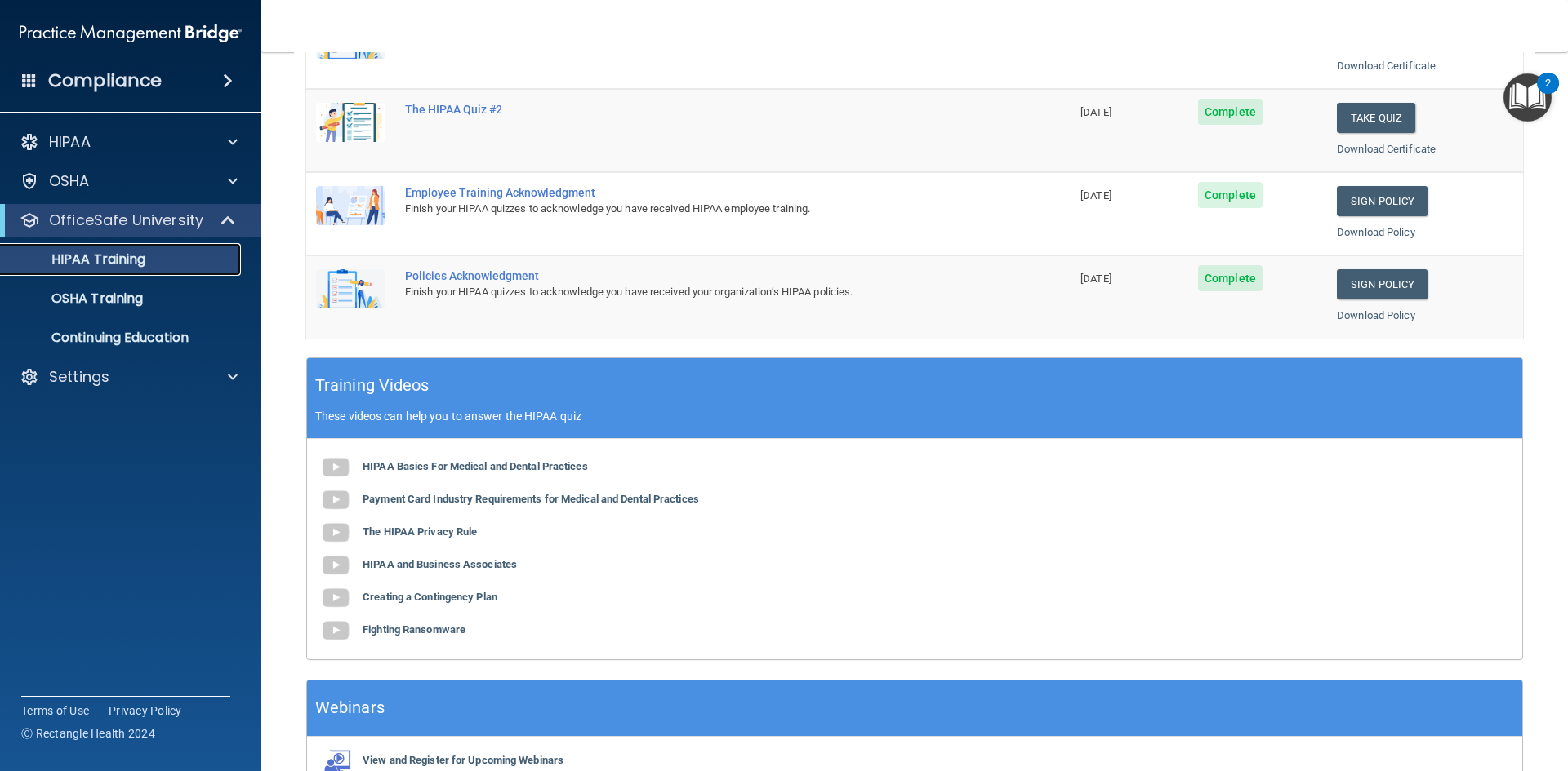
scroll to position [327, 0]
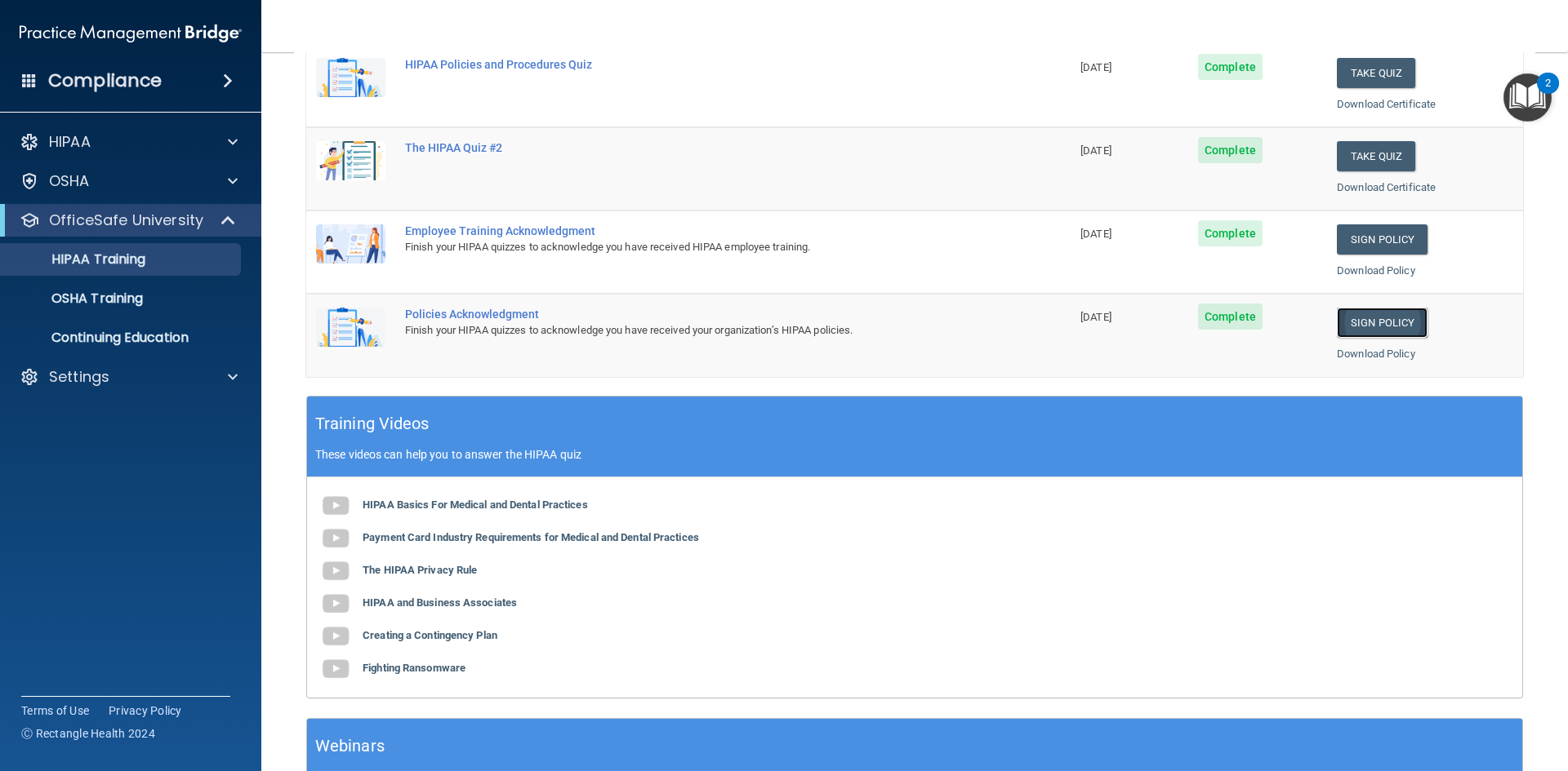
click at [1367, 327] on link "Sign Policy" at bounding box center [1382, 323] width 91 height 30
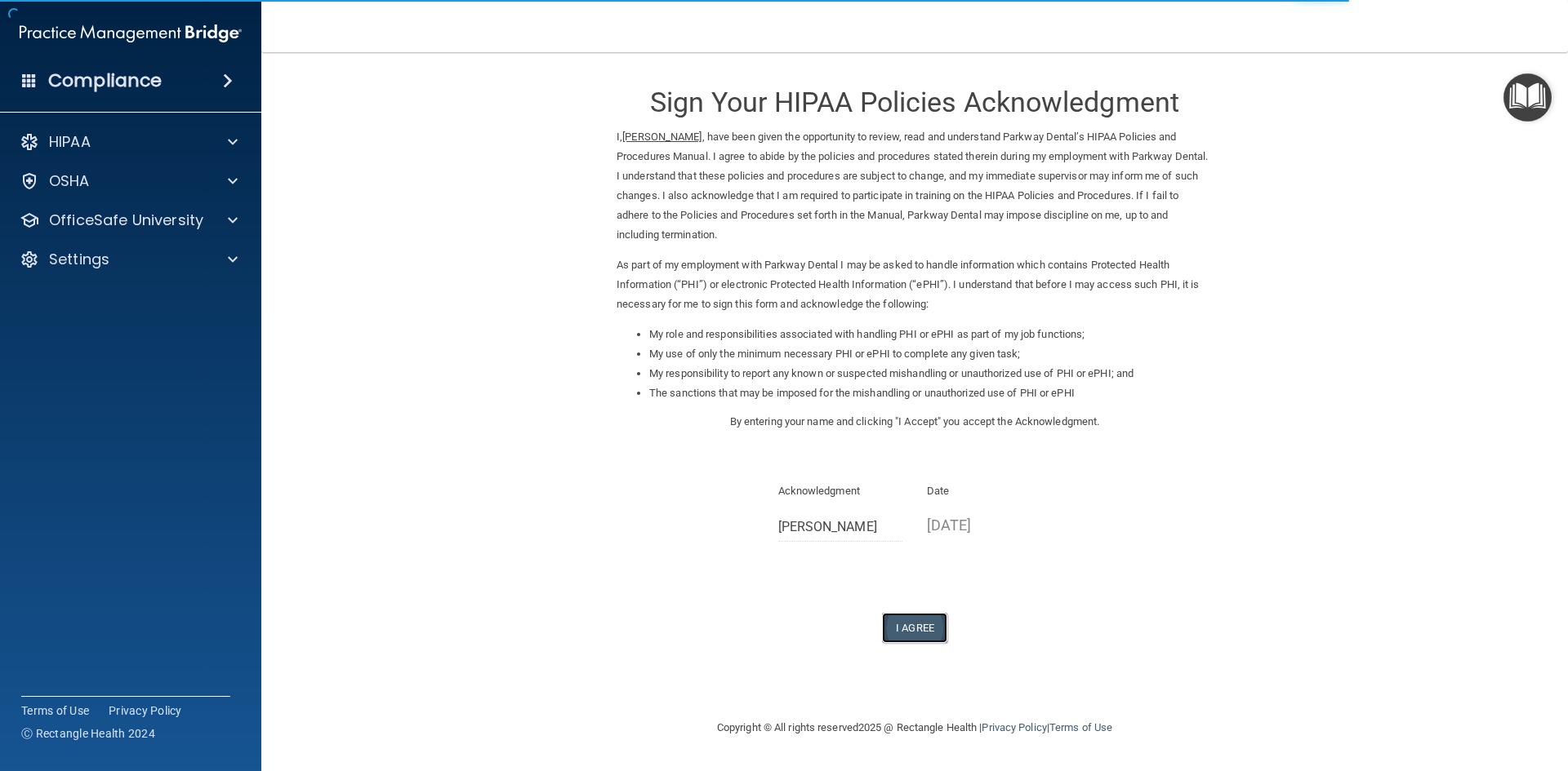
click at [922, 636] on button "I Agree" at bounding box center [914, 628] width 65 height 30
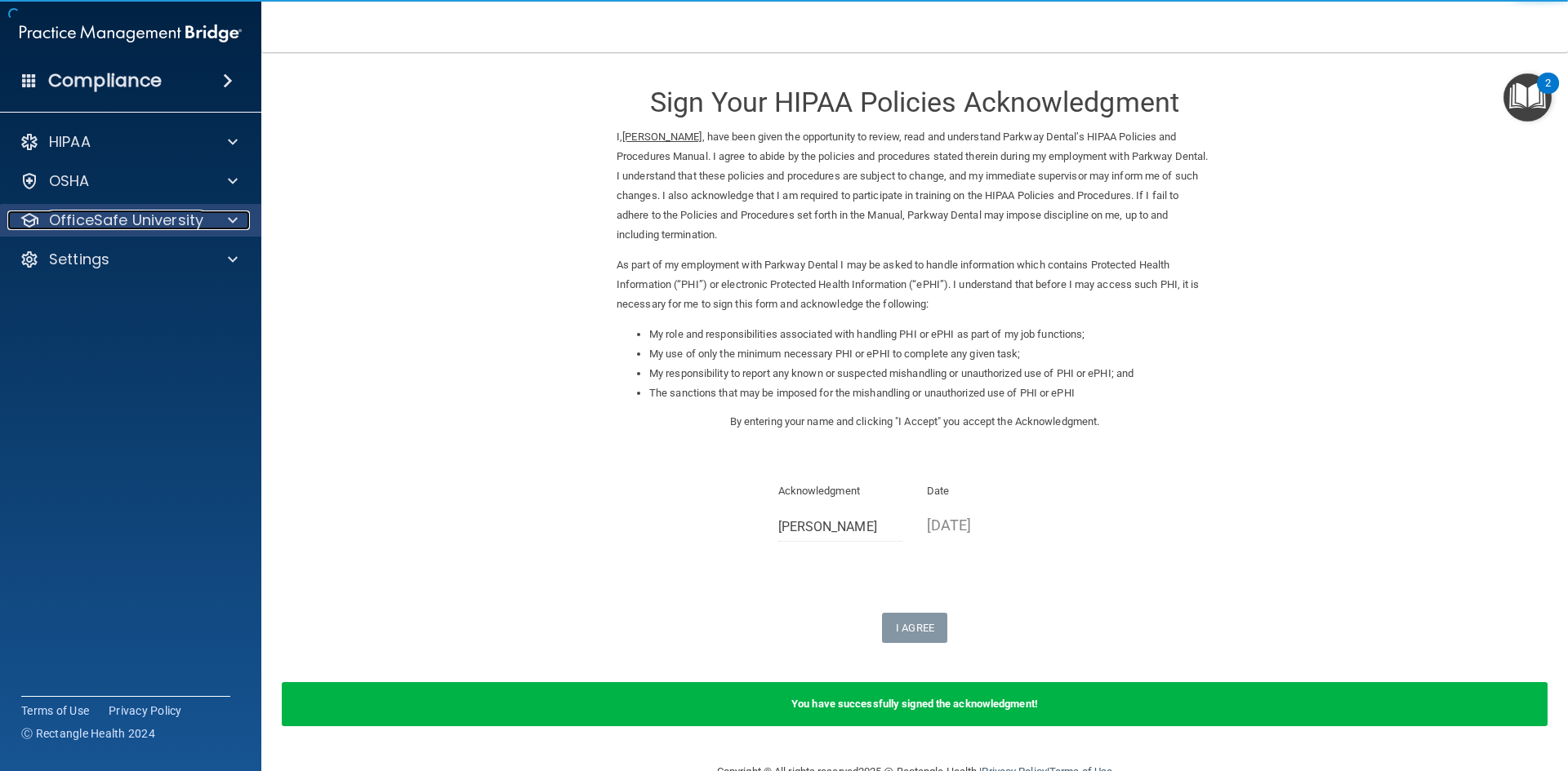
click at [193, 217] on p "OfficeSafe University" at bounding box center [126, 220] width 154 height 19
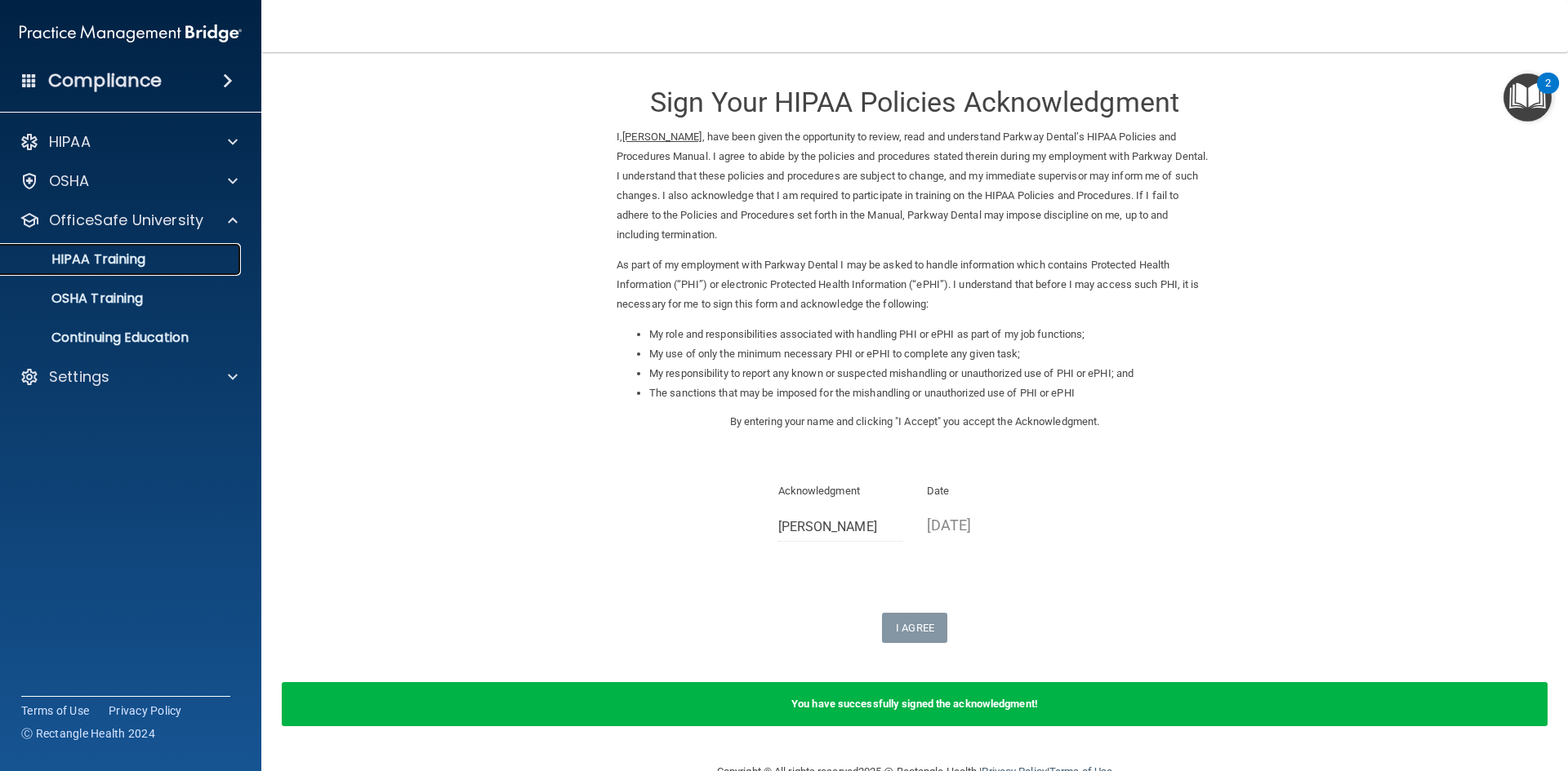
click at [116, 274] on link "HIPAA Training" at bounding box center [112, 259] width 257 height 32
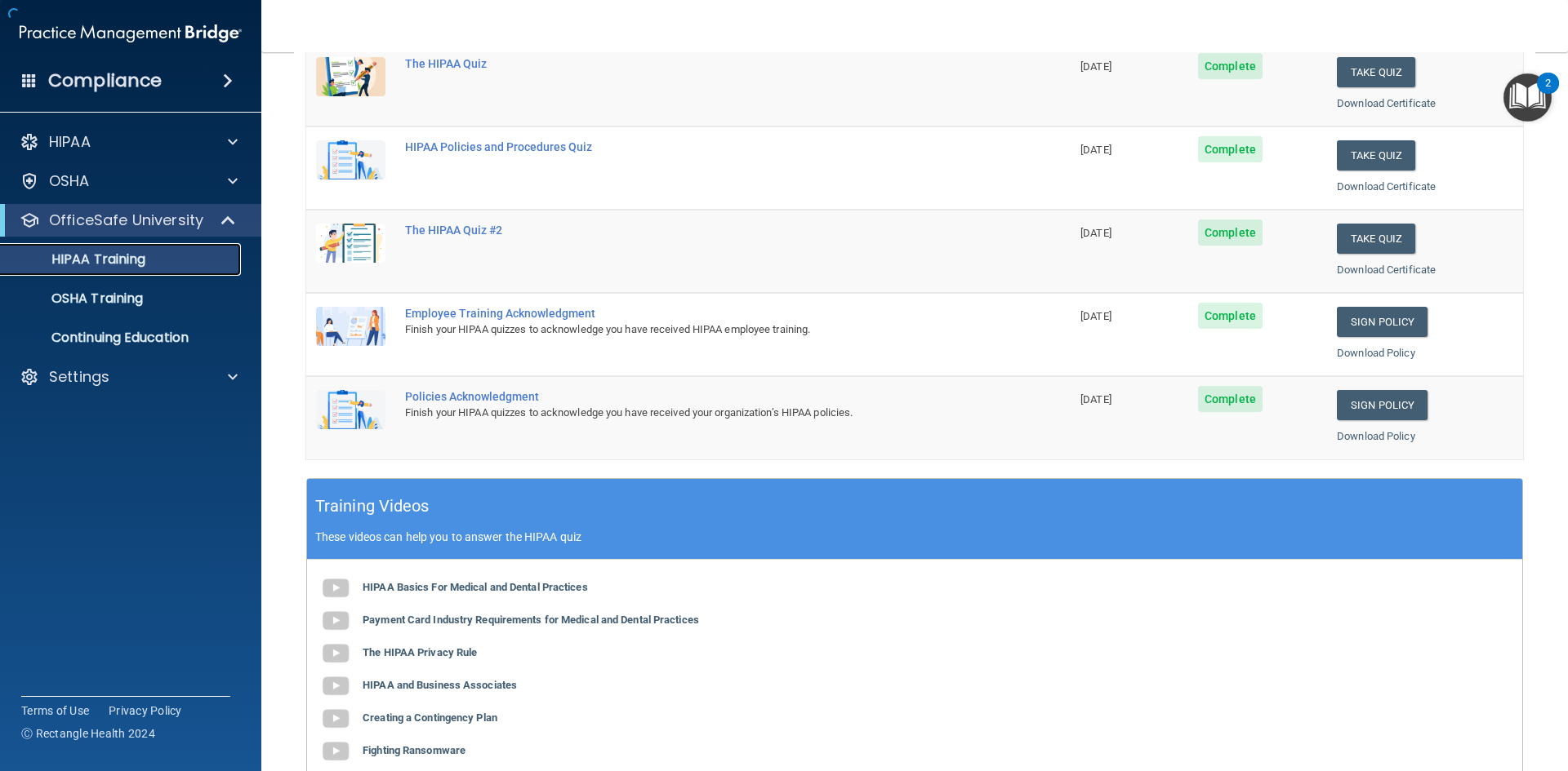
scroll to position [245, 0]
click at [141, 304] on p "OSHA Training" at bounding box center [77, 298] width 133 height 17
